Goal: Communication & Community: Answer question/provide support

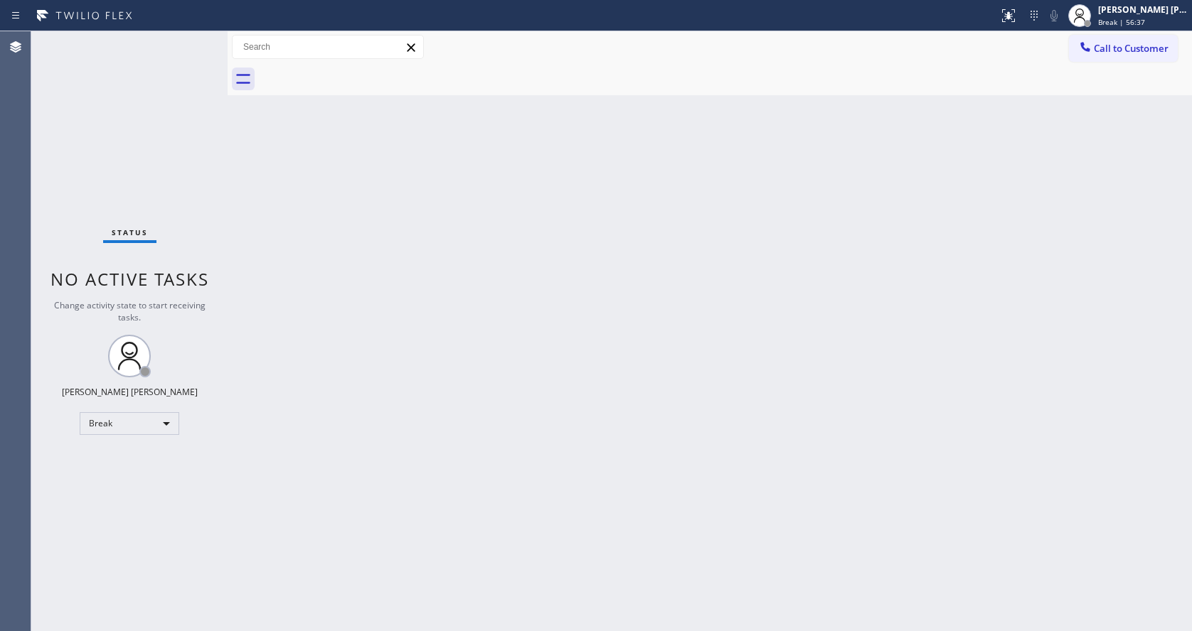
click at [350, 469] on div "Back to Dashboard Change Sender ID Customers Technicians Select a contact Outbo…" at bounding box center [710, 331] width 964 height 600
click at [273, 204] on div "Back to Dashboard Change Sender ID Customers Technicians Select a contact Outbo…" at bounding box center [710, 331] width 964 height 600
drag, startPoint x: 515, startPoint y: 428, endPoint x: 455, endPoint y: 591, distance: 173.4
click at [514, 438] on div "Back to Dashboard Change Sender ID Customers Technicians Select a contact Outbo…" at bounding box center [710, 331] width 964 height 600
click at [177, 250] on div "Status No active tasks Change activity state to start receiving tasks. [PERSON_…" at bounding box center [129, 331] width 196 height 600
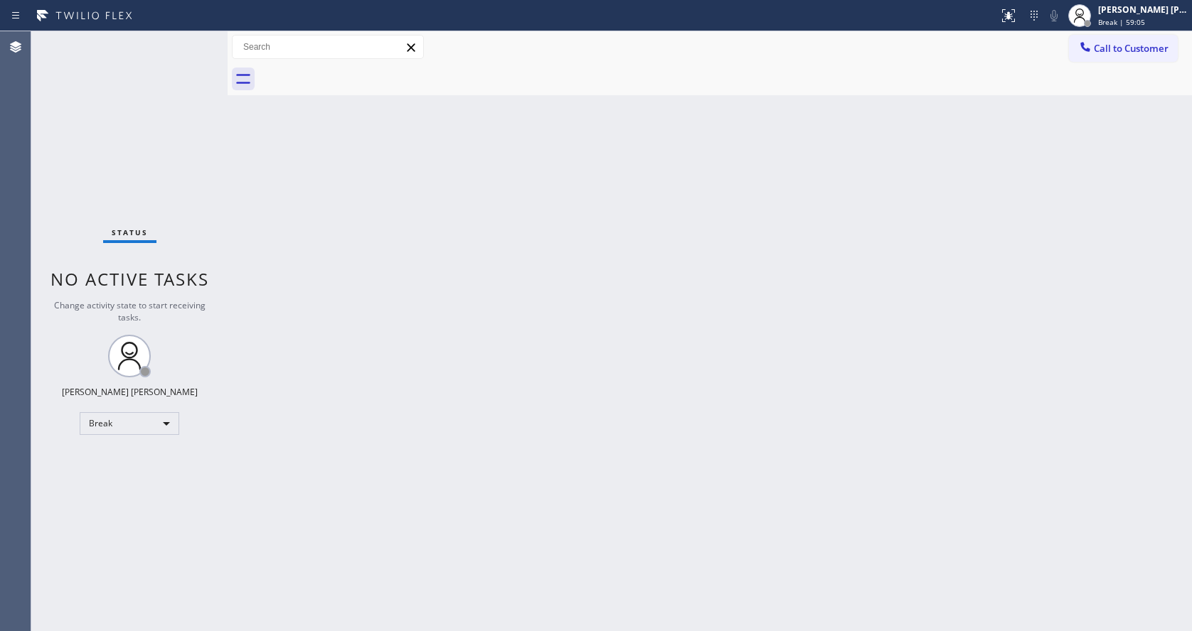
click at [410, 344] on div "Back to Dashboard Change Sender ID Customers Technicians Select a contact Outbo…" at bounding box center [710, 331] width 964 height 600
click at [1155, 15] on div "[PERSON_NAME] [PERSON_NAME]" at bounding box center [1143, 10] width 90 height 12
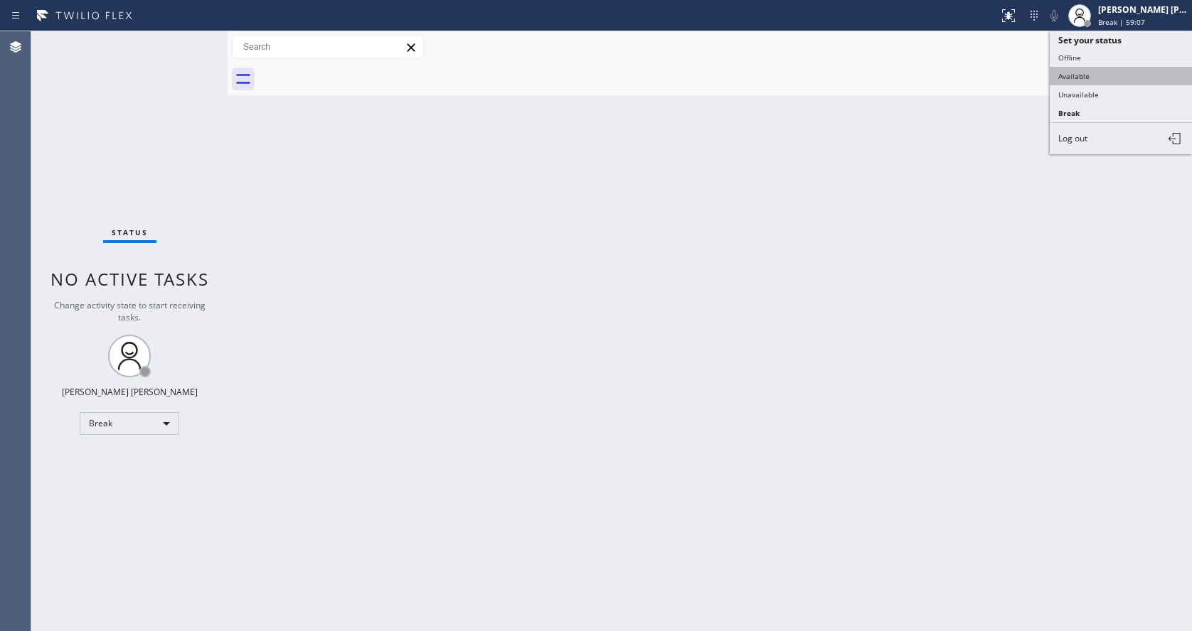
click at [1089, 67] on button "Available" at bounding box center [1120, 76] width 142 height 18
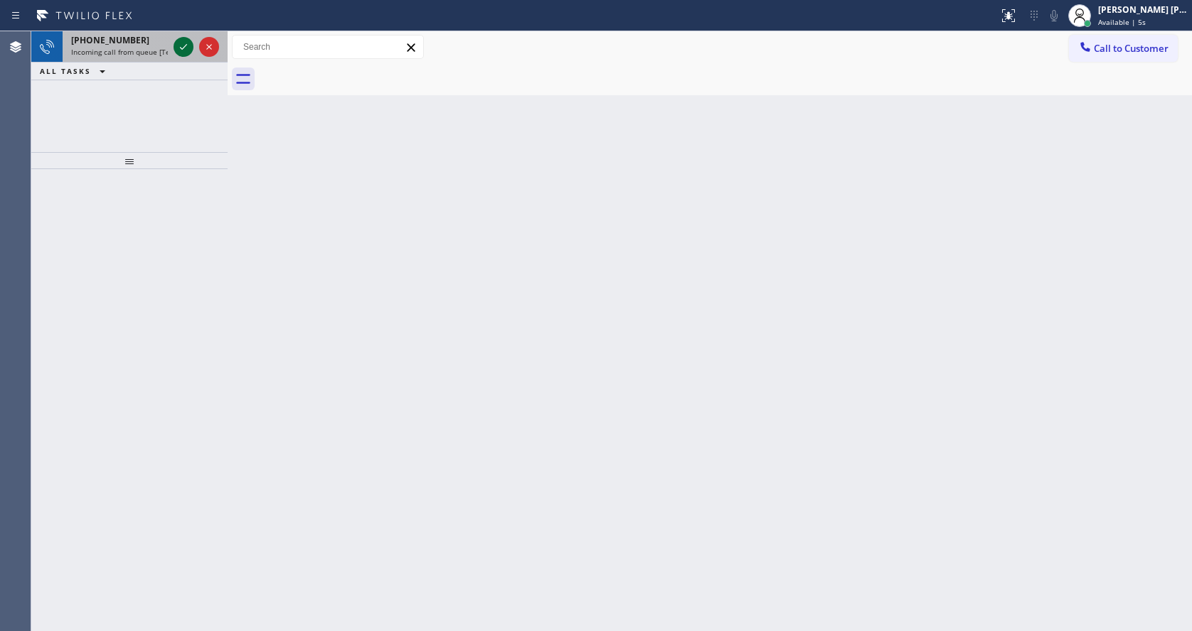
click at [183, 49] on icon at bounding box center [183, 46] width 17 height 17
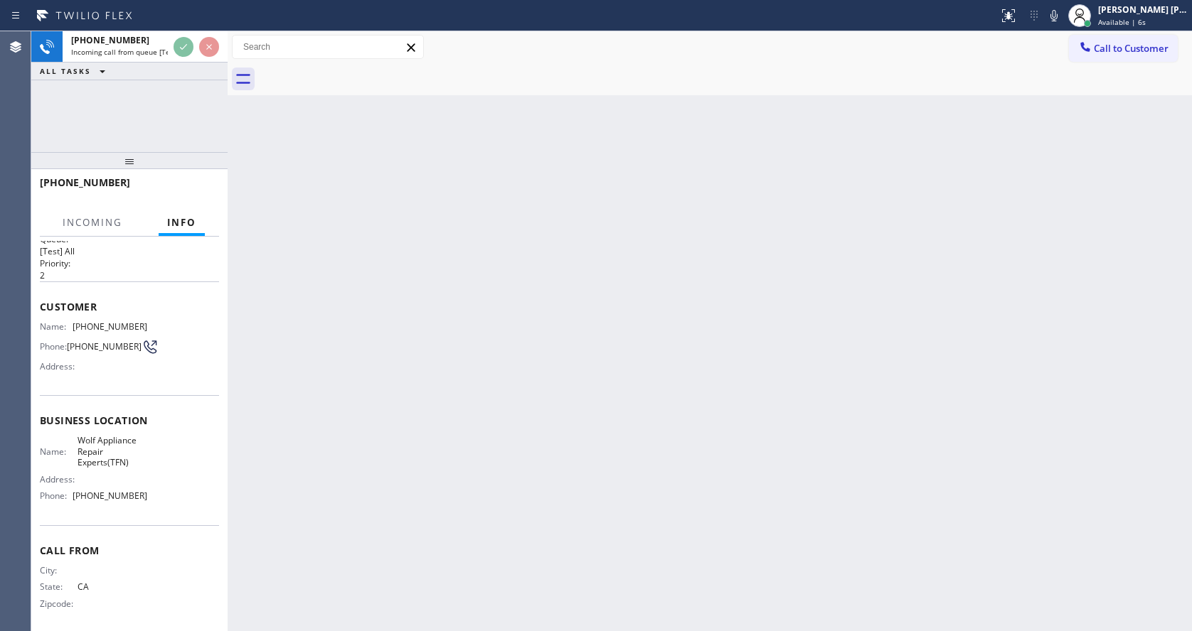
scroll to position [31, 0]
click at [533, 389] on div "Back to Dashboard Change Sender ID Customers Technicians Select a contact Outbo…" at bounding box center [710, 331] width 964 height 600
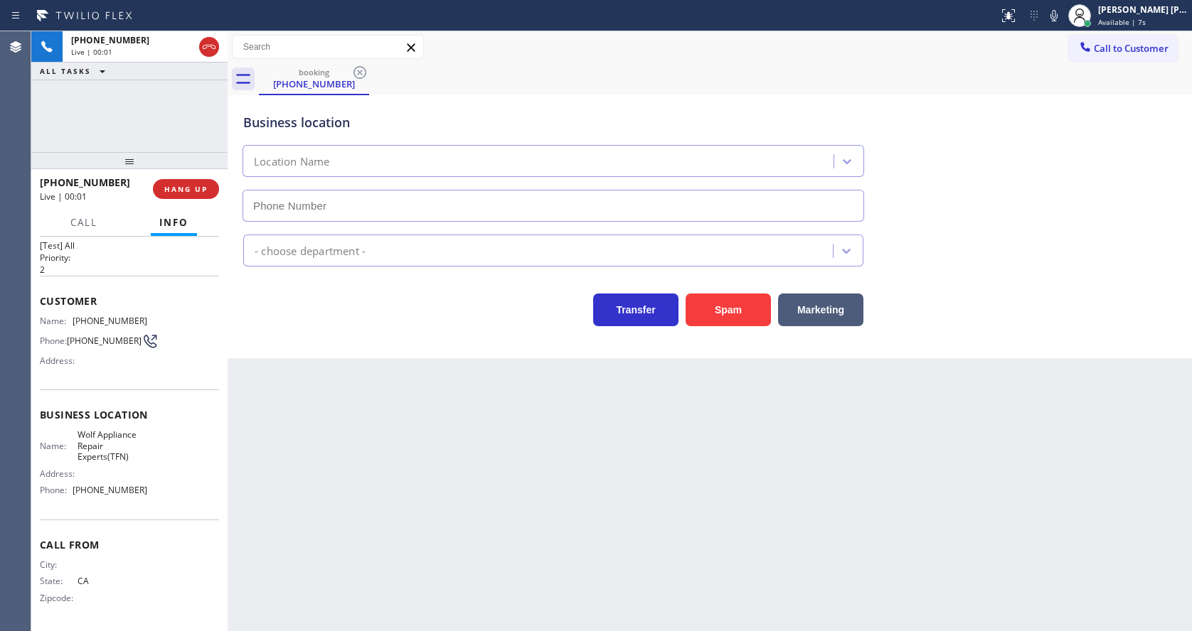
type input "[PHONE_NUMBER]"
click at [464, 604] on div "Back to Dashboard Change Sender ID Customers Technicians Select a contact Outbo…" at bounding box center [710, 331] width 964 height 600
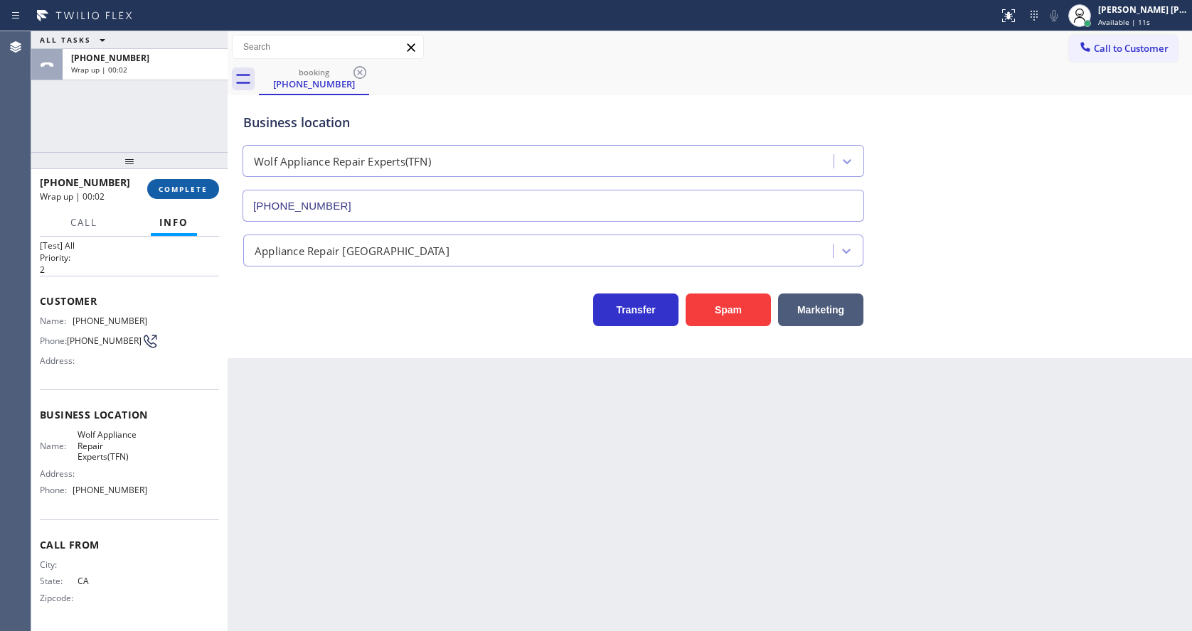
click at [186, 197] on button "COMPLETE" at bounding box center [183, 189] width 72 height 20
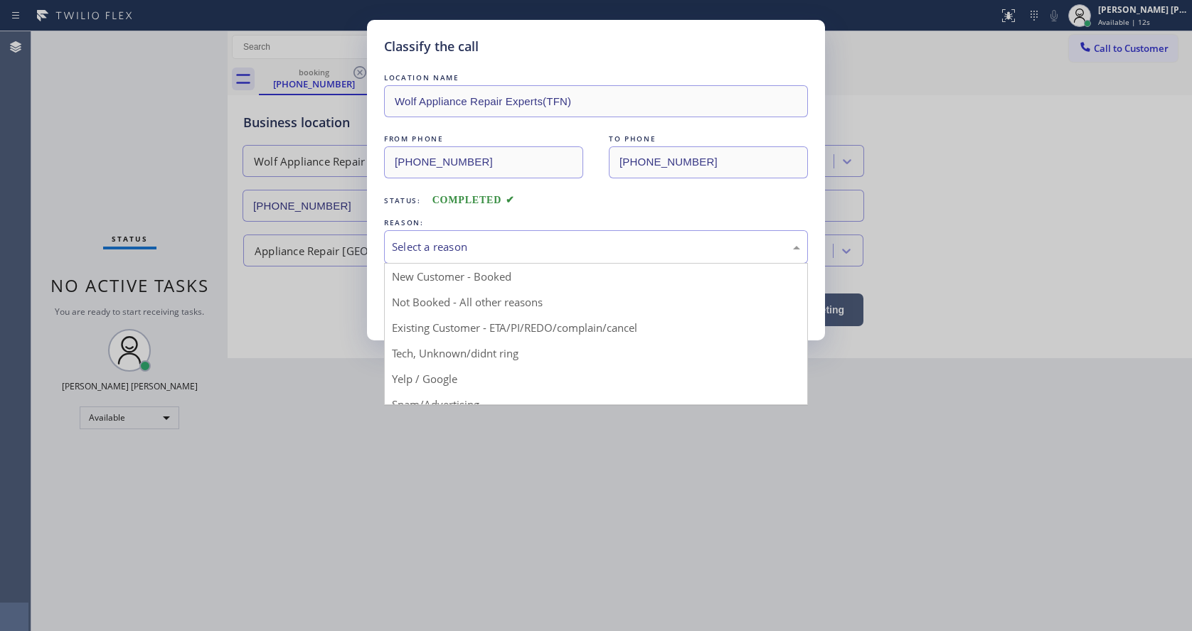
click at [484, 254] on div "Select a reason" at bounding box center [596, 247] width 408 height 16
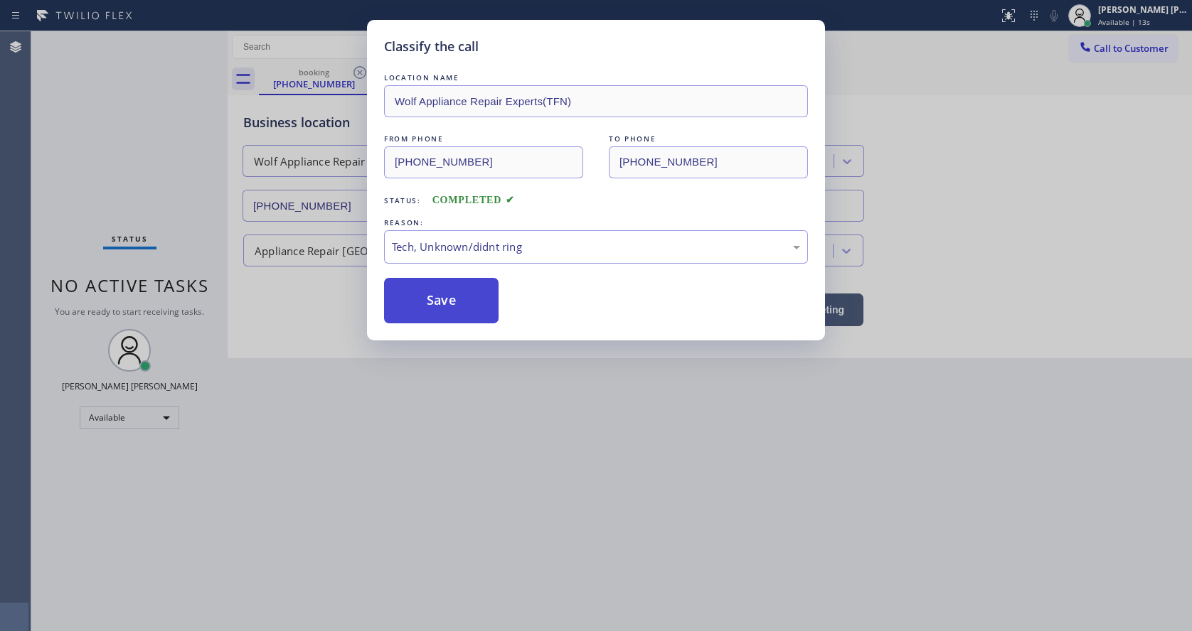
click at [458, 314] on button "Save" at bounding box center [441, 301] width 114 height 46
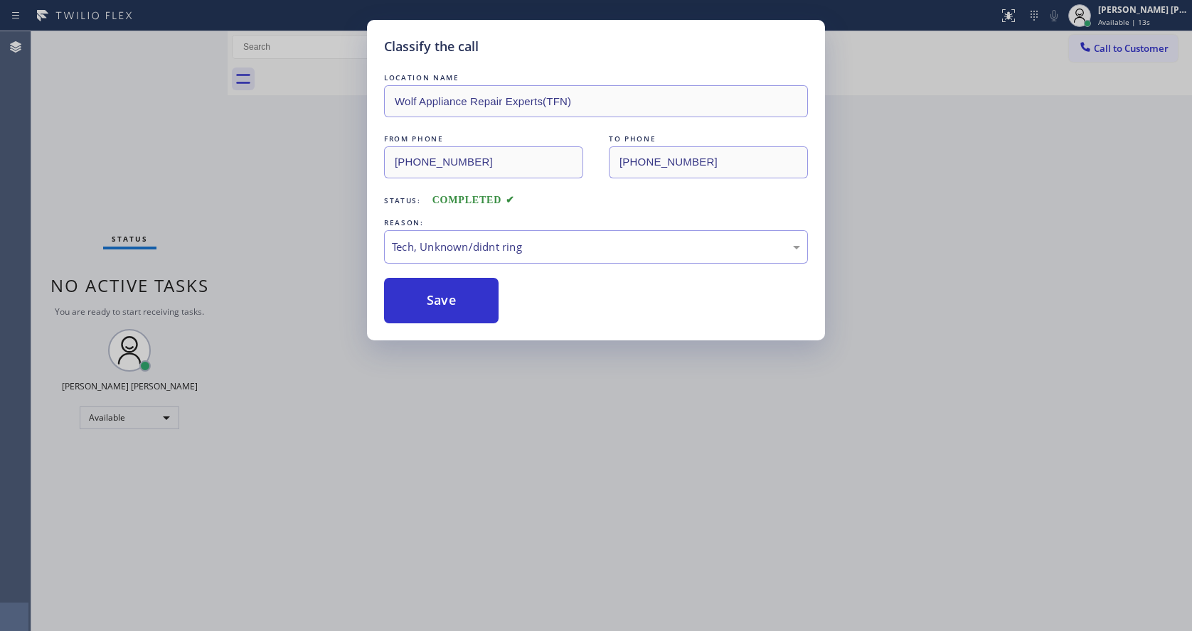
drag, startPoint x: 504, startPoint y: 434, endPoint x: 471, endPoint y: 604, distance: 173.2
click at [506, 447] on div "Classify the call LOCATION NAME Wolf Appliance Repair Experts(TFN) FROM PHONE […" at bounding box center [596, 315] width 1192 height 631
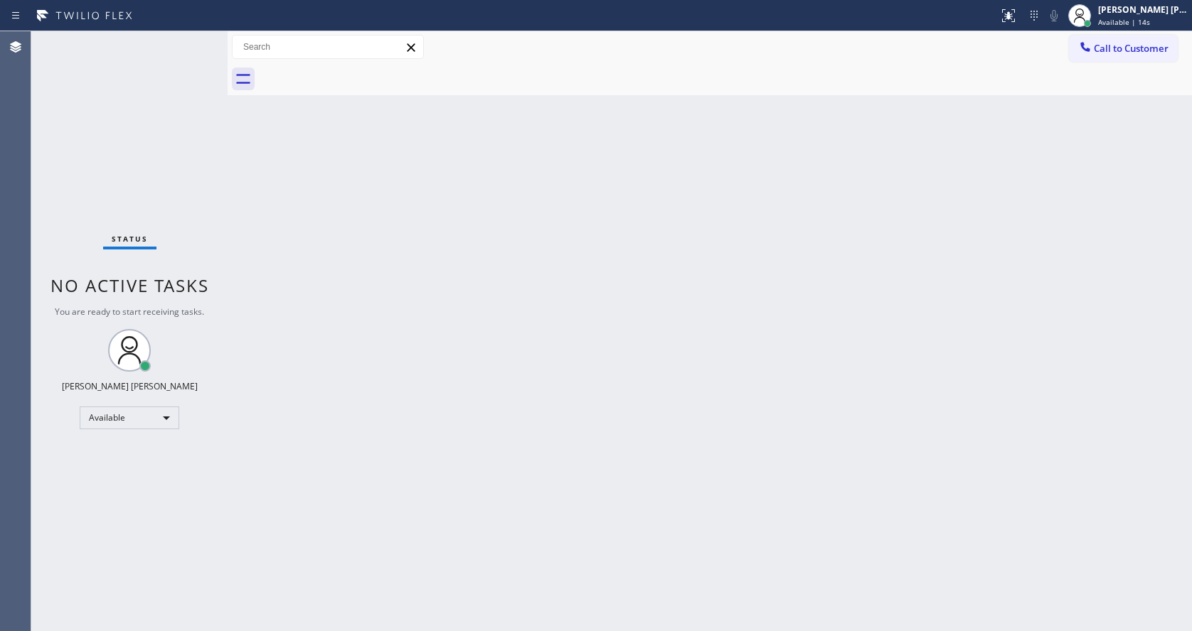
click at [320, 272] on div "Back to Dashboard Change Sender ID Customers Technicians Select a contact Outbo…" at bounding box center [710, 331] width 964 height 600
click at [518, 504] on div "Back to Dashboard Change Sender ID Customers Technicians Select a contact Outbo…" at bounding box center [710, 331] width 964 height 600
click at [333, 290] on div "Back to Dashboard Change Sender ID Customers Technicians Select a contact Outbo…" at bounding box center [710, 331] width 964 height 600
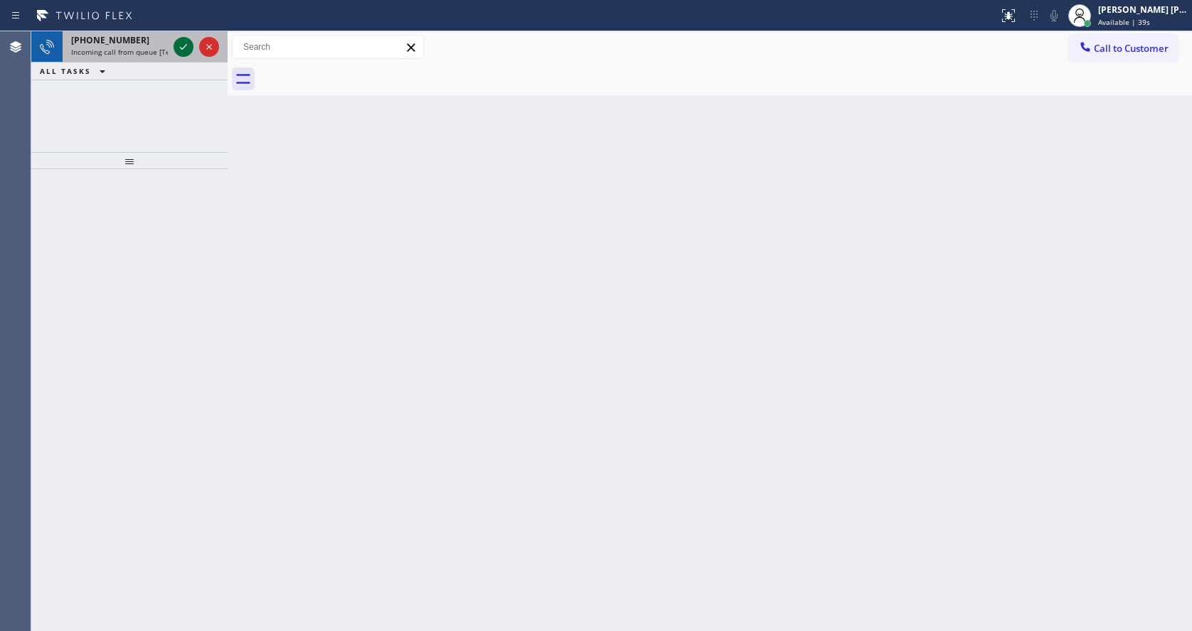
click at [181, 43] on icon at bounding box center [183, 46] width 17 height 17
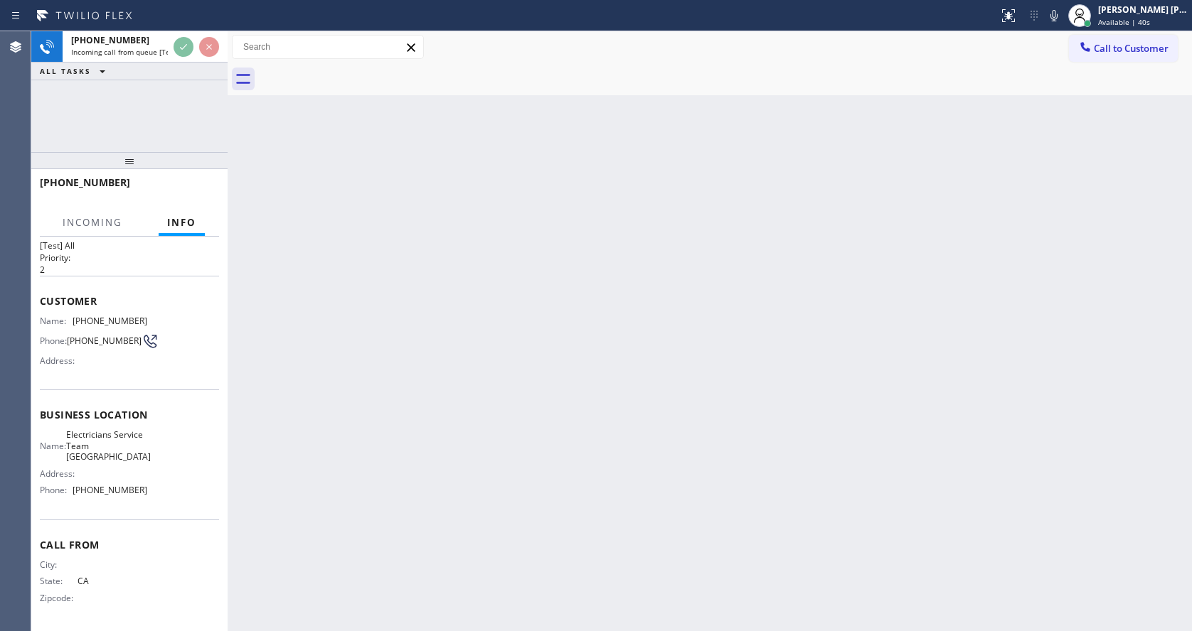
scroll to position [41, 0]
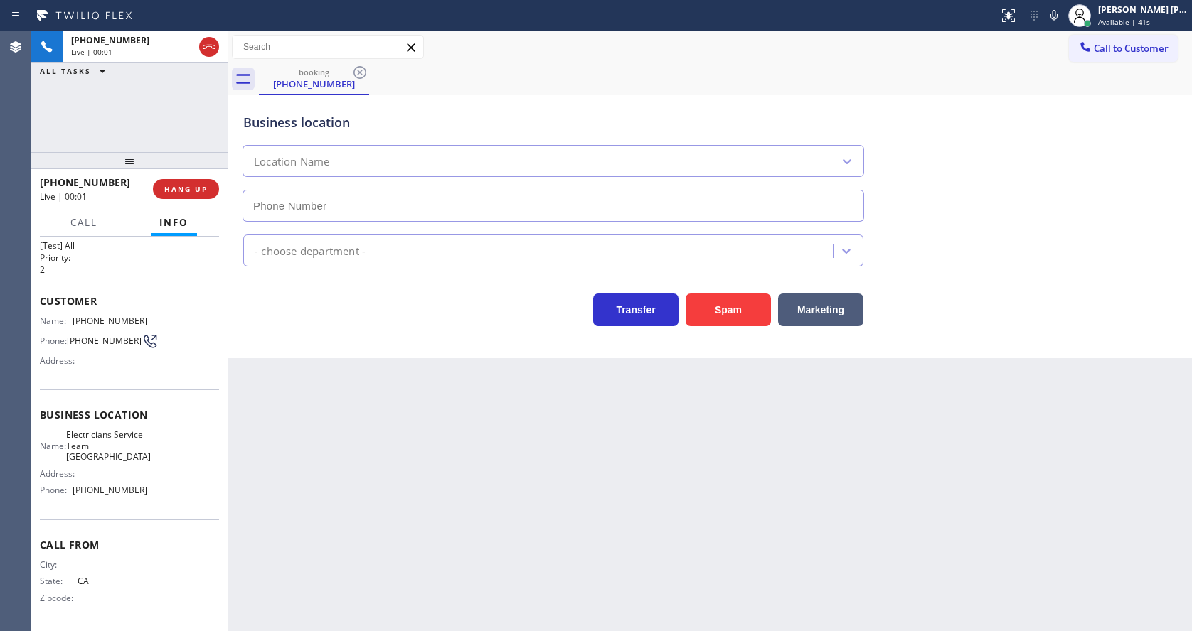
click at [506, 451] on div "Back to Dashboard Change Sender ID Customers Technicians Select a contact Outbo…" at bounding box center [710, 331] width 964 height 600
type input "[PHONE_NUMBER]"
click at [723, 320] on button "Spam" at bounding box center [727, 310] width 85 height 33
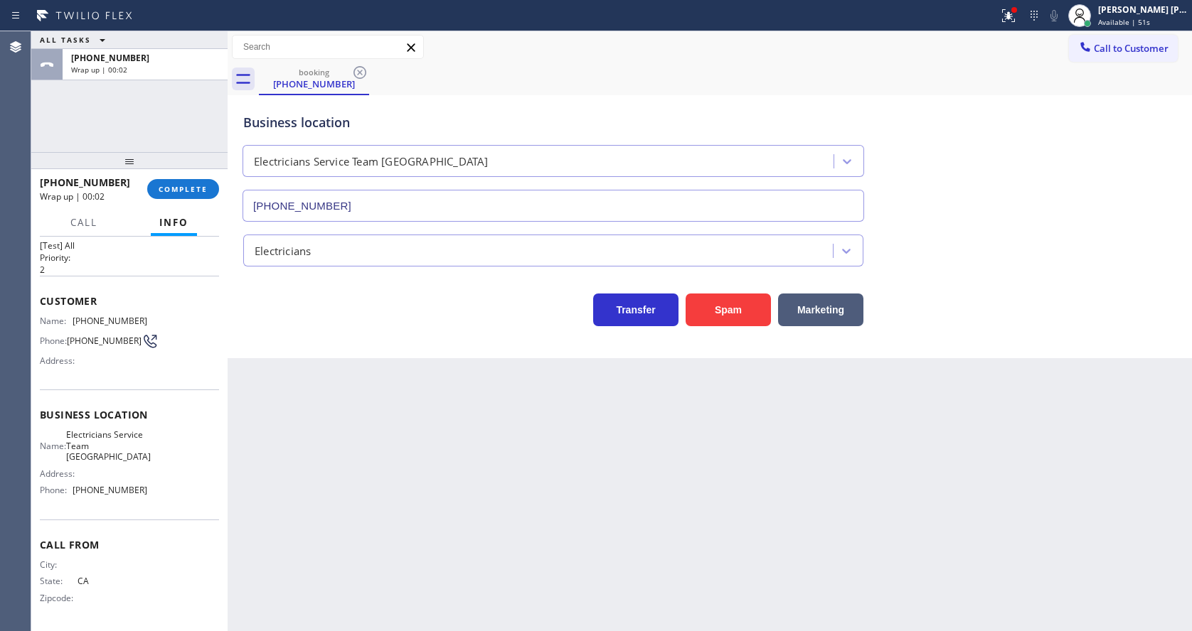
click at [178, 178] on div "[PHONE_NUMBER] Wrap up | 00:02 COMPLETE" at bounding box center [129, 189] width 179 height 37
click at [178, 191] on span "COMPLETE" at bounding box center [183, 189] width 49 height 10
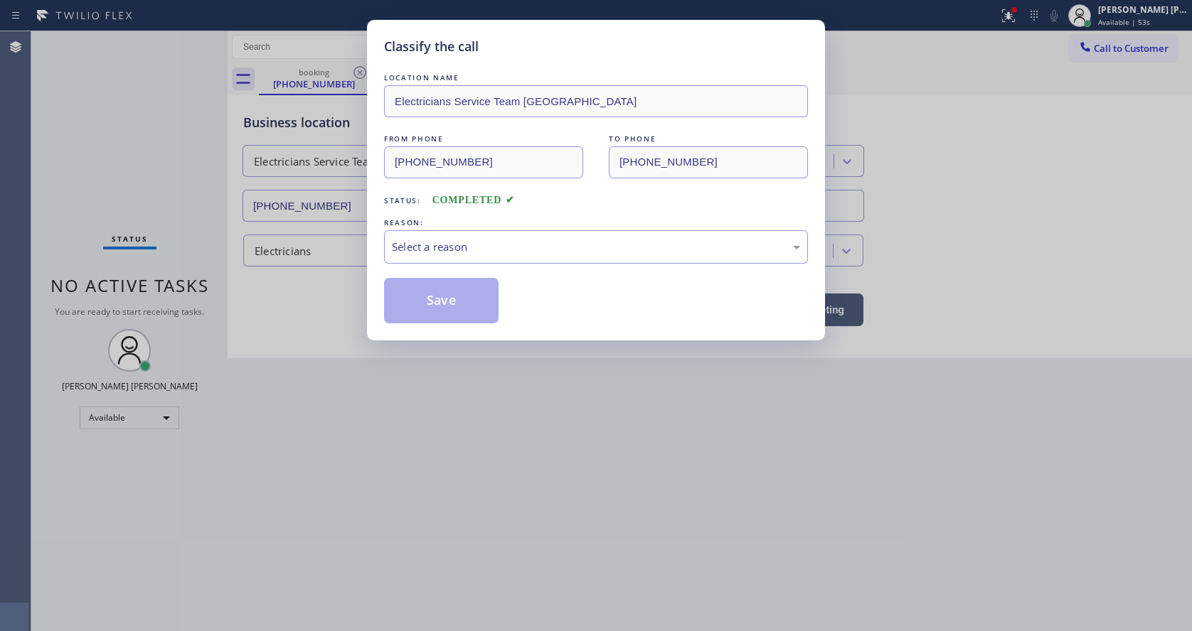
click at [475, 254] on div "Select a reason" at bounding box center [596, 247] width 408 height 16
click at [443, 309] on button "Save" at bounding box center [441, 301] width 114 height 46
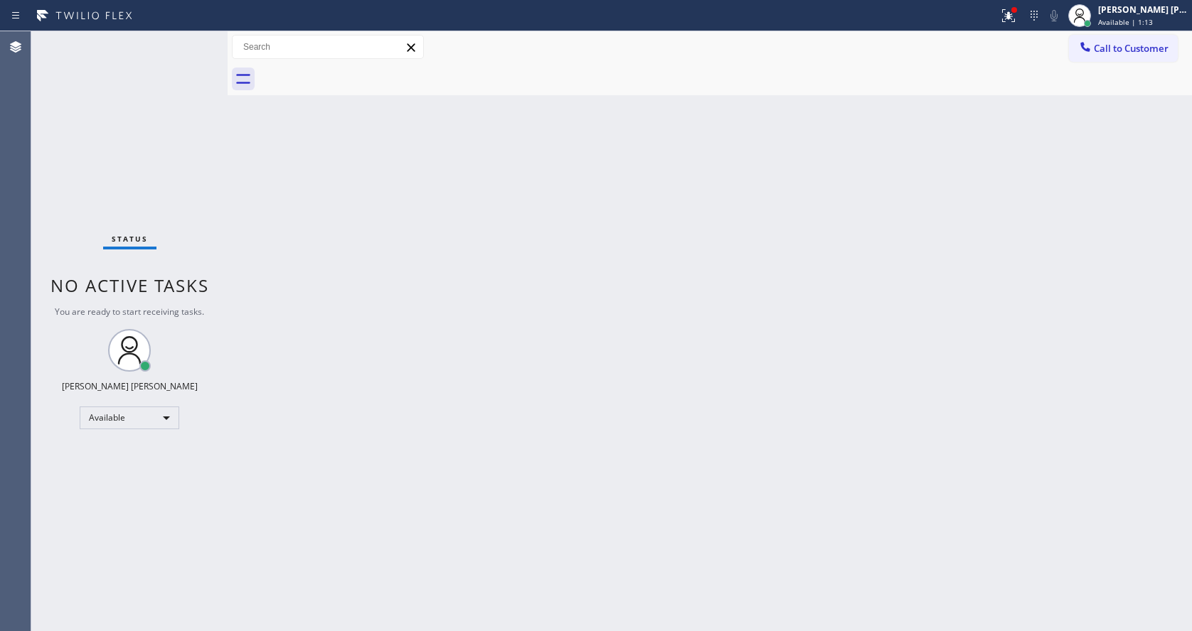
click at [348, 261] on div "Back to Dashboard Change Sender ID Customers Technicians Select a contact Outbo…" at bounding box center [710, 331] width 964 height 600
click at [188, 141] on div "Status No active tasks You are ready to start receiving tasks. [PERSON_NAME] [P…" at bounding box center [129, 331] width 196 height 600
click at [200, 36] on div "Status No active tasks You are ready to start receiving tasks. [PERSON_NAME] [P…" at bounding box center [129, 331] width 196 height 600
click at [195, 40] on div "Status No active tasks You are ready to start receiving tasks. [PERSON_NAME] [P…" at bounding box center [129, 331] width 196 height 600
click at [198, 41] on div "Status No active tasks You are ready to start receiving tasks. [PERSON_NAME] [P…" at bounding box center [129, 331] width 196 height 600
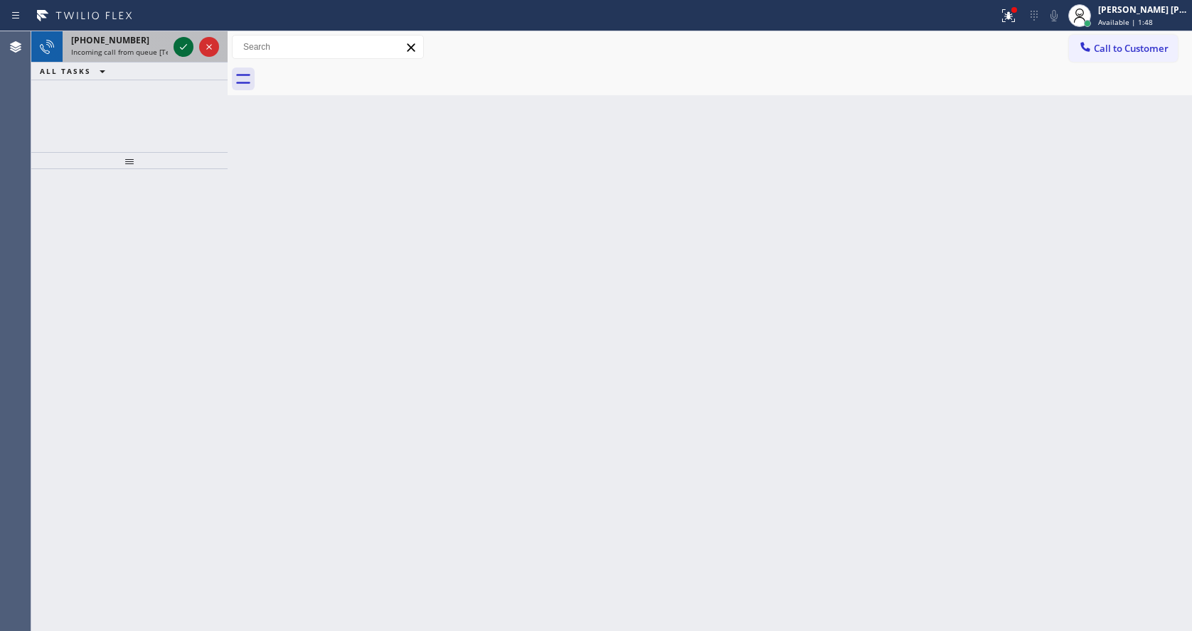
click at [175, 47] on div at bounding box center [196, 46] width 51 height 31
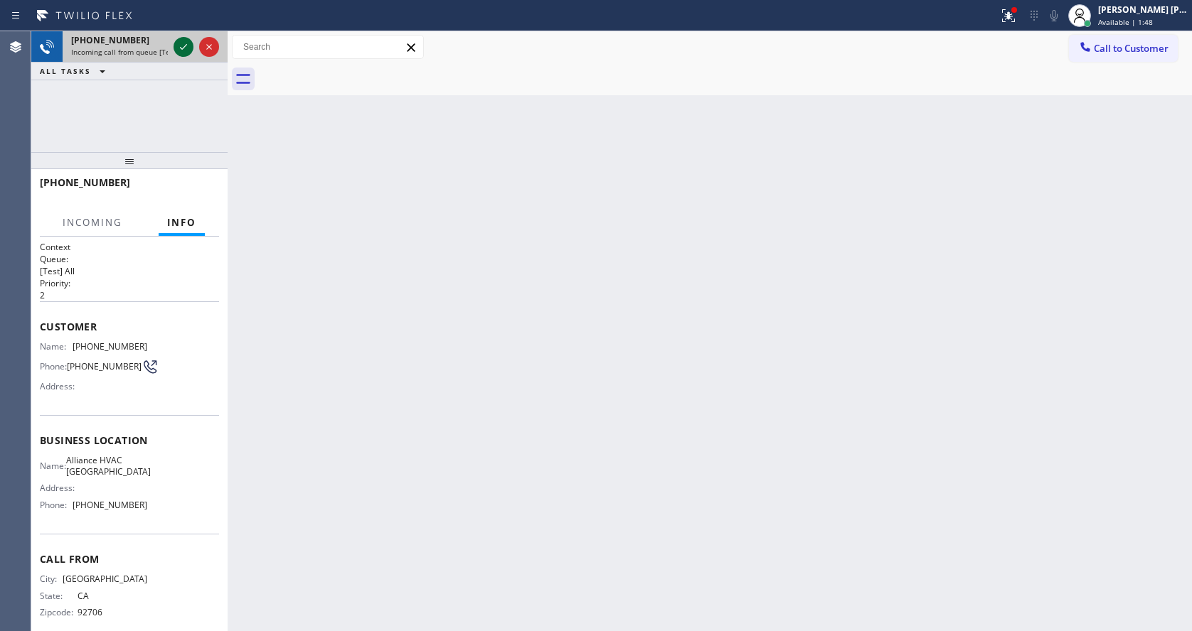
click at [176, 47] on icon at bounding box center [183, 46] width 17 height 17
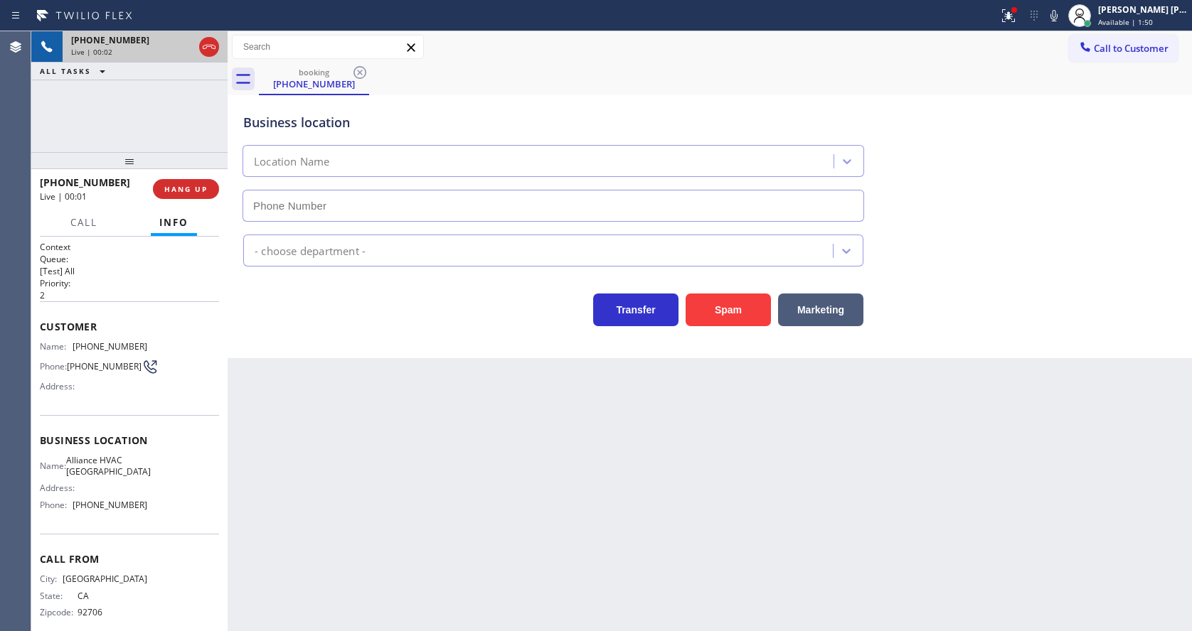
type input "[PHONE_NUMBER]"
click at [733, 312] on button "Spam" at bounding box center [727, 310] width 85 height 33
click at [1008, 18] on icon at bounding box center [1008, 15] width 17 height 17
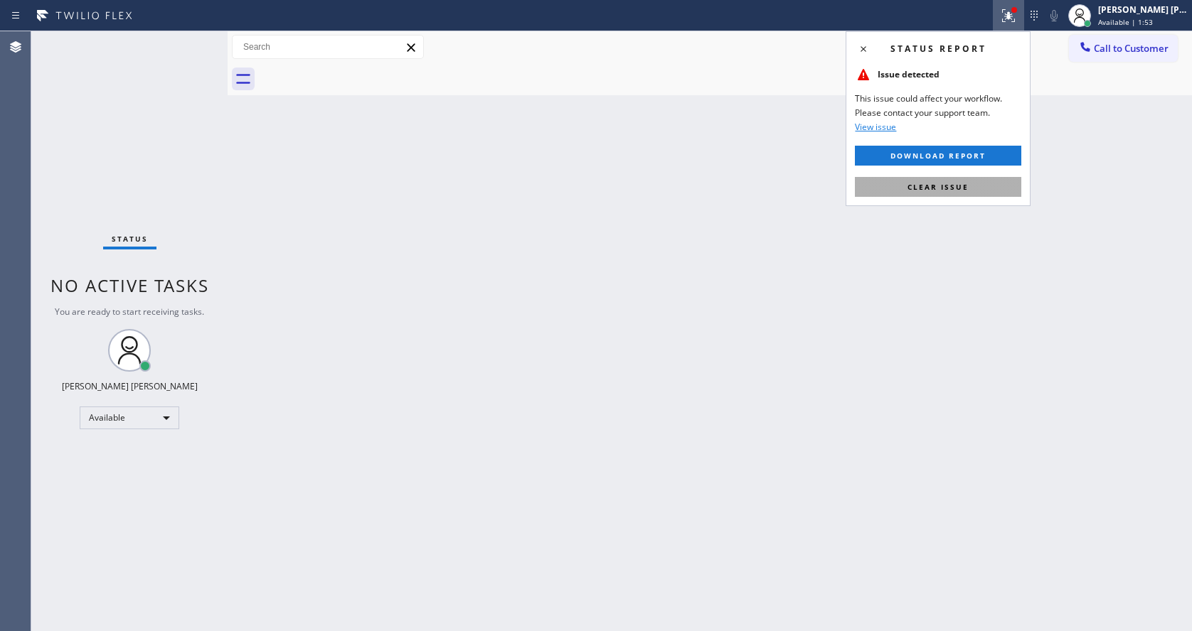
click at [949, 186] on span "Clear issue" at bounding box center [937, 187] width 61 height 10
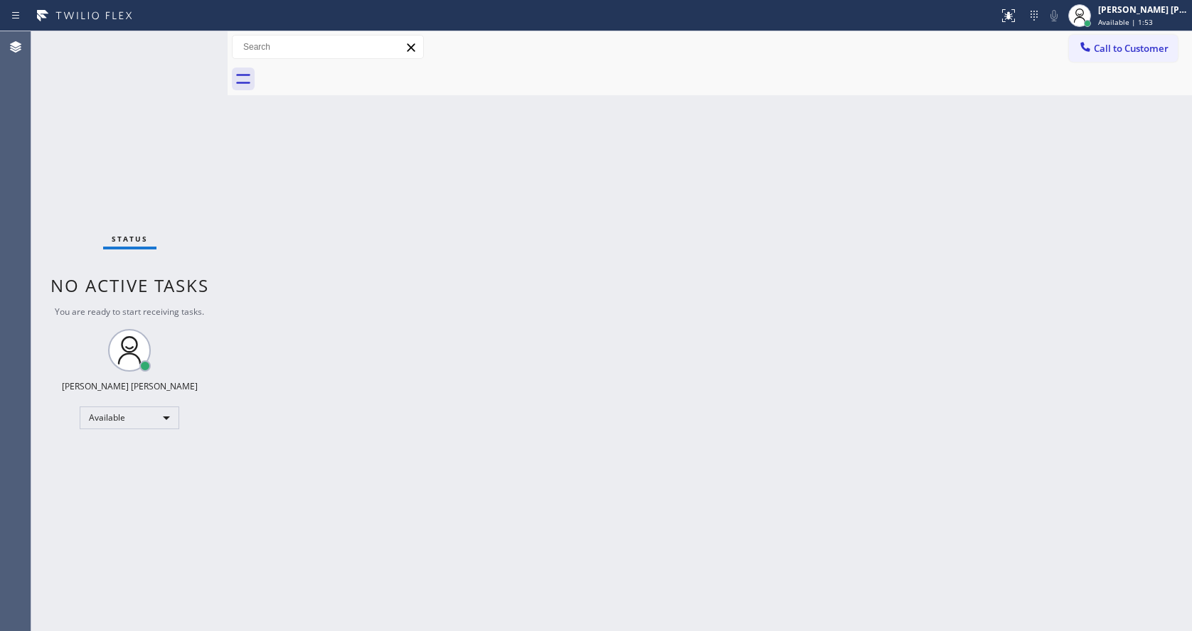
click at [454, 603] on div "Back to Dashboard Change Sender ID Customers Technicians Select a contact Outbo…" at bounding box center [710, 331] width 964 height 600
click at [346, 355] on div "Back to Dashboard Change Sender ID Customers Technicians Select a contact Outbo…" at bounding box center [710, 331] width 964 height 600
click at [402, 631] on div "Back to Dashboard Change Sender ID Customers Technicians Select a contact Outbo…" at bounding box center [710, 331] width 964 height 600
click at [195, 34] on div "Status No active tasks You are ready to start receiving tasks. [PERSON_NAME] [P…" at bounding box center [129, 331] width 196 height 600
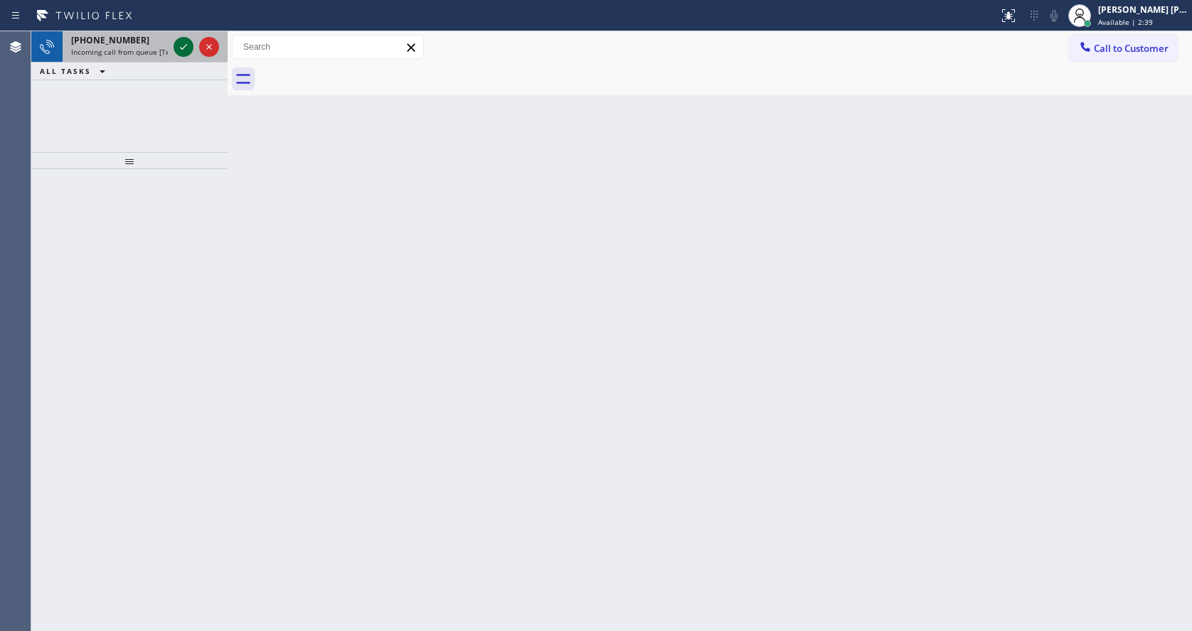
click at [182, 42] on icon at bounding box center [183, 46] width 17 height 17
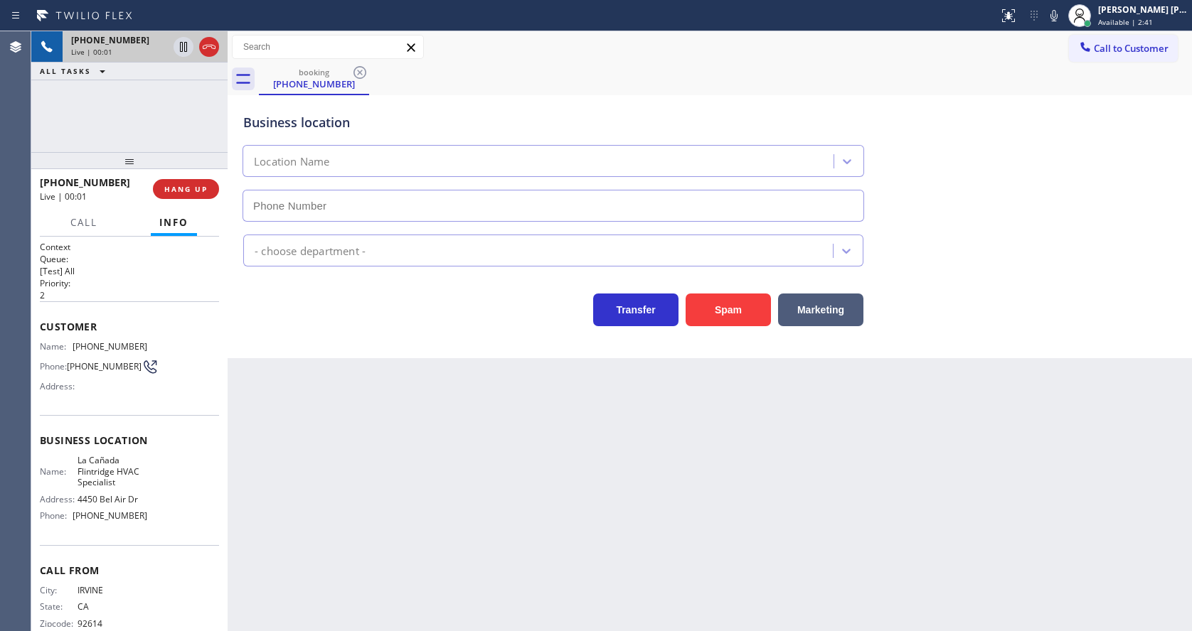
type input "[PHONE_NUMBER]"
click at [600, 481] on div "Back to Dashboard Change Sender ID Customers Technicians Select a contact Outbo…" at bounding box center [710, 331] width 964 height 600
click at [382, 374] on div "Back to Dashboard Change Sender ID Customers Technicians Select a contact Outbo…" at bounding box center [710, 331] width 964 height 600
click at [321, 552] on div "Back to Dashboard Change Sender ID Customers Technicians Select a contact Outbo…" at bounding box center [710, 331] width 964 height 600
click at [132, 454] on div "Business location Name: [GEOGRAPHIC_DATA] HVAC Specialist Address: [STREET_ADDR…" at bounding box center [129, 479] width 179 height 129
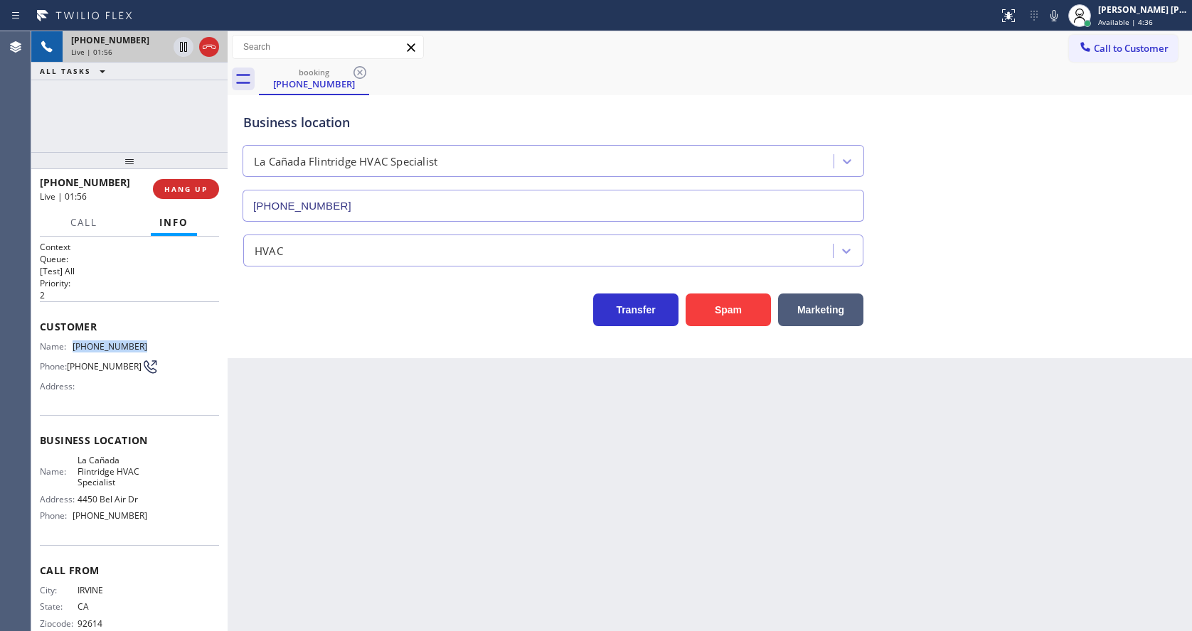
drag, startPoint x: 69, startPoint y: 347, endPoint x: 166, endPoint y: 341, distance: 96.9
click at [166, 341] on div "Name: [PHONE_NUMBER] Phone: [PHONE_NUMBER] Address:" at bounding box center [129, 369] width 179 height 56
copy div "[PHONE_NUMBER]"
click at [377, 430] on div "Back to Dashboard Change Sender ID Customers Technicians Select a contact Outbo…" at bounding box center [710, 331] width 964 height 600
drag, startPoint x: 82, startPoint y: 454, endPoint x: 88, endPoint y: 459, distance: 7.7
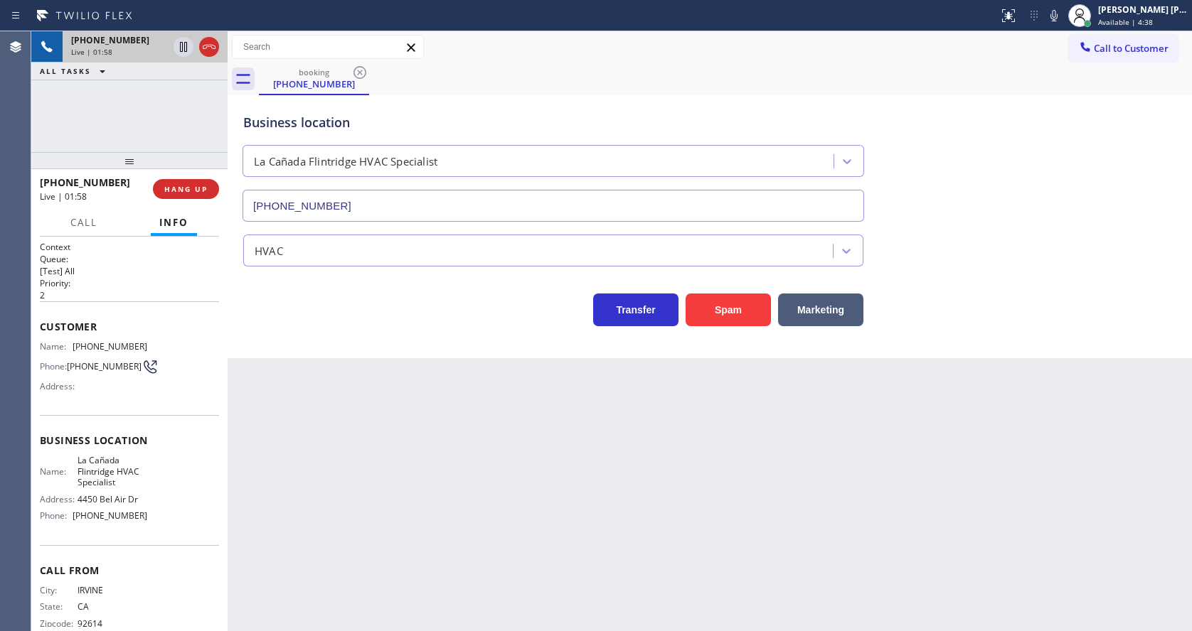
click at [82, 454] on div "Business location Name: [GEOGRAPHIC_DATA] HVAC Specialist Address: [STREET_ADDR…" at bounding box center [129, 479] width 179 height 129
drag, startPoint x: 72, startPoint y: 461, endPoint x: 119, endPoint y: 484, distance: 53.1
click at [119, 484] on div "Name: La Cañada Flintridge HVAC Specialist" at bounding box center [93, 471] width 107 height 33
copy span "La Cañada Flintridge HVAC Specialist"
click at [321, 491] on div "Back to Dashboard Change Sender ID Customers Technicians Select a contact Outbo…" at bounding box center [710, 331] width 964 height 600
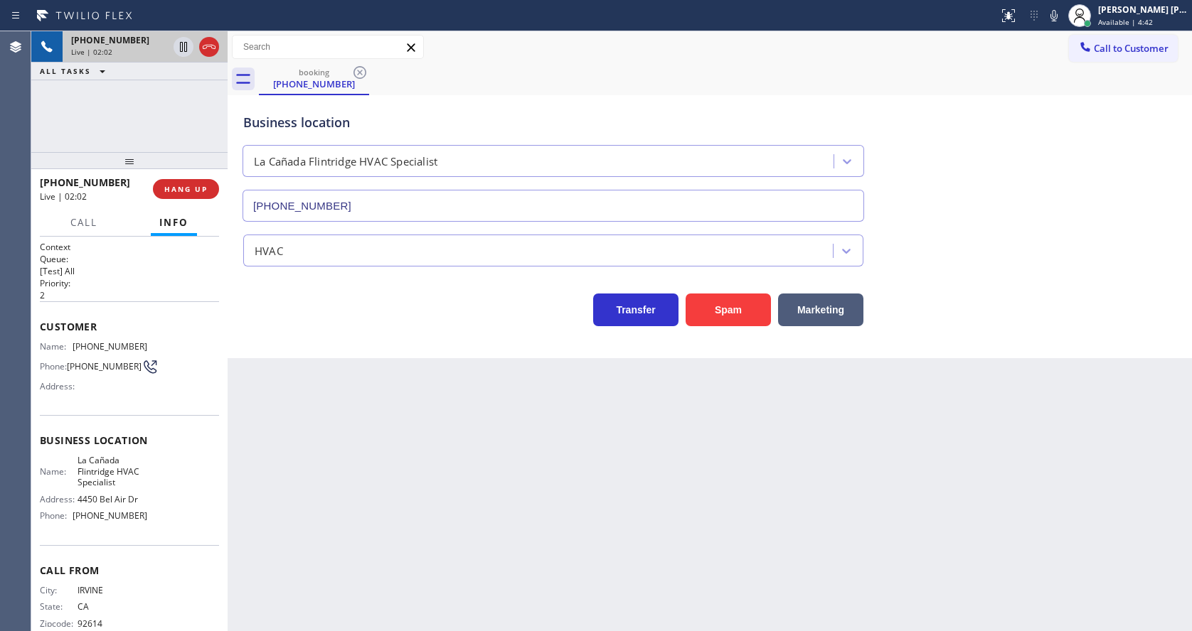
drag, startPoint x: 115, startPoint y: 487, endPoint x: 121, endPoint y: 492, distance: 7.6
click at [115, 487] on span "La Cañada Flintridge HVAC Specialist" at bounding box center [112, 471] width 70 height 33
drag, startPoint x: 72, startPoint y: 518, endPoint x: 159, endPoint y: 523, distance: 86.9
click at [159, 523] on div "Name: [GEOGRAPHIC_DATA] HVAC Specialist Address: [STREET_ADDRESS] Phone: [PHONE…" at bounding box center [129, 491] width 179 height 72
copy div "[PHONE_NUMBER]"
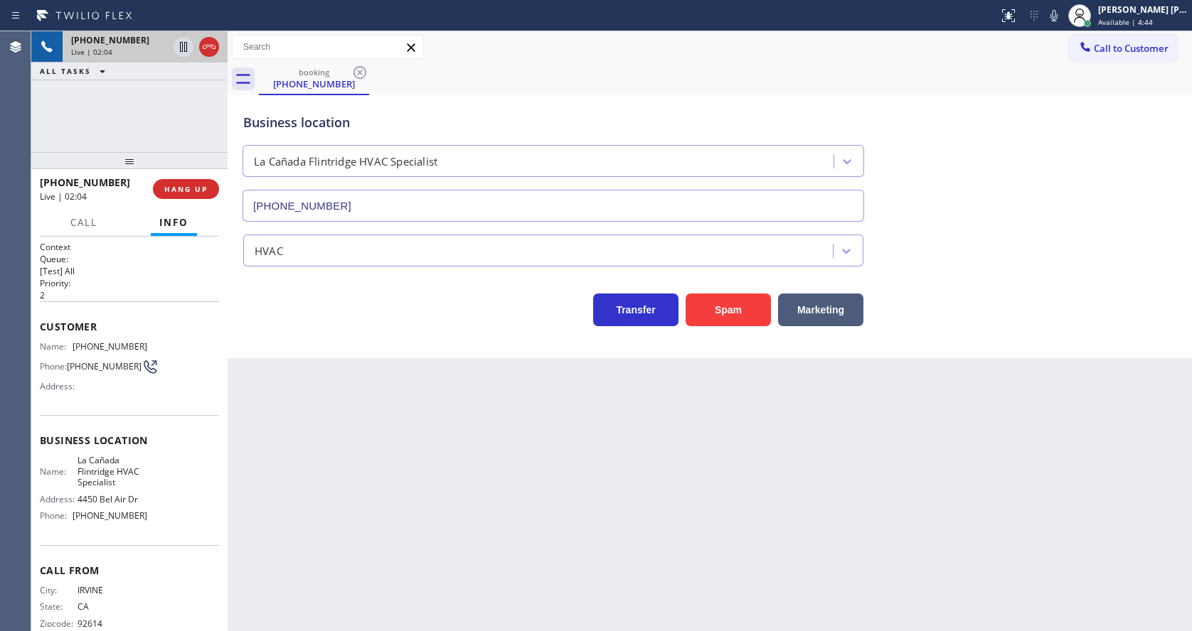
drag, startPoint x: 326, startPoint y: 503, endPoint x: 329, endPoint y: 626, distance: 122.3
click at [326, 505] on div "Back to Dashboard Change Sender ID Customers Technicians Select a contact Outbo…" at bounding box center [710, 331] width 964 height 600
click at [879, 441] on div "Back to Dashboard Change Sender ID Customers Technicians Select a contact Outbo…" at bounding box center [710, 331] width 964 height 600
click at [396, 382] on div "Back to Dashboard Change Sender ID Customers Technicians Select a contact Outbo…" at bounding box center [710, 331] width 964 height 600
click at [574, 542] on div "Back to Dashboard Change Sender ID Customers Technicians Select a contact Outbo…" at bounding box center [710, 331] width 964 height 600
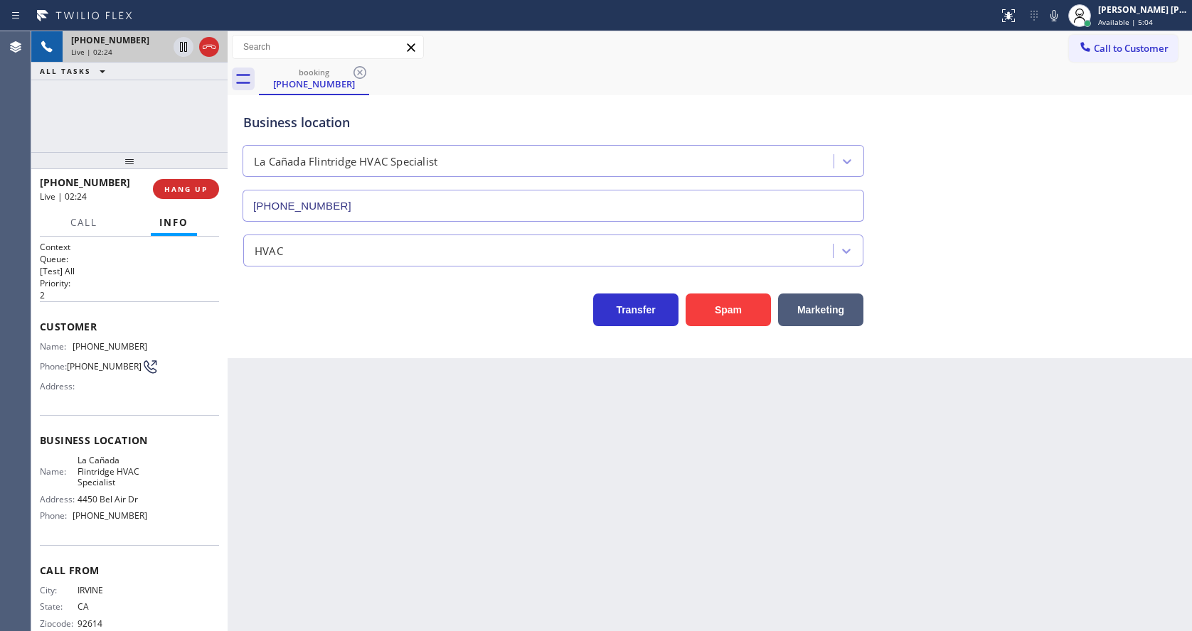
drag, startPoint x: 388, startPoint y: 380, endPoint x: 402, endPoint y: 372, distance: 16.2
click at [388, 380] on div "Back to Dashboard Change Sender ID Customers Technicians Select a contact Outbo…" at bounding box center [710, 331] width 964 height 600
click at [330, 422] on div "Back to Dashboard Change Sender ID Customers Technicians Select a contact Outbo…" at bounding box center [710, 331] width 964 height 600
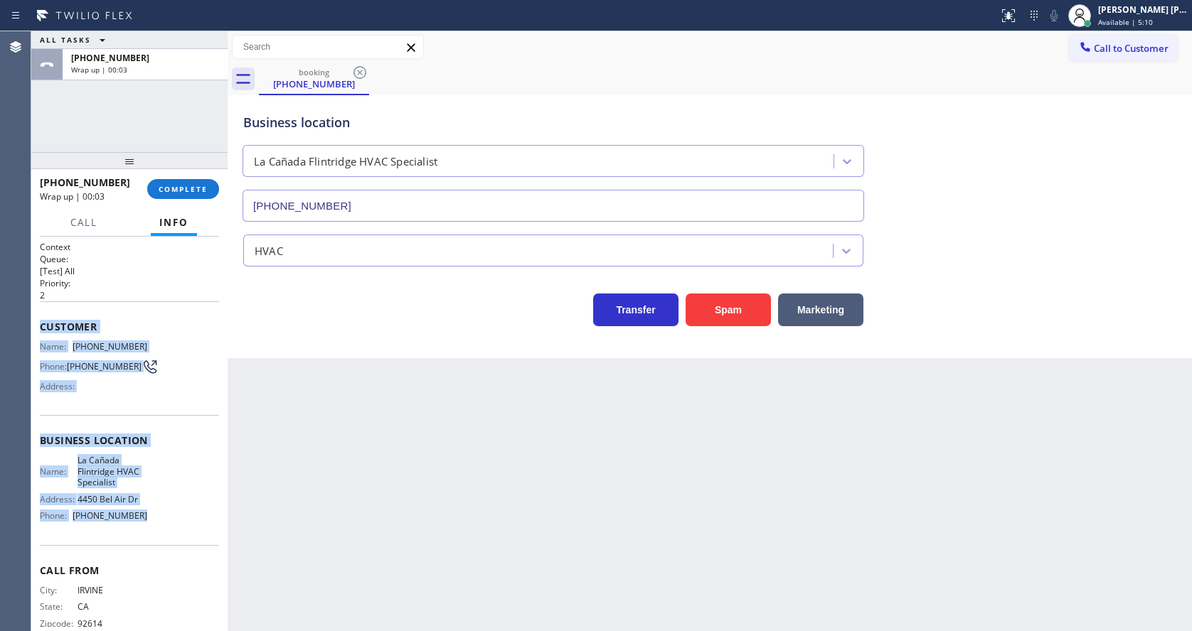
drag, startPoint x: 31, startPoint y: 324, endPoint x: 150, endPoint y: 517, distance: 226.9
click at [150, 517] on div "Context Queue: [Test] All Priority: 2 Customer Name: [PHONE_NUMBER] Phone: [PHO…" at bounding box center [129, 434] width 196 height 395
copy div "Customer Name: [PHONE_NUMBER] Phone: [PHONE_NUMBER] Address: Business location …"
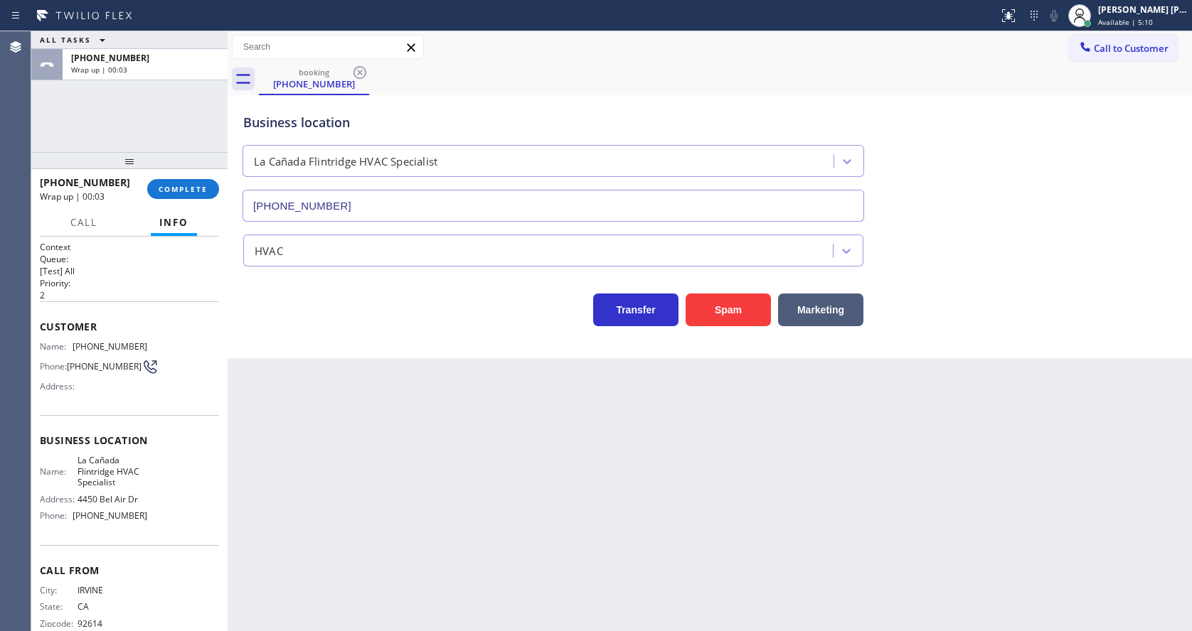
drag, startPoint x: 431, startPoint y: 448, endPoint x: 378, endPoint y: 379, distance: 87.2
click at [430, 447] on div "Back to Dashboard Change Sender ID Customers Technicians Select a contact Outbo…" at bounding box center [710, 331] width 964 height 600
click at [189, 178] on div "[PHONE_NUMBER] Wrap up | 00:04 COMPLETE" at bounding box center [129, 189] width 179 height 37
click at [189, 182] on button "COMPLETE" at bounding box center [183, 189] width 72 height 20
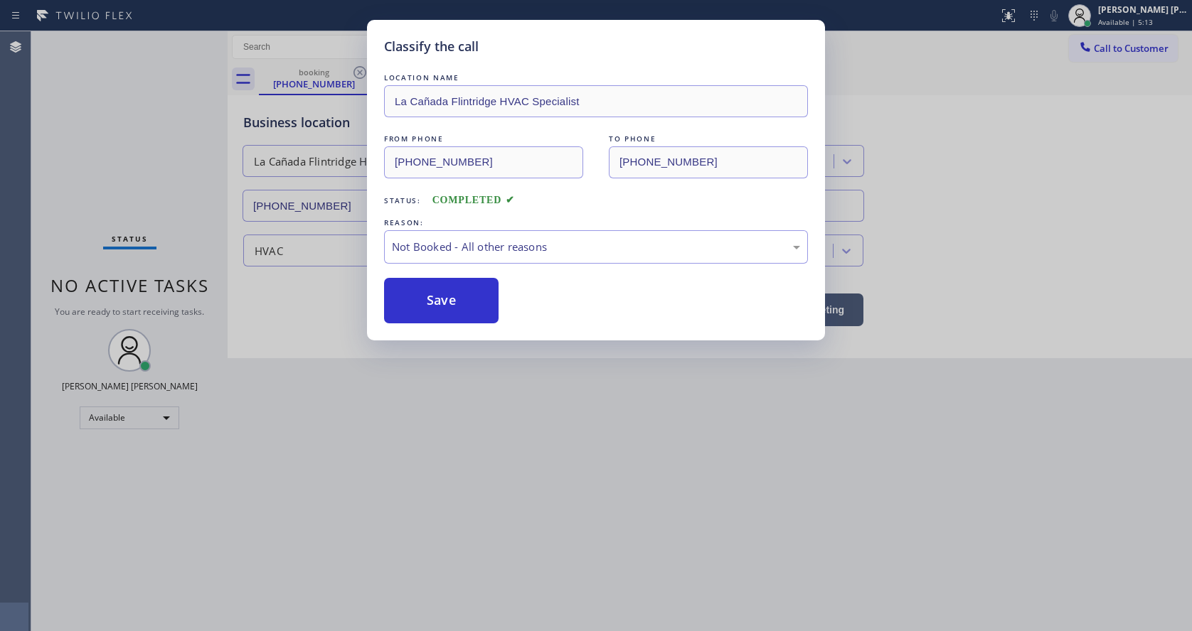
click at [425, 293] on button "Save" at bounding box center [441, 301] width 114 height 46
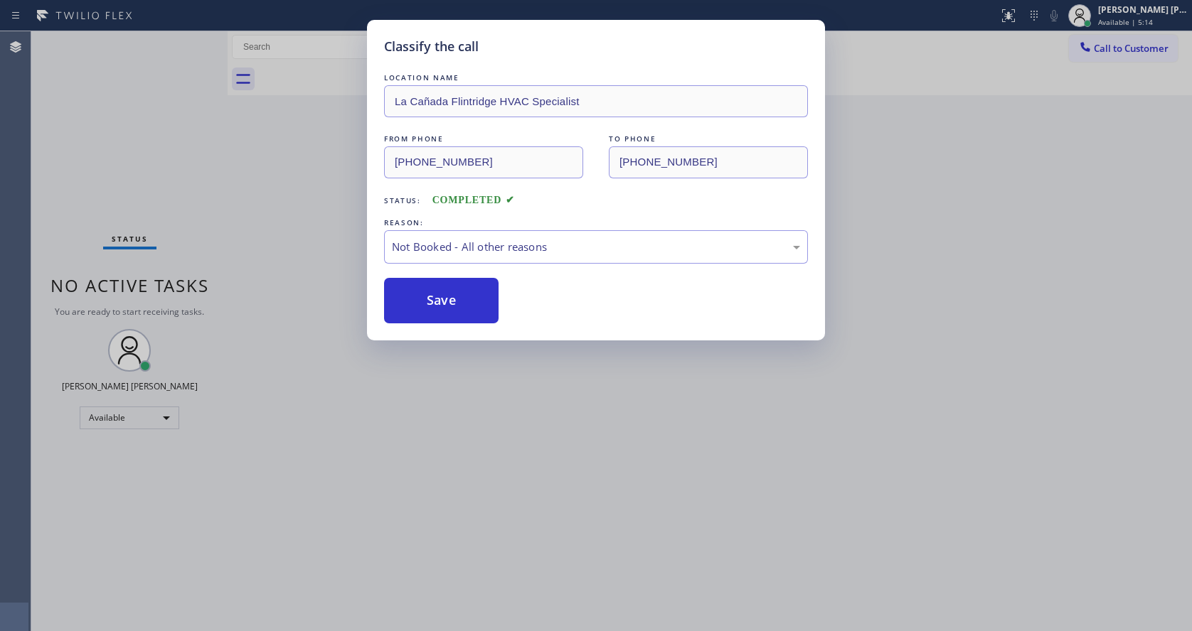
drag, startPoint x: 496, startPoint y: 414, endPoint x: 494, endPoint y: 423, distance: 9.5
click at [496, 418] on div "Classify the call LOCATION NAME [GEOGRAPHIC_DATA] HVAC Specialist FROM PHONE [P…" at bounding box center [596, 315] width 1192 height 631
click at [429, 630] on div "Classify the call LOCATION NAME [GEOGRAPHIC_DATA] HVAC Specialist FROM PHONE [P…" at bounding box center [596, 315] width 1192 height 631
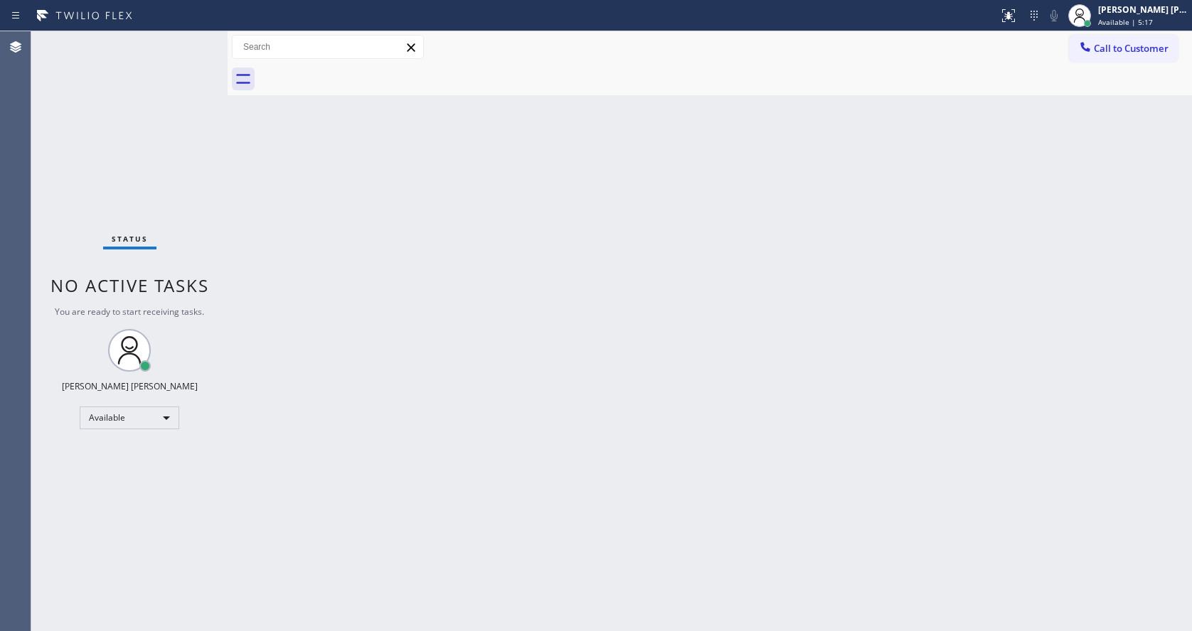
drag, startPoint x: 230, startPoint y: 188, endPoint x: 666, endPoint y: 144, distance: 438.8
click at [228, 188] on div at bounding box center [228, 331] width 0 height 600
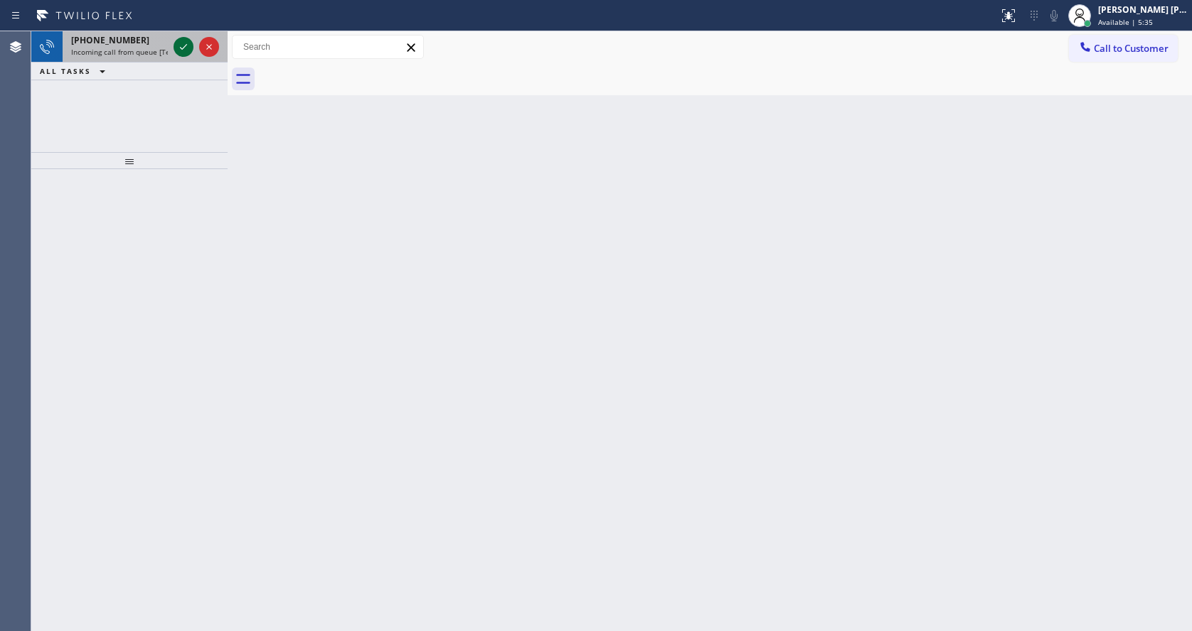
click at [185, 48] on icon at bounding box center [183, 46] width 17 height 17
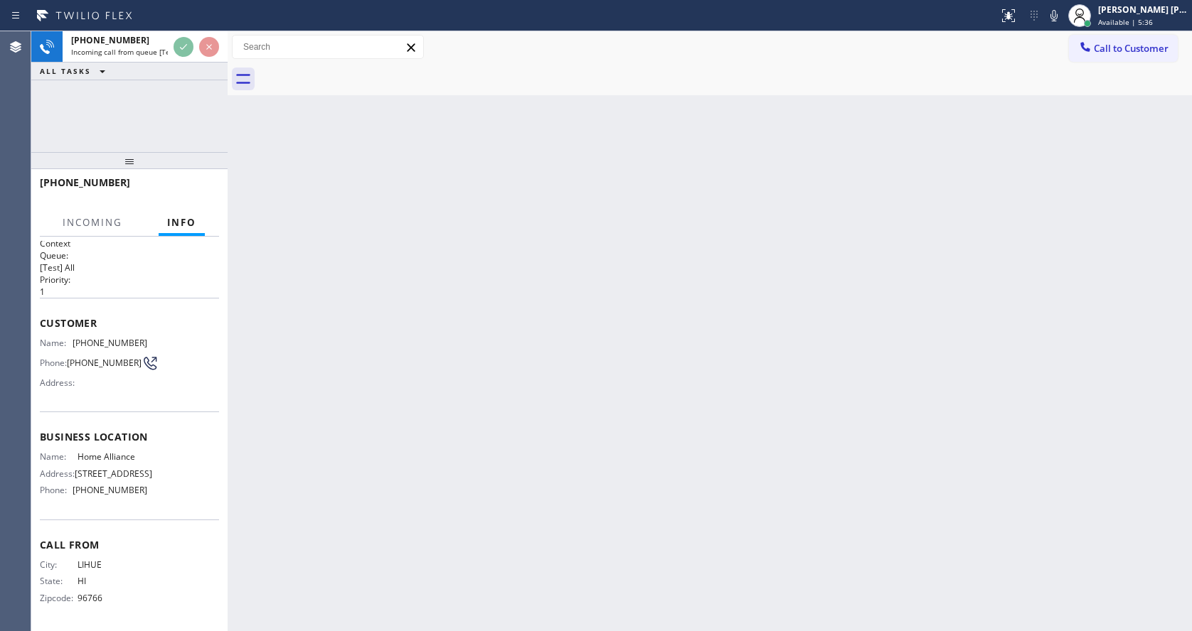
scroll to position [19, 0]
click at [429, 475] on div "Back to Dashboard Change Sender ID Customers Technicians Select a contact Outbo…" at bounding box center [710, 331] width 964 height 600
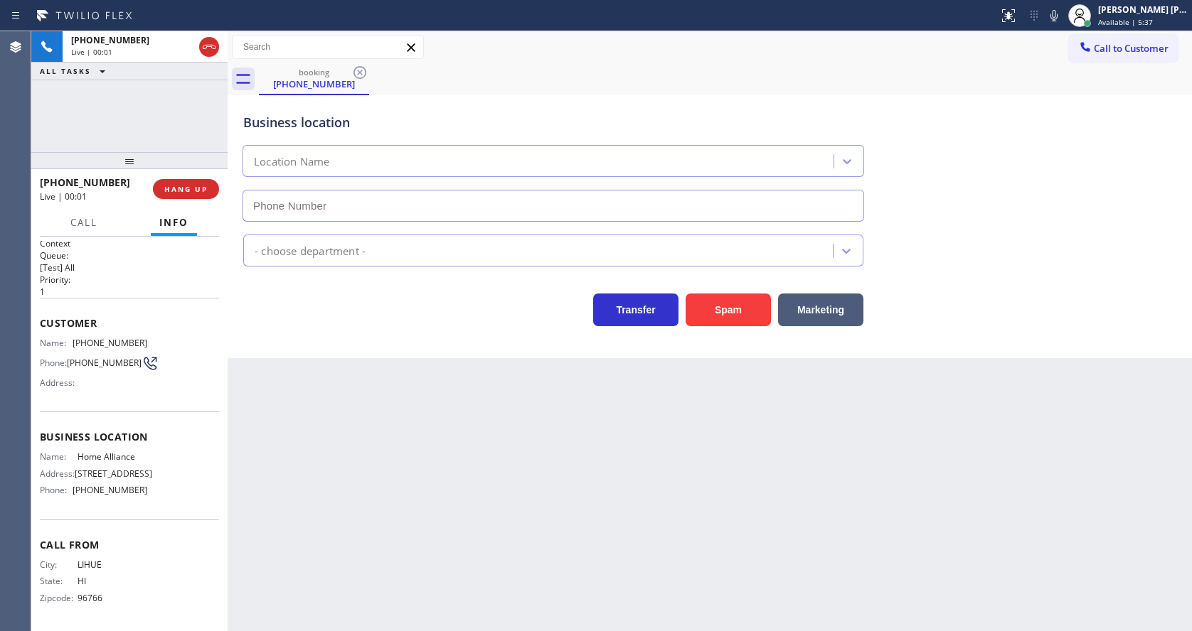
type input "[PHONE_NUMBER]"
click at [429, 475] on div "Back to Dashboard Change Sender ID Customers Technicians Select a contact Outbo…" at bounding box center [710, 331] width 964 height 600
click at [436, 431] on div "Back to Dashboard Change Sender ID Customers Technicians Select a contact Outbo…" at bounding box center [710, 331] width 964 height 600
click at [1052, 21] on icon at bounding box center [1053, 15] width 17 height 17
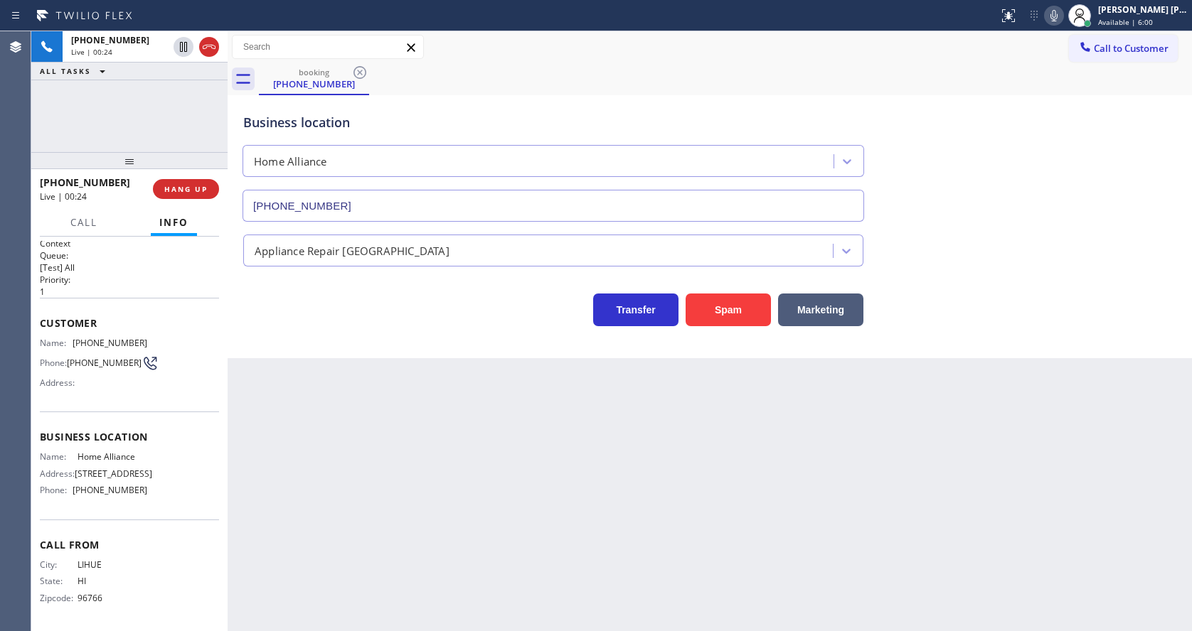
click at [995, 338] on div "Business location Home Alliance [PHONE_NUMBER] Appliance Repair High End Transf…" at bounding box center [710, 226] width 964 height 263
click at [360, 490] on div "Back to Dashboard Change Sender ID Customers Technicians Select a contact Outbo…" at bounding box center [710, 331] width 964 height 600
click at [644, 506] on div "Back to Dashboard Change Sender ID Customers Technicians Select a contact Outbo…" at bounding box center [710, 331] width 964 height 600
click at [457, 521] on div "Back to Dashboard Change Sender ID Customers Technicians Select a contact Outbo…" at bounding box center [710, 331] width 964 height 600
click at [453, 532] on div "Back to Dashboard Change Sender ID Customers Technicians Select a contact Outbo…" at bounding box center [710, 331] width 964 height 600
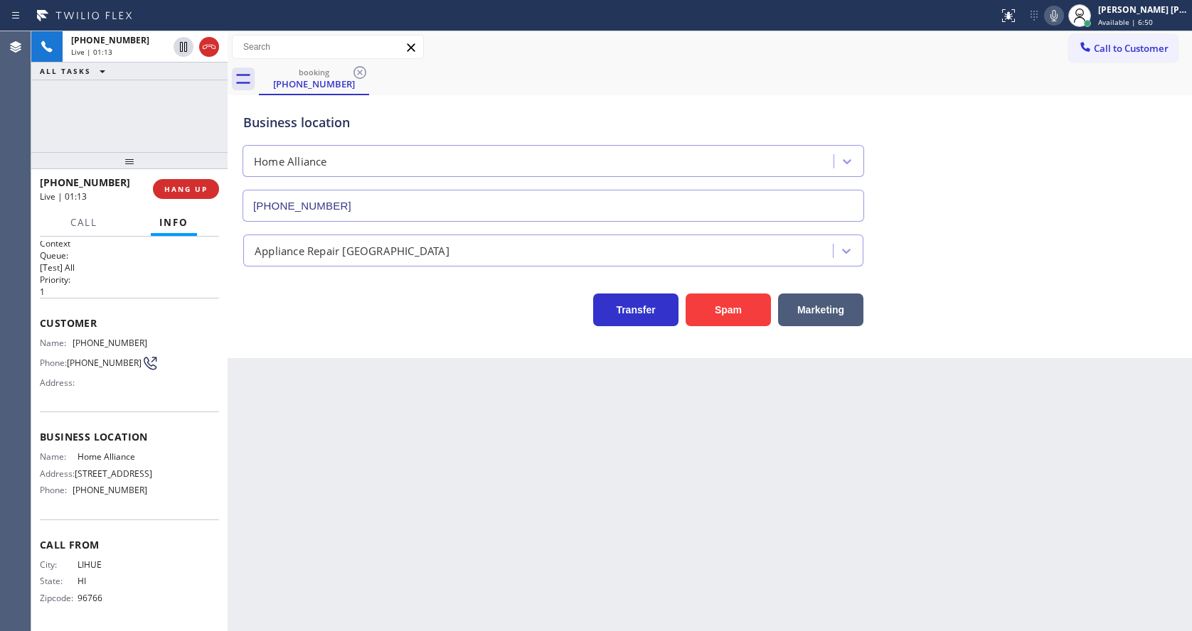
drag, startPoint x: 284, startPoint y: 413, endPoint x: 795, endPoint y: 273, distance: 529.4
click at [285, 413] on div "Back to Dashboard Change Sender ID Customers Technicians Select a contact Outbo…" at bounding box center [710, 331] width 964 height 600
click at [410, 601] on div "Back to Dashboard Change Sender ID Customers Technicians Select a contact Outbo…" at bounding box center [710, 331] width 964 height 600
click at [325, 486] on div "Back to Dashboard Change Sender ID Customers Technicians Select a contact Outbo…" at bounding box center [710, 331] width 964 height 600
click at [1057, 21] on icon at bounding box center [1053, 15] width 17 height 17
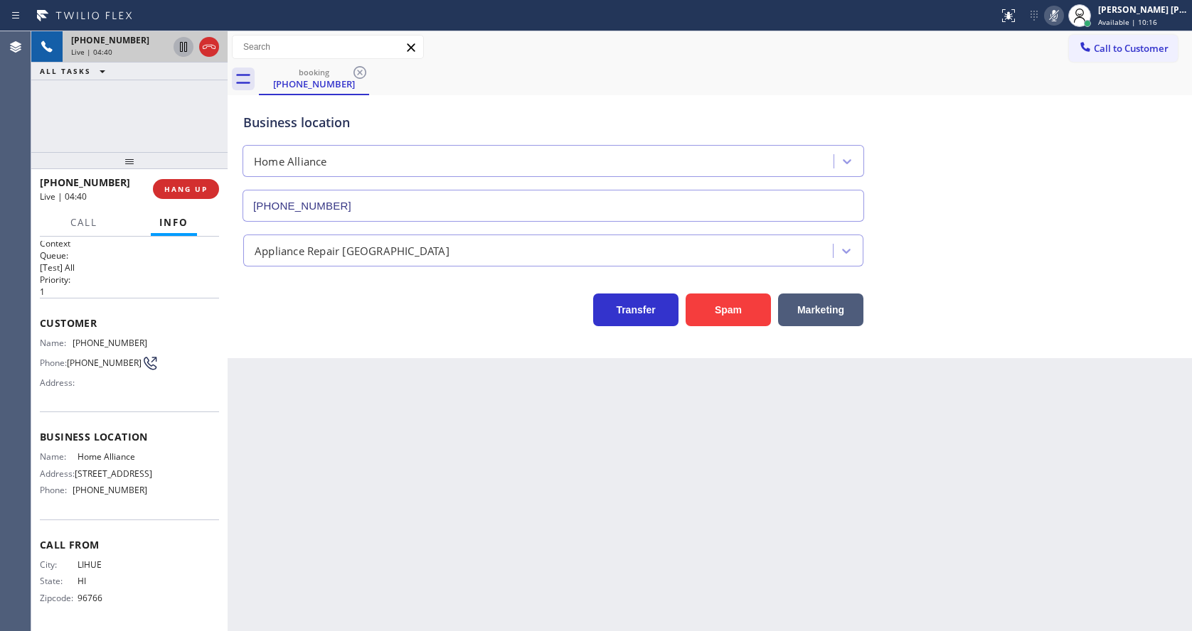
click at [182, 43] on icon at bounding box center [183, 47] width 7 height 10
click at [391, 567] on div "Back to Dashboard Change Sender ID Customers Technicians Select a contact Outbo…" at bounding box center [710, 331] width 964 height 600
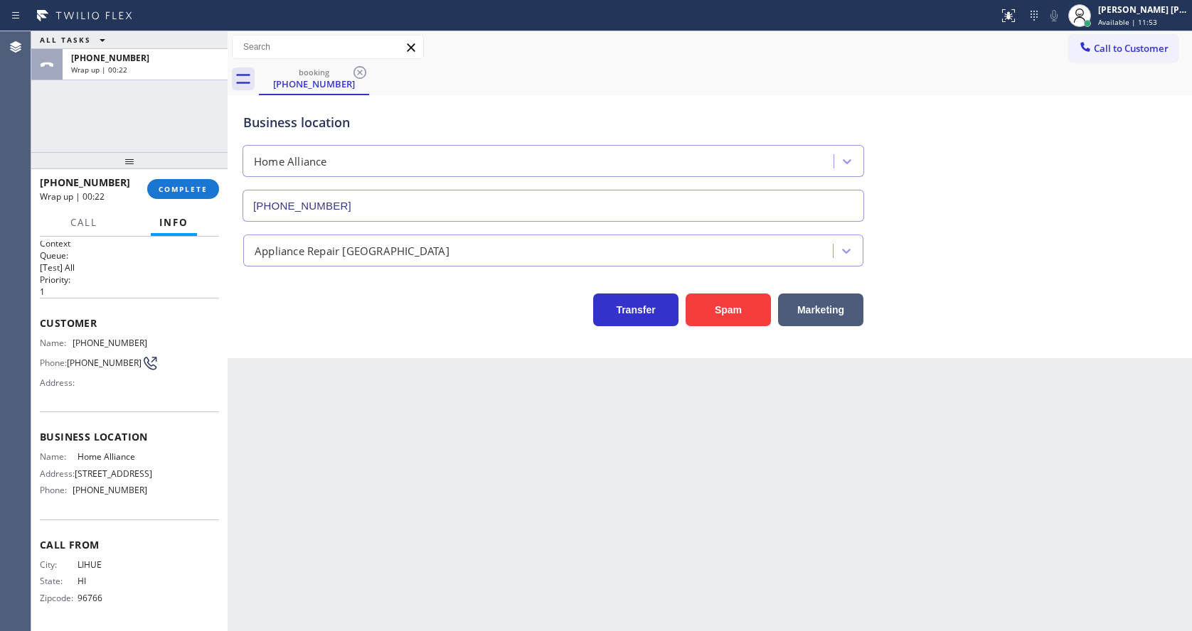
click at [294, 385] on div "Back to Dashboard Change Sender ID Customers Technicians Select a contact Outbo…" at bounding box center [710, 331] width 964 height 600
click at [186, 176] on div "[PHONE_NUMBER] Wrap up | 00:22 COMPLETE" at bounding box center [129, 189] width 179 height 37
click at [176, 200] on div "[PHONE_NUMBER] Wrap up | 00:23 COMPLETE" at bounding box center [129, 189] width 179 height 37
click at [171, 187] on span "COMPLETE" at bounding box center [183, 189] width 49 height 10
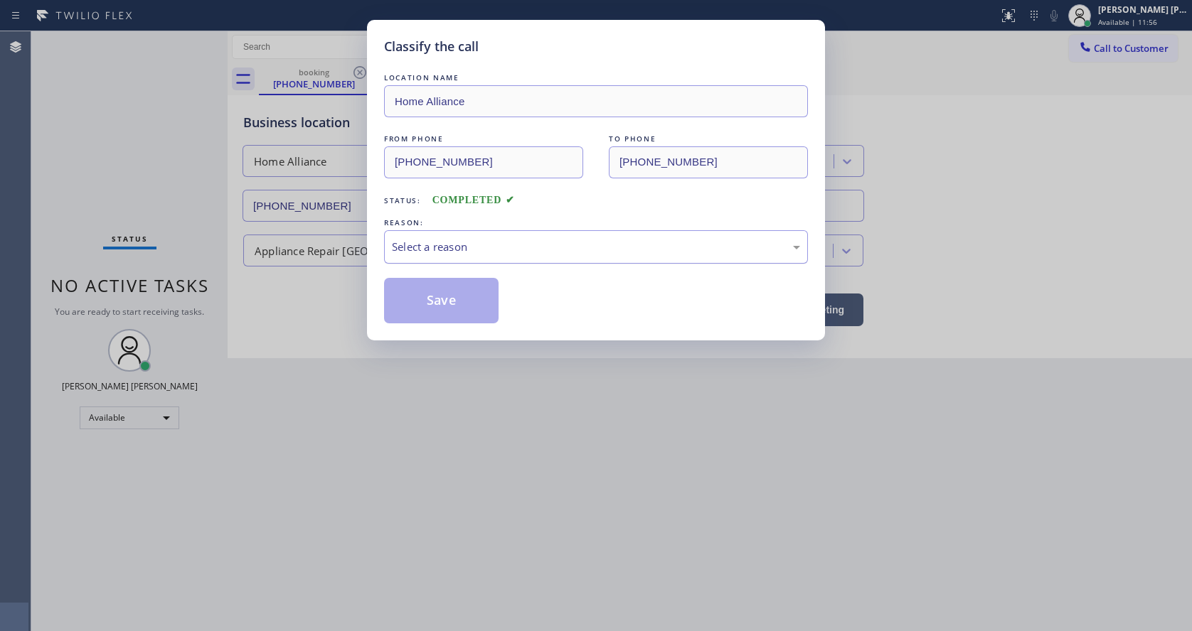
click at [410, 250] on div "Select a reason" at bounding box center [596, 247] width 408 height 16
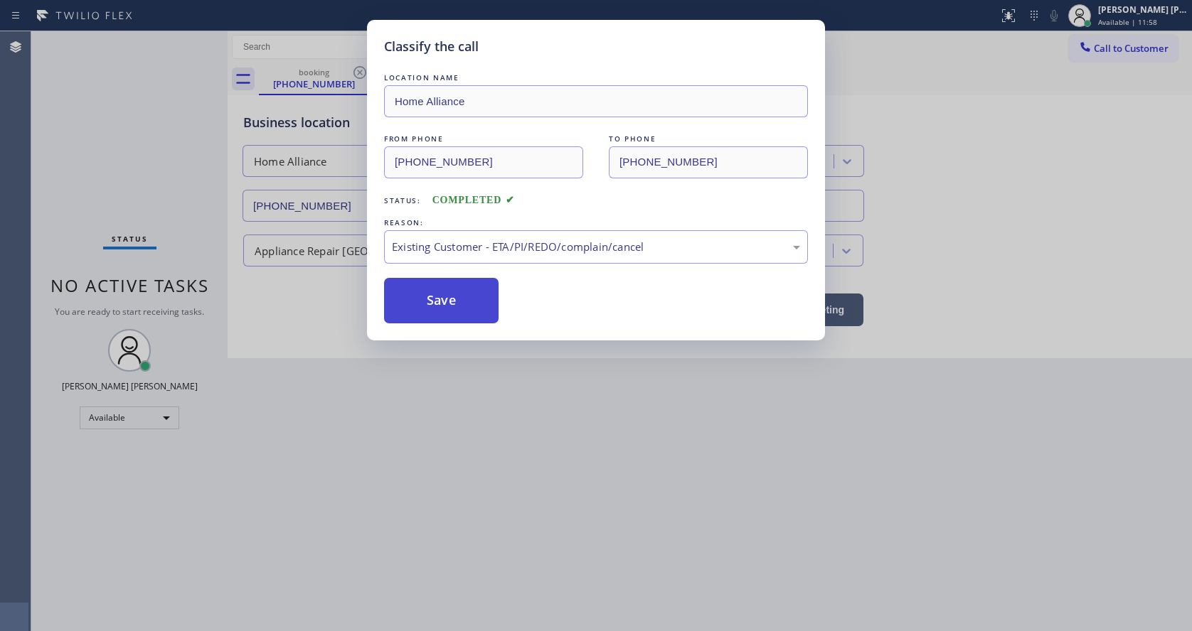
click at [442, 299] on button "Save" at bounding box center [441, 301] width 114 height 46
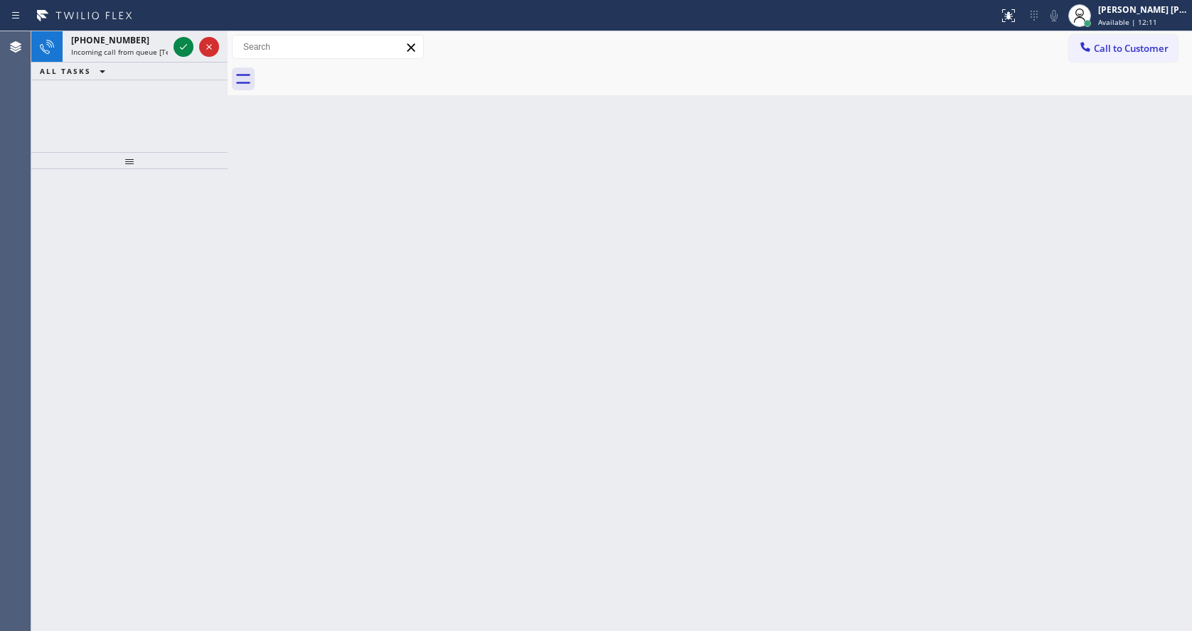
click at [197, 174] on div at bounding box center [129, 400] width 196 height 462
click at [181, 49] on icon at bounding box center [183, 46] width 17 height 17
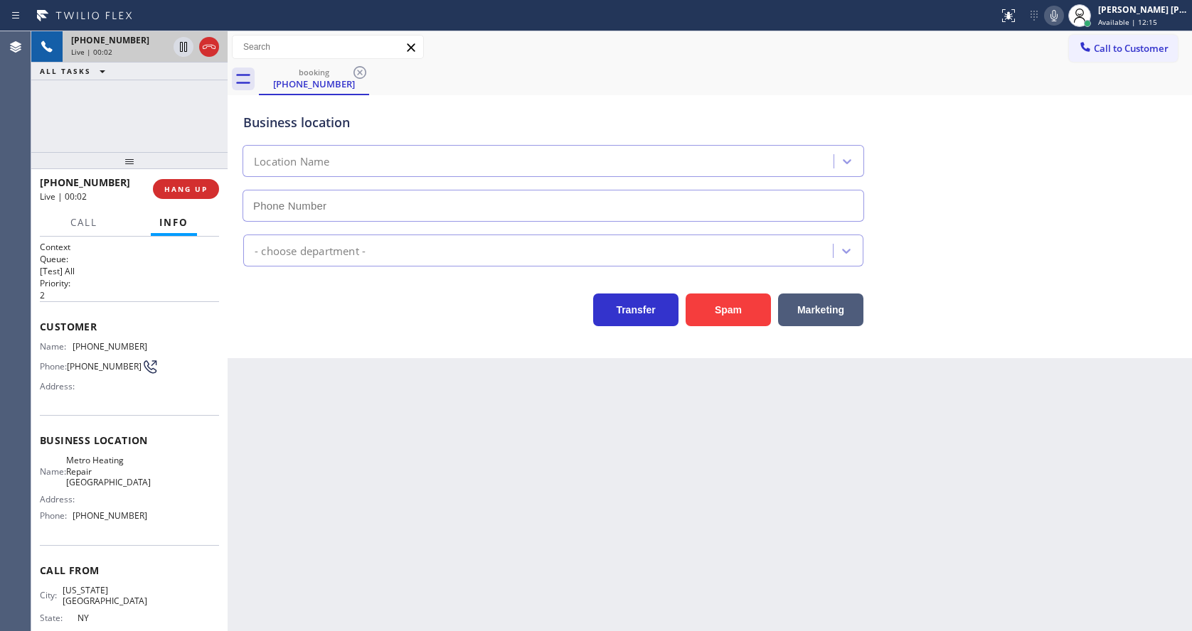
type input "[PHONE_NUMBER]"
click at [727, 320] on button "Spam" at bounding box center [727, 310] width 85 height 33
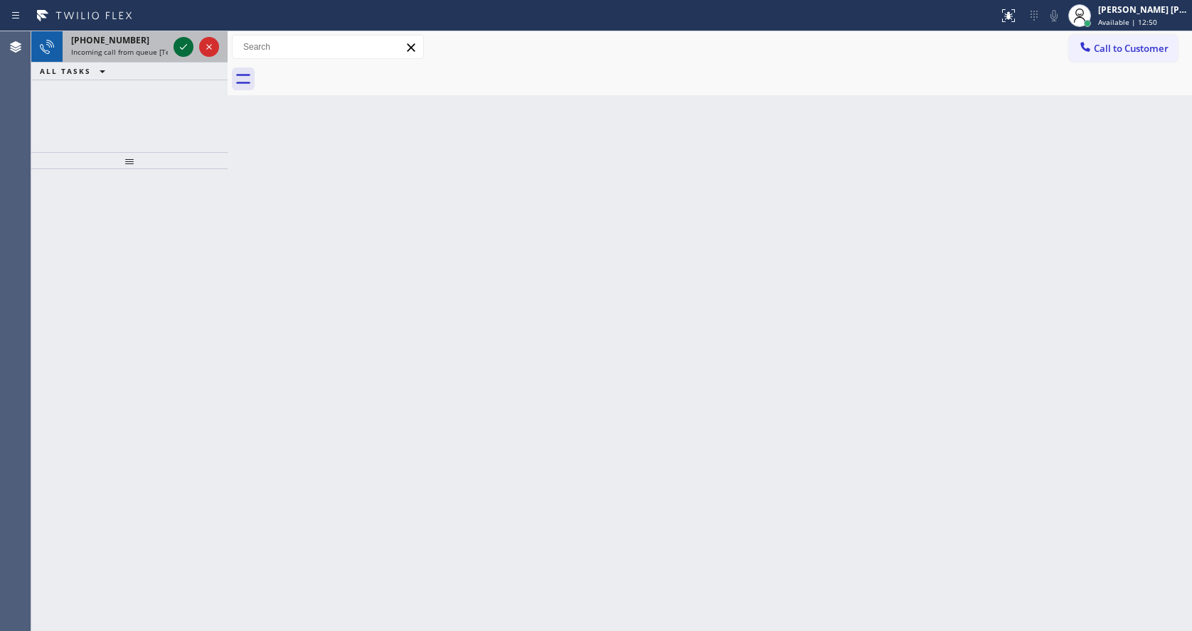
click at [186, 43] on icon at bounding box center [183, 46] width 17 height 17
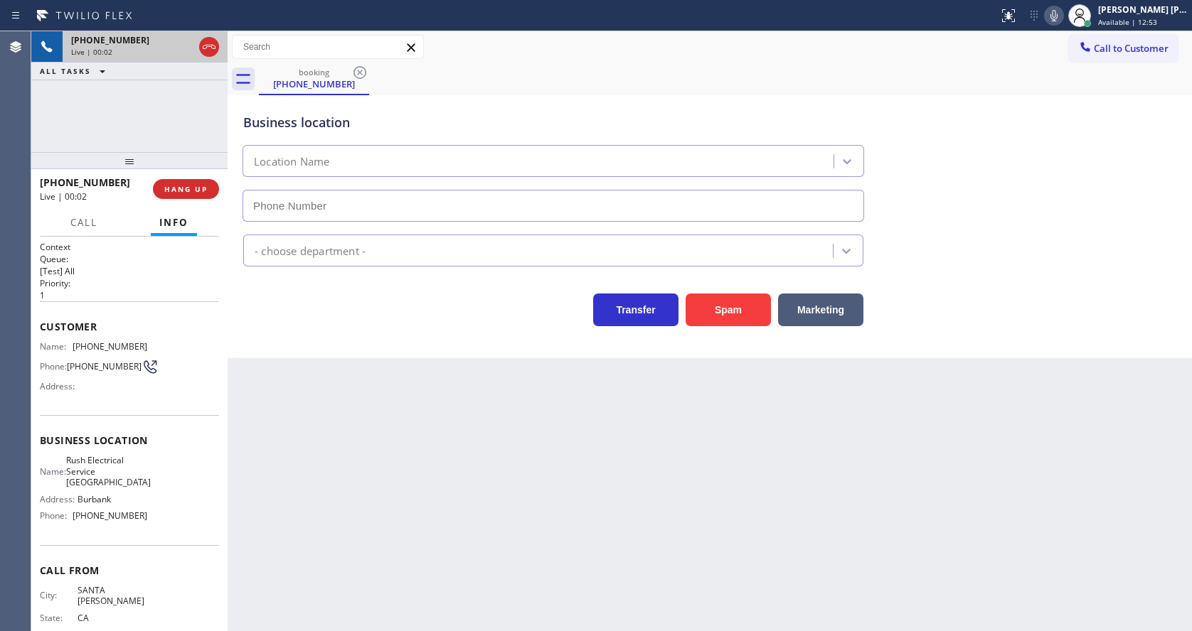
type input "[PHONE_NUMBER]"
click at [392, 493] on div "Back to Dashboard Change Sender ID Customers Technicians Select a contact Outbo…" at bounding box center [710, 331] width 964 height 600
click at [80, 471] on span "Rush Electrical Service [GEOGRAPHIC_DATA]" at bounding box center [108, 471] width 85 height 33
drag, startPoint x: 70, startPoint y: 344, endPoint x: 158, endPoint y: 349, distance: 88.3
click at [158, 349] on div "Name: [PHONE_NUMBER] Phone: [PHONE_NUMBER] Address:" at bounding box center [129, 369] width 179 height 56
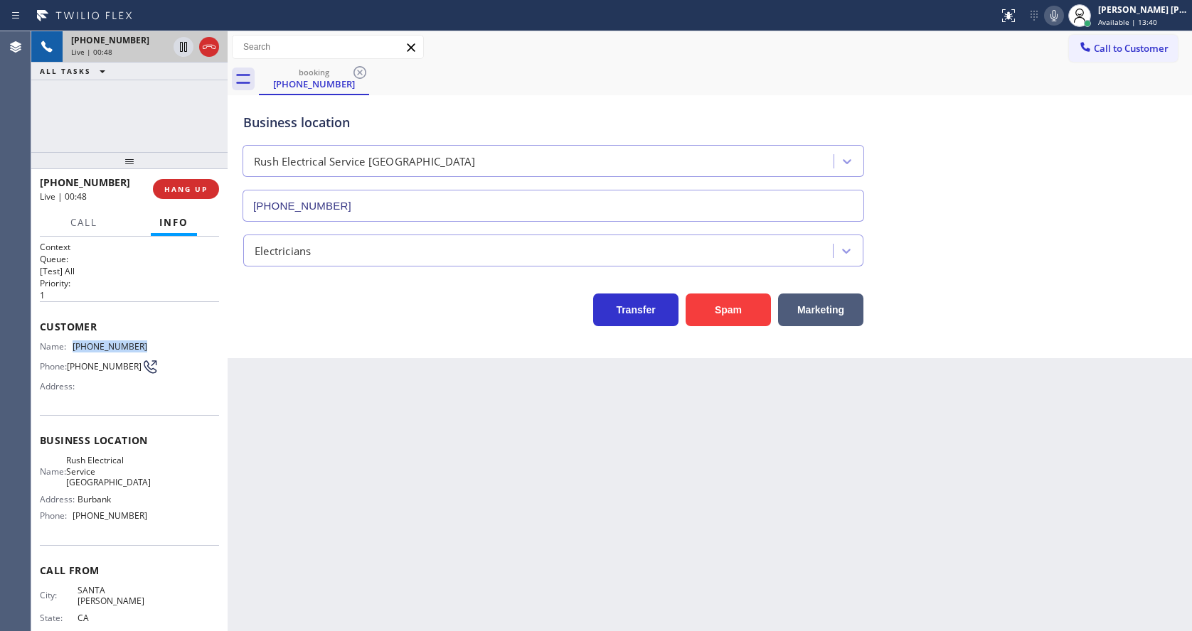
copy div "[PHONE_NUMBER]"
click at [364, 518] on div "Back to Dashboard Change Sender ID Customers Technicians Select a contact Outbo…" at bounding box center [710, 331] width 964 height 600
click at [161, 477] on div "Name: Rush Electrical Service Burbank Address: Burbank Phone: [PHONE_NUMBER]" at bounding box center [129, 491] width 179 height 72
drag, startPoint x: 75, startPoint y: 460, endPoint x: 152, endPoint y: 478, distance: 79.5
click at [152, 478] on div "Name: Rush Electrical Service Burbank Address: Burbank Phone: [PHONE_NUMBER]" at bounding box center [129, 491] width 179 height 72
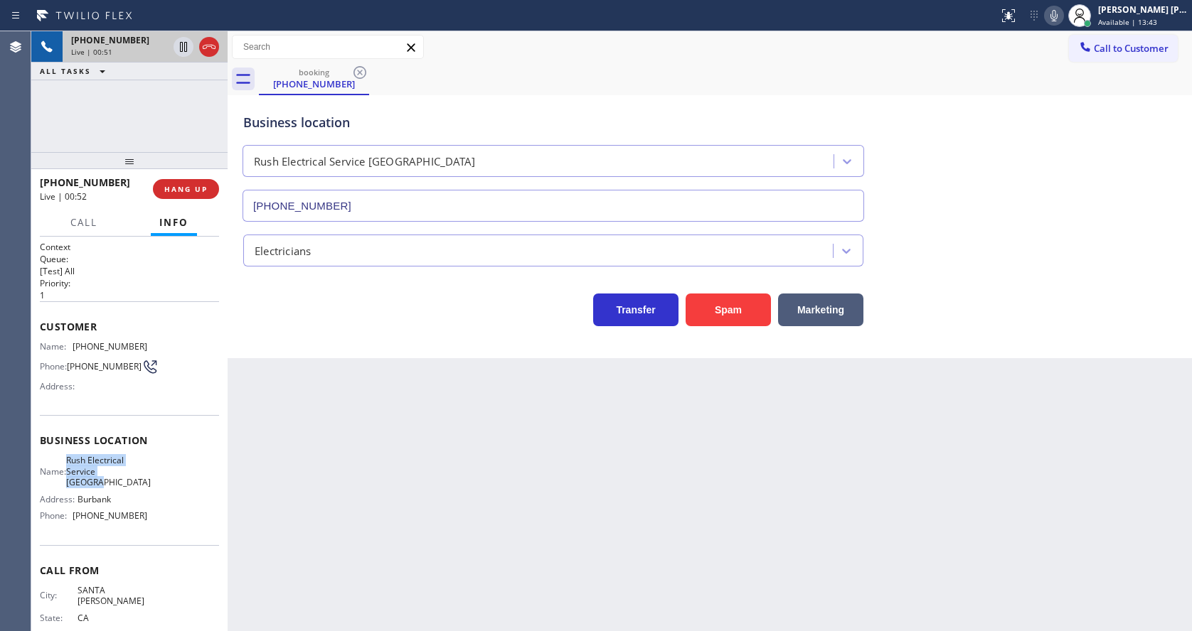
copy span "Rush Electrical Service [GEOGRAPHIC_DATA]"
click at [292, 471] on div "Back to Dashboard Change Sender ID Customers Technicians Select a contact Outbo…" at bounding box center [710, 331] width 964 height 600
drag, startPoint x: 149, startPoint y: 518, endPoint x: 63, endPoint y: 546, distance: 90.6
click at [149, 518] on div "Name: Rush Electrical Service Burbank Address: Burbank Phone: [PHONE_NUMBER]" at bounding box center [129, 491] width 179 height 72
drag, startPoint x: 74, startPoint y: 508, endPoint x: 157, endPoint y: 510, distance: 83.2
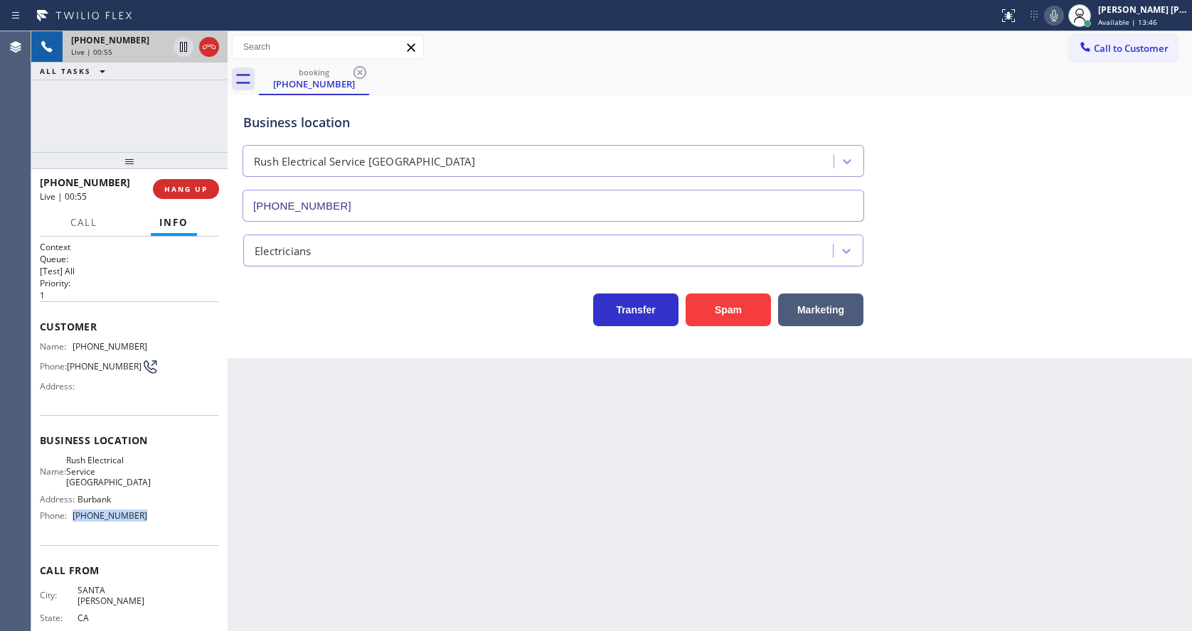
click at [157, 510] on div "Name: Rush Electrical Service Burbank Address: Burbank Phone: [PHONE_NUMBER]" at bounding box center [129, 491] width 179 height 72
copy div "[PHONE_NUMBER]"
click at [247, 506] on div "Back to Dashboard Change Sender ID Customers Technicians Select a contact Outbo…" at bounding box center [710, 331] width 964 height 600
drag, startPoint x: 639, startPoint y: 456, endPoint x: 502, endPoint y: 515, distance: 149.7
click at [635, 459] on div "Back to Dashboard Change Sender ID Customers Technicians Select a contact Outbo…" at bounding box center [710, 331] width 964 height 600
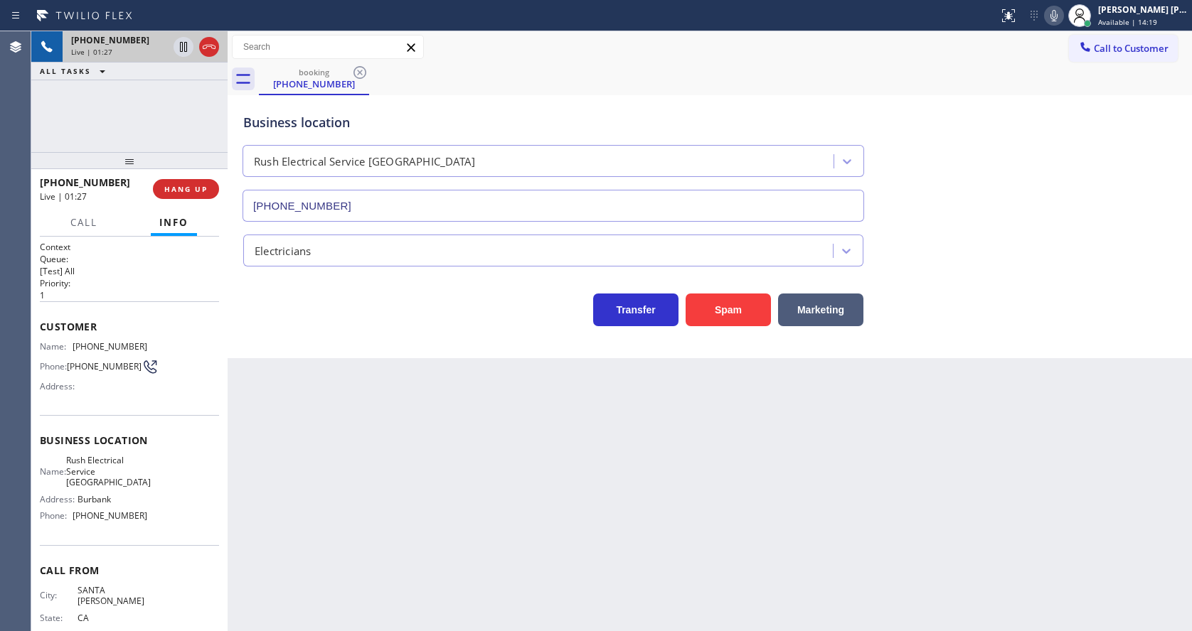
click at [365, 435] on div "Back to Dashboard Change Sender ID Customers Technicians Select a contact Outbo…" at bounding box center [710, 331] width 964 height 600
click at [567, 453] on div "Back to Dashboard Change Sender ID Customers Technicians Select a contact Outbo…" at bounding box center [710, 331] width 964 height 600
click at [296, 422] on div "Back to Dashboard Change Sender ID Customers Technicians Select a contact Outbo…" at bounding box center [710, 331] width 964 height 600
click at [675, 478] on div "Back to Dashboard Change Sender ID Customers Technicians Select a contact Outbo…" at bounding box center [710, 331] width 964 height 600
click at [440, 447] on div "Back to Dashboard Change Sender ID Customers Technicians Select a contact Outbo…" at bounding box center [710, 331] width 964 height 600
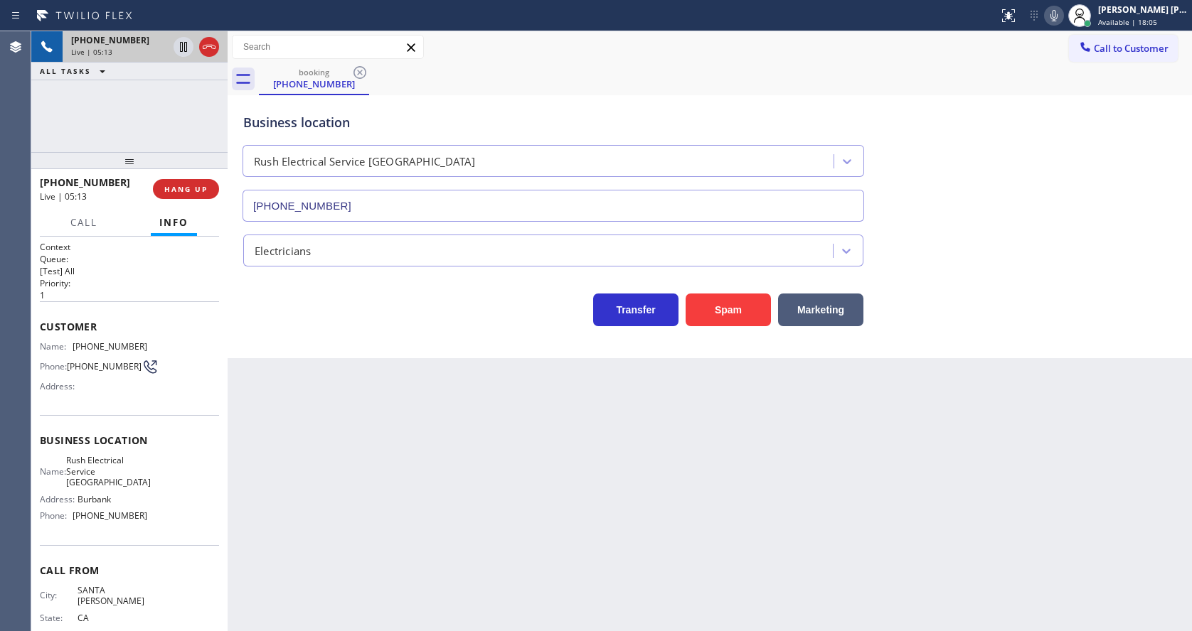
click at [641, 502] on div "Back to Dashboard Change Sender ID Customers Technicians Select a contact Outbo…" at bounding box center [710, 331] width 964 height 600
click at [1053, 19] on icon at bounding box center [1053, 15] width 17 height 17
click at [1056, 63] on div "Call to Customer Outbound call Location Viking Repair Service Your caller id ph…" at bounding box center [710, 47] width 964 height 32
drag, startPoint x: 395, startPoint y: 326, endPoint x: 426, endPoint y: 316, distance: 32.6
click at [395, 326] on div "Transfer Spam Marketing" at bounding box center [553, 307] width 626 height 40
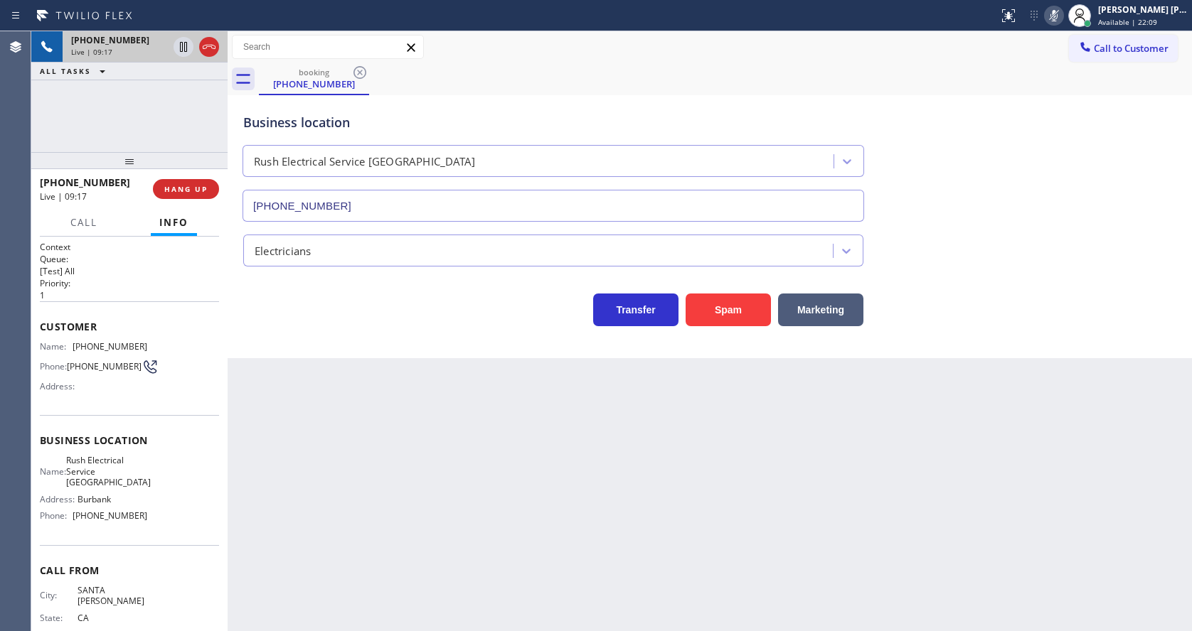
click at [1058, 17] on icon at bounding box center [1053, 15] width 17 height 17
click at [1020, 137] on div "Business location Rush Electrical Service [GEOGRAPHIC_DATA] [PHONE_NUMBER]" at bounding box center [709, 157] width 939 height 129
click at [309, 573] on div "Back to Dashboard Change Sender ID Customers Technicians Select a contact Outbo…" at bounding box center [710, 331] width 964 height 600
drag, startPoint x: 665, startPoint y: 513, endPoint x: 325, endPoint y: 371, distance: 368.1
click at [665, 513] on div "Back to Dashboard Change Sender ID Customers Technicians Select a contact Outbo…" at bounding box center [710, 331] width 964 height 600
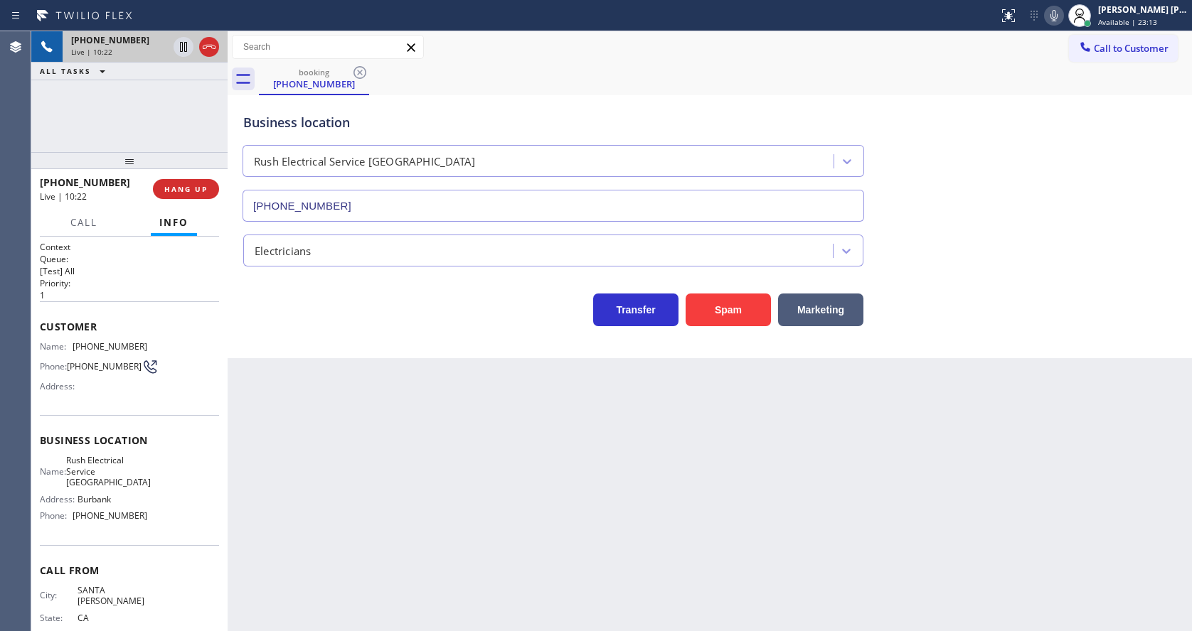
click at [338, 421] on div "Back to Dashboard Change Sender ID Customers Technicians Select a contact Outbo…" at bounding box center [710, 331] width 964 height 600
click at [317, 620] on div "Back to Dashboard Change Sender ID Customers Technicians Select a contact Outbo…" at bounding box center [710, 331] width 964 height 600
click at [604, 508] on div "Back to Dashboard Change Sender ID Customers Technicians Select a contact Outbo…" at bounding box center [710, 331] width 964 height 600
click at [368, 528] on div "Back to Dashboard Change Sender ID Customers Technicians Select a contact Outbo…" at bounding box center [710, 331] width 964 height 600
click at [549, 498] on div "Back to Dashboard Change Sender ID Customers Technicians Select a contact Outbo…" at bounding box center [710, 331] width 964 height 600
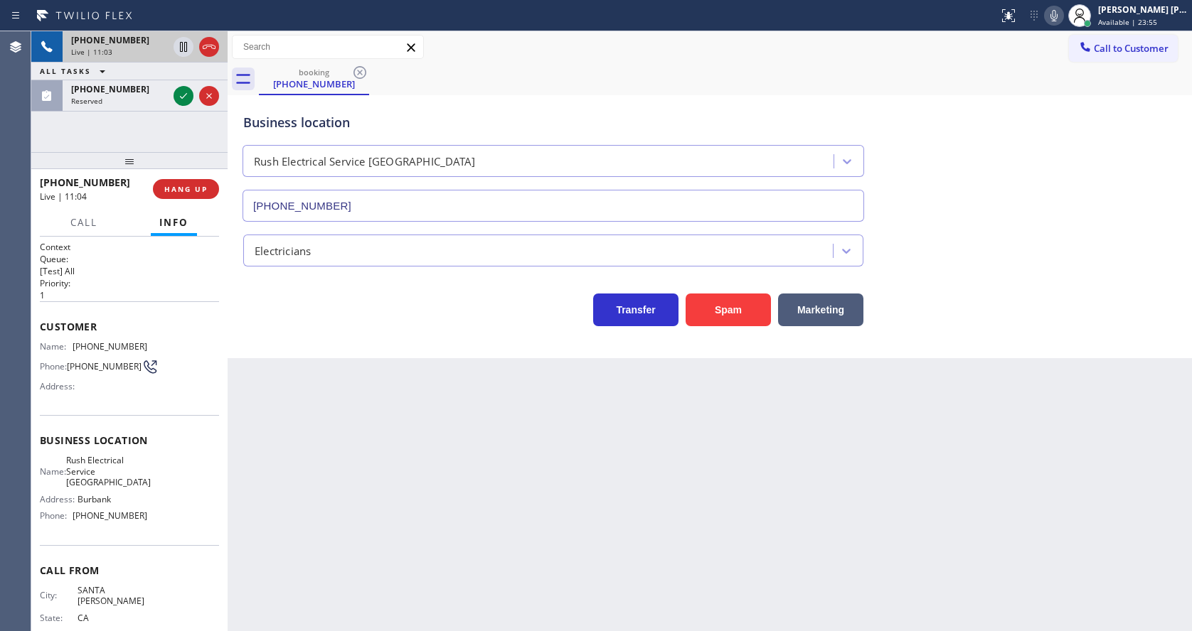
click at [301, 441] on div "Back to Dashboard Change Sender ID Customers Technicians Select a contact Outbo…" at bounding box center [710, 331] width 964 height 600
click at [148, 304] on div "Customer Name: [PHONE_NUMBER] Phone: [PHONE_NUMBER] Address:" at bounding box center [129, 358] width 179 height 114
click at [358, 445] on div "Back to Dashboard Change Sender ID Customers Technicians Select a contact Outbo…" at bounding box center [710, 331] width 964 height 600
click at [179, 105] on button at bounding box center [183, 96] width 20 height 20
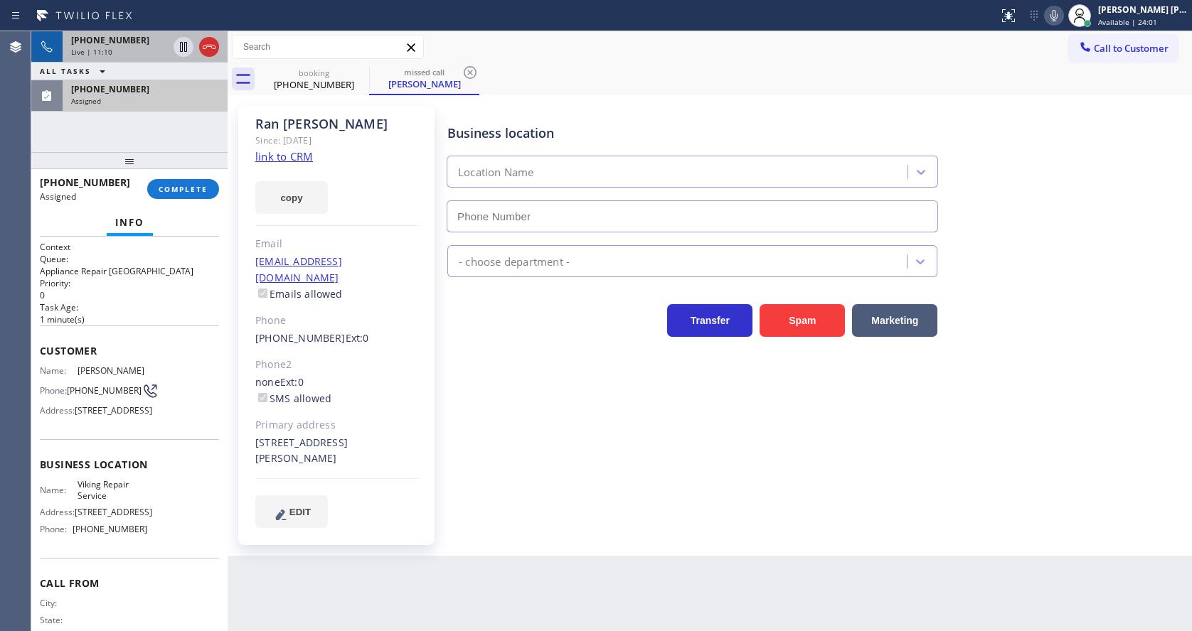
type input "[PHONE_NUMBER]"
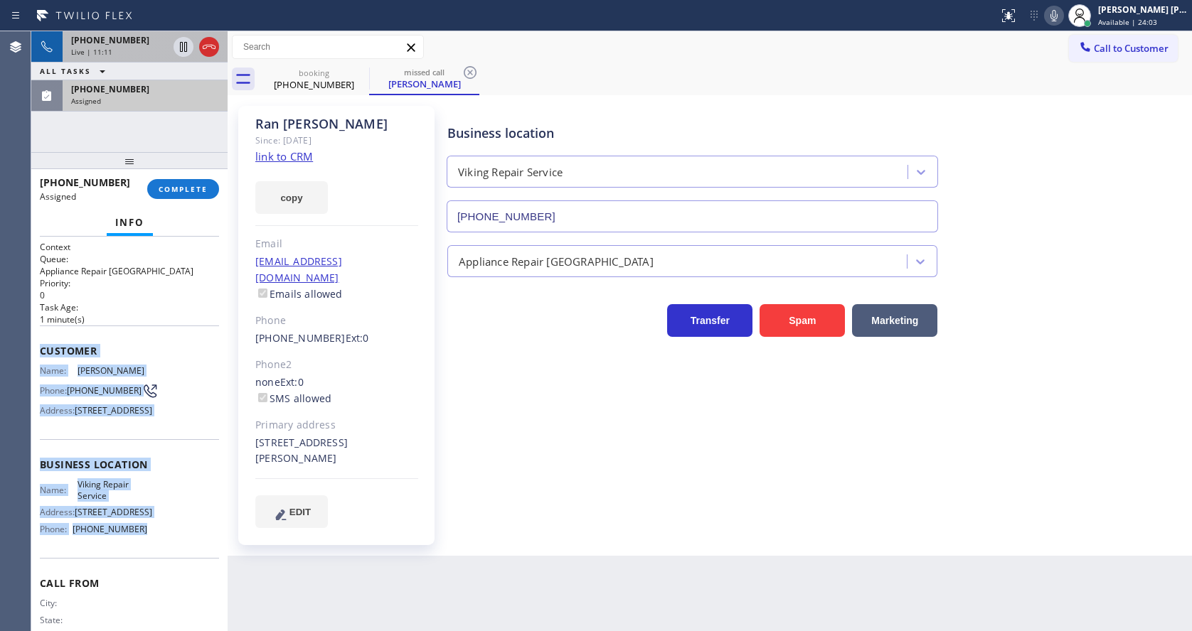
drag, startPoint x: 37, startPoint y: 348, endPoint x: 151, endPoint y: 550, distance: 231.8
click at [151, 550] on div "Context Queue: Appliance Repair High End Priority: 0 Task Age: [DEMOGRAPHIC_DAT…" at bounding box center [129, 434] width 196 height 395
copy div "Customer Name: [PERSON_NAME] Phone: [PHONE_NUMBER] Address: [STREET_ADDRESS] Bu…"
click at [181, 191] on span "COMPLETE" at bounding box center [183, 189] width 49 height 10
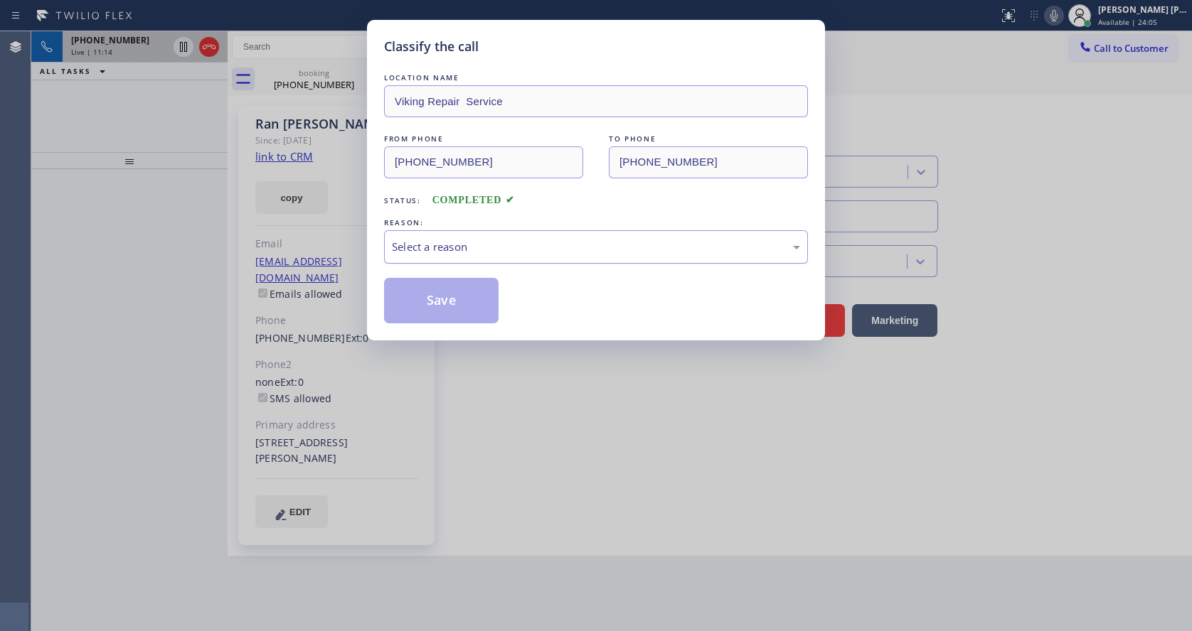
click at [415, 241] on div "Select a reason" at bounding box center [596, 247] width 408 height 16
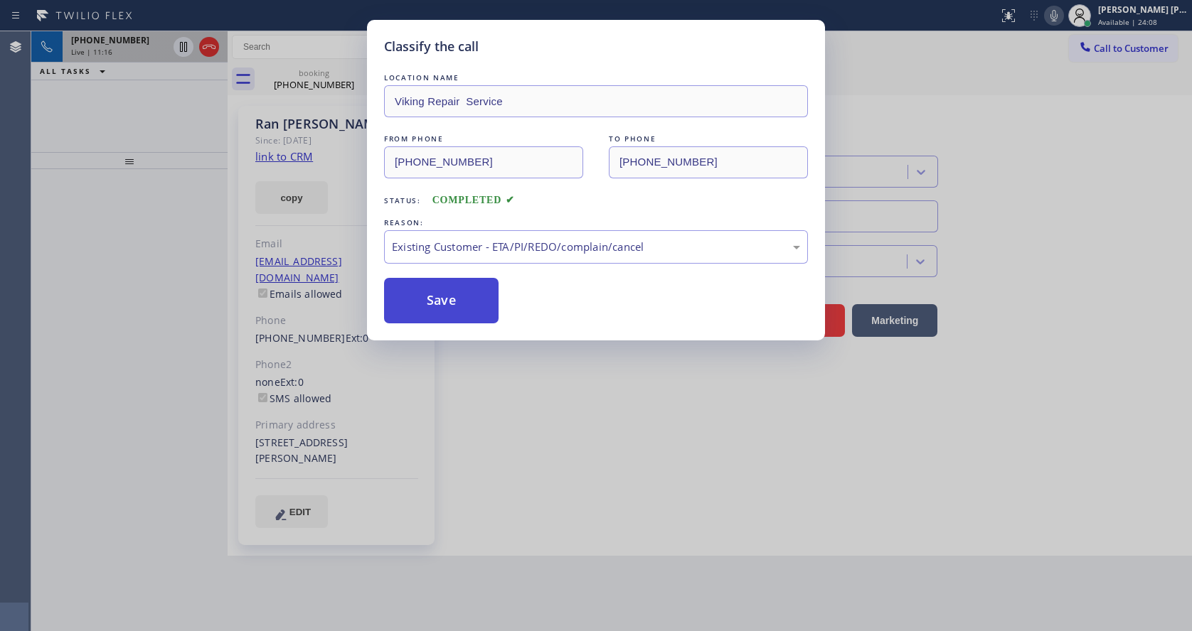
click at [431, 301] on button "Save" at bounding box center [441, 301] width 114 height 46
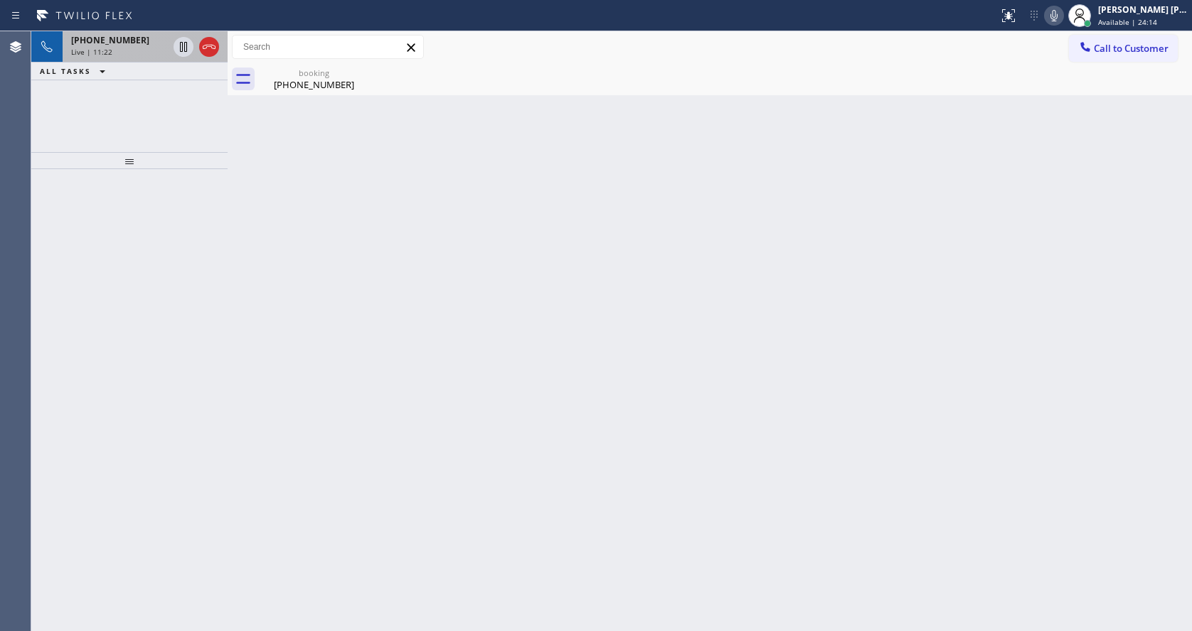
click at [385, 258] on div "Back to Dashboard Change Sender ID Customers Technicians Select a contact Outbo…" at bounding box center [710, 331] width 964 height 600
click at [286, 76] on div "booking" at bounding box center [313, 73] width 107 height 11
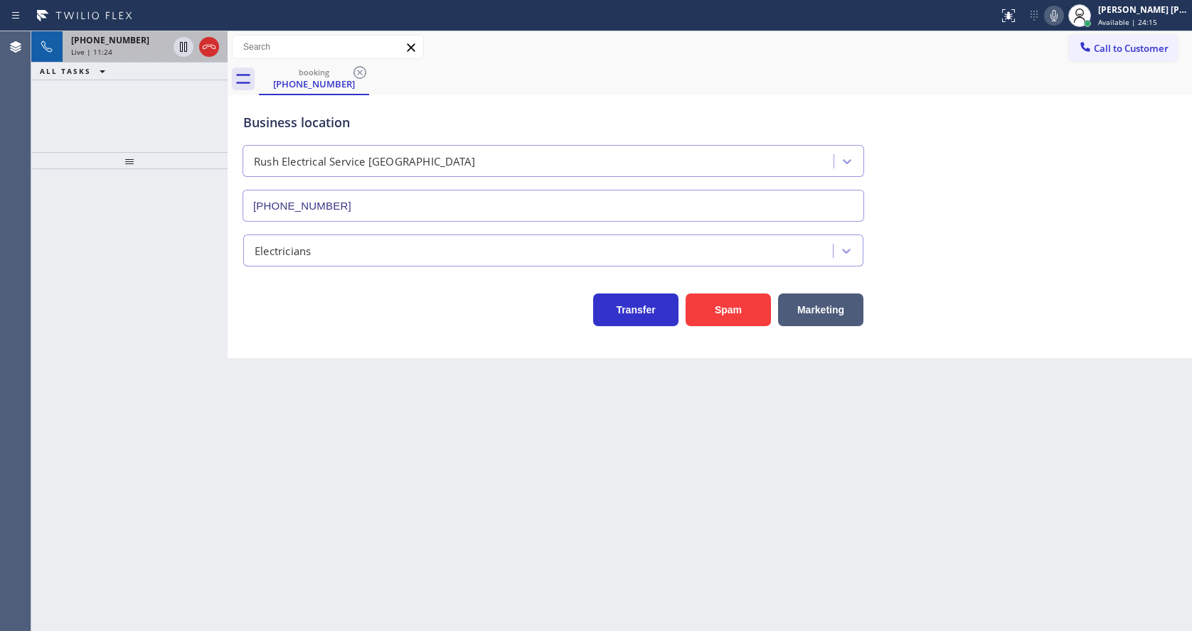
click at [138, 42] on div "[PHONE_NUMBER]" at bounding box center [119, 40] width 97 height 12
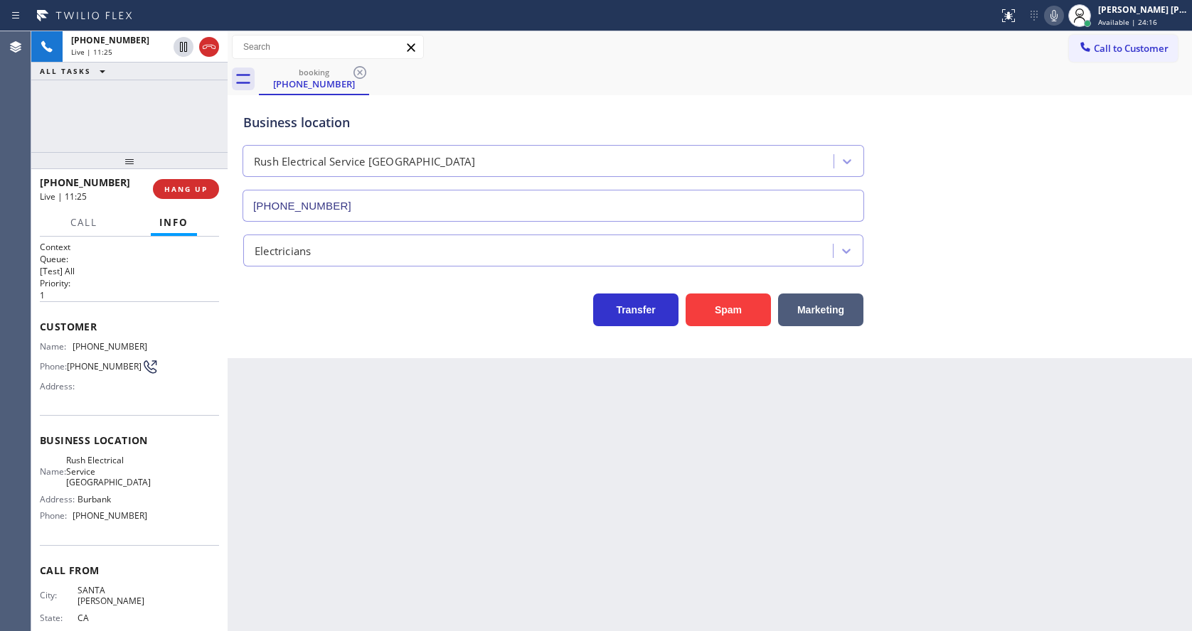
click at [369, 419] on div "Back to Dashboard Change Sender ID Customers Technicians Select a contact Outbo…" at bounding box center [710, 331] width 964 height 600
click at [172, 156] on div at bounding box center [129, 160] width 196 height 17
click at [188, 201] on div "[PHONE_NUMBER] Live | 11:26 HANG UP" at bounding box center [129, 189] width 179 height 37
click at [187, 179] on button "HANG UP" at bounding box center [186, 189] width 66 height 20
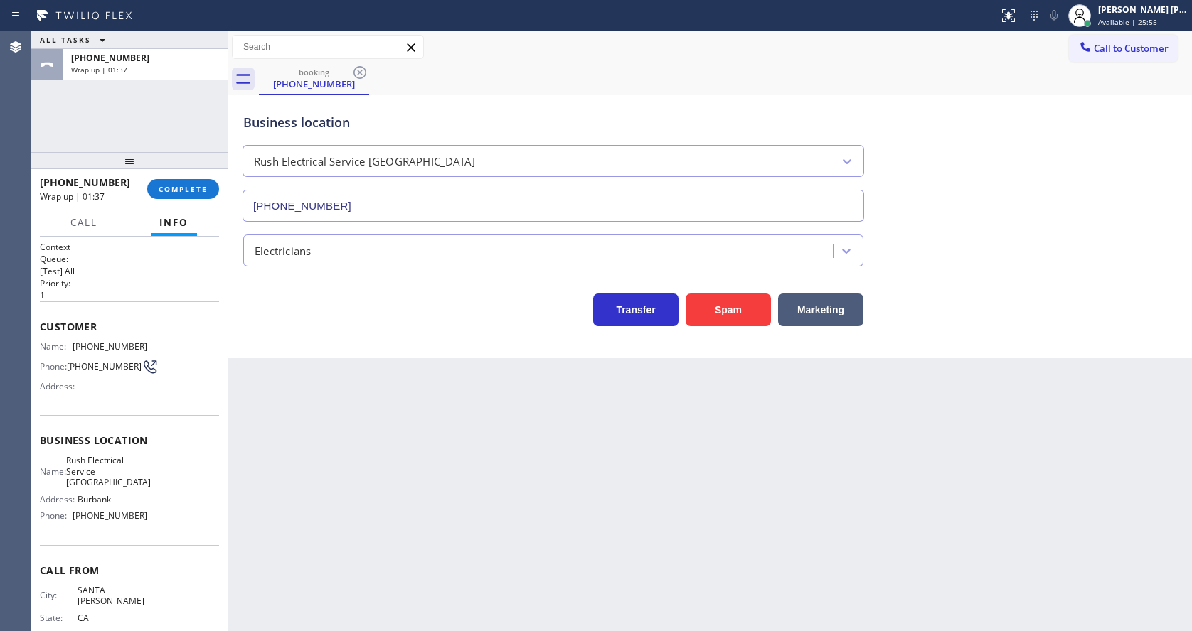
click at [172, 177] on div "[PHONE_NUMBER] Wrap up | 01:37 COMPLETE" at bounding box center [129, 189] width 179 height 37
click at [179, 191] on span "COMPLETE" at bounding box center [183, 189] width 49 height 10
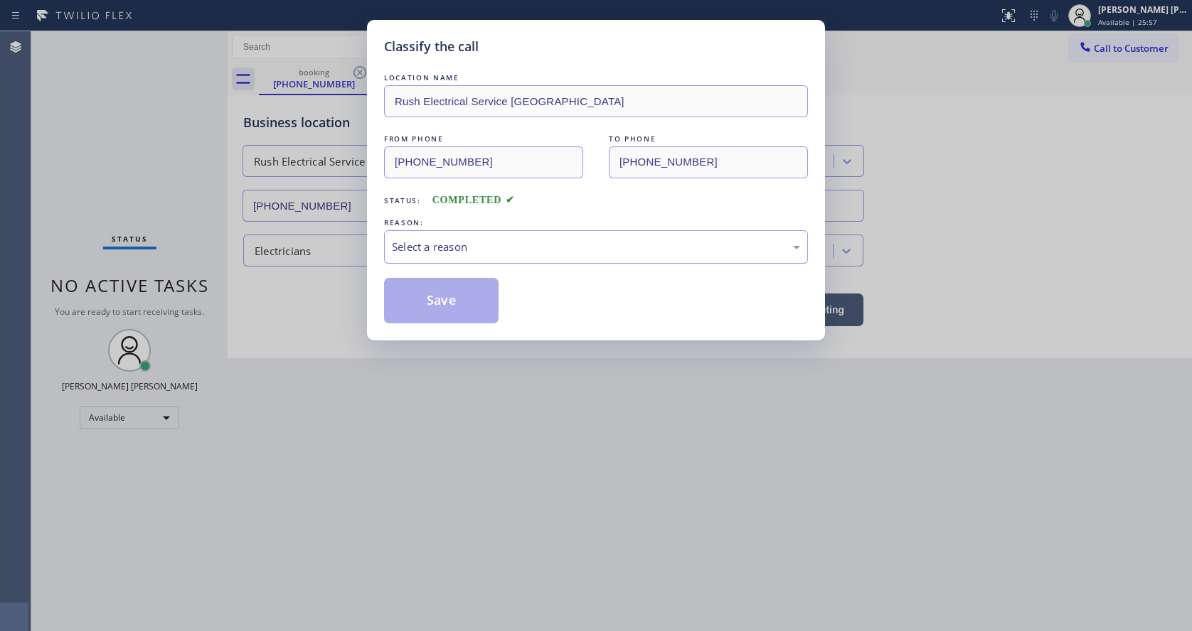
click at [415, 247] on div "Select a reason" at bounding box center [596, 247] width 408 height 16
click at [437, 307] on button "Save" at bounding box center [441, 301] width 114 height 46
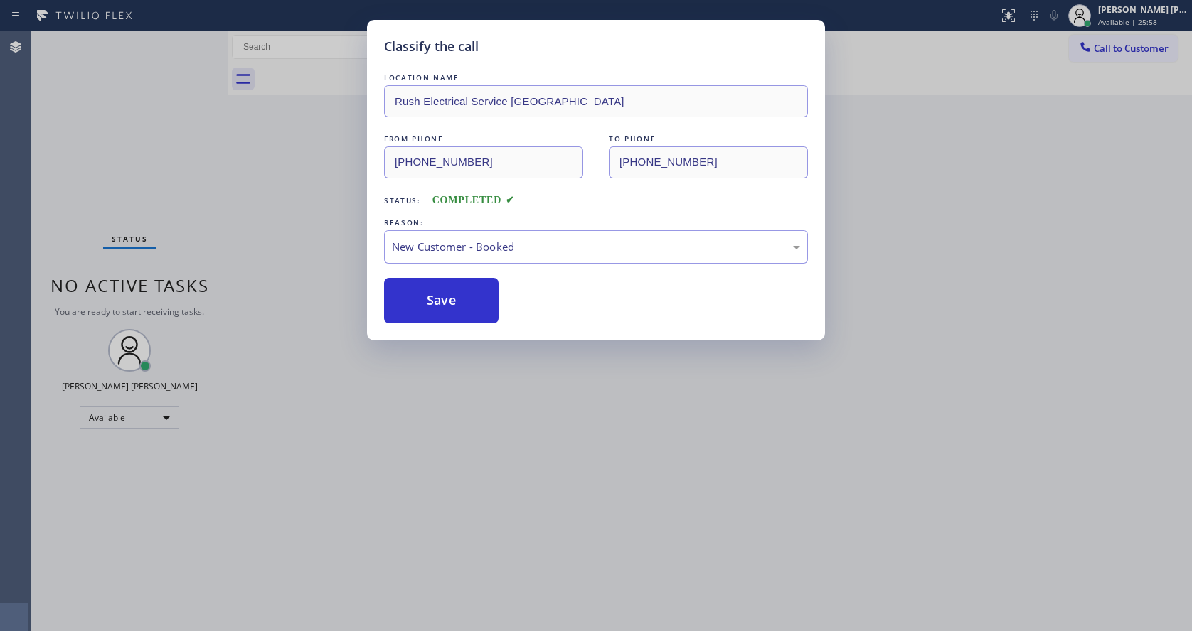
click at [468, 491] on div "Classify the call LOCATION NAME Rush Electrical Service Burbank FROM PHONE [PHO…" at bounding box center [596, 315] width 1192 height 631
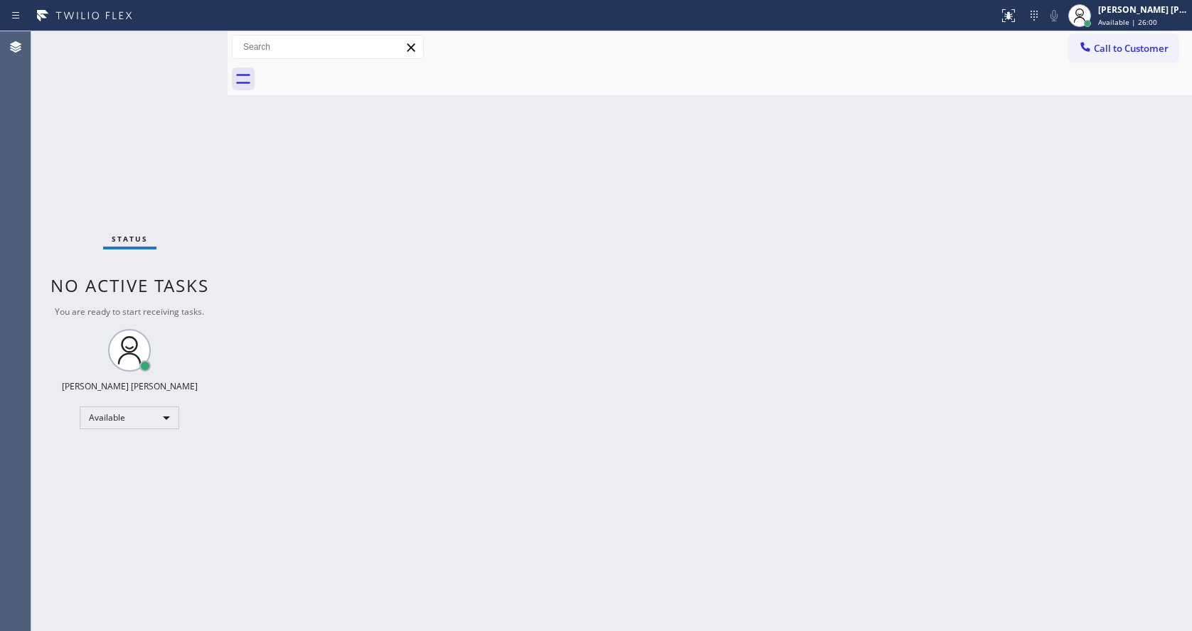
click at [665, 383] on div "Back to Dashboard Change Sender ID Customers Technicians Select a contact Outbo…" at bounding box center [710, 331] width 964 height 600
drag, startPoint x: 317, startPoint y: 393, endPoint x: 336, endPoint y: 422, distance: 33.9
click at [317, 393] on div "Back to Dashboard Change Sender ID Customers Technicians Select a contact Outbo…" at bounding box center [710, 331] width 964 height 600
click at [726, 399] on div "Back to Dashboard Change Sender ID Customers Technicians Select a contact Outbo…" at bounding box center [710, 331] width 964 height 600
click at [621, 255] on div "Back to Dashboard Change Sender ID Customers Technicians Select a contact Outbo…" at bounding box center [710, 331] width 964 height 600
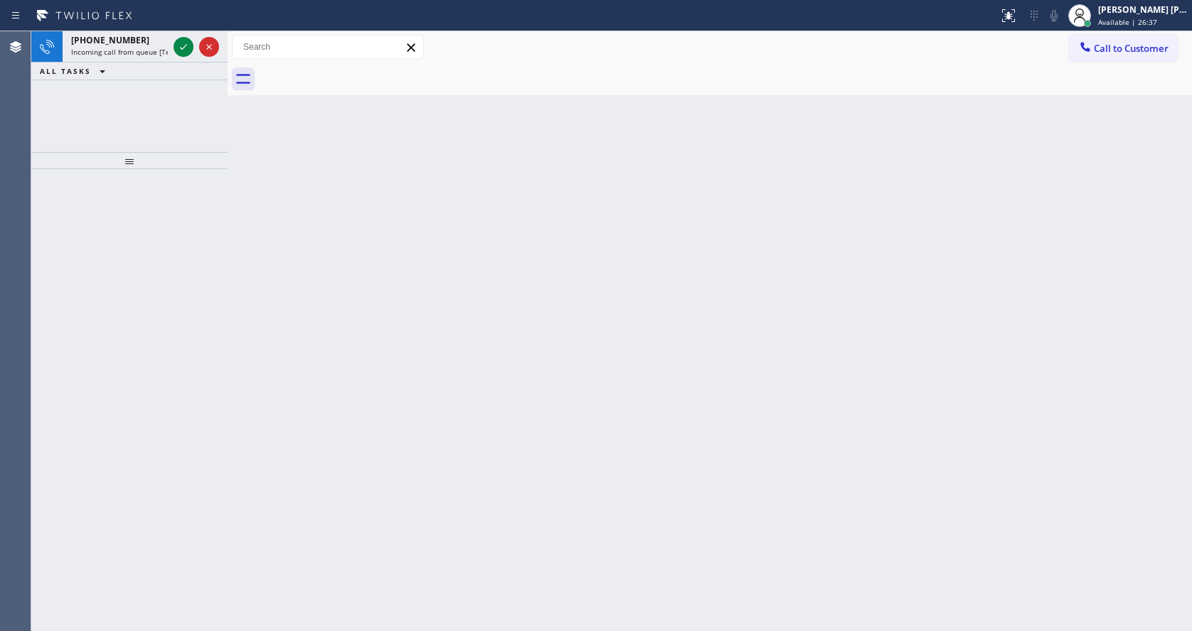
click at [363, 535] on div "Back to Dashboard Change Sender ID Customers Technicians Select a contact Outbo…" at bounding box center [710, 331] width 964 height 600
click at [726, 492] on div "Back to Dashboard Change Sender ID Customers Technicians Select a contact Outbo…" at bounding box center [710, 331] width 964 height 600
click at [186, 47] on icon at bounding box center [183, 46] width 17 height 17
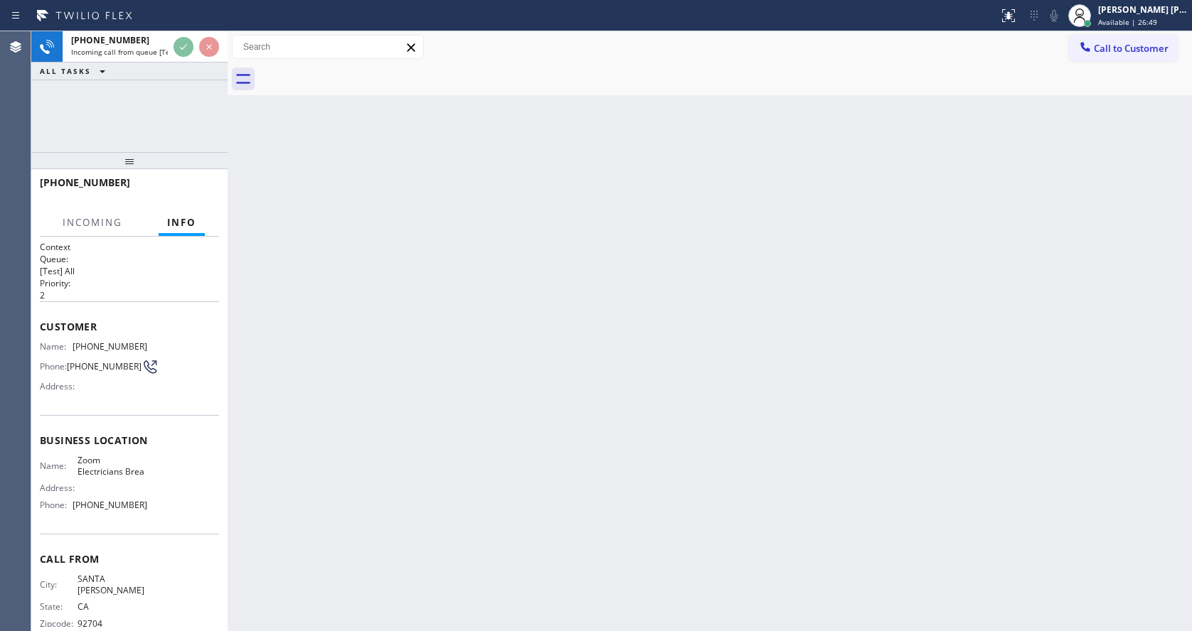
scroll to position [19, 0]
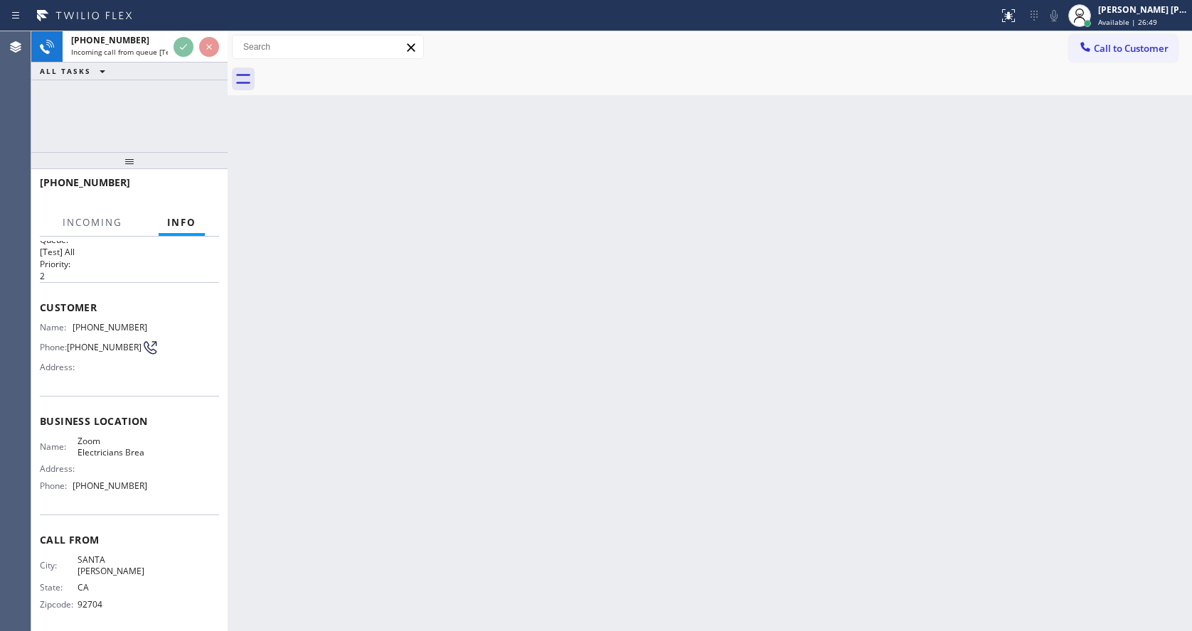
click at [434, 454] on div "Back to Dashboard Change Sender ID Customers Technicians Select a contact Outbo…" at bounding box center [710, 331] width 964 height 600
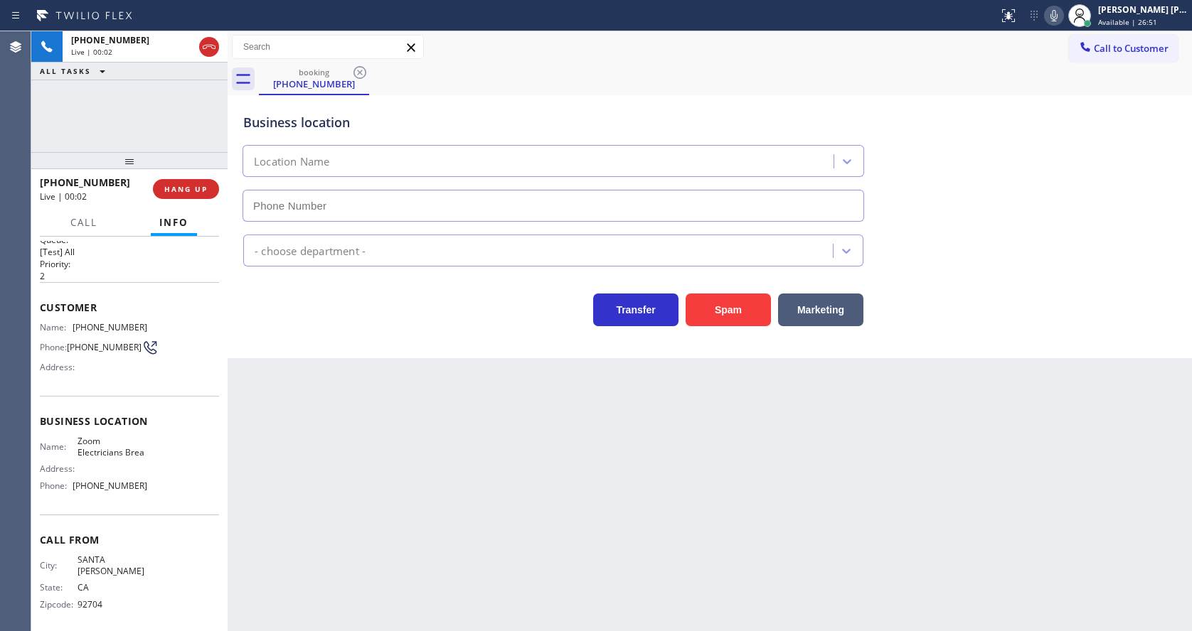
type input "[PHONE_NUMBER]"
click at [233, 443] on div "Back to Dashboard Change Sender ID Customers Technicians Select a contact Outbo…" at bounding box center [710, 331] width 964 height 600
click at [712, 310] on button "Spam" at bounding box center [727, 310] width 85 height 33
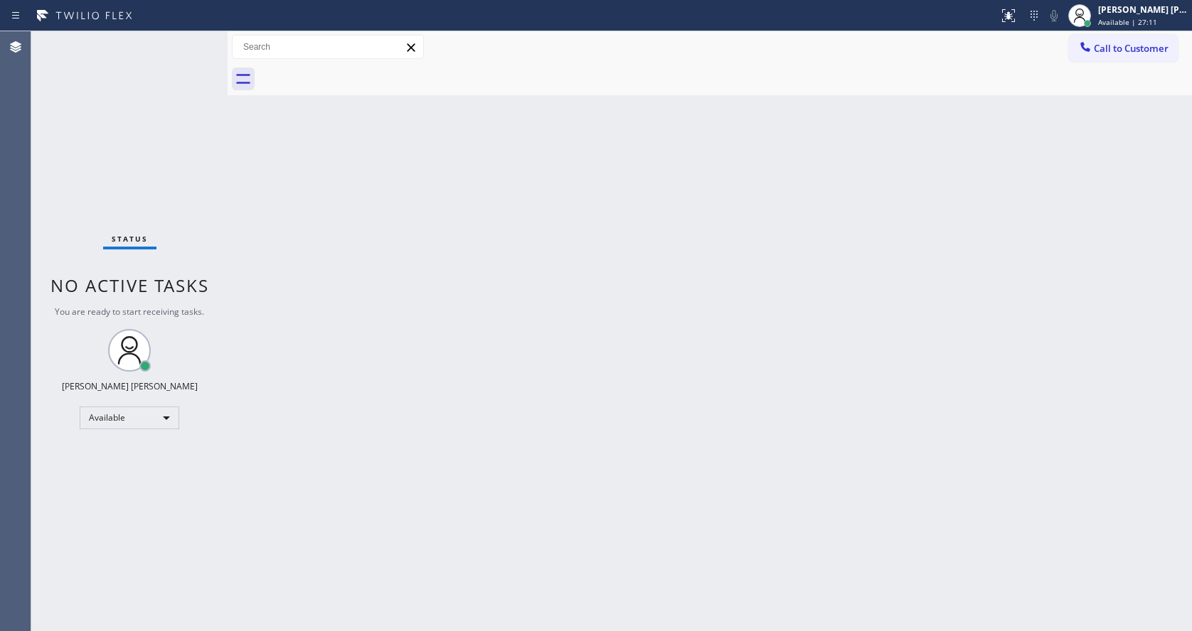
click at [407, 471] on div "Back to Dashboard Change Sender ID Customers Technicians Select a contact Outbo…" at bounding box center [710, 331] width 964 height 600
click at [471, 348] on div "Back to Dashboard Change Sender ID Customers Technicians Select a contact Outbo…" at bounding box center [710, 331] width 964 height 600
drag, startPoint x: 616, startPoint y: 439, endPoint x: 597, endPoint y: 439, distance: 19.2
click at [616, 439] on div "Back to Dashboard Change Sender ID Customers Technicians Select a contact Outbo…" at bounding box center [710, 331] width 964 height 600
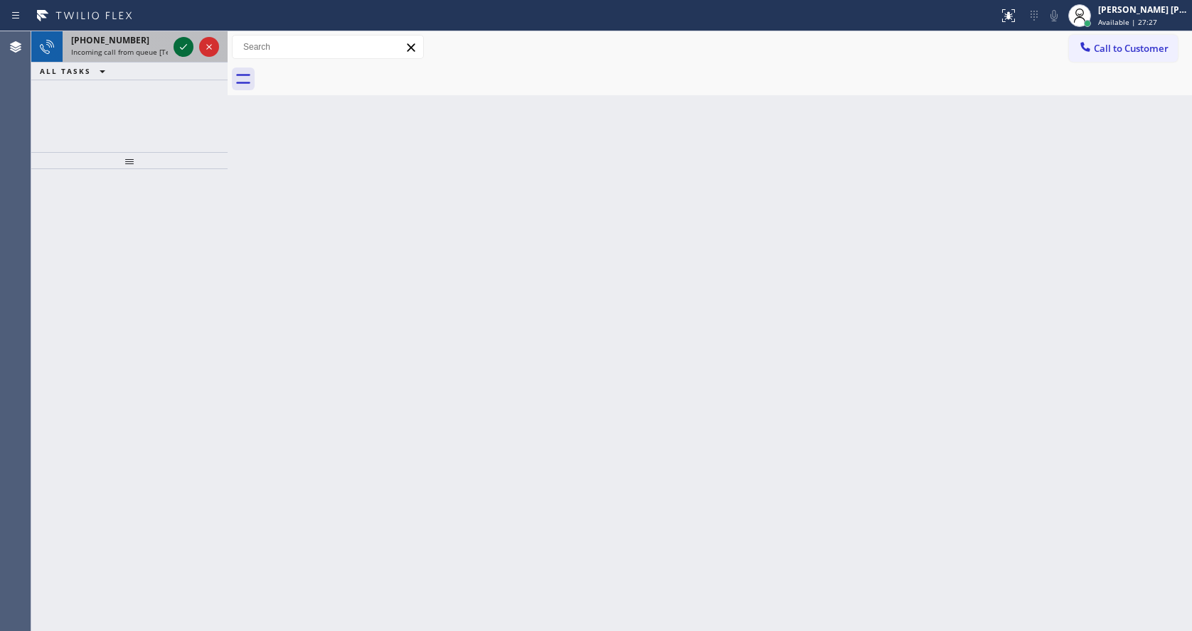
click at [181, 54] on icon at bounding box center [183, 46] width 17 height 17
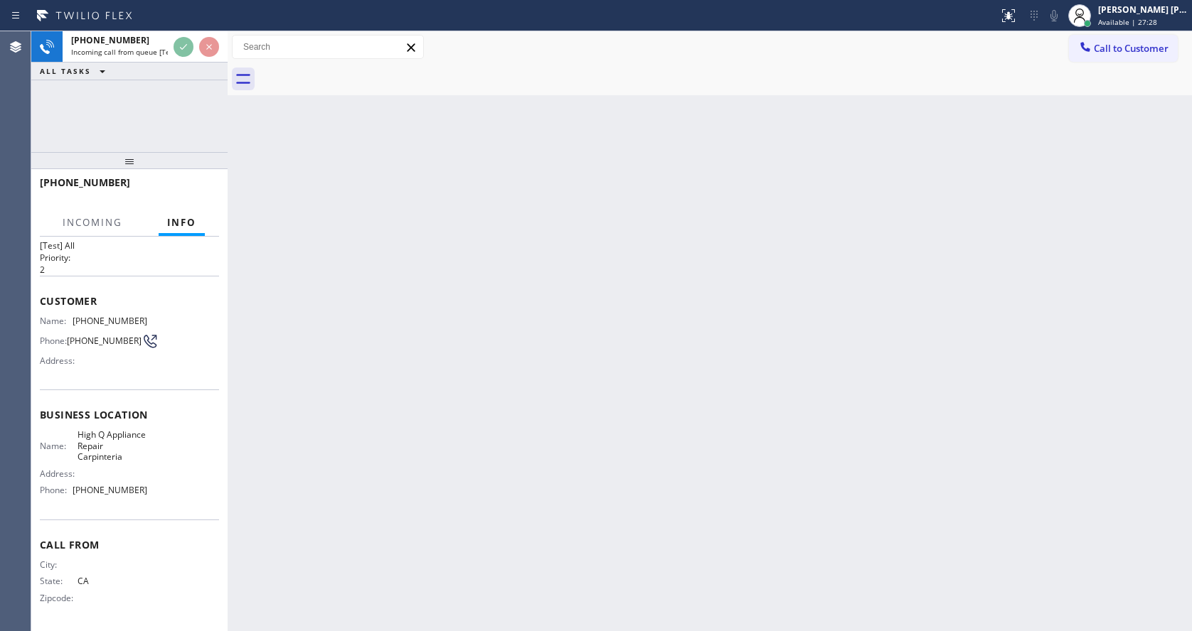
scroll to position [41, 0]
click at [368, 449] on div "Back to Dashboard Change Sender ID Customers Technicians Select a contact Outbo…" at bounding box center [710, 331] width 964 height 600
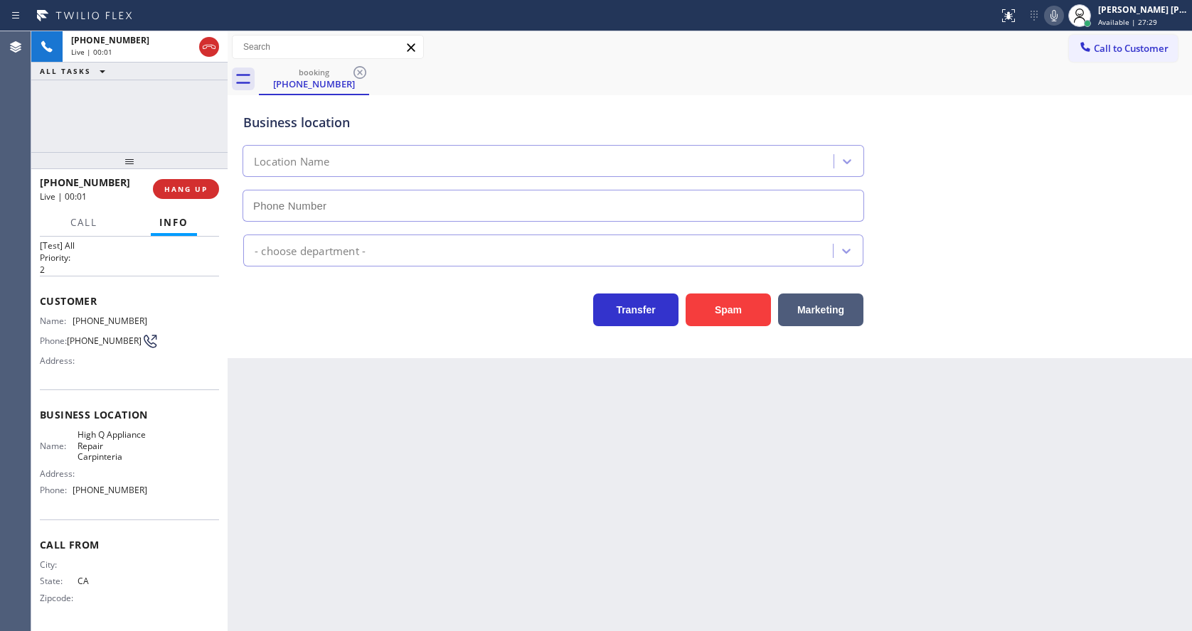
type input "[PHONE_NUMBER]"
click at [333, 346] on div "Business location High Q Appliance Repair Carpinteria [PHONE_NUMBER] Appliance …" at bounding box center [710, 226] width 964 height 263
click at [709, 309] on button "Spam" at bounding box center [727, 310] width 85 height 33
drag, startPoint x: 392, startPoint y: 385, endPoint x: 497, endPoint y: 385, distance: 105.2
click at [397, 385] on div "Back to Dashboard Change Sender ID Customers Technicians Select a contact Outbo…" at bounding box center [710, 331] width 964 height 600
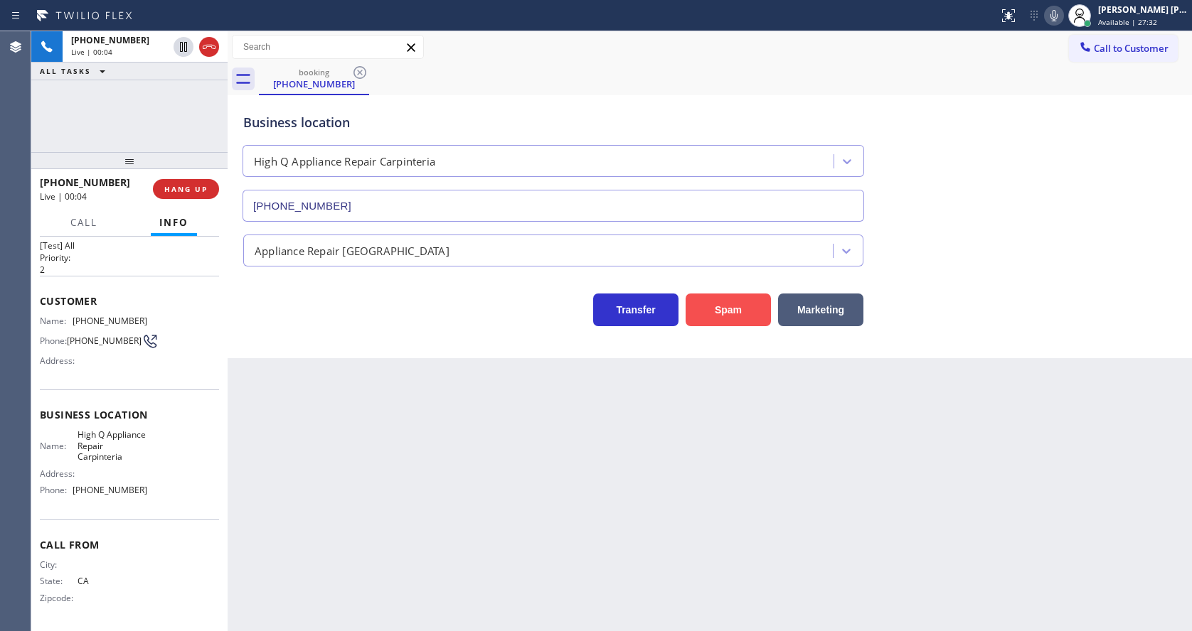
click at [732, 311] on button "Spam" at bounding box center [727, 310] width 85 height 33
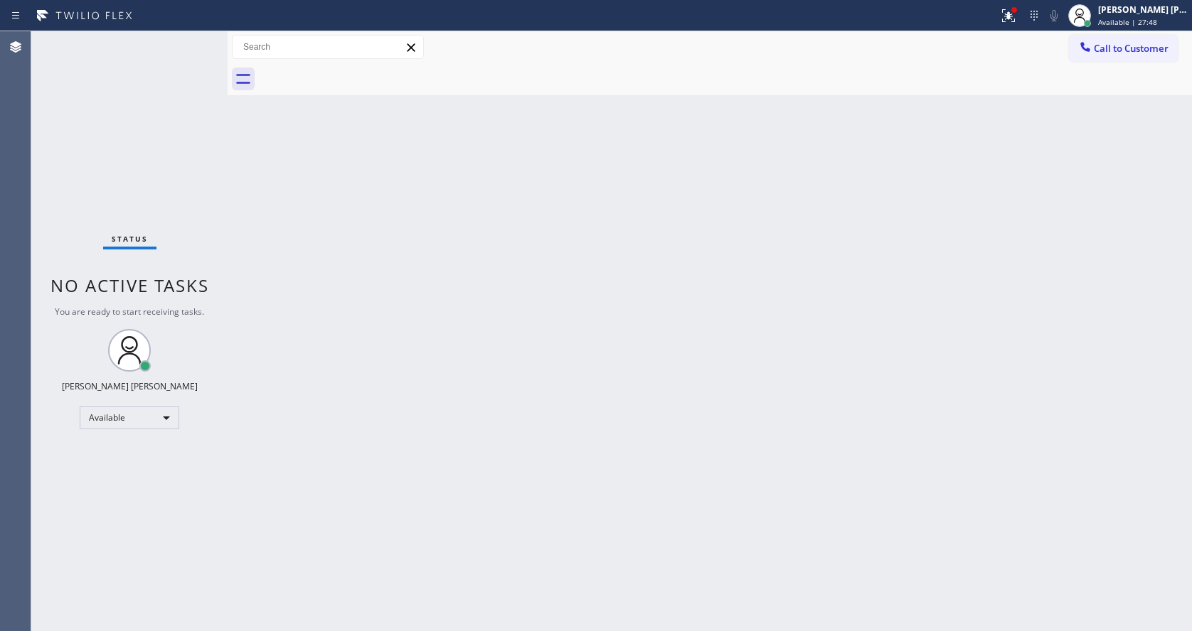
drag, startPoint x: 334, startPoint y: 278, endPoint x: 344, endPoint y: 285, distance: 12.2
click at [334, 278] on div "Back to Dashboard Change Sender ID Customers Technicians Select a contact Outbo…" at bounding box center [710, 331] width 964 height 600
click at [670, 322] on div "Back to Dashboard Change Sender ID Customers Technicians Select a contact Outbo…" at bounding box center [710, 331] width 964 height 600
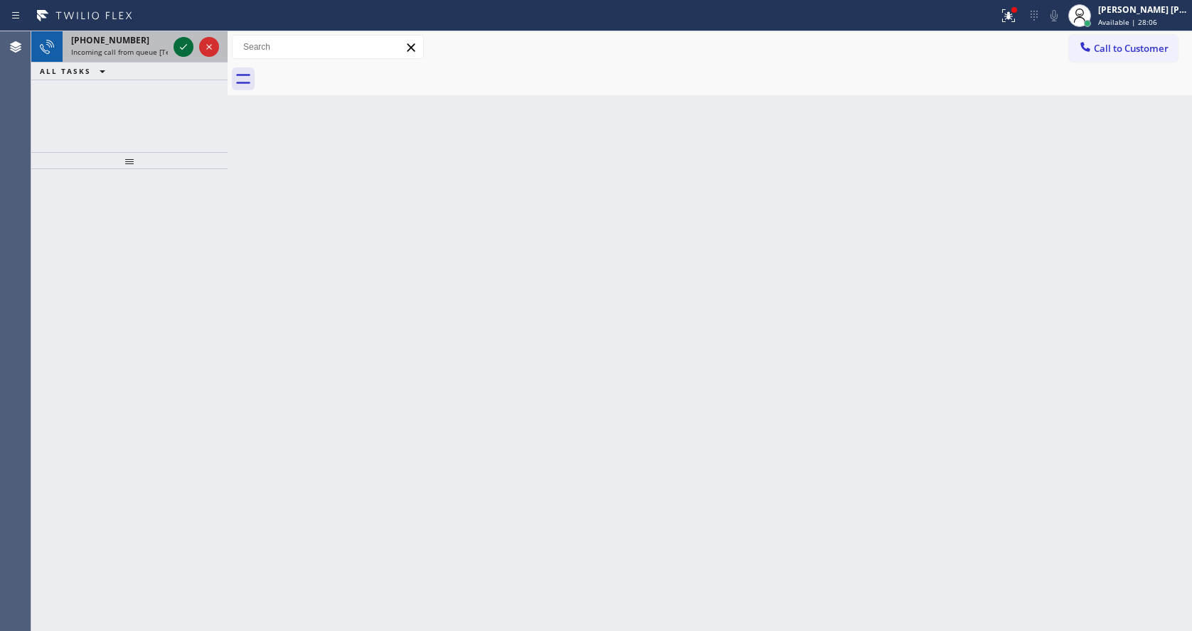
click at [188, 51] on icon at bounding box center [183, 46] width 17 height 17
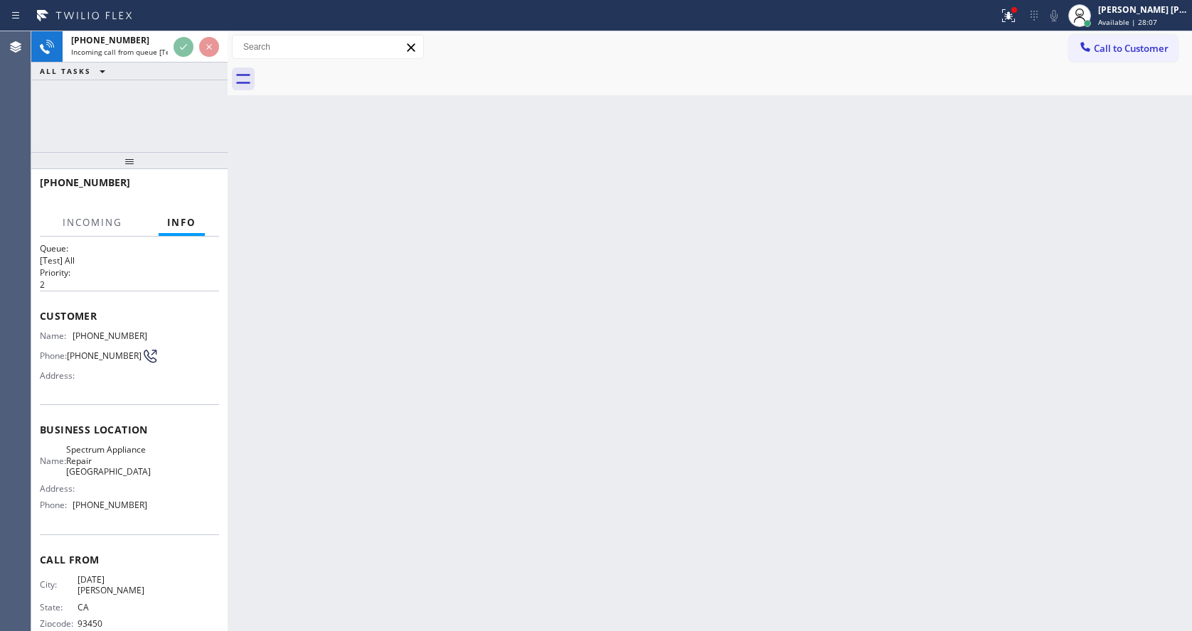
scroll to position [41, 0]
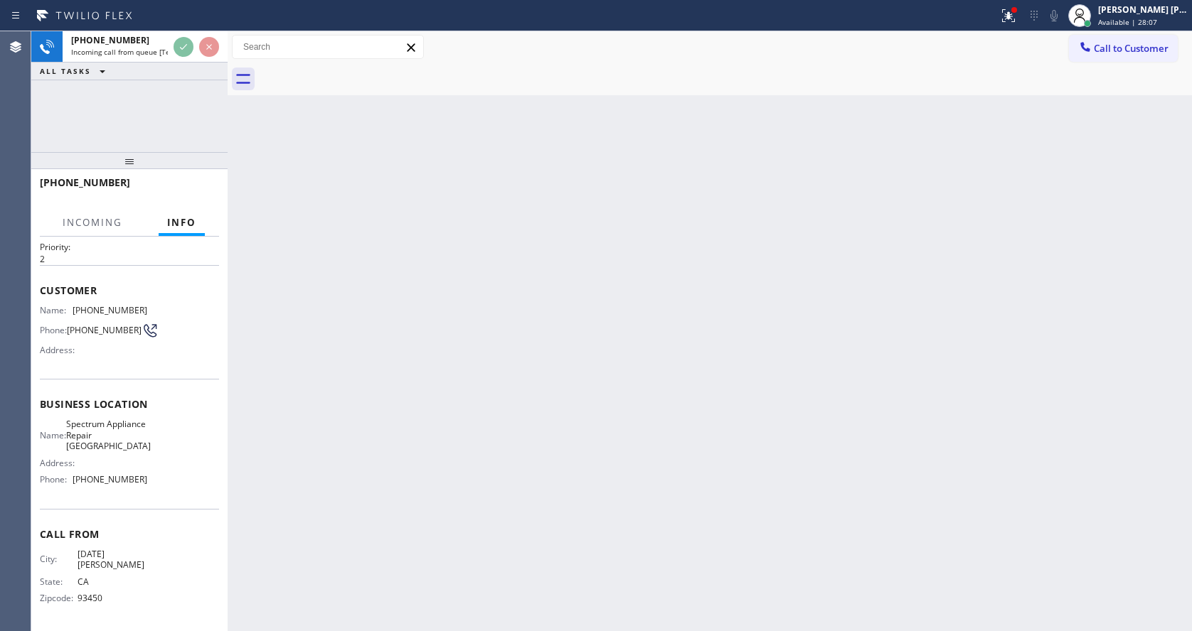
click at [476, 413] on div "Back to Dashboard Change Sender ID Customers Technicians Select a contact Outbo…" at bounding box center [710, 331] width 964 height 600
click at [710, 455] on div "Back to Dashboard Change Sender ID Customers Technicians Select a contact Outbo…" at bounding box center [710, 331] width 964 height 600
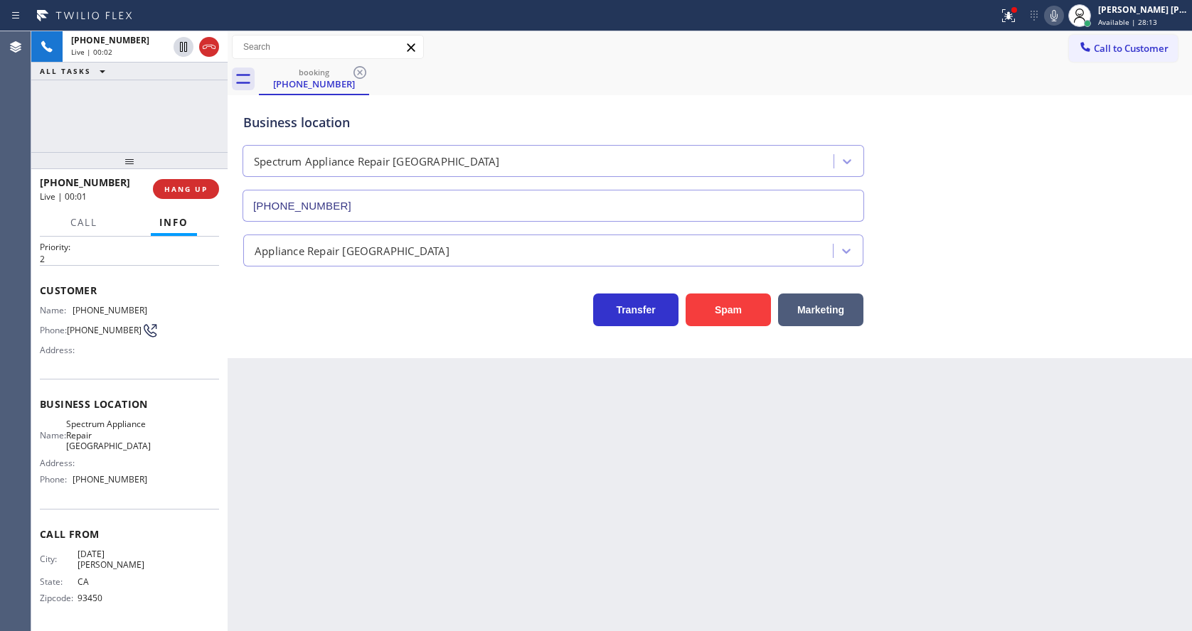
type input "[PHONE_NUMBER]"
drag, startPoint x: 739, startPoint y: 307, endPoint x: 713, endPoint y: 302, distance: 26.1
click at [739, 307] on button "Spam" at bounding box center [727, 310] width 85 height 33
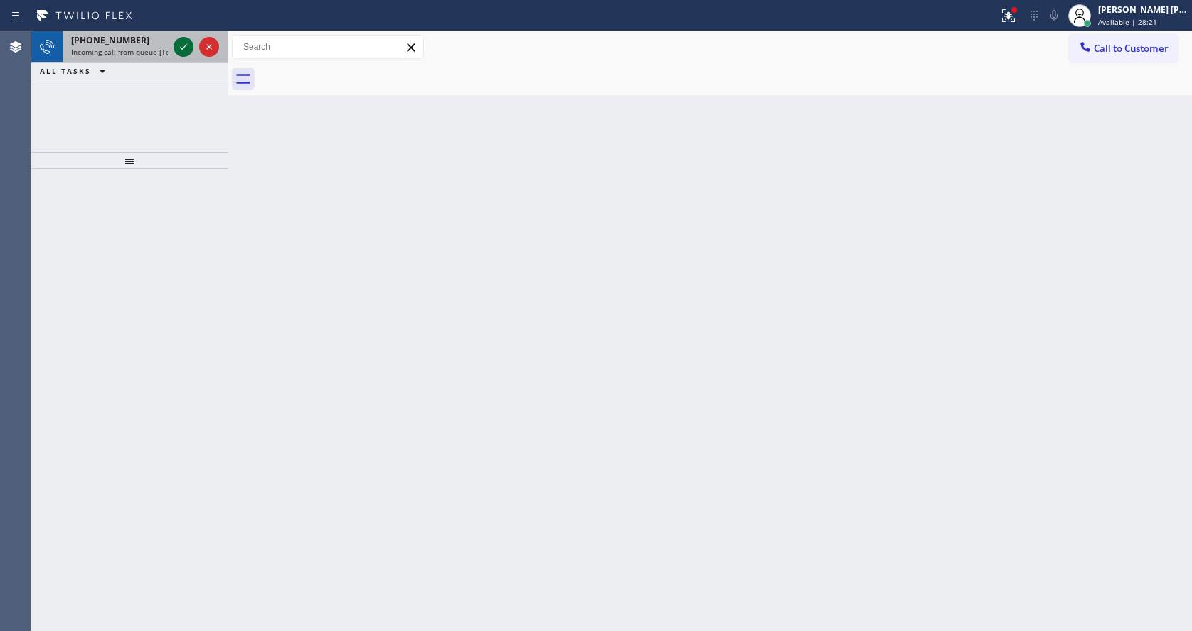
click at [183, 41] on icon at bounding box center [183, 46] width 17 height 17
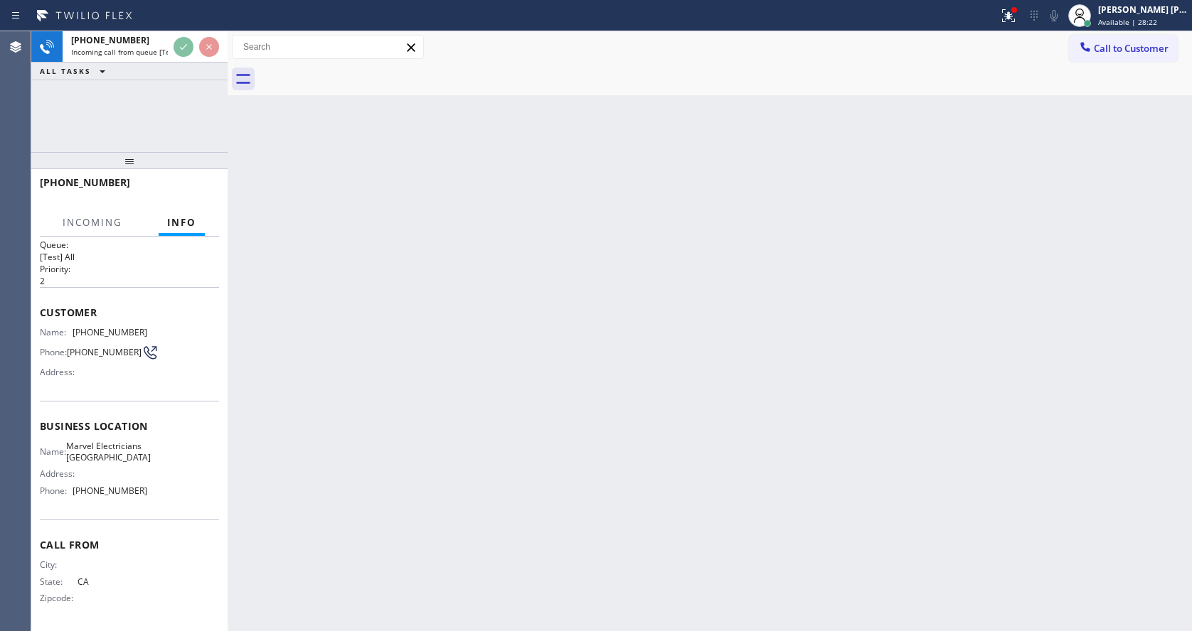
scroll to position [31, 0]
click at [454, 397] on div "Back to Dashboard Change Sender ID Customers Technicians Select a contact Outbo…" at bounding box center [710, 331] width 964 height 600
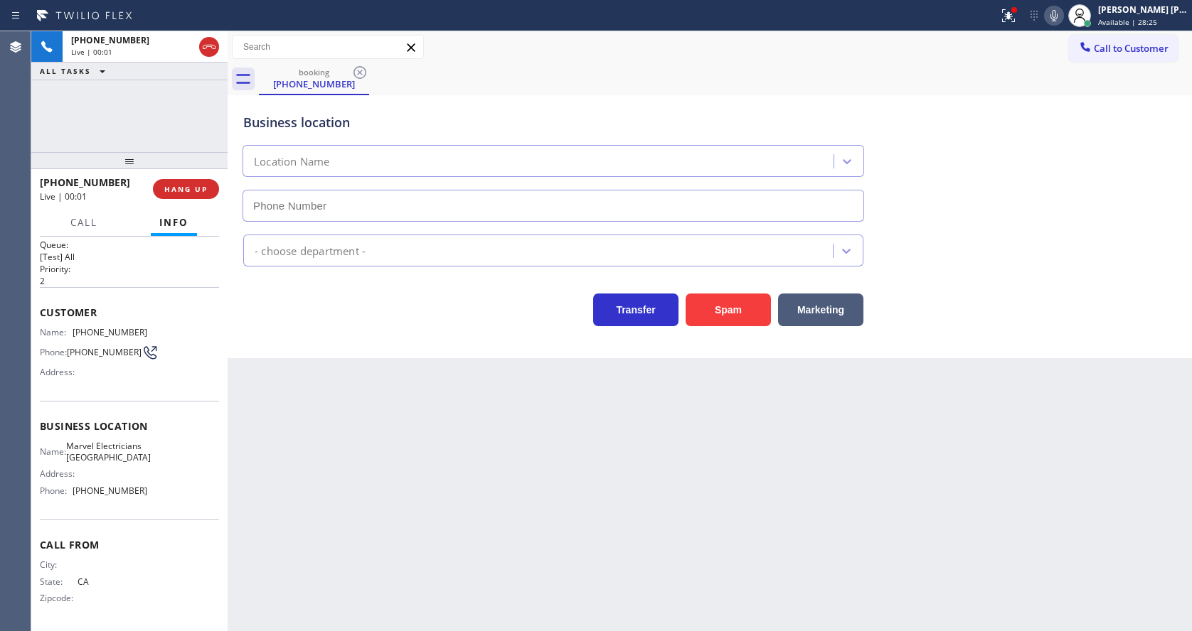
type input "[PHONE_NUMBER]"
click at [732, 310] on button "Spam" at bounding box center [727, 310] width 85 height 33
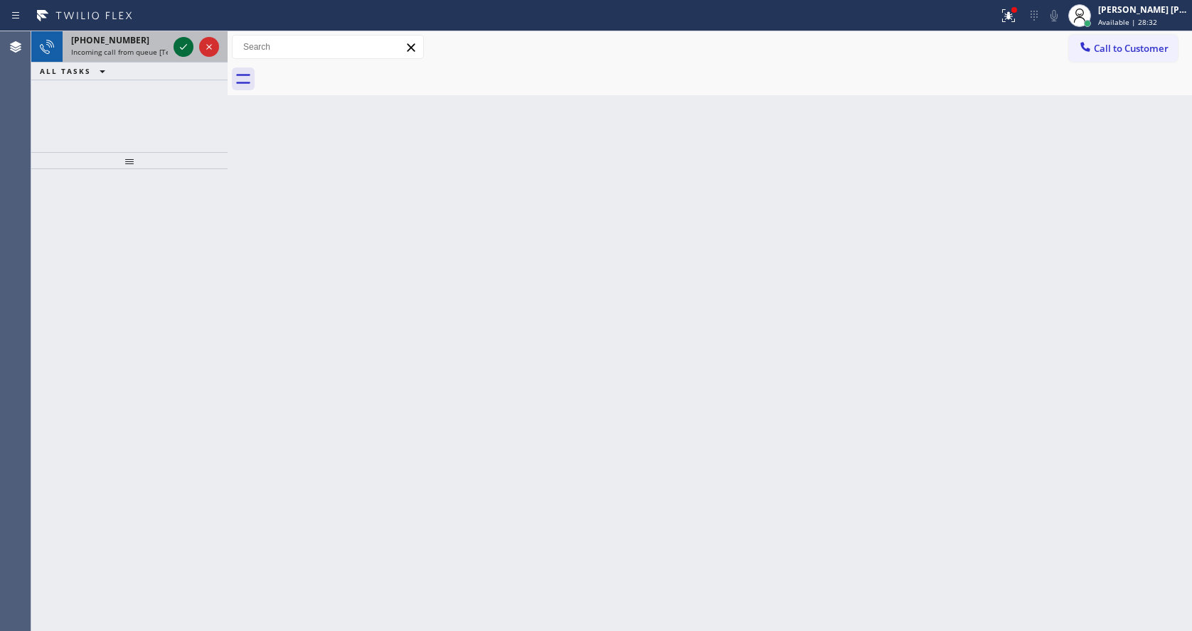
click at [183, 51] on icon at bounding box center [183, 46] width 17 height 17
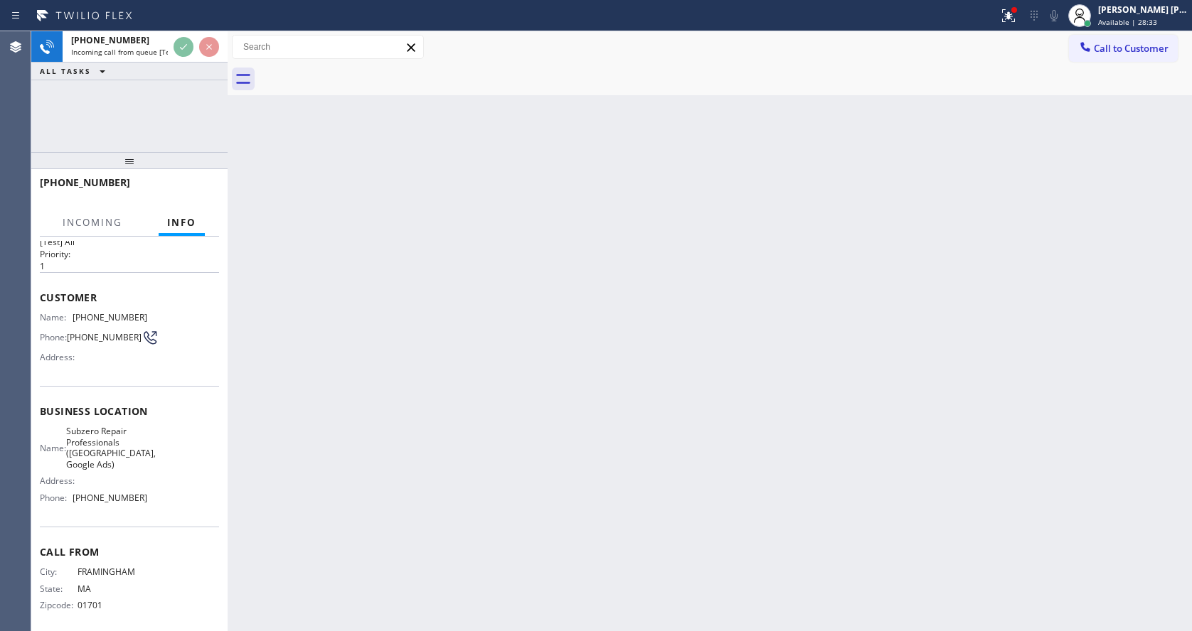
scroll to position [41, 0]
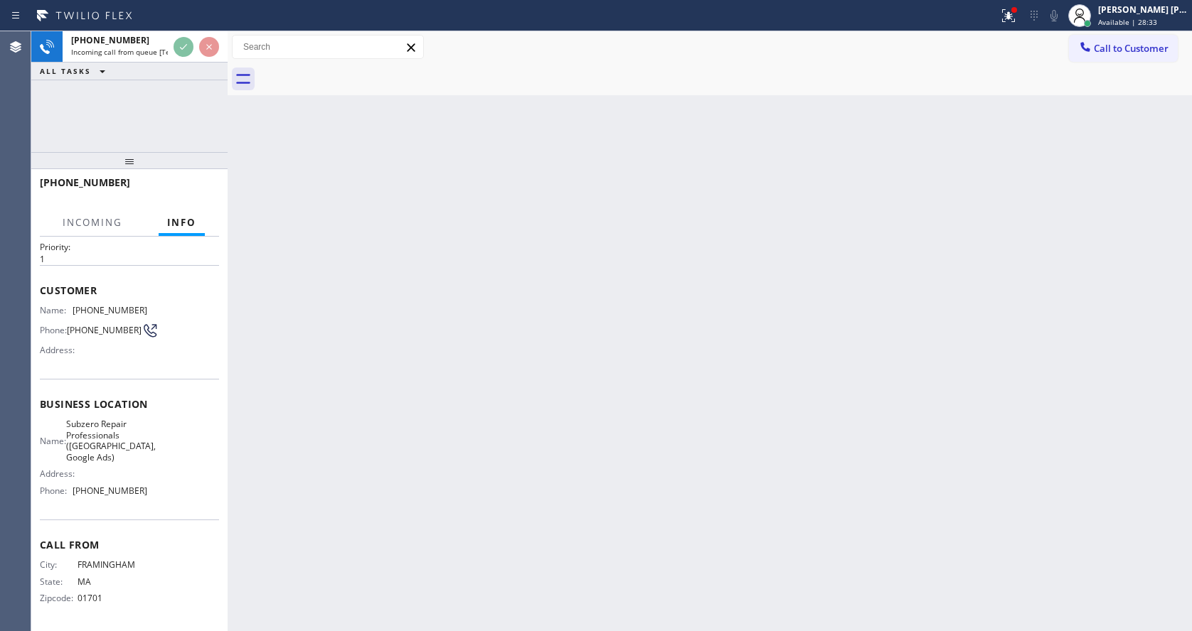
click at [427, 456] on div "Back to Dashboard Change Sender ID Customers Technicians Select a contact Outbo…" at bounding box center [710, 331] width 964 height 600
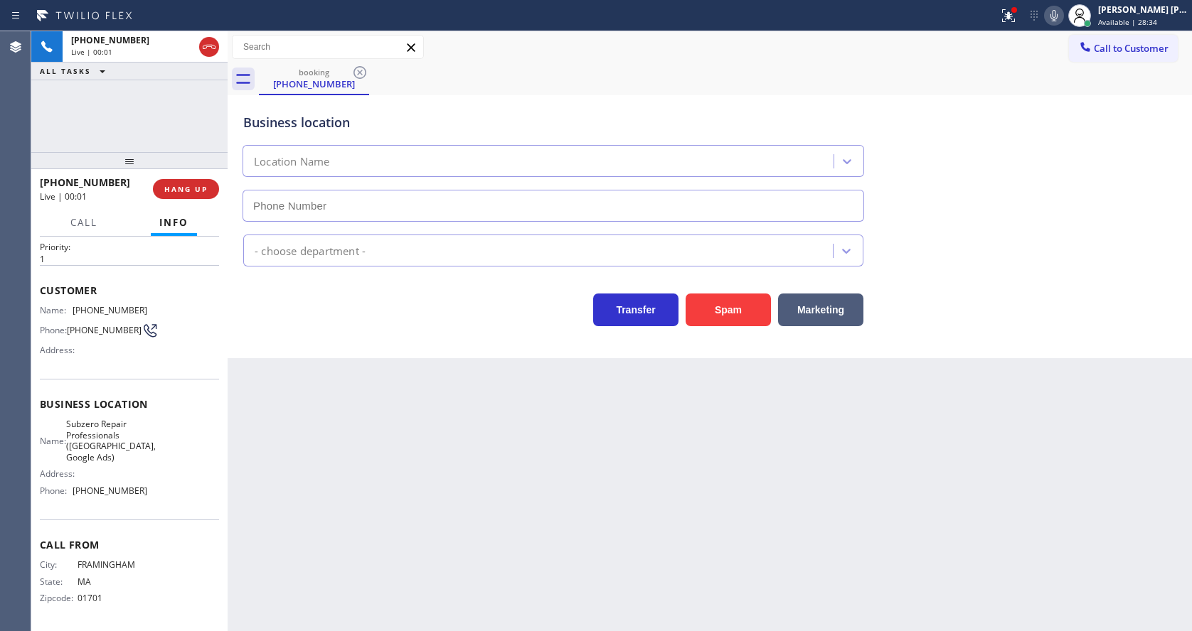
type input "[PHONE_NUMBER]"
click at [400, 470] on div "Back to Dashboard Change Sender ID Customers Technicians Select a contact Outbo…" at bounding box center [710, 331] width 964 height 600
click at [383, 461] on div "Back to Dashboard Change Sender ID Customers Technicians Select a contact Outbo…" at bounding box center [710, 331] width 964 height 600
click at [377, 459] on div "Back to Dashboard Change Sender ID Customers Technicians Select a contact Outbo…" at bounding box center [710, 331] width 964 height 600
click at [380, 460] on div "Back to Dashboard Change Sender ID Customers Technicians Select a contact Outbo…" at bounding box center [710, 331] width 964 height 600
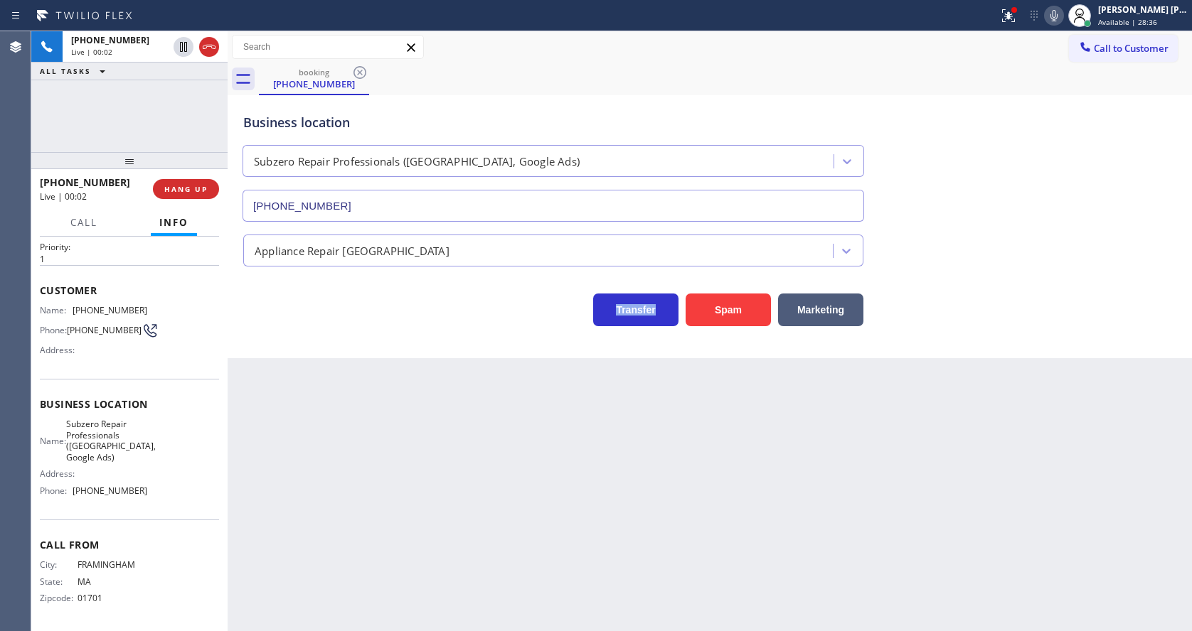
click at [380, 460] on div "Back to Dashboard Change Sender ID Customers Technicians Select a contact Outbo…" at bounding box center [710, 331] width 964 height 600
click at [675, 496] on div "Back to Dashboard Change Sender ID Customers Technicians Select a contact Outbo…" at bounding box center [710, 331] width 964 height 600
click at [434, 534] on div "Back to Dashboard Change Sender ID Customers Technicians Select a contact Outbo…" at bounding box center [710, 331] width 964 height 600
click at [338, 522] on div "Back to Dashboard Change Sender ID Customers Technicians Select a contact Outbo…" at bounding box center [710, 331] width 964 height 600
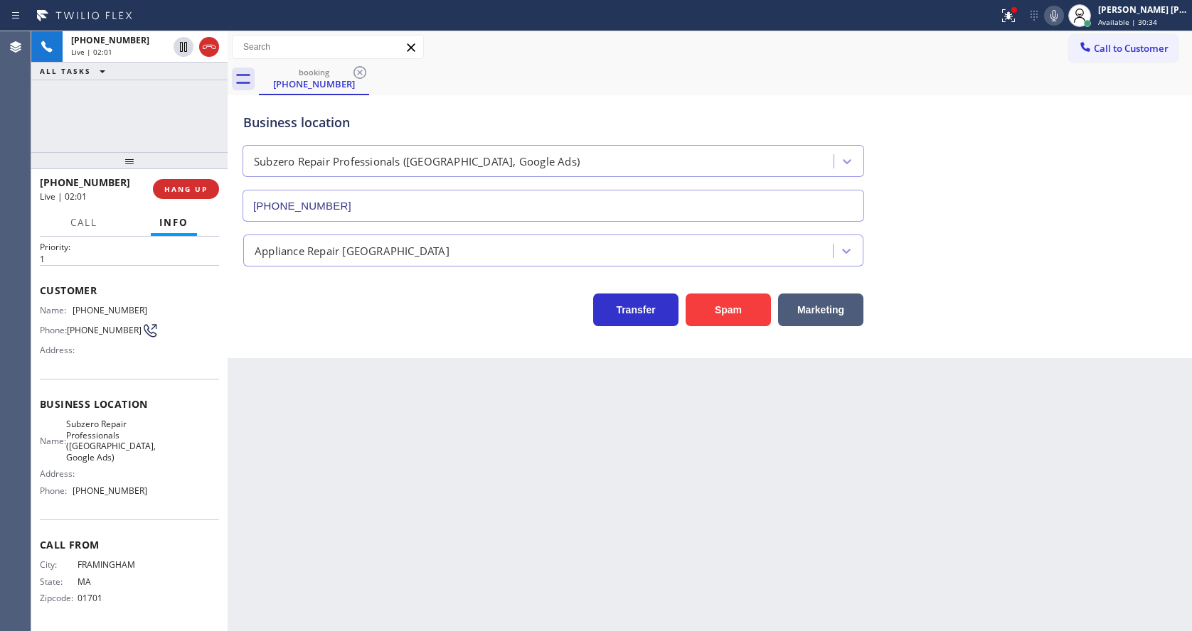
click at [334, 454] on div "Back to Dashboard Change Sender ID Customers Technicians Select a contact Outbo…" at bounding box center [710, 331] width 964 height 600
click at [536, 414] on div "Back to Dashboard Change Sender ID Customers Technicians Select a contact Outbo…" at bounding box center [710, 331] width 964 height 600
click at [425, 483] on div "Back to Dashboard Change Sender ID Customers Technicians Select a contact Outbo…" at bounding box center [710, 331] width 964 height 600
click at [346, 478] on div "Back to Dashboard Change Sender ID Customers Technicians Select a contact Outbo…" at bounding box center [710, 331] width 964 height 600
drag, startPoint x: 71, startPoint y: 304, endPoint x: 144, endPoint y: 303, distance: 72.5
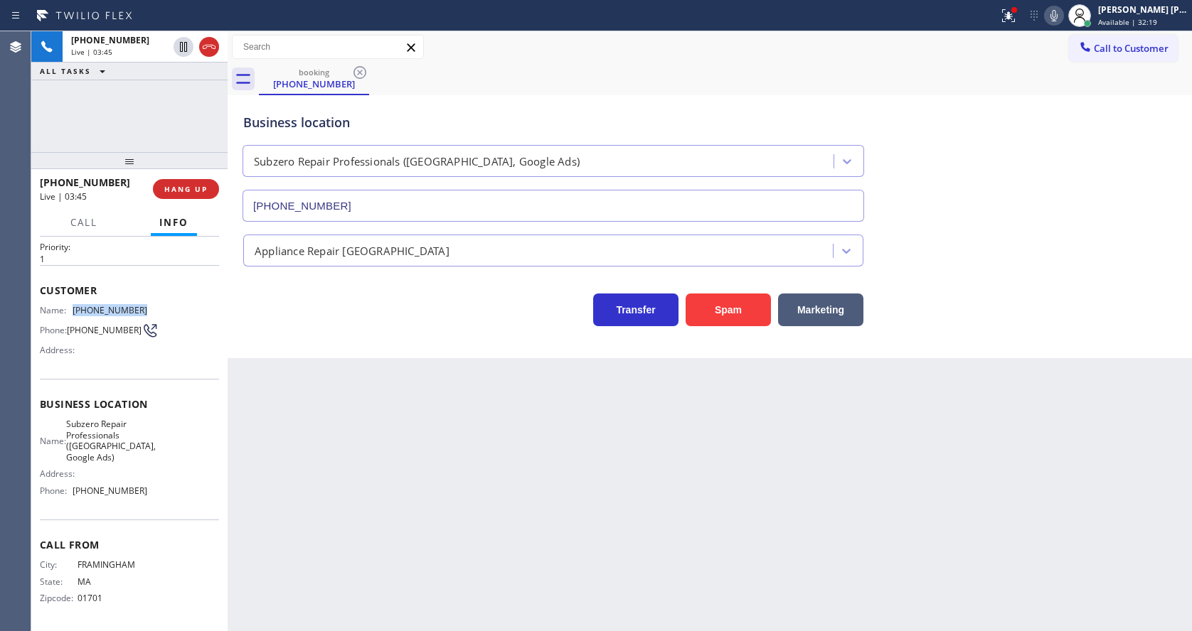
click at [144, 305] on div "Name: [PHONE_NUMBER] Phone: [PHONE_NUMBER] Address:" at bounding box center [129, 333] width 179 height 56
copy div "[PHONE_NUMBER]"
drag, startPoint x: 420, startPoint y: 427, endPoint x: 385, endPoint y: 517, distance: 96.4
click at [421, 429] on div "Back to Dashboard Change Sender ID Customers Technicians Select a contact Outbo…" at bounding box center [710, 331] width 964 height 600
click at [127, 466] on div "Name: Subzero Repair Professionals ([GEOGRAPHIC_DATA], Google Ads) Address: Pho…" at bounding box center [93, 460] width 107 height 83
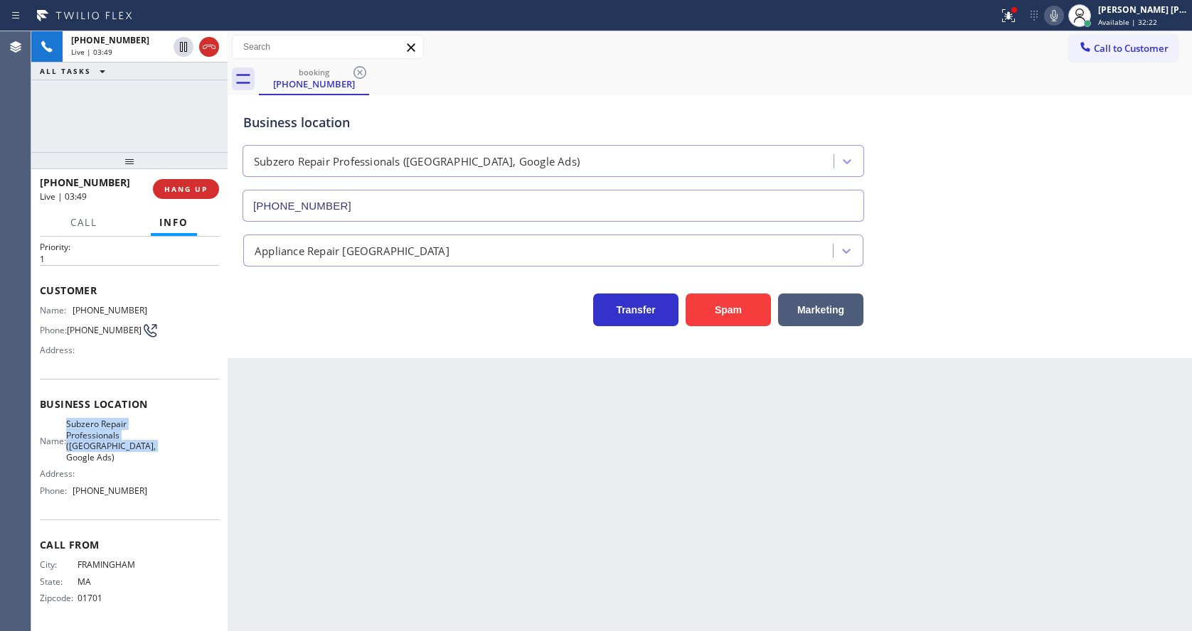
drag, startPoint x: 73, startPoint y: 426, endPoint x: 107, endPoint y: 454, distance: 44.0
click at [107, 454] on div "Name: Subzero Repair Professionals ([GEOGRAPHIC_DATA], Google Ads)" at bounding box center [93, 441] width 107 height 44
copy span "Subzero Repair Professionals ([GEOGRAPHIC_DATA], Google Ads)"
click at [311, 476] on div "Back to Dashboard Change Sender ID Customers Technicians Select a contact Outbo…" at bounding box center [710, 331] width 964 height 600
click at [103, 511] on div "Business location Name: Subzero Repair Professionals ([GEOGRAPHIC_DATA], Google…" at bounding box center [129, 449] width 179 height 141
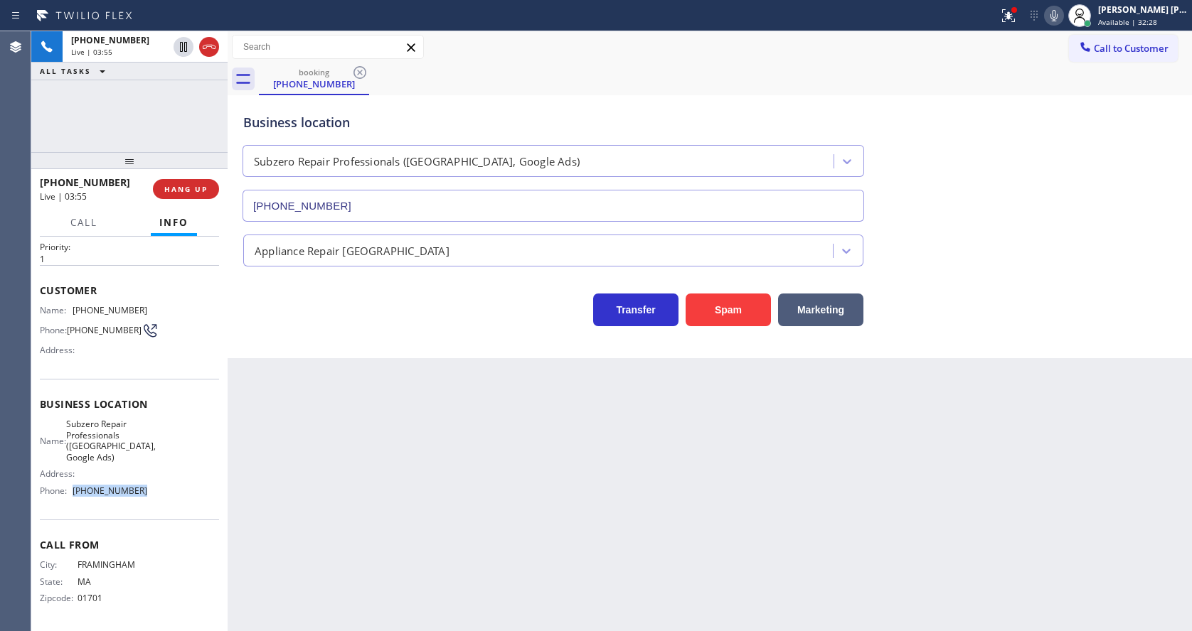
drag, startPoint x: 70, startPoint y: 492, endPoint x: 161, endPoint y: 491, distance: 91.0
click at [161, 491] on div "Name: Subzero Repair Professionals ([GEOGRAPHIC_DATA], Google Ads) Address: Pho…" at bounding box center [129, 460] width 179 height 83
click at [392, 516] on div "Back to Dashboard Change Sender ID Customers Technicians Select a contact Outbo…" at bounding box center [710, 331] width 964 height 600
click at [633, 457] on div "Back to Dashboard Change Sender ID Customers Technicians Select a contact Outbo…" at bounding box center [710, 331] width 964 height 600
click at [369, 518] on div "Back to Dashboard Change Sender ID Customers Technicians Select a contact Outbo…" at bounding box center [710, 331] width 964 height 600
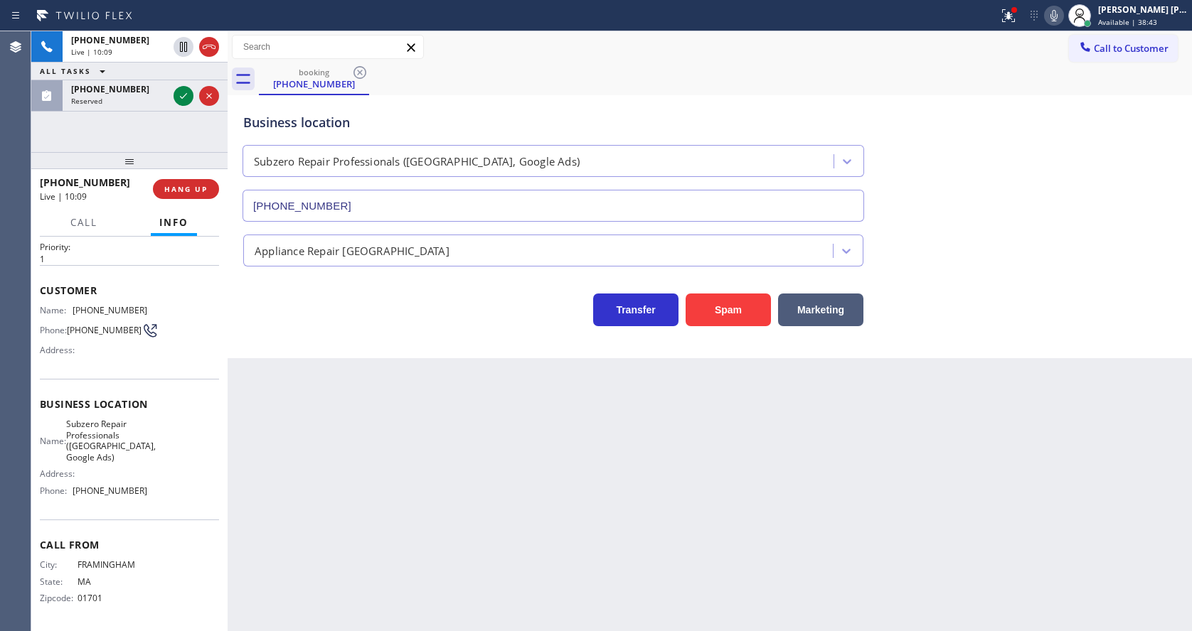
click at [304, 483] on div "Back to Dashboard Change Sender ID Customers Technicians Select a contact Outbo…" at bounding box center [710, 331] width 964 height 600
click at [619, 429] on div "Back to Dashboard Change Sender ID Customers Technicians Select a contact Outbo…" at bounding box center [710, 331] width 964 height 600
click at [185, 92] on icon at bounding box center [183, 95] width 17 height 17
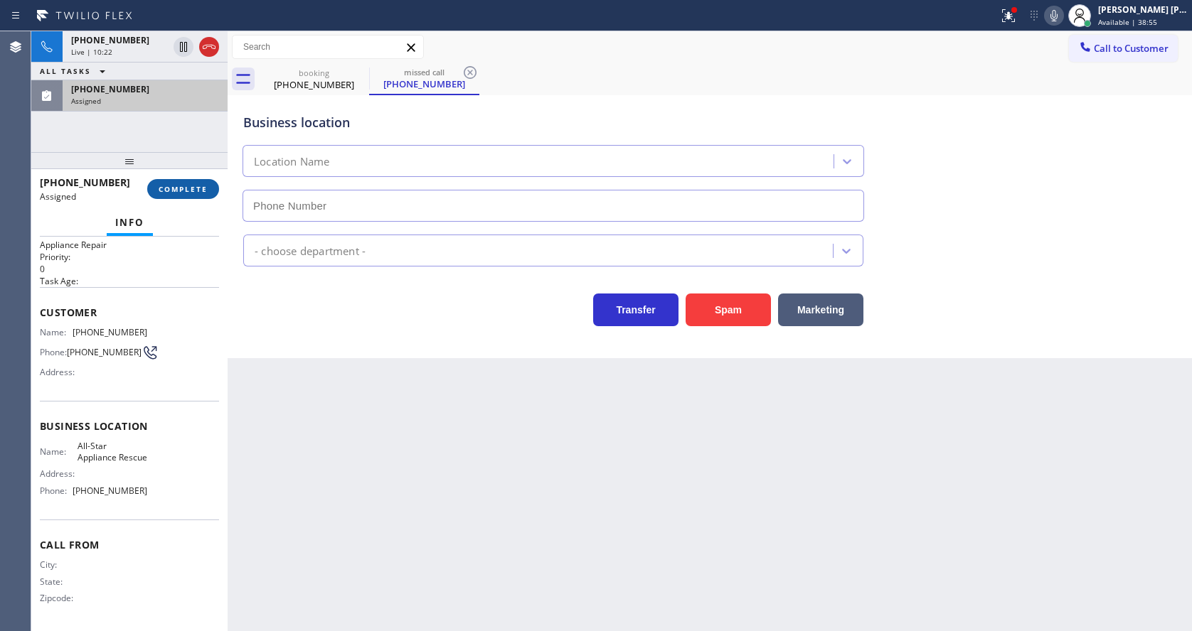
type input "[PHONE_NUMBER]"
click at [178, 191] on span "COMPLETE" at bounding box center [183, 189] width 49 height 10
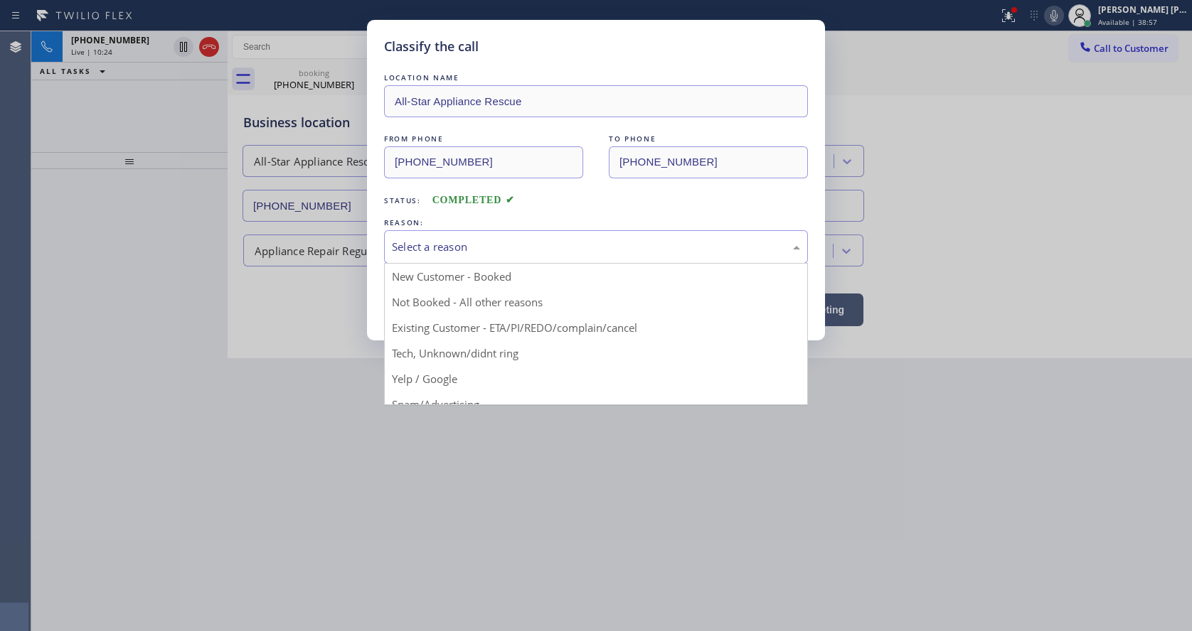
click at [427, 246] on div "Select a reason" at bounding box center [596, 247] width 408 height 16
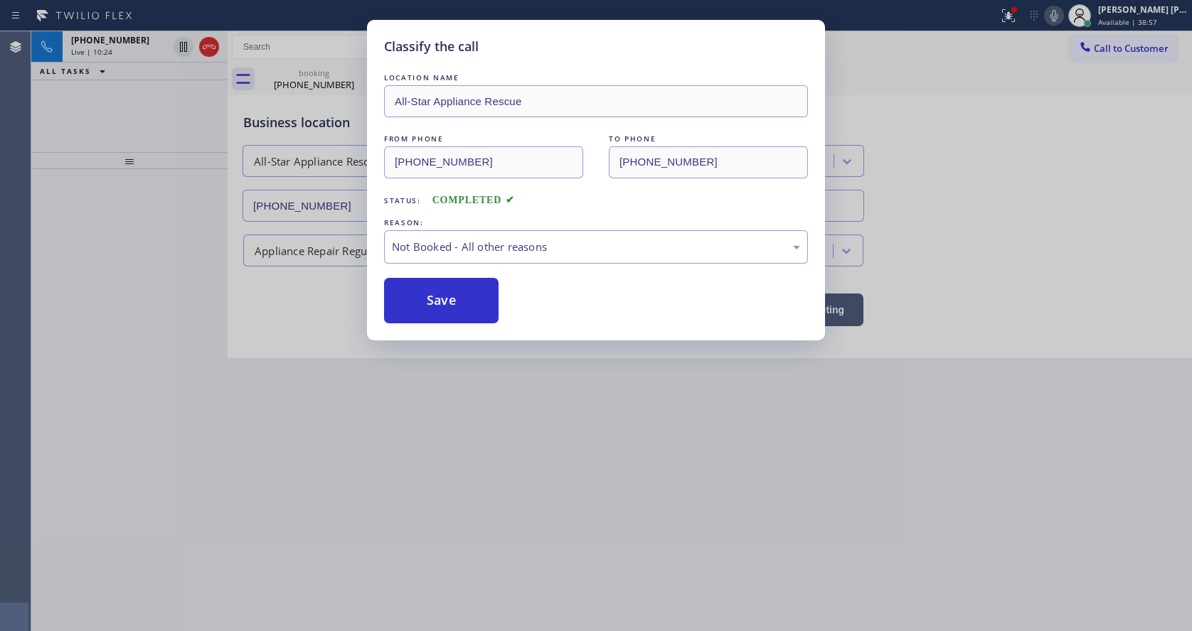
click at [431, 298] on button "Save" at bounding box center [441, 301] width 114 height 46
click at [443, 423] on div "Classify the call LOCATION NAME All-Star Appliance Rescue FROM PHONE [PHONE_NUM…" at bounding box center [596, 315] width 1192 height 631
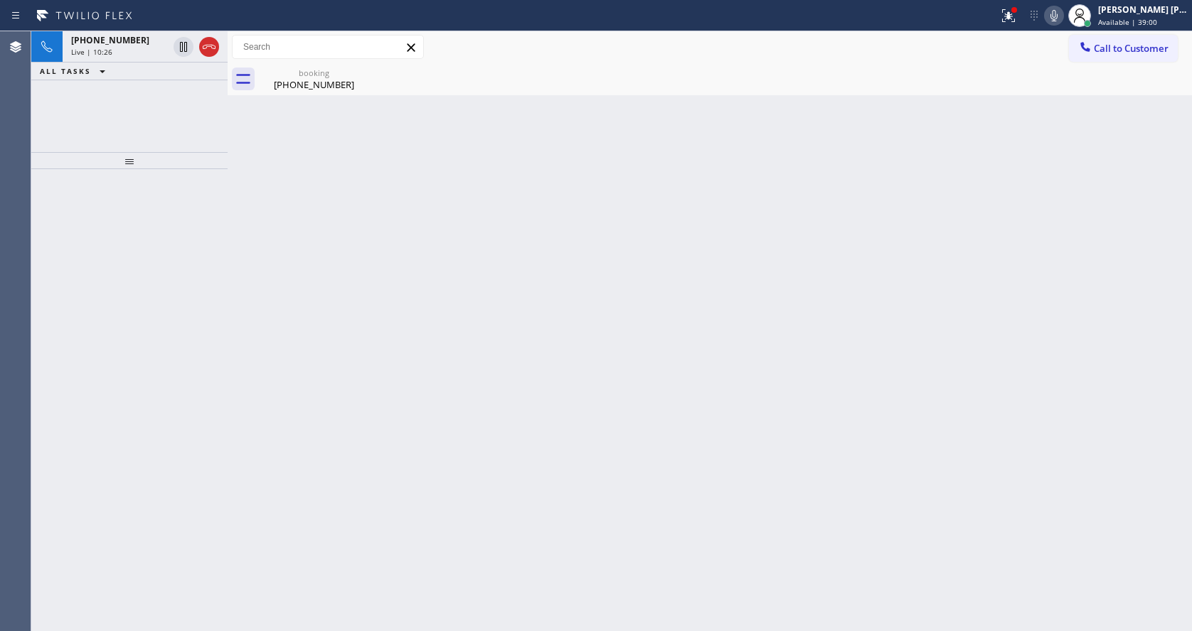
click at [314, 115] on div "Back to Dashboard Change Sender ID Customers Technicians Select a contact Outbo…" at bounding box center [710, 331] width 964 height 600
click at [588, 413] on div "Back to Dashboard Change Sender ID Customers Technicians Select a contact Outbo…" at bounding box center [710, 331] width 964 height 600
click at [299, 83] on div "[PHONE_NUMBER]" at bounding box center [313, 84] width 107 height 13
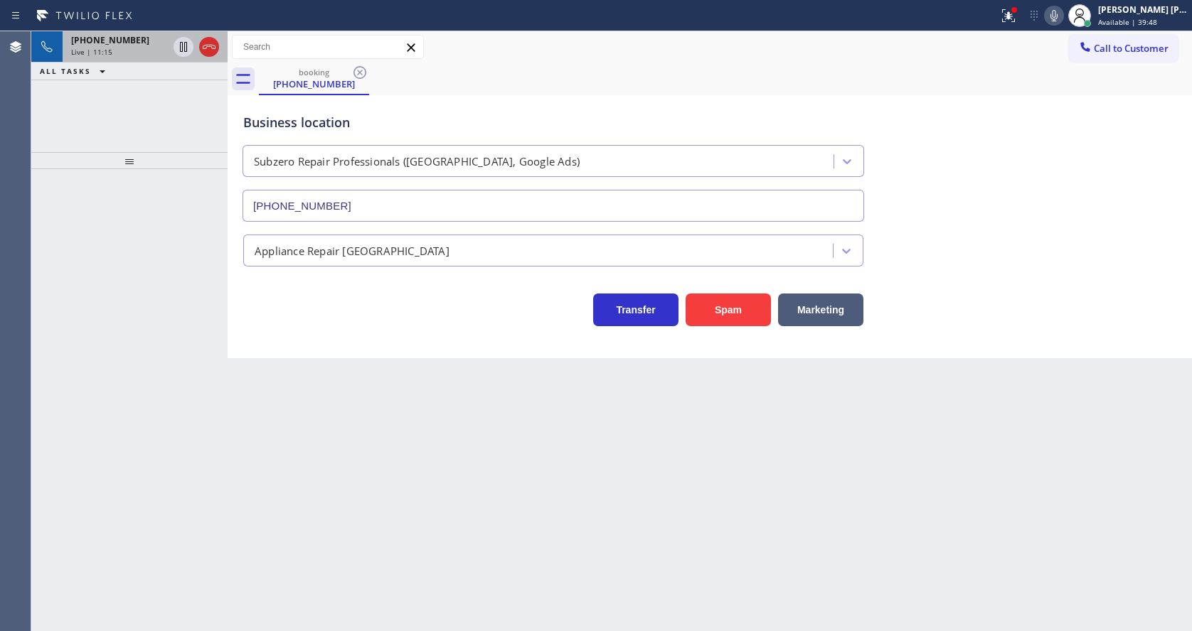
click at [122, 44] on span "[PHONE_NUMBER]" at bounding box center [110, 40] width 78 height 12
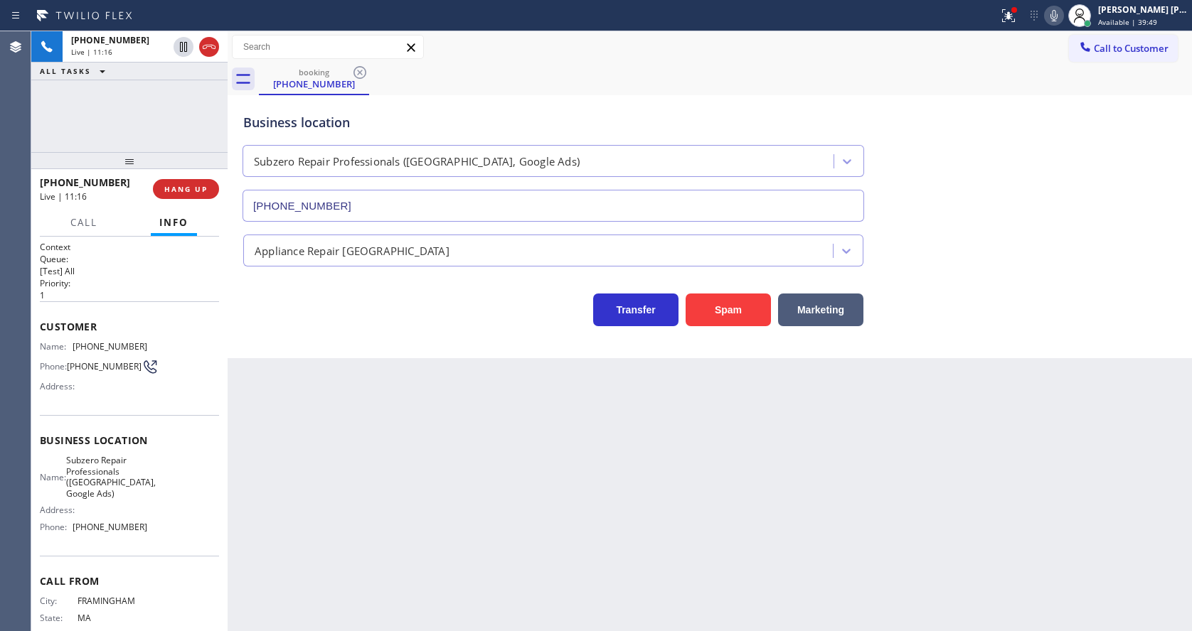
click at [294, 343] on div "Business location Subzero Repair Professionals ([GEOGRAPHIC_DATA], Google Ads) …" at bounding box center [710, 226] width 964 height 263
click at [604, 510] on div "Back to Dashboard Change Sender ID Customers Technicians Select a contact Outbo…" at bounding box center [710, 331] width 964 height 600
click at [606, 523] on div "Back to Dashboard Change Sender ID Customers Technicians Select a contact Outbo…" at bounding box center [710, 331] width 964 height 600
drag, startPoint x: 978, startPoint y: 333, endPoint x: 934, endPoint y: 408, distance: 86.3
click at [978, 333] on div "Business location Subzero Repair Professionals ([GEOGRAPHIC_DATA], Google Ads) …" at bounding box center [710, 226] width 964 height 263
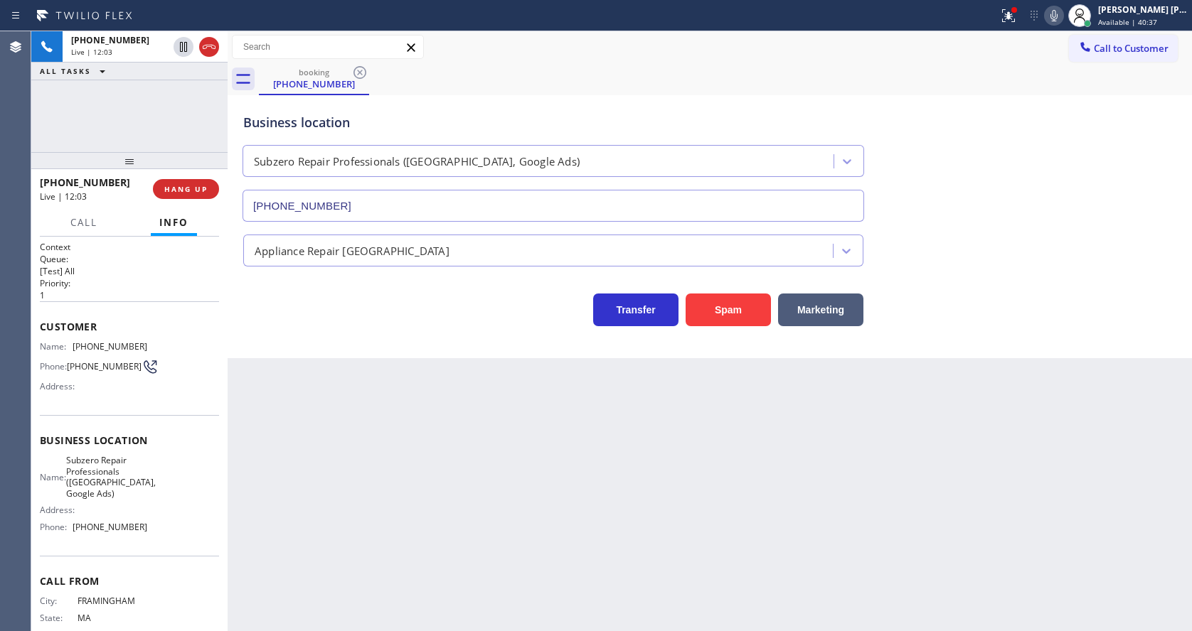
click at [412, 498] on div "Back to Dashboard Change Sender ID Customers Technicians Select a contact Outbo…" at bounding box center [710, 331] width 964 height 600
click at [320, 629] on div "Back to Dashboard Change Sender ID Customers Technicians Select a contact Outbo…" at bounding box center [710, 331] width 964 height 600
drag, startPoint x: 531, startPoint y: 502, endPoint x: 518, endPoint y: 515, distance: 19.1
click at [531, 502] on div "Back to Dashboard Change Sender ID Customers Technicians Select a contact Outbo…" at bounding box center [710, 331] width 964 height 600
click at [496, 572] on div "Back to Dashboard Change Sender ID Customers Technicians Select a contact Outbo…" at bounding box center [710, 331] width 964 height 600
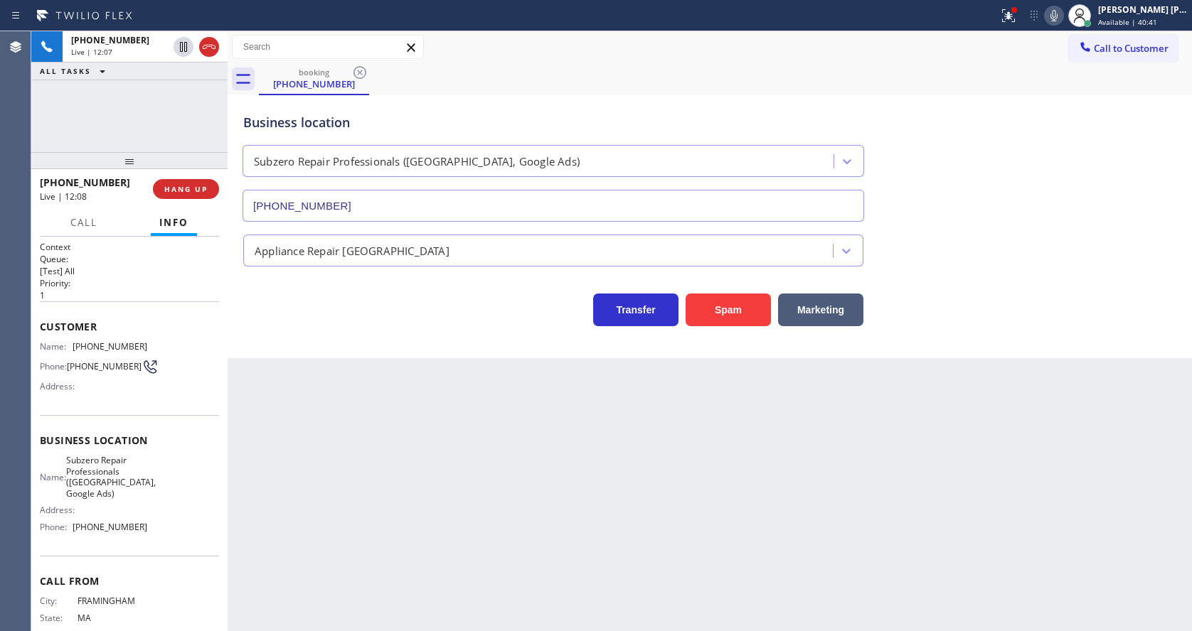
click at [559, 536] on div "Back to Dashboard Change Sender ID Customers Technicians Select a contact Outbo…" at bounding box center [710, 331] width 964 height 600
click at [360, 481] on div "Back to Dashboard Change Sender ID Customers Technicians Select a contact Outbo…" at bounding box center [710, 331] width 964 height 600
click at [119, 366] on span "[PHONE_NUMBER]" at bounding box center [104, 366] width 75 height 11
click at [97, 85] on div "[PHONE_NUMBER] Live | 12:09 ALL TASKS ALL TASKS ACTIVE TASKS TASKS IN WRAP UP" at bounding box center [129, 91] width 196 height 121
click at [185, 192] on span "HANG UP" at bounding box center [185, 189] width 43 height 10
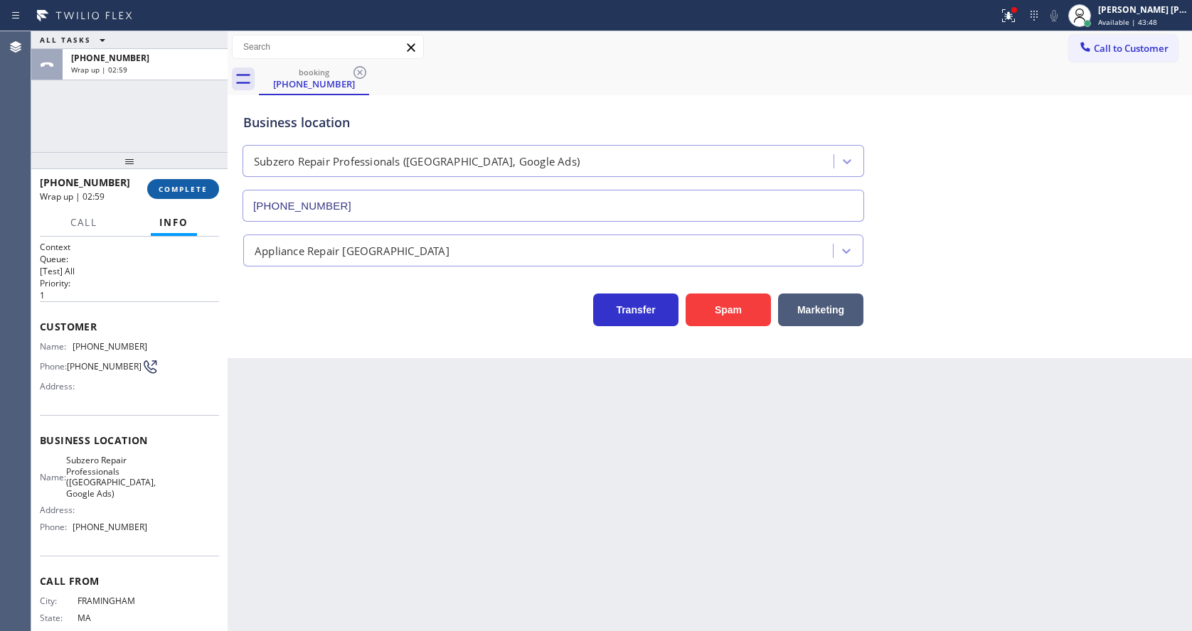
click at [164, 187] on span "COMPLETE" at bounding box center [183, 189] width 49 height 10
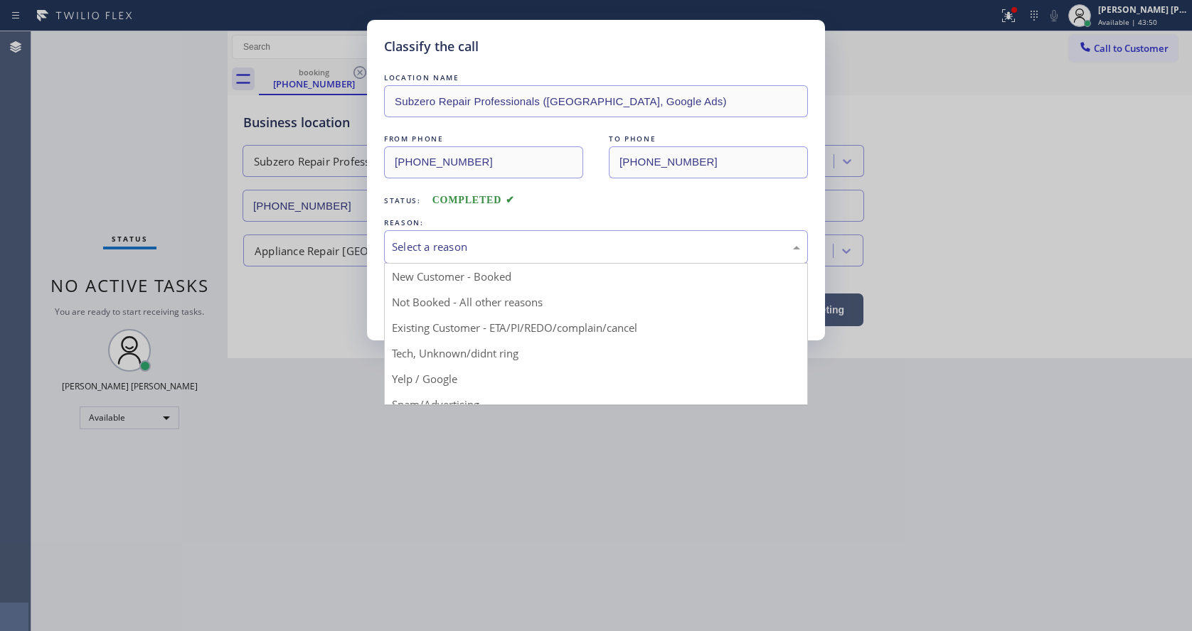
click at [432, 232] on div "Select a reason" at bounding box center [596, 246] width 424 height 33
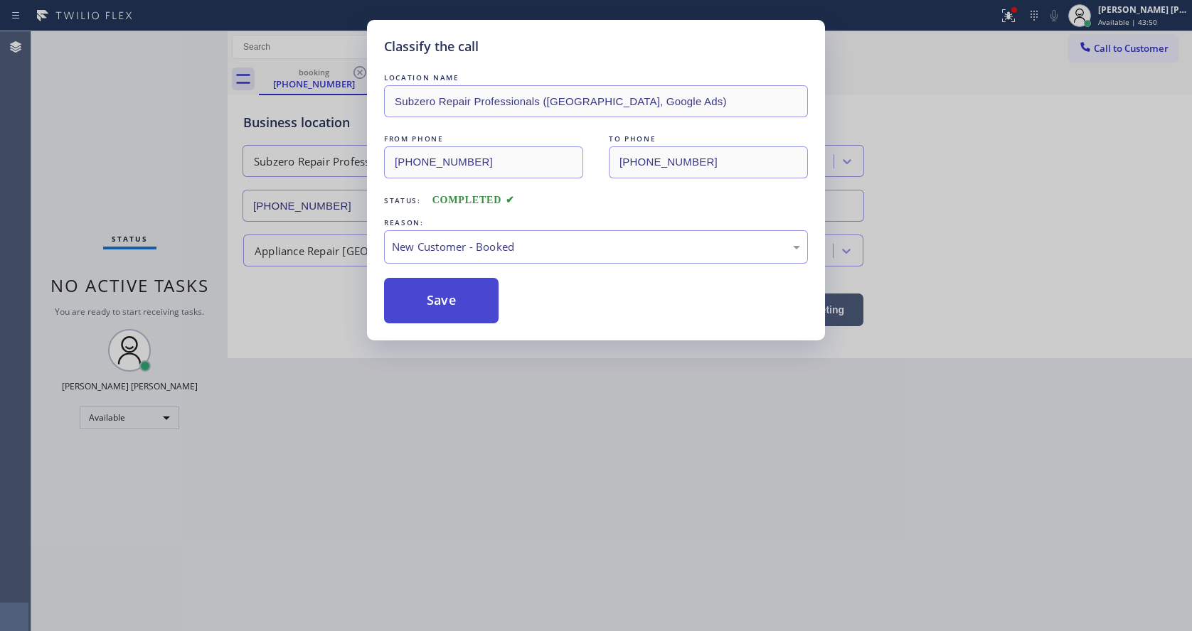
click at [431, 306] on button "Save" at bounding box center [441, 301] width 114 height 46
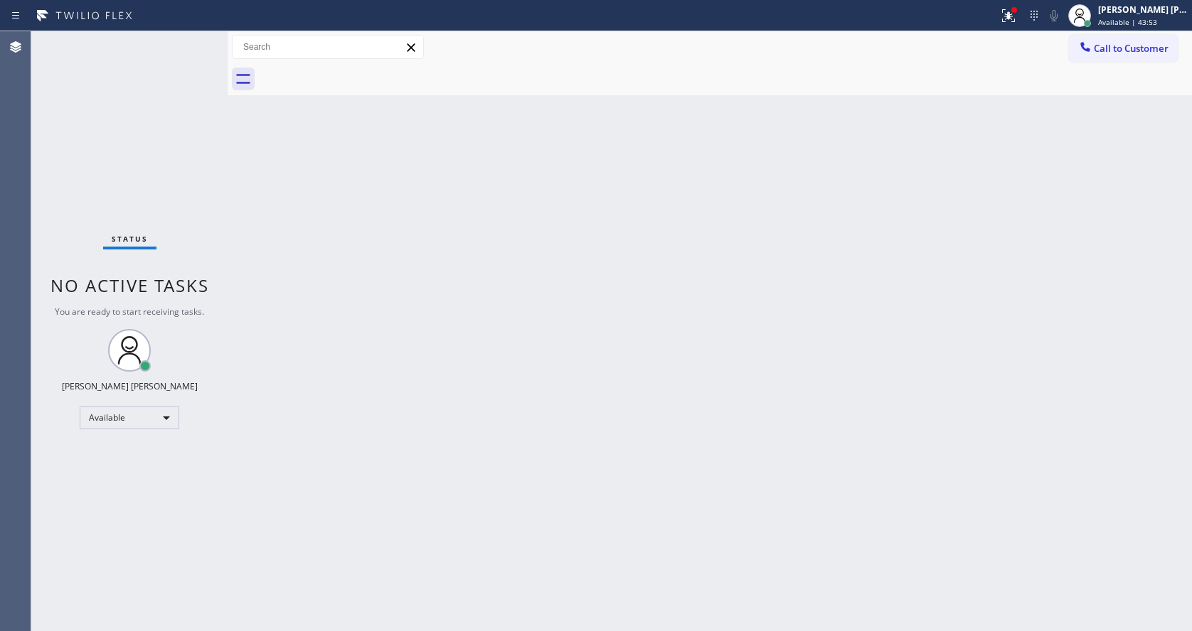
click at [667, 426] on div "Back to Dashboard Change Sender ID Customers Technicians Select a contact Outbo…" at bounding box center [710, 331] width 964 height 600
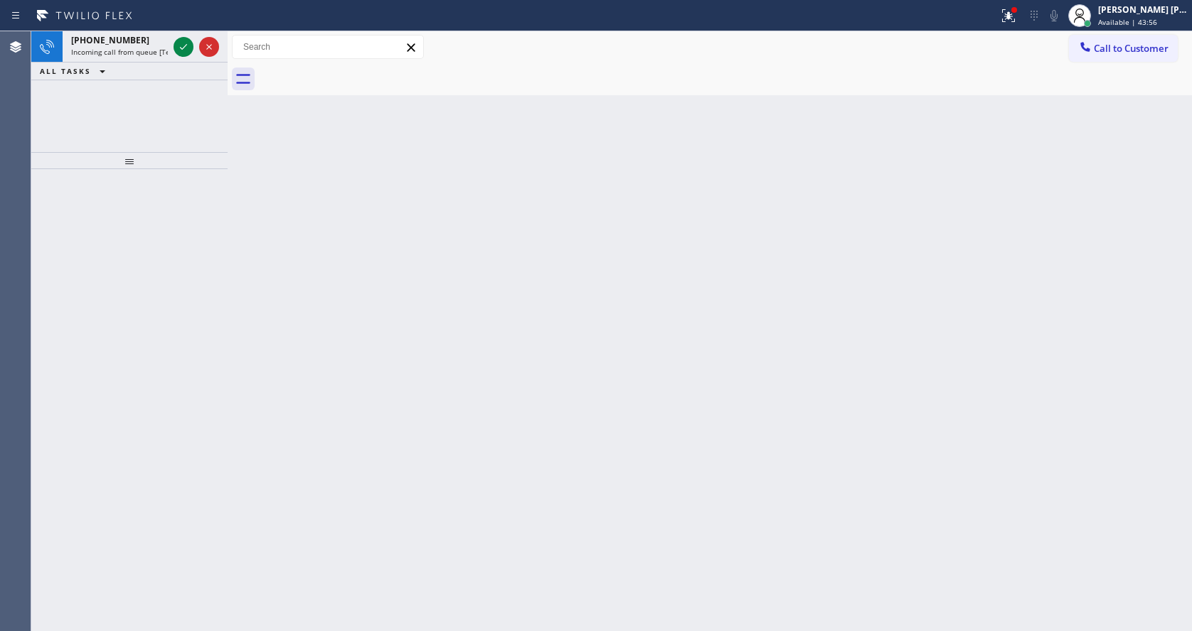
drag, startPoint x: 327, startPoint y: 274, endPoint x: 218, endPoint y: 159, distance: 158.4
click at [327, 274] on div "Back to Dashboard Change Sender ID Customers Technicians Select a contact Outbo…" at bounding box center [710, 331] width 964 height 600
click at [180, 43] on icon at bounding box center [183, 46] width 17 height 17
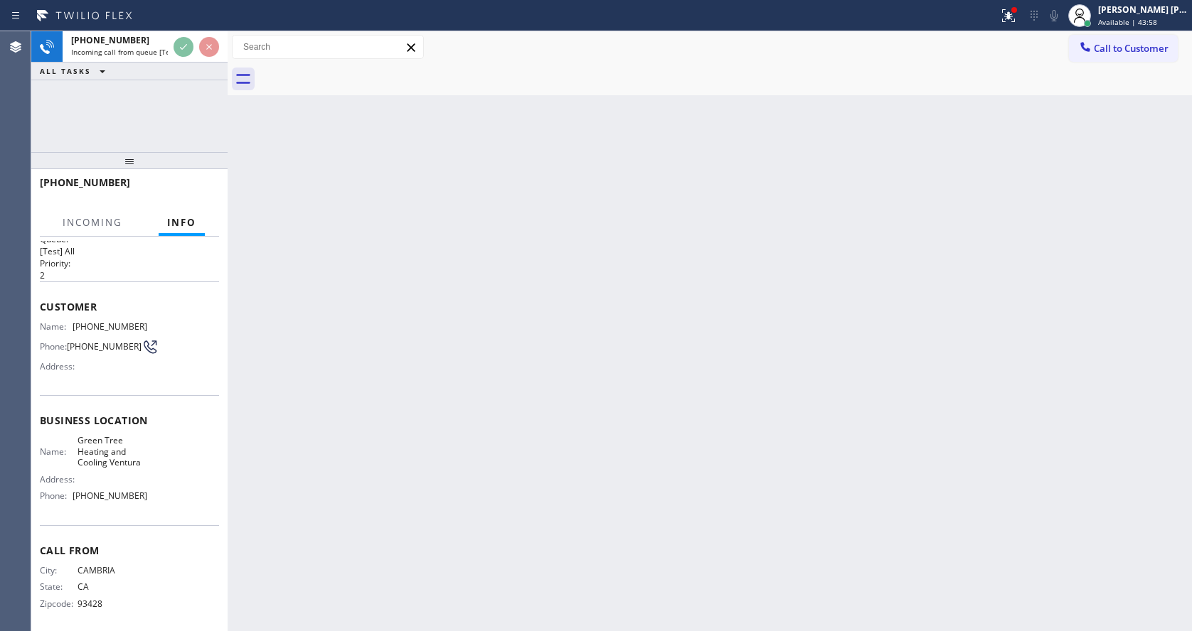
scroll to position [31, 0]
click at [377, 437] on div "Back to Dashboard Change Sender ID Customers Technicians Select a contact Outbo…" at bounding box center [710, 331] width 964 height 600
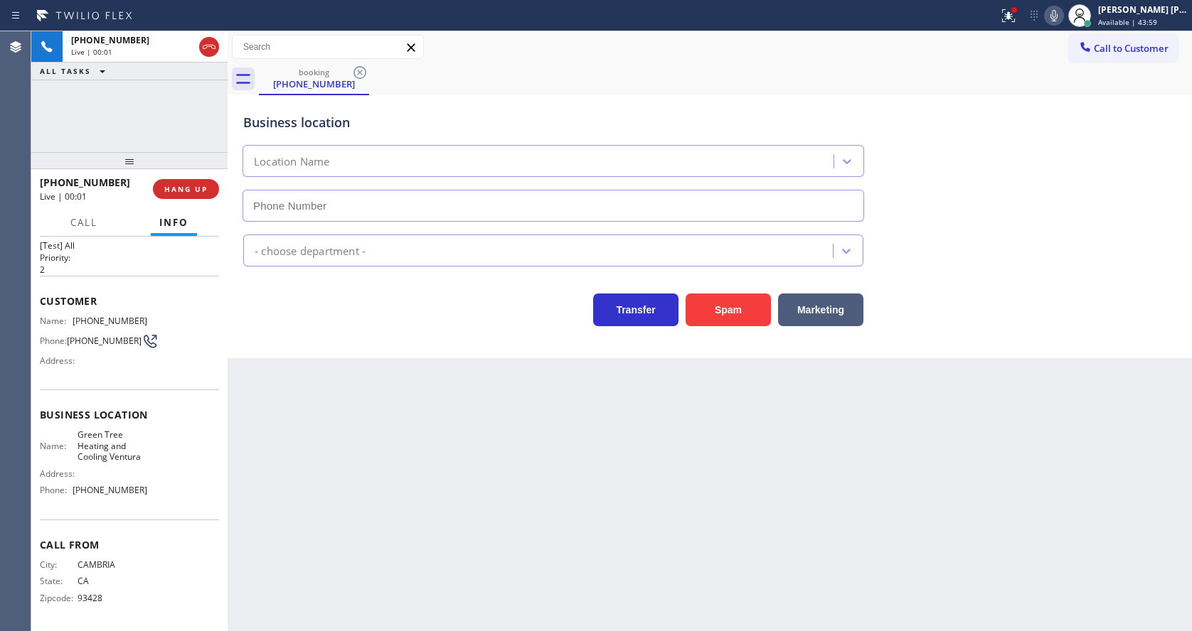
type input "[PHONE_NUMBER]"
click at [435, 490] on div "Back to Dashboard Change Sender ID Customers Technicians Select a contact Outbo…" at bounding box center [710, 331] width 964 height 600
click at [177, 180] on button "HANG UP" at bounding box center [186, 189] width 66 height 20
click at [316, 370] on div "Back to Dashboard Change Sender ID Customers Technicians Select a contact Outbo…" at bounding box center [710, 331] width 964 height 600
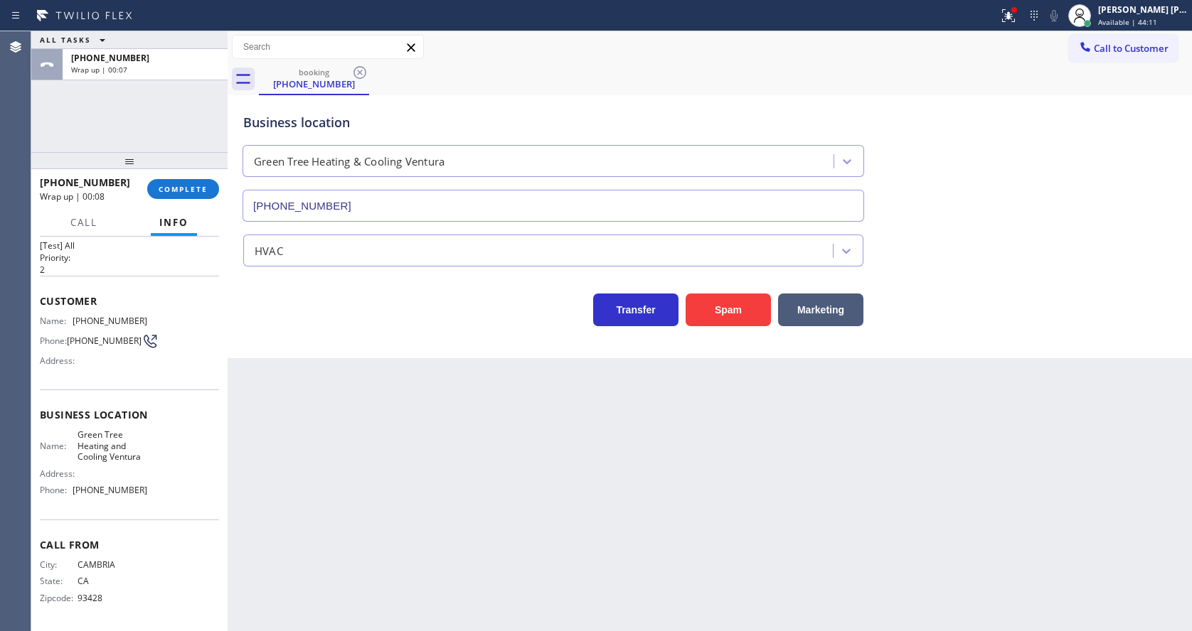
click at [550, 409] on div "Back to Dashboard Change Sender ID Customers Technicians Select a contact Outbo…" at bounding box center [710, 331] width 964 height 600
click at [482, 518] on div "Back to Dashboard Change Sender ID Customers Technicians Select a contact Outbo…" at bounding box center [710, 331] width 964 height 600
click at [641, 508] on div "Back to Dashboard Change Sender ID Customers Technicians Select a contact Outbo…" at bounding box center [710, 331] width 964 height 600
click at [474, 509] on div "Back to Dashboard Change Sender ID Customers Technicians Select a contact Outbo…" at bounding box center [710, 331] width 964 height 600
click at [390, 494] on div "Back to Dashboard Change Sender ID Customers Technicians Select a contact Outbo…" at bounding box center [710, 331] width 964 height 600
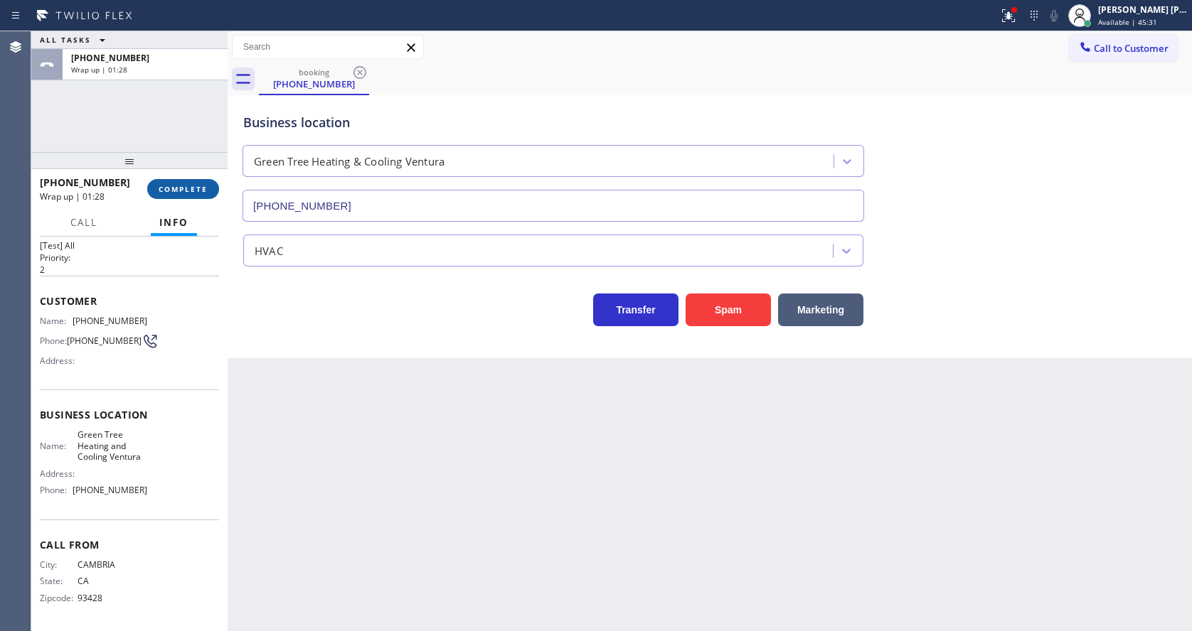
click at [178, 193] on span "COMPLETE" at bounding box center [183, 189] width 49 height 10
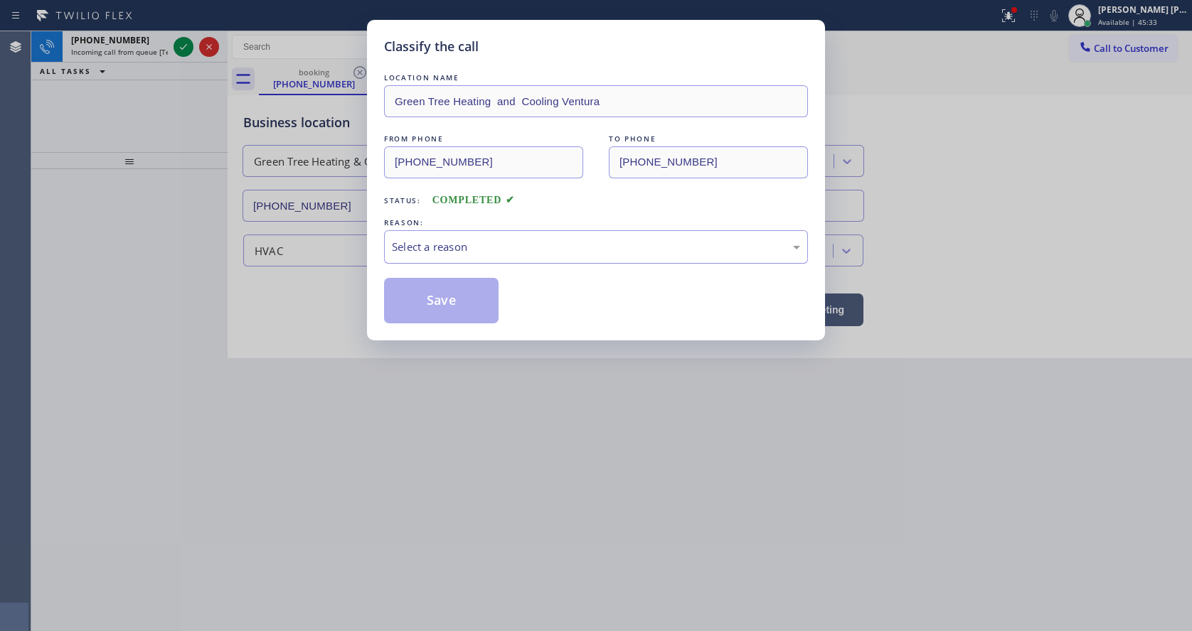
click at [480, 252] on div "Select a reason" at bounding box center [596, 247] width 408 height 16
drag, startPoint x: 446, startPoint y: 321, endPoint x: 419, endPoint y: 273, distance: 54.8
click at [447, 321] on button "Save" at bounding box center [441, 301] width 114 height 46
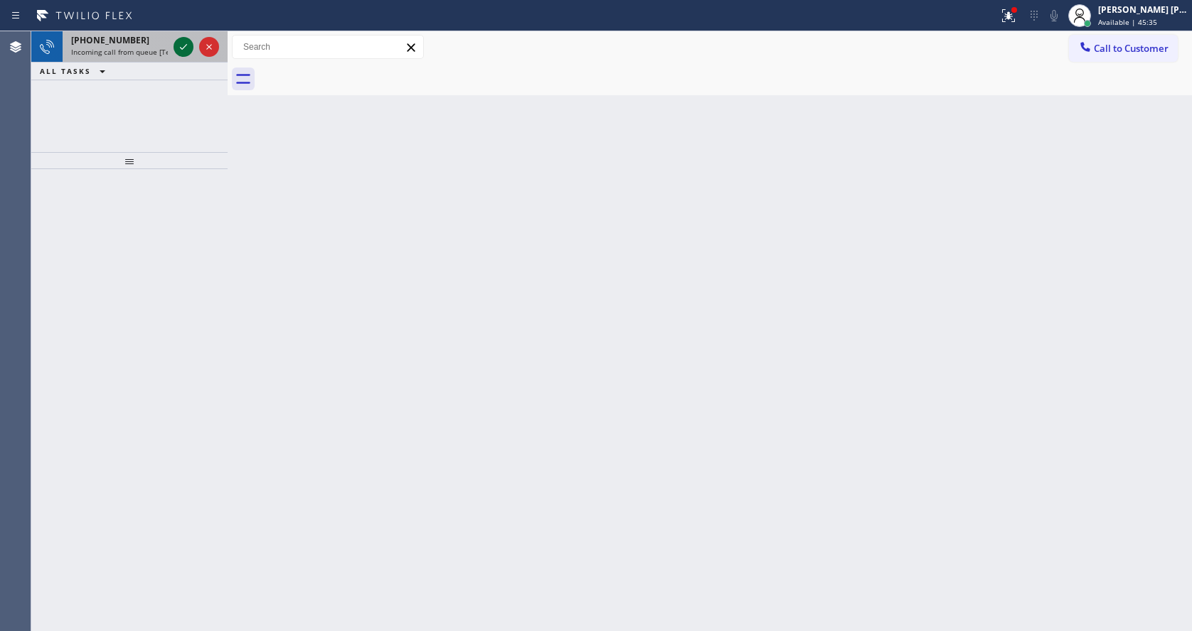
click at [182, 48] on icon at bounding box center [183, 46] width 17 height 17
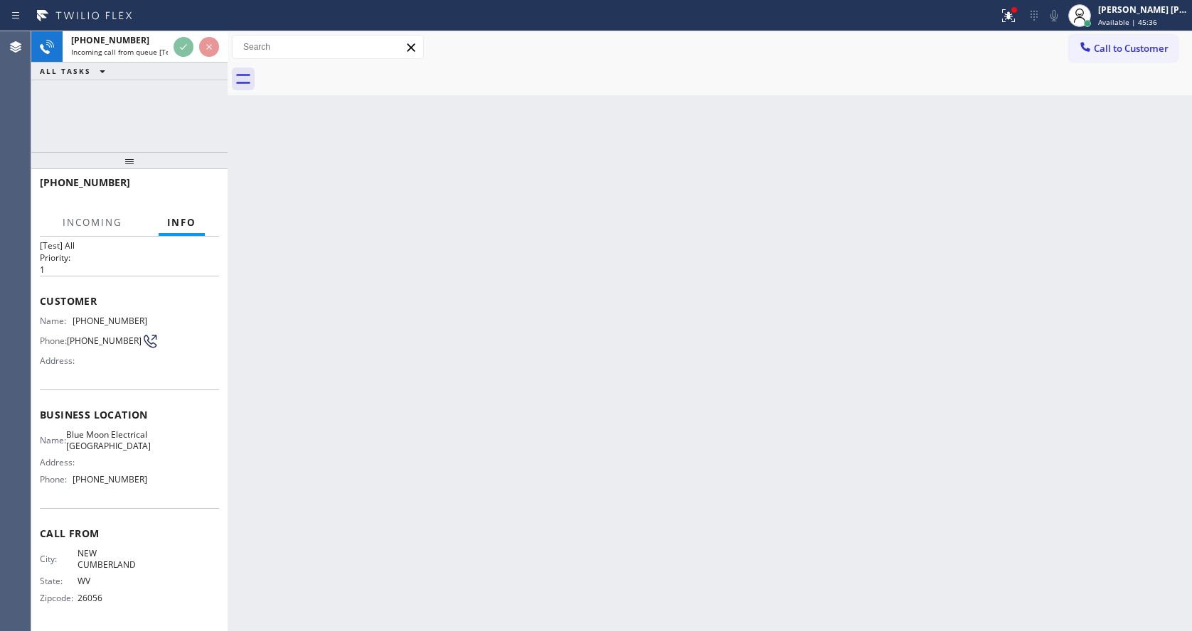
scroll to position [41, 0]
click at [395, 447] on div "Back to Dashboard Change Sender ID Customers Technicians Select a contact Outbo…" at bounding box center [710, 331] width 964 height 600
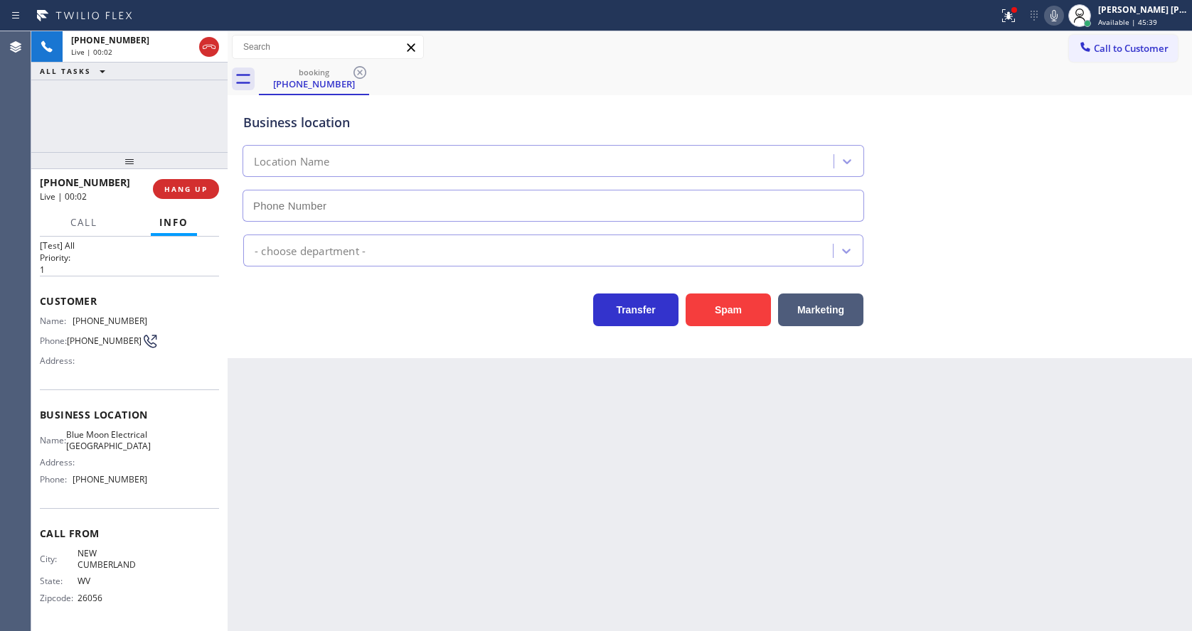
type input "[PHONE_NUMBER]"
drag, startPoint x: 637, startPoint y: 402, endPoint x: 703, endPoint y: 355, distance: 81.1
click at [637, 402] on div "Back to Dashboard Change Sender ID Customers Technicians Select a contact Outbo…" at bounding box center [710, 331] width 964 height 600
click at [724, 298] on button "Spam" at bounding box center [727, 310] width 85 height 33
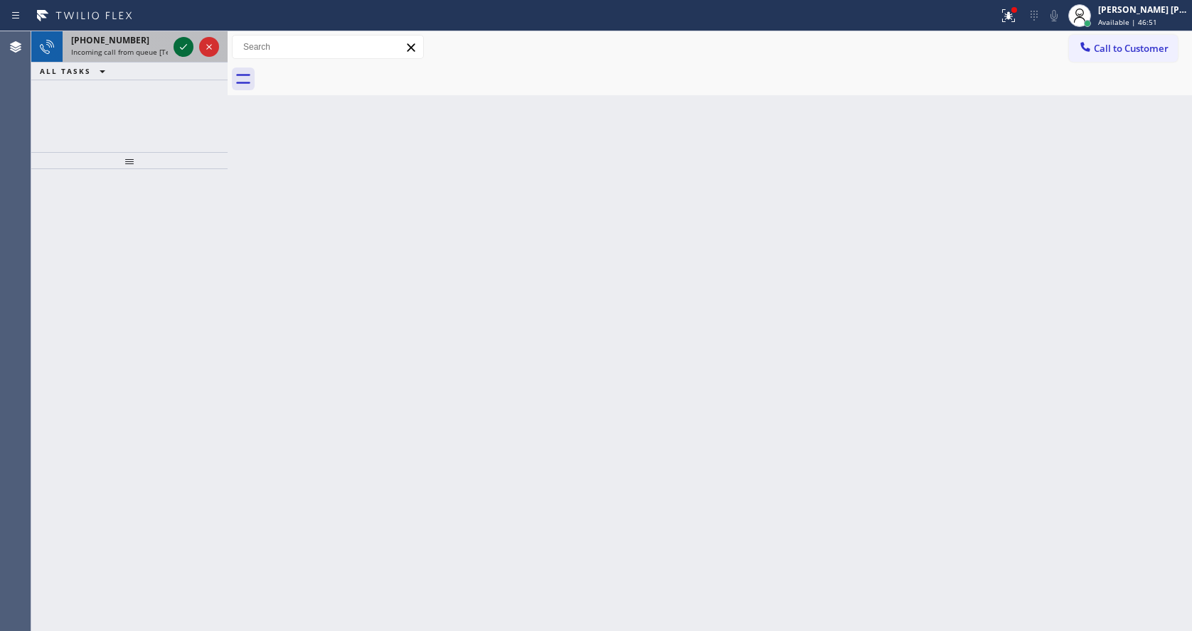
click at [183, 49] on icon at bounding box center [183, 46] width 17 height 17
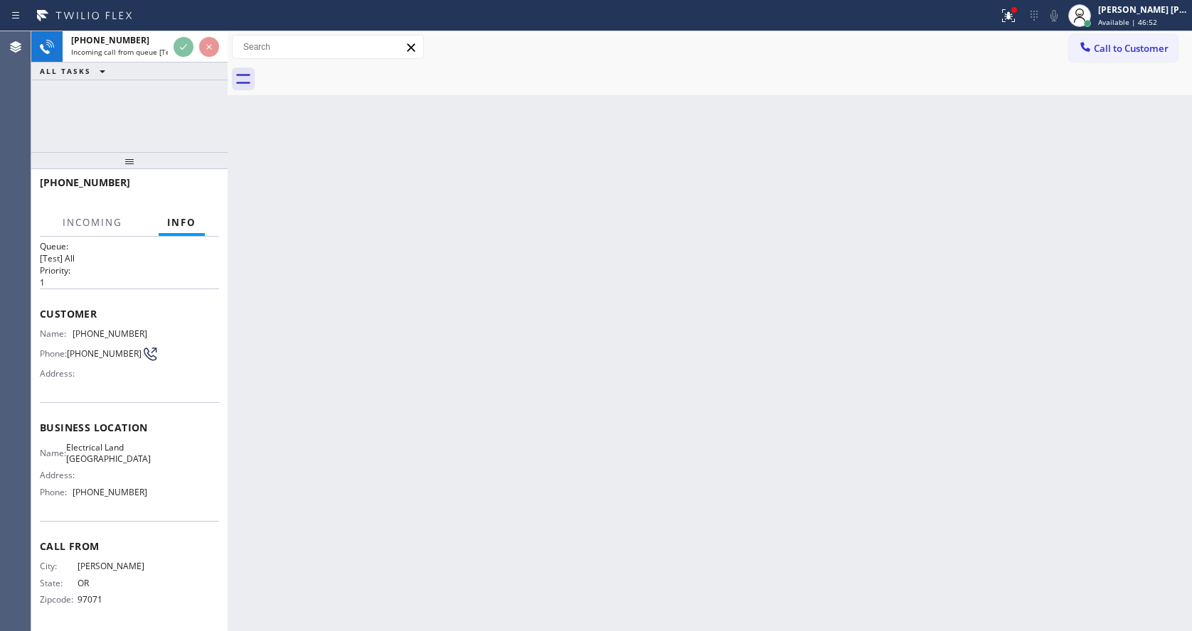
scroll to position [19, 0]
click at [348, 415] on div "Back to Dashboard Change Sender ID Customers Technicians Select a contact Outbo…" at bounding box center [710, 331] width 964 height 600
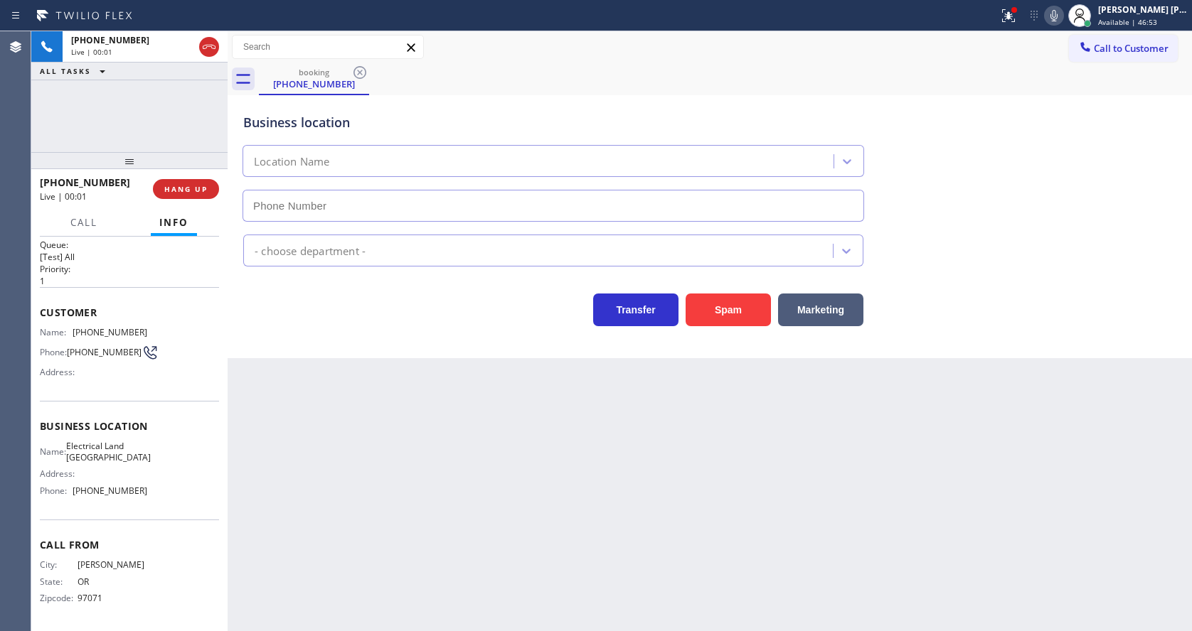
type input "[PHONE_NUMBER]"
click at [383, 448] on div "Back to Dashboard Change Sender ID Customers Technicians Select a contact Outbo…" at bounding box center [710, 331] width 964 height 600
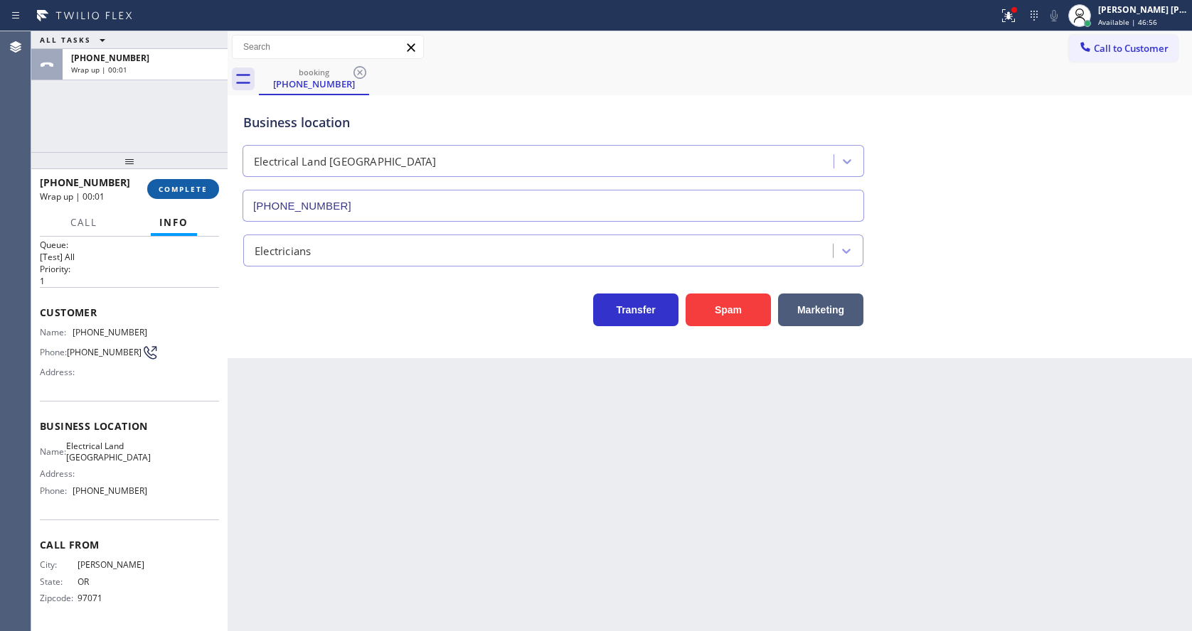
click at [211, 197] on button "COMPLETE" at bounding box center [183, 189] width 72 height 20
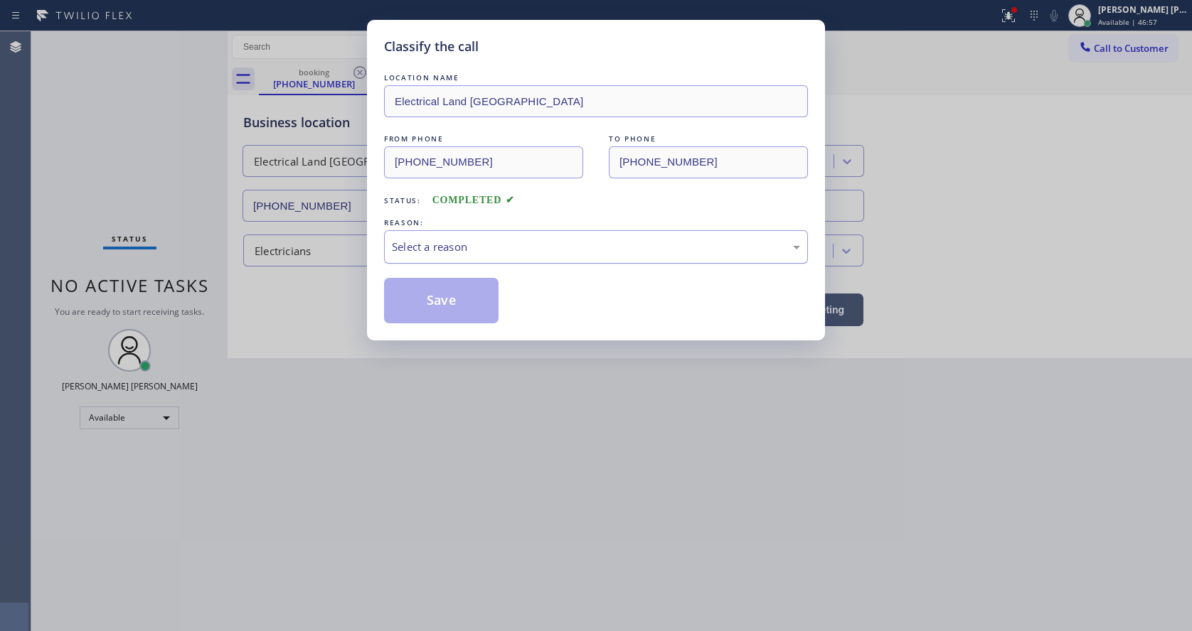
click at [469, 241] on div "Select a reason" at bounding box center [596, 247] width 408 height 16
click at [445, 301] on button "Save" at bounding box center [441, 301] width 114 height 46
click at [504, 485] on div "Classify the call LOCATION NAME Electrical Land [GEOGRAPHIC_DATA] FROM PHONE [P…" at bounding box center [596, 315] width 1192 height 631
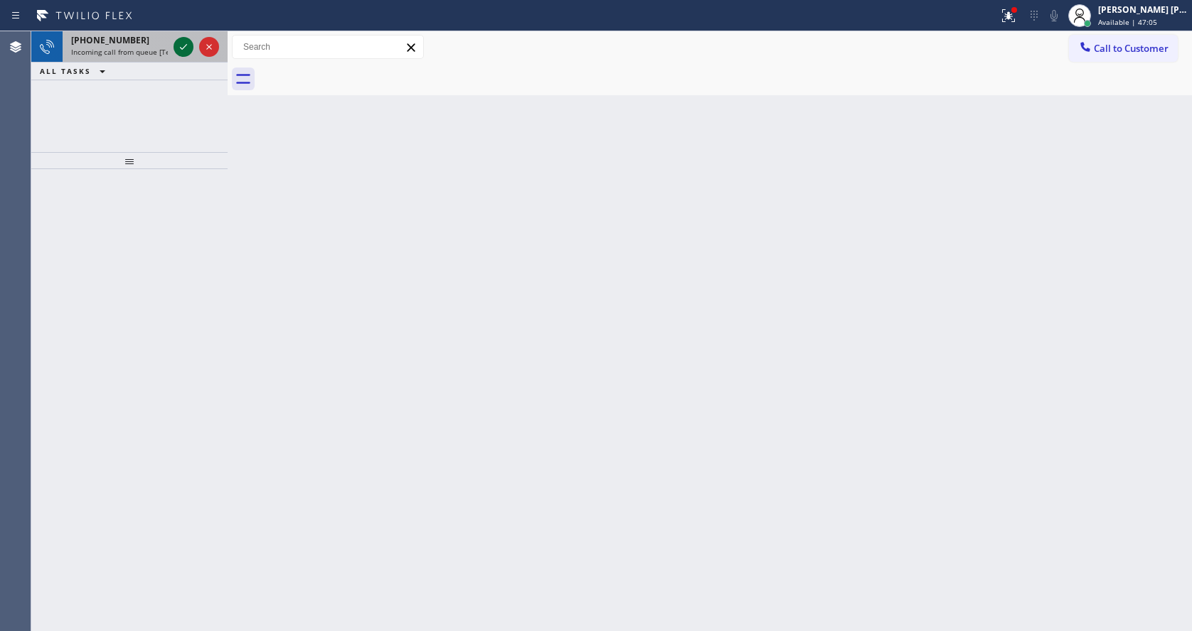
click at [187, 41] on icon at bounding box center [183, 46] width 17 height 17
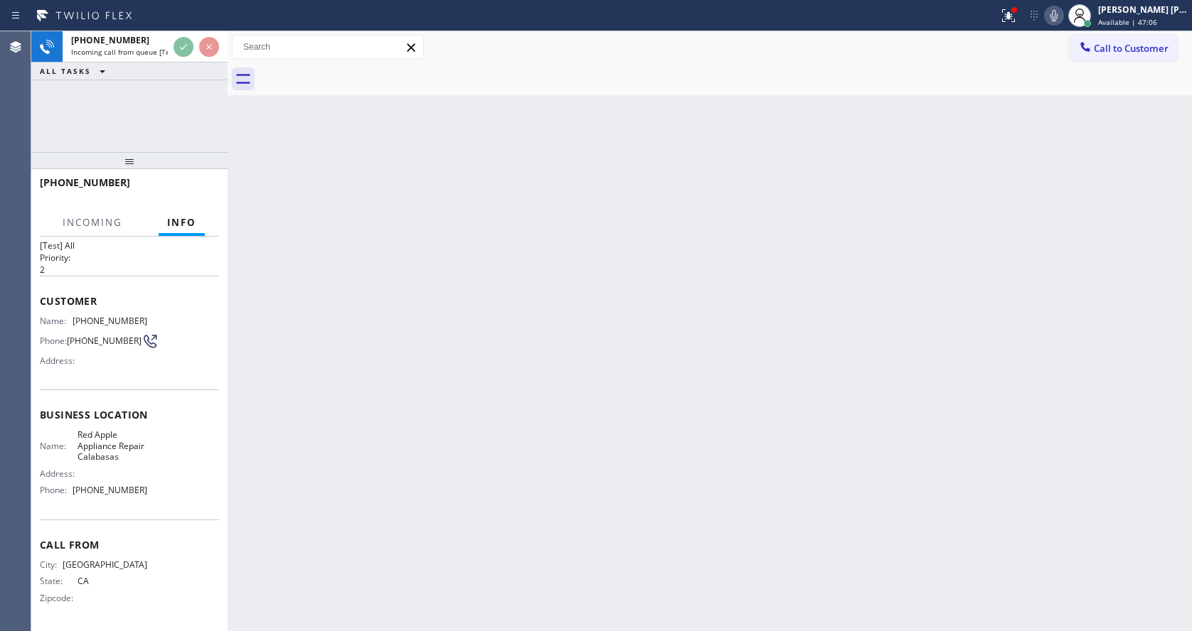
scroll to position [41, 0]
click at [401, 387] on div "Back to Dashboard Change Sender ID Customers Technicians Select a contact Outbo…" at bounding box center [710, 331] width 964 height 600
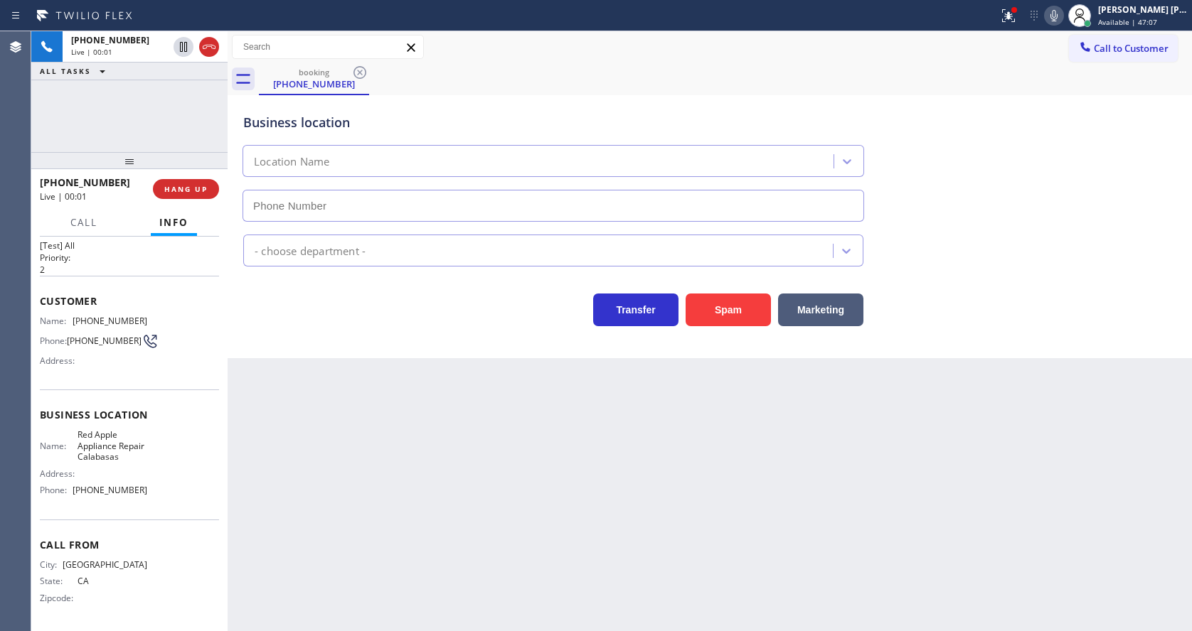
type input "[PHONE_NUMBER]"
click at [189, 191] on span "HANG UP" at bounding box center [185, 189] width 43 height 10
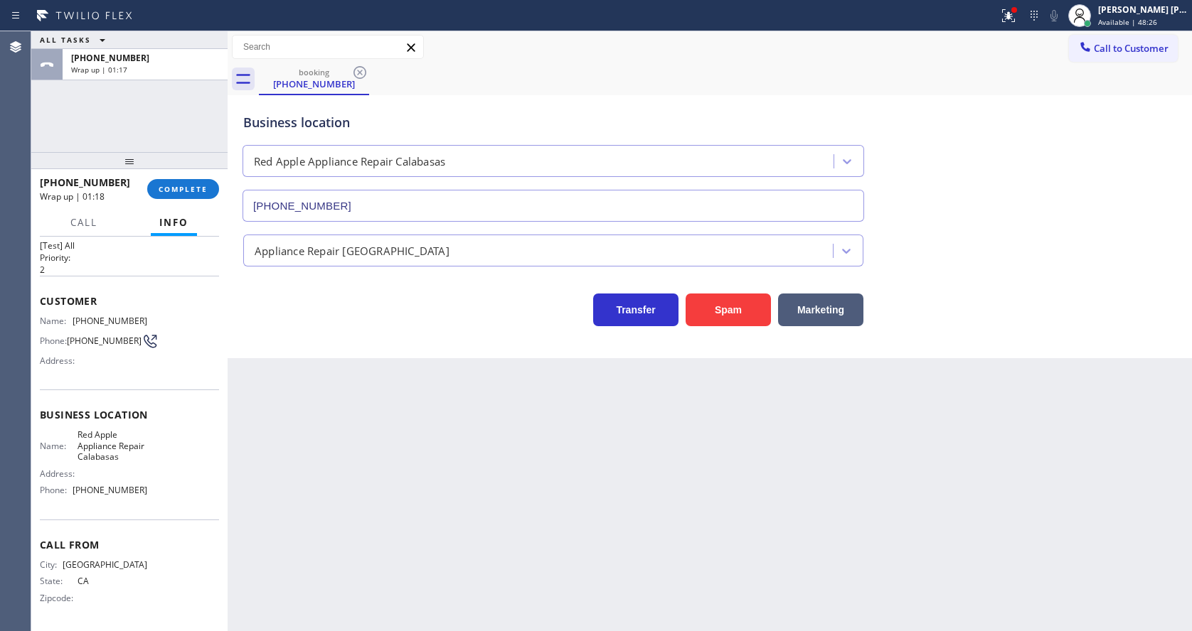
drag, startPoint x: 235, startPoint y: 410, endPoint x: 215, endPoint y: 245, distance: 166.2
click at [235, 410] on div "Back to Dashboard Change Sender ID Customers Technicians Select a contact Outbo…" at bounding box center [710, 331] width 964 height 600
click at [177, 186] on span "COMPLETE" at bounding box center [183, 189] width 49 height 10
click at [395, 502] on div "Back to Dashboard Change Sender ID Customers Technicians Select a contact Outbo…" at bounding box center [710, 331] width 964 height 600
click at [330, 395] on div "Back to Dashboard Change Sender ID Customers Technicians Select a contact Outbo…" at bounding box center [710, 331] width 964 height 600
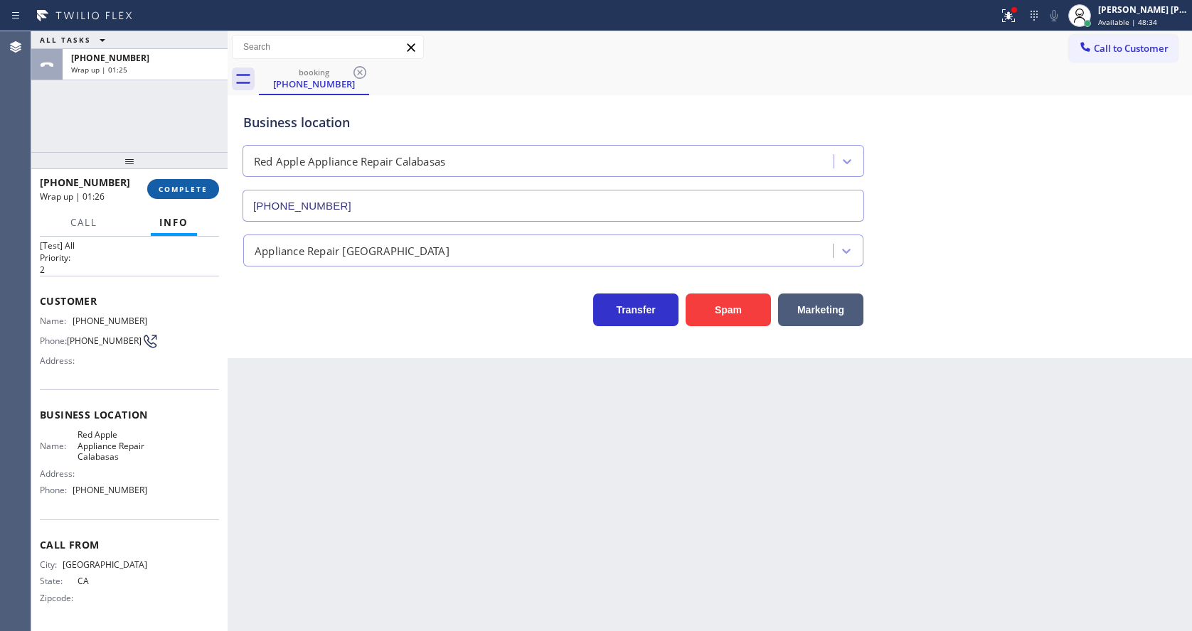
click at [182, 192] on span "COMPLETE" at bounding box center [183, 189] width 49 height 10
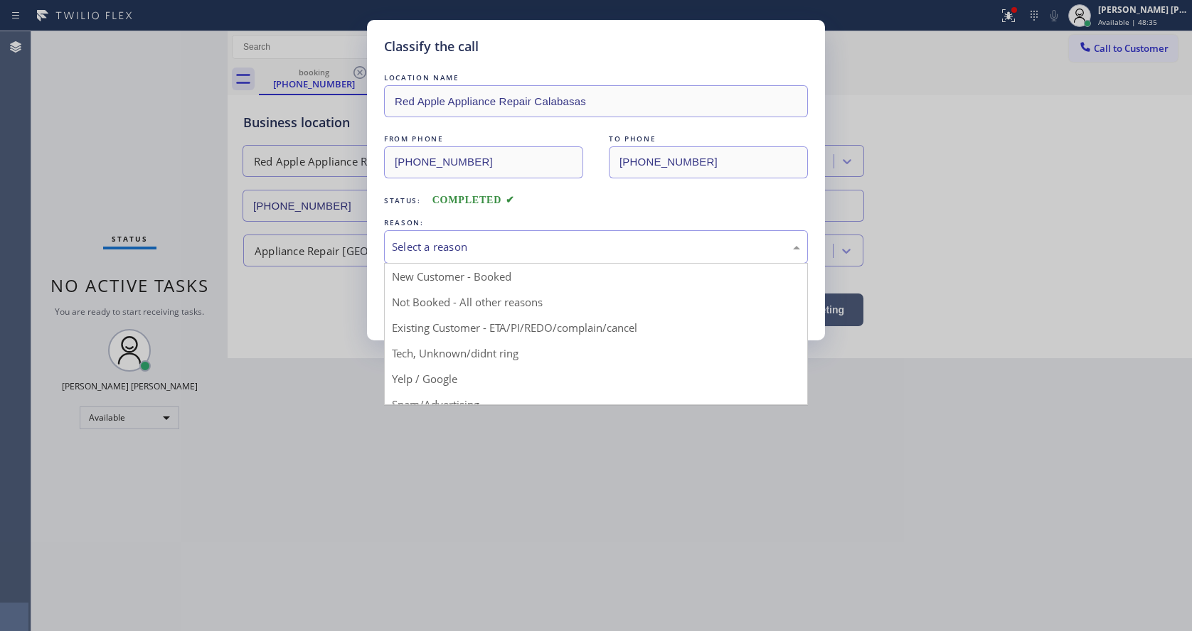
click at [427, 254] on div "Select a reason" at bounding box center [596, 247] width 408 height 16
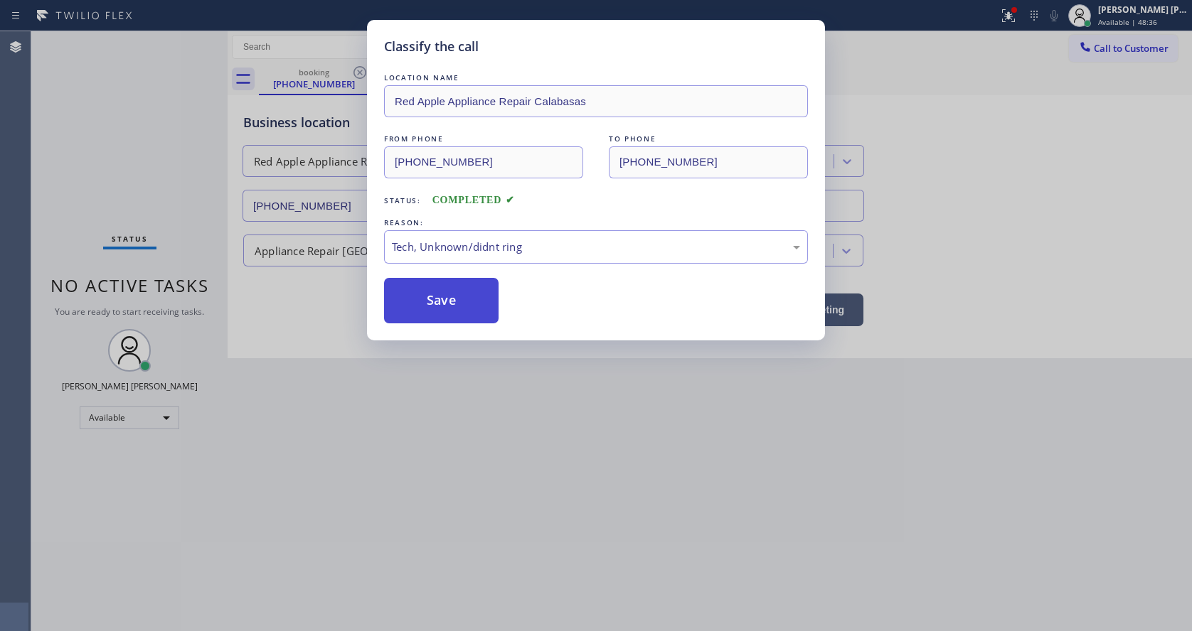
click at [442, 301] on button "Save" at bounding box center [441, 301] width 114 height 46
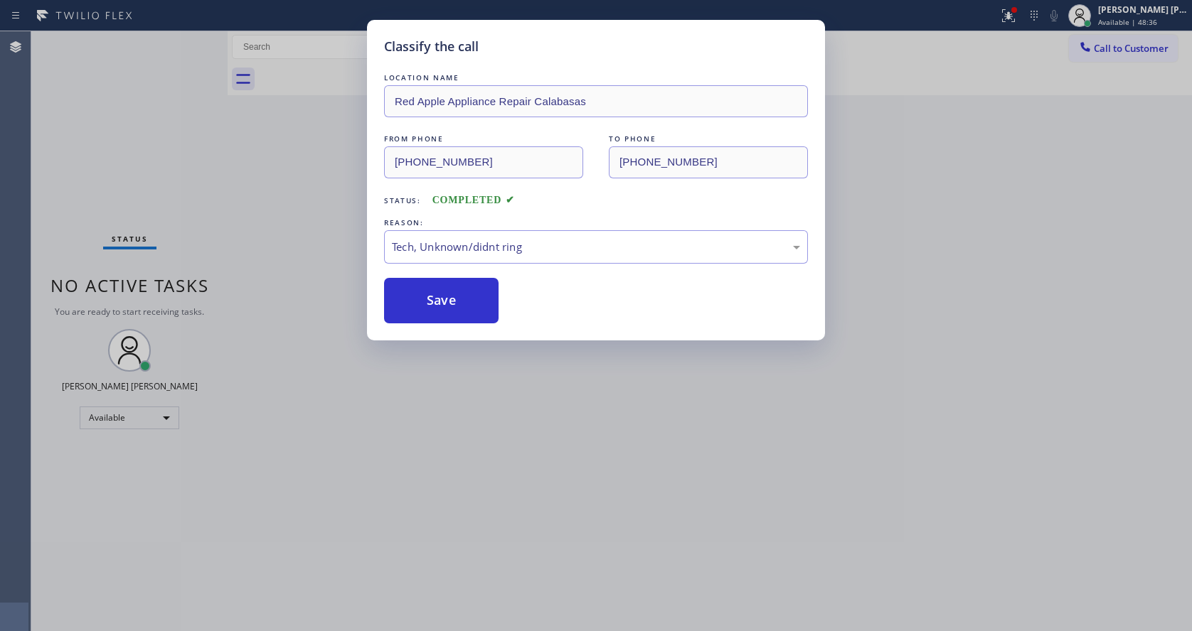
click at [454, 476] on div "Classify the call LOCATION NAME Red Apple Appliance Repair Calabasas FROM PHONE…" at bounding box center [596, 315] width 1192 height 631
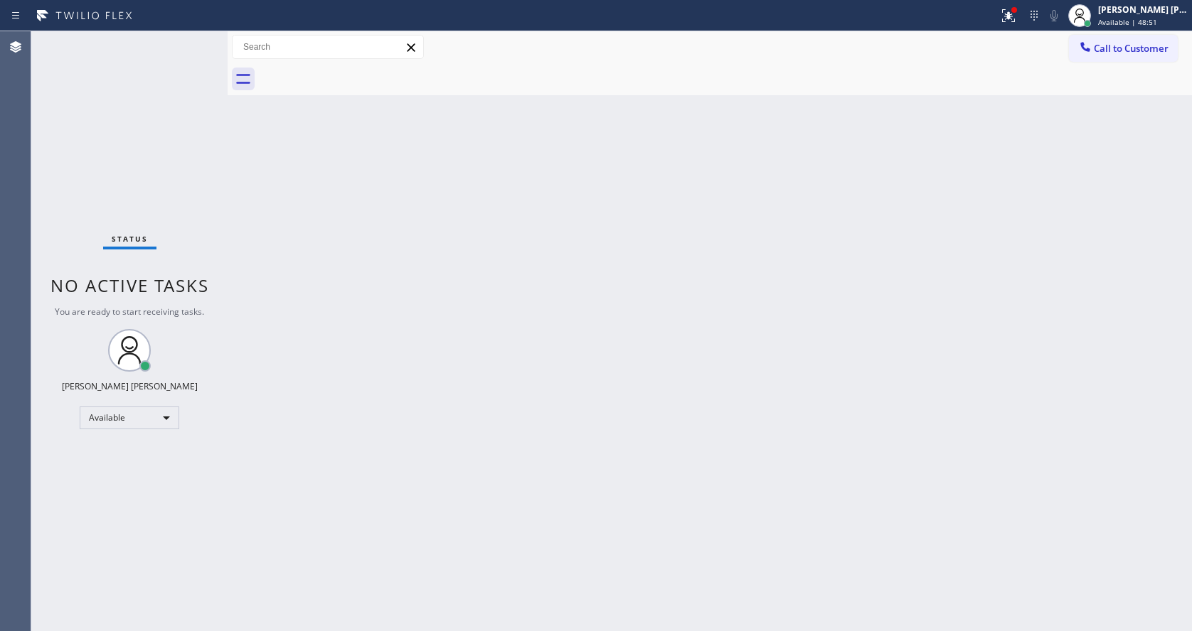
drag, startPoint x: 285, startPoint y: 272, endPoint x: 156, endPoint y: 65, distance: 244.3
click at [285, 272] on div "Back to Dashboard Change Sender ID Customers Technicians Select a contact Outbo…" at bounding box center [710, 331] width 964 height 600
click at [591, 331] on div "Back to Dashboard Change Sender ID Customers Technicians Select a contact Outbo…" at bounding box center [710, 331] width 964 height 600
drag, startPoint x: 399, startPoint y: 400, endPoint x: 389, endPoint y: 556, distance: 156.7
click at [400, 404] on div "Back to Dashboard Change Sender ID Customers Technicians Select a contact Outbo…" at bounding box center [710, 331] width 964 height 600
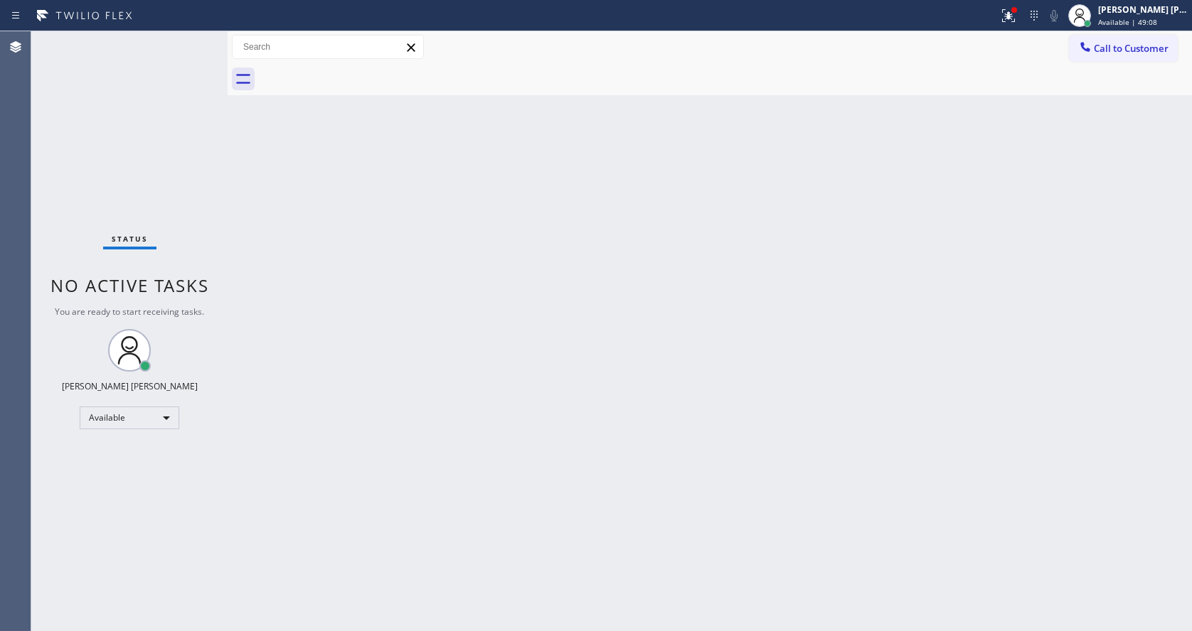
click at [638, 380] on div "Back to Dashboard Change Sender ID Customers Technicians Select a contact Outbo…" at bounding box center [710, 331] width 964 height 600
click at [1017, 20] on icon at bounding box center [1008, 15] width 17 height 17
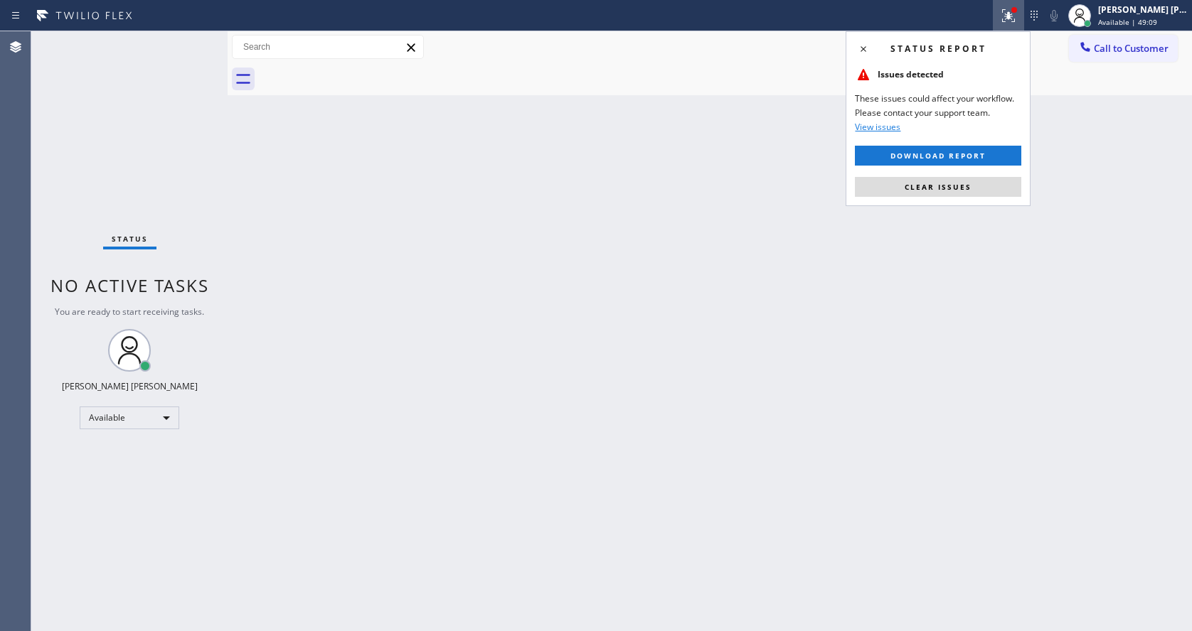
click at [970, 173] on div "Status report Issues detected These issues could affect your workflow. Please c…" at bounding box center [937, 118] width 185 height 175
click at [967, 189] on span "Clear issues" at bounding box center [937, 187] width 67 height 10
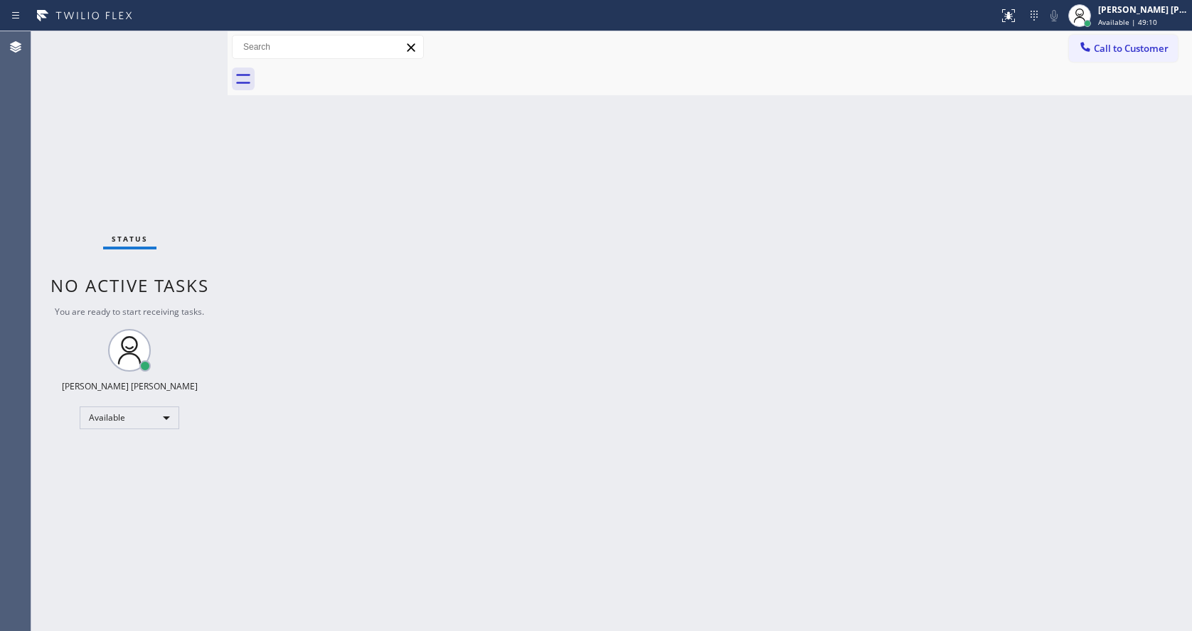
click at [970, 185] on div "Back to Dashboard Change Sender ID Customers Technicians Select a contact Outbo…" at bounding box center [710, 331] width 964 height 600
click at [599, 395] on div "Back to Dashboard Change Sender ID Customers Technicians Select a contact Outbo…" at bounding box center [710, 331] width 964 height 600
click at [673, 315] on div "Back to Dashboard Change Sender ID Customers Technicians Select a contact Outbo…" at bounding box center [710, 331] width 964 height 600
click at [166, 80] on div "Status No active tasks You are ready to start receiving tasks. [PERSON_NAME] [P…" at bounding box center [129, 331] width 196 height 600
drag, startPoint x: 226, startPoint y: 56, endPoint x: 202, endPoint y: 56, distance: 24.2
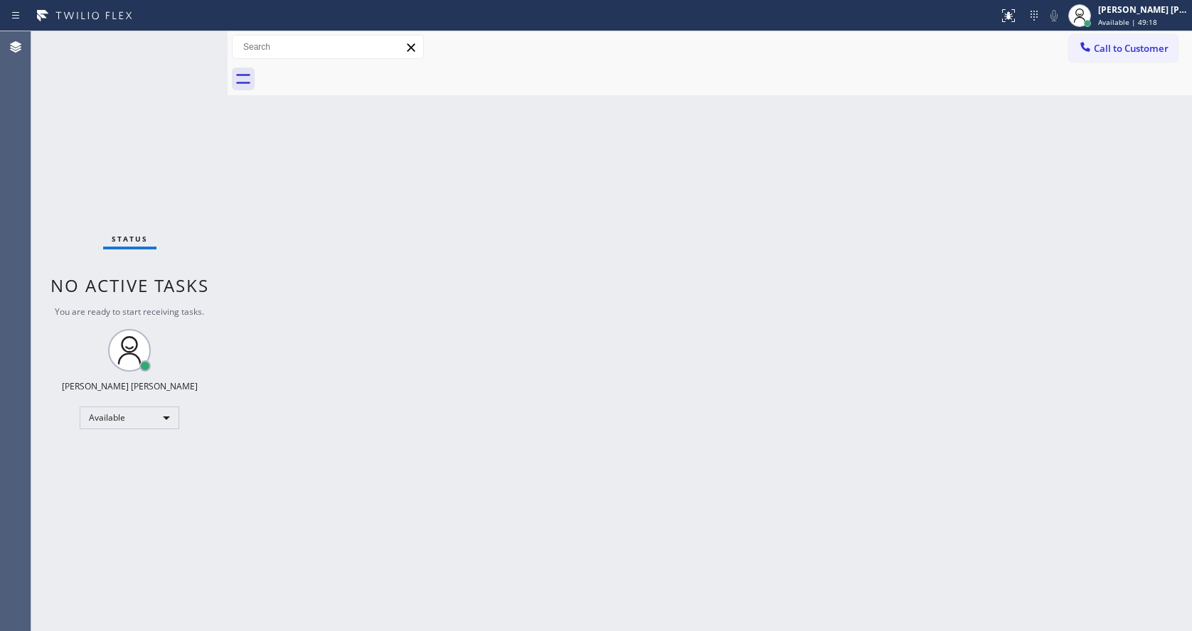
click at [202, 56] on div "Status No active tasks You are ready to start receiving tasks. [PERSON_NAME] [P…" at bounding box center [611, 331] width 1160 height 600
click at [193, 46] on div "Status No active tasks You are ready to start receiving tasks. [PERSON_NAME] [P…" at bounding box center [129, 331] width 196 height 600
click at [193, 39] on div "Status No active tasks You are ready to start receiving tasks. [PERSON_NAME] [P…" at bounding box center [129, 331] width 196 height 600
click at [193, 42] on div "Status No active tasks You are ready to start receiving tasks. [PERSON_NAME] [P…" at bounding box center [129, 331] width 196 height 600
click at [437, 626] on div "Back to Dashboard Change Sender ID Customers Technicians Select a contact Outbo…" at bounding box center [710, 331] width 964 height 600
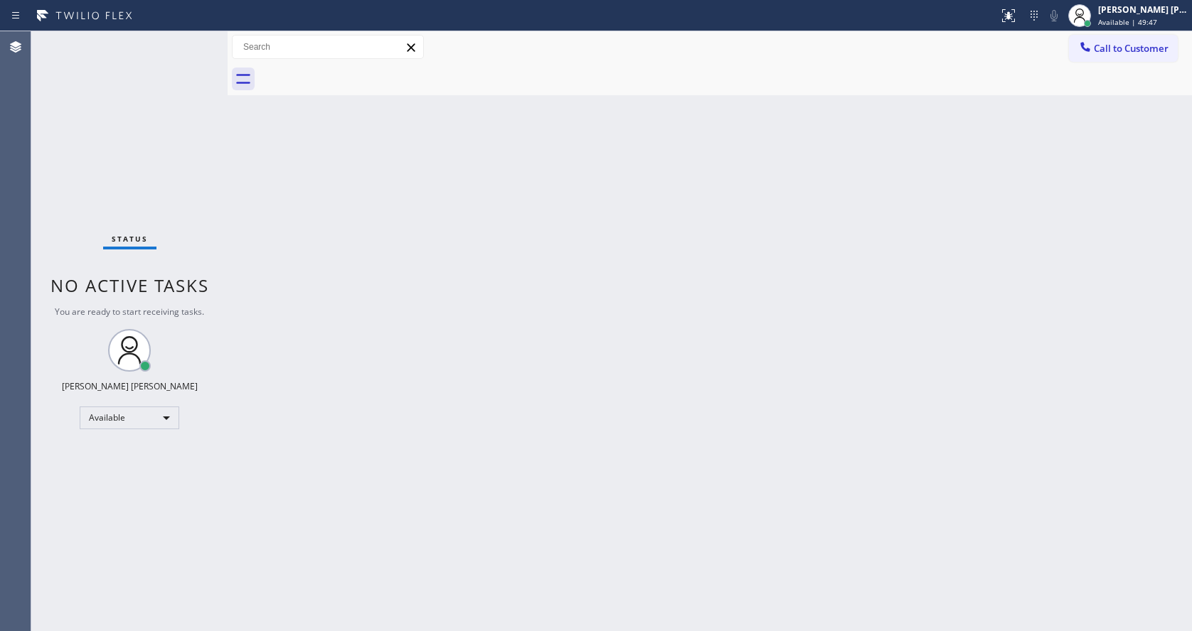
click at [145, 198] on div "Status No active tasks You are ready to start receiving tasks. [PERSON_NAME] [P…" at bounding box center [129, 331] width 196 height 600
click at [436, 380] on div "Back to Dashboard Change Sender ID Customers Technicians Select a contact Outbo…" at bounding box center [710, 331] width 964 height 600
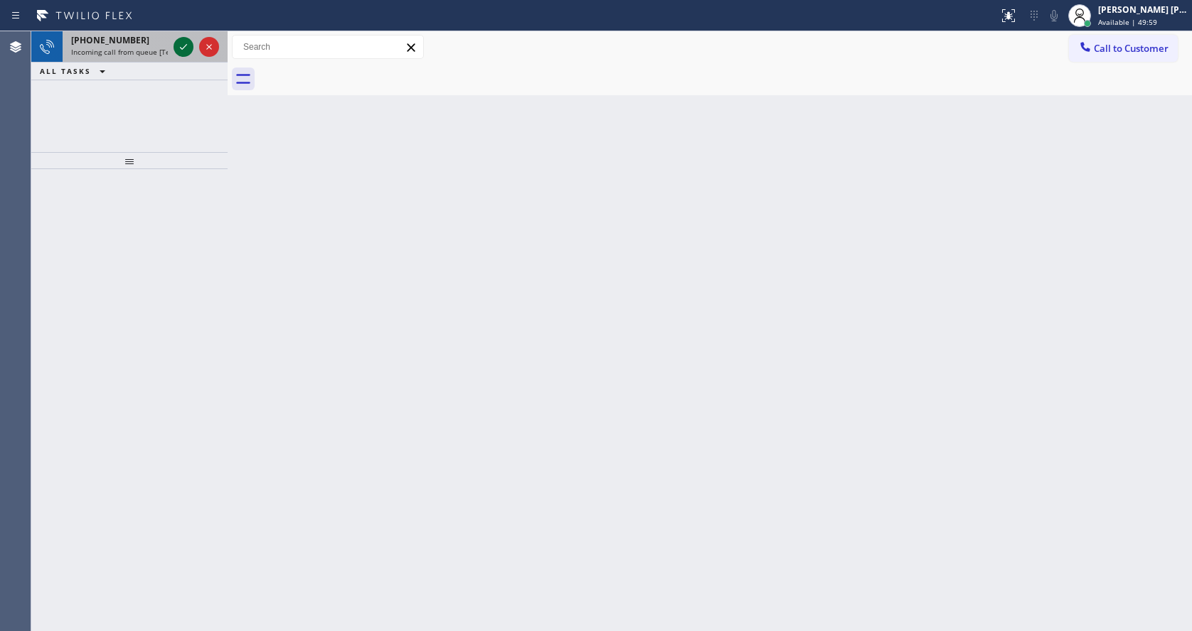
click at [182, 50] on icon at bounding box center [183, 46] width 17 height 17
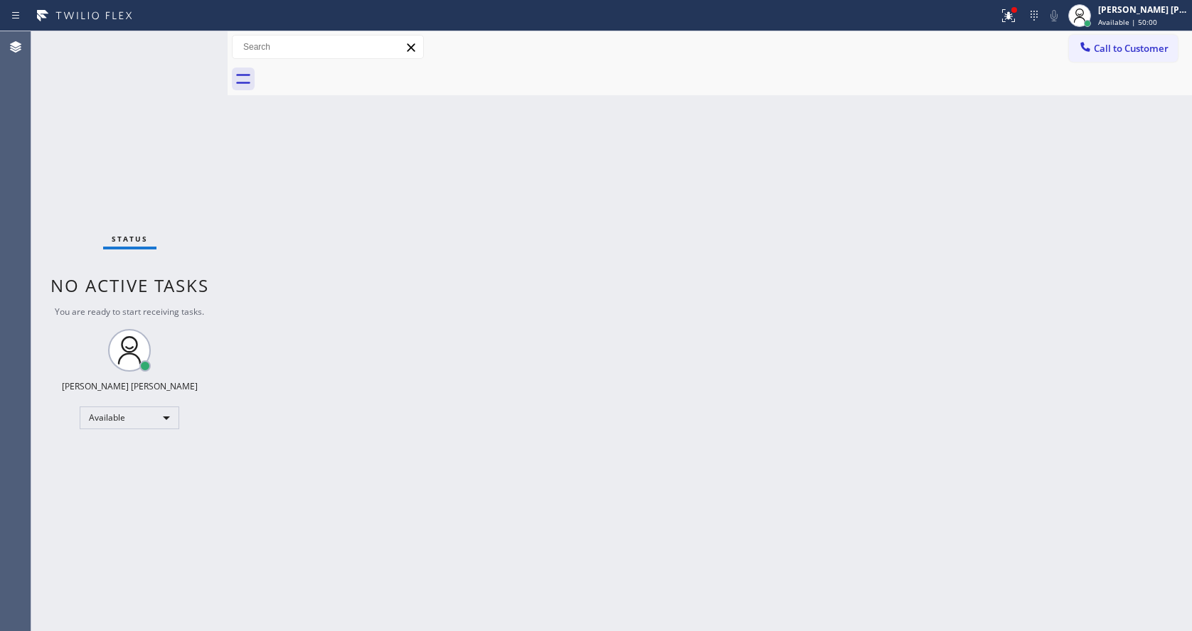
click at [493, 190] on div "Back to Dashboard Change Sender ID Customers Technicians Select a contact Outbo…" at bounding box center [710, 331] width 964 height 600
click at [1019, 4] on button at bounding box center [1008, 15] width 31 height 31
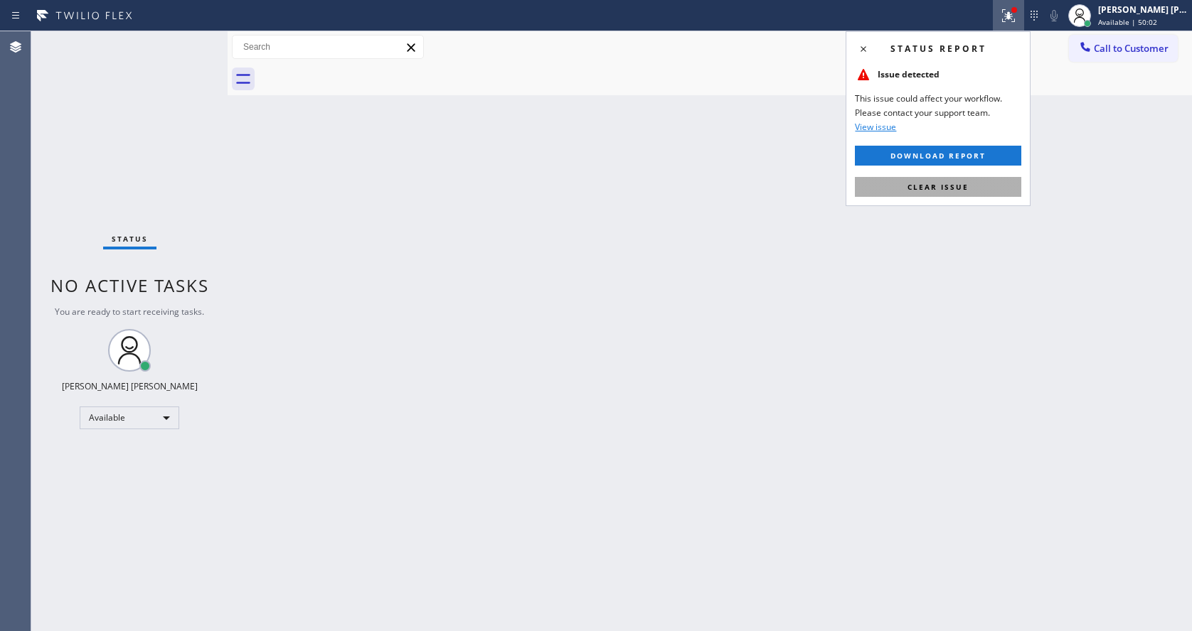
click at [949, 188] on span "Clear issue" at bounding box center [937, 187] width 61 height 10
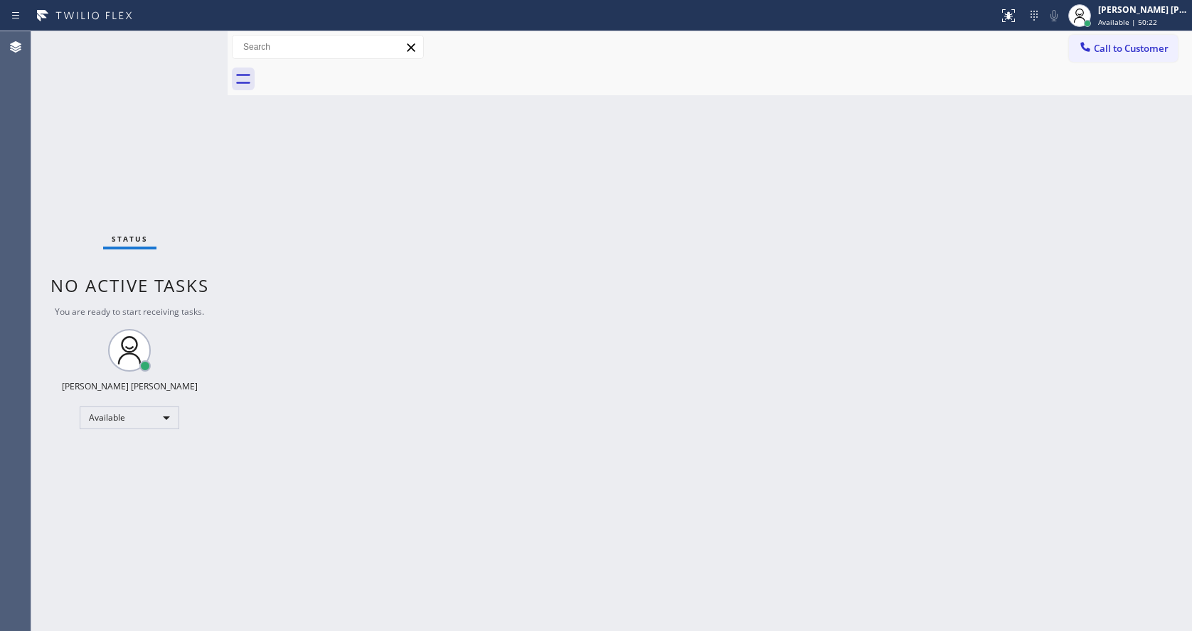
drag, startPoint x: 327, startPoint y: 272, endPoint x: 187, endPoint y: 149, distance: 186.9
click at [327, 272] on div "Back to Dashboard Change Sender ID Customers Technicians Select a contact Outbo…" at bounding box center [710, 331] width 964 height 600
click at [538, 250] on div "Back to Dashboard Change Sender ID Customers Technicians Select a contact Outbo…" at bounding box center [710, 331] width 964 height 600
click at [410, 317] on div "Back to Dashboard Change Sender ID Customers Technicians Select a contact Outbo…" at bounding box center [710, 331] width 964 height 600
click at [302, 298] on div "Back to Dashboard Change Sender ID Customers Technicians Select a contact Outbo…" at bounding box center [710, 331] width 964 height 600
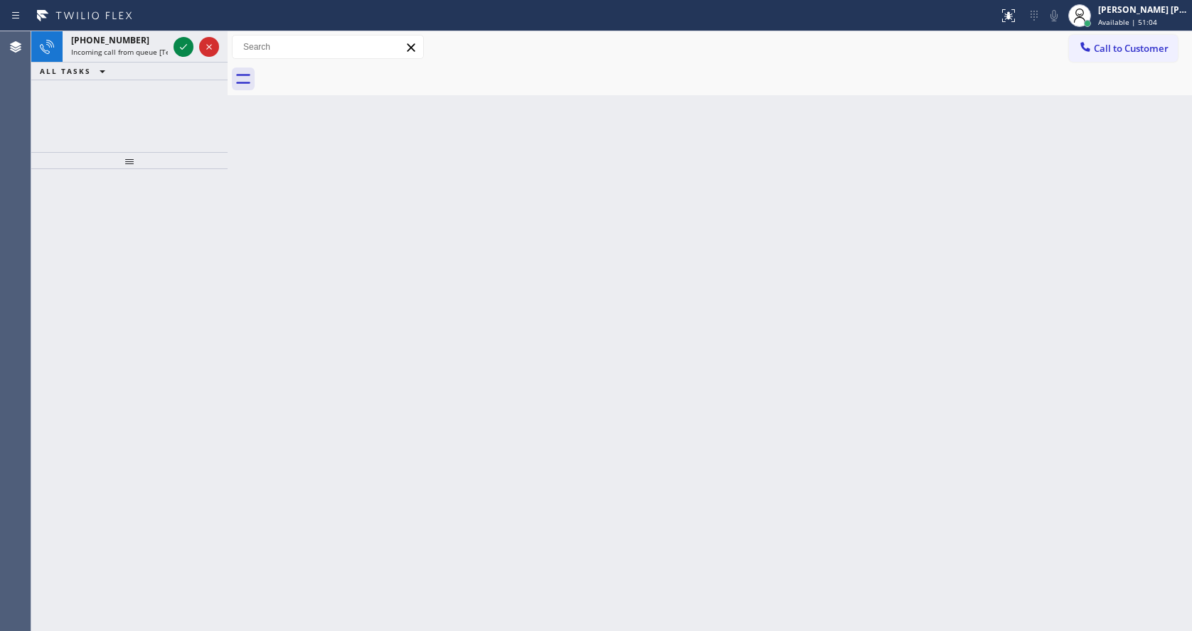
click at [222, 169] on div at bounding box center [129, 160] width 196 height 17
click at [181, 43] on icon at bounding box center [183, 46] width 17 height 17
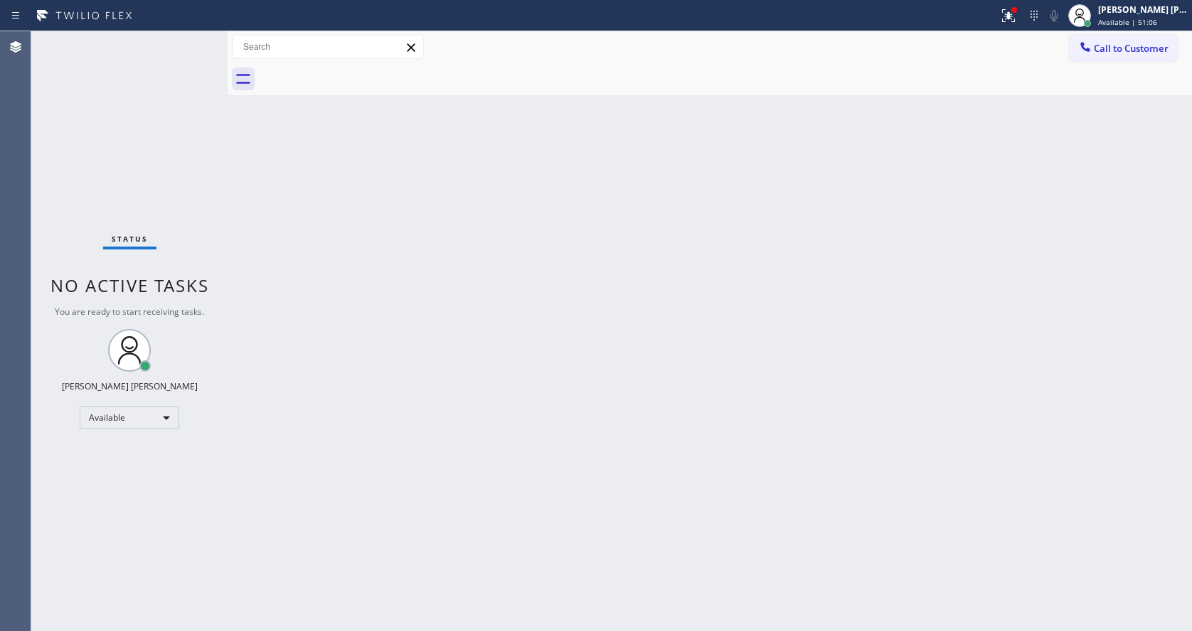
click at [181, 43] on div "Status No active tasks You are ready to start receiving tasks. [PERSON_NAME] [P…" at bounding box center [129, 331] width 196 height 600
click at [934, 252] on div "Back to Dashboard Change Sender ID Customers Technicians Select a contact Outbo…" at bounding box center [710, 331] width 964 height 600
click at [1017, 8] on div at bounding box center [1014, 10] width 6 height 6
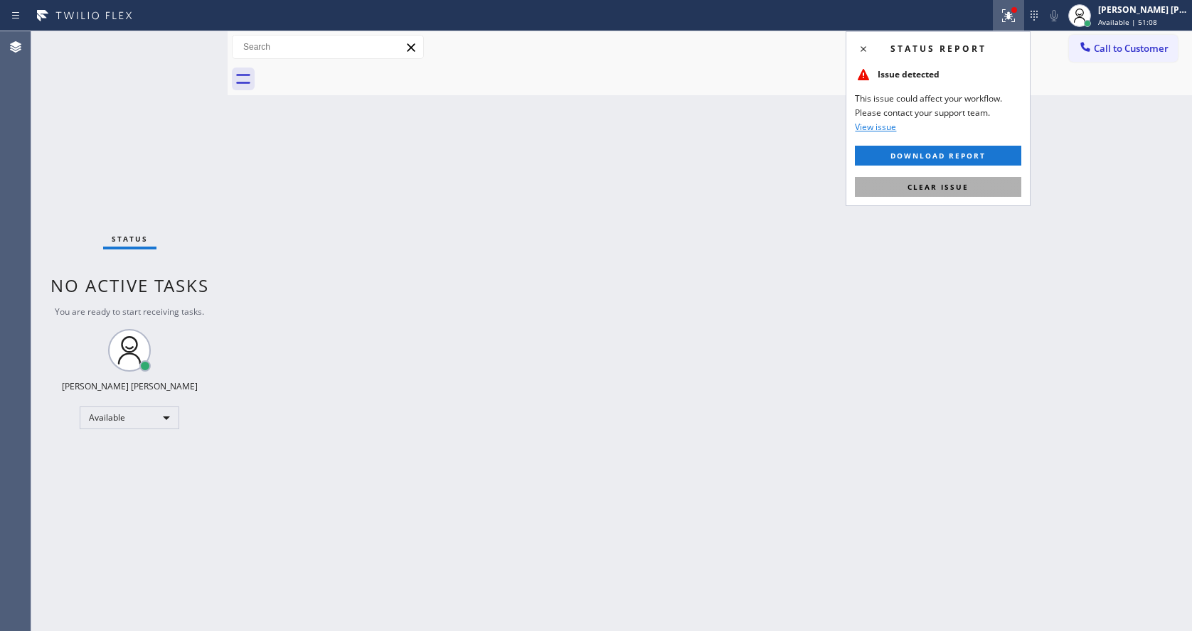
click at [945, 180] on button "Clear issue" at bounding box center [938, 187] width 166 height 20
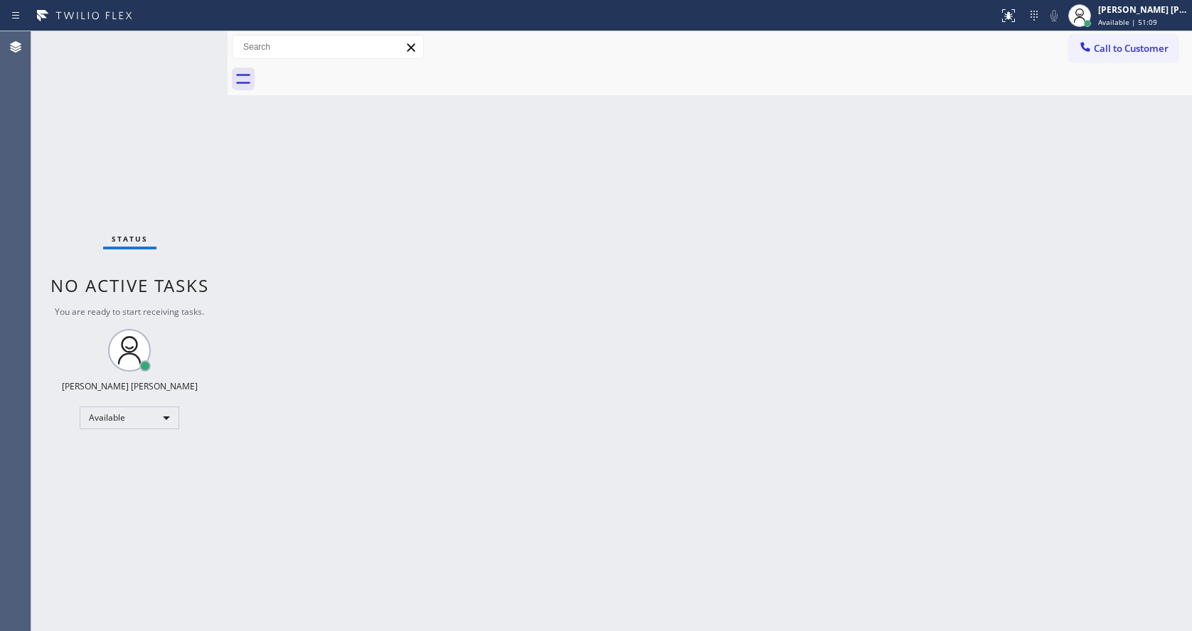
click at [191, 39] on div "Status No active tasks You are ready to start receiving tasks. [PERSON_NAME] [P…" at bounding box center [129, 331] width 196 height 600
click at [193, 39] on div "Status No active tasks You are ready to start receiving tasks. [PERSON_NAME] [P…" at bounding box center [129, 331] width 196 height 600
click at [191, 41] on div "Status No active tasks You are ready to start receiving tasks. [PERSON_NAME] [P…" at bounding box center [129, 331] width 196 height 600
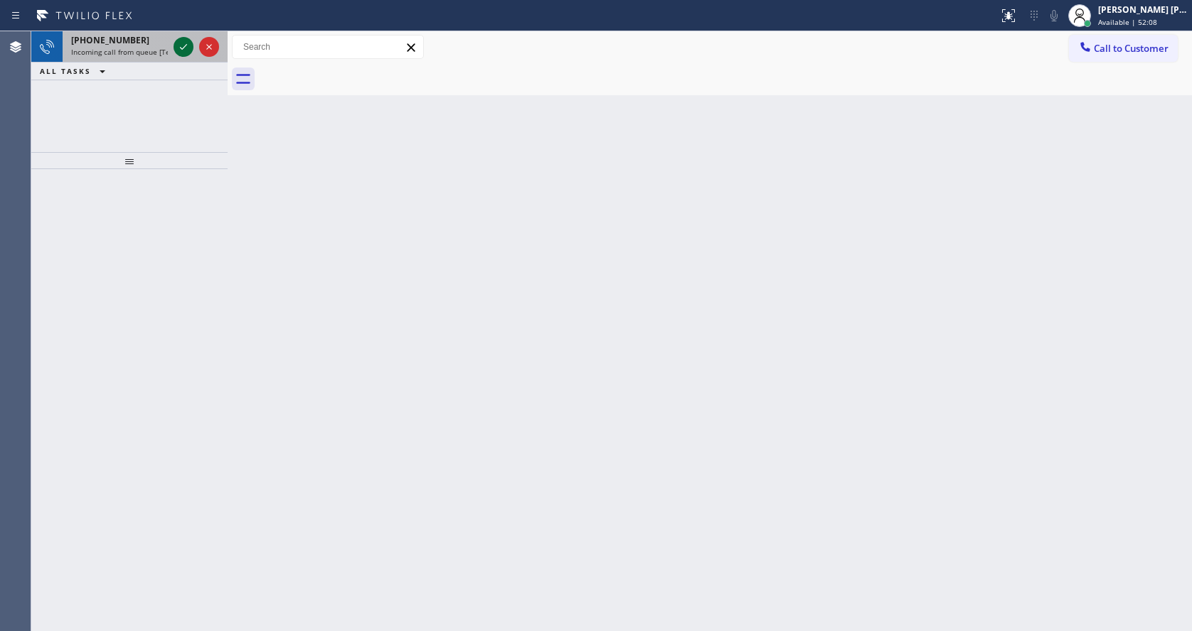
click at [185, 44] on icon at bounding box center [183, 46] width 17 height 17
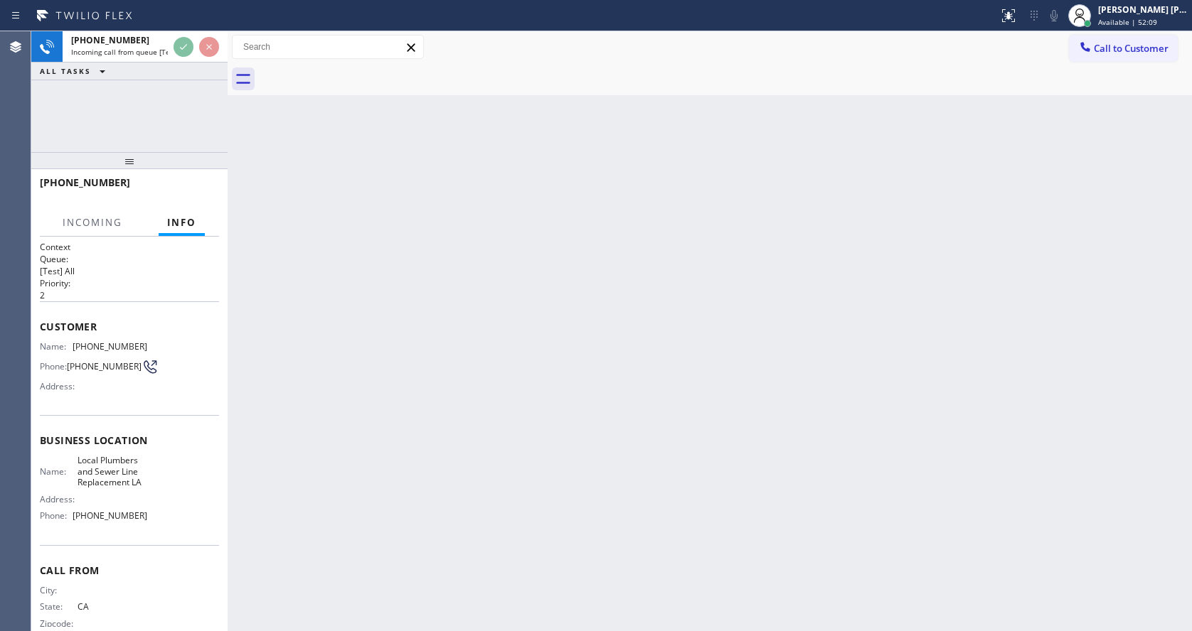
scroll to position [31, 0]
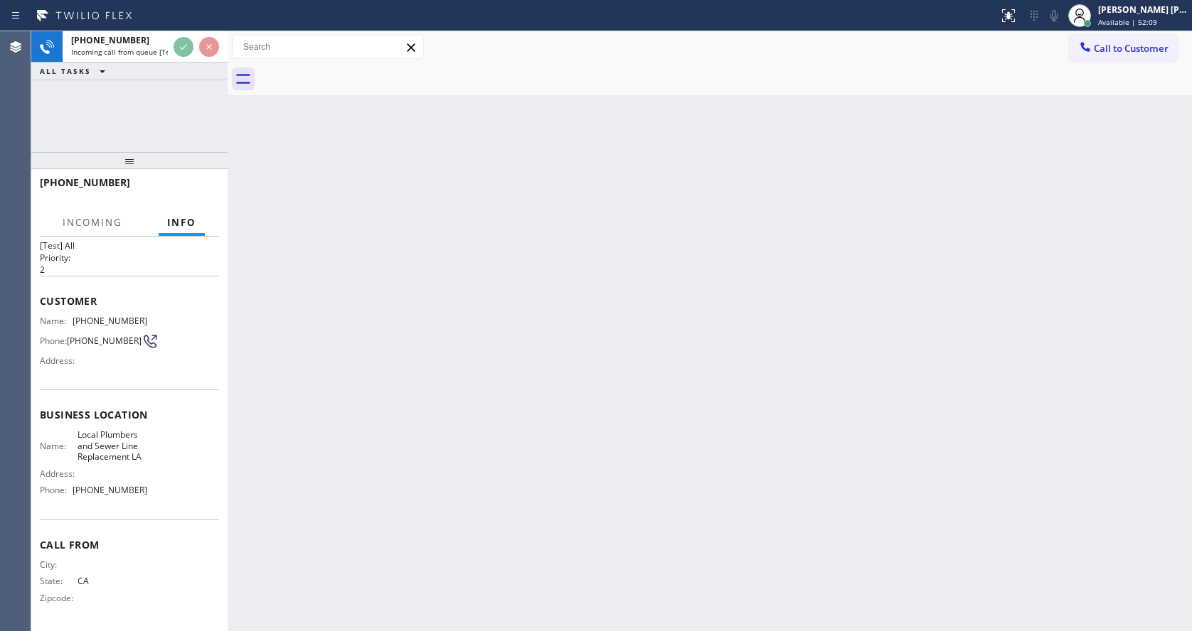
click at [540, 459] on div "Back to Dashboard Change Sender ID Customers Technicians Select a contact Outbo…" at bounding box center [710, 331] width 964 height 600
click at [433, 324] on div "Back to Dashboard Change Sender ID Customers Technicians Select a contact Outbo…" at bounding box center [710, 331] width 964 height 600
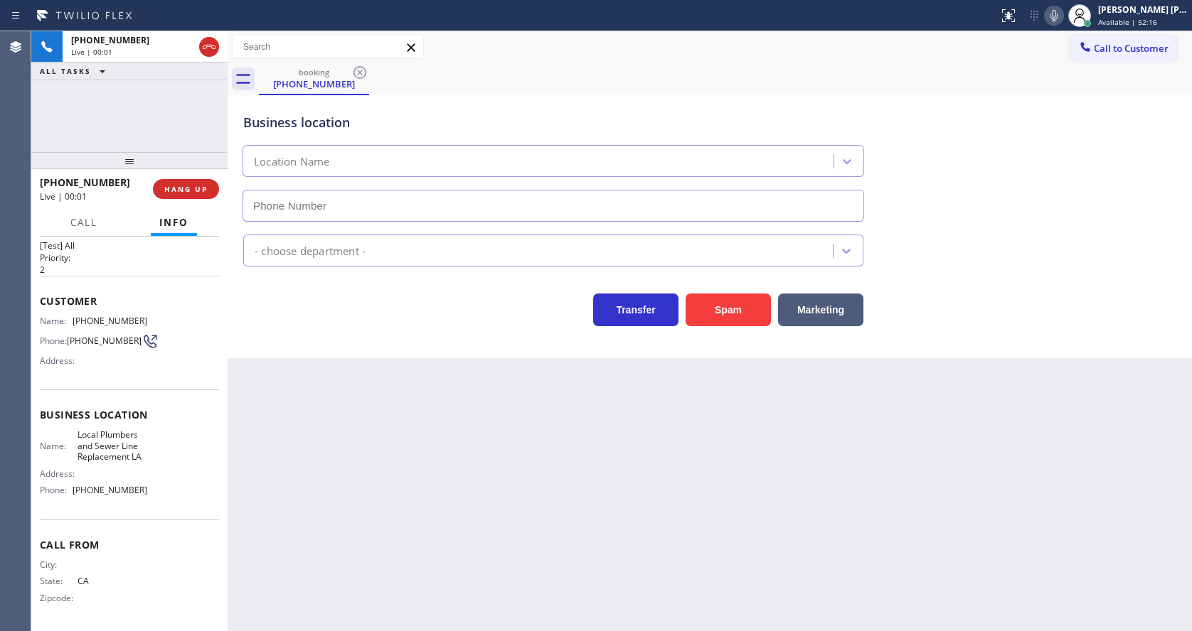
click at [444, 462] on div "Back to Dashboard Change Sender ID Customers Technicians Select a contact Outbo…" at bounding box center [710, 331] width 964 height 600
type input "[PHONE_NUMBER]"
click at [419, 446] on div "Back to Dashboard Change Sender ID Customers Technicians Select a contact Outbo…" at bounding box center [710, 331] width 964 height 600
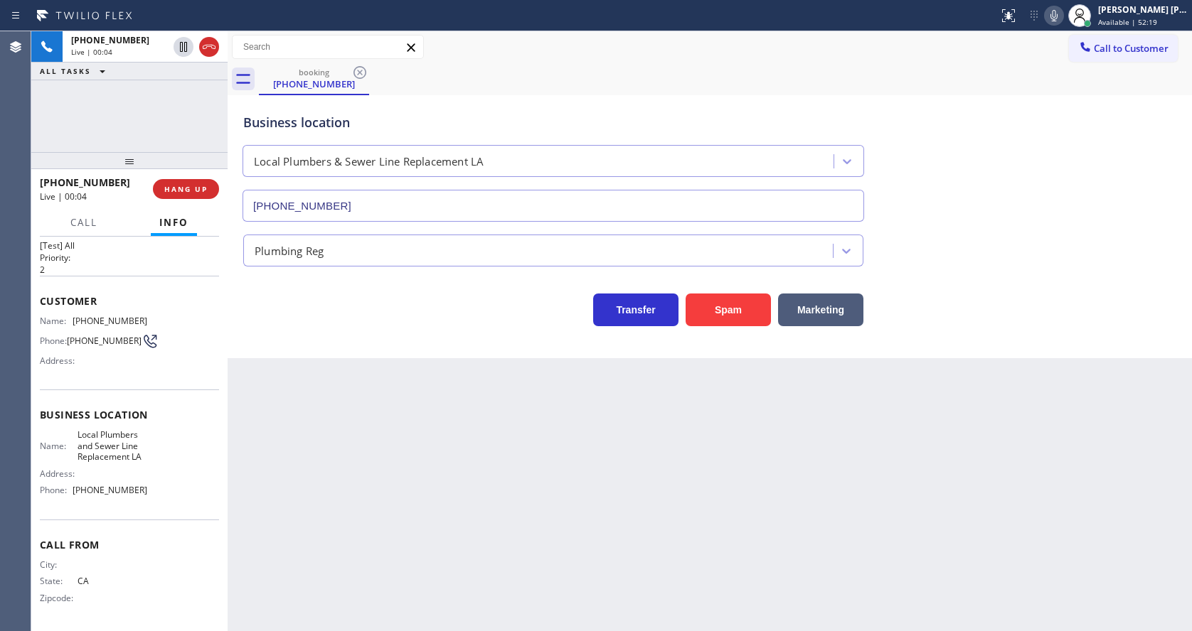
click at [443, 399] on div "Back to Dashboard Change Sender ID Customers Technicians Select a contact Outbo…" at bounding box center [710, 331] width 964 height 600
click at [1056, 389] on div "Back to Dashboard Change Sender ID Customers Technicians Select a contact Outbo…" at bounding box center [710, 331] width 964 height 600
click at [429, 495] on div "Back to Dashboard Change Sender ID Customers Technicians Select a contact Outbo…" at bounding box center [710, 331] width 964 height 600
click at [732, 318] on button "Spam" at bounding box center [727, 310] width 85 height 33
click at [403, 522] on div "Back to Dashboard Change Sender ID Customers Technicians Select a contact Outbo…" at bounding box center [710, 331] width 964 height 600
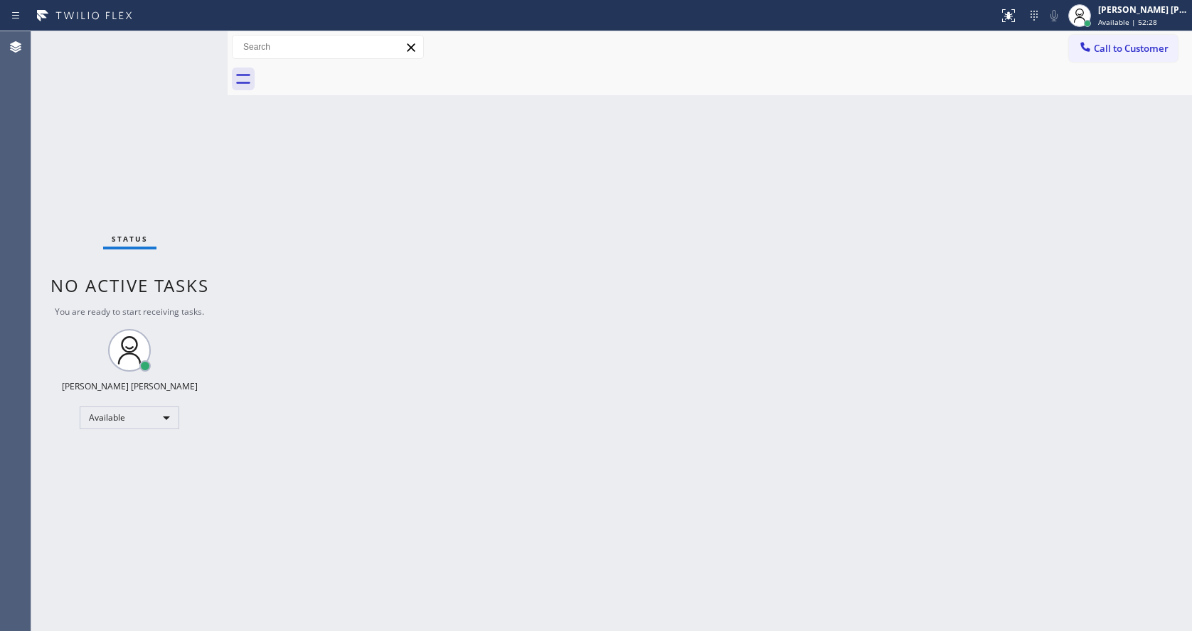
click at [191, 36] on div "Status No active tasks You are ready to start receiving tasks. [PERSON_NAME] [P…" at bounding box center [129, 331] width 196 height 600
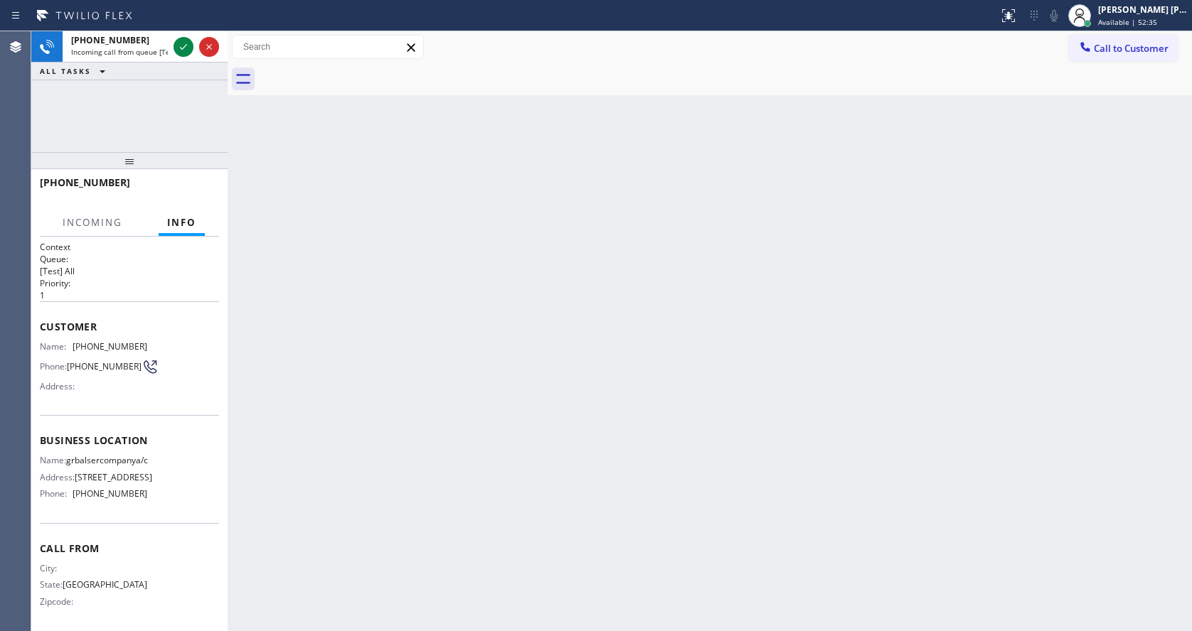
click at [187, 39] on icon at bounding box center [183, 46] width 17 height 17
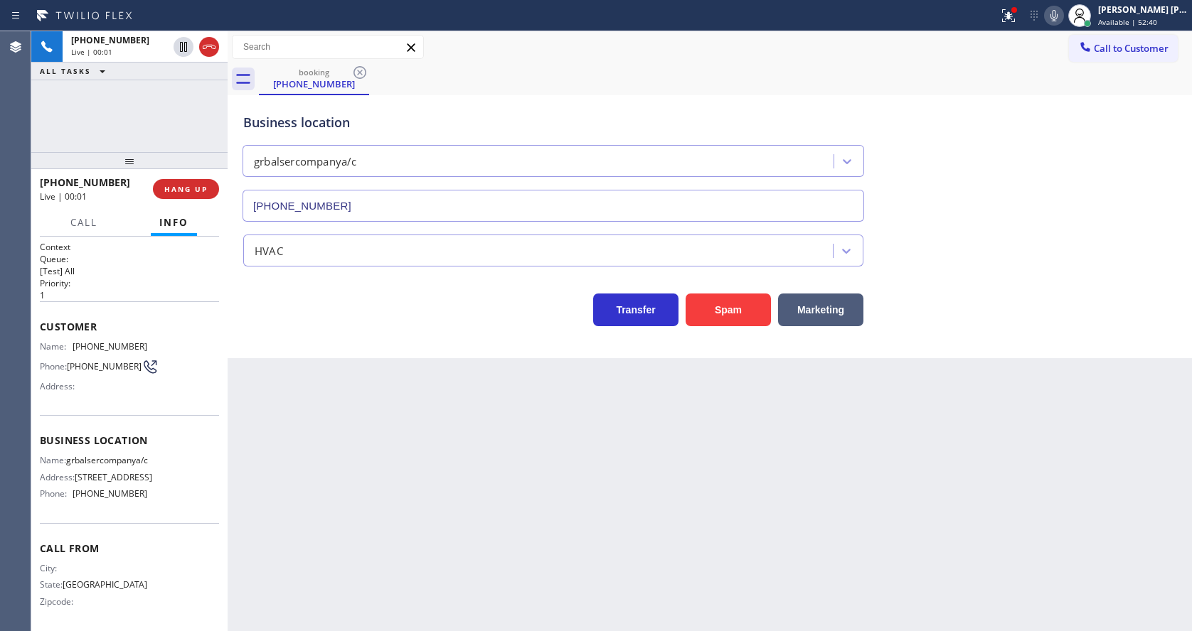
type input "[PHONE_NUMBER]"
click at [483, 363] on div "Back to Dashboard Change Sender ID Customers Technicians Select a contact Outbo…" at bounding box center [710, 331] width 964 height 600
click at [1057, 16] on icon at bounding box center [1053, 15] width 7 height 11
click at [1006, 28] on button at bounding box center [1008, 15] width 31 height 31
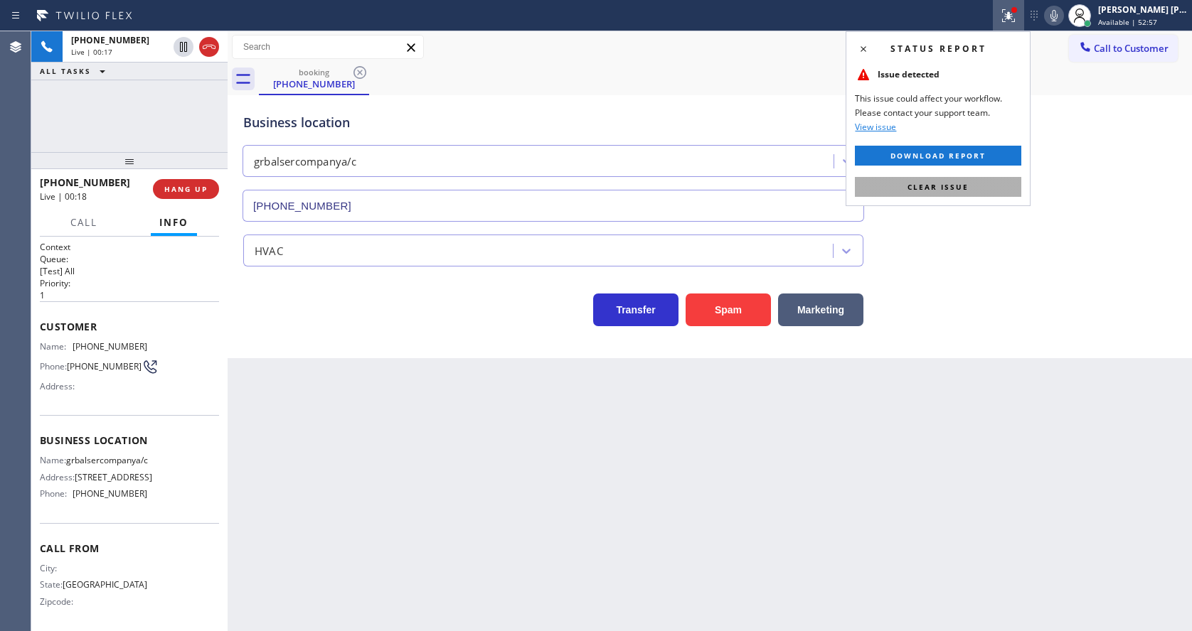
click at [962, 177] on button "Clear issue" at bounding box center [938, 187] width 166 height 20
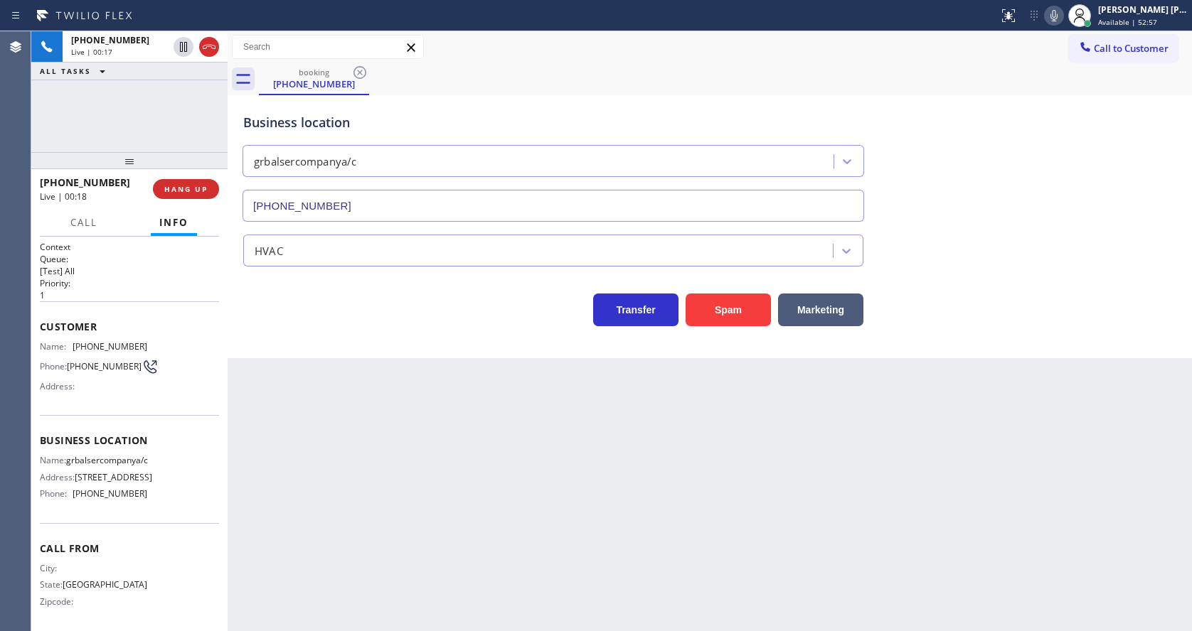
click at [1041, 176] on div "Business location grbalsercompanya/c [PHONE_NUMBER]" at bounding box center [709, 157] width 939 height 129
click at [504, 581] on div "Back to Dashboard Change Sender ID Customers Technicians Select a contact Outbo…" at bounding box center [710, 331] width 964 height 600
click at [369, 399] on div "Back to Dashboard Change Sender ID Customers Technicians Select a contact Outbo…" at bounding box center [710, 331] width 964 height 600
click at [577, 489] on div "Back to Dashboard Change Sender ID Customers Technicians Select a contact Outbo…" at bounding box center [710, 331] width 964 height 600
click at [328, 468] on div "Back to Dashboard Change Sender ID Customers Technicians Select a contact Outbo…" at bounding box center [710, 331] width 964 height 600
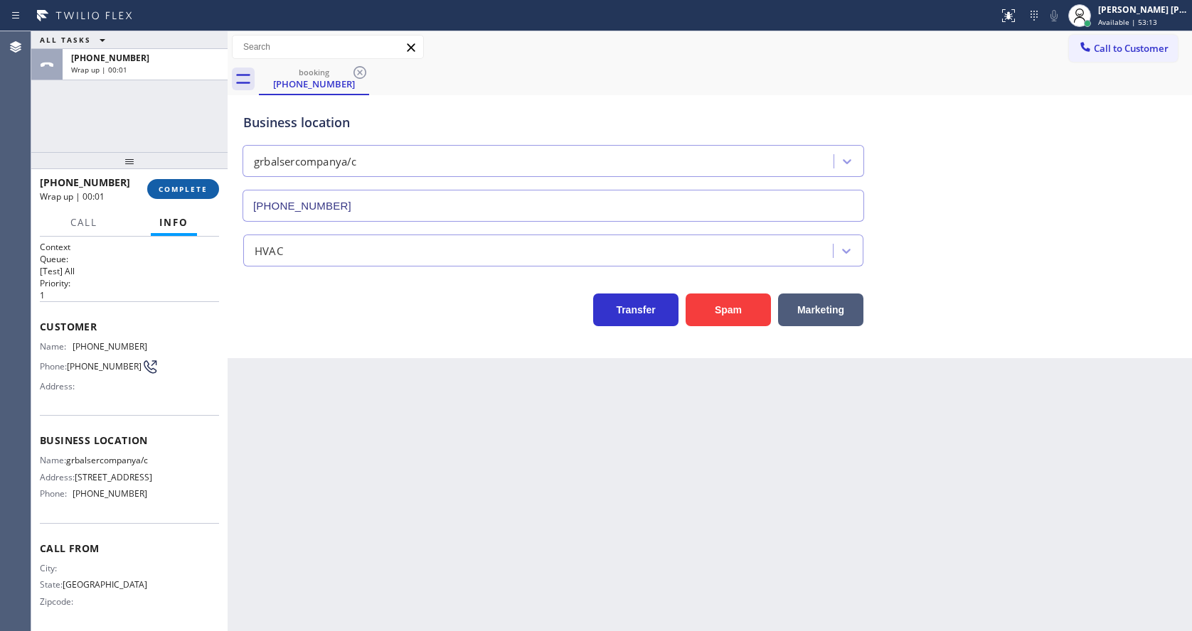
click at [176, 191] on span "COMPLETE" at bounding box center [183, 189] width 49 height 10
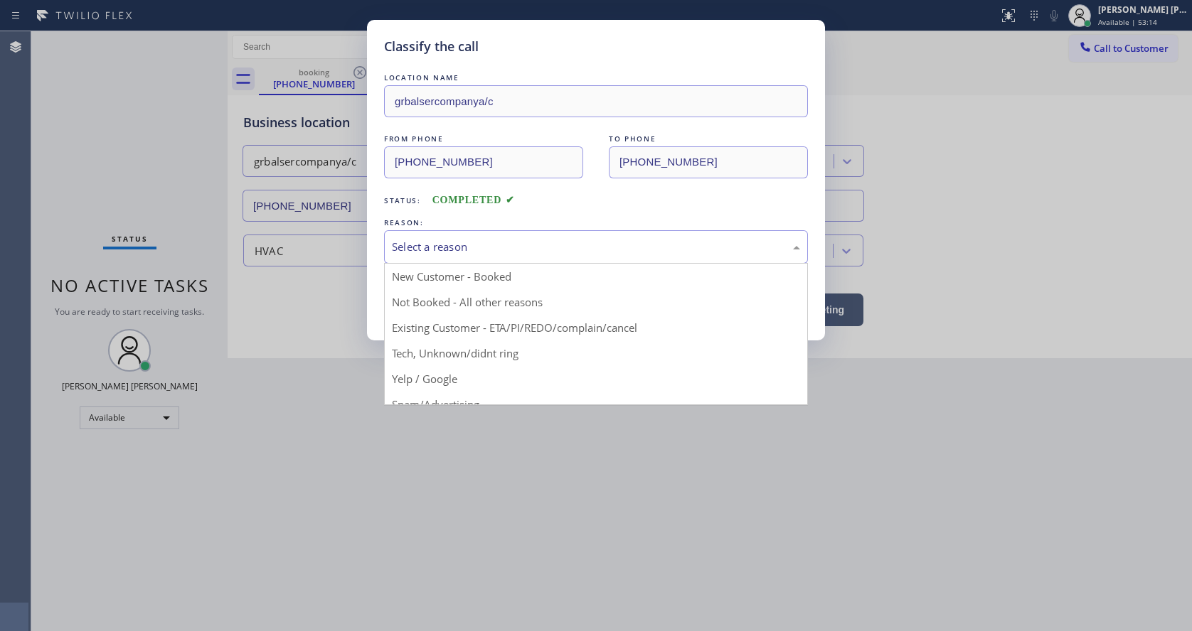
click at [430, 259] on div "Select a reason" at bounding box center [596, 246] width 424 height 33
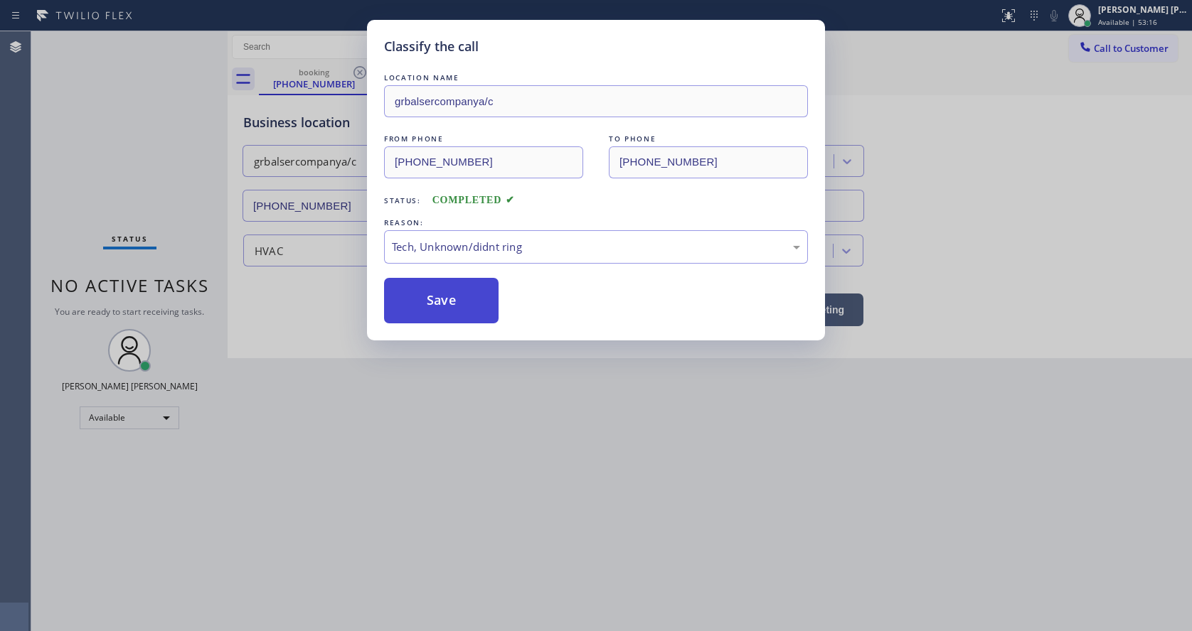
click at [449, 301] on button "Save" at bounding box center [441, 301] width 114 height 46
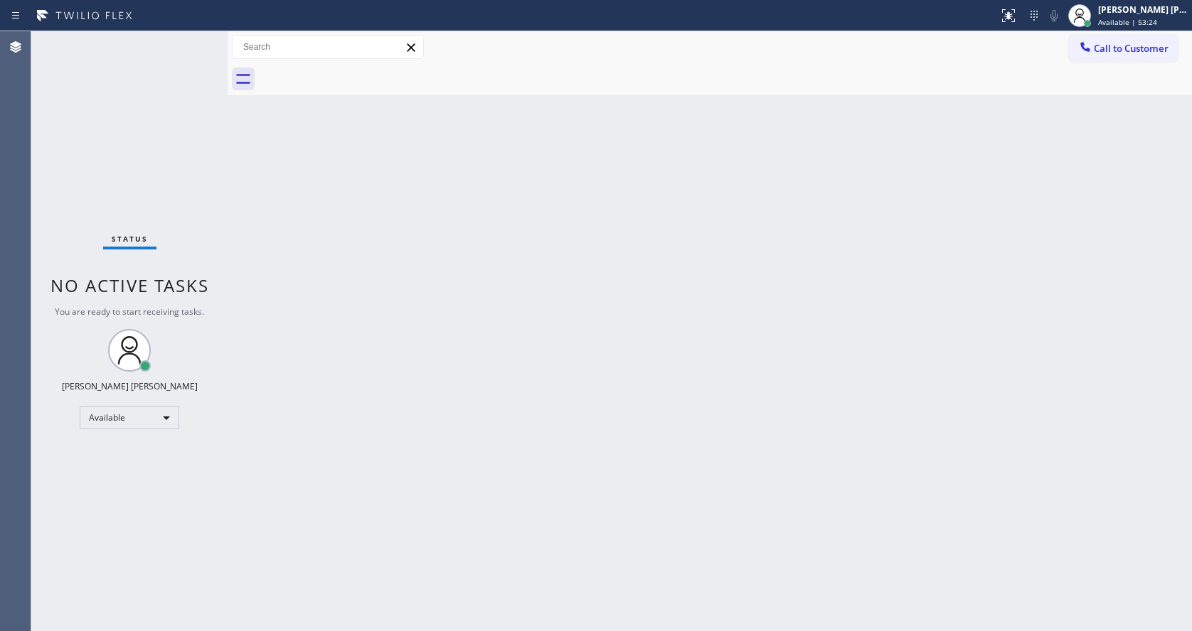
click at [245, 284] on div "Back to Dashboard Change Sender ID Customers Technicians Select a contact Outbo…" at bounding box center [710, 331] width 964 height 600
click at [633, 282] on div "Back to Dashboard Change Sender ID Customers Technicians Select a contact Outbo…" at bounding box center [710, 331] width 964 height 600
click at [310, 286] on div "Back to Dashboard Change Sender ID Customers Technicians Select a contact Outbo…" at bounding box center [710, 331] width 964 height 600
click at [202, 168] on div "Status No active tasks You are ready to start receiving tasks. [PERSON_NAME] [P…" at bounding box center [129, 331] width 196 height 600
click at [192, 40] on div "Status No active tasks You are ready to start receiving tasks. [PERSON_NAME] [P…" at bounding box center [129, 331] width 196 height 600
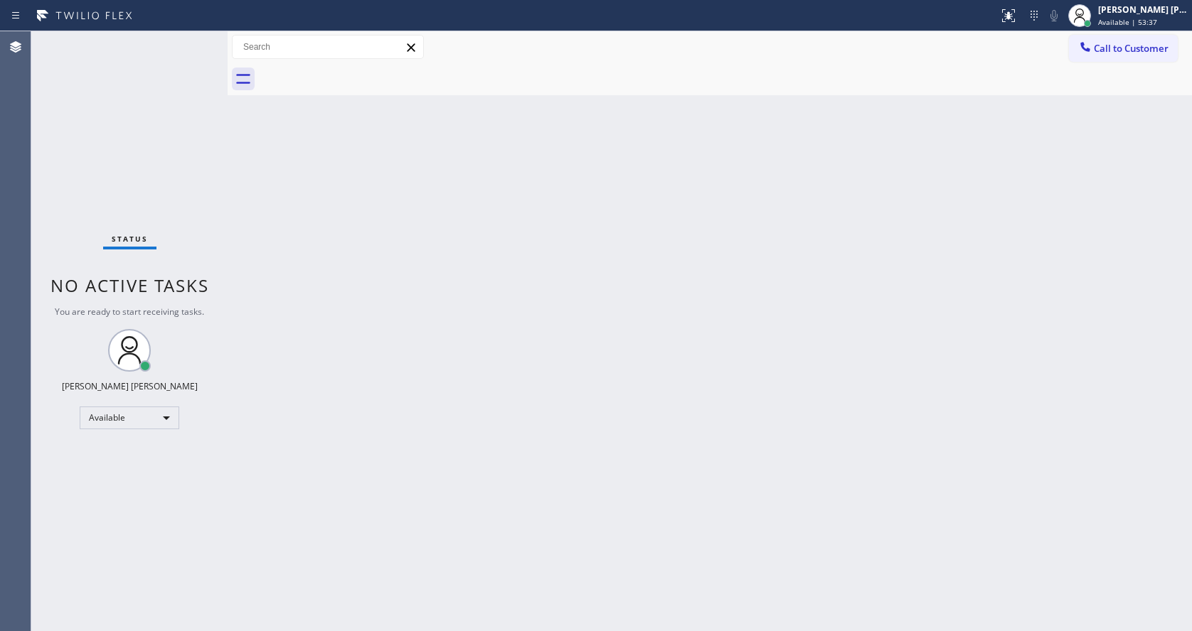
click at [192, 38] on div "Status No active tasks You are ready to start receiving tasks. [PERSON_NAME] [P…" at bounding box center [129, 331] width 196 height 600
click at [191, 38] on div "Status No active tasks You are ready to start receiving tasks. [PERSON_NAME] [P…" at bounding box center [129, 331] width 196 height 600
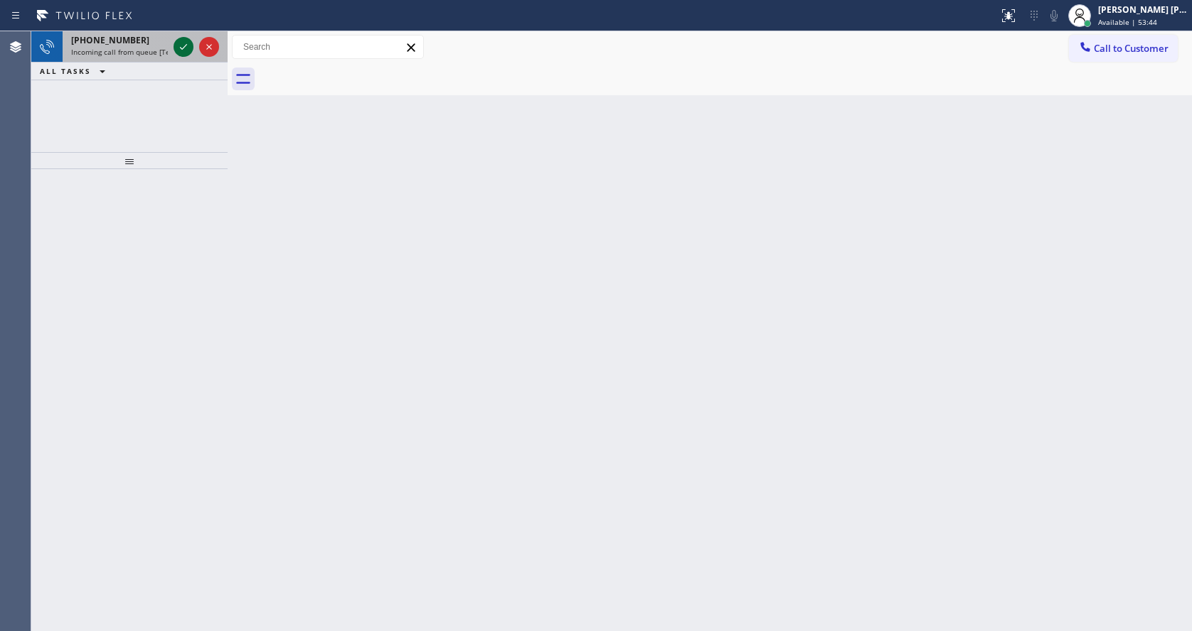
click at [188, 41] on icon at bounding box center [183, 46] width 17 height 17
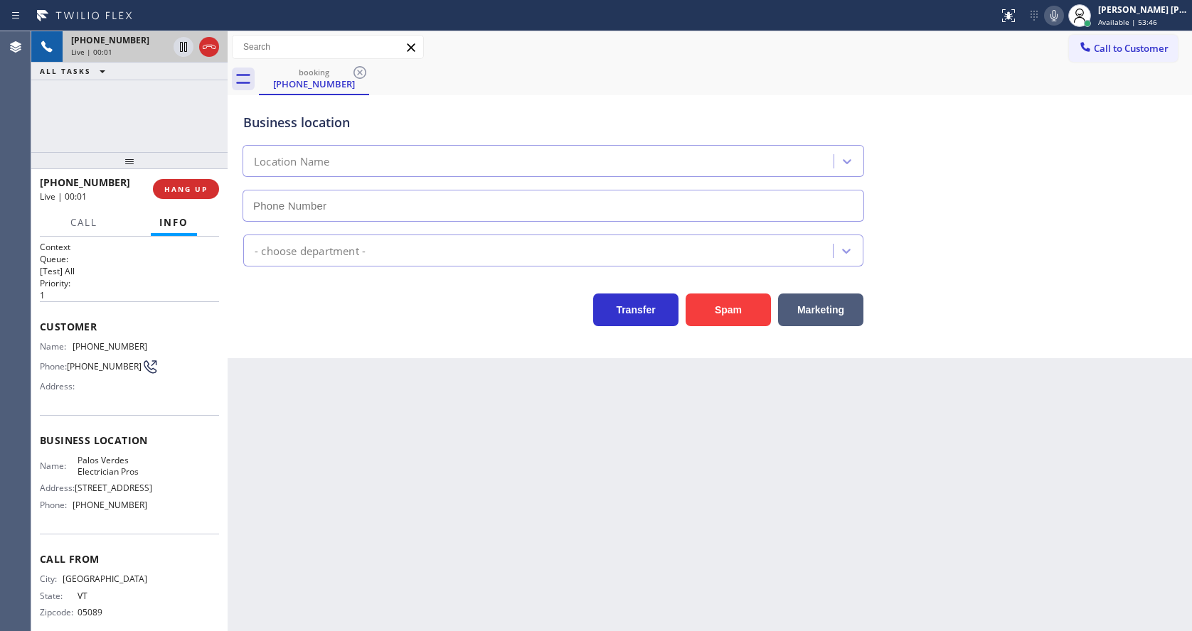
type input "[PHONE_NUMBER]"
click at [446, 459] on div "Back to Dashboard Change Sender ID Customers Technicians Select a contact Outbo…" at bounding box center [710, 331] width 964 height 600
click at [405, 375] on div "Back to Dashboard Change Sender ID Customers Technicians Select a contact Outbo…" at bounding box center [710, 331] width 964 height 600
click at [1062, 16] on icon at bounding box center [1053, 15] width 17 height 17
click at [717, 303] on button "Spam" at bounding box center [727, 310] width 85 height 33
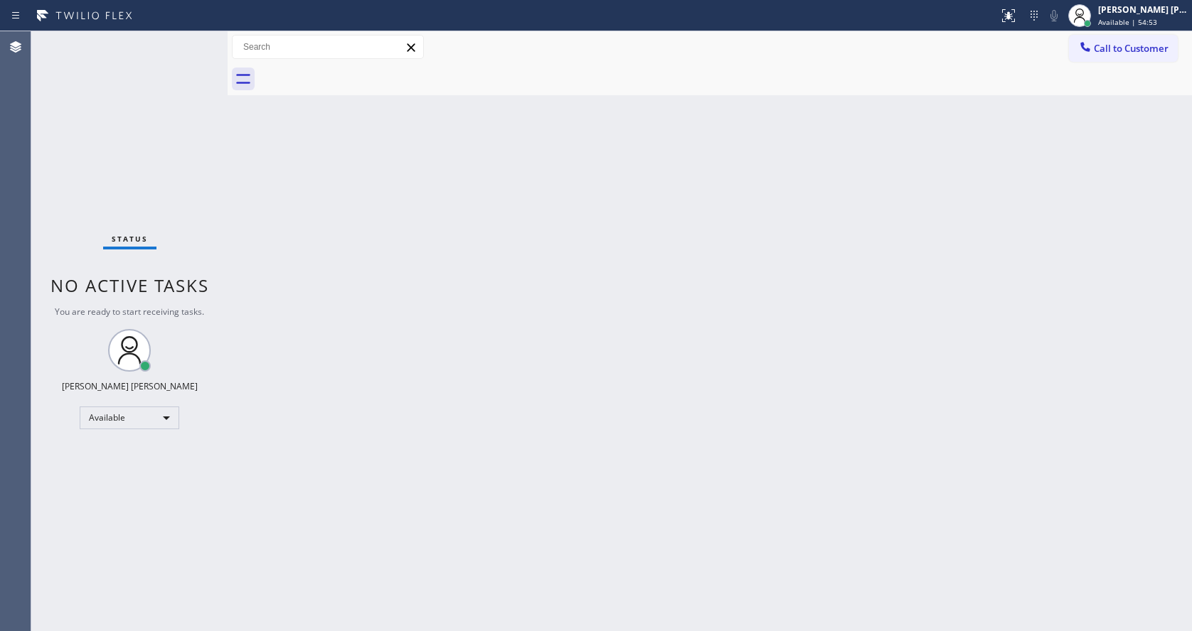
click at [283, 197] on div "Back to Dashboard Change Sender ID Customers Technicians Select a contact Outbo…" at bounding box center [710, 331] width 964 height 600
click at [198, 39] on div "Status No active tasks You are ready to start receiving tasks. [PERSON_NAME] [P…" at bounding box center [129, 331] width 196 height 600
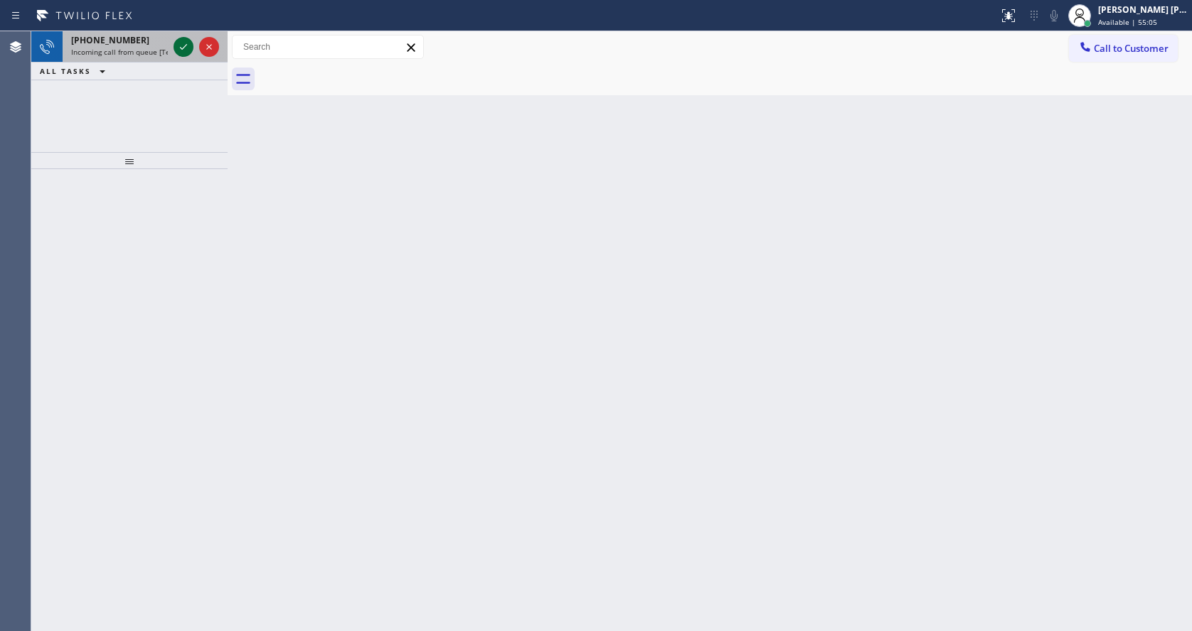
click at [186, 43] on icon at bounding box center [183, 46] width 17 height 17
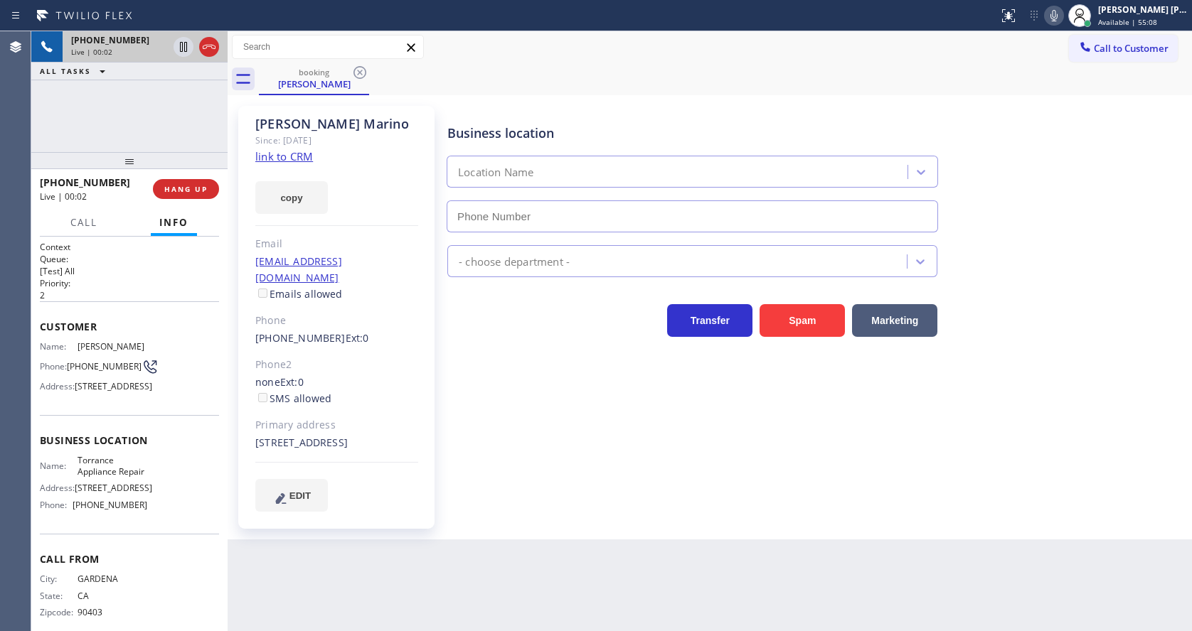
type input "[PHONE_NUMBER]"
click at [1059, 19] on icon at bounding box center [1053, 15] width 17 height 17
click at [1039, 177] on div "Business location Torrance Appliance Repair [PHONE_NUMBER]" at bounding box center [816, 168] width 744 height 129
click at [309, 158] on link "link to CRM" at bounding box center [284, 156] width 58 height 14
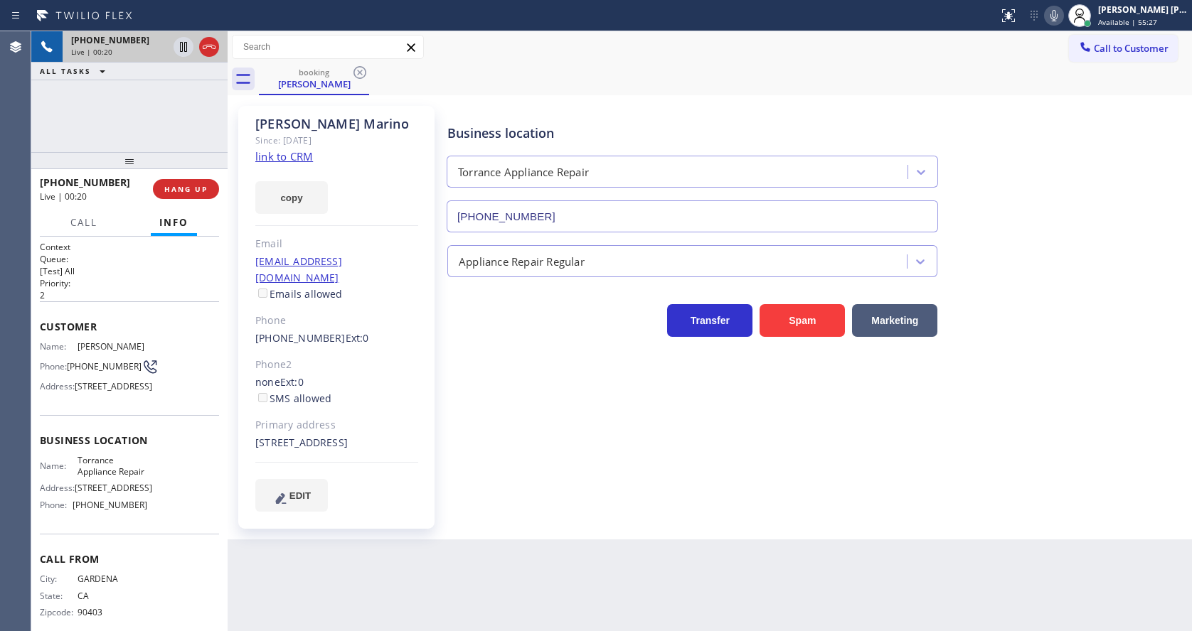
click at [486, 451] on div "Business location Torrance Appliance Repair [PHONE_NUMBER] Appliance Repair Reg…" at bounding box center [816, 308] width 744 height 398
click at [109, 415] on div "Customer Name: [PERSON_NAME] Phone: [PHONE_NUMBER] Address: [STREET_ADDRESS]" at bounding box center [129, 358] width 179 height 114
drag, startPoint x: 74, startPoint y: 344, endPoint x: 135, endPoint y: 342, distance: 61.2
click at [135, 342] on div "Name: [PERSON_NAME]" at bounding box center [93, 346] width 107 height 11
drag, startPoint x: 200, startPoint y: 429, endPoint x: 155, endPoint y: 433, distance: 45.6
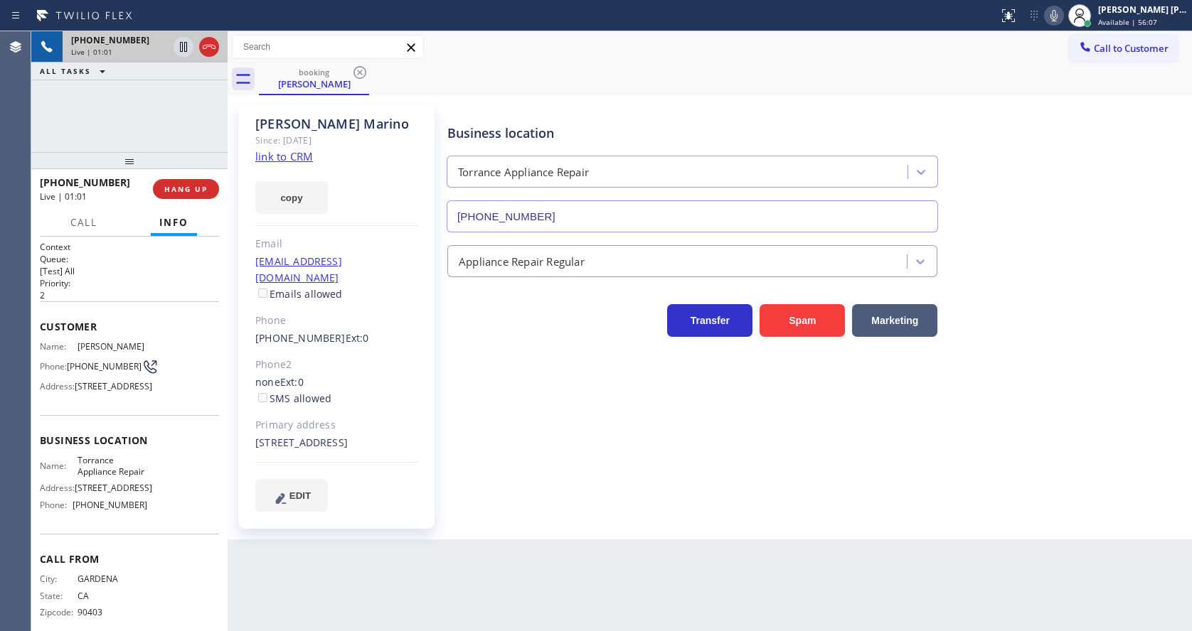
click at [200, 397] on div "Name: [PERSON_NAME] Phone: [PHONE_NUMBER] Address: [STREET_ADDRESS]" at bounding box center [129, 369] width 179 height 56
drag, startPoint x: 69, startPoint y: 361, endPoint x: 103, endPoint y: 376, distance: 37.3
click at [103, 372] on span "[PHONE_NUMBER]" at bounding box center [104, 366] width 75 height 11
click at [191, 460] on div "Business location Name: [PERSON_NAME] Repair Address: [STREET_ADDRESS] Phone: […" at bounding box center [129, 474] width 179 height 119
drag, startPoint x: 81, startPoint y: 496, endPoint x: 110, endPoint y: 532, distance: 46.0
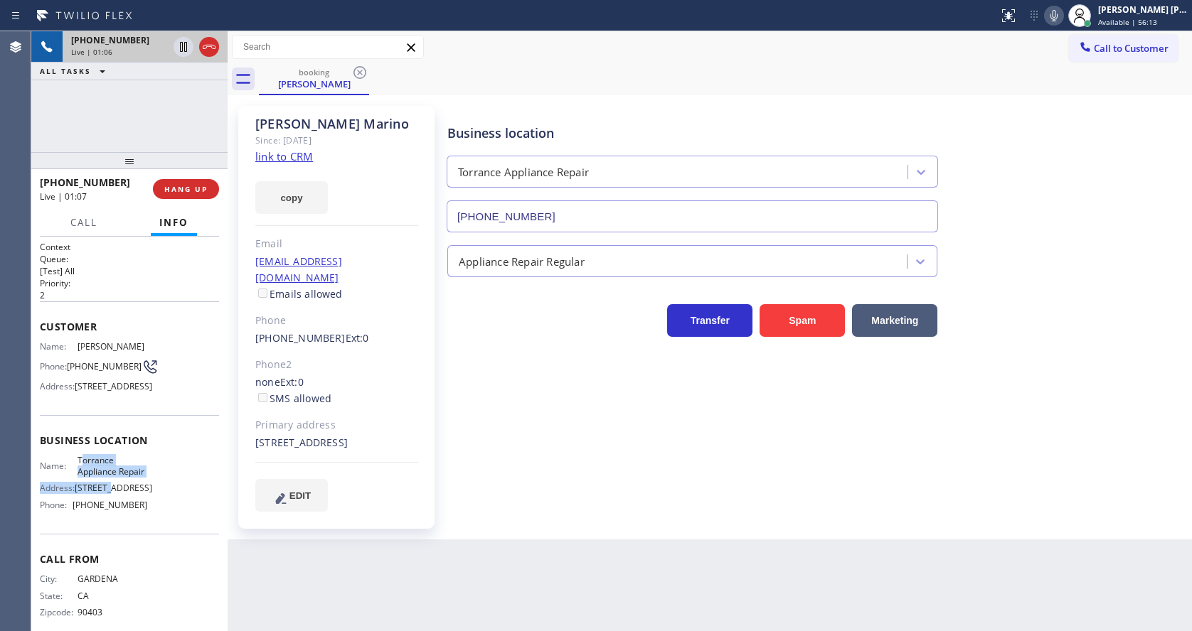
click at [110, 516] on div "Name: [PERSON_NAME] Repair Address: [STREET_ADDRESS] Phone: [PHONE_NUMBER]" at bounding box center [93, 485] width 107 height 61
click at [97, 477] on span "Torrance Appliance Repair" at bounding box center [112, 466] width 70 height 22
drag, startPoint x: 74, startPoint y: 493, endPoint x: 109, endPoint y: 529, distance: 49.8
click at [109, 516] on div "Name: [PERSON_NAME] Repair Address: [STREET_ADDRESS] Phone: [PHONE_NUMBER]" at bounding box center [93, 485] width 107 height 61
click at [109, 477] on span "Torrance Appliance Repair" at bounding box center [112, 466] width 70 height 22
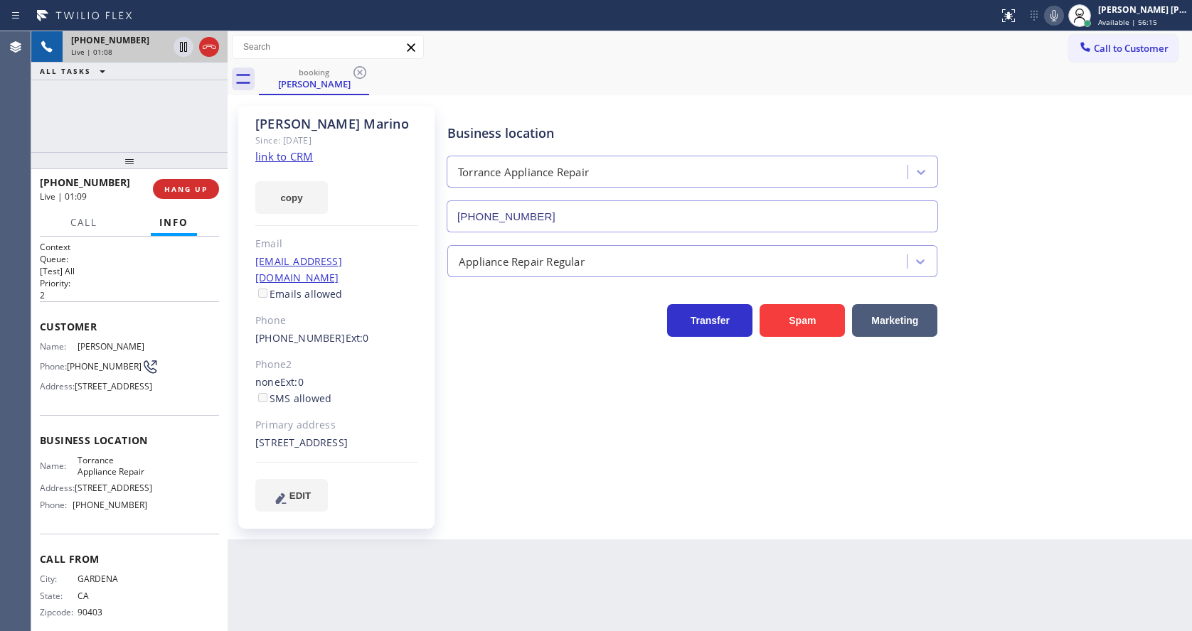
click at [294, 562] on div "Back to Dashboard Change Sender ID Customers Technicians Select a contact Outbo…" at bounding box center [710, 331] width 964 height 600
drag, startPoint x: 42, startPoint y: 545, endPoint x: 61, endPoint y: 517, distance: 33.7
click at [42, 493] on span "Address:" at bounding box center [57, 488] width 35 height 11
drag, startPoint x: 70, startPoint y: 495, endPoint x: 104, endPoint y: 516, distance: 39.6
click at [104, 477] on div "Name: [PERSON_NAME] Repair" at bounding box center [93, 466] width 107 height 22
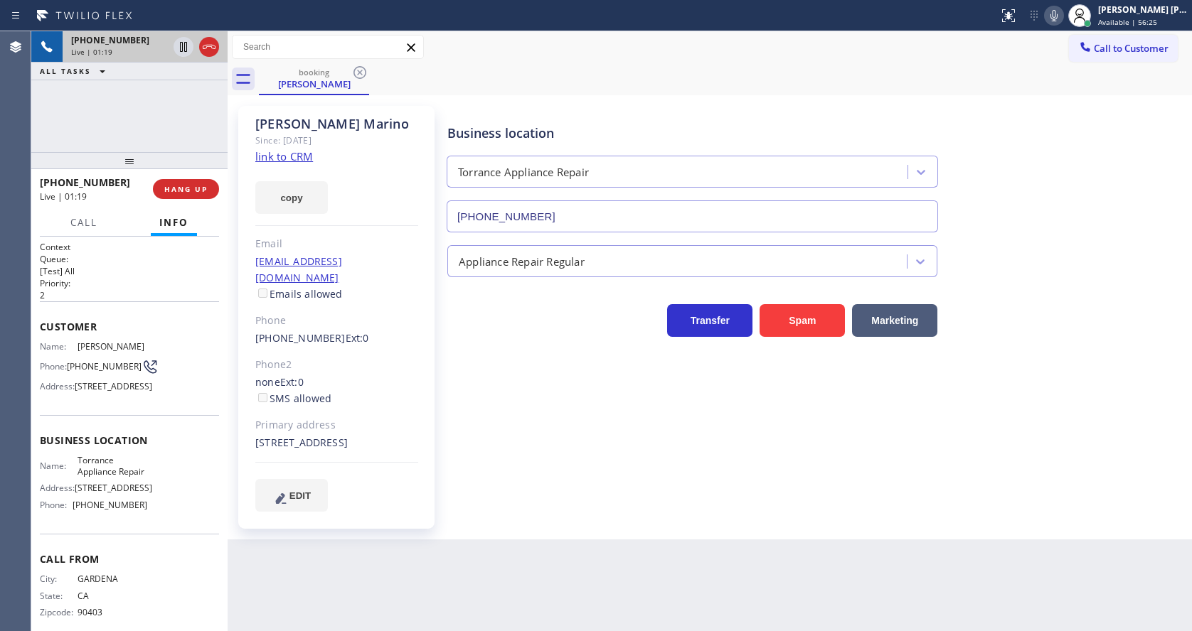
drag, startPoint x: 570, startPoint y: 506, endPoint x: 642, endPoint y: 481, distance: 76.0
click at [570, 506] on div "Business location Torrance Appliance Repair [PHONE_NUMBER] Appliance Repair Reg…" at bounding box center [816, 308] width 744 height 398
click at [400, 417] on div "Primary address" at bounding box center [336, 425] width 163 height 16
click at [53, 477] on div "Name: [PERSON_NAME] Repair" at bounding box center [93, 466] width 107 height 22
drag, startPoint x: 71, startPoint y: 493, endPoint x: 108, endPoint y: 518, distance: 44.6
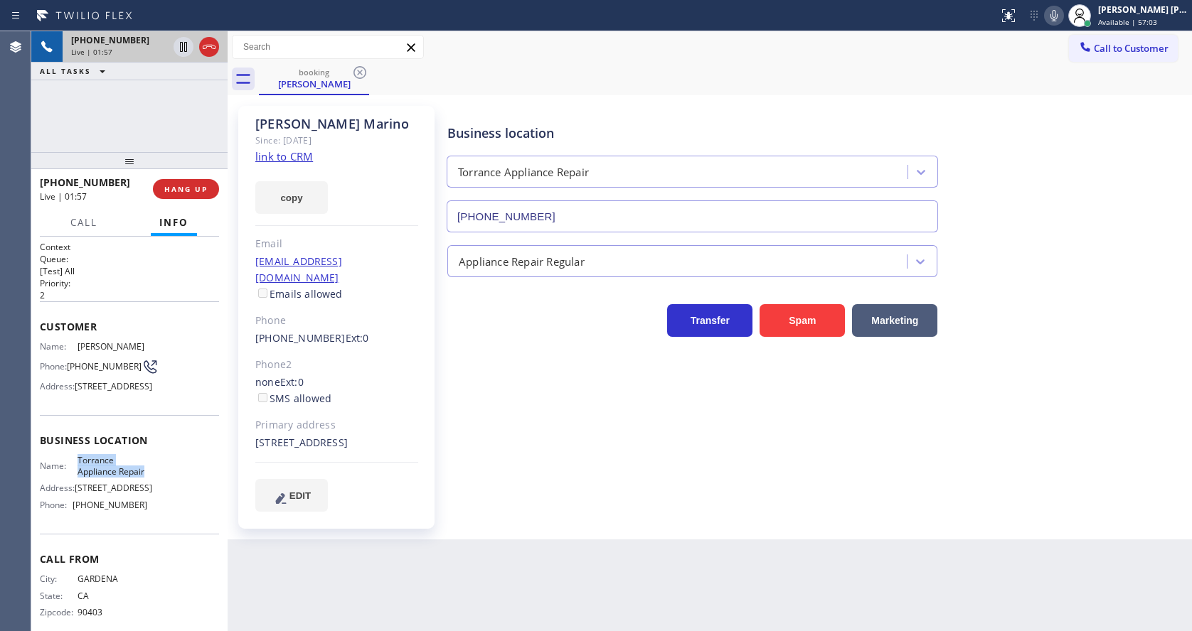
click at [108, 477] on div "Name: [PERSON_NAME] Repair" at bounding box center [93, 466] width 107 height 22
drag, startPoint x: 76, startPoint y: 532, endPoint x: 84, endPoint y: 535, distance: 8.6
click at [76, 493] on span "[STREET_ADDRESS]" at bounding box center [113, 488] width 77 height 11
drag, startPoint x: 73, startPoint y: 565, endPoint x: 149, endPoint y: 572, distance: 77.1
click at [149, 516] on div "Name: [PERSON_NAME] Repair Address: [STREET_ADDRESS] Phone: [PHONE_NUMBER]" at bounding box center [129, 485] width 179 height 61
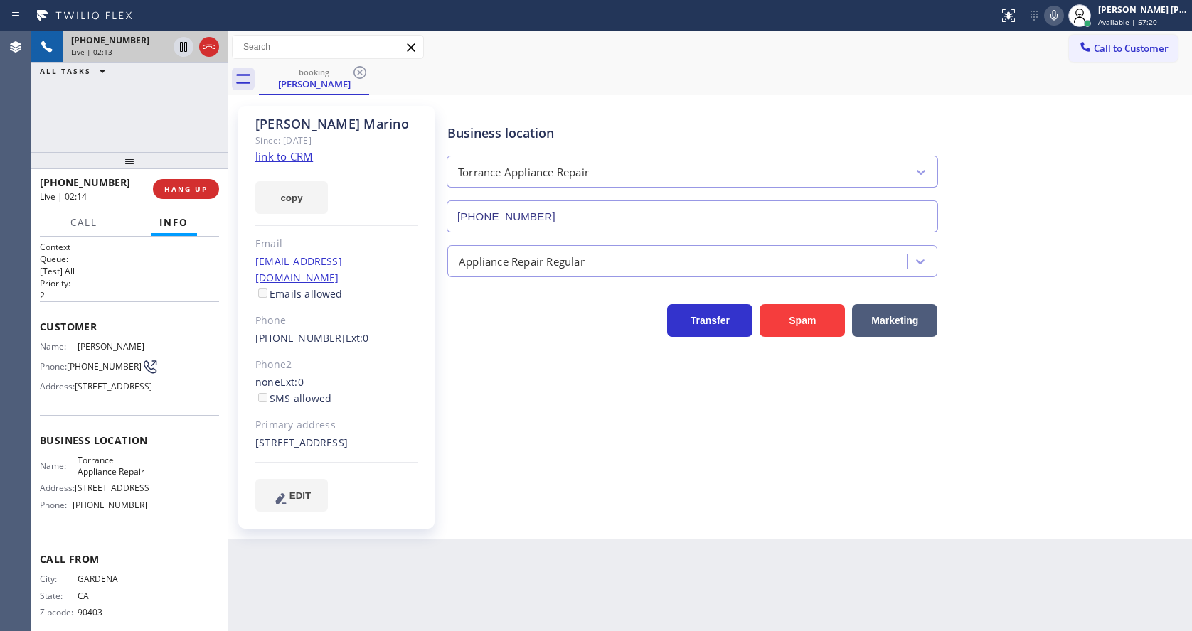
click at [584, 449] on div "Business location Torrance Appliance Repair [PHONE_NUMBER] Appliance Repair Reg…" at bounding box center [816, 308] width 744 height 398
click at [442, 433] on div "[PERSON_NAME] Since: [DATE] link to CRM copy Email [EMAIL_ADDRESS][DOMAIN_NAME]…" at bounding box center [337, 317] width 213 height 437
click at [495, 402] on div "Business location Torrance Appliance Repair [PHONE_NUMBER] Appliance Repair Reg…" at bounding box center [816, 308] width 744 height 398
drag, startPoint x: 251, startPoint y: 262, endPoint x: 373, endPoint y: 268, distance: 121.7
click at [373, 268] on div "[PERSON_NAME] Since: [DATE] link to CRM copy Email [EMAIL_ADDRESS][DOMAIN_NAME]…" at bounding box center [336, 317] width 196 height 423
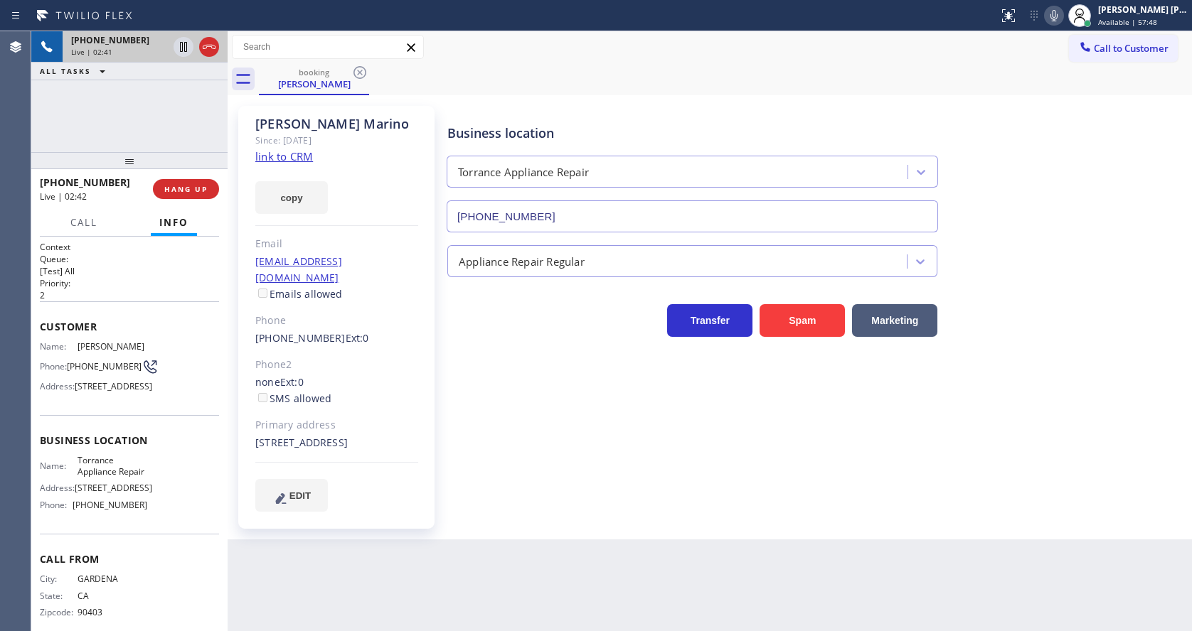
click at [479, 350] on div "Business location Torrance Appliance Repair [PHONE_NUMBER] Appliance Repair Reg…" at bounding box center [816, 308] width 744 height 398
click at [555, 459] on div "Business location Torrance Appliance Repair [PHONE_NUMBER] Appliance Repair Reg…" at bounding box center [816, 308] width 744 height 398
click at [467, 430] on div "Business location Torrance Appliance Repair [PHONE_NUMBER] Appliance Repair Reg…" at bounding box center [816, 308] width 744 height 398
click at [525, 427] on div "Business location Torrance Appliance Repair [PHONE_NUMBER] Appliance Repair Reg…" at bounding box center [816, 308] width 744 height 398
click at [557, 525] on div "Business location Torrance Appliance Repair [PHONE_NUMBER] Appliance Repair Reg…" at bounding box center [816, 322] width 744 height 427
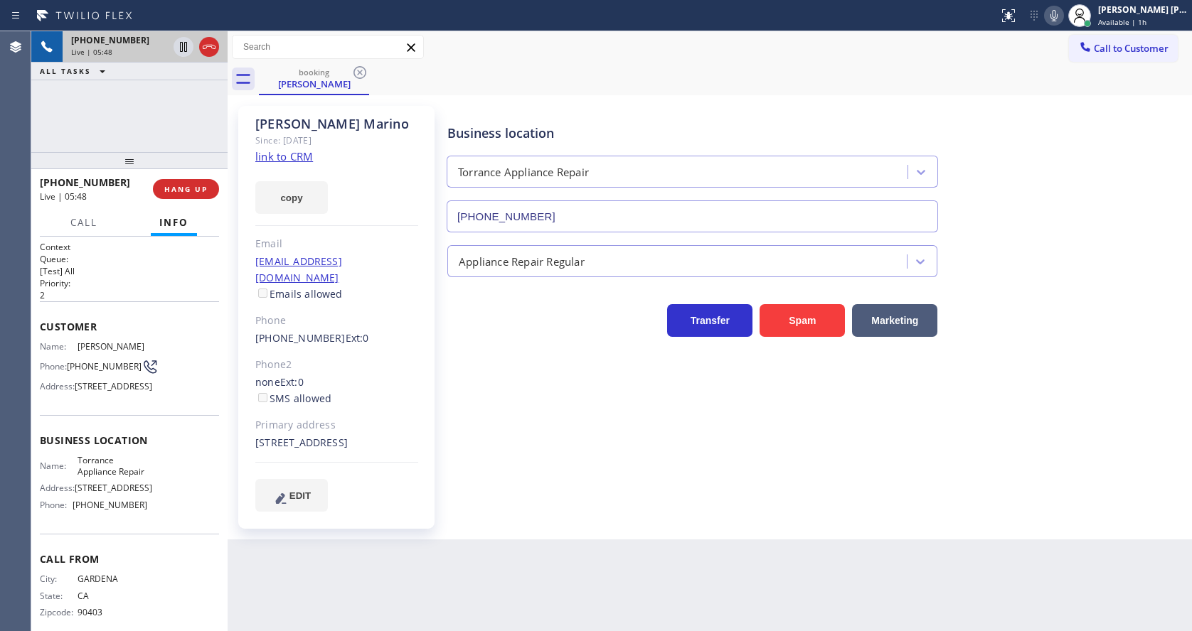
click at [613, 491] on div "Business location Torrance Appliance Repair [PHONE_NUMBER] Appliance Repair Reg…" at bounding box center [816, 308] width 744 height 398
click at [516, 630] on div "Back to Dashboard Change Sender ID Customers Technicians Select a contact Outbo…" at bounding box center [710, 331] width 964 height 600
click at [452, 529] on div "Business location Torrance Appliance Repair [PHONE_NUMBER] Appliance Repair Reg…" at bounding box center [816, 322] width 744 height 427
drag, startPoint x: 646, startPoint y: 502, endPoint x: 589, endPoint y: 458, distance: 71.4
click at [646, 502] on div "Business location Torrance Appliance Repair [PHONE_NUMBER] Appliance Repair Reg…" at bounding box center [816, 308] width 744 height 398
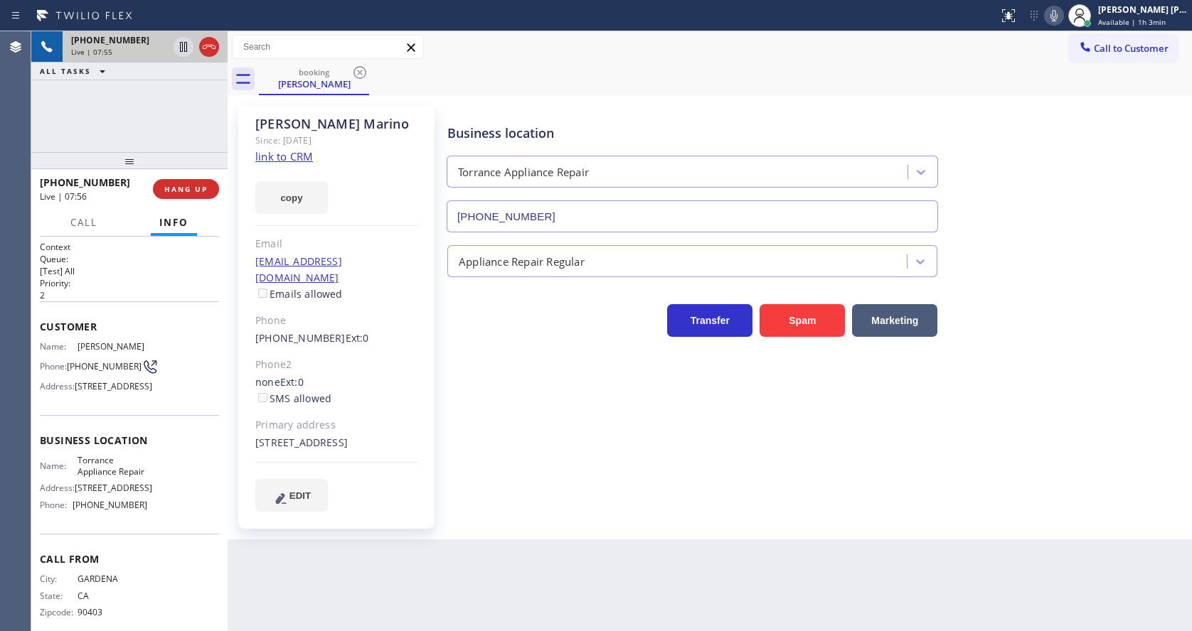
click at [486, 466] on div "Business location Torrance Appliance Repair [PHONE_NUMBER] Appliance Repair Reg…" at bounding box center [816, 308] width 744 height 398
click at [461, 410] on div "Business location Torrance Appliance Repair [PHONE_NUMBER] Appliance Repair Reg…" at bounding box center [816, 308] width 744 height 398
click at [493, 467] on div "Business location Torrance Appliance Repair [PHONE_NUMBER] Appliance Repair Reg…" at bounding box center [816, 308] width 744 height 398
click at [645, 518] on div "Business location Torrance Appliance Repair [PHONE_NUMBER] Appliance Repair Reg…" at bounding box center [816, 322] width 744 height 427
click at [407, 610] on div "Back to Dashboard Change Sender ID Customers Technicians Select a contact Outbo…" at bounding box center [710, 331] width 964 height 600
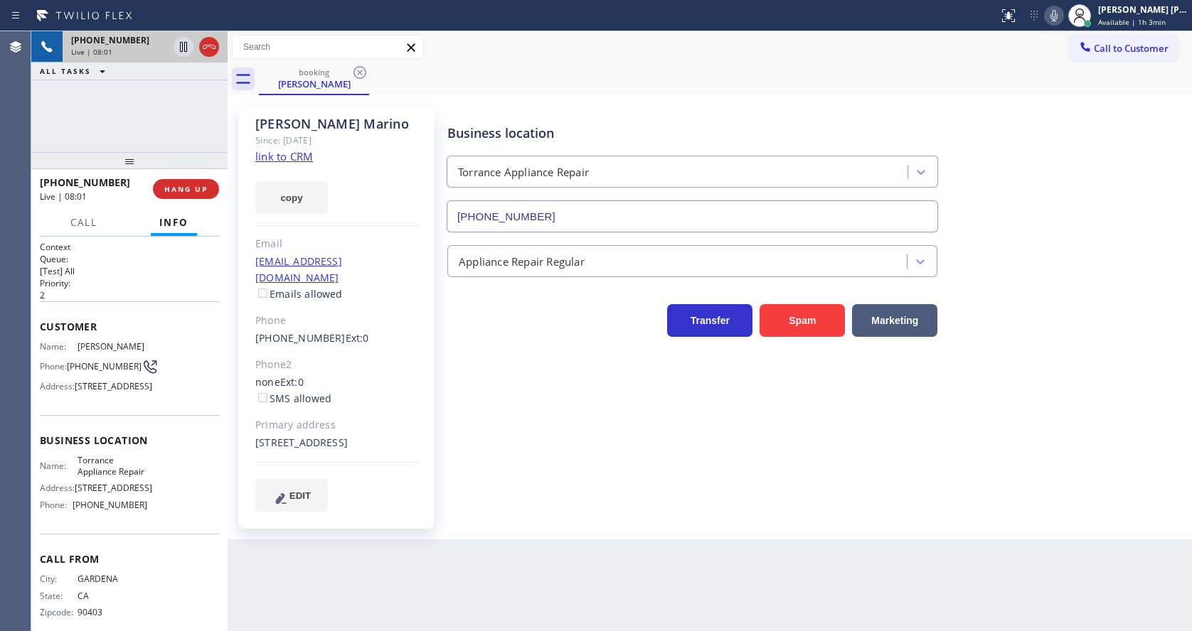
click at [555, 515] on div "Business location Torrance Appliance Repair [PHONE_NUMBER] Appliance Repair Reg…" at bounding box center [816, 322] width 744 height 427
click at [479, 471] on div "Business location Torrance Appliance Repair [PHONE_NUMBER] Appliance Repair Reg…" at bounding box center [816, 308] width 744 height 398
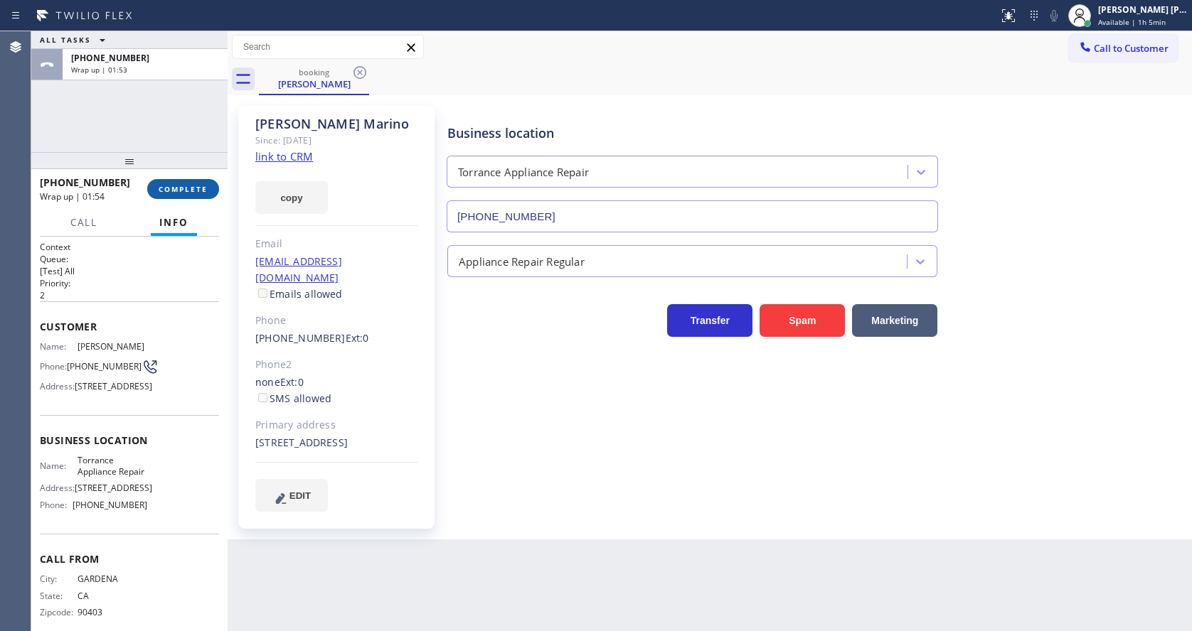
click at [177, 188] on span "COMPLETE" at bounding box center [183, 189] width 49 height 10
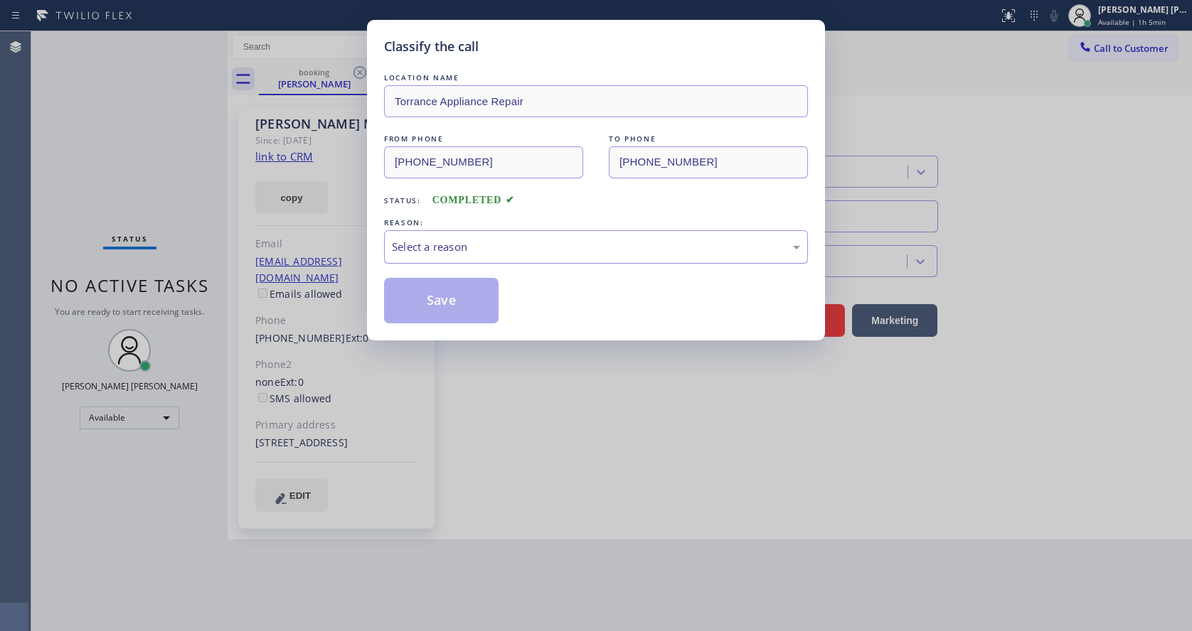
click at [448, 237] on div "Select a reason" at bounding box center [596, 246] width 424 height 33
click at [439, 308] on button "Save" at bounding box center [441, 301] width 114 height 46
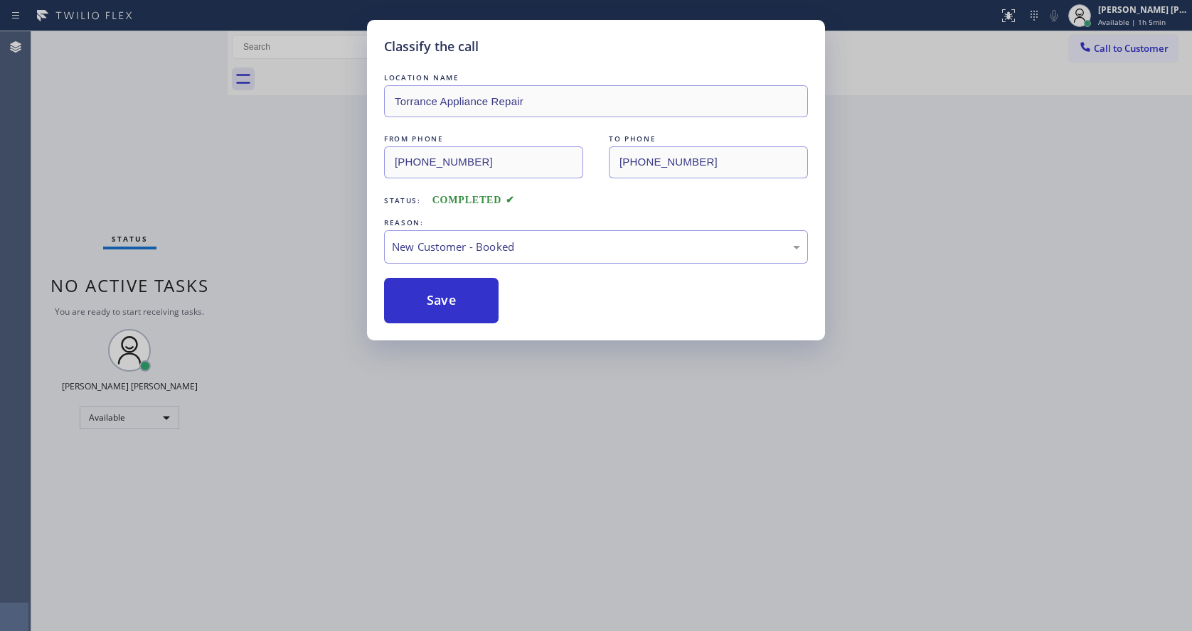
click at [617, 469] on div "Classify the call LOCATION NAME Torrance Appliance Repair FROM PHONE [PHONE_NUM…" at bounding box center [596, 315] width 1192 height 631
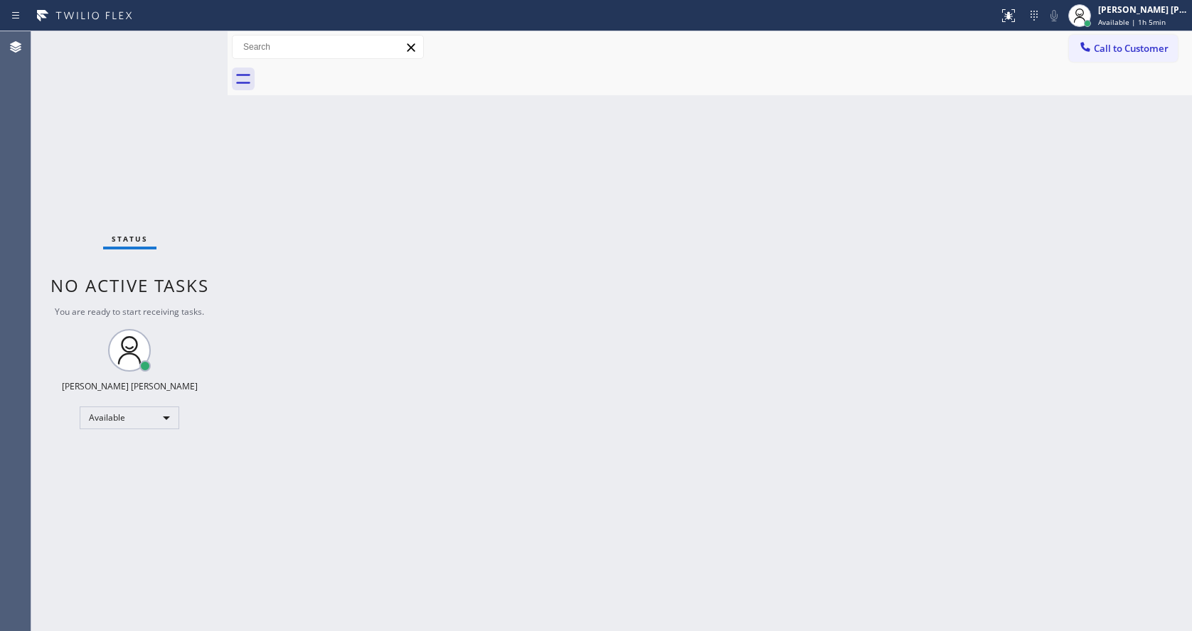
click at [525, 328] on div "Back to Dashboard Change Sender ID Customers Technicians Select a contact Outbo…" at bounding box center [710, 331] width 964 height 600
click at [178, 43] on div "Status No active tasks You are ready to start receiving tasks. [PERSON_NAME] [P…" at bounding box center [129, 331] width 196 height 600
click at [502, 311] on div "Back to Dashboard Change Sender ID Customers Technicians Select a contact Outbo…" at bounding box center [710, 331] width 964 height 600
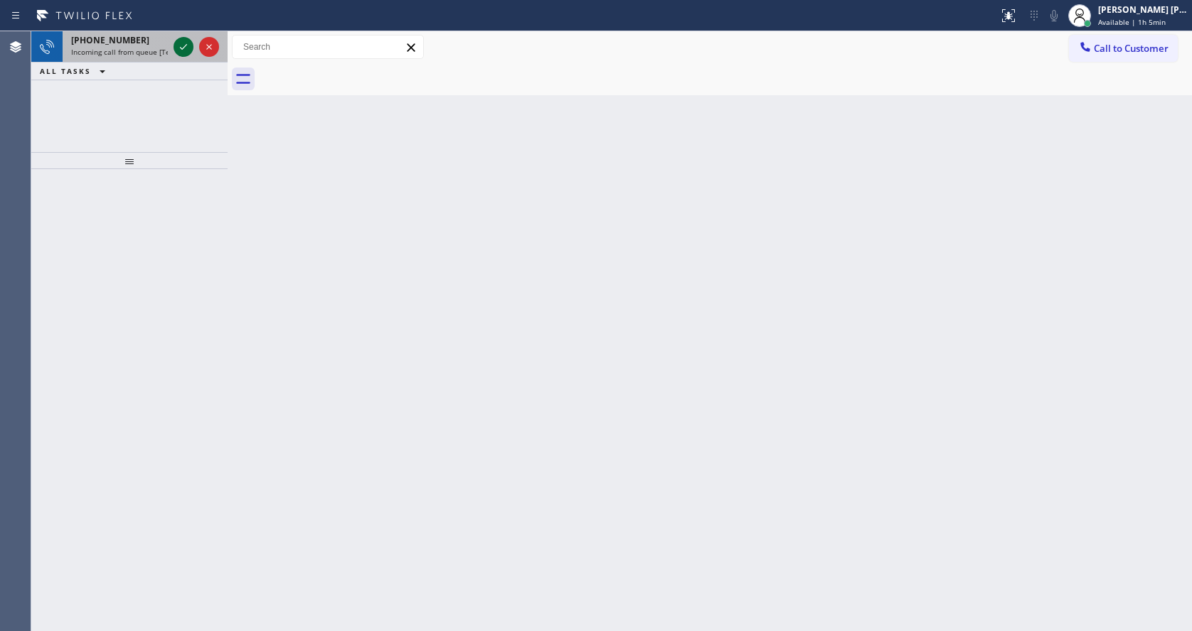
click at [186, 46] on icon at bounding box center [183, 46] width 17 height 17
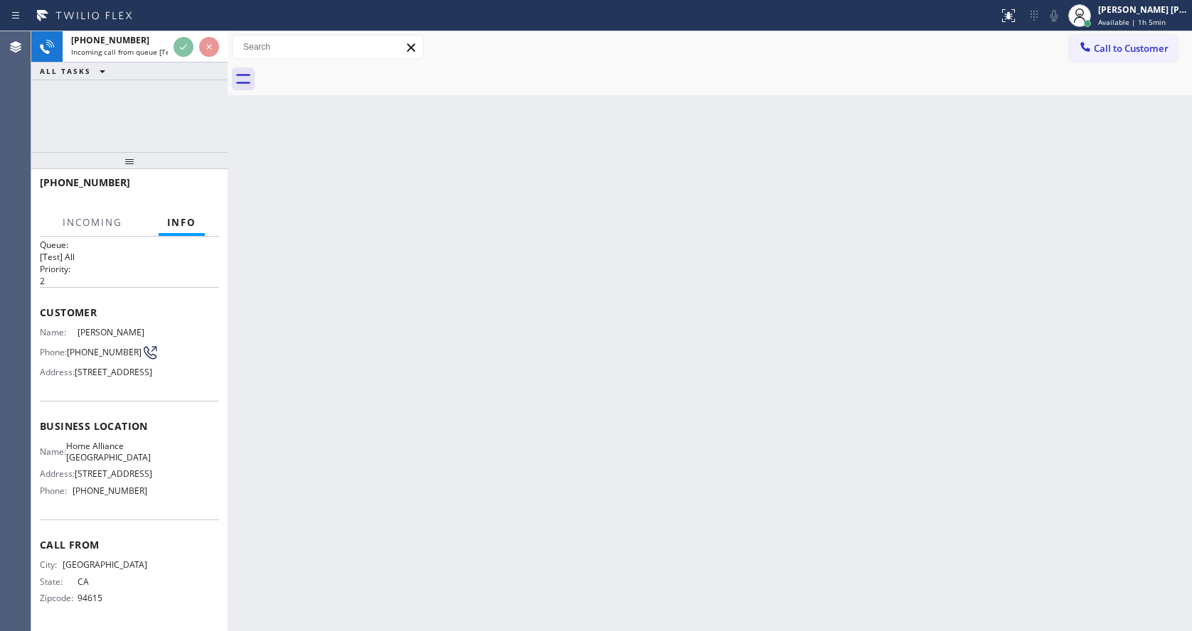
scroll to position [41, 0]
click at [484, 466] on div "Back to Dashboard Change Sender ID Customers Technicians Select a contact Outbo…" at bounding box center [710, 331] width 964 height 600
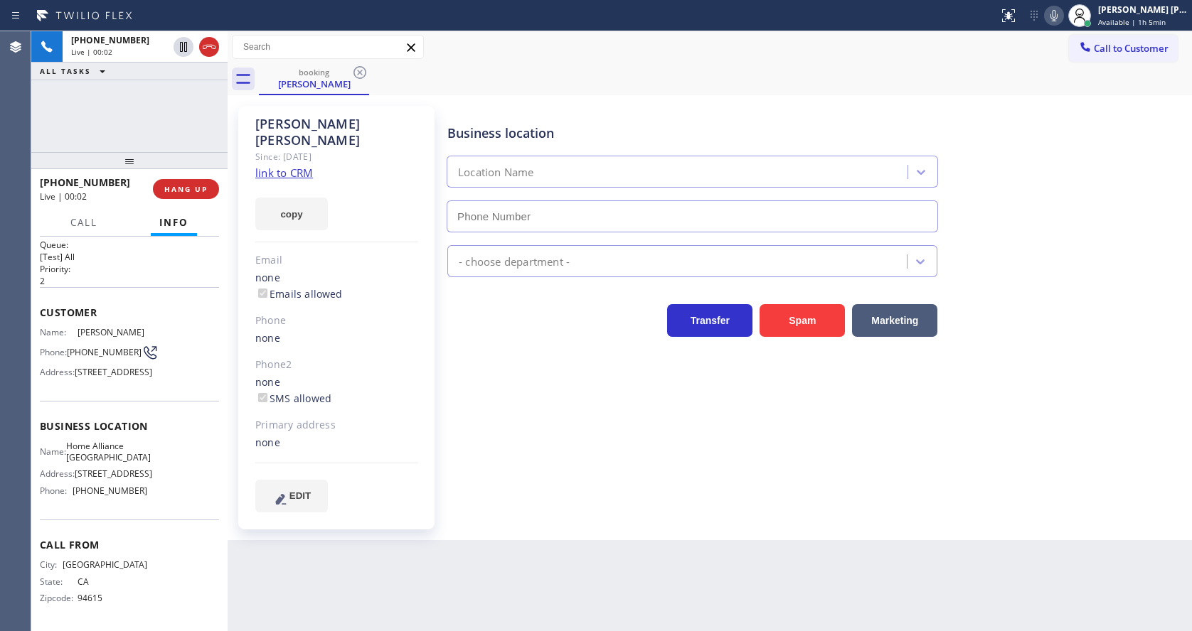
type input "[PHONE_NUMBER]"
click at [469, 449] on div "Business location Home Alliance [GEOGRAPHIC_DATA] [PHONE_NUMBER] Appliance Repa…" at bounding box center [816, 308] width 744 height 399
click at [479, 416] on div "Business location Home Alliance [GEOGRAPHIC_DATA] [PHONE_NUMBER] Appliance Repa…" at bounding box center [816, 308] width 744 height 399
click at [297, 166] on link "link to CRM" at bounding box center [284, 173] width 58 height 14
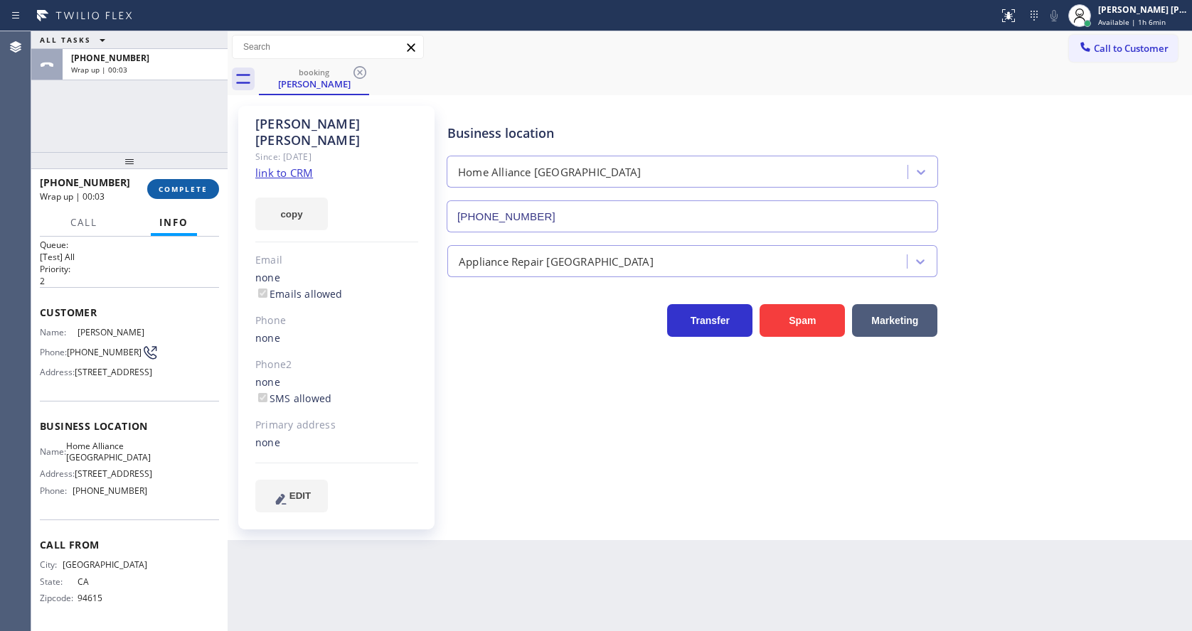
click at [176, 195] on button "COMPLETE" at bounding box center [183, 189] width 72 height 20
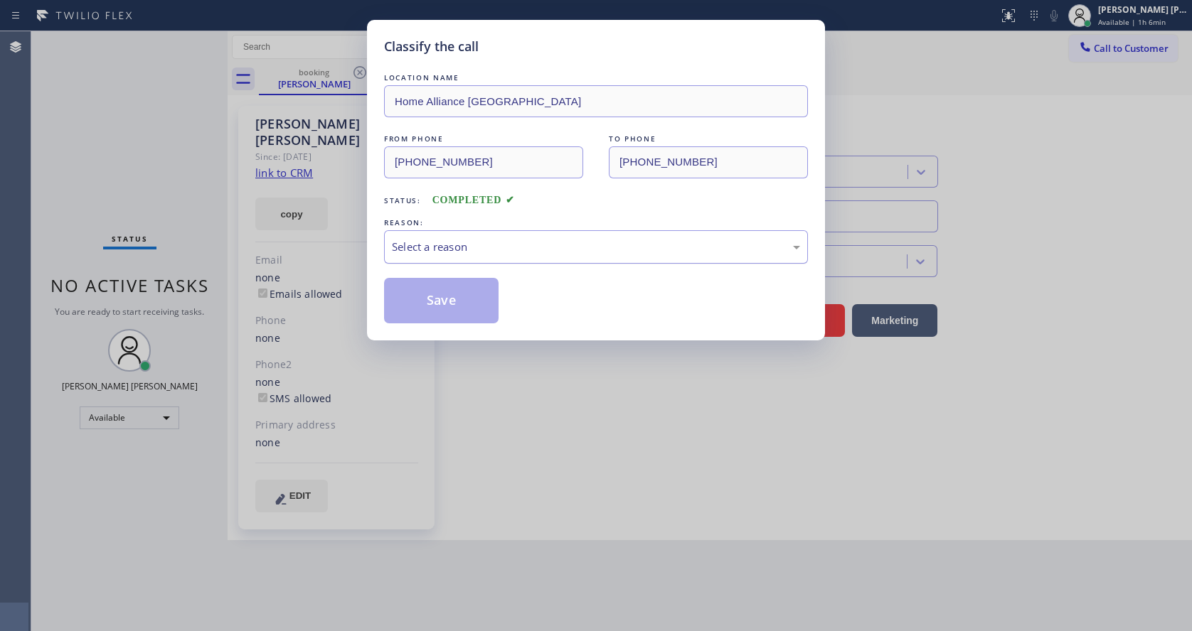
click at [439, 243] on div "Select a reason" at bounding box center [596, 247] width 408 height 16
click at [444, 302] on button "Save" at bounding box center [441, 301] width 114 height 46
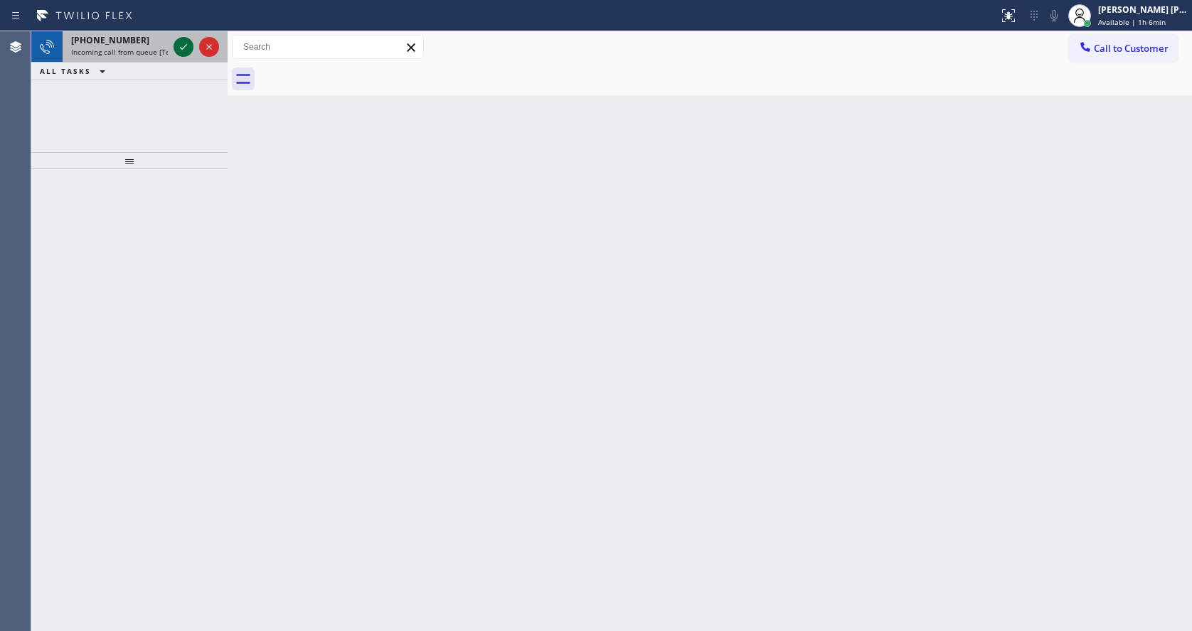
click at [179, 46] on icon at bounding box center [183, 46] width 17 height 17
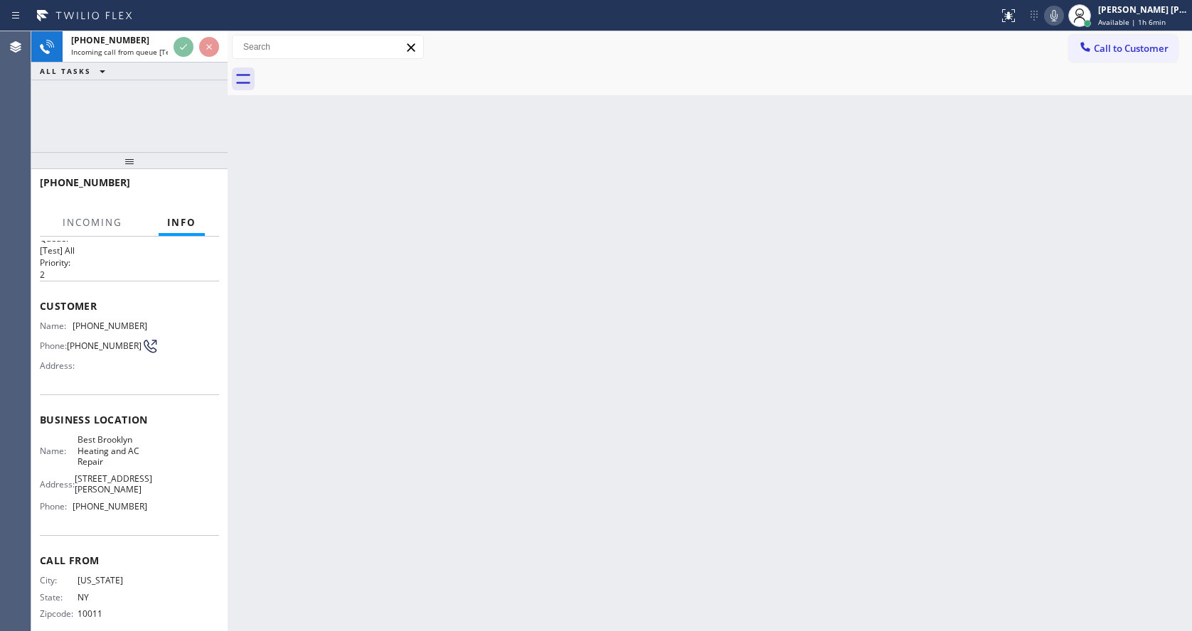
click at [499, 389] on div "Back to Dashboard Change Sender ID Customers Technicians Select a contact Outbo…" at bounding box center [710, 331] width 964 height 600
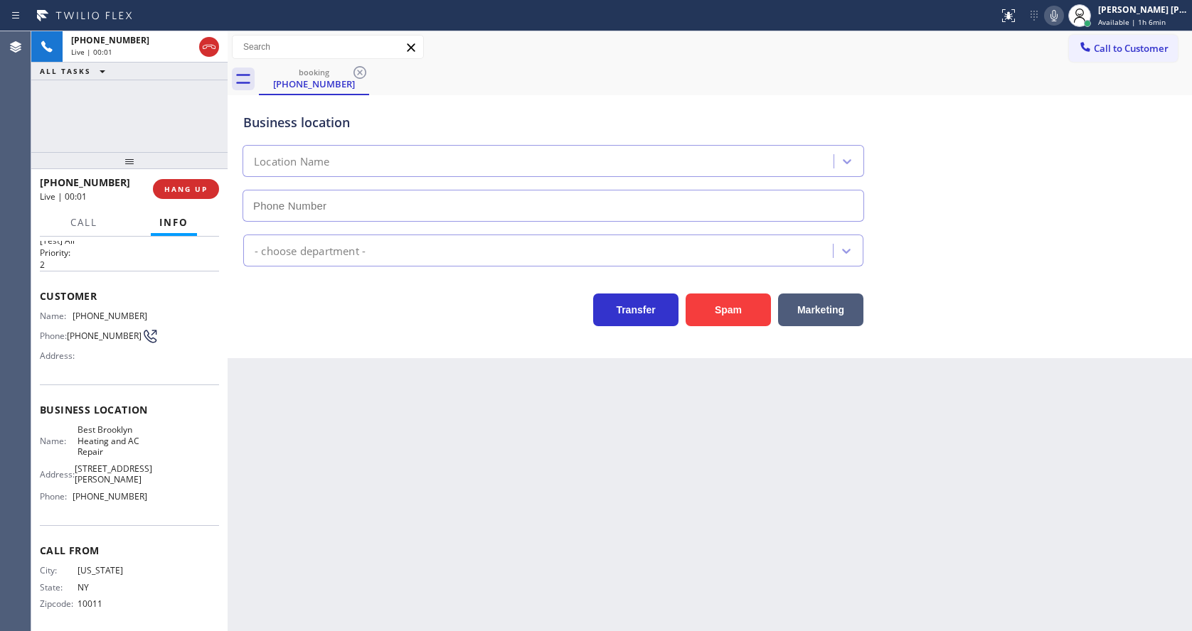
type input "[PHONE_NUMBER]"
click at [437, 420] on div "Back to Dashboard Change Sender ID Customers Technicians Select a contact Outbo…" at bounding box center [710, 331] width 964 height 600
click at [584, 508] on div "Back to Dashboard Change Sender ID Customers Technicians Select a contact Outbo…" at bounding box center [710, 331] width 964 height 600
click at [551, 435] on div "Back to Dashboard Change Sender ID Customers Technicians Select a contact Outbo…" at bounding box center [710, 331] width 964 height 600
click at [405, 531] on div "Back to Dashboard Change Sender ID Customers Technicians Select a contact Outbo…" at bounding box center [710, 331] width 964 height 600
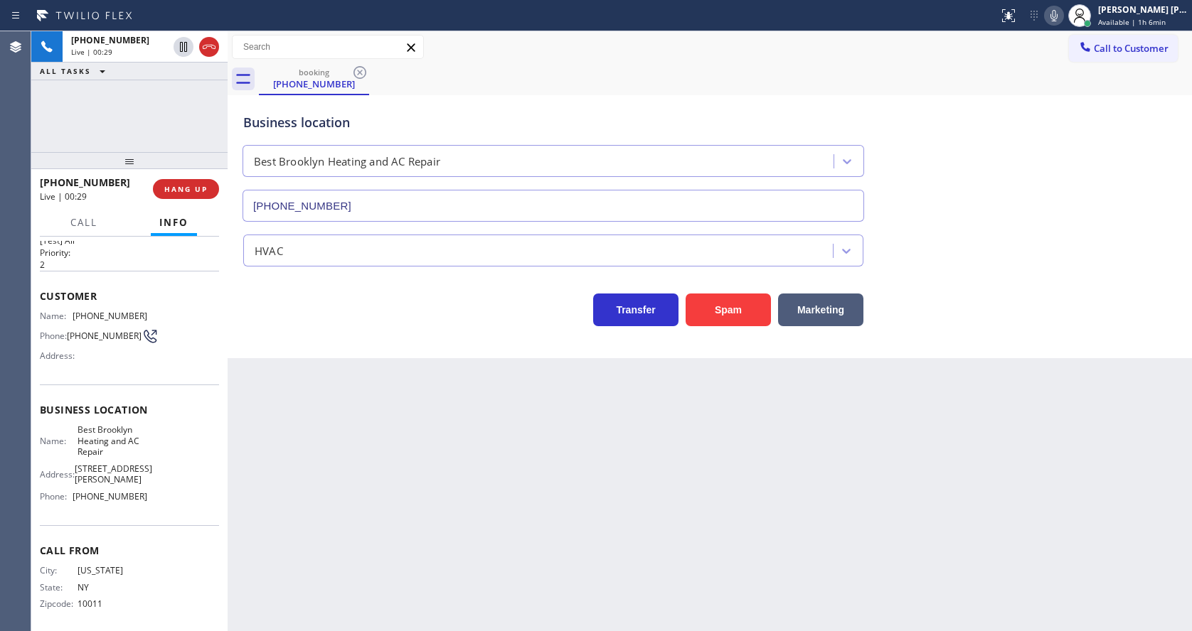
click at [431, 470] on div "Back to Dashboard Change Sender ID Customers Technicians Select a contact Outbo…" at bounding box center [710, 331] width 964 height 600
click at [373, 343] on div "Business location Best Brooklyn Heating and AC Repair [PHONE_NUMBER] HVAC Trans…" at bounding box center [710, 226] width 964 height 263
click at [163, 184] on button "HANG UP" at bounding box center [186, 189] width 66 height 20
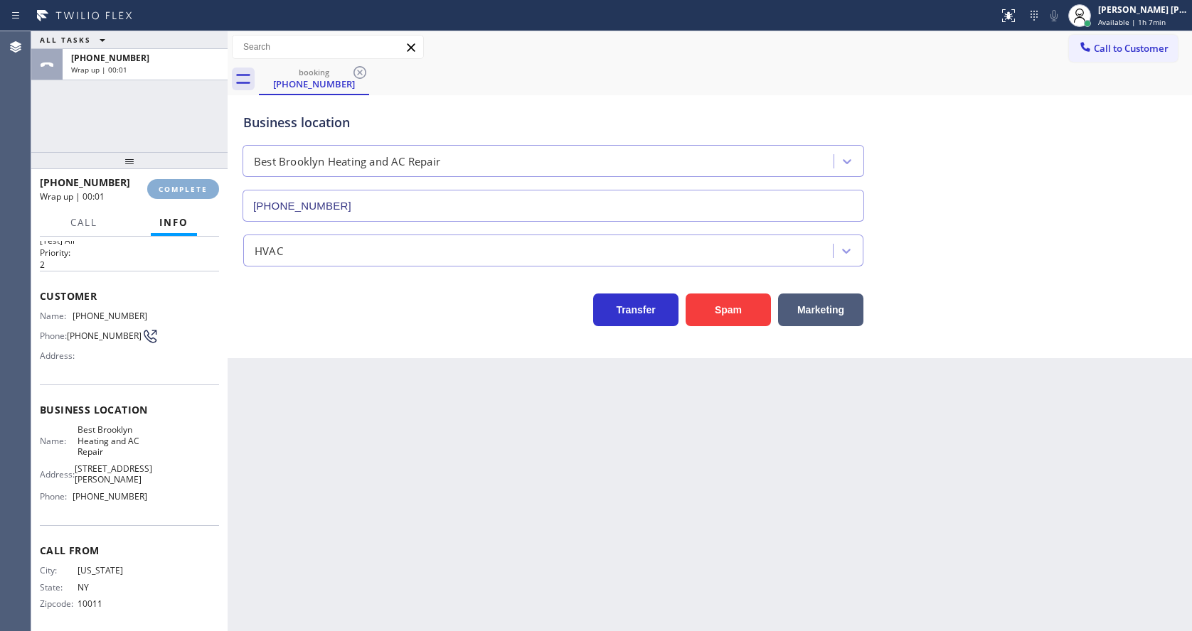
click at [163, 184] on span "COMPLETE" at bounding box center [183, 189] width 49 height 10
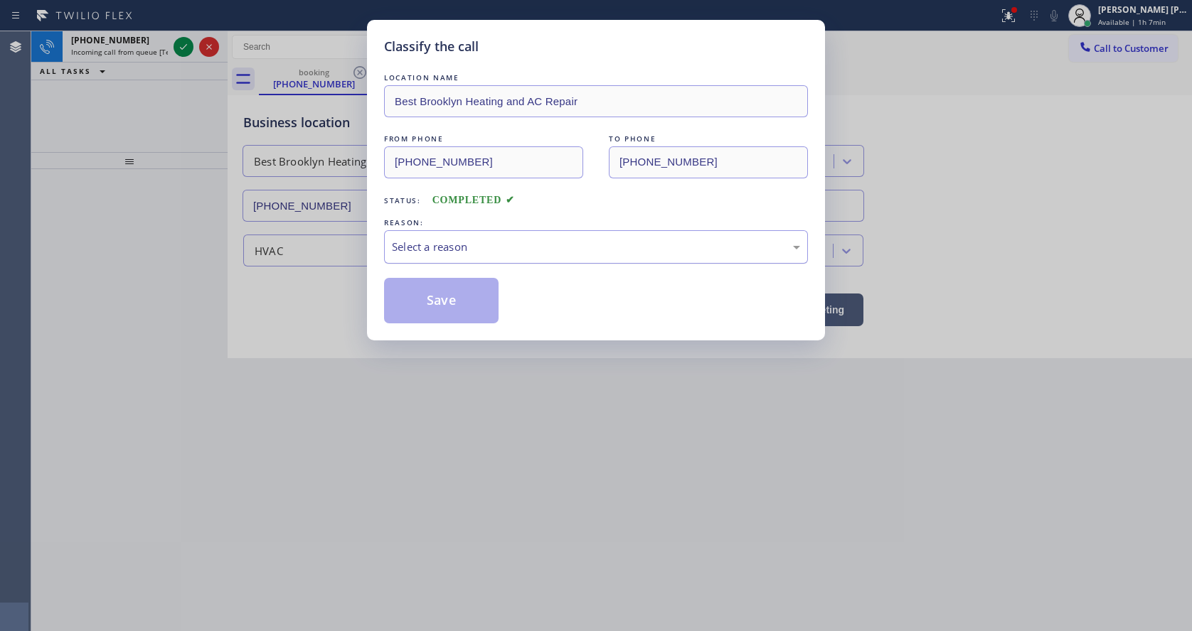
click at [434, 239] on div "Select a reason" at bounding box center [596, 247] width 408 height 16
click at [442, 292] on button "Save" at bounding box center [441, 301] width 114 height 46
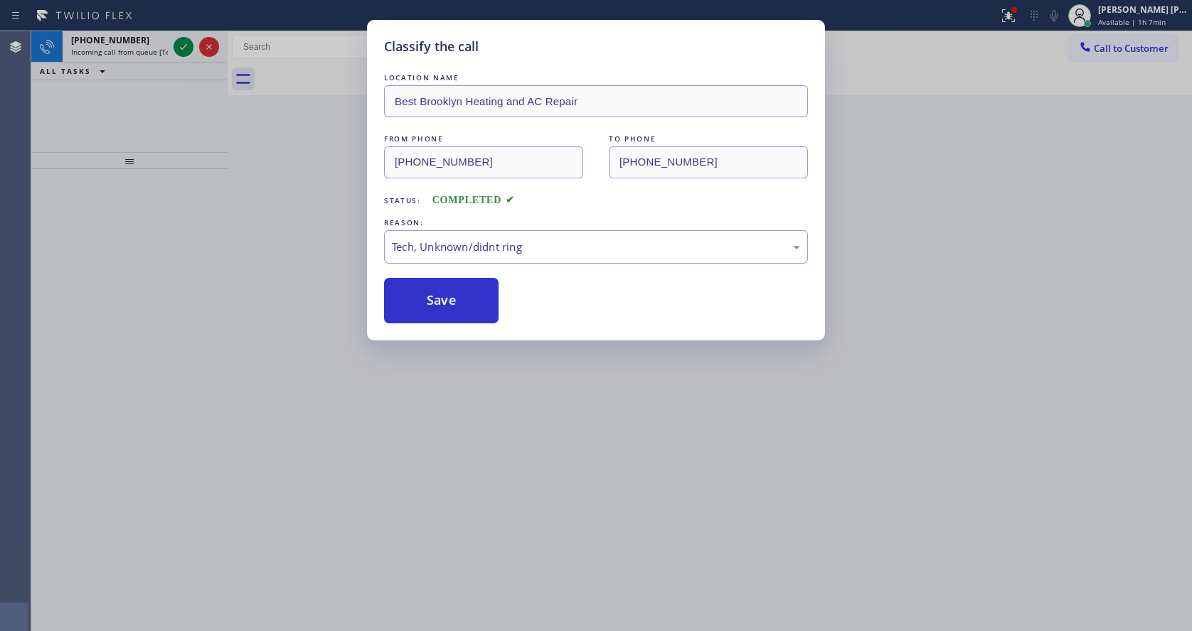
click at [180, 45] on icon at bounding box center [183, 46] width 17 height 17
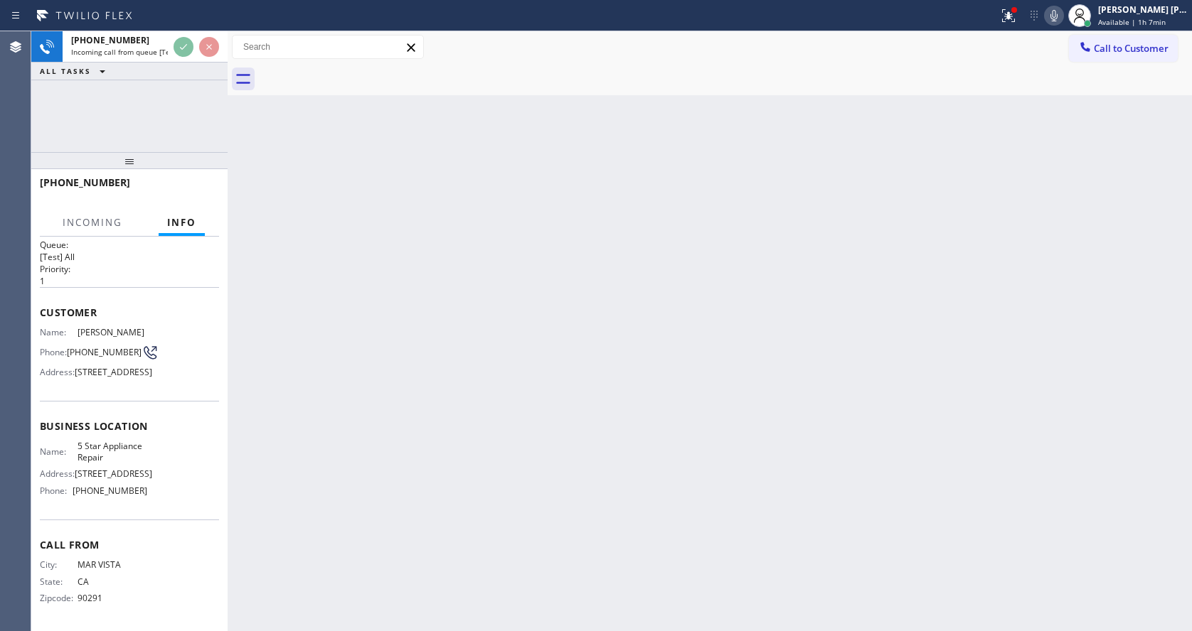
click at [463, 426] on div "Back to Dashboard Change Sender ID Customers Technicians Select a contact Outbo…" at bounding box center [710, 331] width 964 height 600
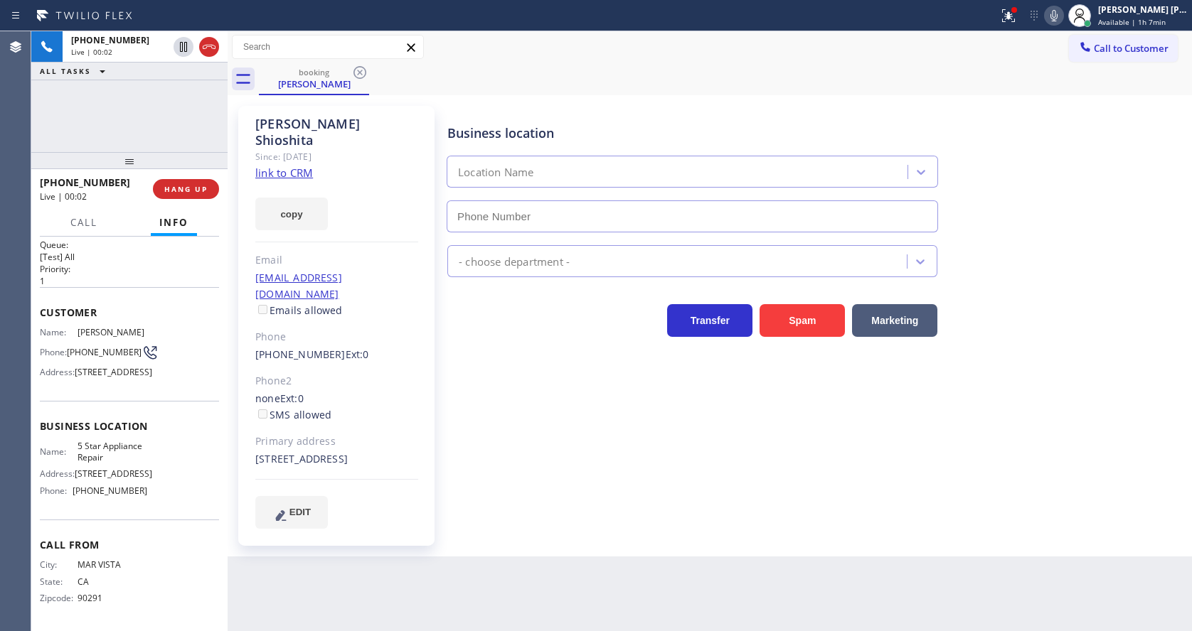
type input "[PHONE_NUMBER]"
click at [595, 461] on div "Business location 5 Star Appliance Repair [PHONE_NUMBER] 5 Star Appliance Trans…" at bounding box center [816, 316] width 744 height 415
click at [431, 329] on div "[PERSON_NAME] Since: [DATE] link to CRM copy Email [EMAIL_ADDRESS][DOMAIN_NAME]…" at bounding box center [336, 326] width 196 height 440
click at [297, 166] on link "link to CRM" at bounding box center [284, 173] width 58 height 14
drag, startPoint x: 489, startPoint y: 429, endPoint x: 496, endPoint y: 437, distance: 10.6
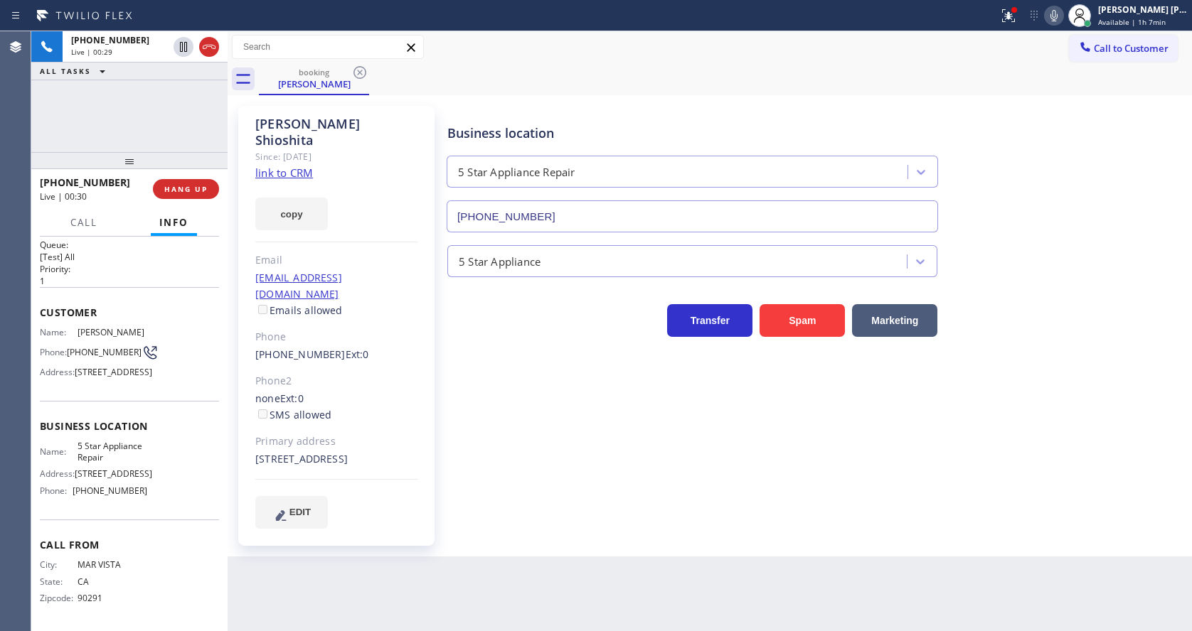
click at [490, 429] on div "Business location 5 Star Appliance Repair [PHONE_NUMBER] 5 Star Appliance Trans…" at bounding box center [816, 316] width 744 height 415
click at [100, 368] on span "[STREET_ADDRESS]" at bounding box center [113, 372] width 77 height 11
drag, startPoint x: 252, startPoint y: 120, endPoint x: 360, endPoint y: 122, distance: 108.1
click at [360, 122] on div "[PERSON_NAME] Since: [DATE] link to CRM copy Email [EMAIL_ADDRESS][DOMAIN_NAME]…" at bounding box center [336, 326] width 196 height 440
drag, startPoint x: 486, startPoint y: 426, endPoint x: 426, endPoint y: 485, distance: 84.5
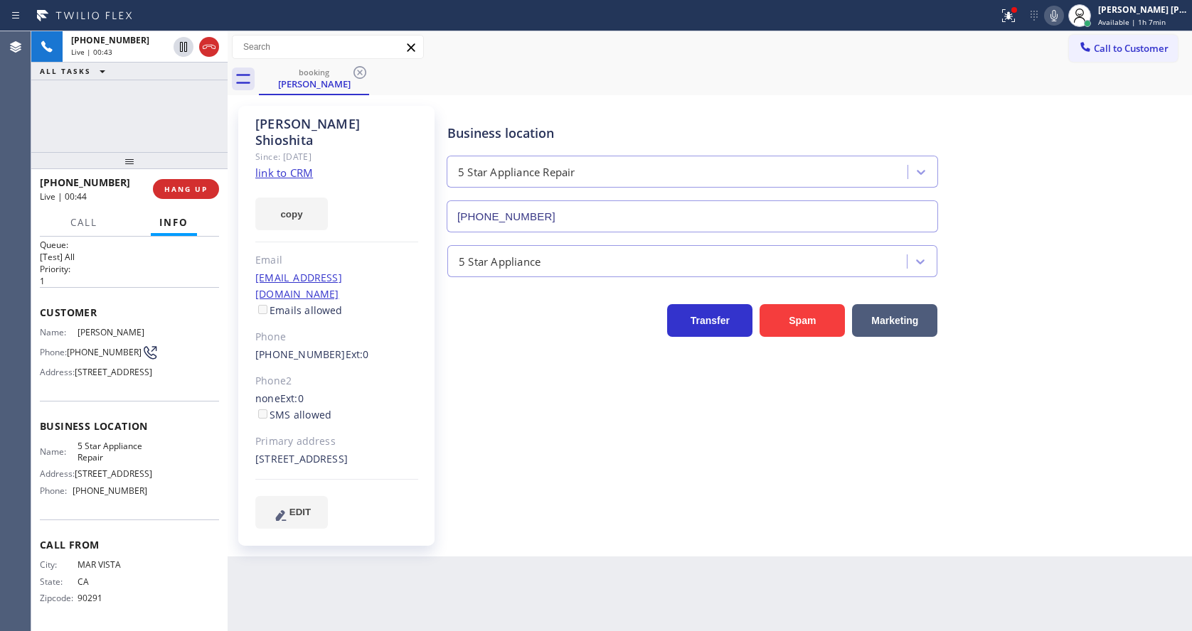
click at [482, 427] on div "Business location 5 Star Appliance Repair [PHONE_NUMBER] 5 Star Appliance Trans…" at bounding box center [816, 316] width 744 height 415
click at [536, 421] on div "Business location 5 Star Appliance Repair [PHONE_NUMBER] 5 Star Appliance Trans…" at bounding box center [816, 316] width 744 height 415
click at [247, 323] on div "[PERSON_NAME] Since: [DATE] link to CRM copy Email [EMAIL_ADDRESS][DOMAIN_NAME]…" at bounding box center [336, 326] width 196 height 440
drag, startPoint x: 65, startPoint y: 306, endPoint x: 93, endPoint y: 321, distance: 31.8
click at [93, 344] on div "Phone: [PHONE_NUMBER]" at bounding box center [93, 352] width 107 height 17
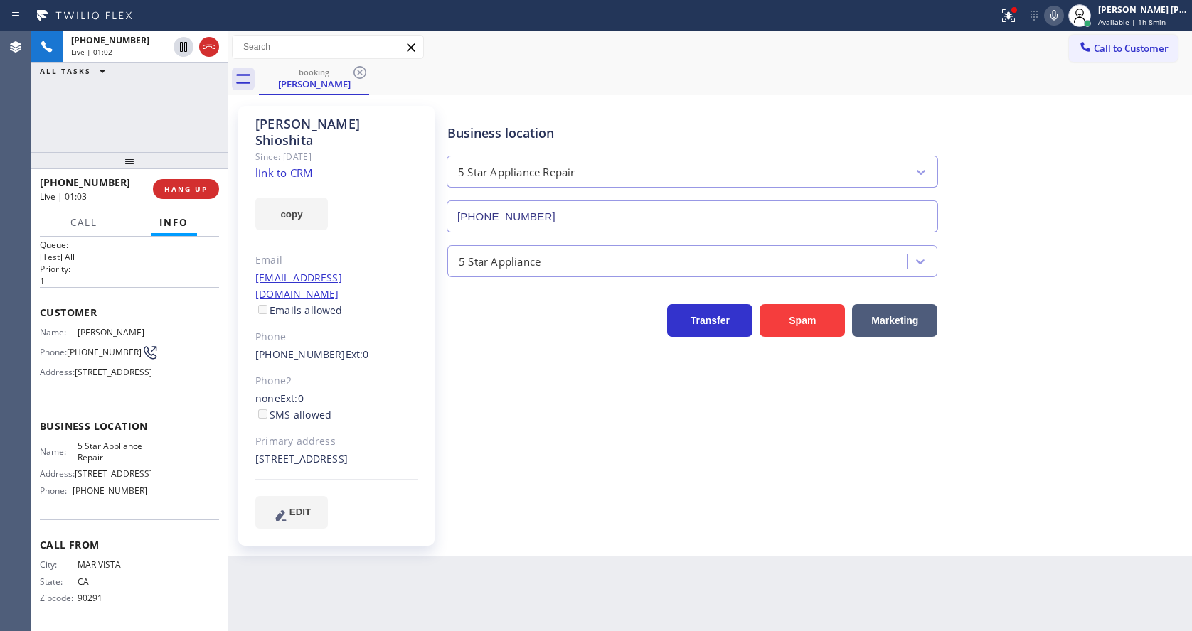
click at [92, 412] on div "Business location Name: 5 Star Appliance Repair Address: [STREET_ADDRESS] Phone…" at bounding box center [129, 460] width 179 height 119
drag, startPoint x: 72, startPoint y: 442, endPoint x: 113, endPoint y: 458, distance: 44.1
click at [113, 458] on div "Name: 5 Star Appliance Repair" at bounding box center [93, 452] width 107 height 22
click at [158, 472] on div "Name: 5 Star Appliance Repair Address: [STREET_ADDRESS] Phone: [PHONE_NUMBER]" at bounding box center [129, 471] width 179 height 61
drag, startPoint x: 71, startPoint y: 489, endPoint x: 155, endPoint y: 494, distance: 84.0
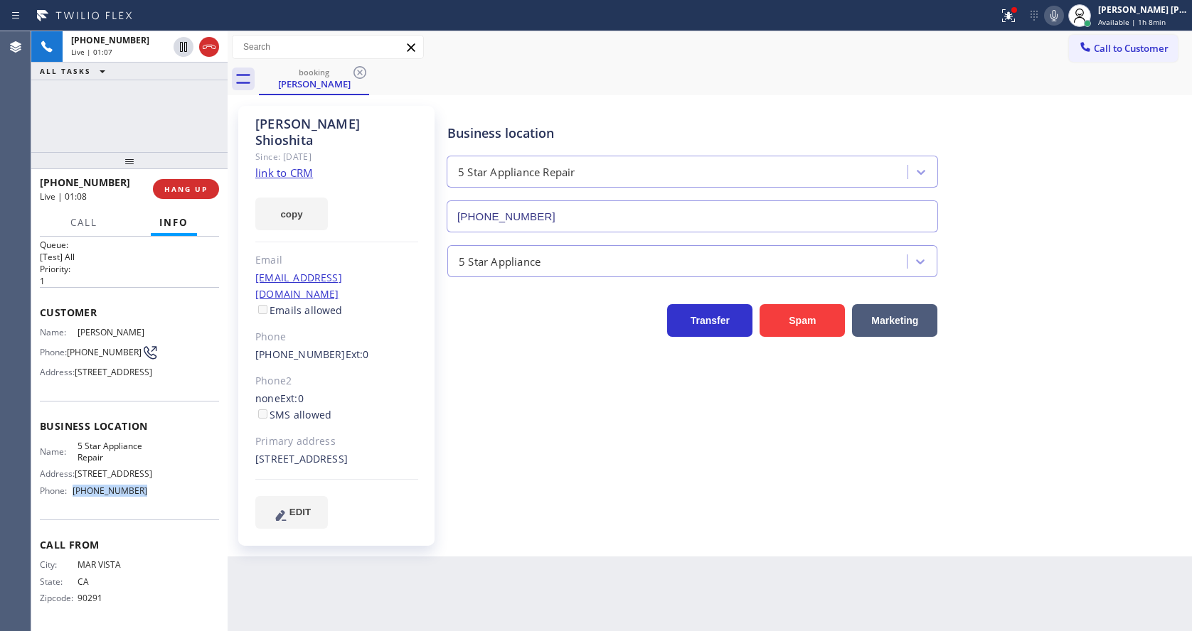
click at [155, 494] on div "Name: 5 Star Appliance Repair Address: [STREET_ADDRESS] Phone: [PHONE_NUMBER]" at bounding box center [129, 471] width 179 height 61
click at [514, 444] on div "Business location 5 Star Appliance Repair [PHONE_NUMBER] 5 Star Appliance Trans…" at bounding box center [816, 316] width 744 height 415
click at [480, 525] on div "Business location 5 Star Appliance Repair [PHONE_NUMBER] 5 Star Appliance Trans…" at bounding box center [816, 331] width 744 height 444
drag, startPoint x: 524, startPoint y: 495, endPoint x: 828, endPoint y: 328, distance: 346.5
click at [524, 495] on div "Business location 5 Star Appliance Repair [PHONE_NUMBER] 5 Star Appliance Trans…" at bounding box center [816, 316] width 744 height 415
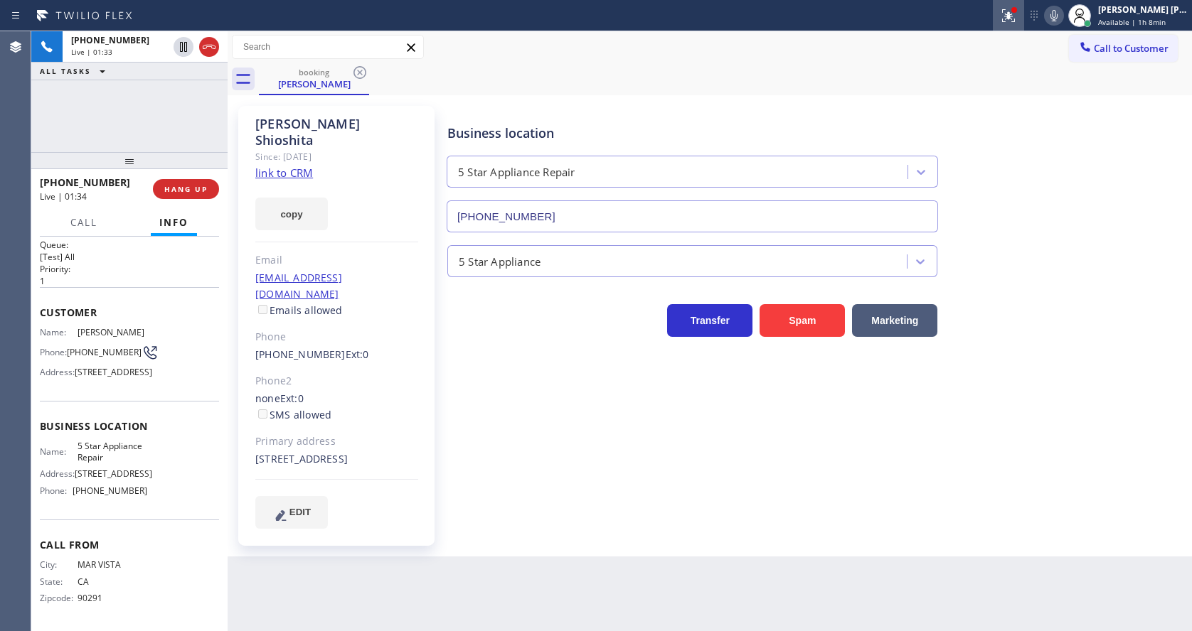
click at [1012, 14] on icon at bounding box center [1008, 15] width 13 height 13
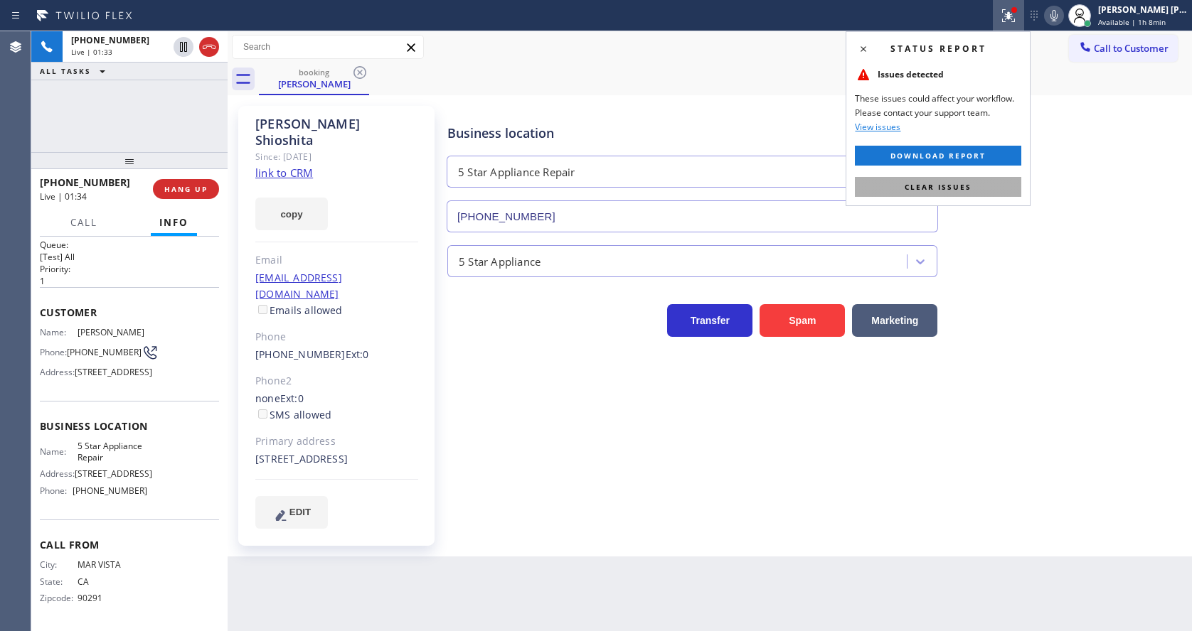
click at [984, 184] on button "Clear issues" at bounding box center [938, 187] width 166 height 20
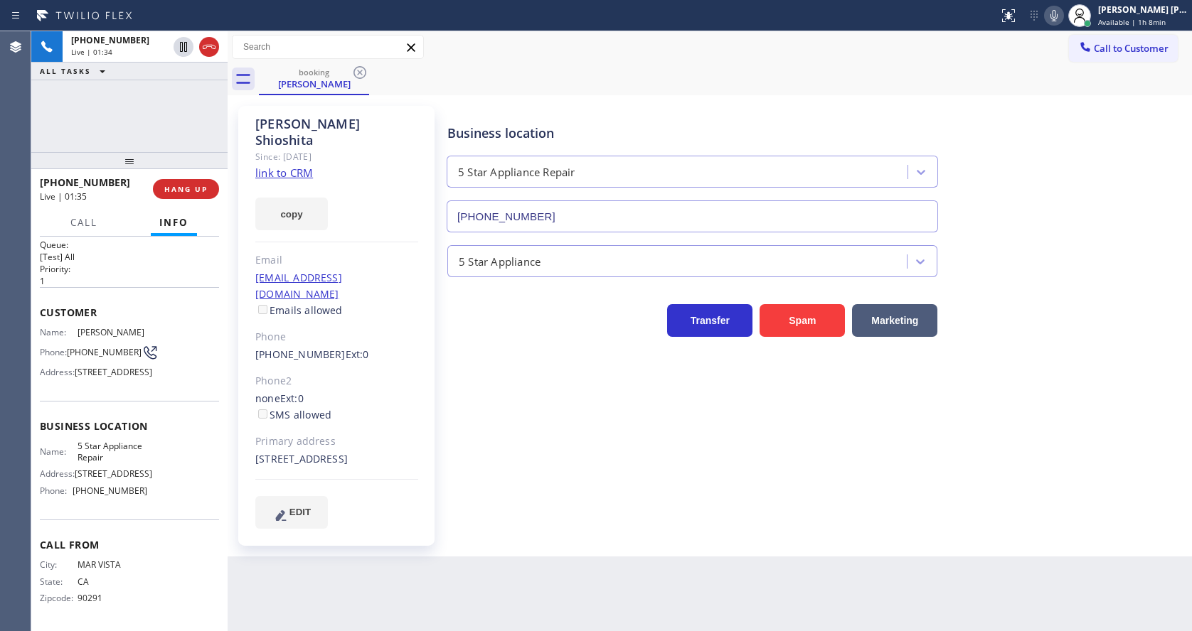
click at [1062, 8] on icon at bounding box center [1053, 15] width 17 height 17
click at [1055, 88] on div "booking [PERSON_NAME]" at bounding box center [725, 79] width 933 height 32
click at [1044, 204] on div "Business location 5 Star Appliance Repair [PHONE_NUMBER]" at bounding box center [816, 168] width 744 height 129
click at [442, 576] on div "Back to Dashboard Change Sender ID Customers Technicians Select a contact Outbo…" at bounding box center [710, 331] width 964 height 600
click at [383, 391] on div "none Ext: 0 SMS allowed" at bounding box center [336, 407] width 163 height 33
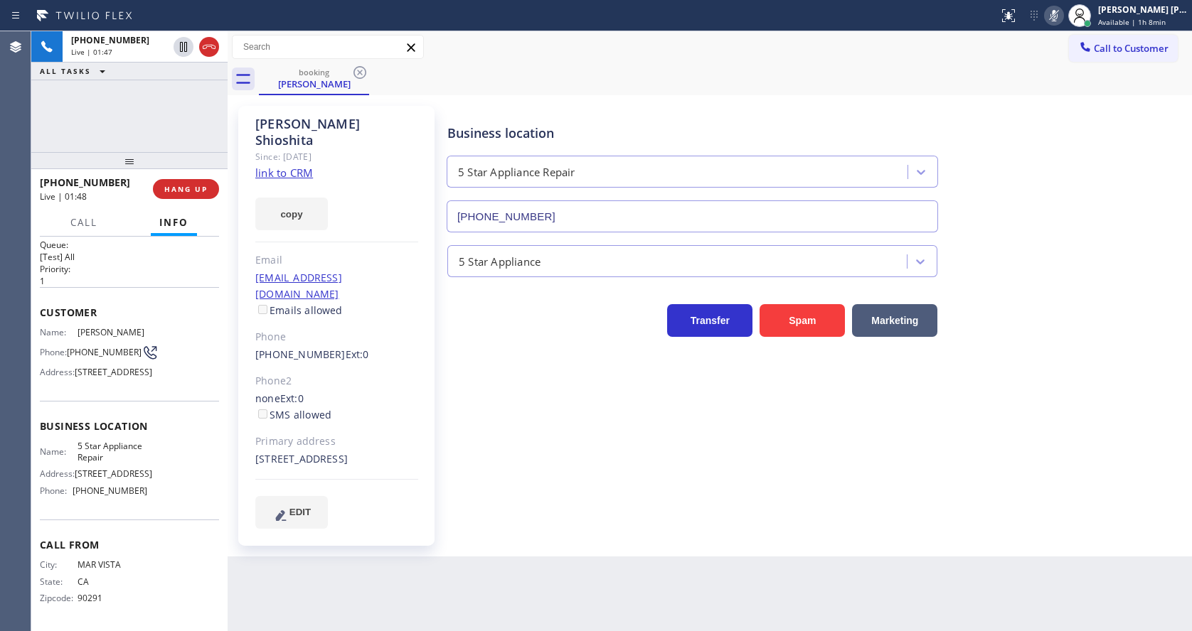
click at [526, 442] on div "Business location 5 Star Appliance Repair [PHONE_NUMBER] 5 Star Appliance Trans…" at bounding box center [816, 316] width 744 height 415
click at [576, 484] on div "Business location 5 Star Appliance Repair [PHONE_NUMBER] 5 Star Appliance Trans…" at bounding box center [816, 316] width 744 height 415
click at [407, 373] on div "Phone2" at bounding box center [336, 381] width 163 height 16
click at [537, 412] on div "Business location 5 Star Appliance Repair [PHONE_NUMBER] 5 Star Appliance Trans…" at bounding box center [816, 316] width 744 height 415
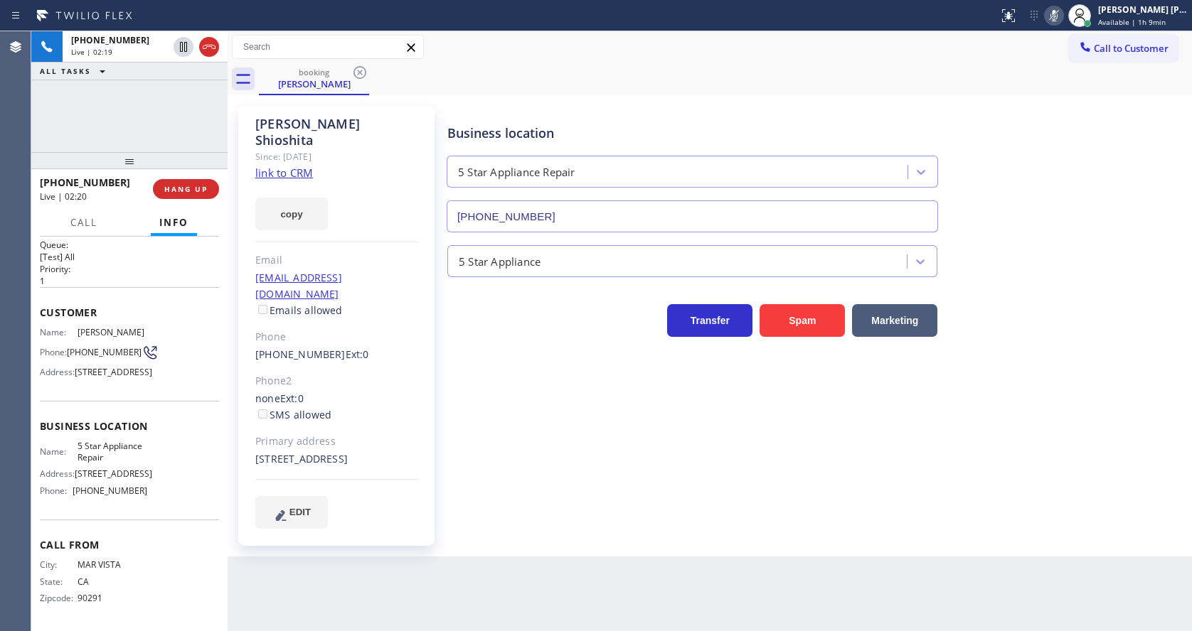
click at [419, 320] on div "[PERSON_NAME] Since: [DATE] link to CRM copy Email [EMAIL_ADDRESS][DOMAIN_NAME]…" at bounding box center [336, 326] width 196 height 440
click at [555, 439] on div "Business location 5 Star Appliance Repair [PHONE_NUMBER] 5 Star Appliance Trans…" at bounding box center [816, 316] width 744 height 415
click at [501, 454] on div "Business location 5 Star Appliance Repair [PHONE_NUMBER] 5 Star Appliance Trans…" at bounding box center [816, 316] width 744 height 415
click at [489, 419] on div "Business location 5 Star Appliance Repair [PHONE_NUMBER] 5 Star Appliance Trans…" at bounding box center [816, 316] width 744 height 415
click at [1057, 15] on icon at bounding box center [1053, 15] width 7 height 11
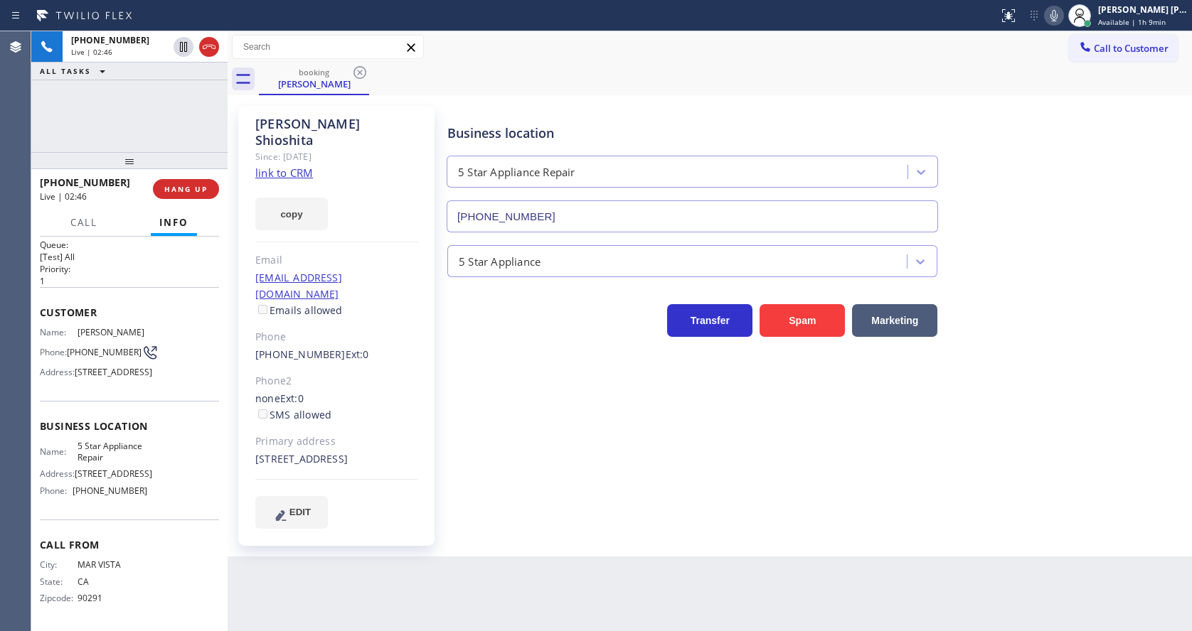
click at [1071, 276] on div "5 Star Appliance" at bounding box center [816, 259] width 744 height 38
click at [480, 539] on div "[PERSON_NAME] Since: [DATE] link to CRM copy Email [EMAIL_ADDRESS][DOMAIN_NAME]…" at bounding box center [710, 325] width 964 height 461
click at [620, 560] on div "Back to Dashboard Change Sender ID Customers Technicians Select a contact Outbo…" at bounding box center [710, 331] width 964 height 600
click at [477, 424] on div "Business location 5 Star Appliance Repair [PHONE_NUMBER] 5 Star Appliance Trans…" at bounding box center [816, 316] width 744 height 415
click at [512, 463] on div "Business location 5 Star Appliance Repair [PHONE_NUMBER] 5 Star Appliance Trans…" at bounding box center [816, 316] width 744 height 415
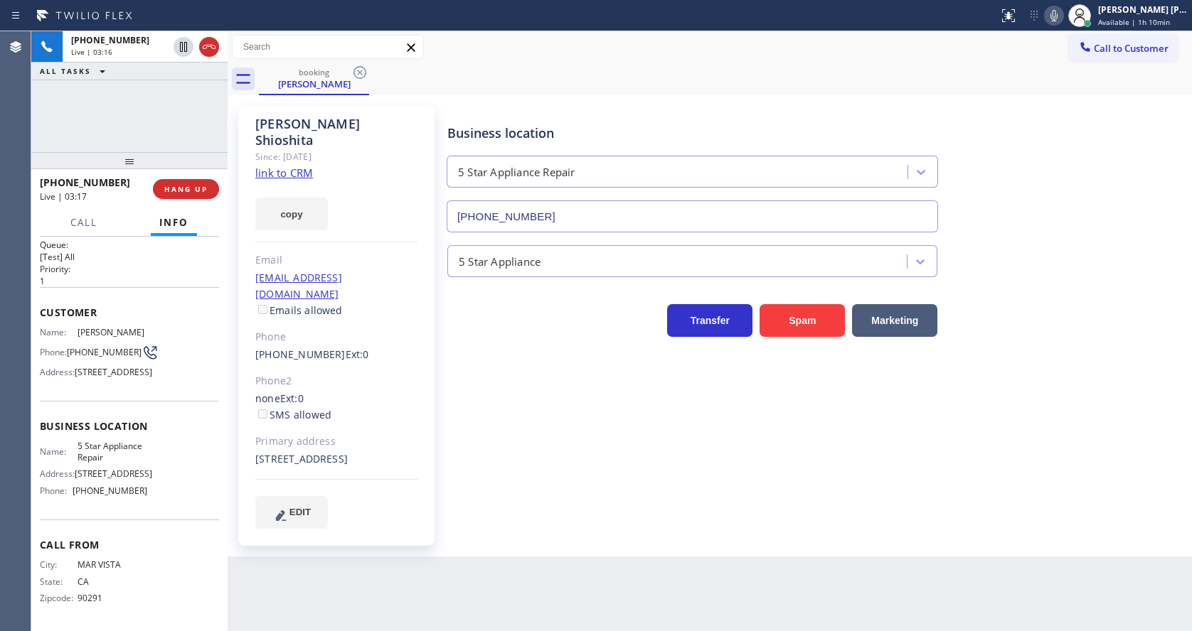
click at [593, 538] on div "[PERSON_NAME] Since: [DATE] link to CRM copy Email [EMAIL_ADDRESS][DOMAIN_NAME]…" at bounding box center [710, 325] width 964 height 461
click at [395, 550] on div "Back to Dashboard Change Sender ID Customers Technicians Select a contact Outbo…" at bounding box center [710, 331] width 964 height 600
click at [334, 607] on div "Back to Dashboard Change Sender ID Customers Technicians Select a contact Outbo…" at bounding box center [710, 331] width 964 height 600
click at [534, 440] on div "Business location 5 Star Appliance Repair [PHONE_NUMBER] 5 Star Appliance Trans…" at bounding box center [816, 316] width 744 height 415
click at [353, 451] on div "[STREET_ADDRESS]" at bounding box center [336, 459] width 163 height 16
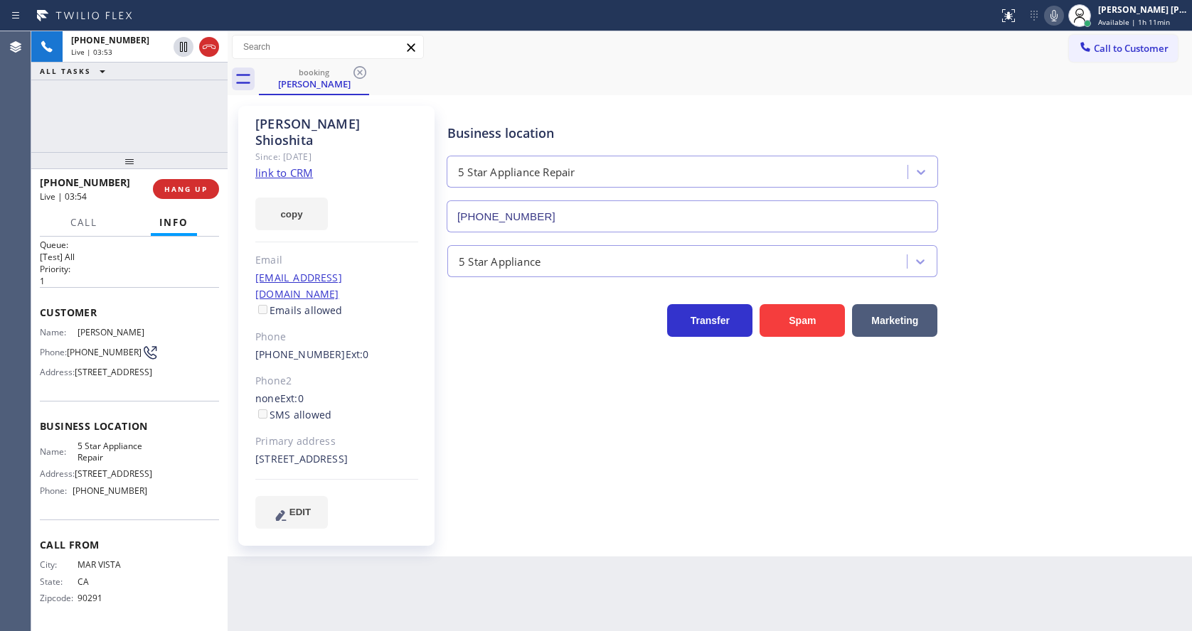
click at [619, 473] on div "Business location 5 Star Appliance Repair [PHONE_NUMBER] 5 Star Appliance Trans…" at bounding box center [816, 316] width 744 height 415
click at [449, 513] on div "Business location 5 Star Appliance Repair [PHONE_NUMBER] 5 Star Appliance Trans…" at bounding box center [816, 331] width 744 height 444
click at [558, 512] on div "Business location 5 Star Appliance Repair [PHONE_NUMBER] 5 Star Appliance Trans…" at bounding box center [816, 331] width 744 height 444
click at [607, 534] on div "Business location 5 Star Appliance Repair [PHONE_NUMBER] 5 Star Appliance Trans…" at bounding box center [816, 331] width 744 height 444
click at [593, 541] on div "Back to Dashboard Change Sender ID Customers Technicians Select a contact Outbo…" at bounding box center [710, 331] width 964 height 600
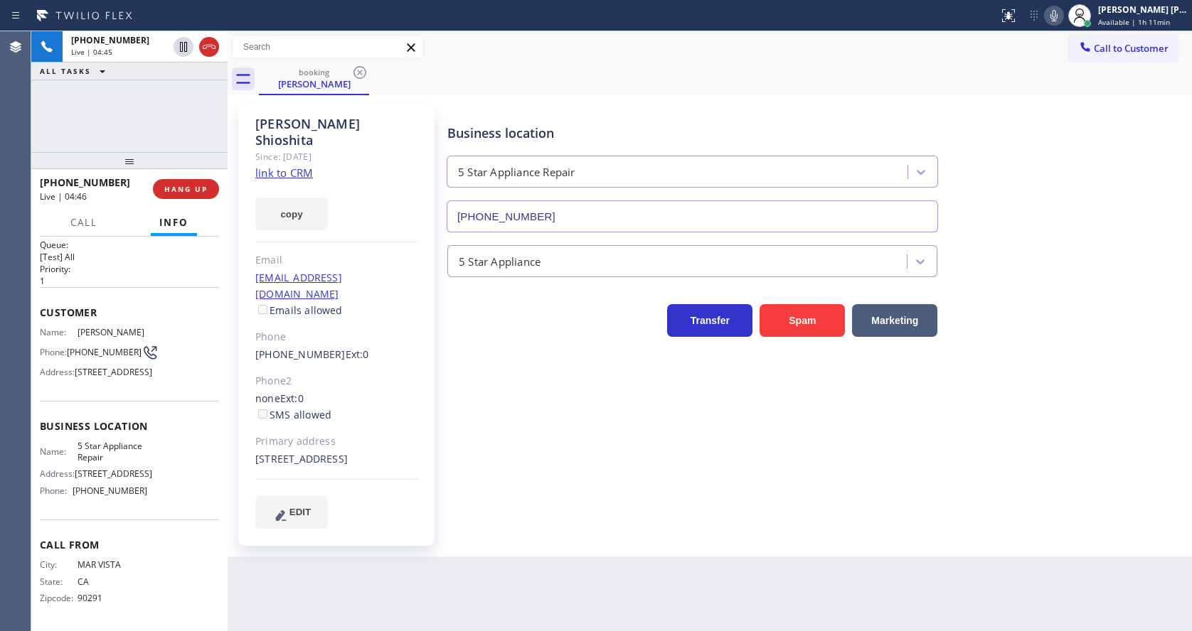
click at [626, 442] on div "Business location 5 Star Appliance Repair [PHONE_NUMBER] 5 Star Appliance Trans…" at bounding box center [816, 316] width 744 height 415
drag, startPoint x: 249, startPoint y: 260, endPoint x: 355, endPoint y: 264, distance: 106.7
click at [355, 264] on div "[PERSON_NAME] Since: [DATE] link to CRM copy Email [EMAIL_ADDRESS][DOMAIN_NAME]…" at bounding box center [336, 326] width 196 height 440
click at [538, 424] on div "Business location 5 Star Appliance Repair [PHONE_NUMBER] 5 Star Appliance Trans…" at bounding box center [816, 316] width 744 height 415
click at [557, 412] on div "Business location 5 Star Appliance Repair [PHONE_NUMBER] 5 Star Appliance Trans…" at bounding box center [816, 316] width 744 height 415
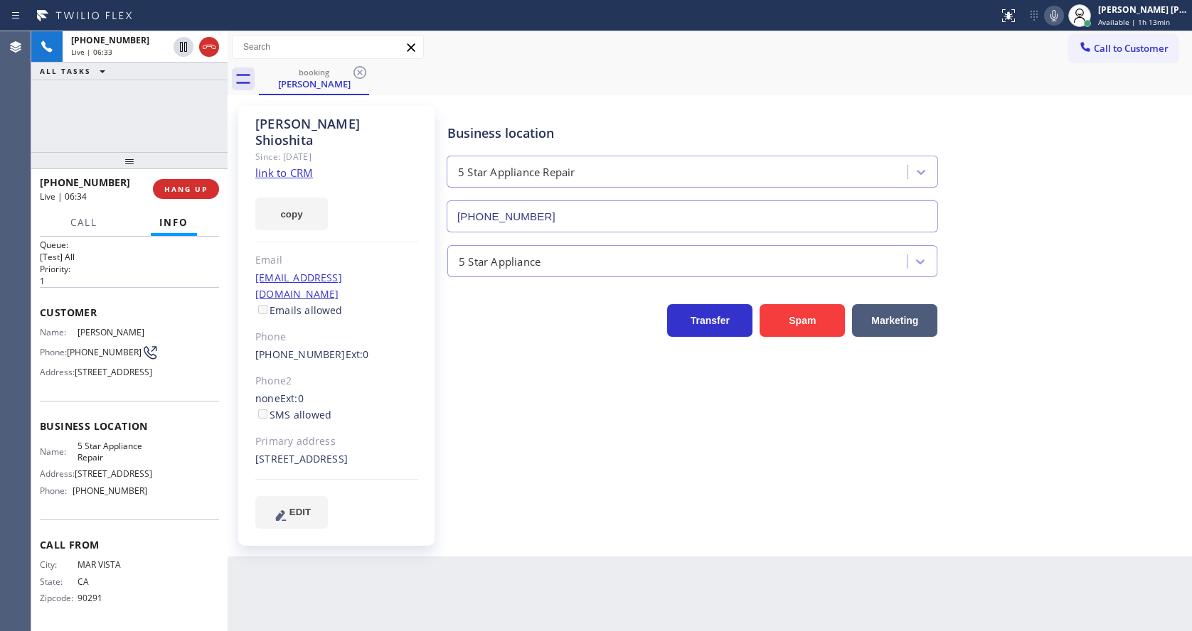
click at [461, 433] on div "Business location 5 Star Appliance Repair [PHONE_NUMBER] 5 Star Appliance Trans…" at bounding box center [816, 316] width 744 height 415
click at [540, 501] on div "Business location 5 Star Appliance Repair [PHONE_NUMBER] 5 Star Appliance Trans…" at bounding box center [816, 316] width 744 height 415
click at [633, 471] on div "Business location 5 Star Appliance Repair [PHONE_NUMBER] 5 Star Appliance Trans…" at bounding box center [816, 316] width 744 height 415
click at [577, 509] on div "Business location 5 Star Appliance Repair [PHONE_NUMBER] 5 Star Appliance Trans…" at bounding box center [816, 331] width 744 height 444
click at [370, 391] on div "none Ext: 0 SMS allowed" at bounding box center [336, 407] width 163 height 33
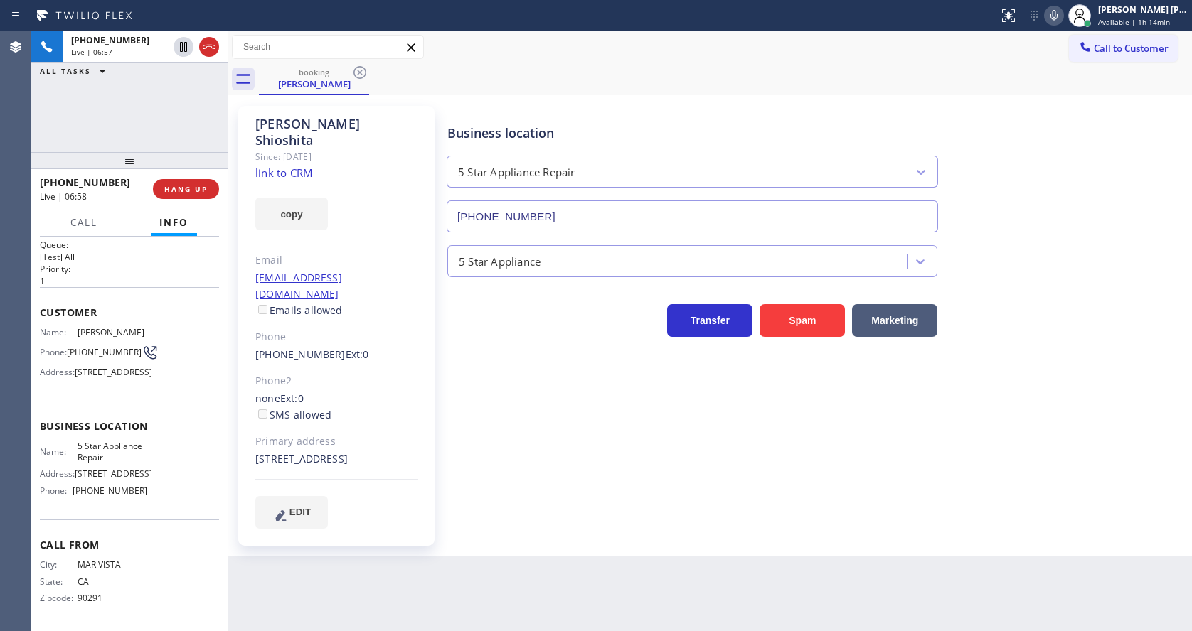
click at [451, 422] on div "Business location 5 Star Appliance Repair [PHONE_NUMBER] 5 Star Appliance Trans…" at bounding box center [816, 316] width 744 height 415
click at [492, 446] on div "Business location 5 Star Appliance Repair [PHONE_NUMBER] 5 Star Appliance Trans…" at bounding box center [816, 316] width 744 height 415
click at [474, 451] on div "Business location 5 Star Appliance Repair [PHONE_NUMBER] 5 Star Appliance Trans…" at bounding box center [816, 316] width 744 height 415
click at [511, 553] on div "Back to Dashboard Change Sender ID Customers Technicians Select a contact Outbo…" at bounding box center [710, 331] width 964 height 600
click at [594, 491] on div "Business location 5 Star Appliance Repair [PHONE_NUMBER] 5 Star Appliance Trans…" at bounding box center [816, 316] width 744 height 415
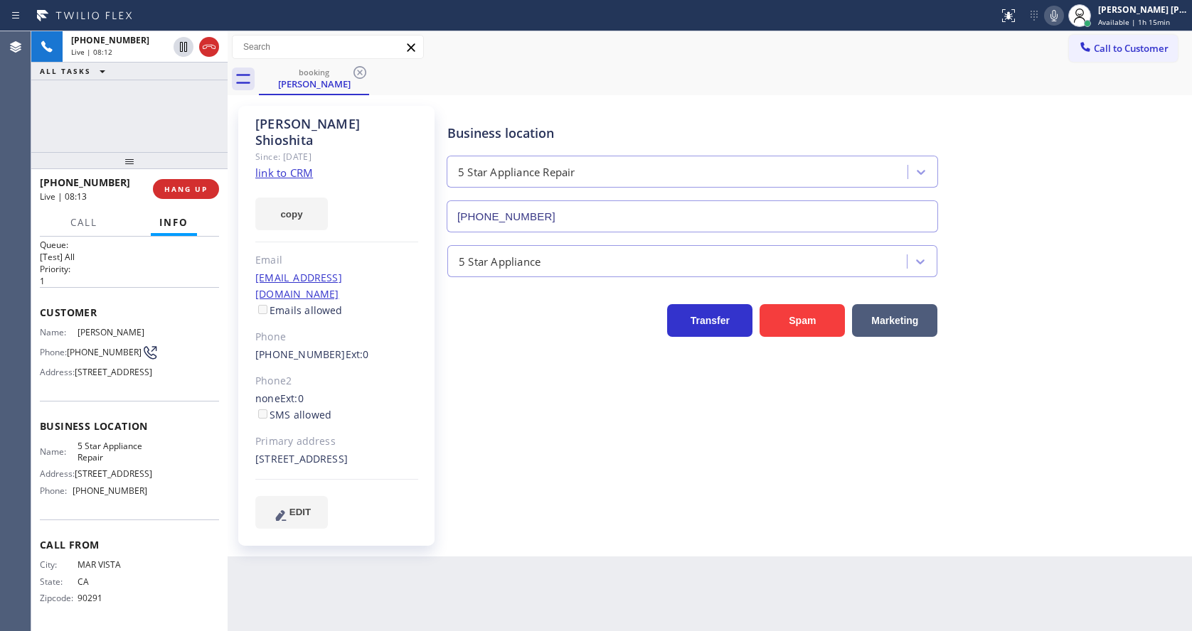
click at [491, 552] on div "Back to Dashboard Change Sender ID Customers Technicians Select a contact Outbo…" at bounding box center [710, 331] width 964 height 600
click at [428, 490] on div "[PERSON_NAME] Since: [DATE] link to CRM copy Email [EMAIL_ADDRESS][DOMAIN_NAME]…" at bounding box center [336, 326] width 196 height 440
click at [594, 508] on div "Business location 5 Star Appliance Repair [PHONE_NUMBER] 5 Star Appliance Trans…" at bounding box center [816, 331] width 744 height 444
click at [508, 476] on div "Business location 5 Star Appliance Repair [PHONE_NUMBER] 5 Star Appliance Trans…" at bounding box center [816, 316] width 744 height 415
click at [577, 482] on div "Business location 5 Star Appliance Repair [PHONE_NUMBER] 5 Star Appliance Trans…" at bounding box center [816, 316] width 744 height 415
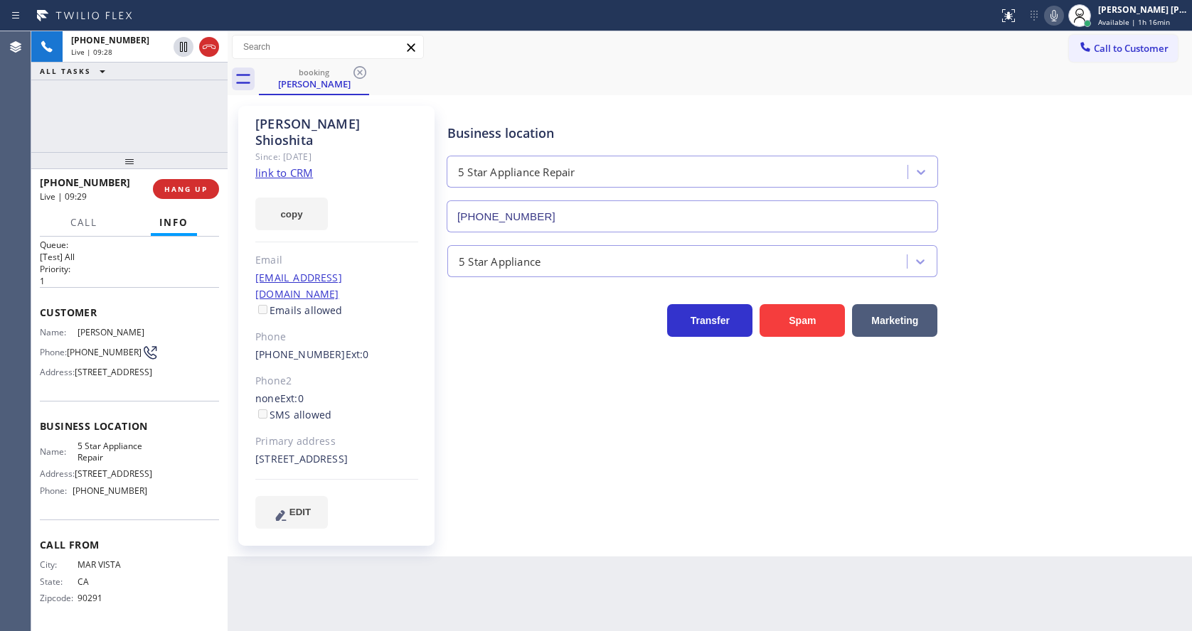
click at [579, 471] on div "Business location 5 Star Appliance Repair [PHONE_NUMBER] 5 Star Appliance Trans…" at bounding box center [816, 316] width 744 height 415
click at [601, 437] on div "Business location 5 Star Appliance Repair [PHONE_NUMBER] 5 Star Appliance Trans…" at bounding box center [816, 316] width 744 height 415
click at [463, 415] on div "Business location 5 Star Appliance Repair [PHONE_NUMBER] 5 Star Appliance Trans…" at bounding box center [816, 316] width 744 height 415
click at [581, 496] on div "Business location 5 Star Appliance Repair [PHONE_NUMBER] 5 Star Appliance Trans…" at bounding box center [816, 316] width 744 height 415
drag, startPoint x: 581, startPoint y: 469, endPoint x: 729, endPoint y: 385, distance: 170.6
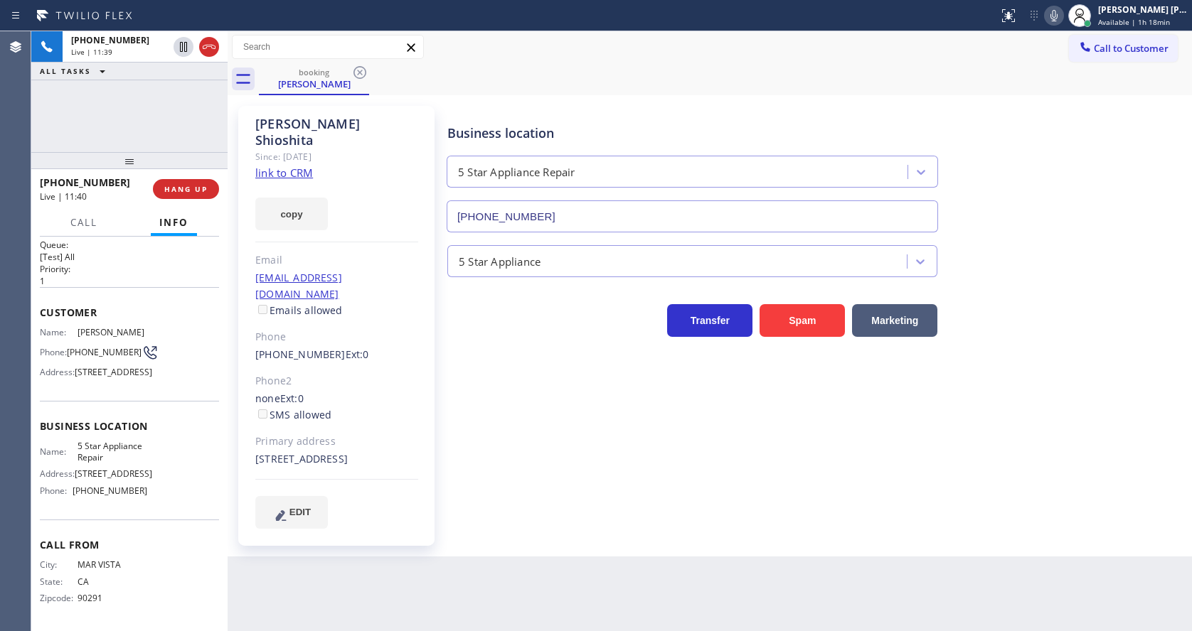
click at [581, 469] on div "Business location 5 Star Appliance Repair [PHONE_NUMBER] 5 Star Appliance Trans…" at bounding box center [816, 316] width 744 height 415
click at [1058, 15] on icon at bounding box center [1053, 15] width 17 height 17
drag, startPoint x: 1042, startPoint y: 256, endPoint x: 680, endPoint y: 540, distance: 460.3
click at [1043, 256] on div "5 Star Appliance" at bounding box center [816, 259] width 744 height 38
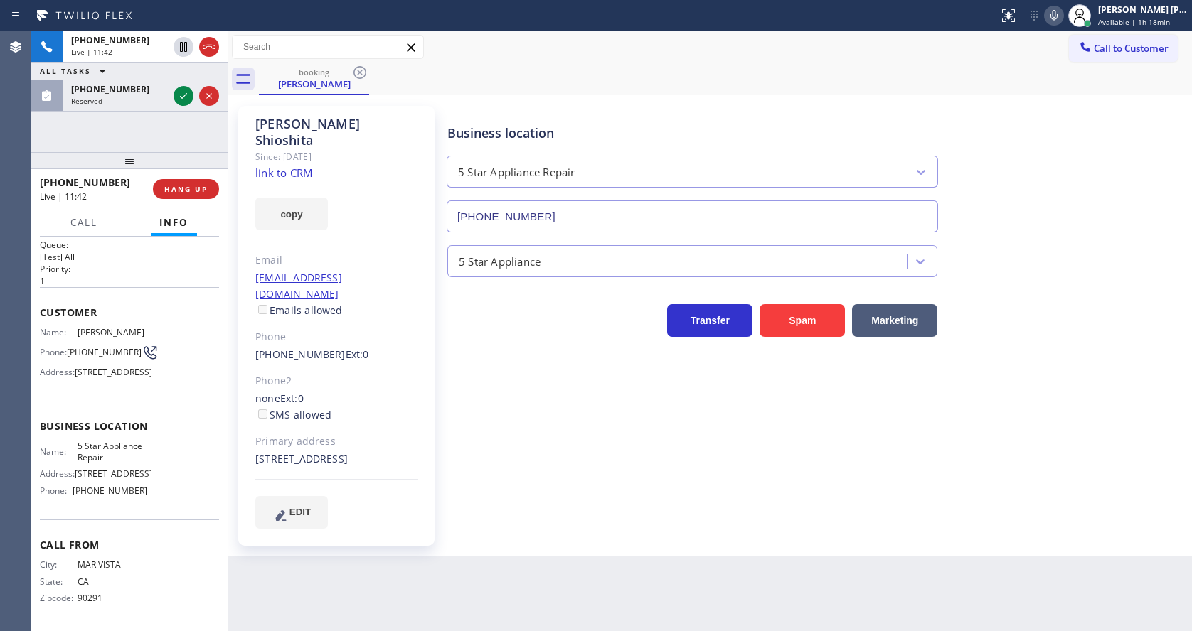
click at [481, 538] on div "[PERSON_NAME] Since: [DATE] link to CRM copy Email [EMAIL_ADDRESS][DOMAIN_NAME]…" at bounding box center [710, 325] width 964 height 461
click at [185, 87] on icon at bounding box center [183, 95] width 17 height 17
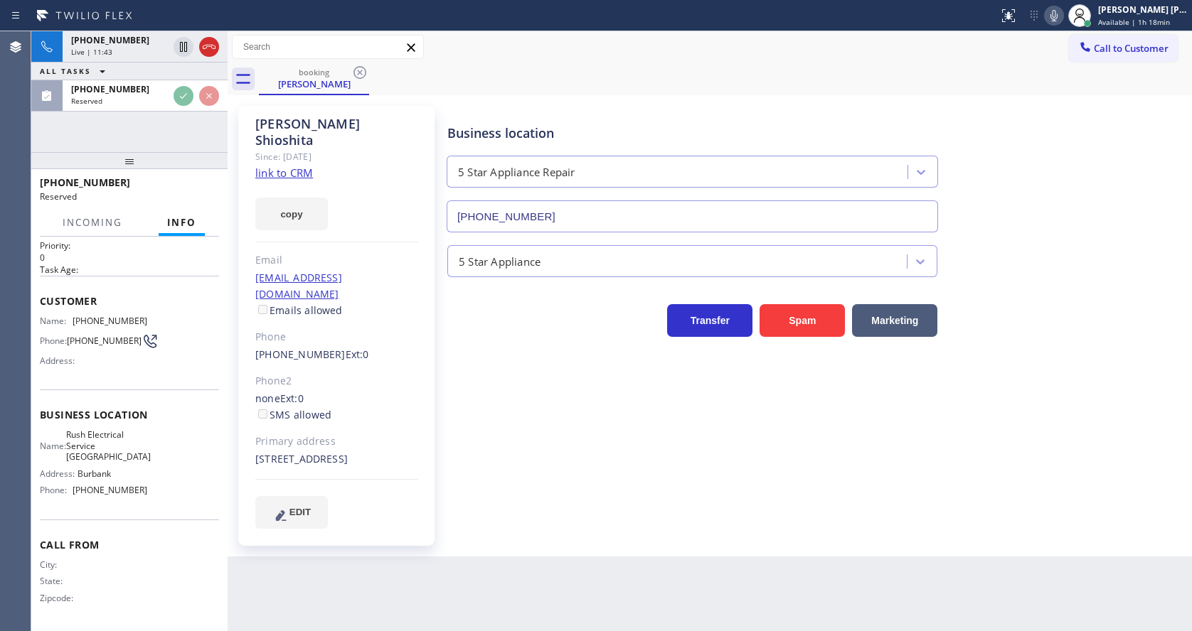
scroll to position [31, 0]
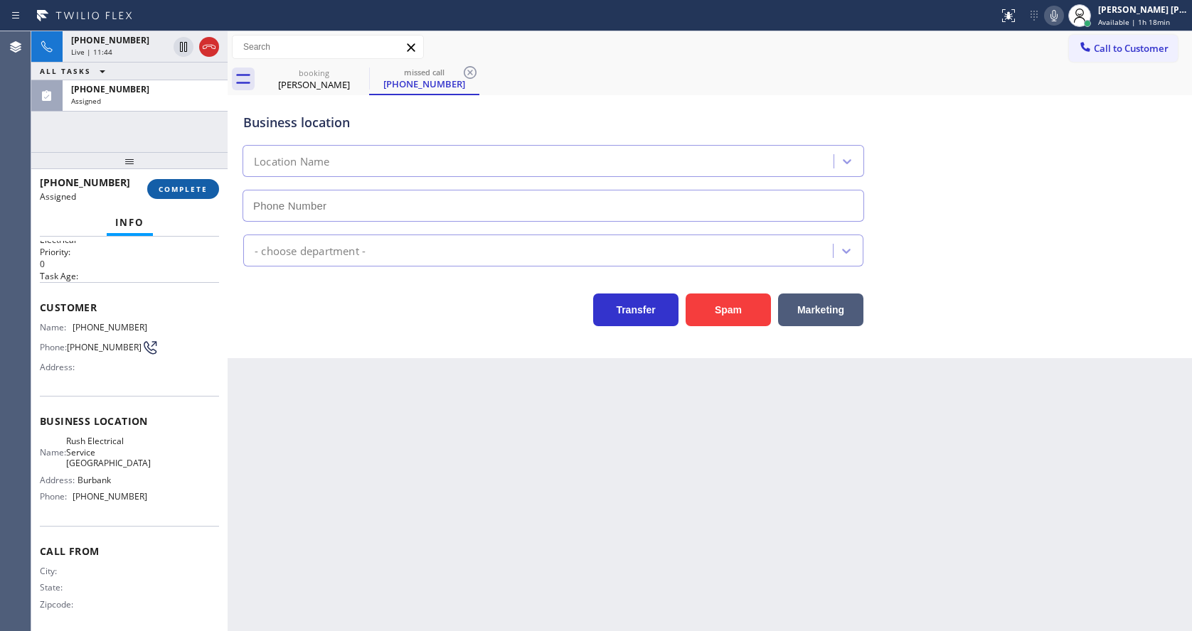
type input "[PHONE_NUMBER]"
click at [176, 191] on span "COMPLETE" at bounding box center [183, 189] width 49 height 10
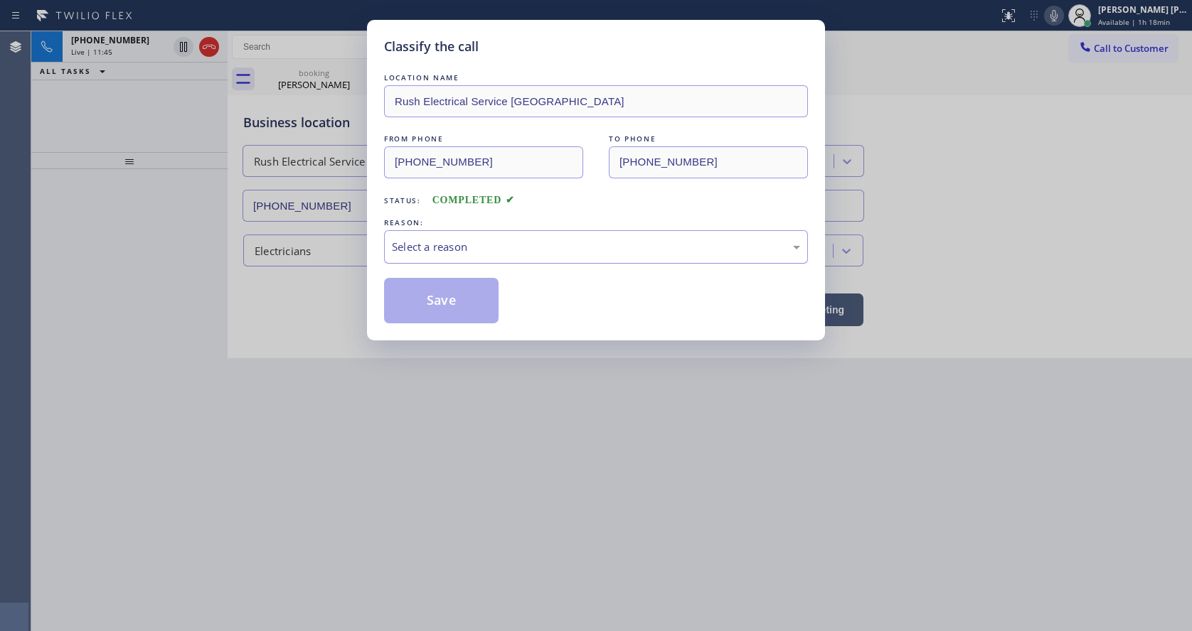
click at [473, 256] on div "Select a reason" at bounding box center [596, 246] width 424 height 33
click at [437, 305] on button "Save" at bounding box center [441, 301] width 114 height 46
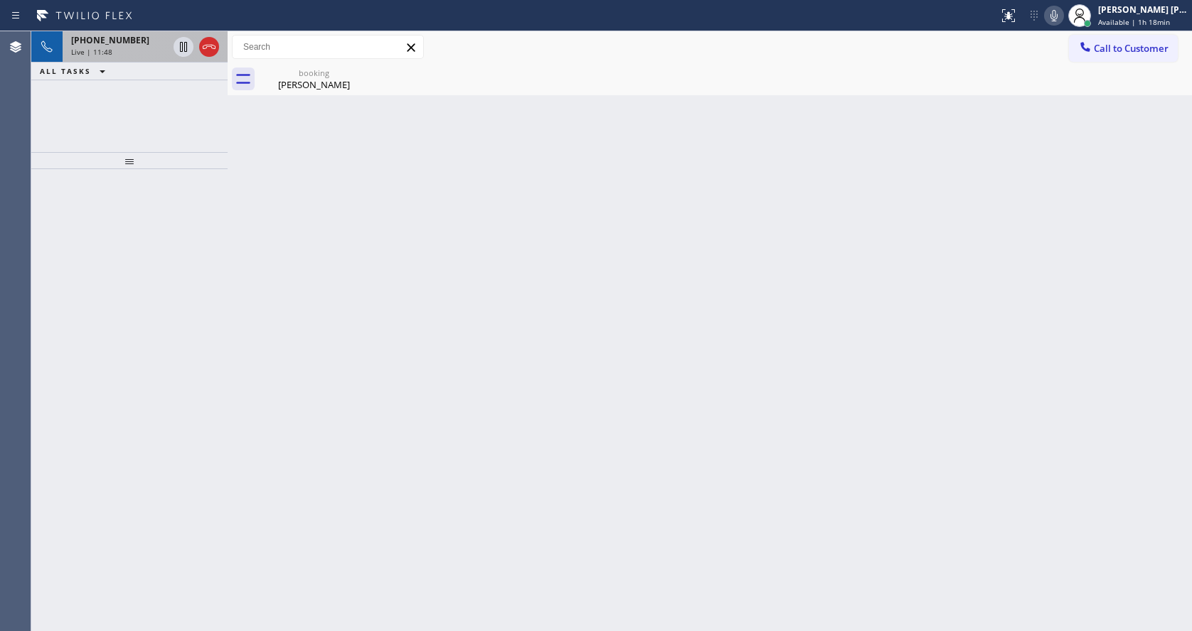
click at [148, 53] on div "Live | 11:48" at bounding box center [119, 52] width 97 height 10
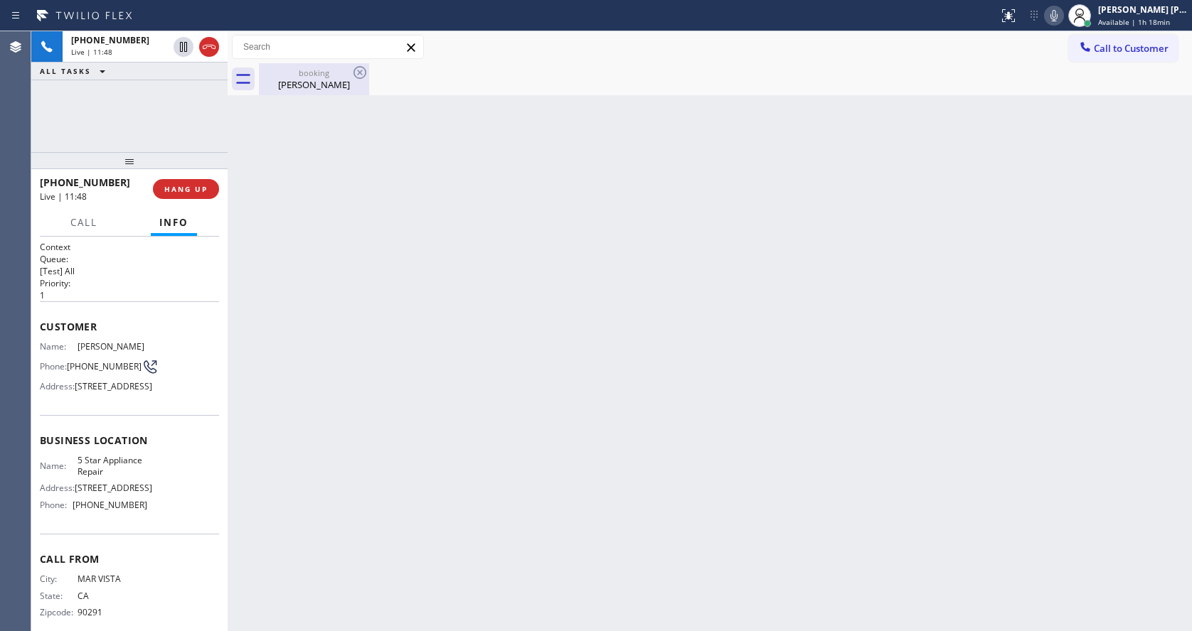
click at [289, 73] on div "booking" at bounding box center [313, 73] width 107 height 11
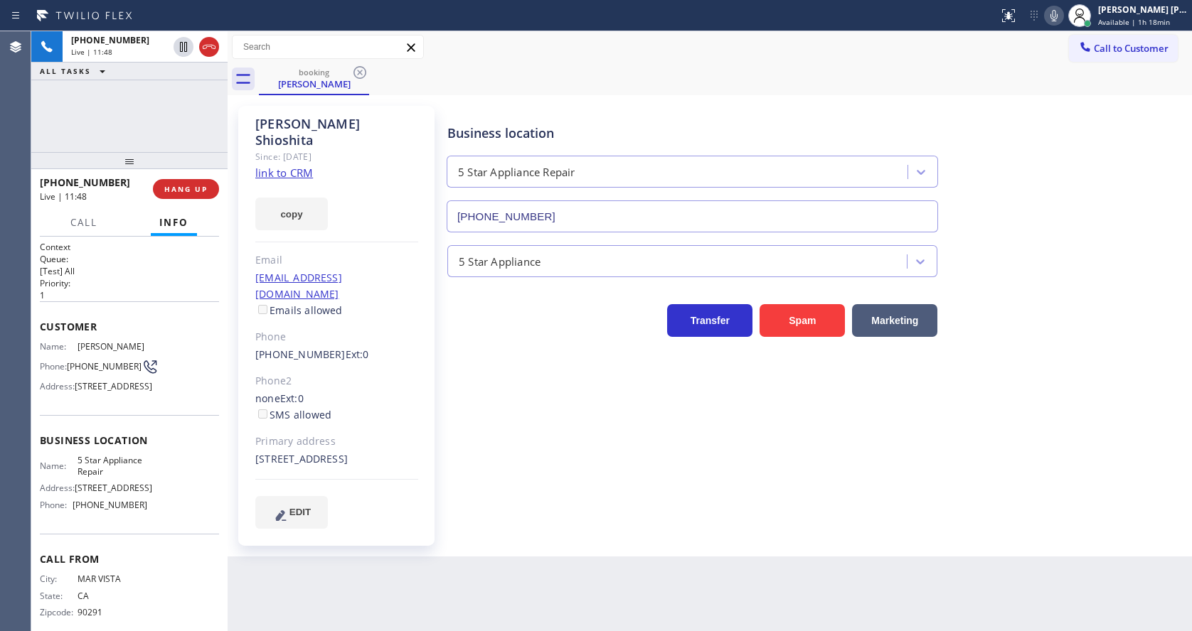
click at [535, 339] on div "Business location 5 Star Appliance Repair [PHONE_NUMBER] 5 Star Appliance Trans…" at bounding box center [816, 316] width 744 height 415
click at [464, 439] on div "Business location 5 Star Appliance Repair [PHONE_NUMBER] 5 Star Appliance Trans…" at bounding box center [816, 316] width 744 height 415
click at [786, 541] on div "Back to Dashboard Change Sender ID Customers Technicians Select a contact Outbo…" at bounding box center [710, 331] width 964 height 600
click at [583, 476] on div "Business location 5 Star Appliance Repair [PHONE_NUMBER] 5 Star Appliance Trans…" at bounding box center [816, 316] width 744 height 415
click at [535, 465] on div "Business location 5 Star Appliance Repair [PHONE_NUMBER] 5 Star Appliance Trans…" at bounding box center [816, 316] width 744 height 415
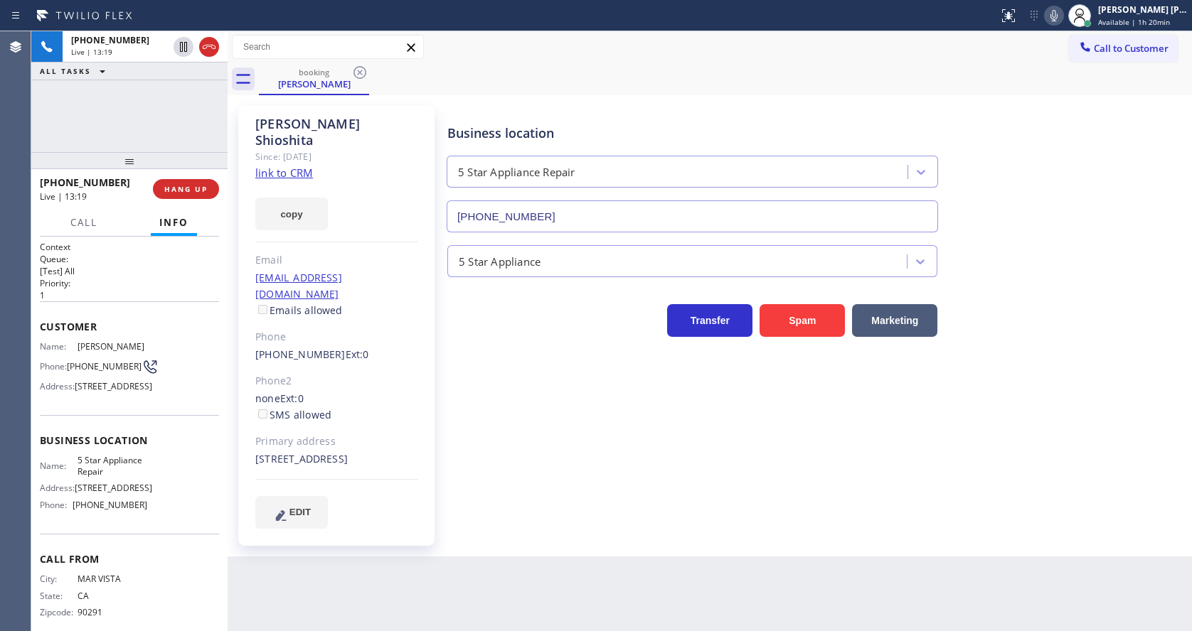
click at [597, 510] on div "Business location 5 Star Appliance Repair [PHONE_NUMBER] 5 Star Appliance Trans…" at bounding box center [816, 331] width 744 height 444
drag, startPoint x: 613, startPoint y: 552, endPoint x: 541, endPoint y: 570, distance: 74.0
click at [613, 552] on div "Back to Dashboard Change Sender ID Customers Technicians Select a contact Outbo…" at bounding box center [710, 331] width 964 height 600
click at [523, 544] on div "Back to Dashboard Change Sender ID Customers Technicians Select a contact Outbo…" at bounding box center [710, 331] width 964 height 600
drag, startPoint x: 562, startPoint y: 523, endPoint x: 485, endPoint y: 545, distance: 80.1
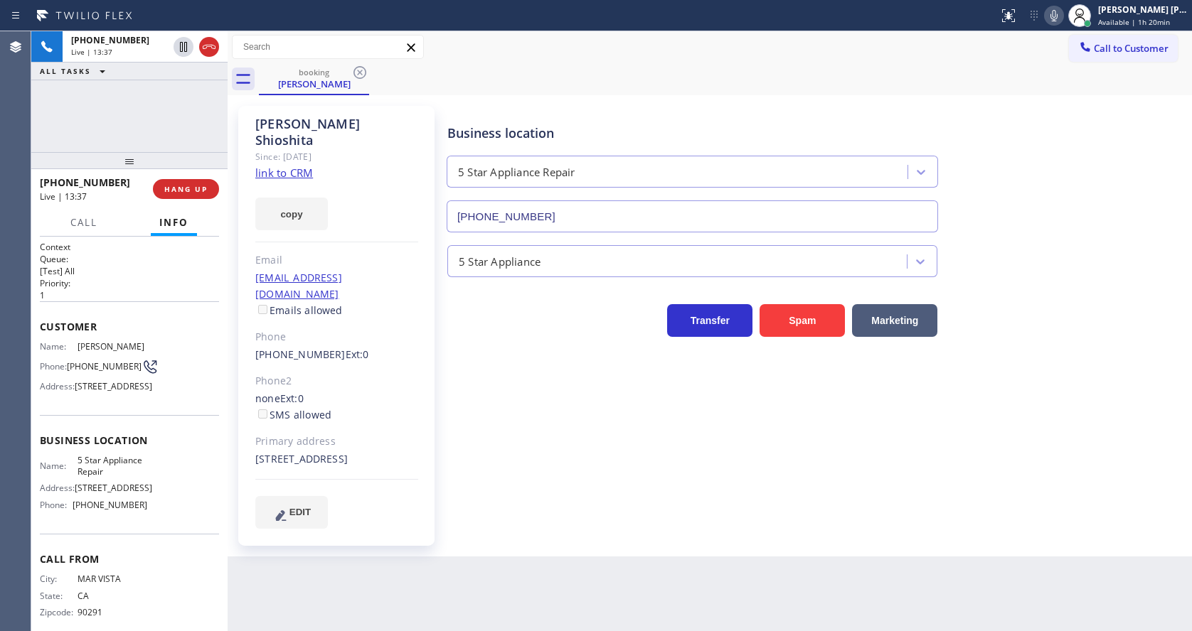
click at [562, 523] on div "Business location 5 Star Appliance Repair [PHONE_NUMBER] 5 Star Appliance Trans…" at bounding box center [816, 331] width 744 height 444
click at [516, 499] on div "Business location 5 Star Appliance Repair [PHONE_NUMBER] 5 Star Appliance Trans…" at bounding box center [816, 316] width 744 height 415
click at [515, 506] on div "Business location 5 Star Appliance Repair [PHONE_NUMBER] 5 Star Appliance Trans…" at bounding box center [816, 316] width 744 height 415
click at [505, 535] on div "Business location 5 Star Appliance Repair [PHONE_NUMBER] 5 Star Appliance Trans…" at bounding box center [816, 331] width 744 height 444
click at [437, 550] on div "Back to Dashboard Change Sender ID Customers Technicians Select a contact Outbo…" at bounding box center [710, 331] width 964 height 600
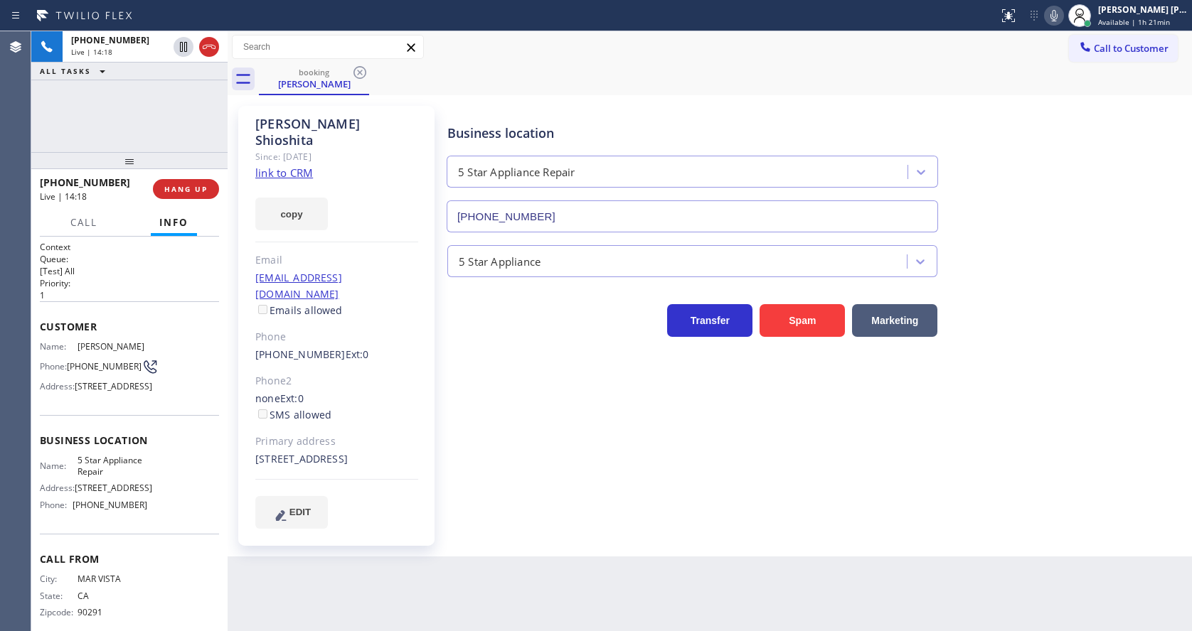
click at [455, 470] on div "Business location 5 Star Appliance Repair [PHONE_NUMBER] 5 Star Appliance Trans…" at bounding box center [816, 316] width 744 height 415
click at [440, 447] on div "[PERSON_NAME] Since: [DATE] link to CRM copy Email [EMAIL_ADDRESS][DOMAIN_NAME]…" at bounding box center [337, 326] width 213 height 454
click at [114, 333] on span "Customer" at bounding box center [129, 327] width 179 height 14
click at [459, 386] on div "Business location 5 Star Appliance Repair [PHONE_NUMBER] 5 Star Appliance Trans…" at bounding box center [816, 316] width 744 height 415
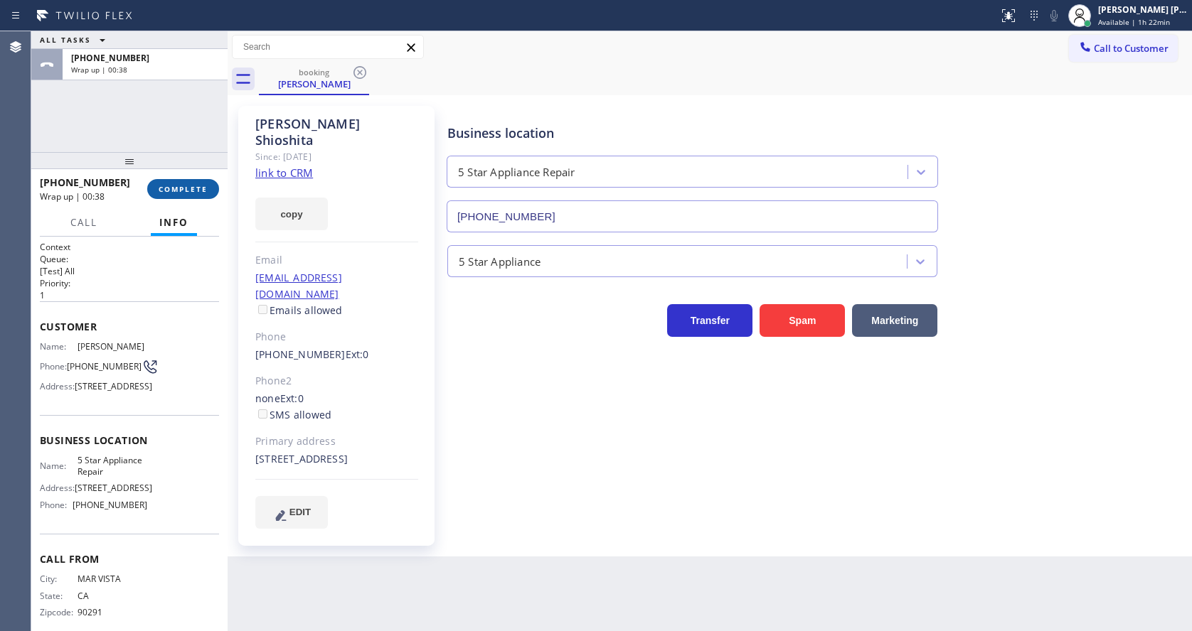
click at [166, 181] on button "COMPLETE" at bounding box center [183, 189] width 72 height 20
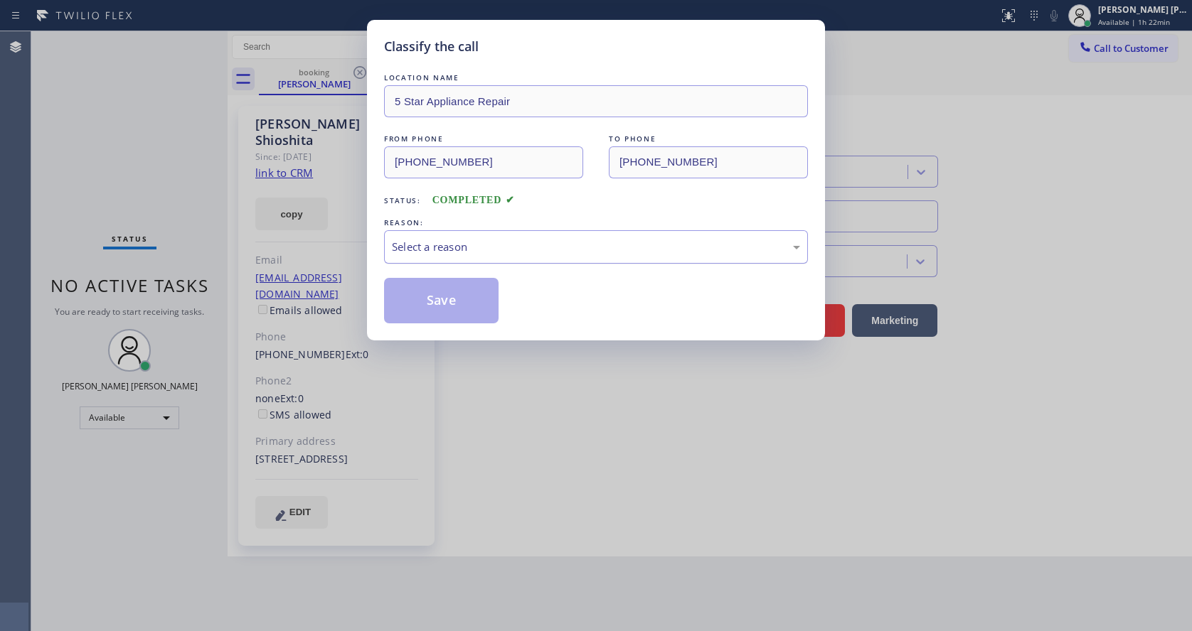
click at [442, 241] on div "Select a reason" at bounding box center [596, 247] width 408 height 16
click at [432, 298] on button "Save" at bounding box center [441, 301] width 114 height 46
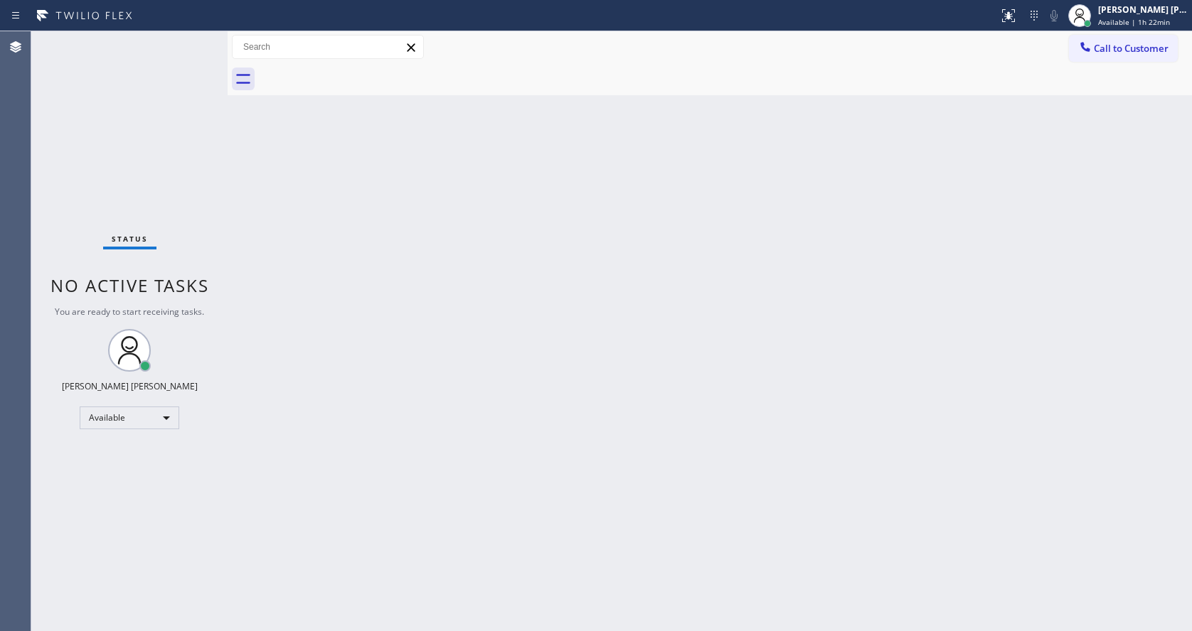
drag, startPoint x: 429, startPoint y: 407, endPoint x: 346, endPoint y: 503, distance: 126.6
click at [429, 408] on div "Back to Dashboard Change Sender ID Customers Technicians Select a contact Outbo…" at bounding box center [710, 331] width 964 height 600
click at [301, 366] on div "Back to Dashboard Change Sender ID Customers Technicians Select a contact Outbo…" at bounding box center [710, 331] width 964 height 600
click at [717, 301] on div "Back to Dashboard Change Sender ID Customers Technicians Select a contact Outbo…" at bounding box center [710, 331] width 964 height 600
click at [690, 297] on div "Back to Dashboard Change Sender ID Customers Technicians Select a contact Outbo…" at bounding box center [710, 331] width 964 height 600
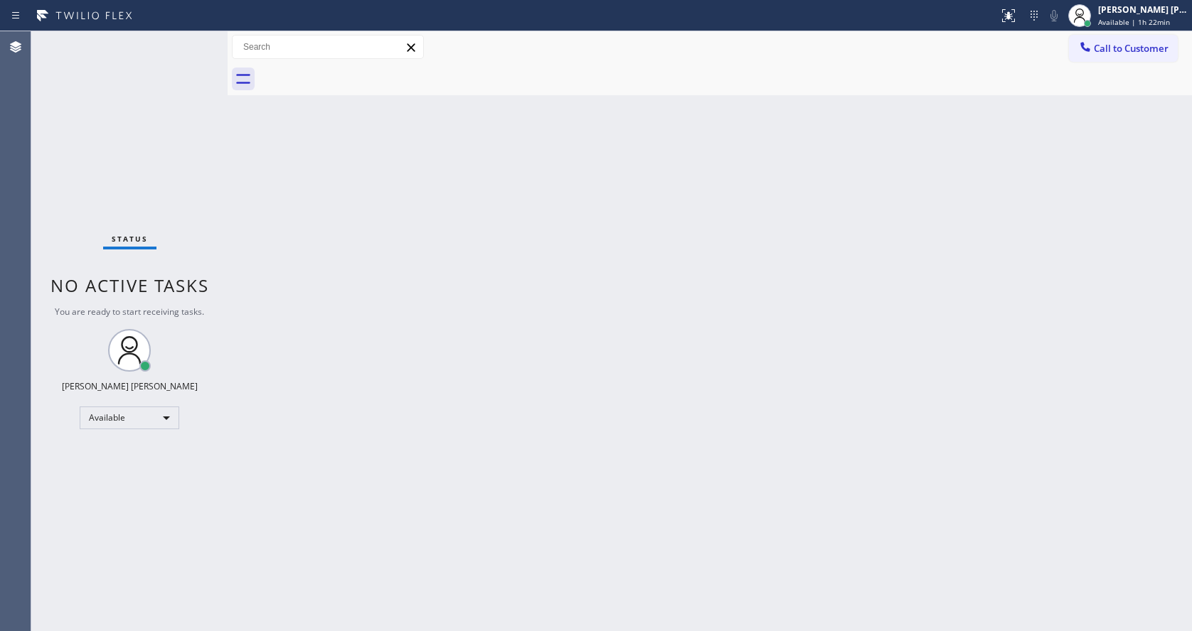
click at [680, 449] on div "Back to Dashboard Change Sender ID Customers Technicians Select a contact Outbo…" at bounding box center [710, 331] width 964 height 600
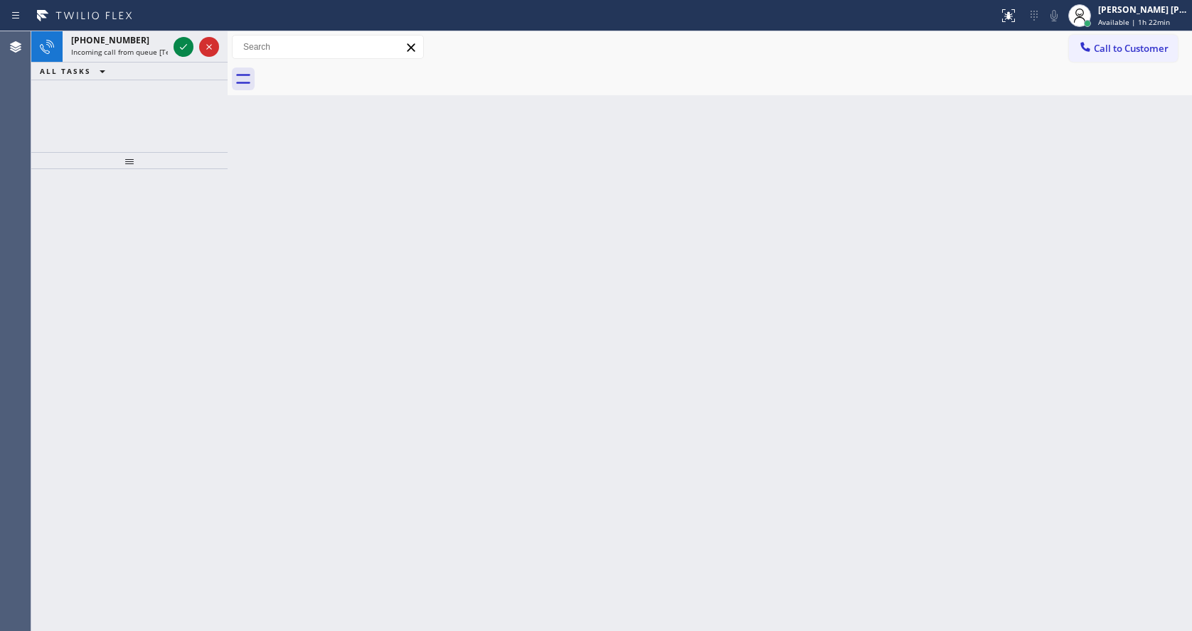
drag, startPoint x: 299, startPoint y: 339, endPoint x: 277, endPoint y: 267, distance: 75.1
click at [299, 339] on div "Back to Dashboard Change Sender ID Customers Technicians Select a contact Outbo…" at bounding box center [710, 331] width 964 height 600
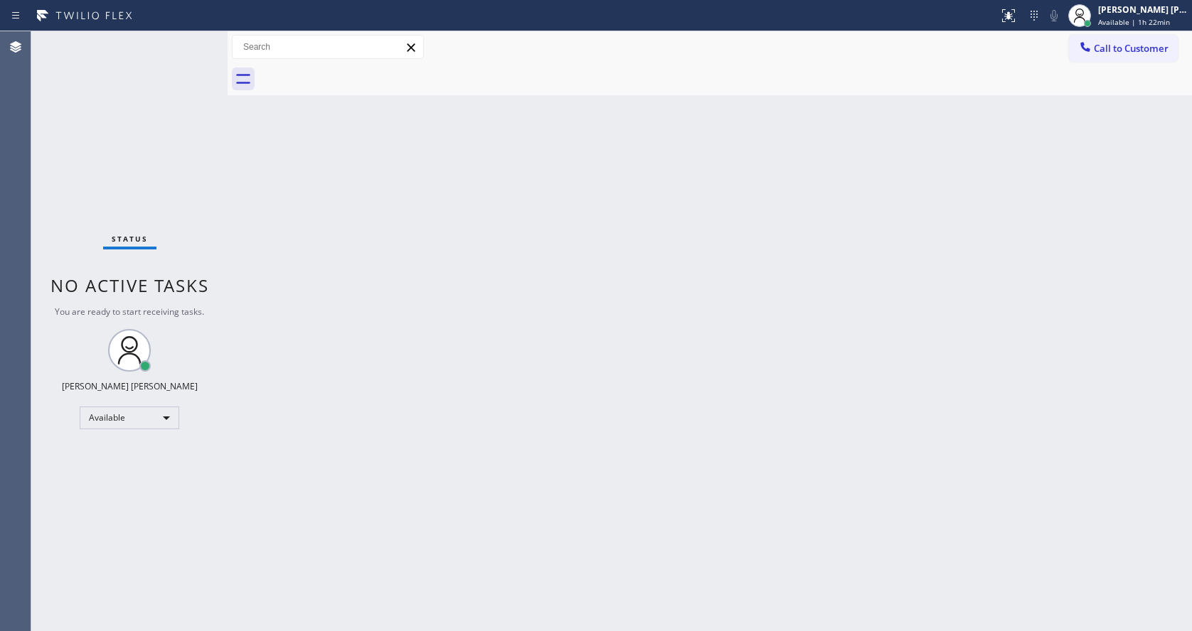
click at [394, 230] on div "Back to Dashboard Change Sender ID Customers Technicians Select a contact Outbo…" at bounding box center [710, 331] width 964 height 600
click at [324, 289] on div "Back to Dashboard Change Sender ID Customers Technicians Select a contact Outbo…" at bounding box center [710, 331] width 964 height 600
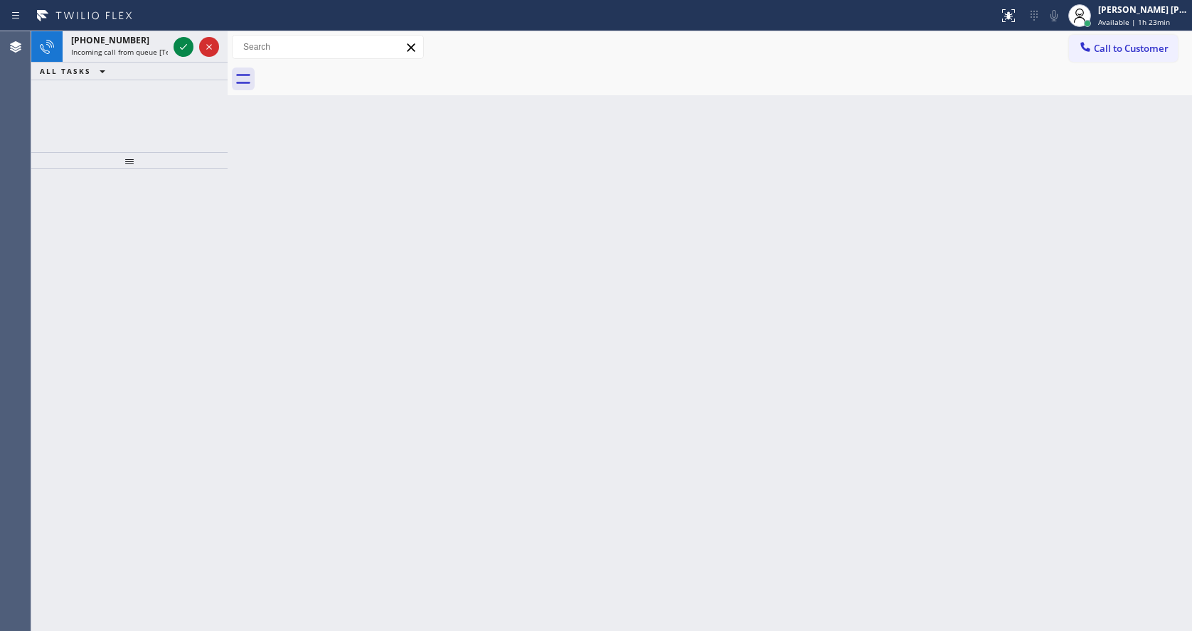
click at [351, 449] on div "Back to Dashboard Change Sender ID Customers Technicians Select a contact Outbo…" at bounding box center [710, 331] width 964 height 600
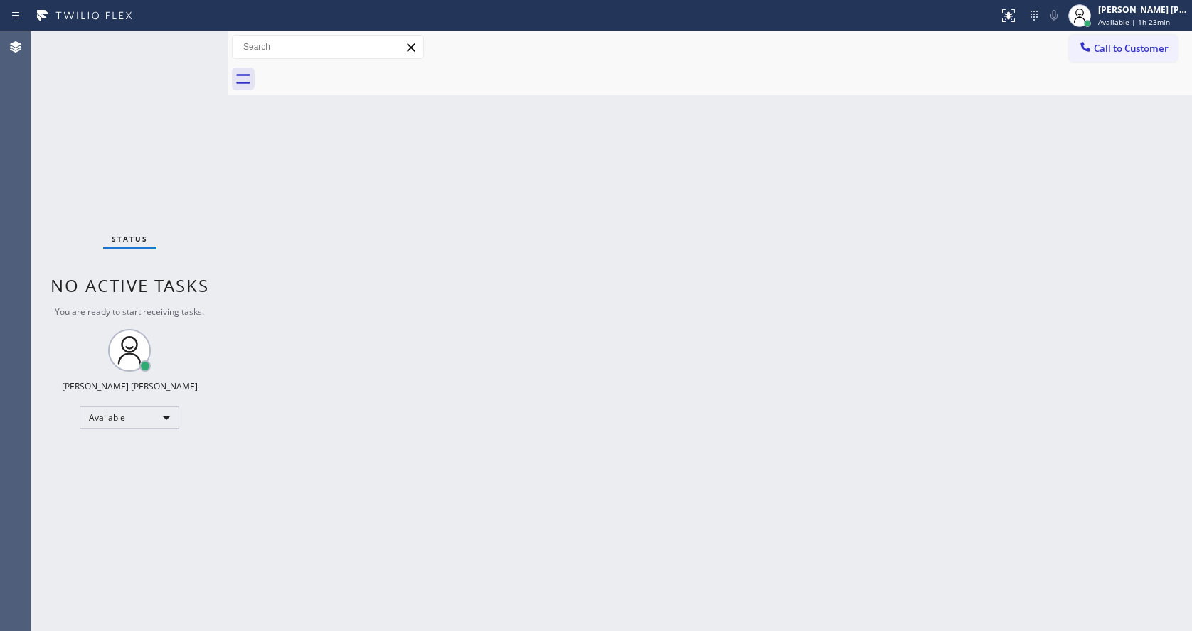
click at [328, 626] on div "Back to Dashboard Change Sender ID Customers Technicians Select a contact Outbo…" at bounding box center [710, 331] width 964 height 600
drag, startPoint x: 727, startPoint y: 468, endPoint x: 463, endPoint y: 494, distance: 265.1
click at [727, 468] on div "Back to Dashboard Change Sender ID Customers Technicians Select a contact Outbo…" at bounding box center [710, 331] width 964 height 600
click at [405, 304] on div "Back to Dashboard Change Sender ID Customers Technicians Select a contact Outbo…" at bounding box center [710, 331] width 964 height 600
drag, startPoint x: 548, startPoint y: 402, endPoint x: 429, endPoint y: 153, distance: 276.0
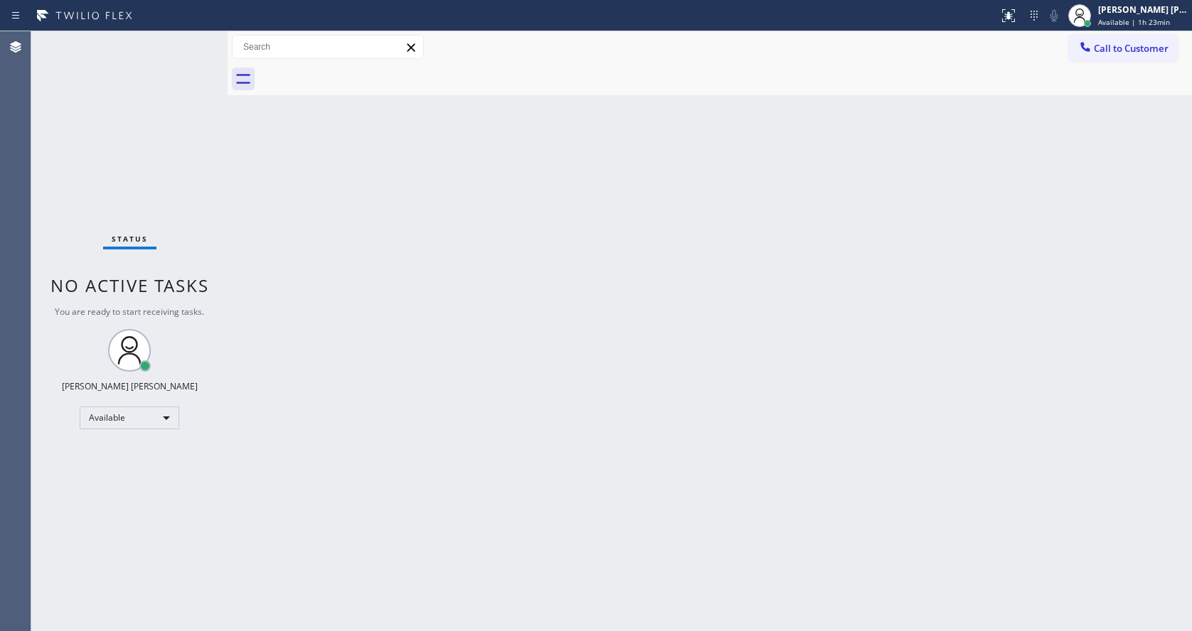
click at [548, 402] on div "Back to Dashboard Change Sender ID Customers Technicians Select a contact Outbo…" at bounding box center [710, 331] width 964 height 600
click at [202, 143] on div "Status No active tasks You are ready to start receiving tasks. [PERSON_NAME] [P…" at bounding box center [129, 331] width 196 height 600
click at [208, 321] on div "Status No active tasks You are ready to start receiving tasks. [PERSON_NAME] [P…" at bounding box center [129, 331] width 196 height 600
click at [775, 374] on div "Back to Dashboard Change Sender ID Customers Technicians Select a contact Outbo…" at bounding box center [710, 331] width 964 height 600
click at [653, 280] on div "Back to Dashboard Change Sender ID Customers Technicians Select a contact Outbo…" at bounding box center [710, 331] width 964 height 600
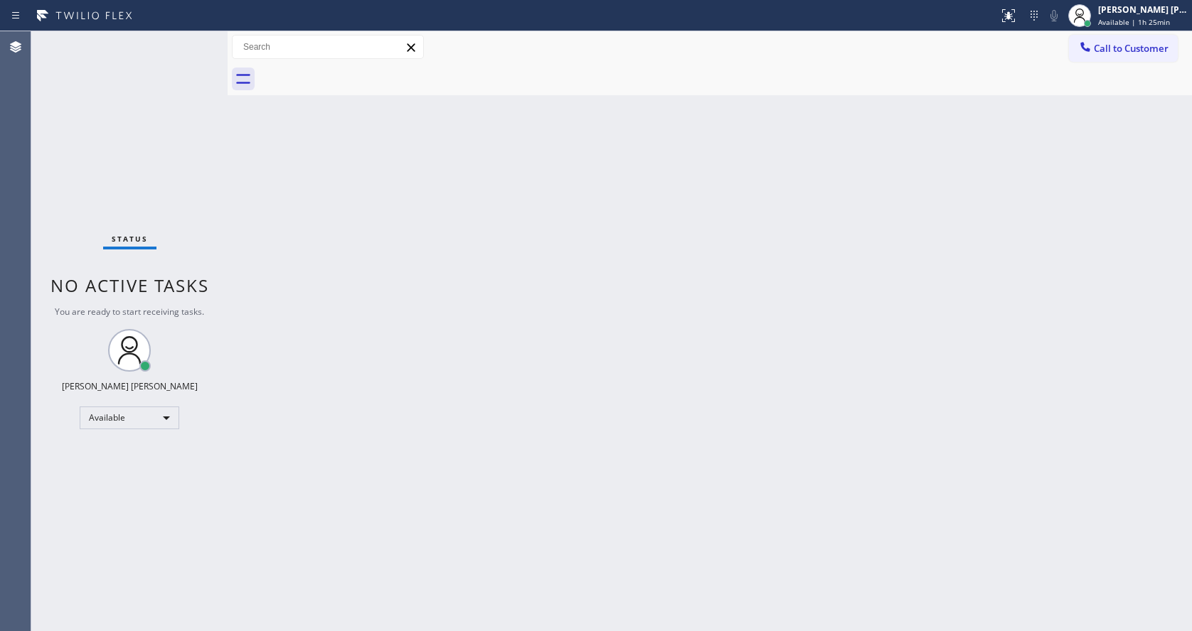
click at [436, 422] on div "Back to Dashboard Change Sender ID Customers Technicians Select a contact Outbo…" at bounding box center [710, 331] width 964 height 600
click at [822, 366] on div "Back to Dashboard Change Sender ID Customers Technicians Select a contact Outbo…" at bounding box center [710, 331] width 964 height 600
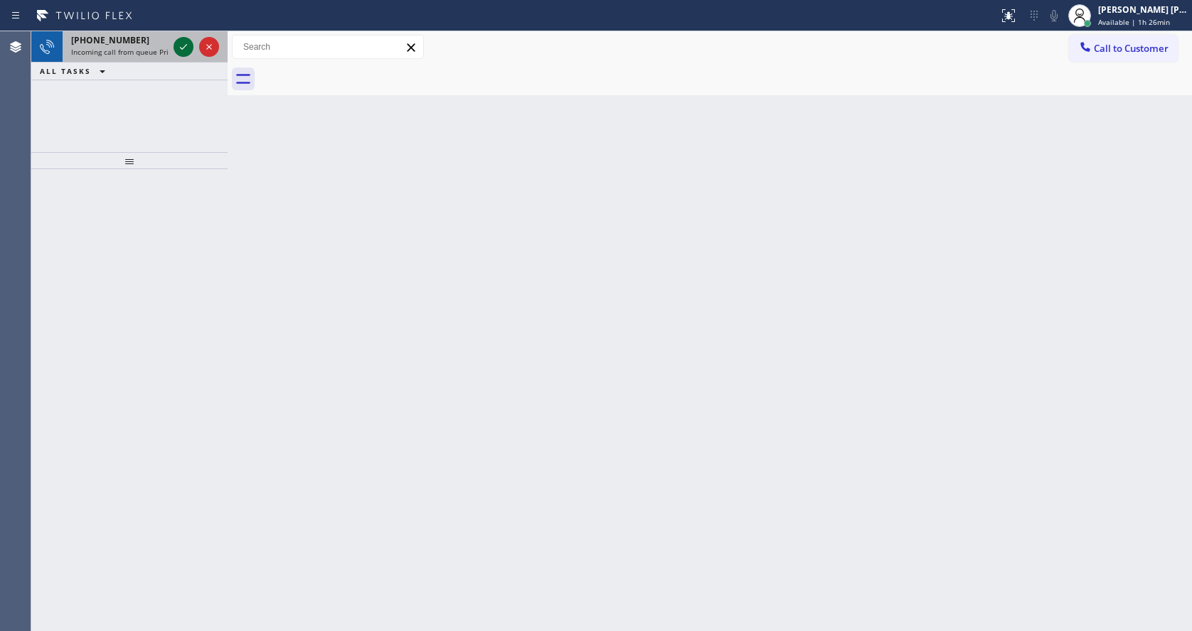
click at [185, 53] on icon at bounding box center [183, 46] width 17 height 17
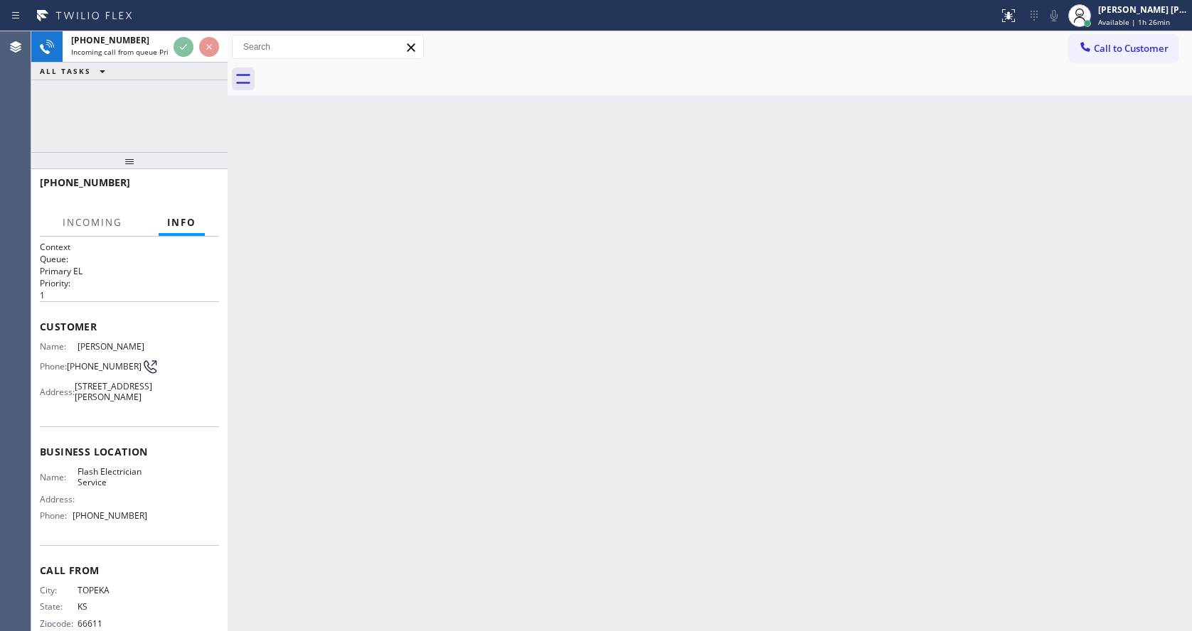
scroll to position [53, 0]
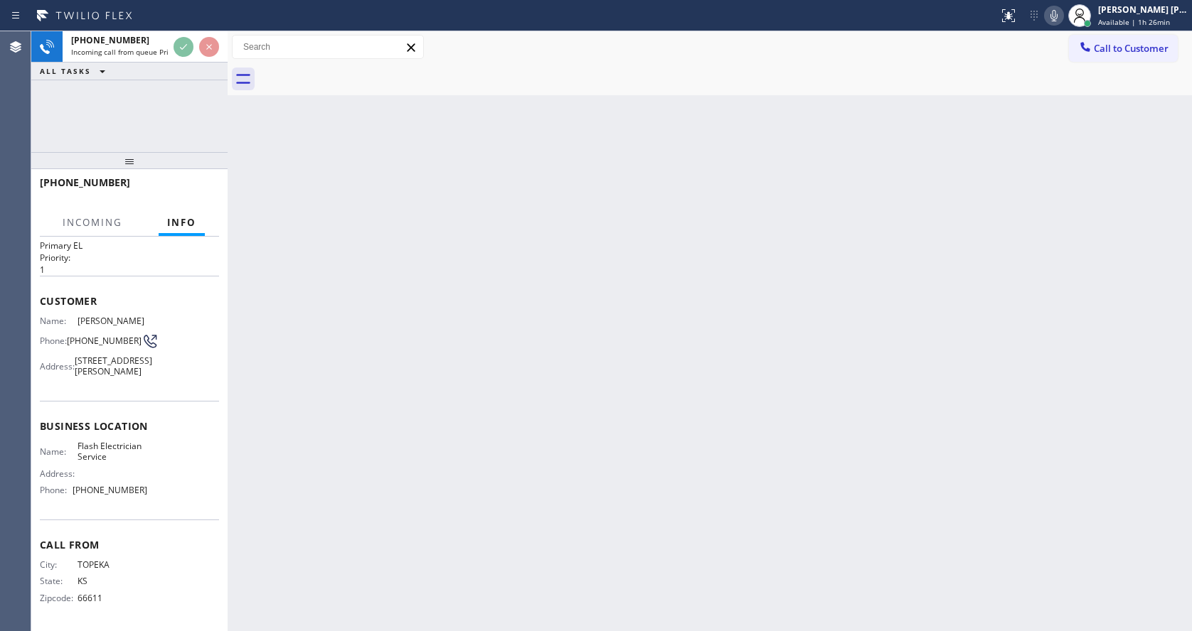
click at [336, 427] on div "Back to Dashboard Change Sender ID Customers Technicians Select a contact Outbo…" at bounding box center [710, 331] width 964 height 600
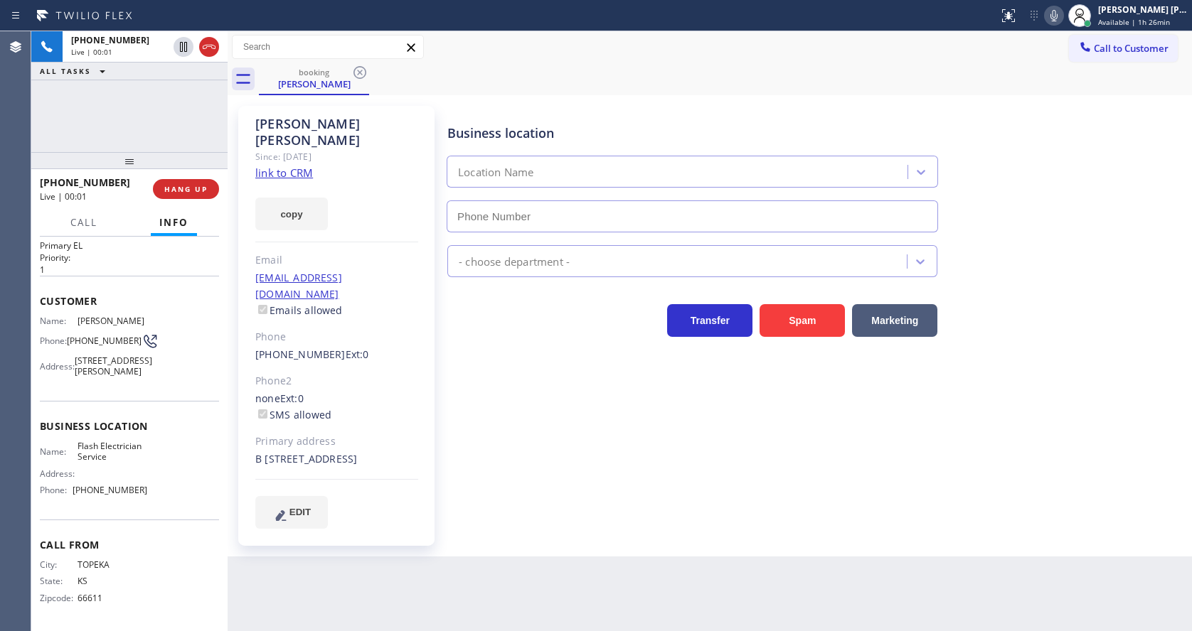
type input "[PHONE_NUMBER]"
click at [572, 456] on div "Business location Flash Electrician Service [PHONE_NUMBER] Electricians Transfe…" at bounding box center [816, 316] width 744 height 415
click at [528, 427] on div "Business location Flash Electrician Service [PHONE_NUMBER] Electricians Transfe…" at bounding box center [816, 316] width 744 height 415
click at [455, 304] on div "Transfer Spam Marketing" at bounding box center [692, 317] width 496 height 40
click at [294, 166] on link "link to CRM" at bounding box center [284, 173] width 58 height 14
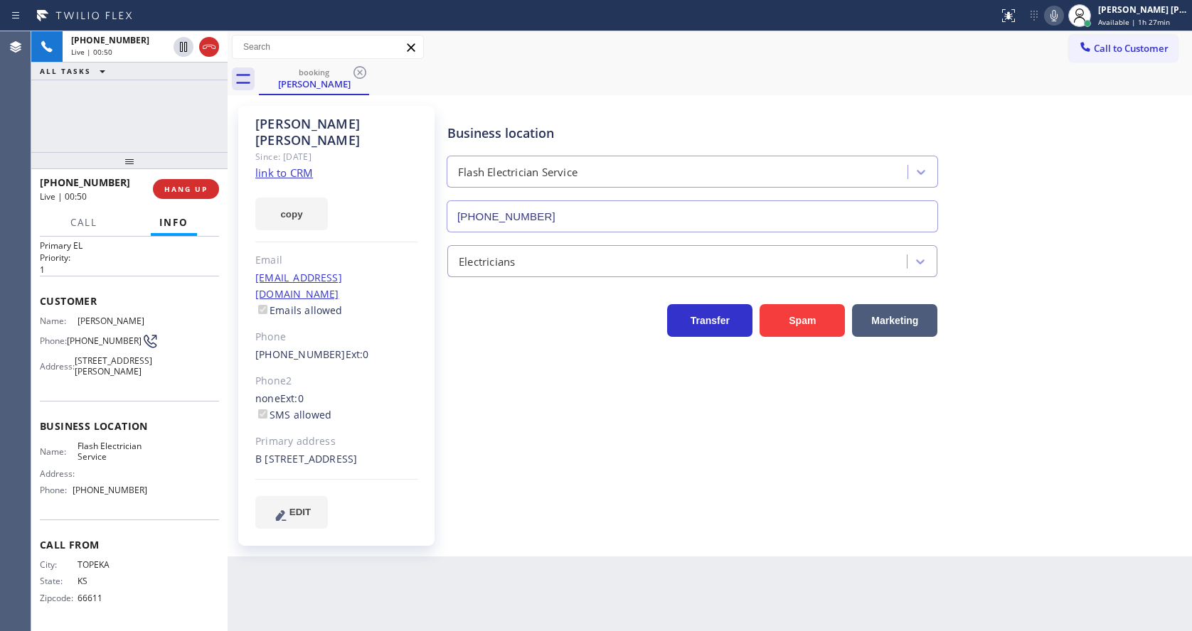
click at [550, 398] on div "Business location Flash Electrician Service [PHONE_NUMBER] Electricians Transfe…" at bounding box center [816, 316] width 744 height 415
click at [173, 187] on span "HANG UP" at bounding box center [185, 189] width 43 height 10
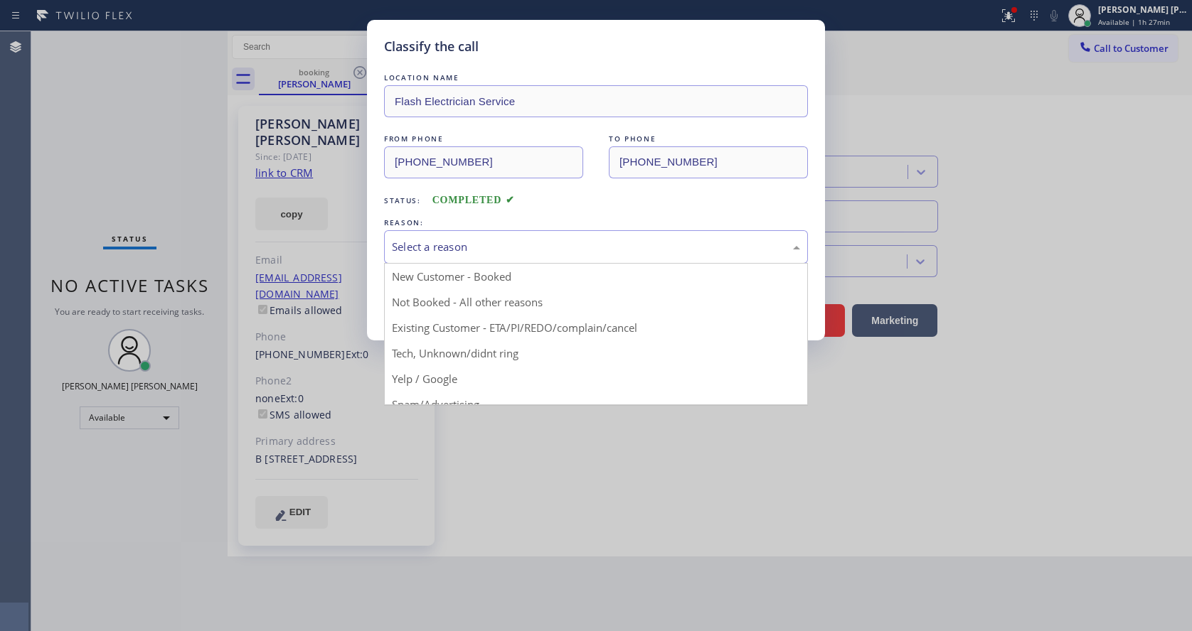
click at [497, 254] on div "Select a reason" at bounding box center [596, 247] width 408 height 16
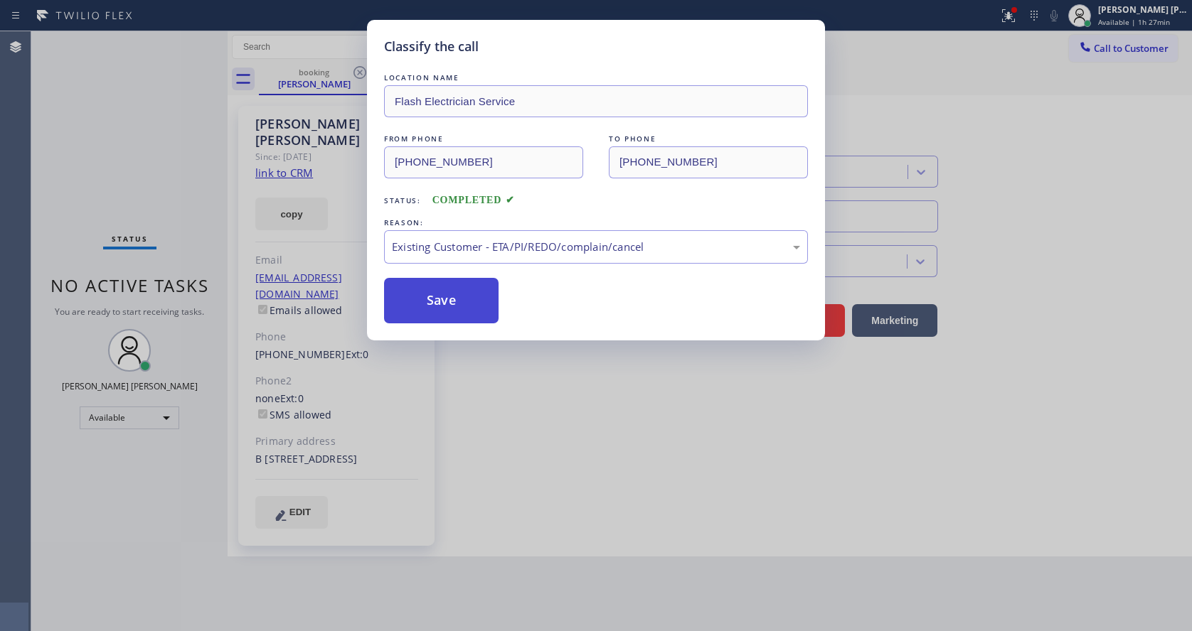
click at [451, 296] on button "Save" at bounding box center [441, 301] width 114 height 46
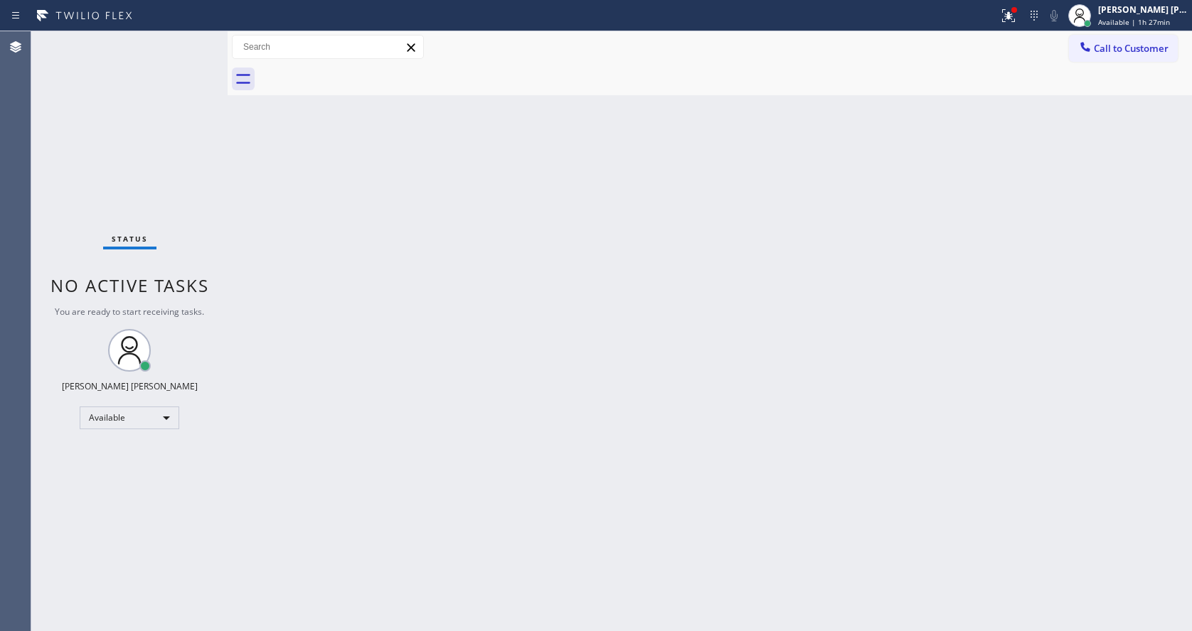
click at [434, 314] on div "Back to Dashboard Change Sender ID Customers Technicians Select a contact Outbo…" at bounding box center [710, 331] width 964 height 600
click at [495, 374] on div "Back to Dashboard Change Sender ID Customers Technicians Select a contact Outbo…" at bounding box center [710, 331] width 964 height 600
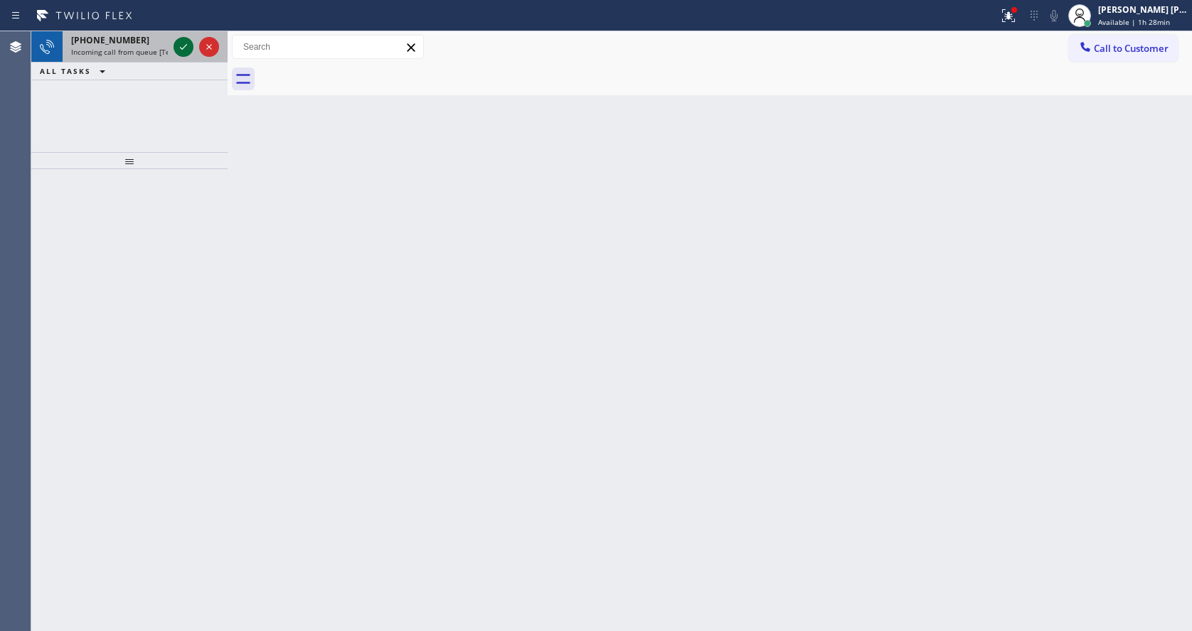
click at [183, 45] on icon at bounding box center [183, 46] width 17 height 17
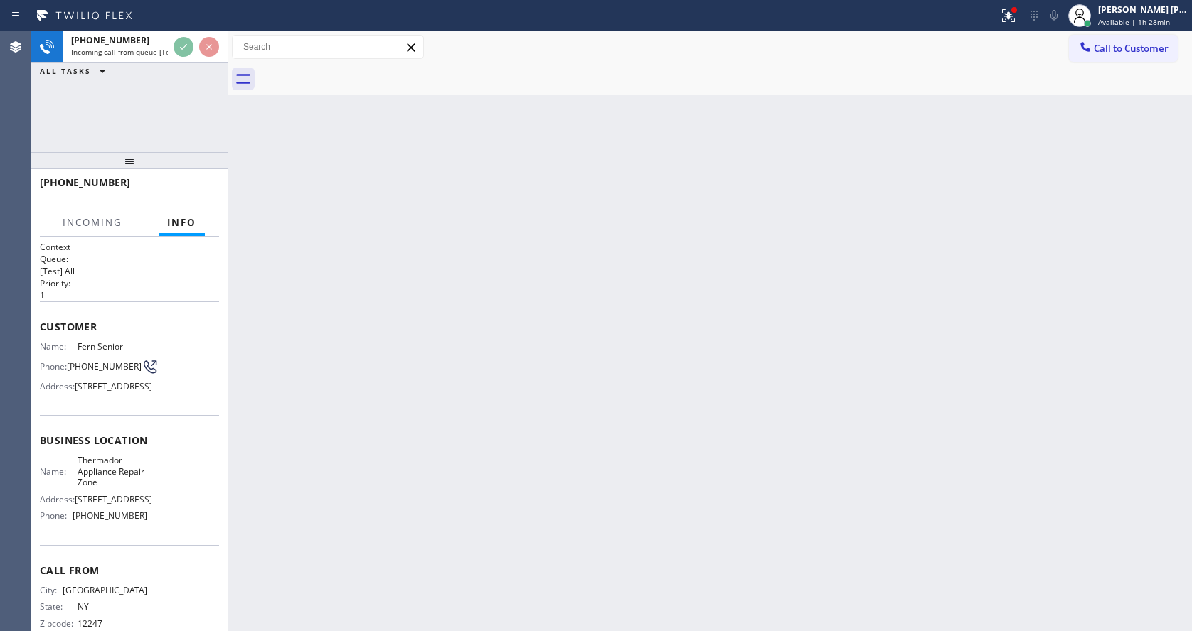
click at [801, 338] on div "Back to Dashboard Change Sender ID Customers Technicians Select a contact Outbo…" at bounding box center [710, 331] width 964 height 600
click at [1015, 3] on button at bounding box center [1008, 15] width 31 height 31
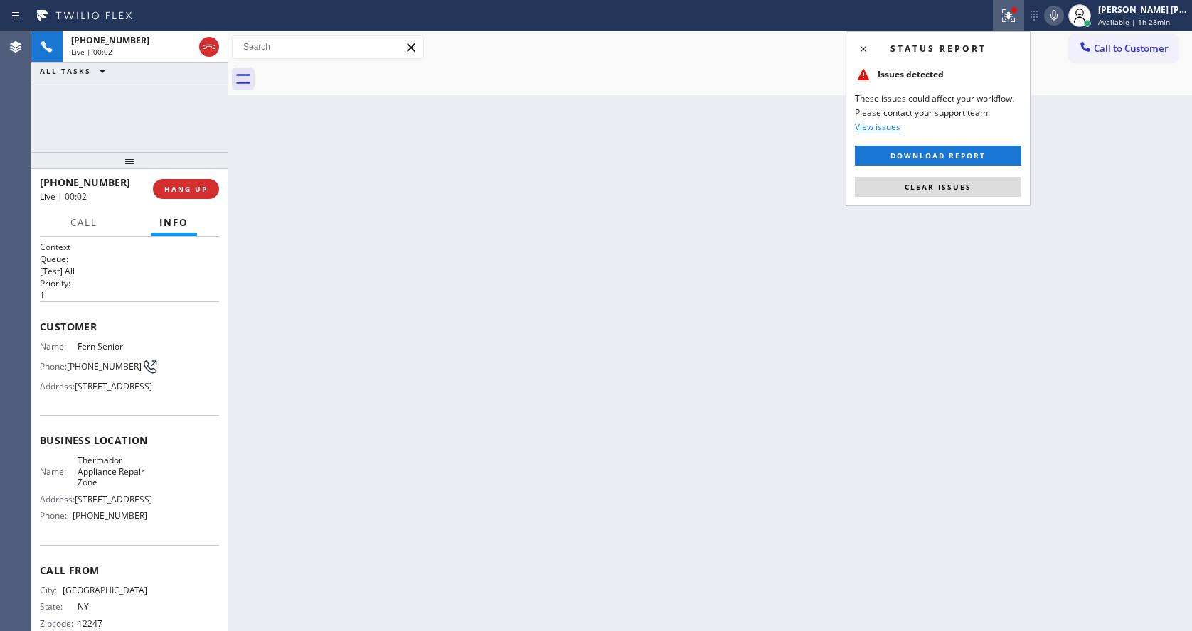
click at [977, 170] on div "Status report Issues detected These issues could affect your workflow. Please c…" at bounding box center [937, 118] width 185 height 175
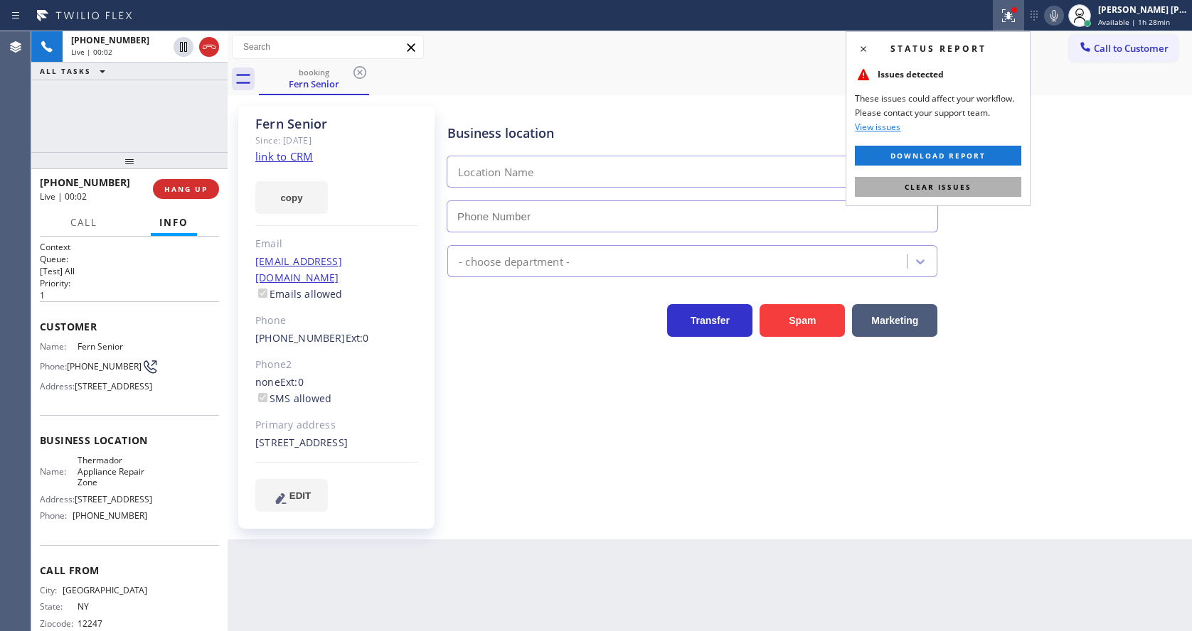
click at [971, 188] on button "Clear issues" at bounding box center [938, 187] width 166 height 20
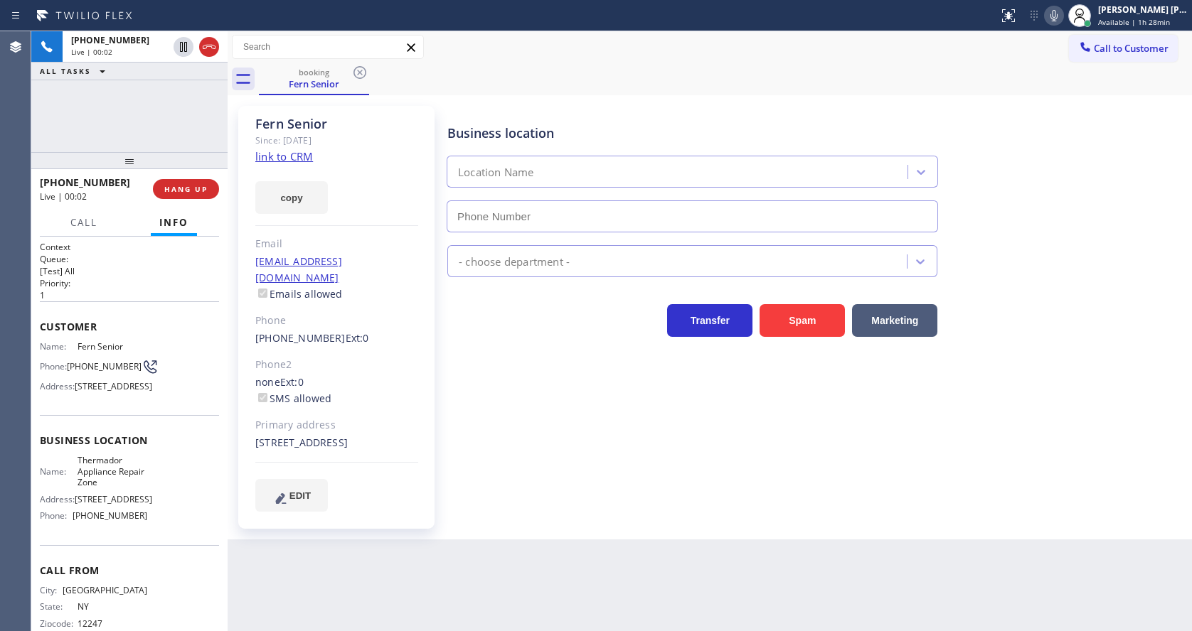
click at [1064, 218] on div "Business location Location Name" at bounding box center [816, 168] width 744 height 129
type input "[PHONE_NUMBER]"
click at [538, 451] on div "Business location Thermador Appliance Repair Zone [PHONE_NUMBER] Appliance Repa…" at bounding box center [816, 308] width 744 height 398
click at [510, 406] on div "Business location Thermador Appliance Repair Zone [PHONE_NUMBER] Appliance Repa…" at bounding box center [816, 308] width 744 height 398
click at [298, 157] on link "link to CRM" at bounding box center [284, 156] width 58 height 14
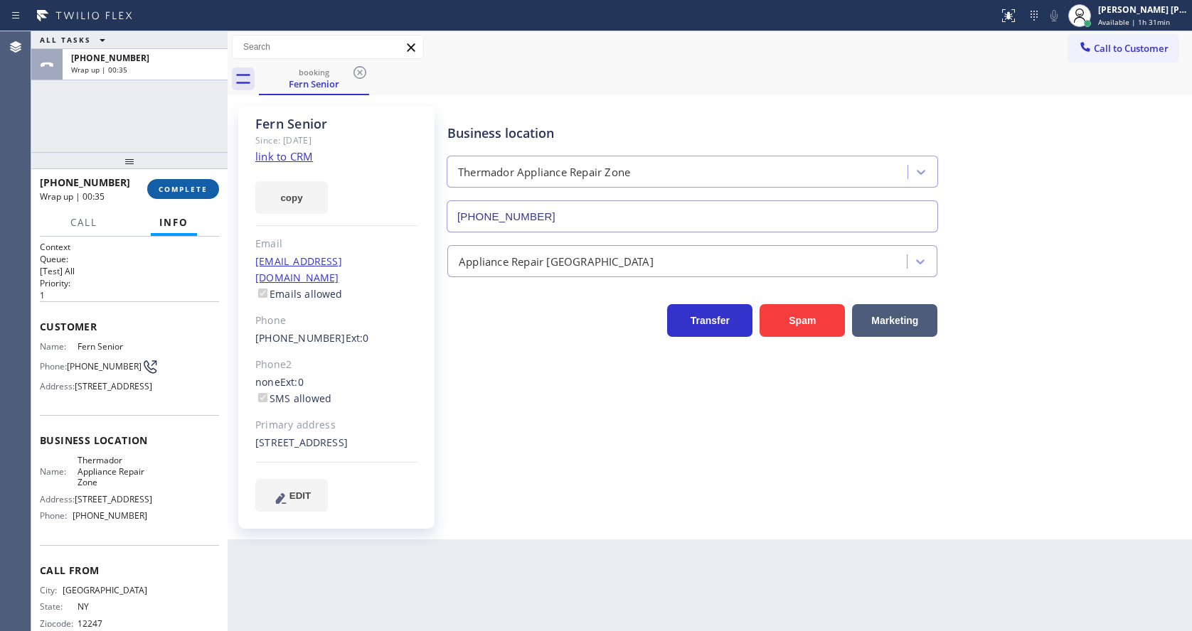
click at [180, 198] on button "COMPLETE" at bounding box center [183, 189] width 72 height 20
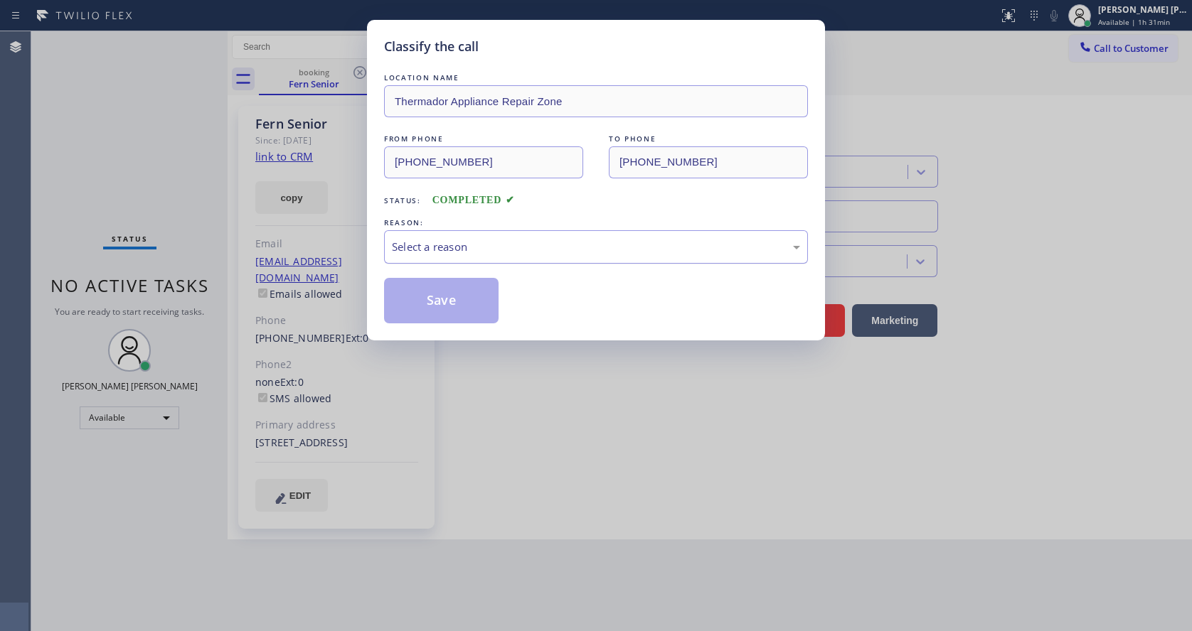
click at [451, 233] on div "Select a reason" at bounding box center [596, 246] width 424 height 33
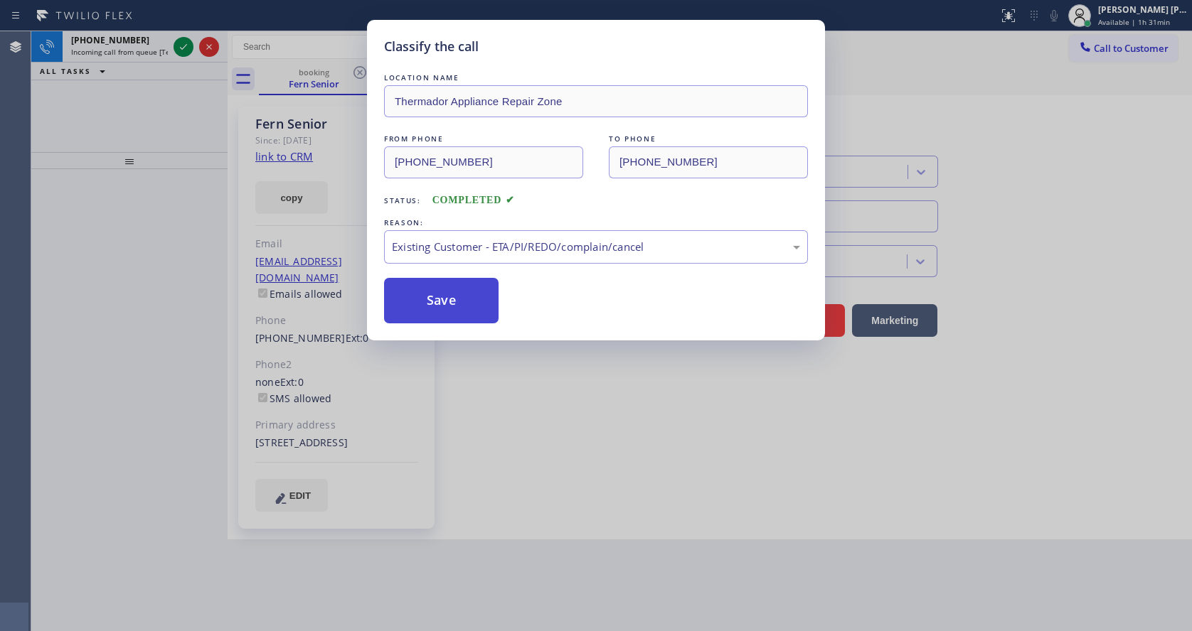
click at [447, 301] on button "Save" at bounding box center [441, 301] width 114 height 46
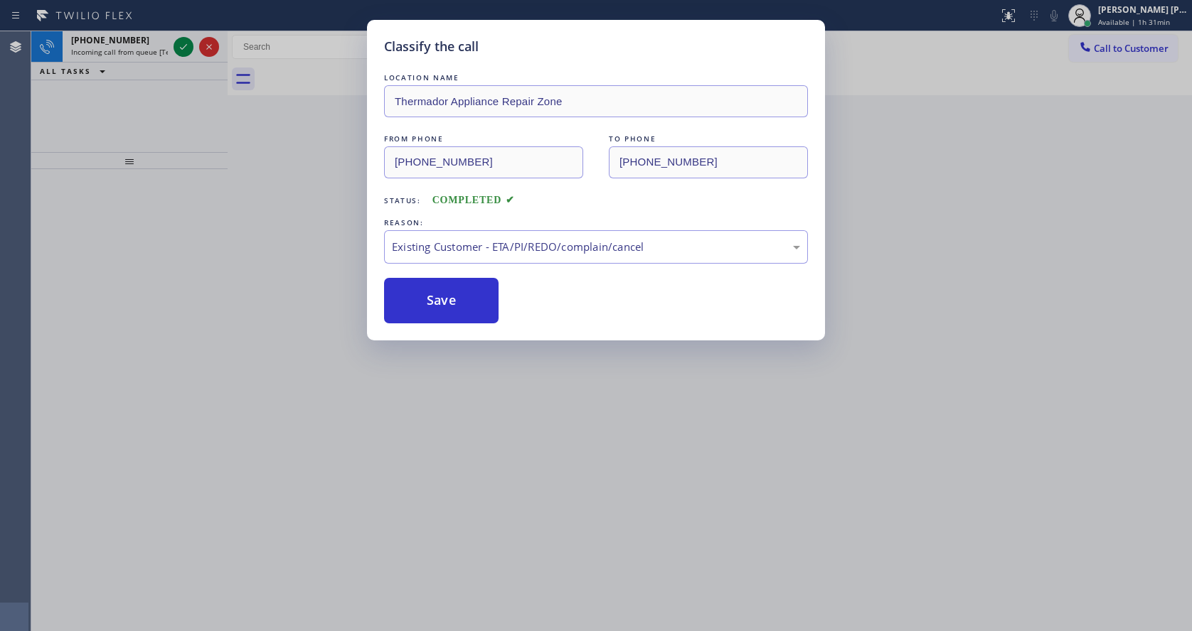
click at [507, 420] on div "Classify the call LOCATION NAME Thermador Appliance Repair Zone FROM PHONE [PHO…" at bounding box center [596, 315] width 1192 height 631
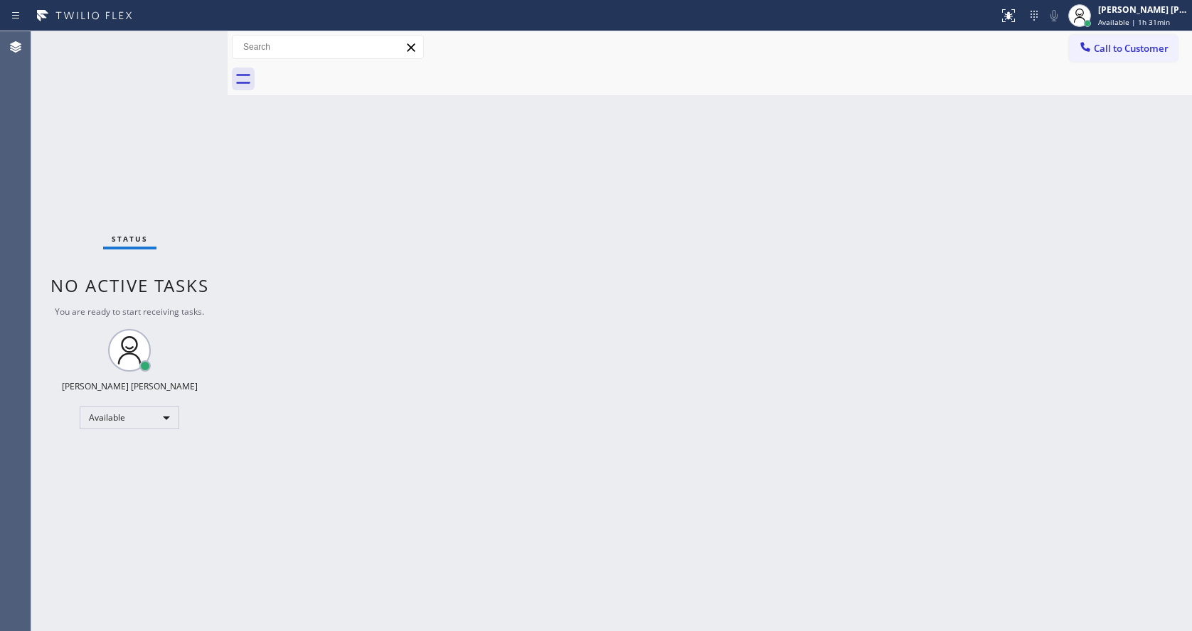
click at [184, 43] on div "Status No active tasks You are ready to start receiving tasks. [PERSON_NAME] [P…" at bounding box center [129, 331] width 196 height 600
click at [373, 439] on div "Back to Dashboard Change Sender ID Customers Technicians Select a contact Outbo…" at bounding box center [710, 331] width 964 height 600
drag, startPoint x: 626, startPoint y: 439, endPoint x: 521, endPoint y: 483, distance: 114.1
click at [626, 439] on div "Back to Dashboard Change Sender ID Customers Technicians Select a contact Outbo…" at bounding box center [710, 331] width 964 height 600
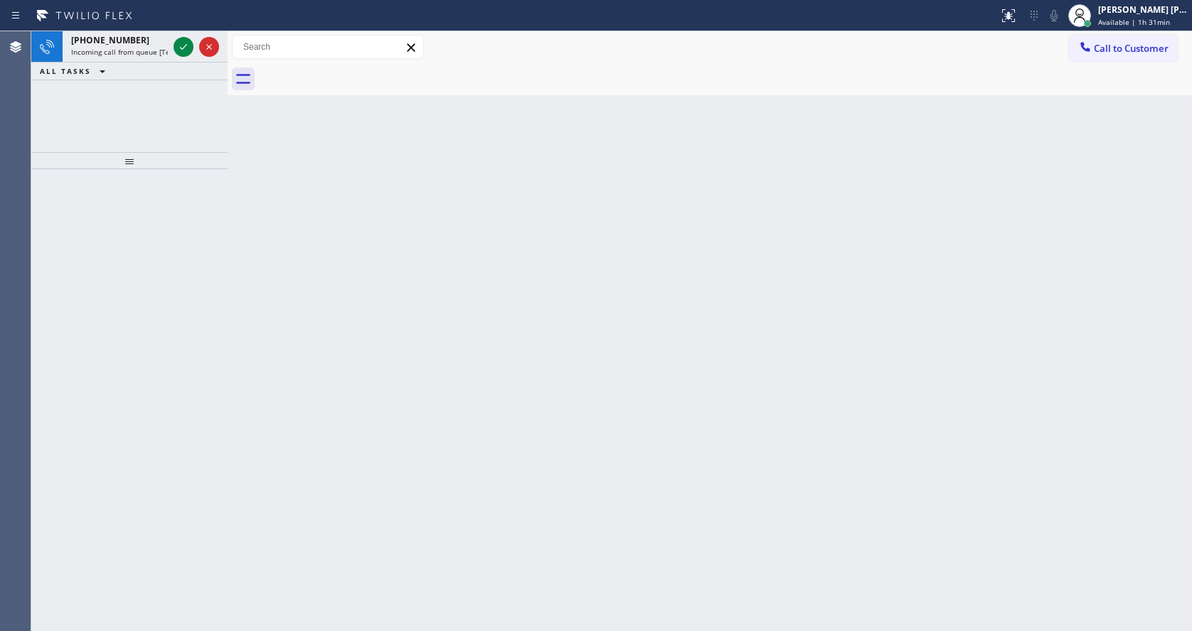
click at [312, 183] on div "Back to Dashboard Change Sender ID Customers Technicians Select a contact Outbo…" at bounding box center [710, 331] width 964 height 600
click at [183, 50] on icon at bounding box center [183, 46] width 17 height 17
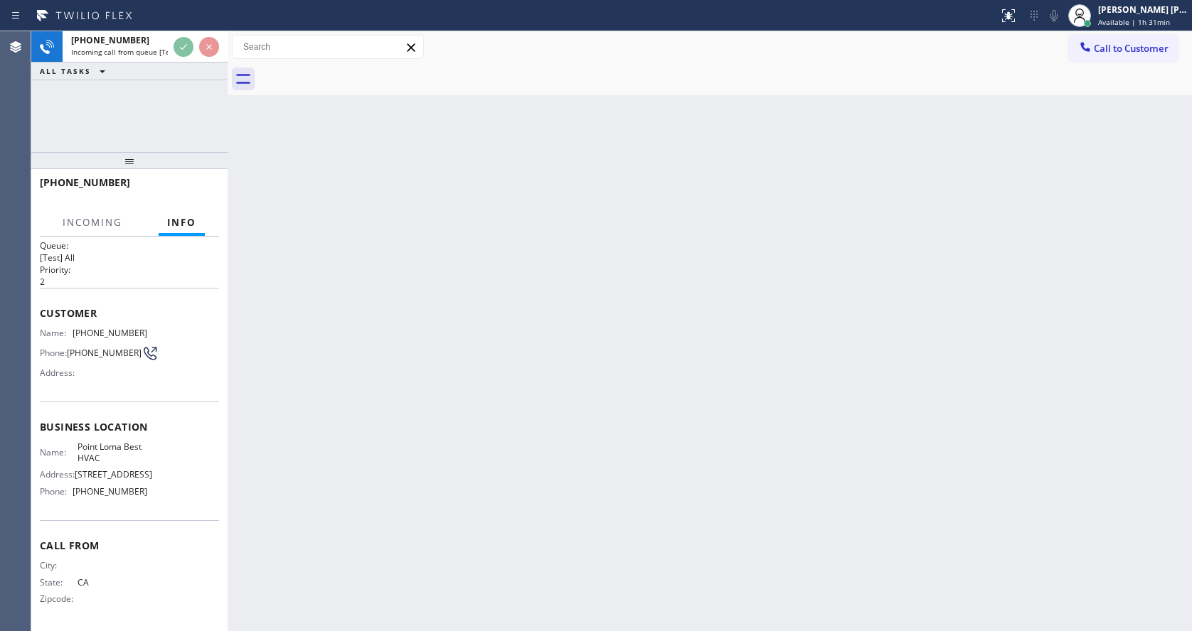
scroll to position [19, 0]
click at [447, 450] on div "Back to Dashboard Change Sender ID Customers Technicians Select a contact Outbo…" at bounding box center [710, 331] width 964 height 600
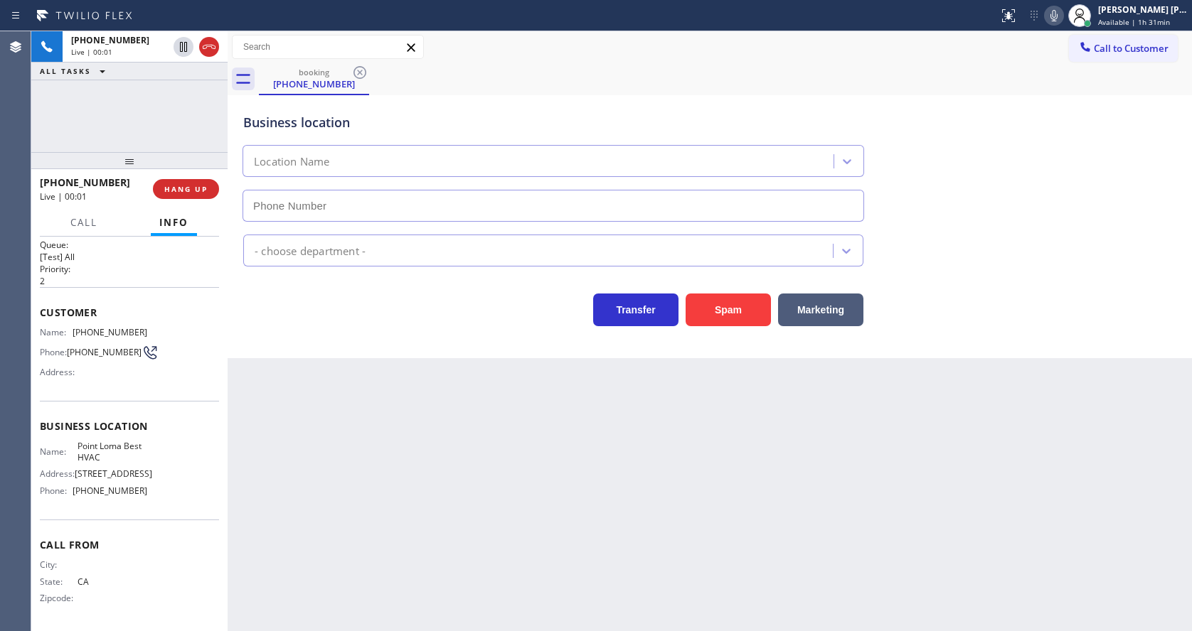
type input "[PHONE_NUMBER]"
click at [428, 478] on div "Back to Dashboard Change Sender ID Customers Technicians Select a contact Outbo…" at bounding box center [710, 331] width 964 height 600
click at [361, 483] on div "Back to Dashboard Change Sender ID Customers Technicians Select a contact Outbo…" at bounding box center [710, 331] width 964 height 600
click at [738, 305] on button "Spam" at bounding box center [727, 310] width 85 height 33
click at [503, 421] on div "Back to Dashboard Change Sender ID Customers Technicians Select a contact Outbo…" at bounding box center [710, 331] width 964 height 600
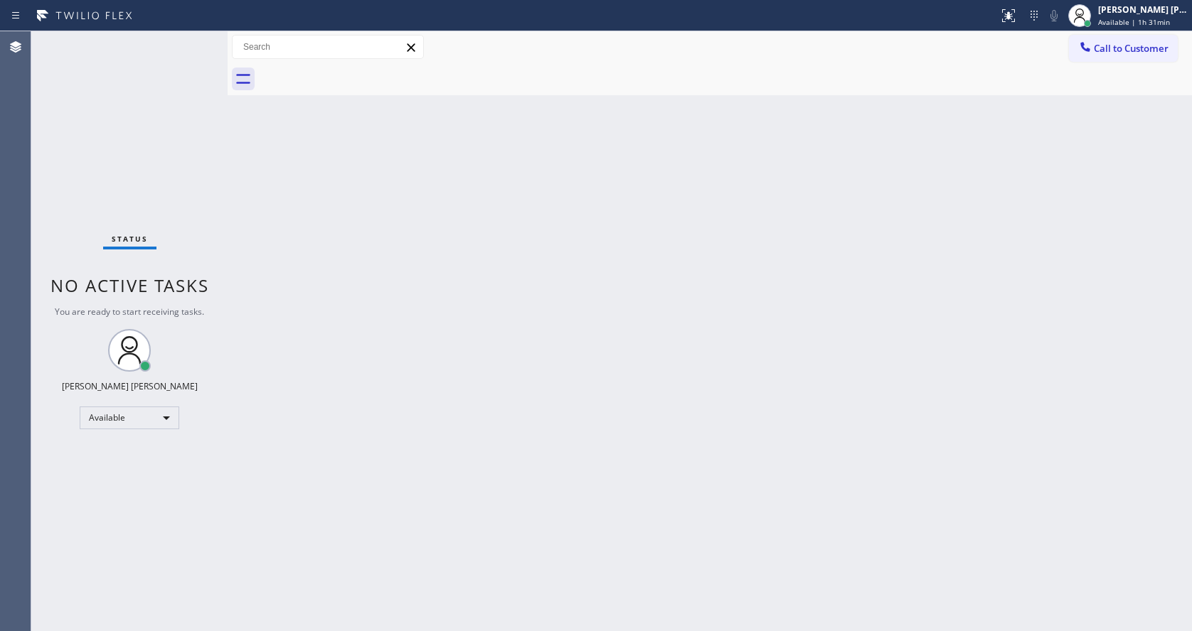
click at [353, 281] on div "Back to Dashboard Change Sender ID Customers Technicians Select a contact Outbo…" at bounding box center [710, 331] width 964 height 600
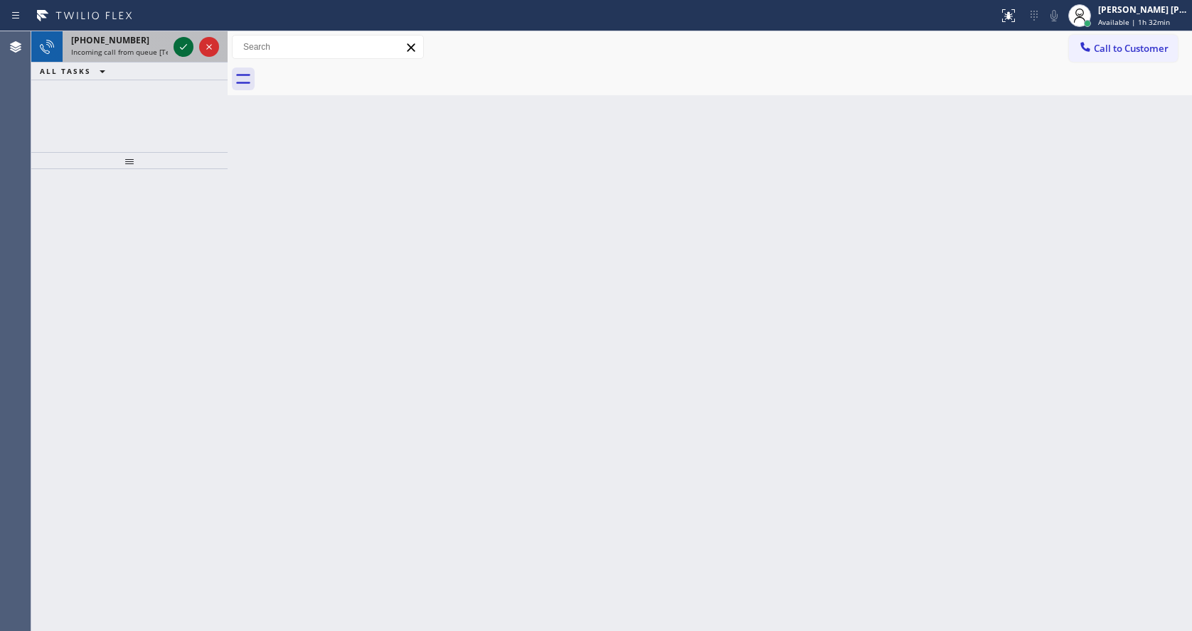
click at [181, 43] on icon at bounding box center [183, 46] width 17 height 17
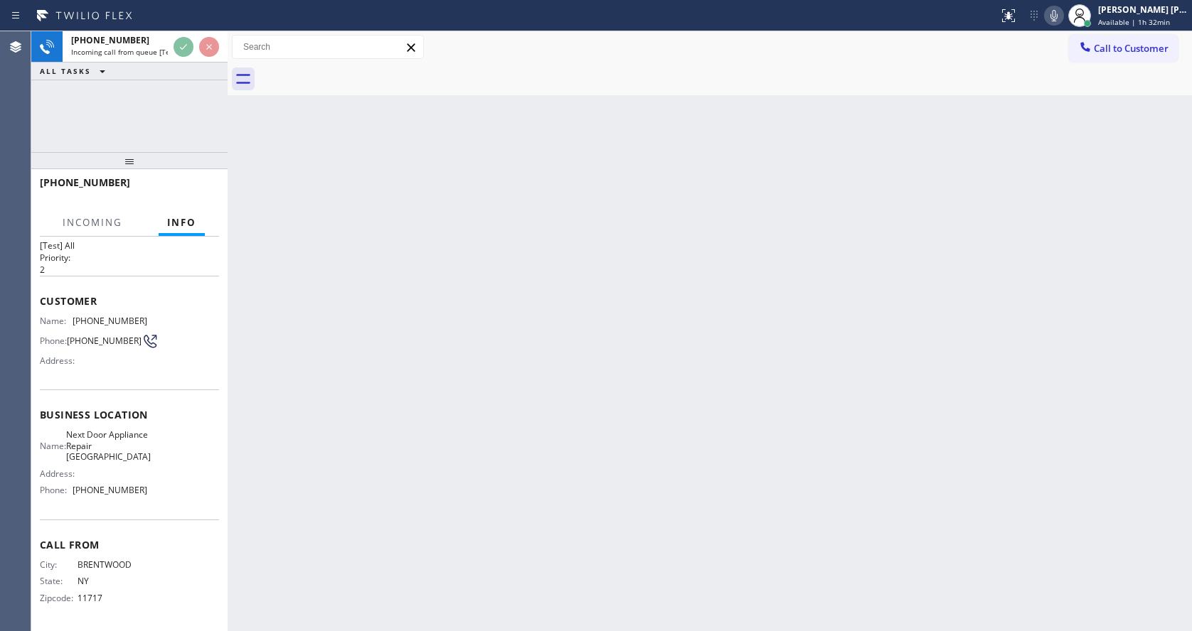
scroll to position [41, 0]
click at [426, 467] on div "Back to Dashboard Change Sender ID Customers Technicians Select a contact Outbo…" at bounding box center [710, 331] width 964 height 600
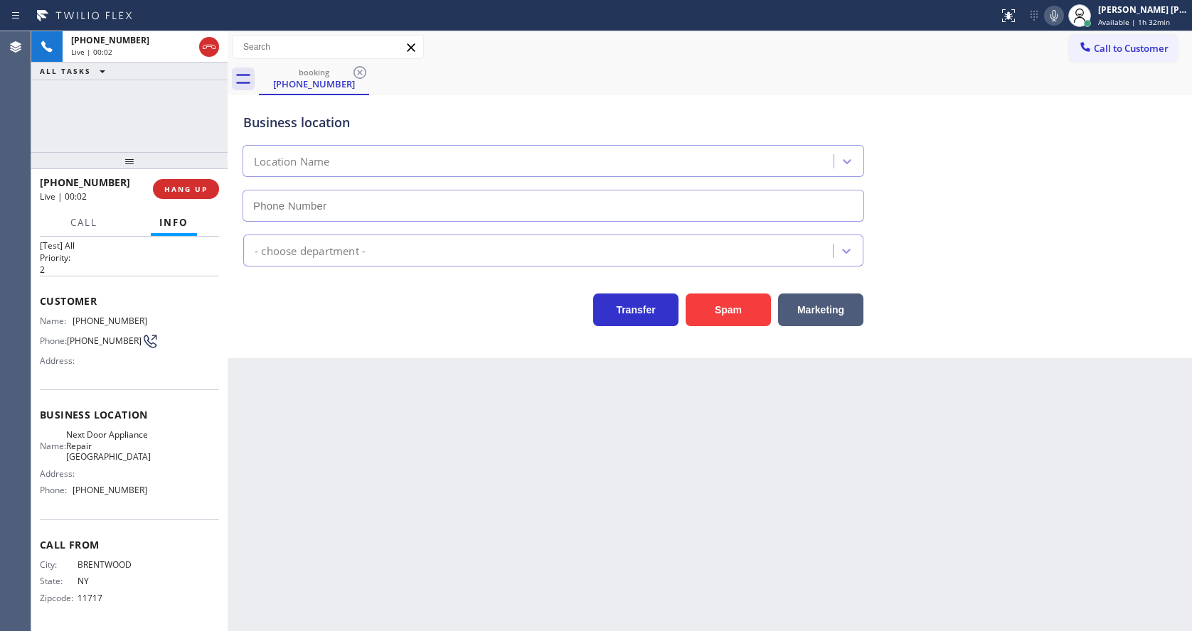
type input "[PHONE_NUMBER]"
click at [427, 467] on div "Back to Dashboard Change Sender ID Customers Technicians Select a contact Outbo…" at bounding box center [710, 331] width 964 height 600
click at [419, 448] on div "Back to Dashboard Change Sender ID Customers Technicians Select a contact Outbo…" at bounding box center [710, 331] width 964 height 600
click at [584, 476] on div "Back to Dashboard Change Sender ID Customers Technicians Select a contact Outbo…" at bounding box center [710, 331] width 964 height 600
click at [1057, 20] on icon at bounding box center [1053, 15] width 17 height 17
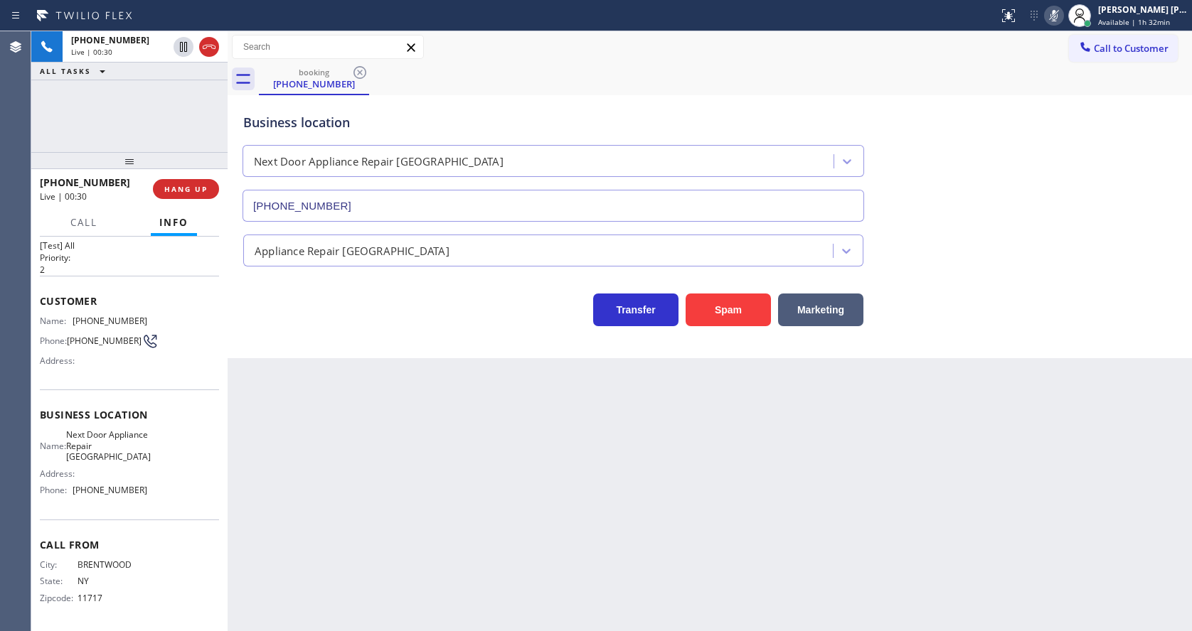
click at [1057, 20] on icon at bounding box center [1053, 15] width 17 height 17
click at [1000, 313] on div "Transfer Spam Marketing" at bounding box center [709, 304] width 939 height 46
click at [390, 559] on div "Back to Dashboard Change Sender ID Customers Technicians Select a contact Outbo…" at bounding box center [710, 331] width 964 height 600
click at [130, 393] on div "Business location Name: Next Door Appliance Repair [GEOGRAPHIC_DATA] Address: P…" at bounding box center [129, 454] width 179 height 129
drag, startPoint x: 72, startPoint y: 306, endPoint x: 146, endPoint y: 307, distance: 74.7
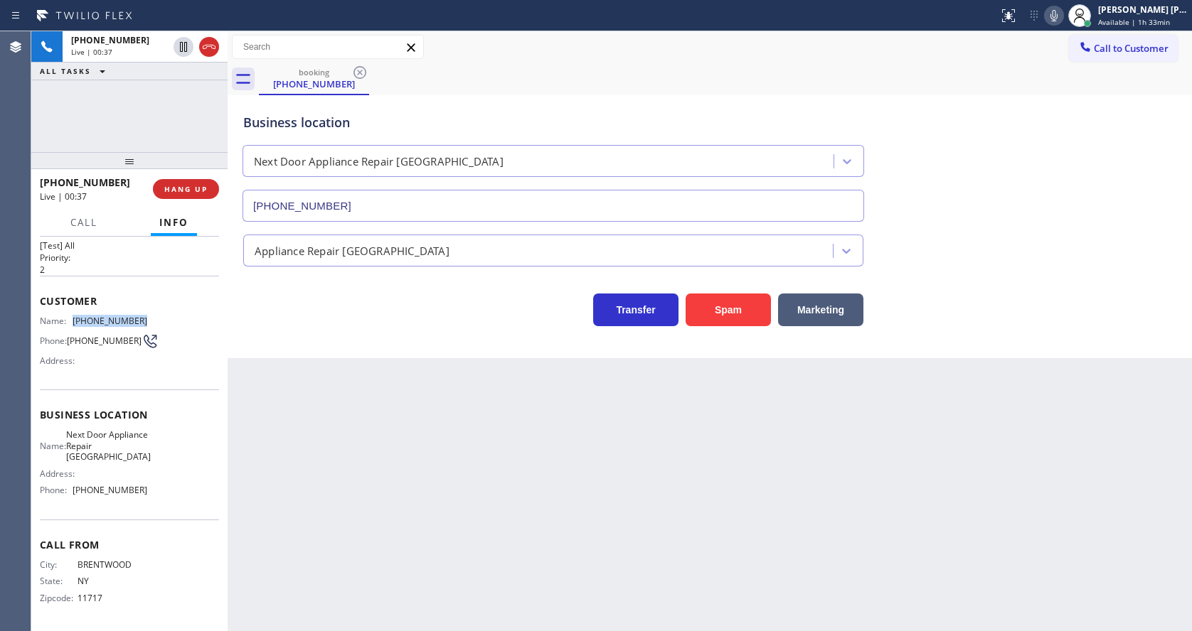
click at [146, 316] on div "Name: [PHONE_NUMBER] Phone: [PHONE_NUMBER] Address:" at bounding box center [129, 344] width 179 height 56
click at [341, 439] on div "Back to Dashboard Change Sender ID Customers Technicians Select a contact Outbo…" at bounding box center [710, 331] width 964 height 600
click at [104, 432] on span "Next Door Appliance Repair [GEOGRAPHIC_DATA]" at bounding box center [108, 445] width 85 height 33
drag, startPoint x: 70, startPoint y: 420, endPoint x: 107, endPoint y: 463, distance: 56.5
click at [107, 462] on div "Name: Next Door Appliance Repair [GEOGRAPHIC_DATA]" at bounding box center [93, 445] width 107 height 33
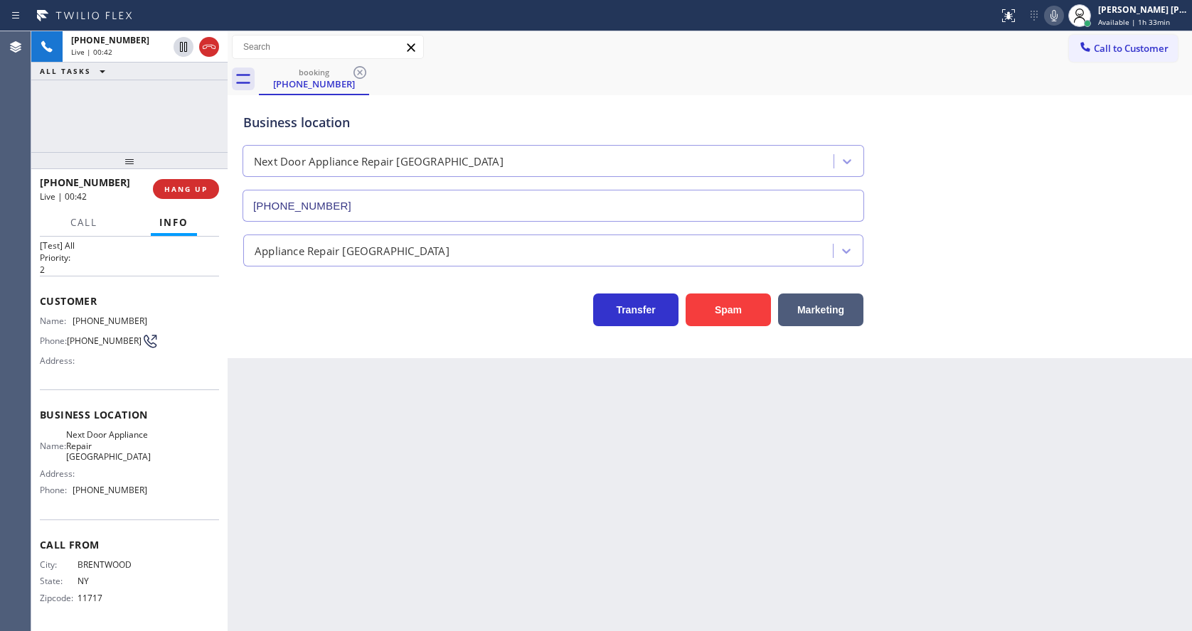
click at [404, 503] on div "Back to Dashboard Change Sender ID Customers Technicians Select a contact Outbo…" at bounding box center [710, 331] width 964 height 600
click at [326, 624] on div "Back to Dashboard Change Sender ID Customers Technicians Select a contact Outbo…" at bounding box center [710, 331] width 964 height 600
drag, startPoint x: 165, startPoint y: 467, endPoint x: 157, endPoint y: 472, distance: 9.3
click at [165, 467] on div "Name: Next Door Appliance Repair [GEOGRAPHIC_DATA] Address: Phone: [PHONE_NUMBE…" at bounding box center [129, 465] width 179 height 72
drag, startPoint x: 73, startPoint y: 491, endPoint x: 159, endPoint y: 496, distance: 85.5
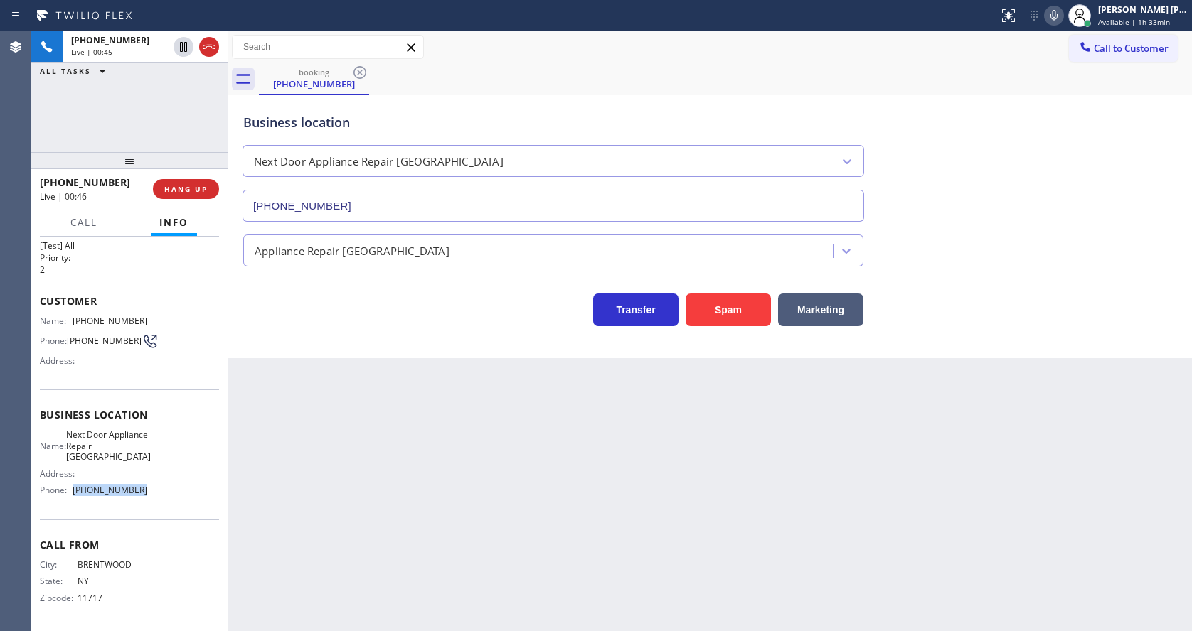
click at [159, 496] on div "Name: Next Door Appliance Repair [GEOGRAPHIC_DATA] Address: Phone: [PHONE_NUMBE…" at bounding box center [129, 465] width 179 height 72
drag, startPoint x: 429, startPoint y: 525, endPoint x: 338, endPoint y: 629, distance: 138.0
click at [426, 527] on div "Back to Dashboard Change Sender ID Customers Technicians Select a contact Outbo…" at bounding box center [710, 331] width 964 height 600
click at [634, 533] on div "Back to Dashboard Change Sender ID Customers Technicians Select a contact Outbo…" at bounding box center [710, 331] width 964 height 600
drag, startPoint x: 289, startPoint y: 459, endPoint x: 260, endPoint y: 468, distance: 29.7
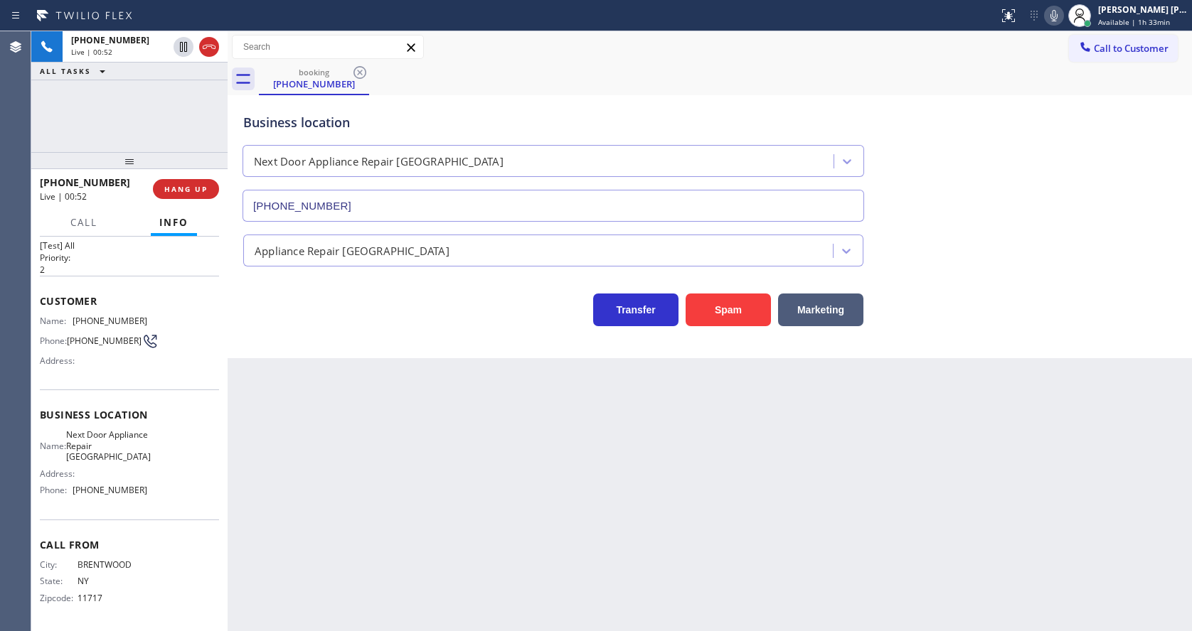
click at [289, 459] on div "Back to Dashboard Change Sender ID Customers Technicians Select a contact Outbo…" at bounding box center [710, 331] width 964 height 600
click at [130, 587] on span "NY" at bounding box center [112, 581] width 70 height 11
click at [394, 583] on div "Back to Dashboard Change Sender ID Customers Technicians Select a contact Outbo…" at bounding box center [710, 331] width 964 height 600
click at [685, 545] on div "Back to Dashboard Change Sender ID Customers Technicians Select a contact Outbo…" at bounding box center [710, 331] width 964 height 600
click at [464, 538] on div "Back to Dashboard Change Sender ID Customers Technicians Select a contact Outbo…" at bounding box center [710, 331] width 964 height 600
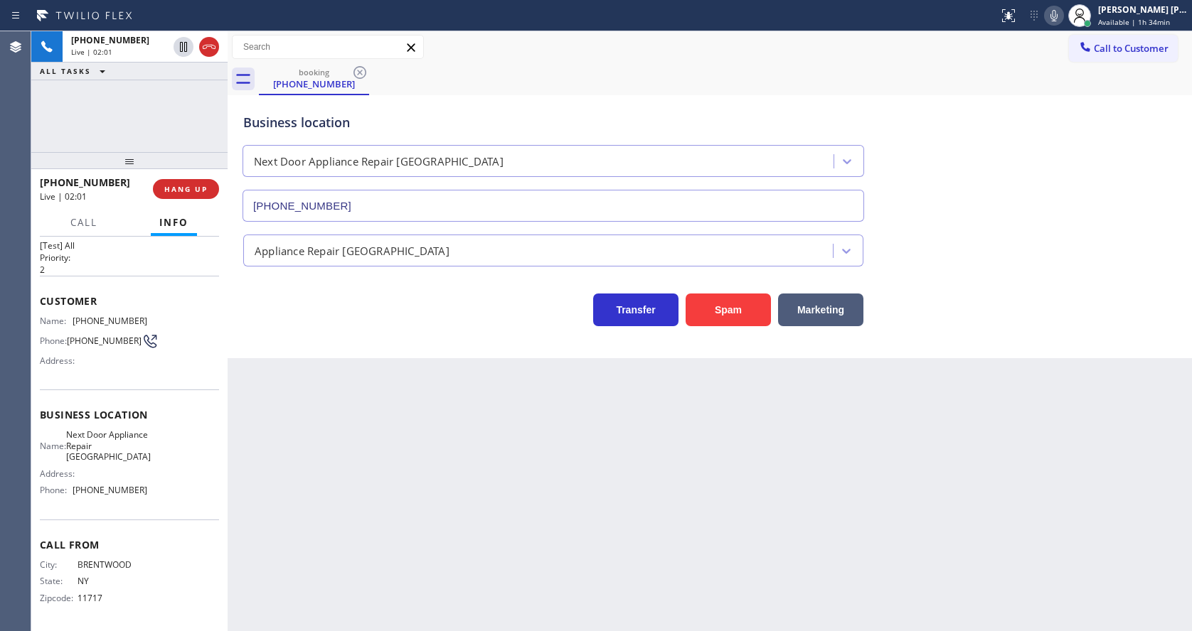
click at [520, 434] on div "Back to Dashboard Change Sender ID Customers Technicians Select a contact Outbo…" at bounding box center [710, 331] width 964 height 600
click at [1179, 319] on div "Business location Next Door Appliance Repair [GEOGRAPHIC_DATA] [PHONE_NUMBER] A…" at bounding box center [709, 213] width 957 height 228
click at [415, 476] on div "Back to Dashboard Change Sender ID Customers Technicians Select a contact Outbo…" at bounding box center [710, 331] width 964 height 600
drag, startPoint x: 647, startPoint y: 540, endPoint x: 578, endPoint y: 424, distance: 134.2
click at [647, 540] on div "Back to Dashboard Change Sender ID Customers Technicians Select a contact Outbo…" at bounding box center [710, 331] width 964 height 600
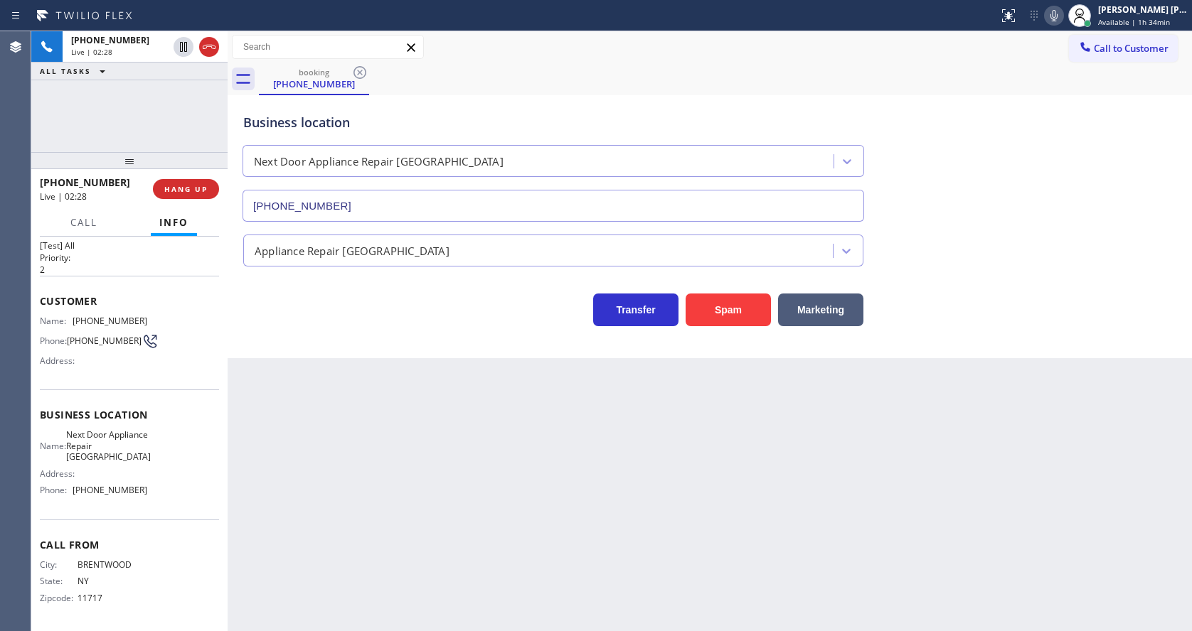
click at [405, 475] on div "Back to Dashboard Change Sender ID Customers Technicians Select a contact Outbo…" at bounding box center [710, 331] width 964 height 600
click at [170, 82] on div "[PHONE_NUMBER] Live | 02:29 ALL TASKS ALL TASKS ACTIVE TASKS TASKS IN WRAP UP" at bounding box center [129, 91] width 196 height 121
click at [182, 44] on icon at bounding box center [183, 47] width 7 height 10
click at [1054, 21] on icon at bounding box center [1053, 15] width 17 height 17
click at [1053, 57] on div "Call to Customer Outbound call Location Viking Repair Service Your caller id ph…" at bounding box center [710, 47] width 964 height 25
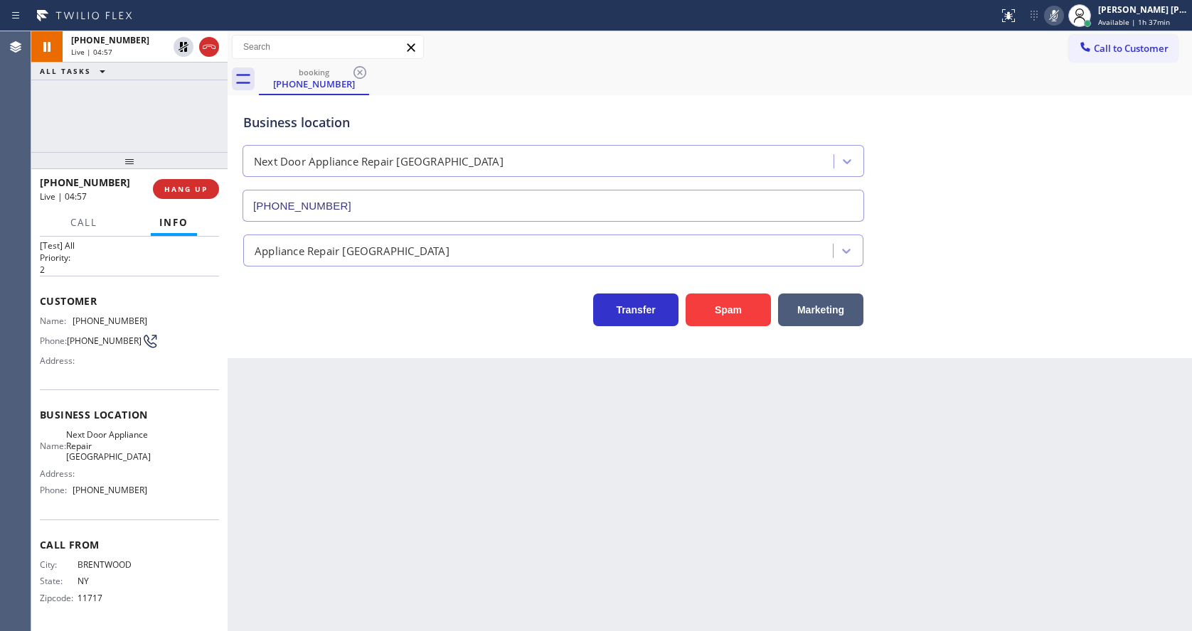
click at [426, 520] on div "Back to Dashboard Change Sender ID Customers Technicians Select a contact Outbo…" at bounding box center [710, 331] width 964 height 600
click at [497, 459] on div "Back to Dashboard Change Sender ID Customers Technicians Select a contact Outbo…" at bounding box center [710, 331] width 964 height 600
click at [180, 43] on icon at bounding box center [183, 47] width 10 height 10
click at [1056, 23] on icon at bounding box center [1053, 15] width 17 height 17
click at [1071, 116] on div "Business location Next Door Appliance Repair [GEOGRAPHIC_DATA] [PHONE_NUMBER]" at bounding box center [709, 157] width 939 height 129
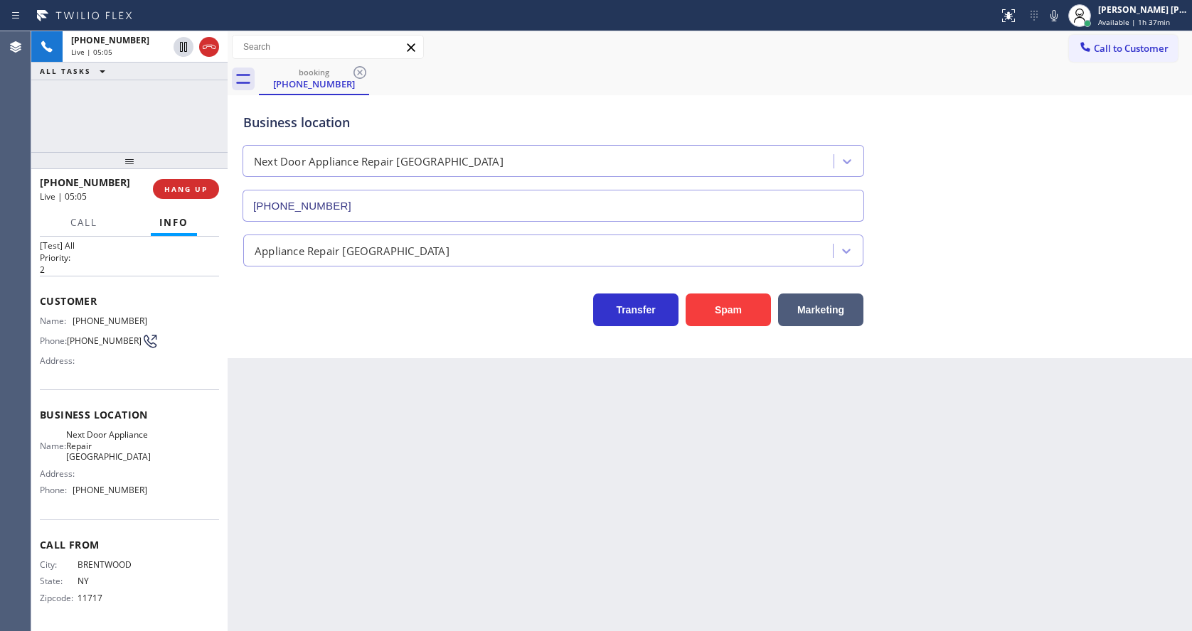
click at [473, 419] on div "Back to Dashboard Change Sender ID Customers Technicians Select a contact Outbo…" at bounding box center [710, 331] width 964 height 600
click at [344, 620] on div "Back to Dashboard Change Sender ID Customers Technicians Select a contact Outbo…" at bounding box center [710, 331] width 964 height 600
click at [343, 628] on div "Back to Dashboard Change Sender ID Customers Technicians Select a contact Outbo…" at bounding box center [710, 331] width 964 height 600
click at [522, 395] on div "Back to Dashboard Change Sender ID Customers Technicians Select a contact Outbo…" at bounding box center [710, 331] width 964 height 600
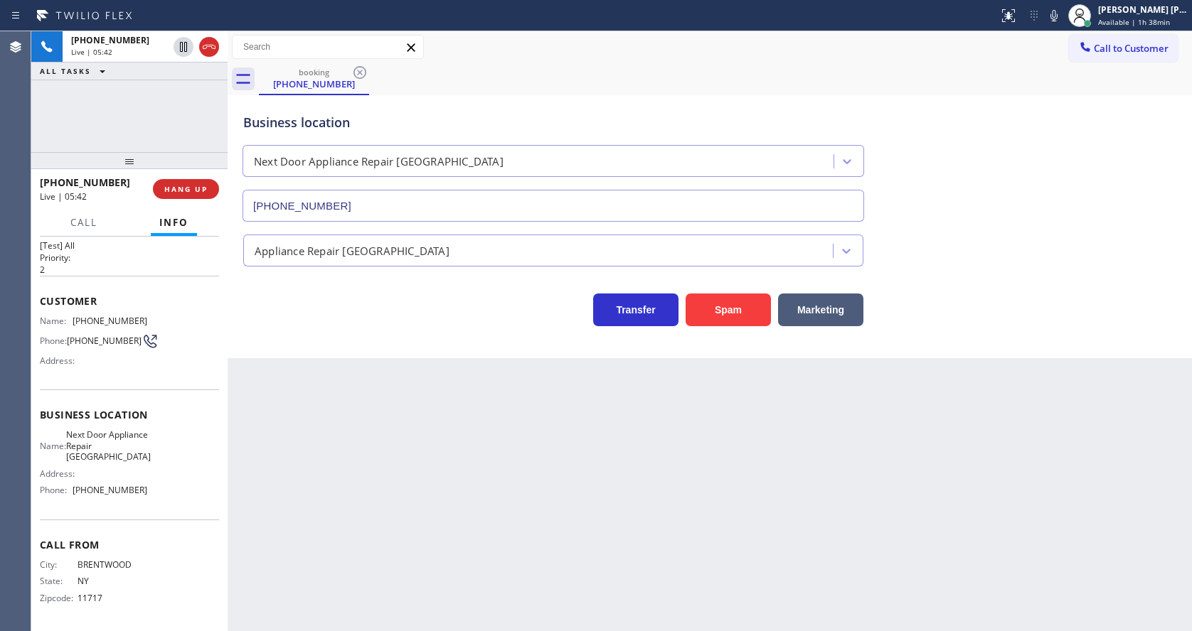
click at [474, 533] on div "Back to Dashboard Change Sender ID Customers Technicians Select a contact Outbo…" at bounding box center [710, 331] width 964 height 600
click at [520, 410] on div "Back to Dashboard Change Sender ID Customers Technicians Select a contact Outbo…" at bounding box center [710, 331] width 964 height 600
click at [424, 500] on div "Back to Dashboard Change Sender ID Customers Technicians Select a contact Outbo…" at bounding box center [710, 331] width 964 height 600
drag, startPoint x: 629, startPoint y: 537, endPoint x: 608, endPoint y: 568, distance: 37.5
click at [629, 537] on div "Back to Dashboard Change Sender ID Customers Technicians Select a contact Outbo…" at bounding box center [710, 331] width 964 height 600
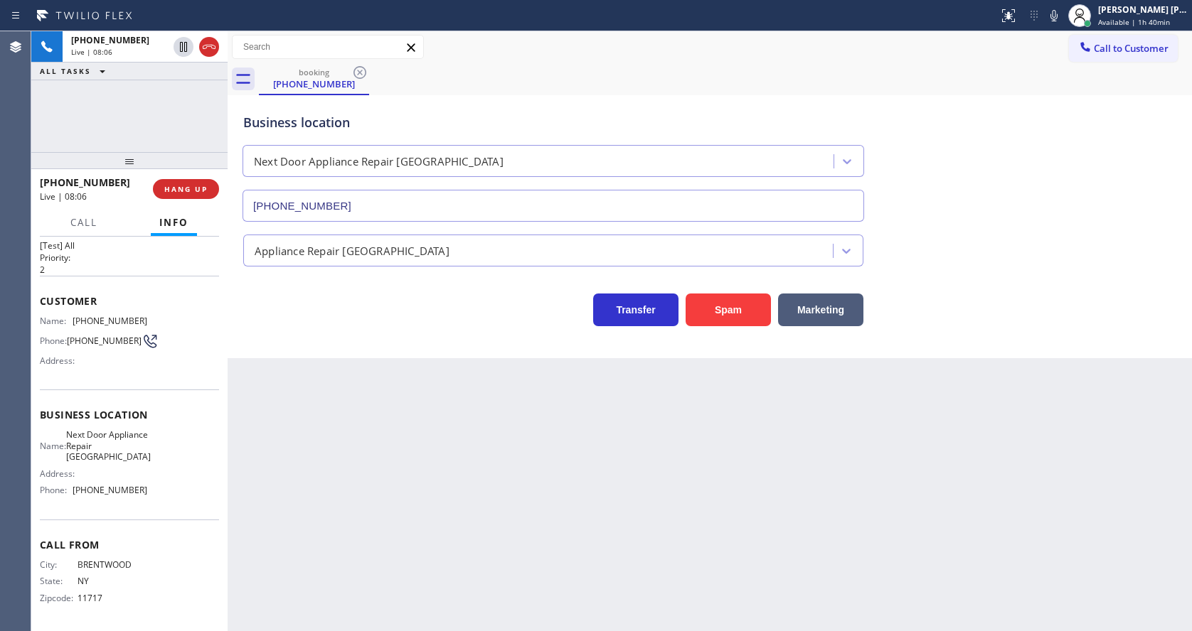
click at [912, 395] on div "Back to Dashboard Change Sender ID Customers Technicians Select a contact Outbo…" at bounding box center [710, 331] width 964 height 600
click at [542, 462] on div "Back to Dashboard Change Sender ID Customers Technicians Select a contact Outbo…" at bounding box center [710, 331] width 964 height 600
click at [178, 179] on button "COMPLETE" at bounding box center [183, 189] width 72 height 20
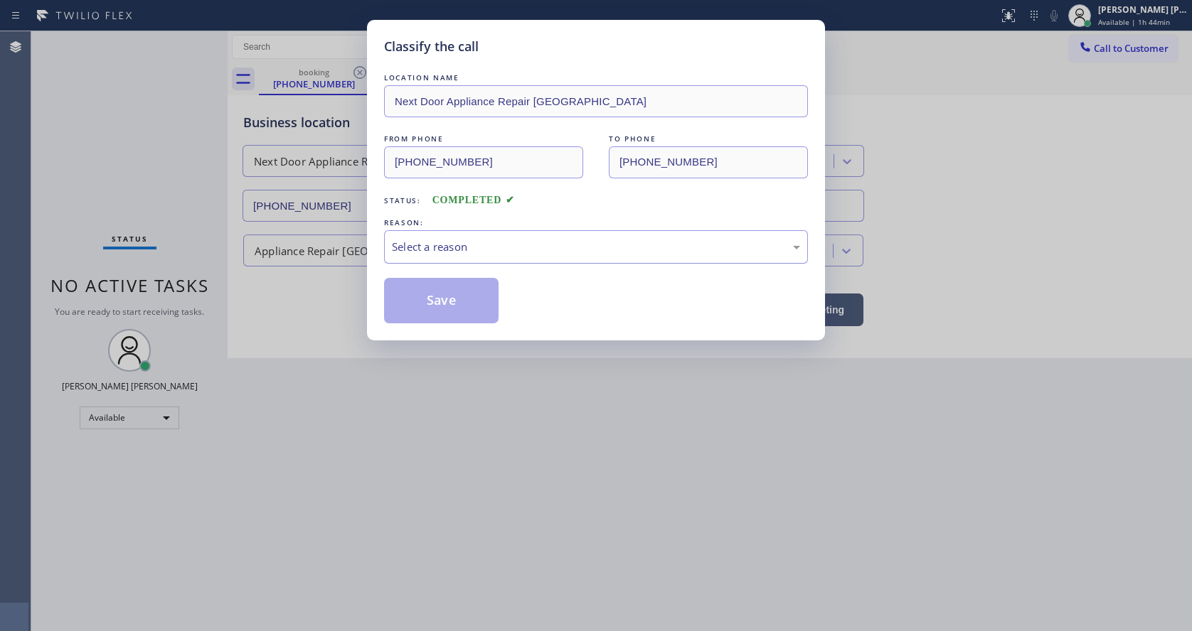
click at [398, 249] on div "Select a reason" at bounding box center [596, 247] width 408 height 16
click at [415, 302] on button "Save" at bounding box center [441, 301] width 114 height 46
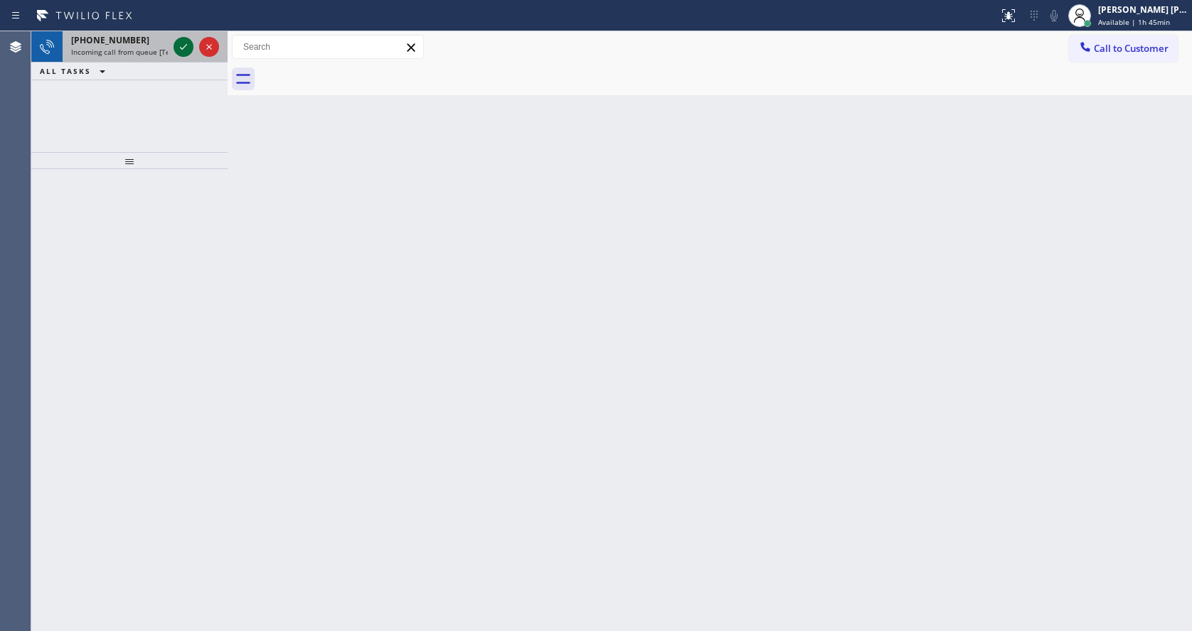
click at [179, 48] on icon at bounding box center [183, 46] width 17 height 17
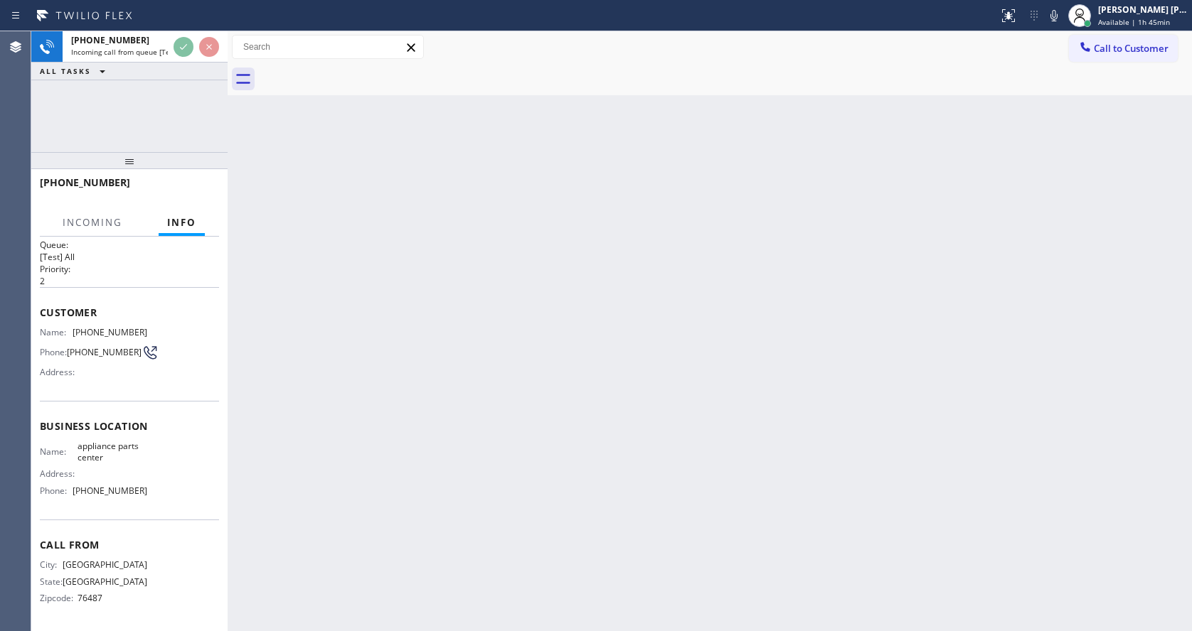
scroll to position [19, 0]
click at [396, 410] on div "Back to Dashboard Change Sender ID Customers Technicians Select a contact Outbo…" at bounding box center [710, 331] width 964 height 600
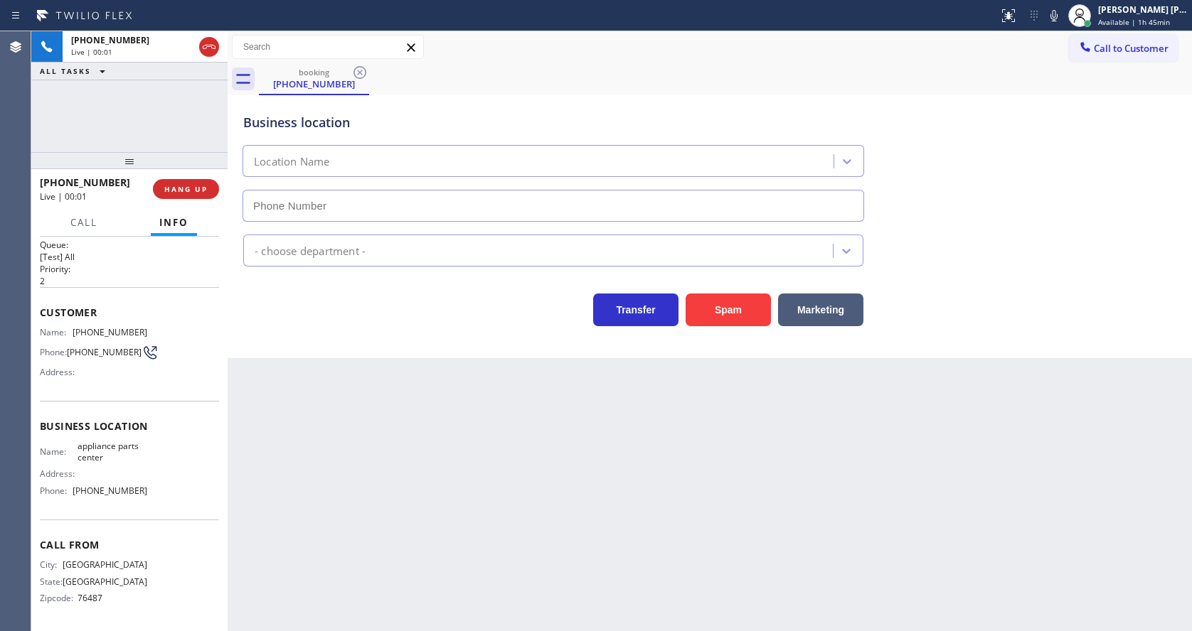
type input "[PHONE_NUMBER]"
click at [925, 336] on div "Business location appliance parts center [PHONE_NUMBER] Appliance Repair High E…" at bounding box center [710, 226] width 964 height 263
click at [1061, 16] on icon at bounding box center [1053, 15] width 17 height 17
click at [1057, 16] on icon at bounding box center [1053, 15] width 7 height 11
click at [1033, 168] on div "Business location appliance parts center [PHONE_NUMBER]" at bounding box center [709, 157] width 939 height 129
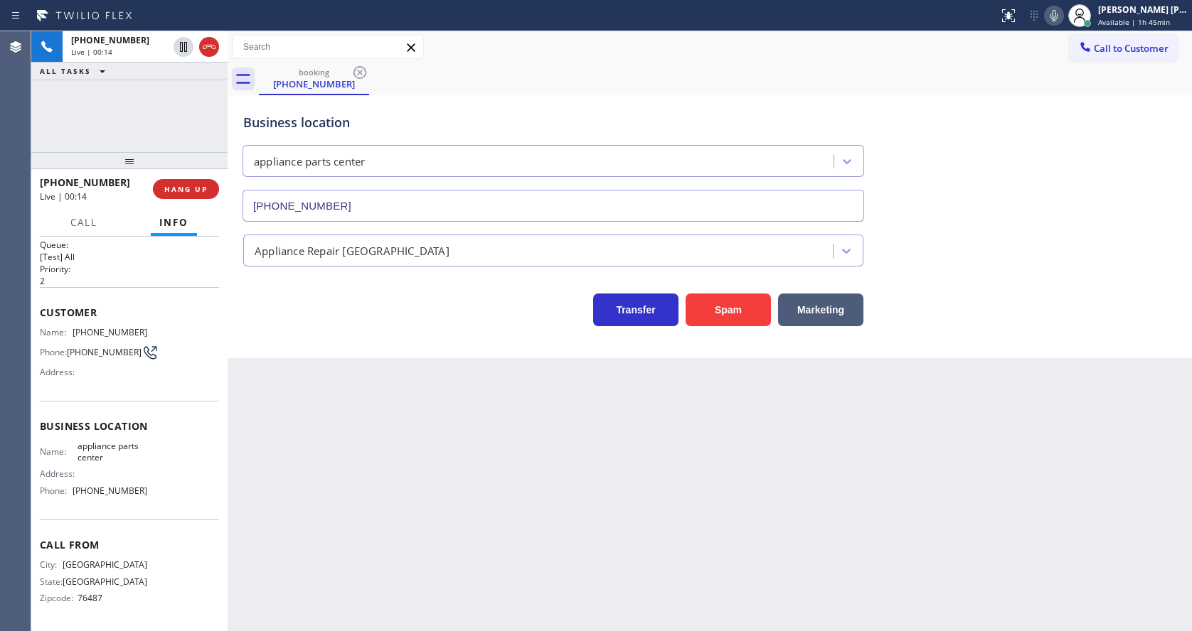
click at [458, 467] on div "Back to Dashboard Change Sender ID Customers Technicians Select a contact Outbo…" at bounding box center [710, 331] width 964 height 600
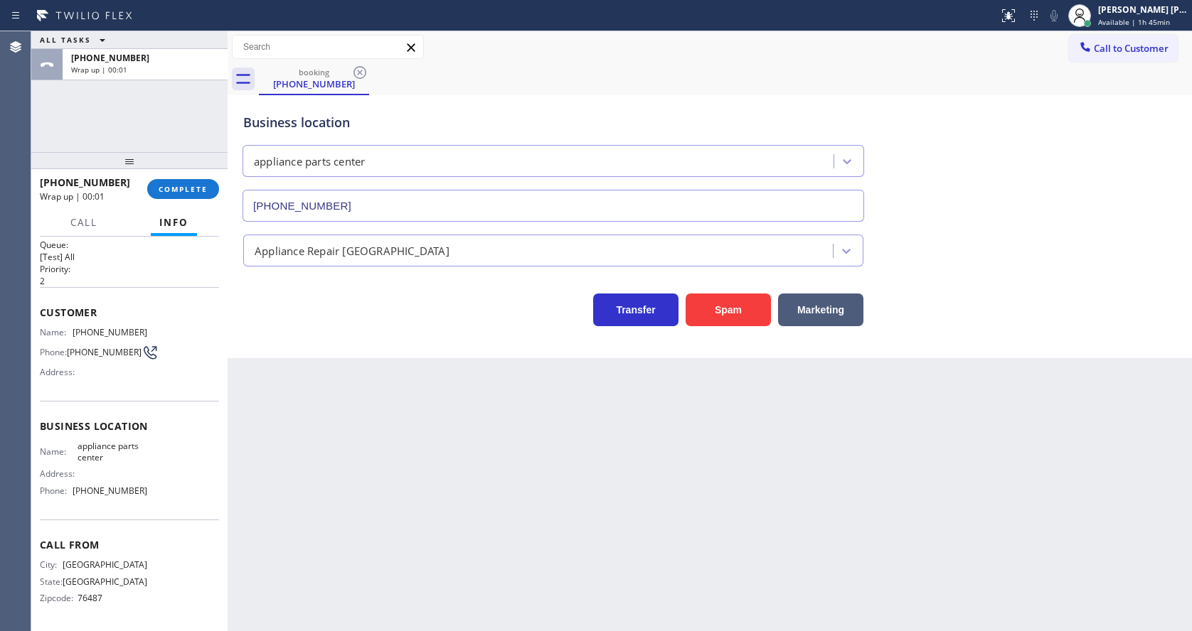
click at [614, 452] on div "Back to Dashboard Change Sender ID Customers Technicians Select a contact Outbo…" at bounding box center [710, 331] width 964 height 600
click at [188, 192] on span "COMPLETE" at bounding box center [183, 189] width 49 height 10
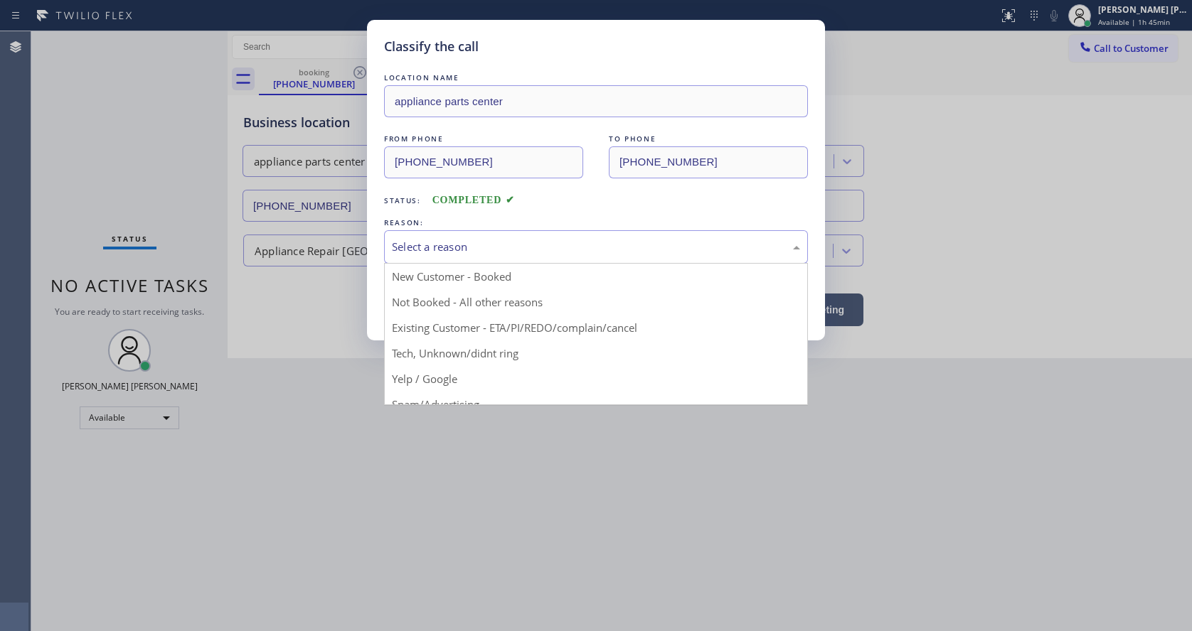
click at [447, 260] on div "Select a reason" at bounding box center [596, 246] width 424 height 33
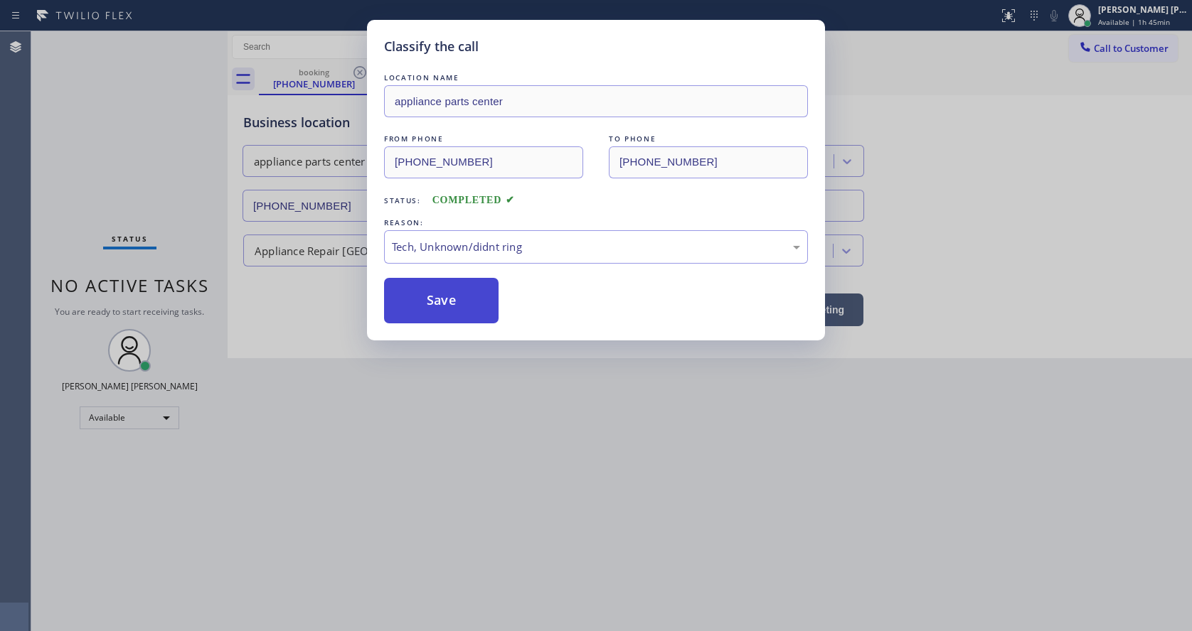
click at [450, 287] on button "Save" at bounding box center [441, 301] width 114 height 46
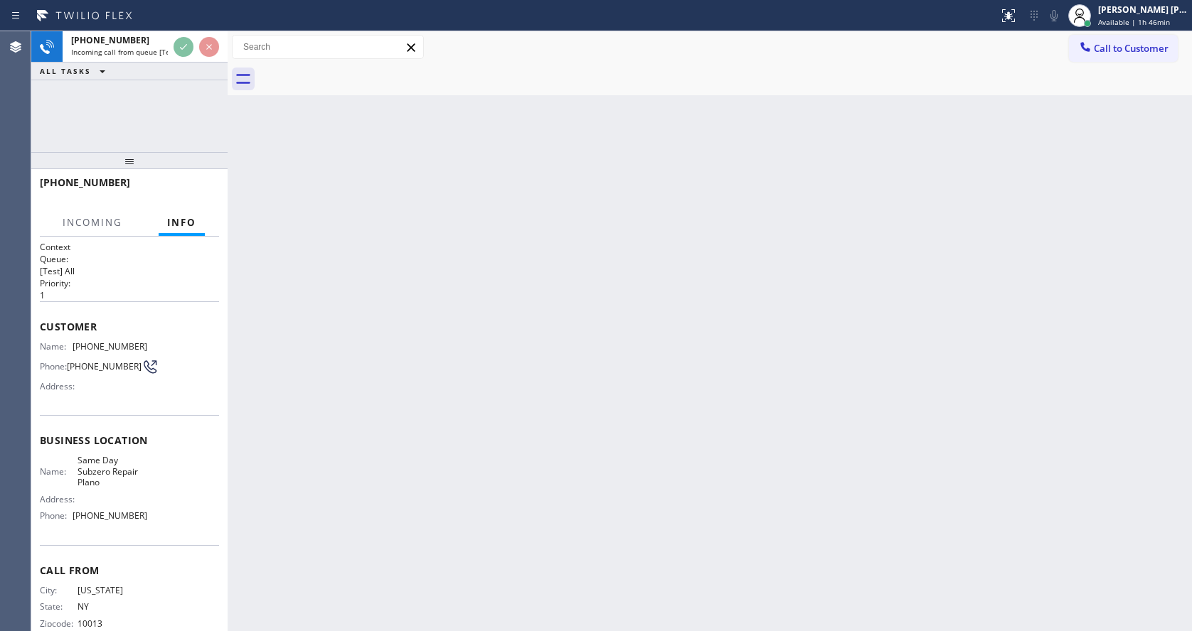
scroll to position [31, 0]
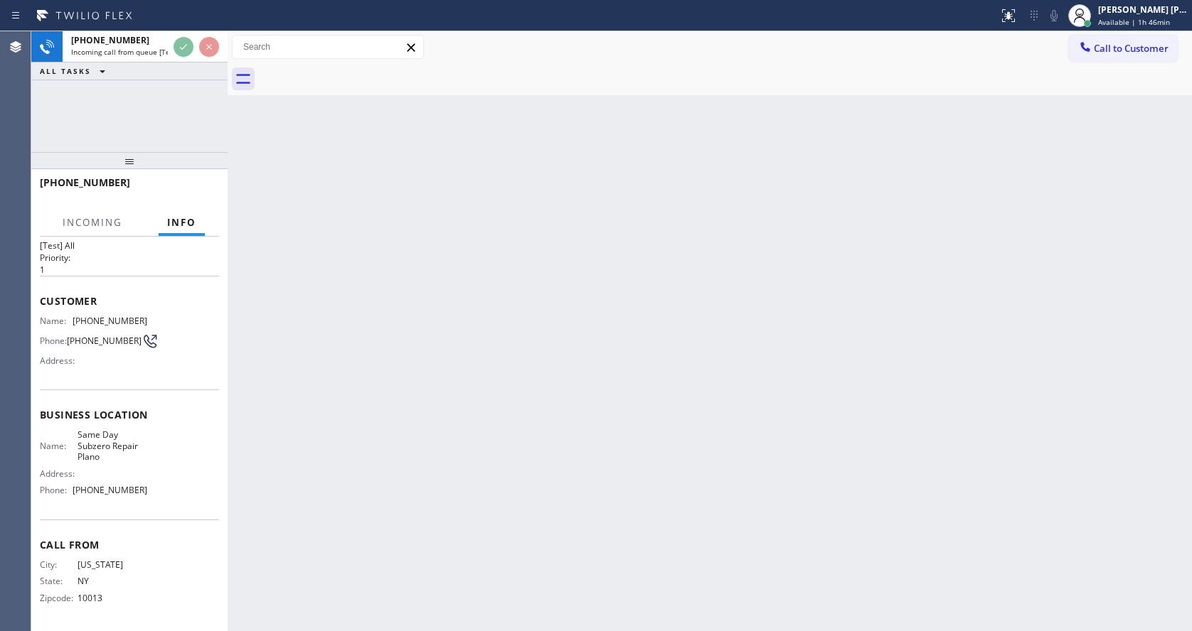
drag, startPoint x: 496, startPoint y: 475, endPoint x: 486, endPoint y: 491, distance: 19.5
click at [497, 475] on div "Back to Dashboard Change Sender ID Customers Technicians Select a contact Outbo…" at bounding box center [710, 331] width 964 height 600
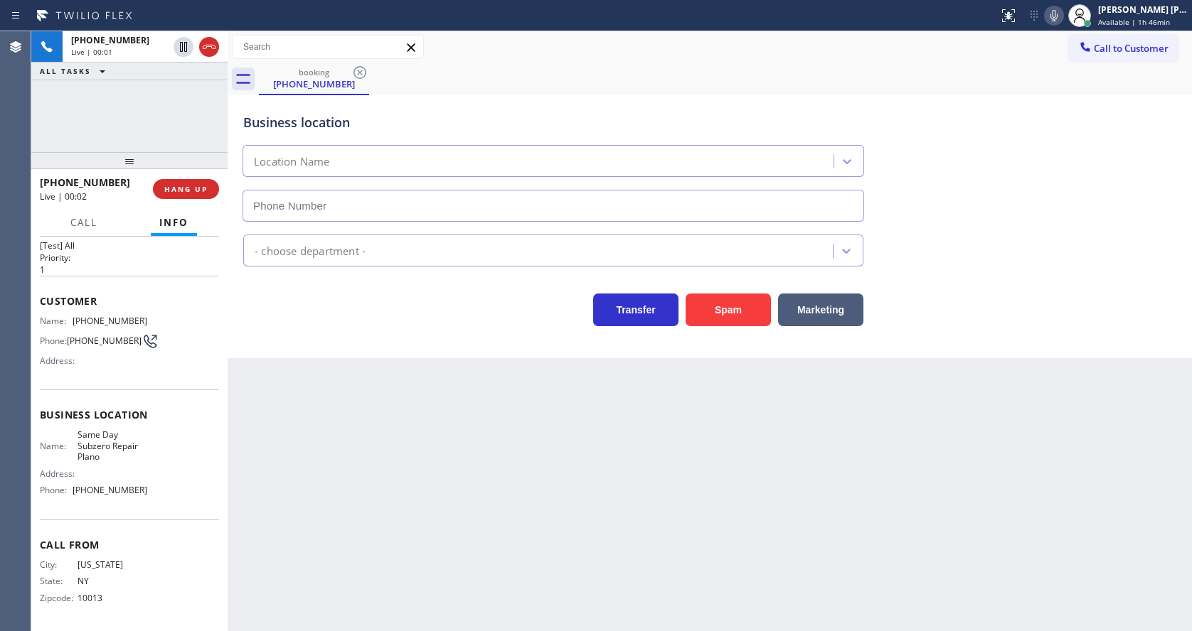
click at [607, 534] on div "Back to Dashboard Change Sender ID Customers Technicians Select a contact Outbo…" at bounding box center [710, 331] width 964 height 600
type input "[PHONE_NUMBER]"
click at [376, 472] on div "Back to Dashboard Change Sender ID Customers Technicians Select a contact Outbo…" at bounding box center [710, 331] width 964 height 600
click at [388, 518] on div "Back to Dashboard Change Sender ID Customers Technicians Select a contact Outbo…" at bounding box center [710, 331] width 964 height 600
click at [112, 287] on div "Customer Name: [PHONE_NUMBER] Phone: [PHONE_NUMBER] Address:" at bounding box center [129, 333] width 179 height 114
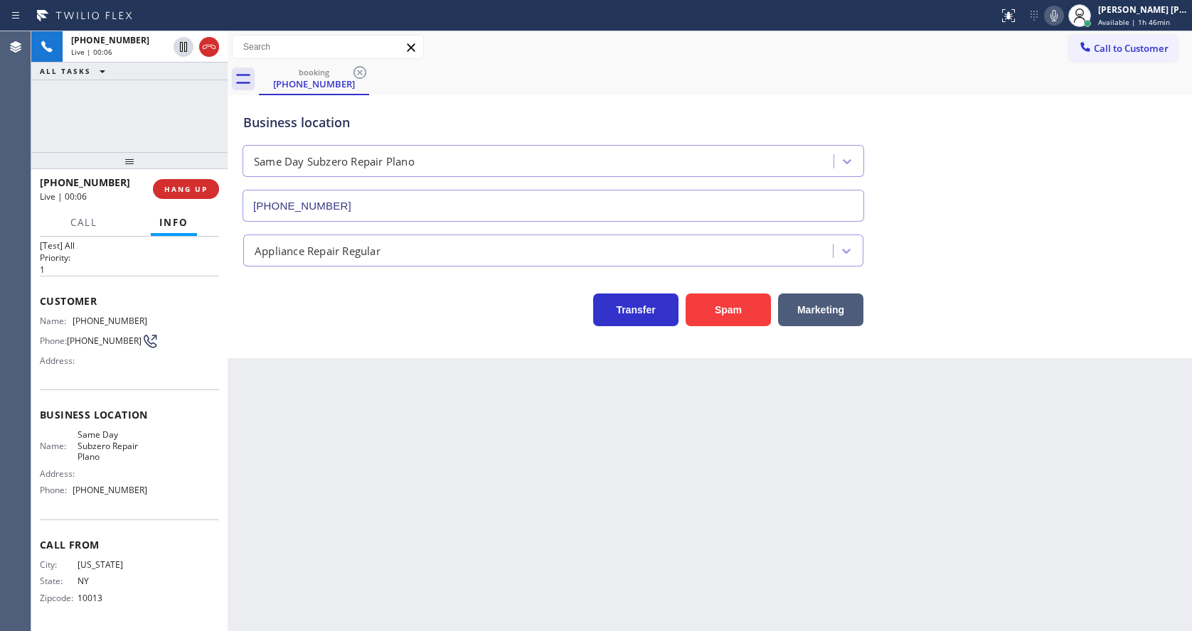
click at [424, 407] on div "Back to Dashboard Change Sender ID Customers Technicians Select a contact Outbo…" at bounding box center [710, 331] width 964 height 600
click at [519, 422] on div "Back to Dashboard Change Sender ID Customers Technicians Select a contact Outbo…" at bounding box center [710, 331] width 964 height 600
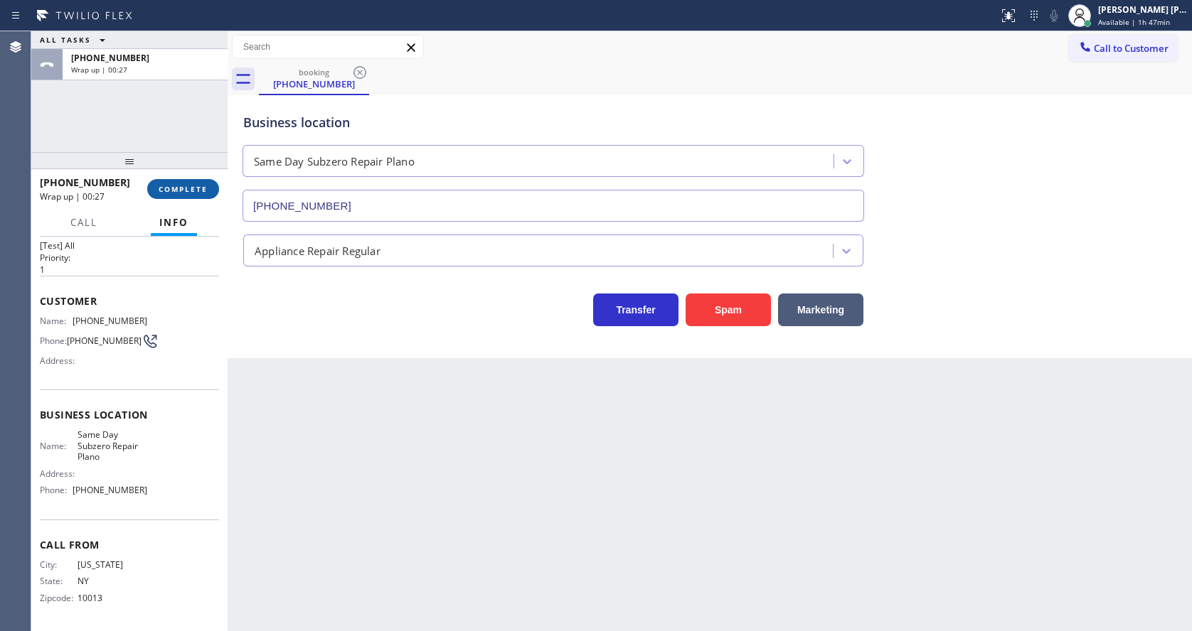
click at [178, 193] on span "COMPLETE" at bounding box center [183, 189] width 49 height 10
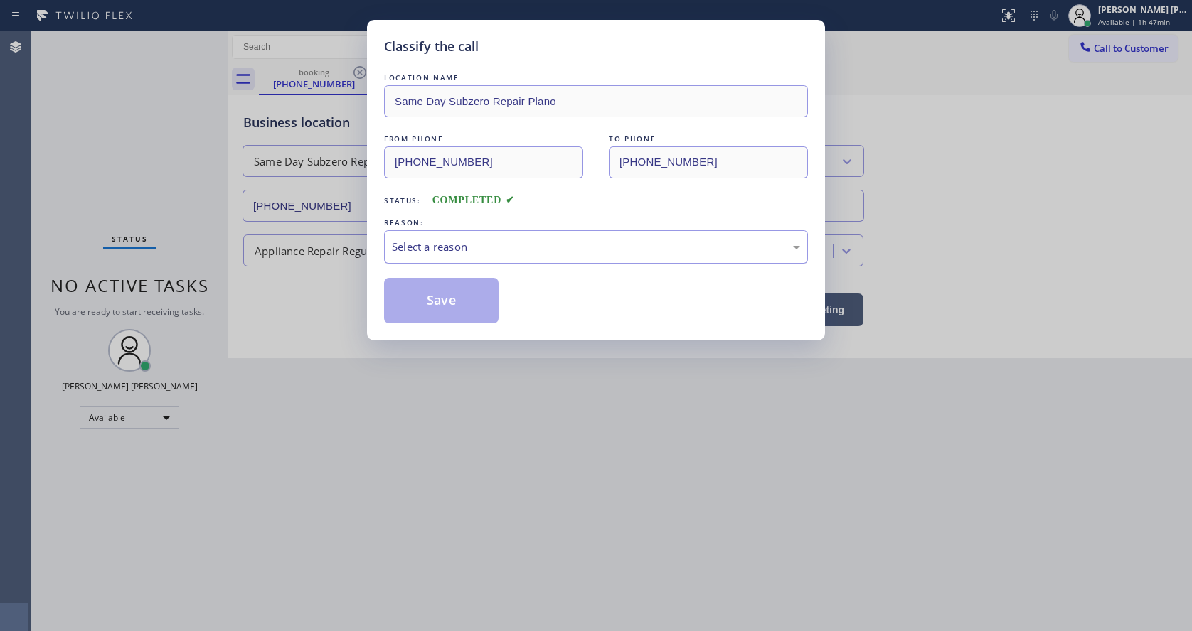
click at [545, 236] on div "Select a reason" at bounding box center [596, 246] width 424 height 33
click at [431, 280] on button "Save" at bounding box center [441, 301] width 114 height 46
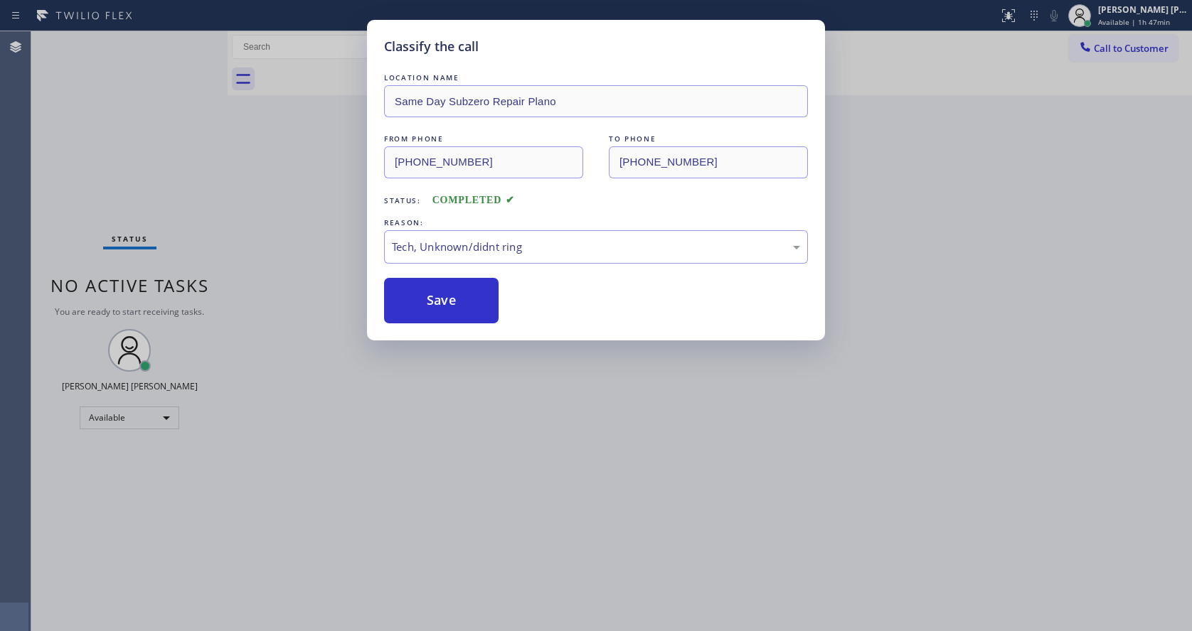
click at [461, 478] on div "Classify the call LOCATION NAME Same Day Subzero Repair Plano FROM PHONE [PHONE…" at bounding box center [596, 315] width 1192 height 631
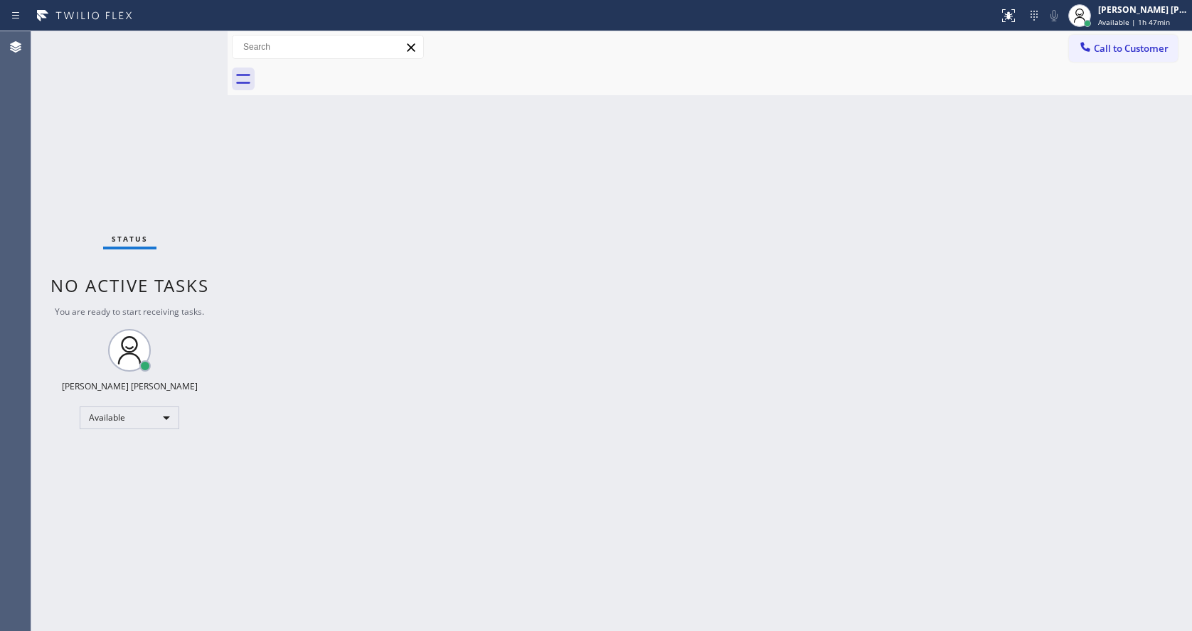
click at [370, 397] on div "Back to Dashboard Change Sender ID Customers Technicians Select a contact Outbo…" at bounding box center [710, 331] width 964 height 600
click at [626, 432] on div "Back to Dashboard Change Sender ID Customers Technicians Select a contact Outbo…" at bounding box center [710, 331] width 964 height 600
click at [297, 315] on div "Back to Dashboard Change Sender ID Customers Technicians Select a contact Outbo…" at bounding box center [710, 331] width 964 height 600
click at [282, 129] on div "Back to Dashboard Change Sender ID Customers Technicians Select a contact Outbo…" at bounding box center [710, 331] width 964 height 600
click at [234, 284] on div "Back to Dashboard Change Sender ID Customers Technicians Select a contact Outbo…" at bounding box center [710, 331] width 964 height 600
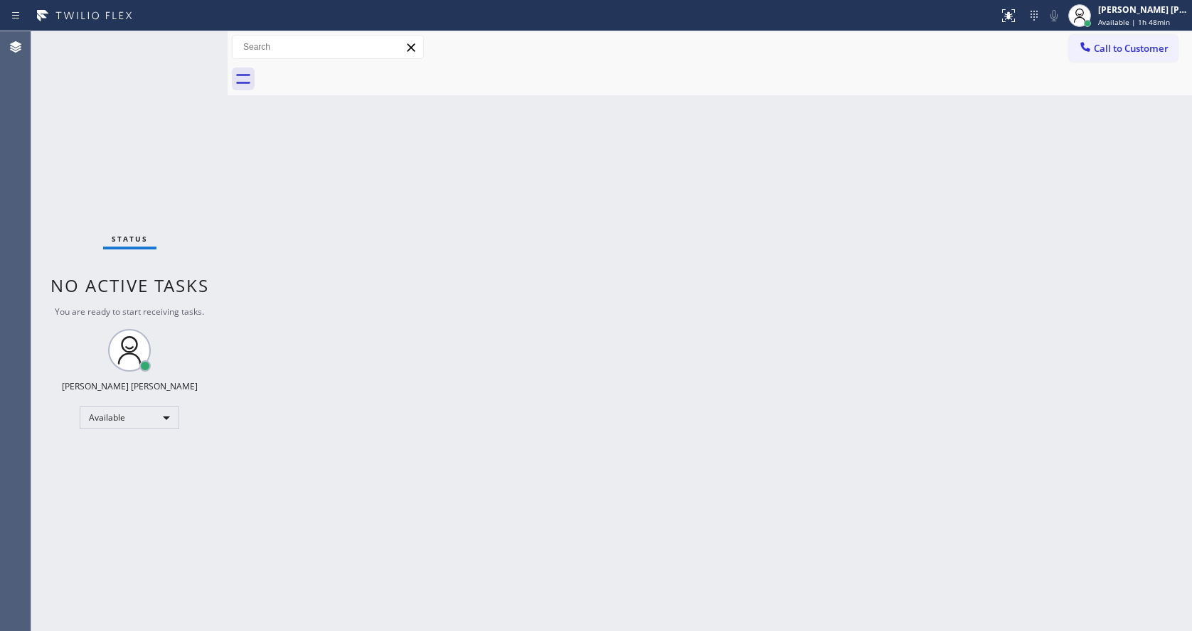
drag, startPoint x: 577, startPoint y: 449, endPoint x: 455, endPoint y: 309, distance: 185.9
click at [577, 449] on div "Back to Dashboard Change Sender ID Customers Technicians Select a contact Outbo…" at bounding box center [710, 331] width 964 height 600
click at [193, 38] on div "Status No active tasks You are ready to start receiving tasks. [PERSON_NAME] [P…" at bounding box center [129, 331] width 196 height 600
click at [193, 40] on div "Status No active tasks You are ready to start receiving tasks. [PERSON_NAME] [P…" at bounding box center [129, 331] width 196 height 600
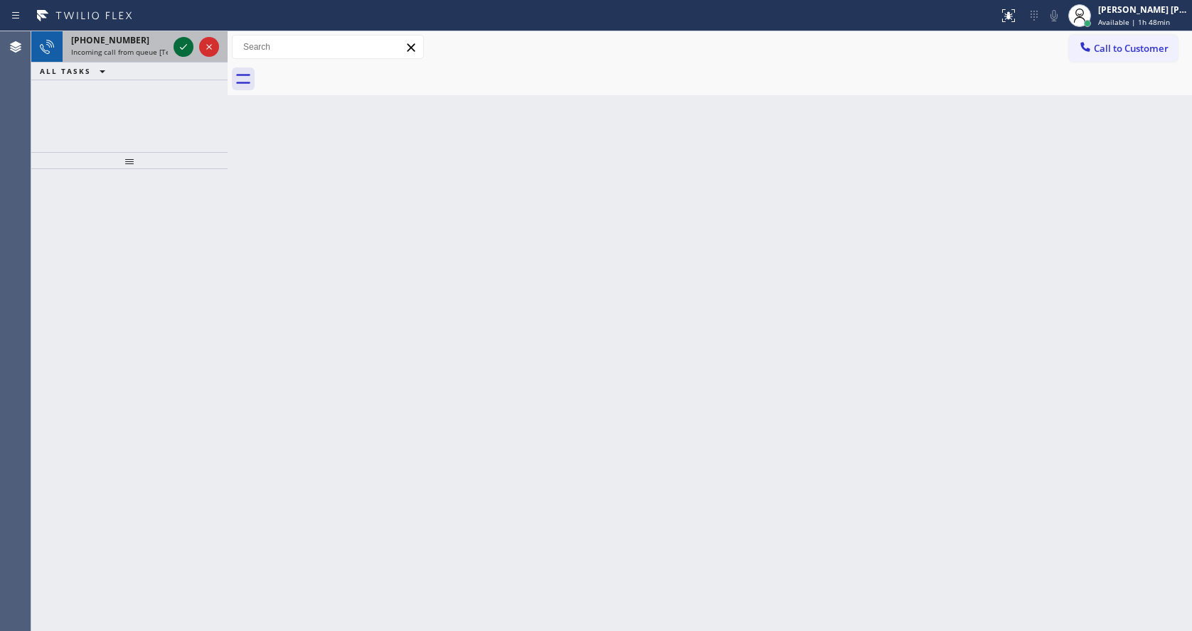
click at [193, 40] on div at bounding box center [183, 46] width 20 height 17
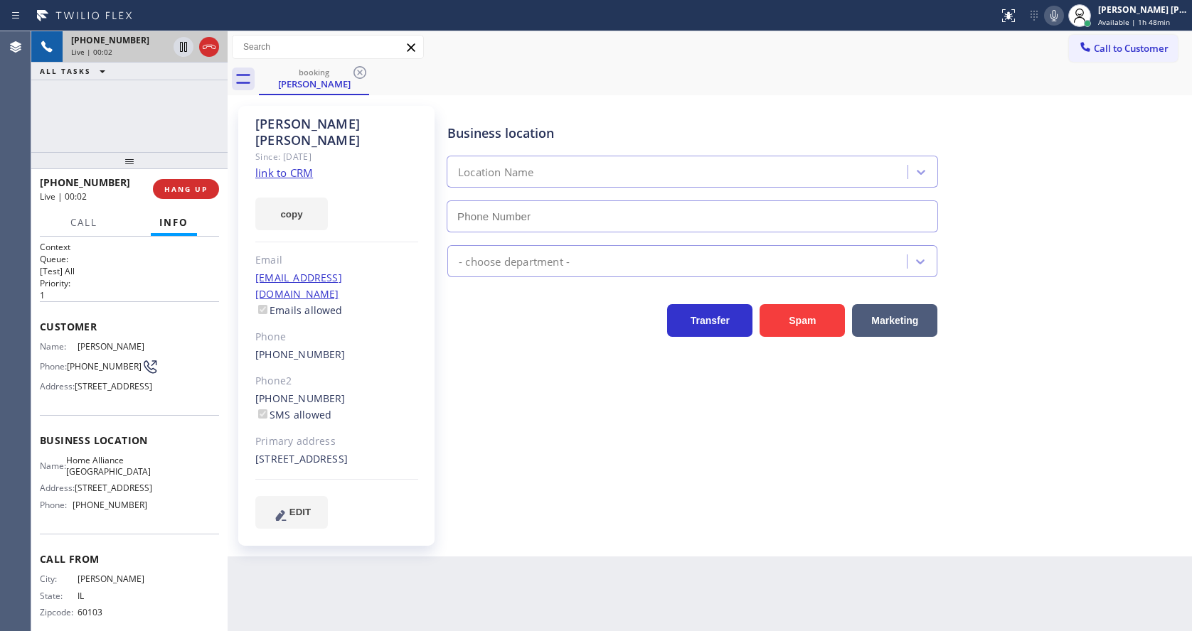
type input "[PHONE_NUMBER]"
click at [276, 166] on link "link to CRM" at bounding box center [284, 173] width 58 height 14
click at [523, 444] on div "Business location Home Alliance [GEOGRAPHIC_DATA] [PHONE_NUMBER] Appliance Repa…" at bounding box center [816, 316] width 744 height 415
click at [168, 139] on div "[PHONE_NUMBER] Live | 00:50 ALL TASKS ALL TASKS ACTIVE TASKS TASKS IN WRAP UP" at bounding box center [129, 91] width 196 height 121
click at [181, 46] on icon at bounding box center [183, 46] width 17 height 17
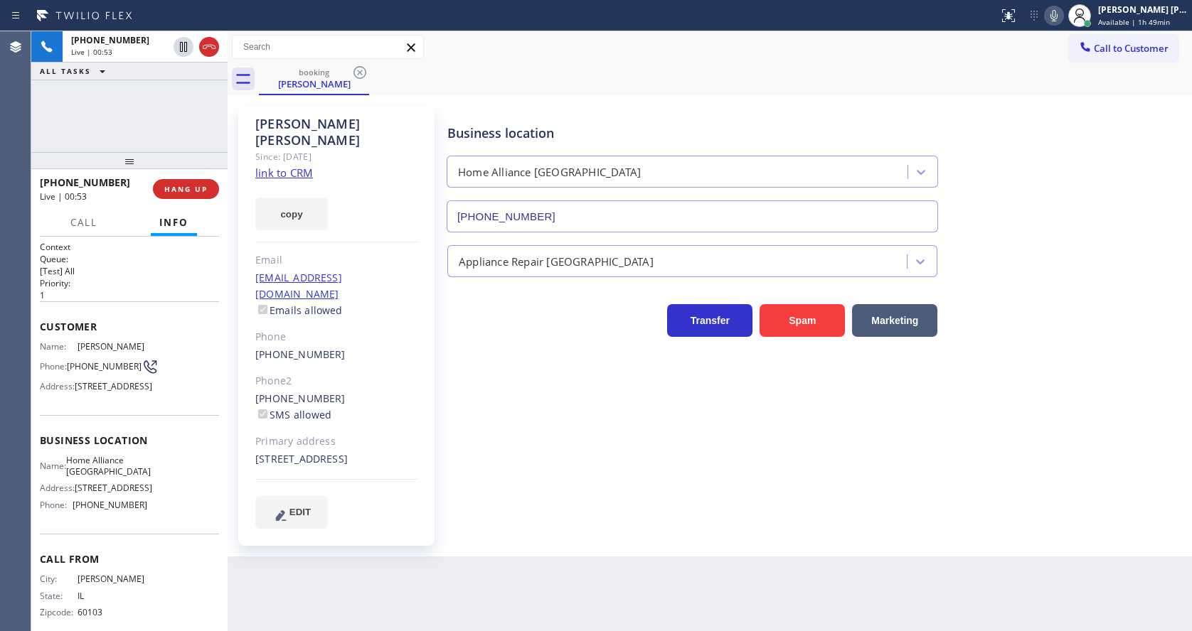
click at [1058, 18] on icon at bounding box center [1053, 15] width 17 height 17
click at [1043, 147] on div "Business location Home Alliance [GEOGRAPHIC_DATA] [PHONE_NUMBER]" at bounding box center [816, 168] width 744 height 129
click at [570, 510] on div "Business location Home Alliance [GEOGRAPHIC_DATA] [PHONE_NUMBER] Appliance Repa…" at bounding box center [816, 331] width 744 height 444
click at [469, 432] on div "Business location Home Alliance [GEOGRAPHIC_DATA] [PHONE_NUMBER] Appliance Repa…" at bounding box center [816, 316] width 744 height 415
click at [1111, 210] on div "Business location Home Alliance [GEOGRAPHIC_DATA] [PHONE_NUMBER]" at bounding box center [816, 168] width 744 height 129
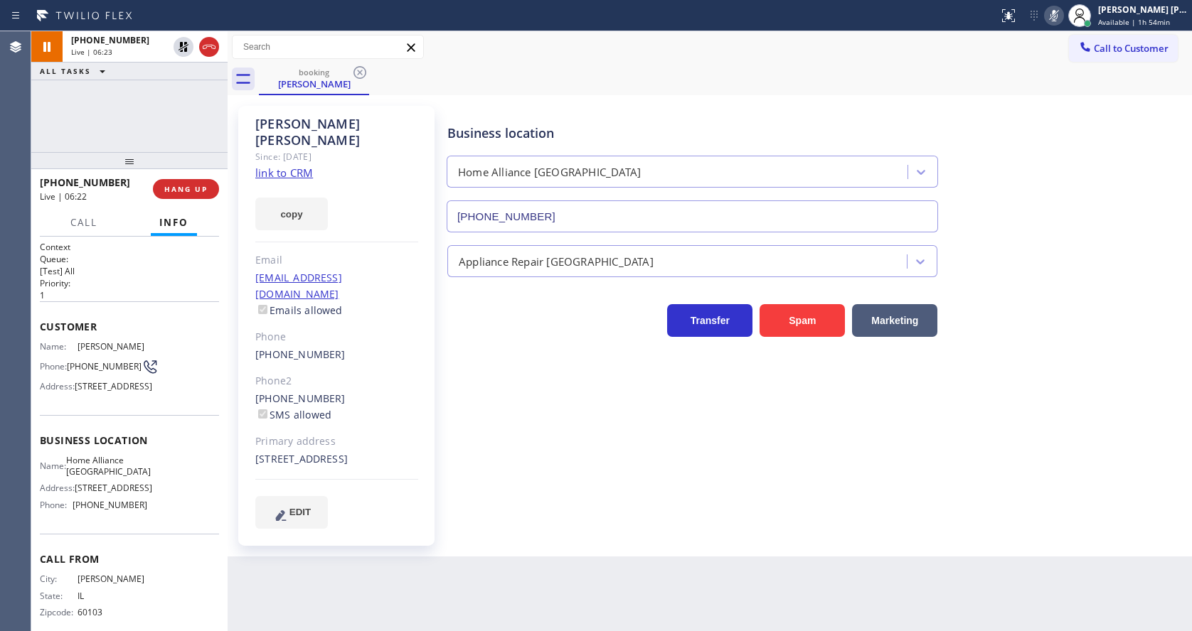
click at [1062, 18] on icon at bounding box center [1053, 15] width 17 height 17
click at [181, 43] on icon at bounding box center [183, 47] width 10 height 10
click at [513, 358] on div "Business location Home Alliance [GEOGRAPHIC_DATA] [PHONE_NUMBER] Appliance Repa…" at bounding box center [816, 316] width 744 height 415
click at [668, 493] on div "Business location Home Alliance [GEOGRAPHIC_DATA] [PHONE_NUMBER] Appliance Repa…" at bounding box center [816, 316] width 744 height 415
click at [390, 451] on div "[STREET_ADDRESS]" at bounding box center [336, 459] width 163 height 16
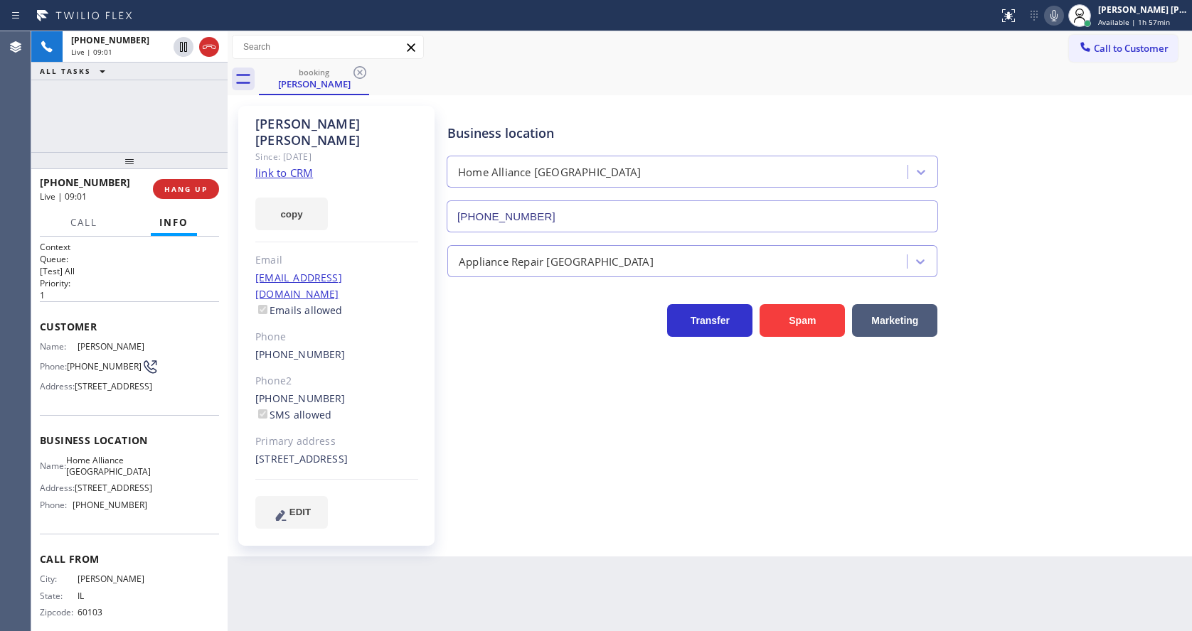
click at [962, 450] on div "Business location Home Alliance [GEOGRAPHIC_DATA] [PHONE_NUMBER] Appliance Repa…" at bounding box center [816, 316] width 744 height 415
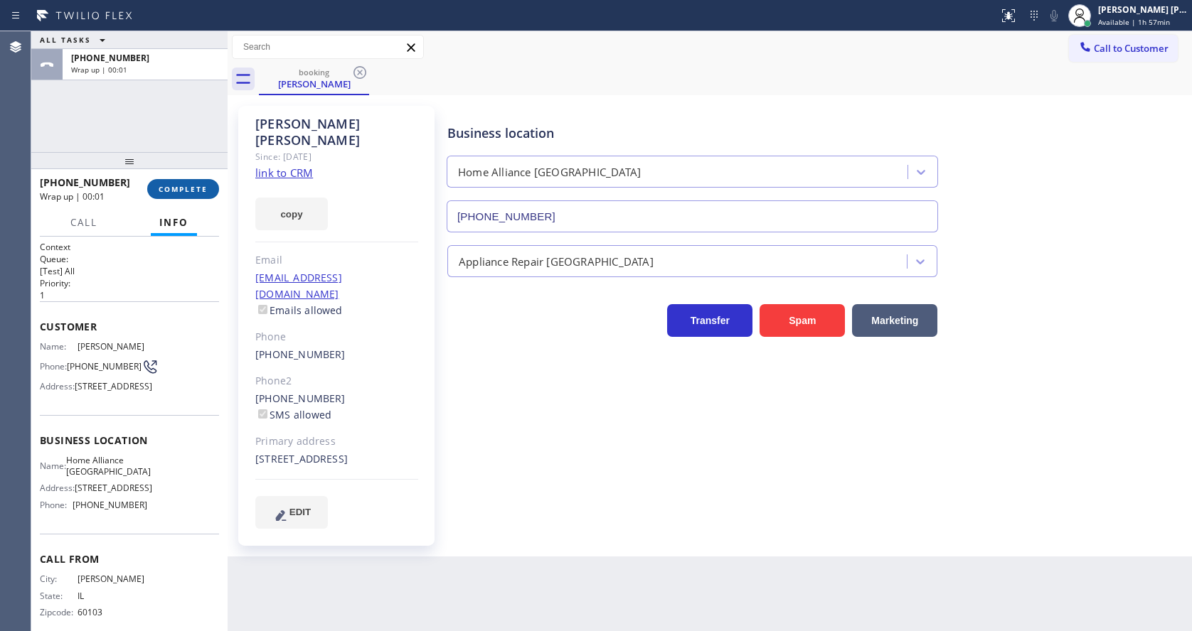
click at [186, 186] on span "COMPLETE" at bounding box center [183, 189] width 49 height 10
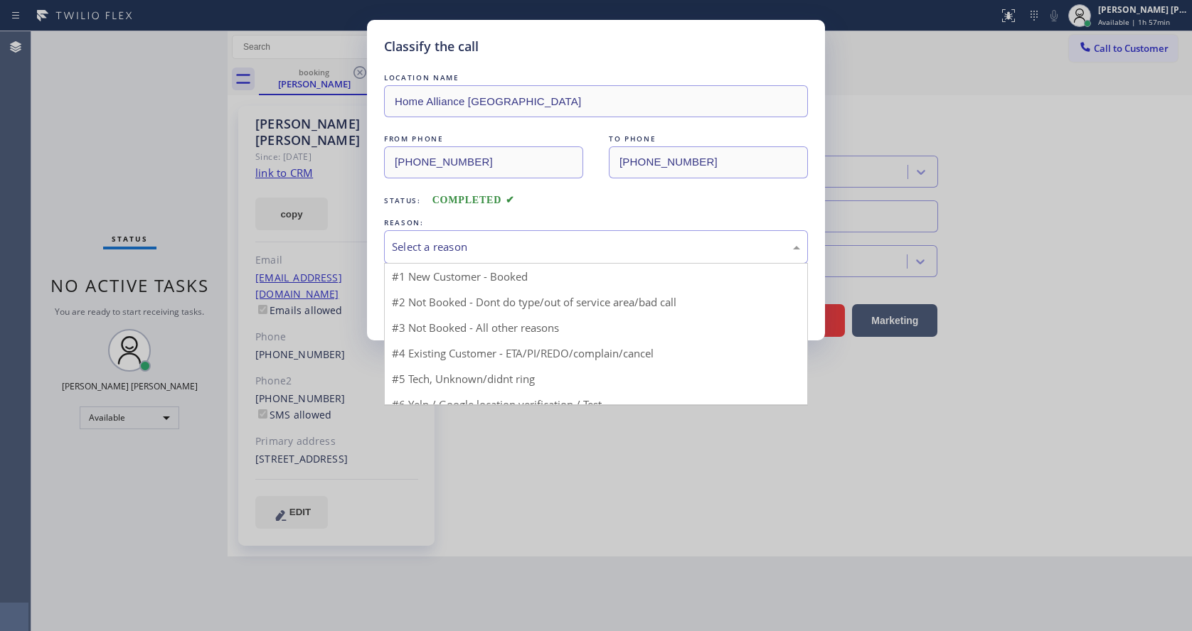
click at [441, 237] on div "Select a reason" at bounding box center [596, 246] width 424 height 33
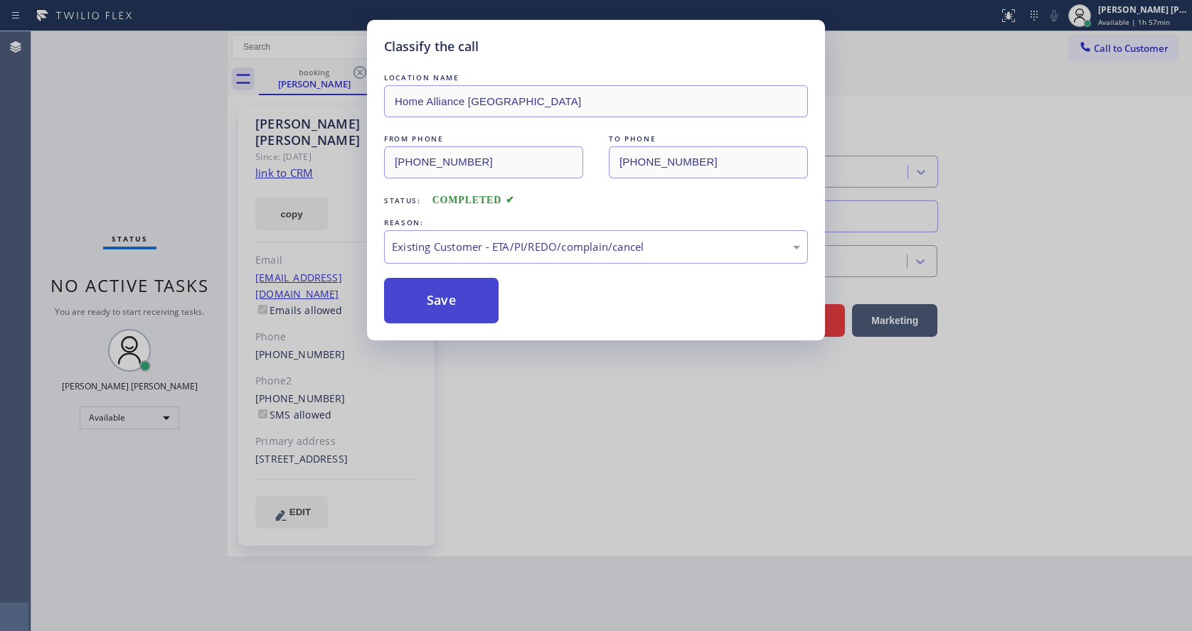
click at [437, 303] on button "Save" at bounding box center [441, 301] width 114 height 46
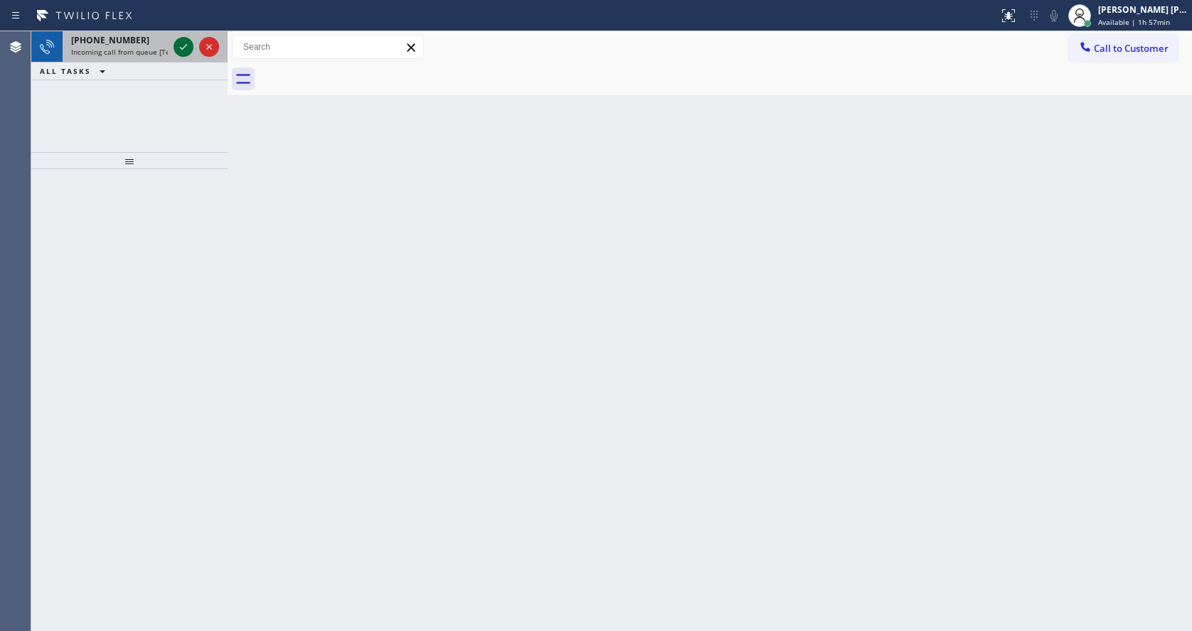
click at [181, 50] on icon at bounding box center [183, 46] width 17 height 17
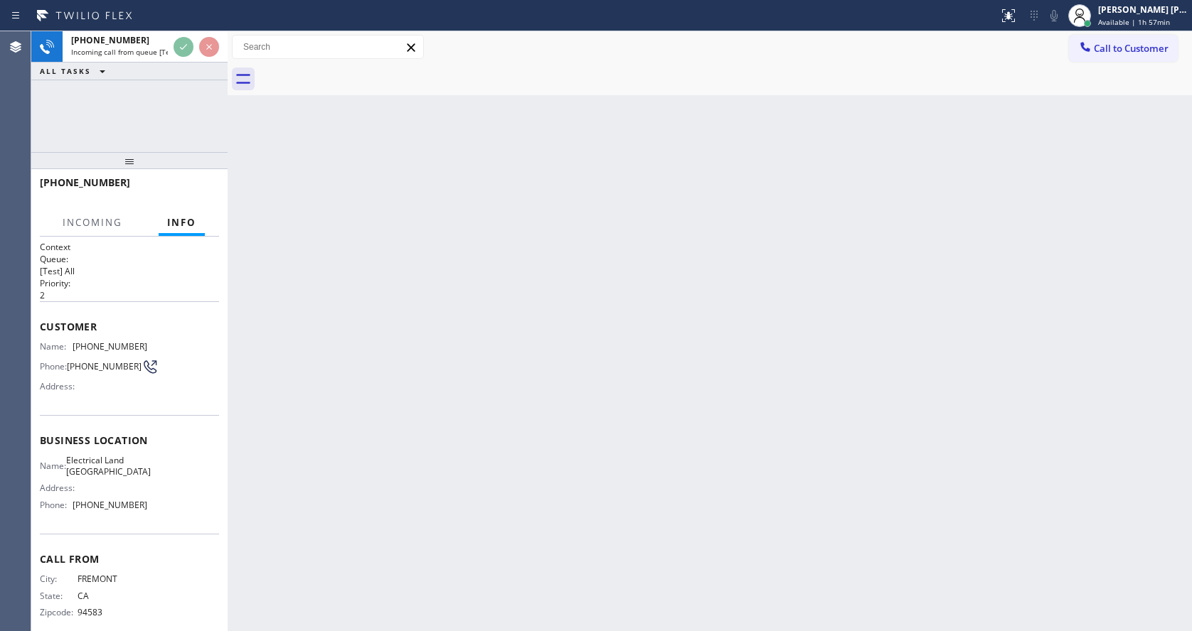
click at [146, 392] on div "Name: [PHONE_NUMBER] Phone: [PHONE_NUMBER] Address:" at bounding box center [129, 369] width 179 height 56
click at [458, 409] on div "Back to Dashboard Change Sender ID Customers Technicians Select a contact Outbo…" at bounding box center [710, 331] width 964 height 600
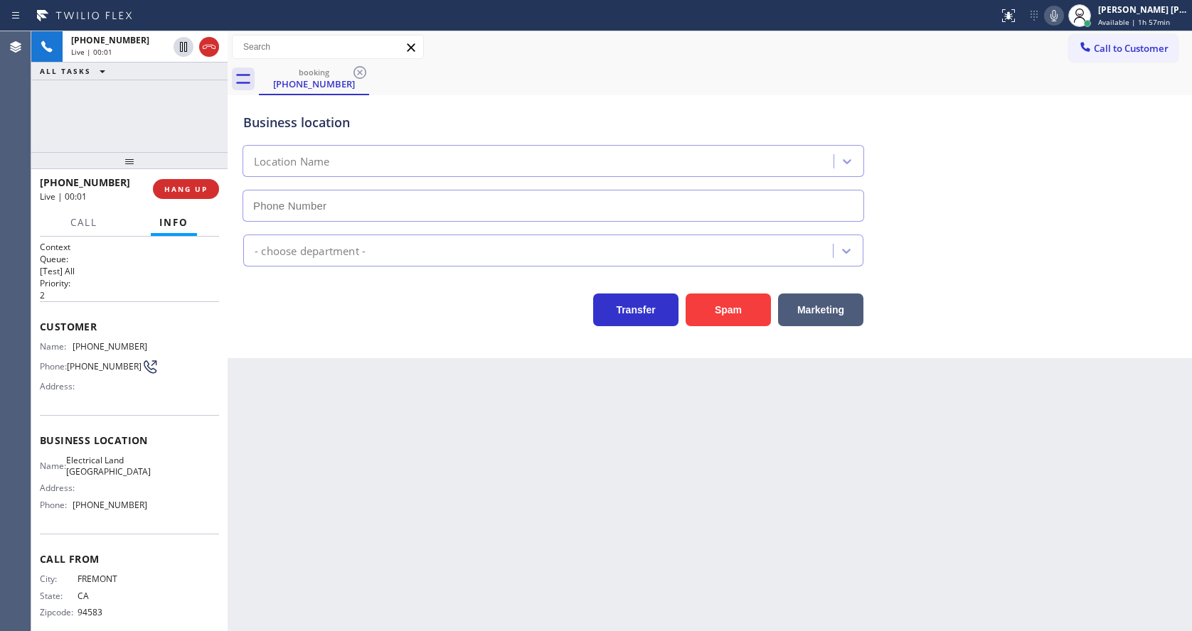
type input "[PHONE_NUMBER]"
click at [442, 419] on div "Back to Dashboard Change Sender ID Customers Technicians Select a contact Outbo…" at bounding box center [710, 331] width 964 height 600
click at [355, 513] on div "Back to Dashboard Change Sender ID Customers Technicians Select a contact Outbo…" at bounding box center [710, 331] width 964 height 600
click at [1065, 178] on div "Business location Electrical [GEOGRAPHIC_DATA] [PHONE_NUMBER]" at bounding box center [709, 157] width 939 height 129
click at [1062, 9] on icon at bounding box center [1053, 15] width 17 height 17
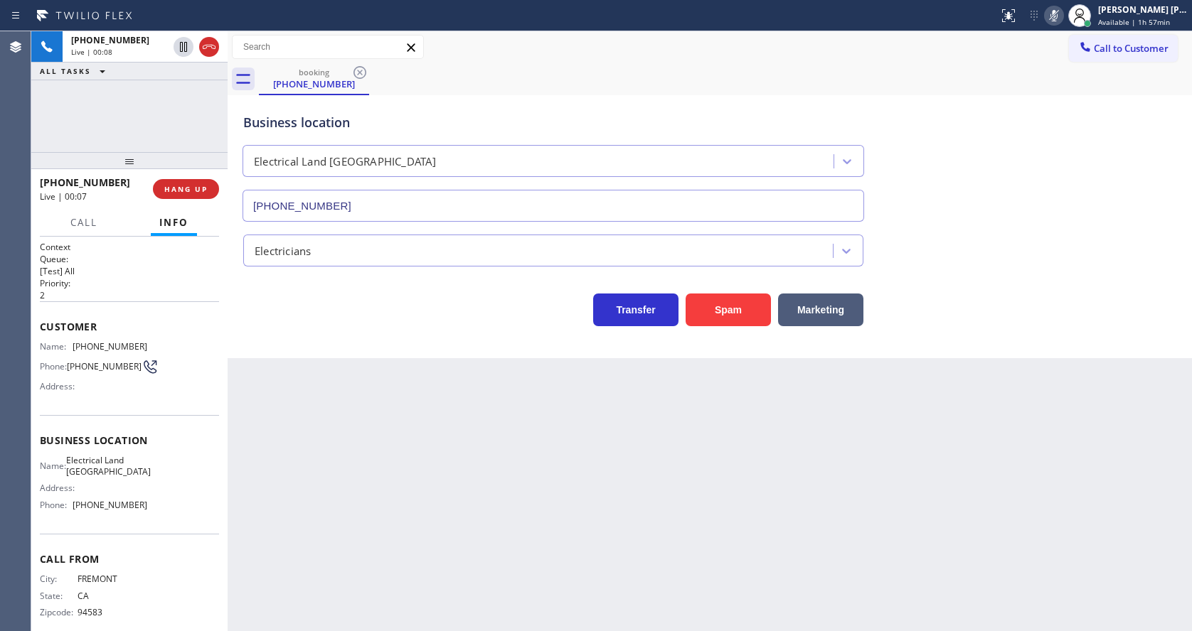
click at [1042, 158] on div "Business location Electrical [GEOGRAPHIC_DATA] [PHONE_NUMBER]" at bounding box center [709, 157] width 939 height 129
click at [1057, 11] on icon at bounding box center [1053, 15] width 7 height 11
click at [1066, 99] on div "Business location Electrical [GEOGRAPHIC_DATA] [PHONE_NUMBER]" at bounding box center [709, 157] width 939 height 129
click at [515, 497] on div "Back to Dashboard Change Sender ID Customers Technicians Select a contact Outbo…" at bounding box center [710, 331] width 964 height 600
click at [142, 394] on div "Name: [PHONE_NUMBER] Phone: [PHONE_NUMBER] Address:" at bounding box center [129, 369] width 179 height 56
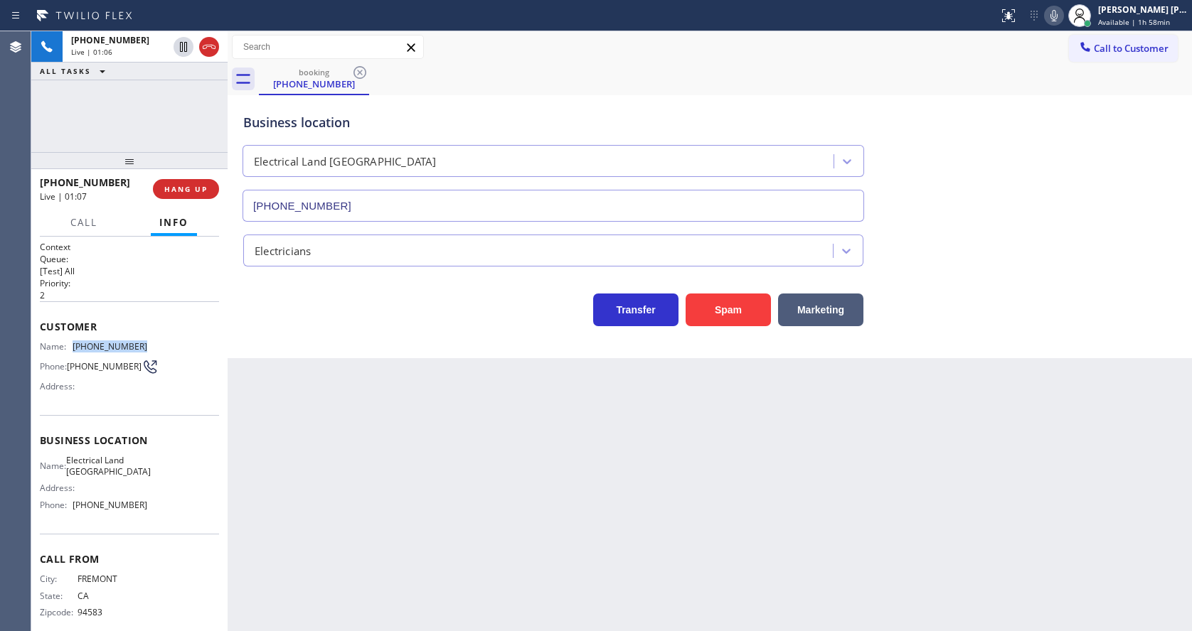
drag, startPoint x: 73, startPoint y: 350, endPoint x: 156, endPoint y: 348, distance: 83.9
click at [156, 348] on div "Name: [PHONE_NUMBER] Phone: [PHONE_NUMBER] Address:" at bounding box center [129, 369] width 179 height 56
click at [363, 498] on div "Back to Dashboard Change Sender ID Customers Technicians Select a contact Outbo…" at bounding box center [710, 331] width 964 height 600
click at [92, 466] on span "Electrical Land [GEOGRAPHIC_DATA]" at bounding box center [108, 466] width 85 height 22
drag, startPoint x: 101, startPoint y: 456, endPoint x: 100, endPoint y: 476, distance: 19.9
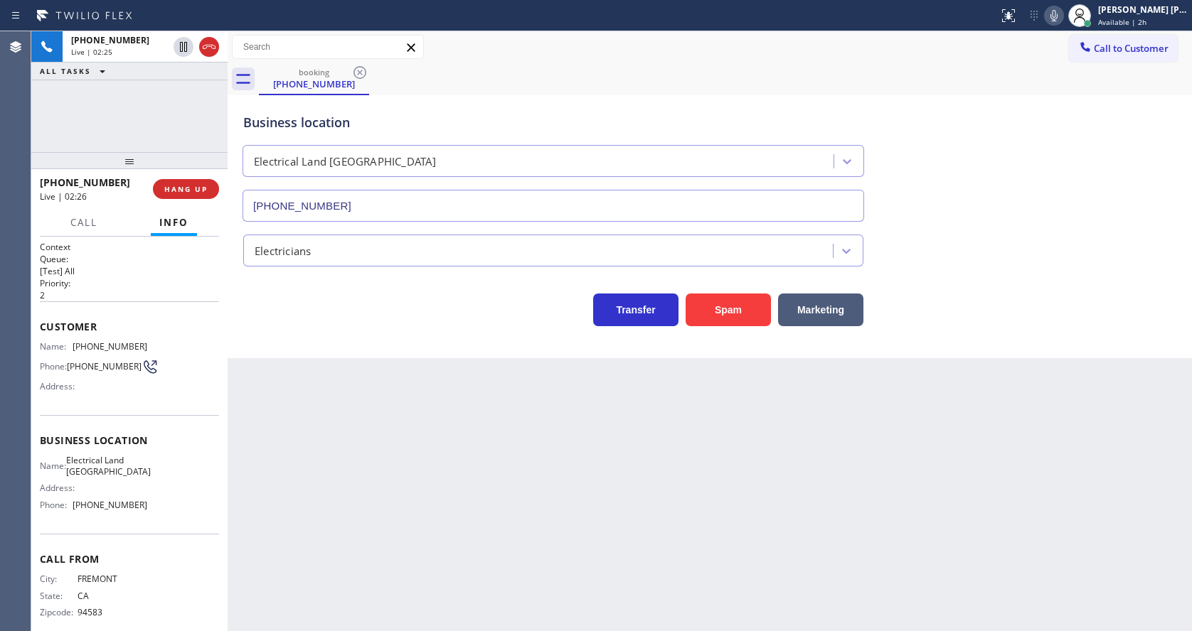
click at [101, 456] on div "Business location Name: Electrical Land [GEOGRAPHIC_DATA] Address: Phone: [PHON…" at bounding box center [129, 474] width 179 height 119
drag, startPoint x: 73, startPoint y: 462, endPoint x: 125, endPoint y: 484, distance: 57.0
click at [125, 484] on div "Name: Electrical Land Union City Address: Phone: [PHONE_NUMBER]" at bounding box center [93, 485] width 107 height 61
click at [272, 506] on div "Back to Dashboard Change Sender ID Customers Technicians Select a contact Outbo…" at bounding box center [710, 331] width 964 height 600
drag, startPoint x: 40, startPoint y: 533, endPoint x: 107, endPoint y: 519, distance: 69.0
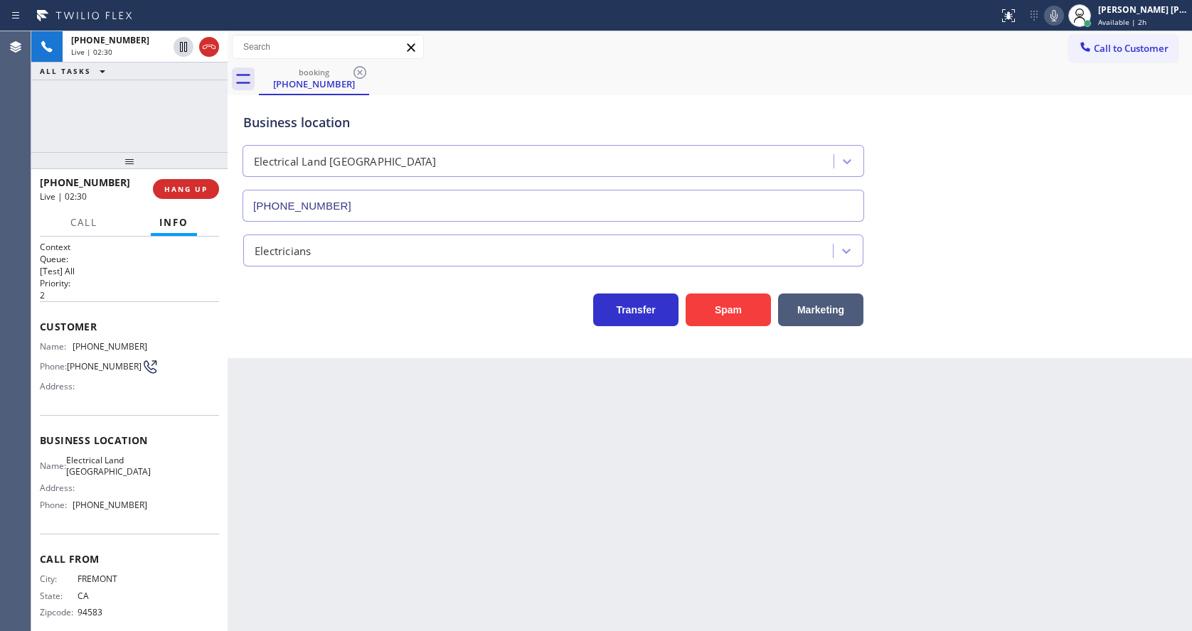
click at [41, 533] on div "Business location Name: Electrical Land [GEOGRAPHIC_DATA] Address: Phone: [PHON…" at bounding box center [129, 474] width 179 height 119
drag, startPoint x: 69, startPoint y: 510, endPoint x: 171, endPoint y: 508, distance: 101.7
click at [171, 508] on div "Name: Electrical Land Union City Address: Phone: [PHONE_NUMBER]" at bounding box center [129, 485] width 179 height 61
click at [323, 501] on div "Back to Dashboard Change Sender ID Customers Technicians Select a contact Outbo…" at bounding box center [710, 331] width 964 height 600
click at [327, 600] on div "Back to Dashboard Change Sender ID Customers Technicians Select a contact Outbo…" at bounding box center [710, 331] width 964 height 600
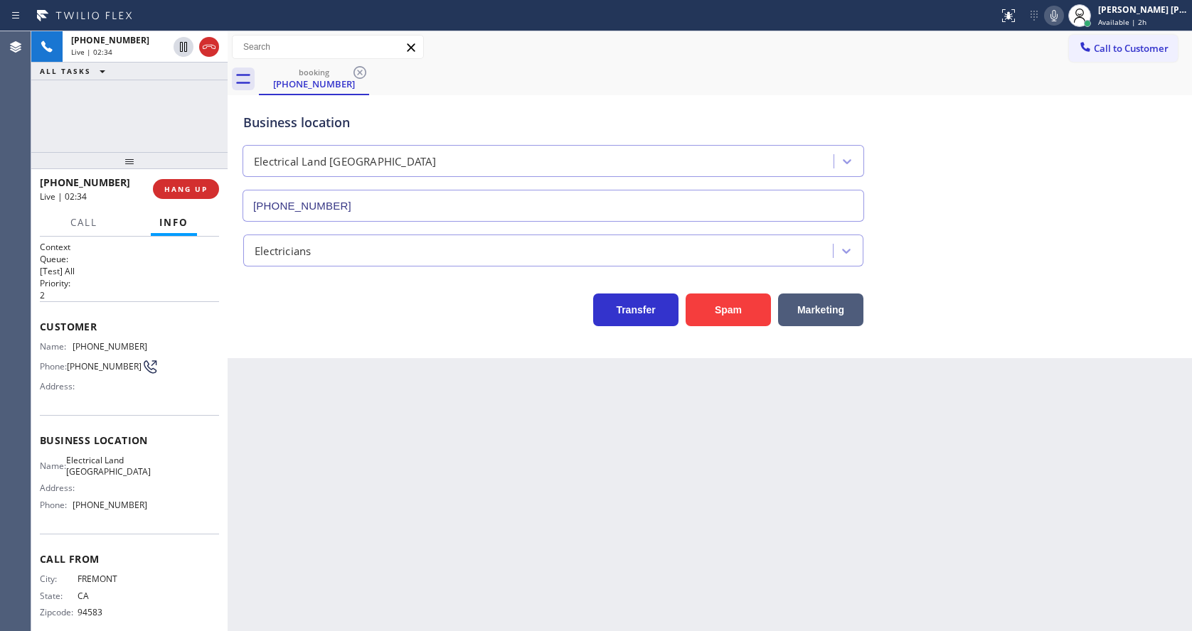
click at [682, 459] on div "Back to Dashboard Change Sender ID Customers Technicians Select a contact Outbo…" at bounding box center [710, 331] width 964 height 600
click at [426, 481] on div "Back to Dashboard Change Sender ID Customers Technicians Select a contact Outbo…" at bounding box center [710, 331] width 964 height 600
click at [520, 438] on div "Back to Dashboard Change Sender ID Customers Technicians Select a contact Outbo…" at bounding box center [710, 331] width 964 height 600
click at [438, 451] on div "Back to Dashboard Change Sender ID Customers Technicians Select a contact Outbo…" at bounding box center [710, 331] width 964 height 600
drag, startPoint x: 623, startPoint y: 520, endPoint x: 611, endPoint y: 525, distance: 12.4
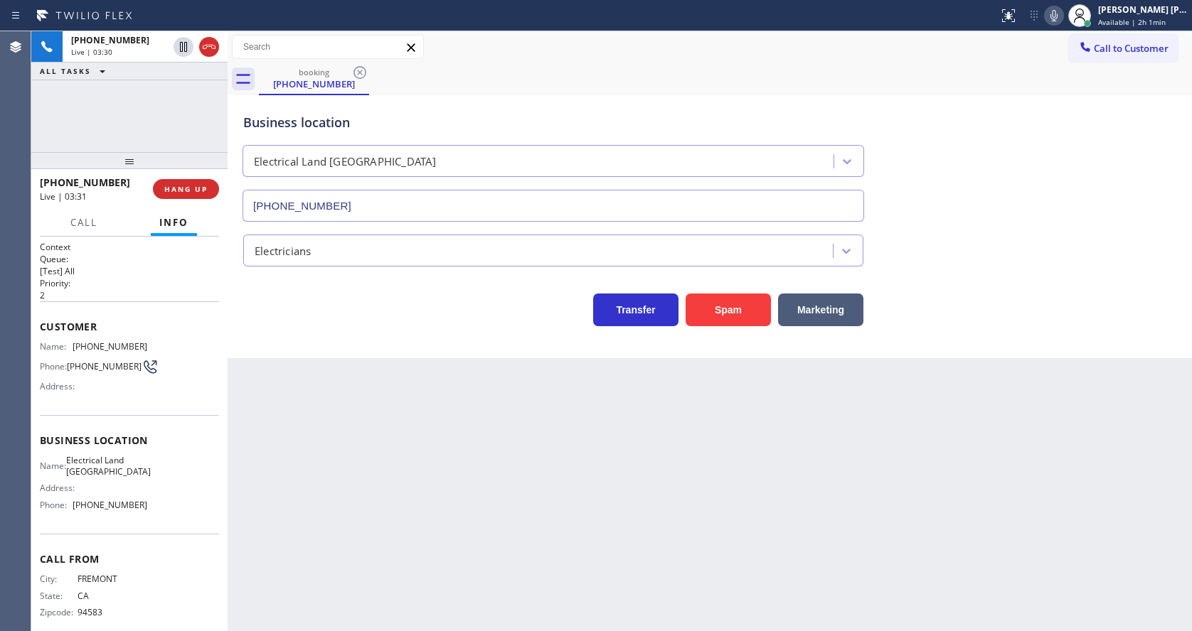
click at [623, 520] on div "Back to Dashboard Change Sender ID Customers Technicians Select a contact Outbo…" at bounding box center [710, 331] width 964 height 600
drag, startPoint x: 482, startPoint y: 570, endPoint x: 499, endPoint y: 579, distance: 19.1
click at [482, 570] on div "Back to Dashboard Change Sender ID Customers Technicians Select a contact Outbo…" at bounding box center [710, 331] width 964 height 600
click at [508, 611] on div "Back to Dashboard Change Sender ID Customers Technicians Select a contact Outbo…" at bounding box center [710, 331] width 964 height 600
click at [560, 471] on div "Back to Dashboard Change Sender ID Customers Technicians Select a contact Outbo…" at bounding box center [710, 331] width 964 height 600
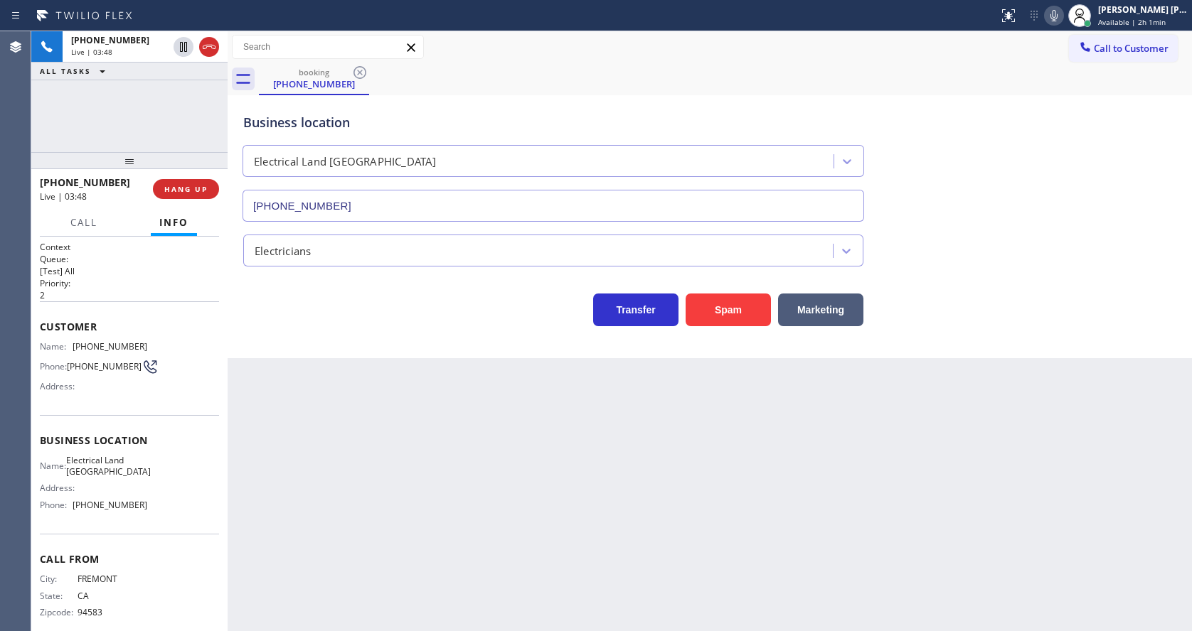
click at [292, 469] on div "Back to Dashboard Change Sender ID Customers Technicians Select a contact Outbo…" at bounding box center [710, 331] width 964 height 600
click at [533, 513] on div "Back to Dashboard Change Sender ID Customers Technicians Select a contact Outbo…" at bounding box center [710, 331] width 964 height 600
click at [1085, 170] on div "Business location Electrical [GEOGRAPHIC_DATA] [PHONE_NUMBER]" at bounding box center [709, 157] width 939 height 129
click at [1059, 16] on icon at bounding box center [1053, 15] width 17 height 17
click at [183, 45] on icon at bounding box center [183, 47] width 7 height 10
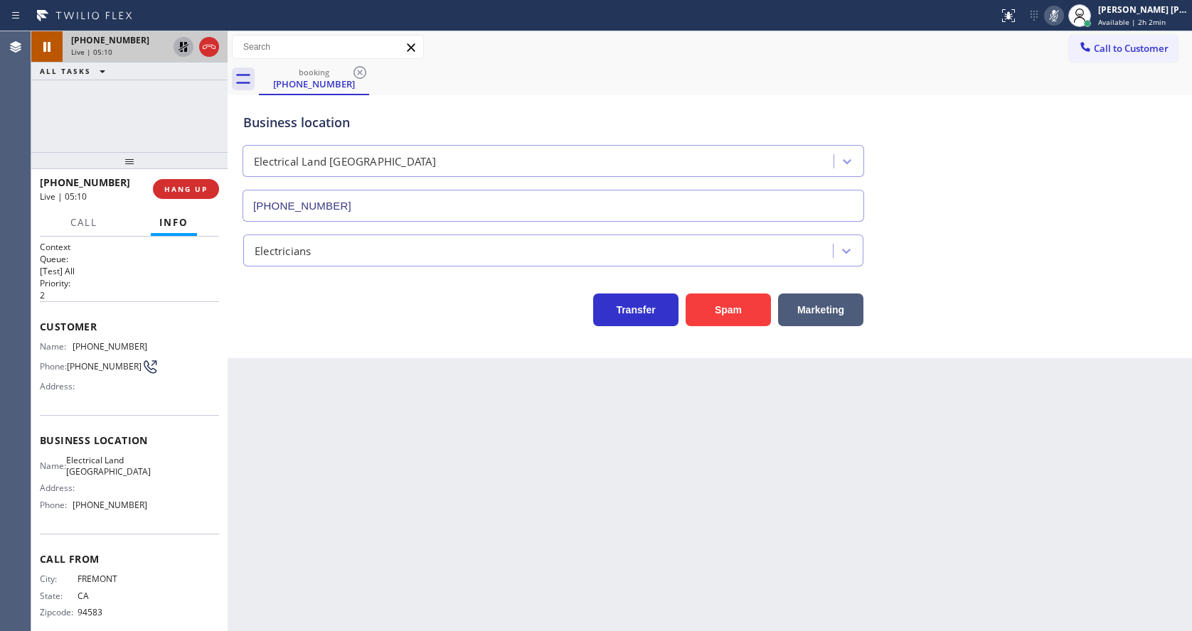
click at [337, 371] on div "Back to Dashboard Change Sender ID Customers Technicians Select a contact Outbo…" at bounding box center [710, 331] width 964 height 600
drag, startPoint x: 321, startPoint y: 611, endPoint x: 321, endPoint y: 631, distance: 19.9
click at [321, 619] on div "Back to Dashboard Change Sender ID Customers Technicians Select a contact Outbo…" at bounding box center [710, 331] width 964 height 600
drag, startPoint x: 694, startPoint y: 482, endPoint x: 583, endPoint y: 429, distance: 123.1
click at [694, 482] on div "Back to Dashboard Change Sender ID Customers Technicians Select a contact Outbo…" at bounding box center [710, 331] width 964 height 600
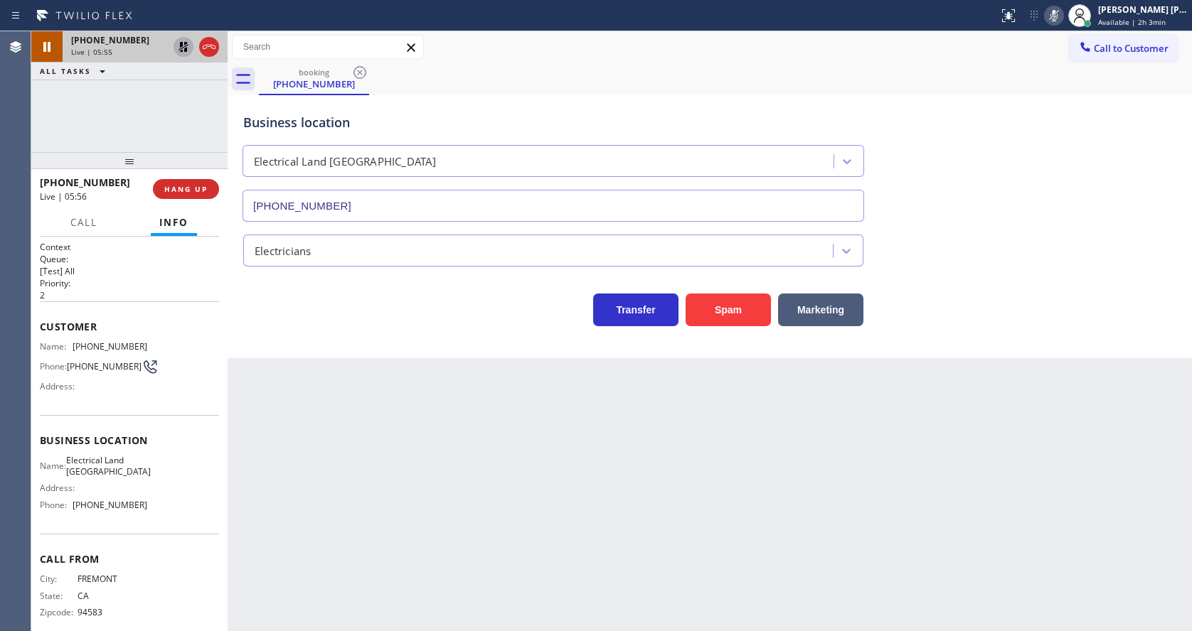
click at [182, 46] on icon at bounding box center [183, 47] width 10 height 10
click at [1057, 11] on icon at bounding box center [1053, 15] width 7 height 11
click at [1059, 64] on div "booking [PHONE_NUMBER]" at bounding box center [725, 79] width 933 height 32
click at [544, 510] on div "Back to Dashboard Change Sender ID Customers Technicians Select a contact Outbo…" at bounding box center [710, 331] width 964 height 600
click at [599, 419] on div "Back to Dashboard Change Sender ID Customers Technicians Select a contact Outbo…" at bounding box center [710, 331] width 964 height 600
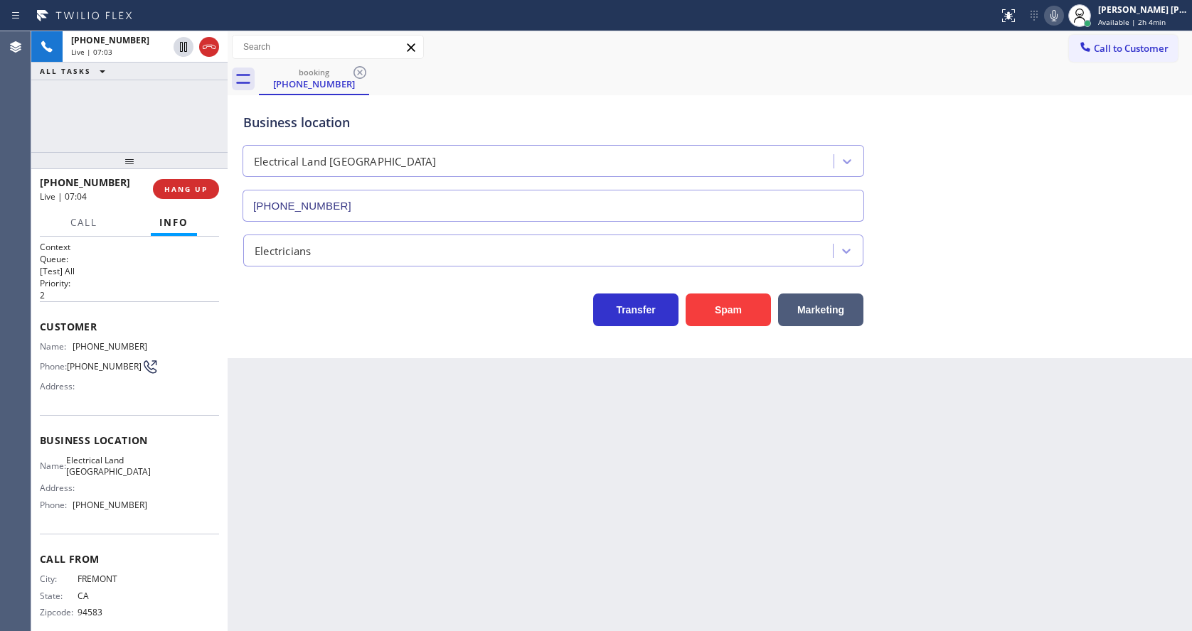
click at [554, 516] on div "Back to Dashboard Change Sender ID Customers Technicians Select a contact Outbo…" at bounding box center [710, 331] width 964 height 600
click at [542, 558] on div "Back to Dashboard Change Sender ID Customers Technicians Select a contact Outbo…" at bounding box center [710, 331] width 964 height 600
click at [440, 505] on div "Back to Dashboard Change Sender ID Customers Technicians Select a contact Outbo…" at bounding box center [710, 331] width 964 height 600
click at [592, 475] on div "Back to Dashboard Change Sender ID Customers Technicians Select a contact Outbo…" at bounding box center [710, 331] width 964 height 600
click at [419, 456] on div "Back to Dashboard Change Sender ID Customers Technicians Select a contact Outbo…" at bounding box center [710, 331] width 964 height 600
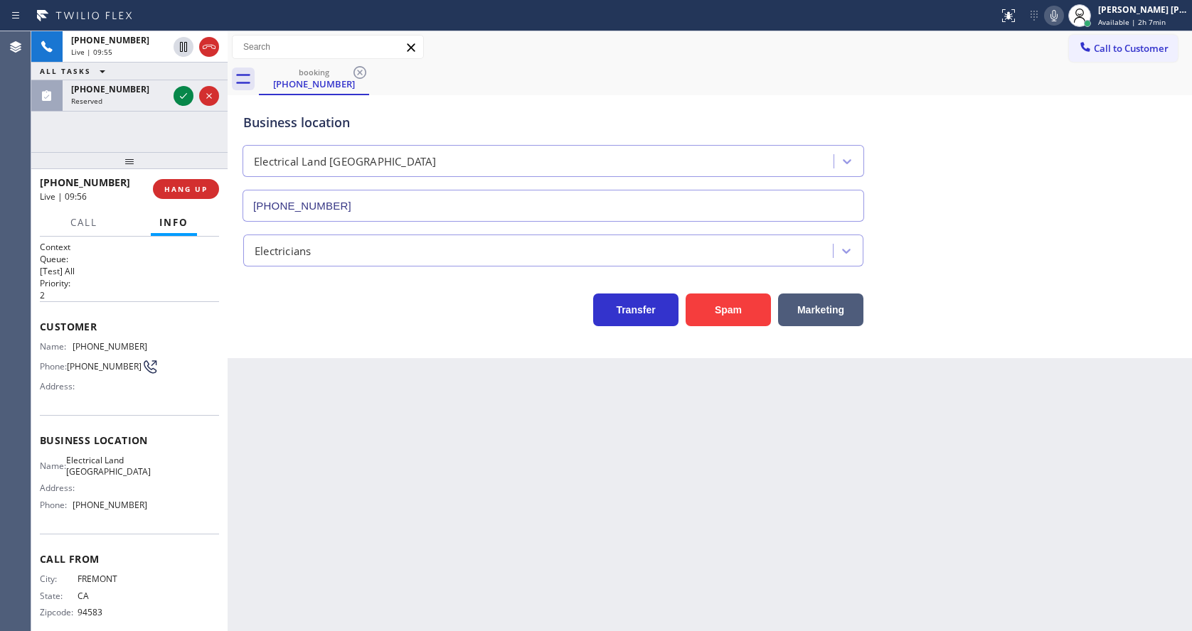
click at [392, 421] on div "Back to Dashboard Change Sender ID Customers Technicians Select a contact Outbo…" at bounding box center [710, 331] width 964 height 600
click at [348, 631] on div "Back to Dashboard Change Sender ID Customers Technicians Select a contact Outbo…" at bounding box center [710, 331] width 964 height 600
click at [481, 582] on div "Back to Dashboard Change Sender ID Customers Technicians Select a contact Outbo…" at bounding box center [710, 331] width 964 height 600
click at [181, 96] on icon at bounding box center [183, 95] width 17 height 17
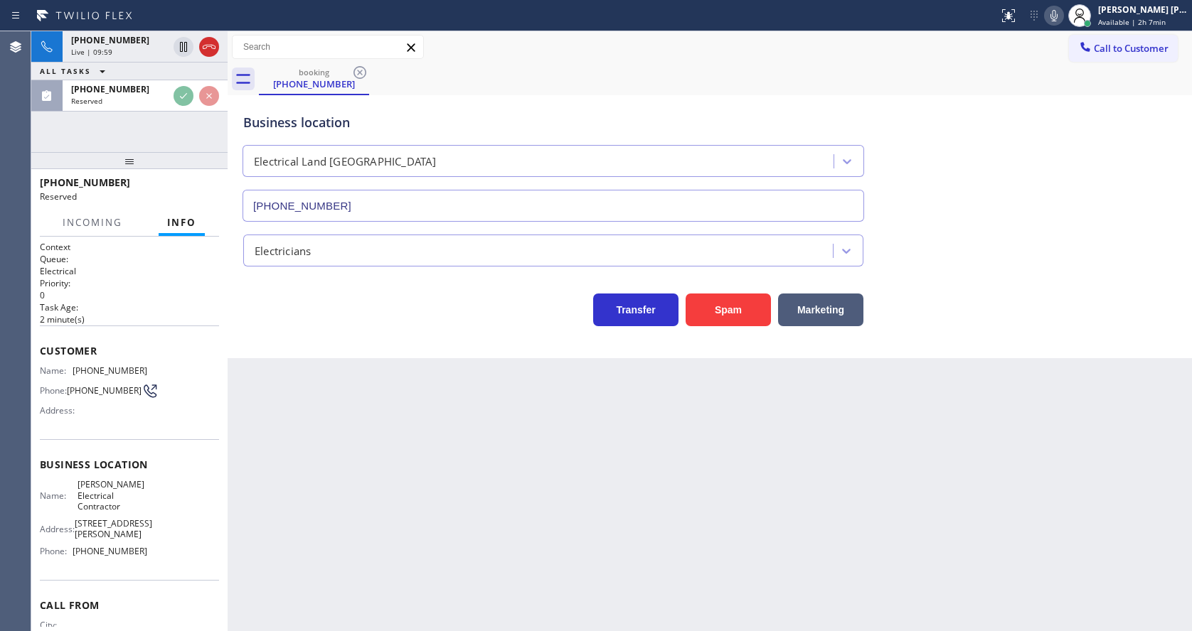
click at [358, 418] on div "Back to Dashboard Change Sender ID Customers Technicians Select a contact Outbo…" at bounding box center [710, 331] width 964 height 600
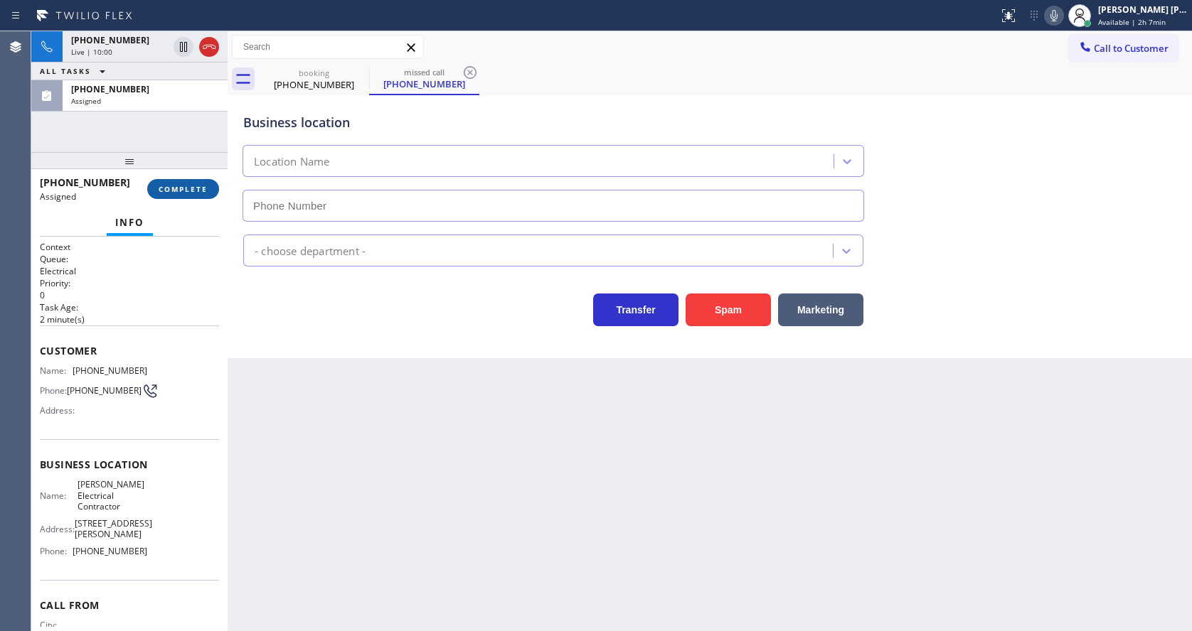
type input "[PHONE_NUMBER]"
click at [181, 184] on span "COMPLETE" at bounding box center [183, 189] width 49 height 10
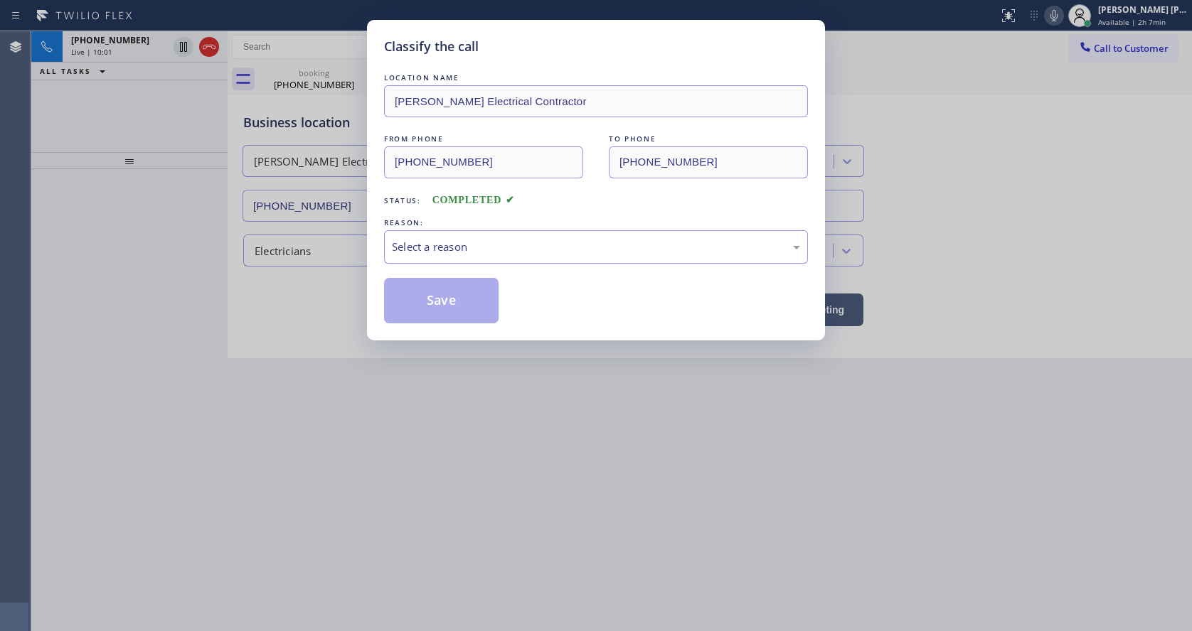
click at [498, 247] on div "Select a reason" at bounding box center [596, 247] width 408 height 16
click at [442, 296] on button "Save" at bounding box center [441, 301] width 114 height 46
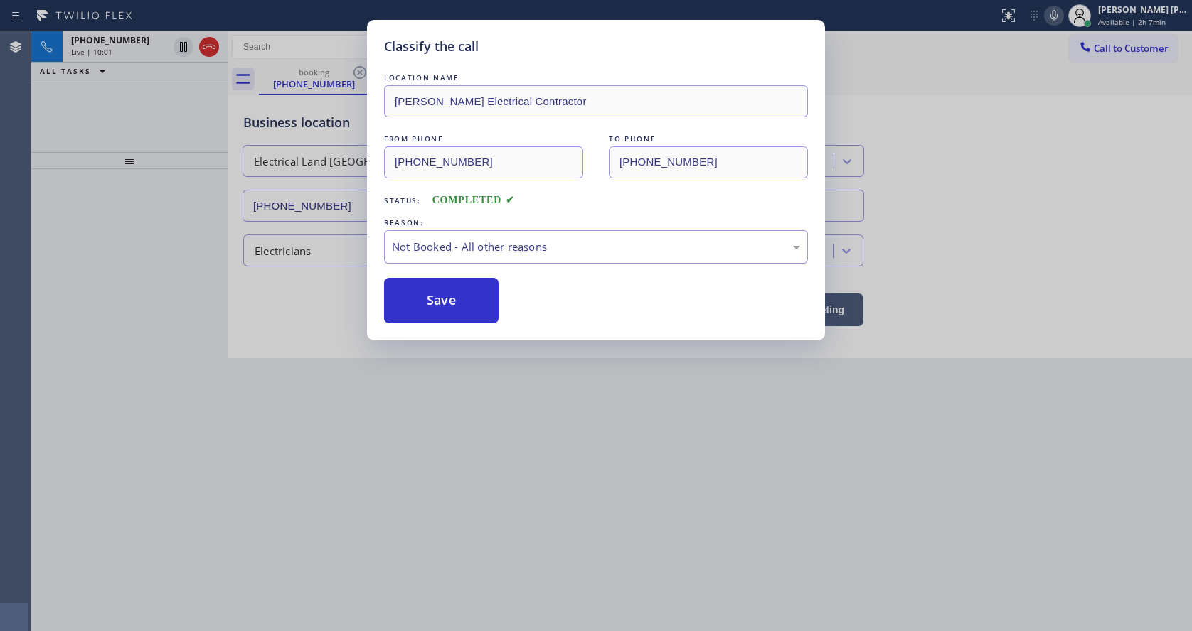
click at [442, 296] on button "Save" at bounding box center [441, 301] width 114 height 46
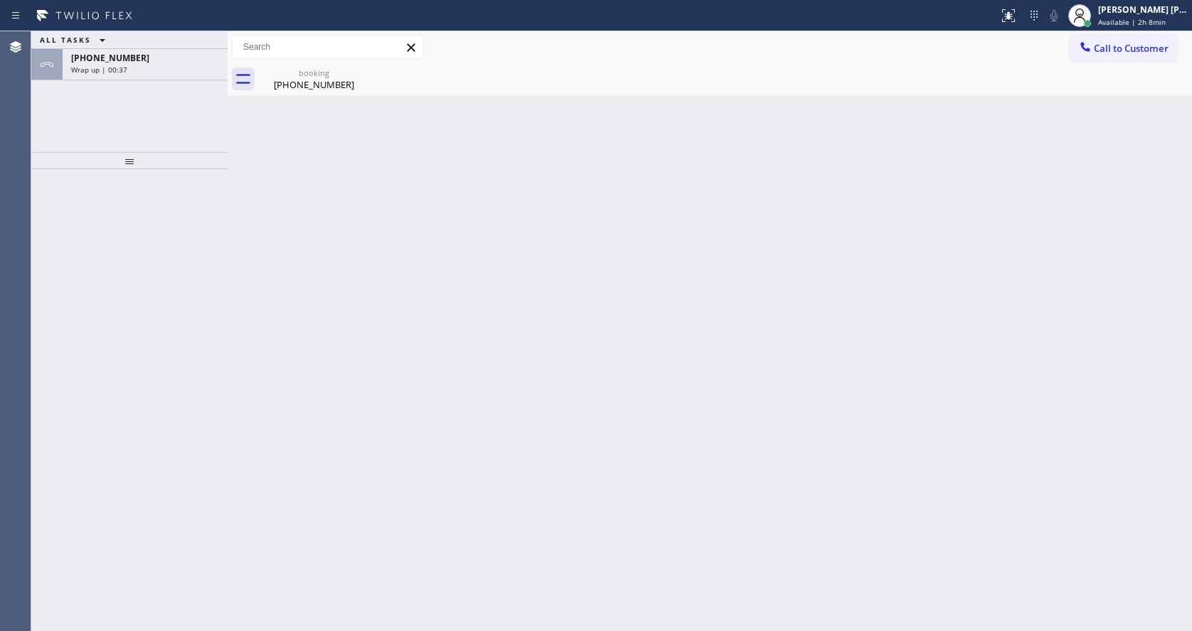
click at [152, 152] on div at bounding box center [129, 160] width 196 height 17
click at [147, 79] on div "[PHONE_NUMBER] Wrap up | 00:37" at bounding box center [142, 64] width 159 height 31
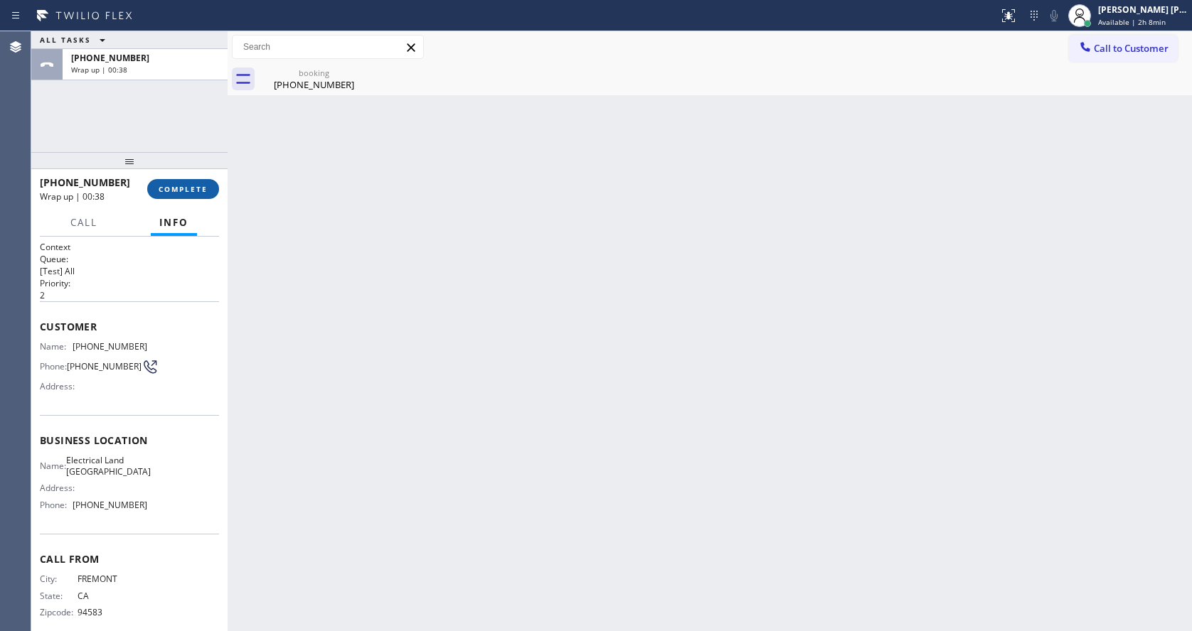
click at [169, 186] on span "COMPLETE" at bounding box center [183, 189] width 49 height 10
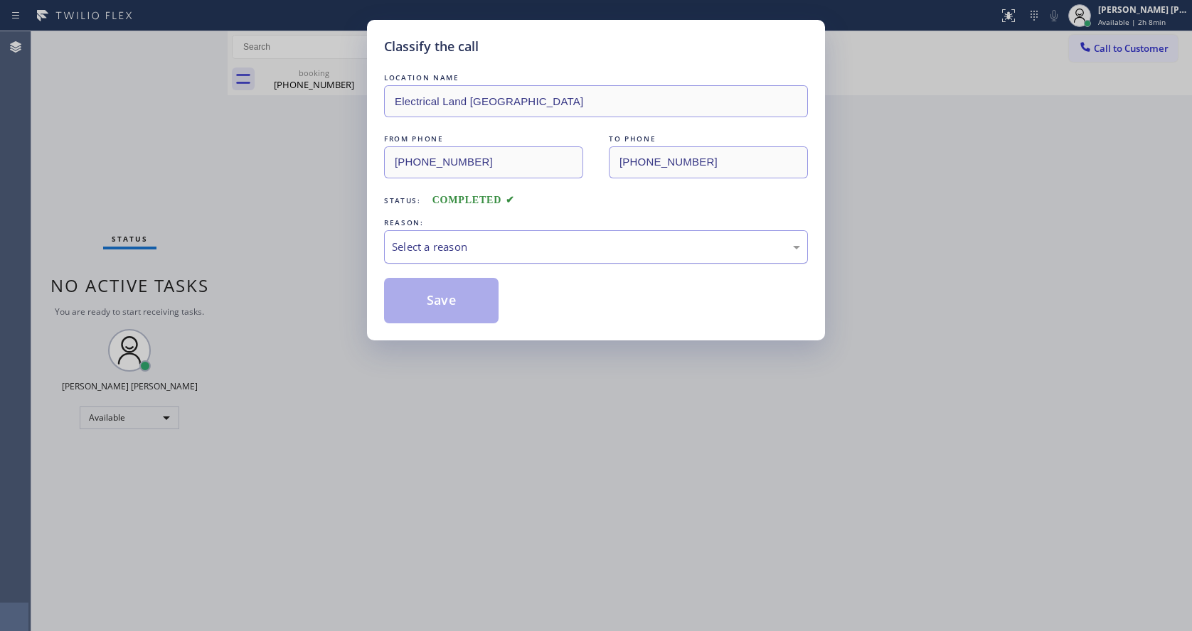
click at [455, 252] on div "Select a reason" at bounding box center [596, 247] width 408 height 16
click at [431, 301] on button "Save" at bounding box center [441, 301] width 114 height 46
click at [456, 526] on div "Classify the call LOCATION NAME Electrical Land Union City FROM PHONE [PHONE_NU…" at bounding box center [596, 315] width 1192 height 631
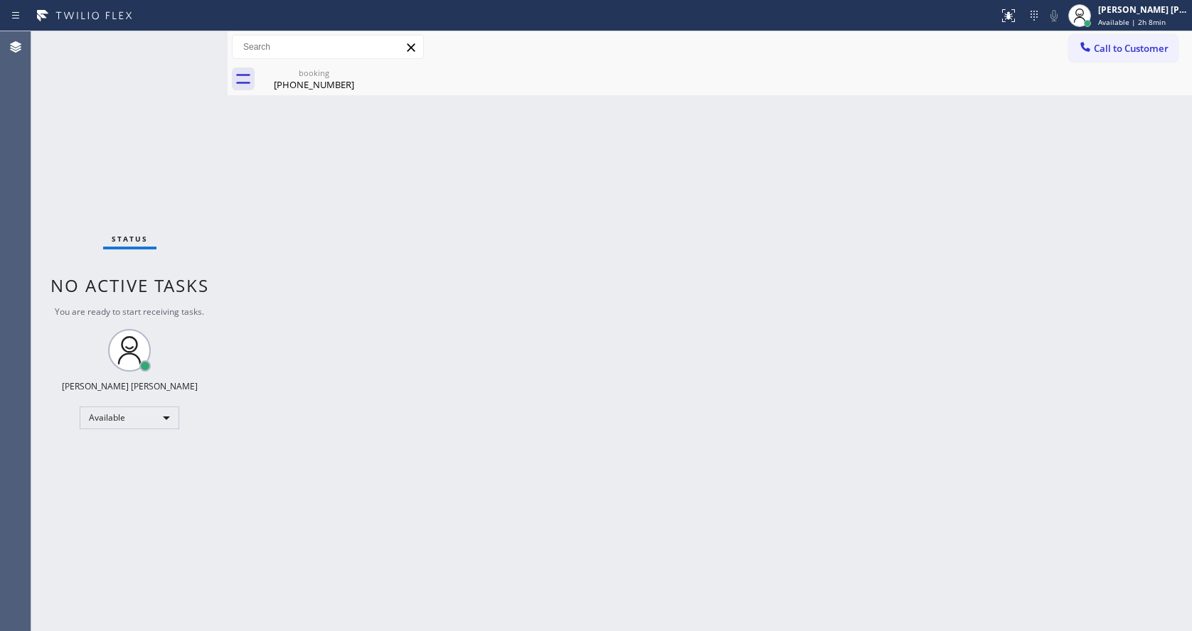
click at [366, 246] on div "Back to Dashboard Change Sender ID Customers Technicians Select a contact Outbo…" at bounding box center [710, 331] width 964 height 600
click at [405, 401] on div "Back to Dashboard Change Sender ID Customers Technicians Select a contact Outbo…" at bounding box center [710, 331] width 964 height 600
click at [366, 274] on div "Back to Dashboard Change Sender ID Customers Technicians Select a contact Outbo…" at bounding box center [710, 331] width 964 height 600
click at [588, 427] on div "Back to Dashboard Change Sender ID Customers Technicians Select a contact Outbo…" at bounding box center [710, 331] width 964 height 600
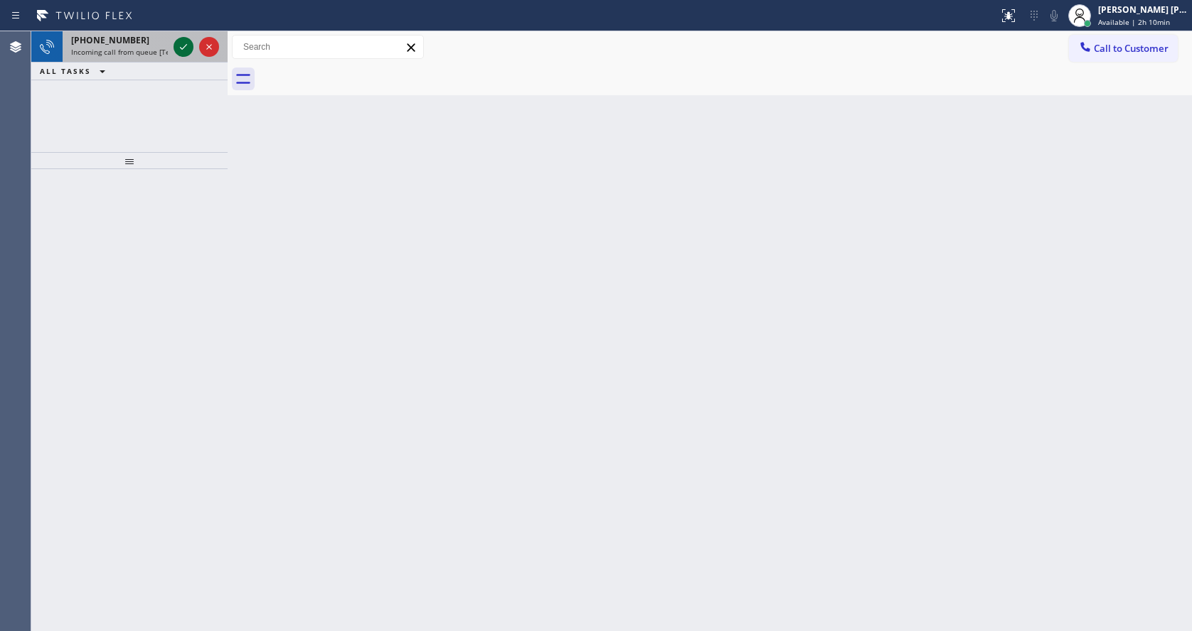
click at [184, 46] on icon at bounding box center [183, 46] width 17 height 17
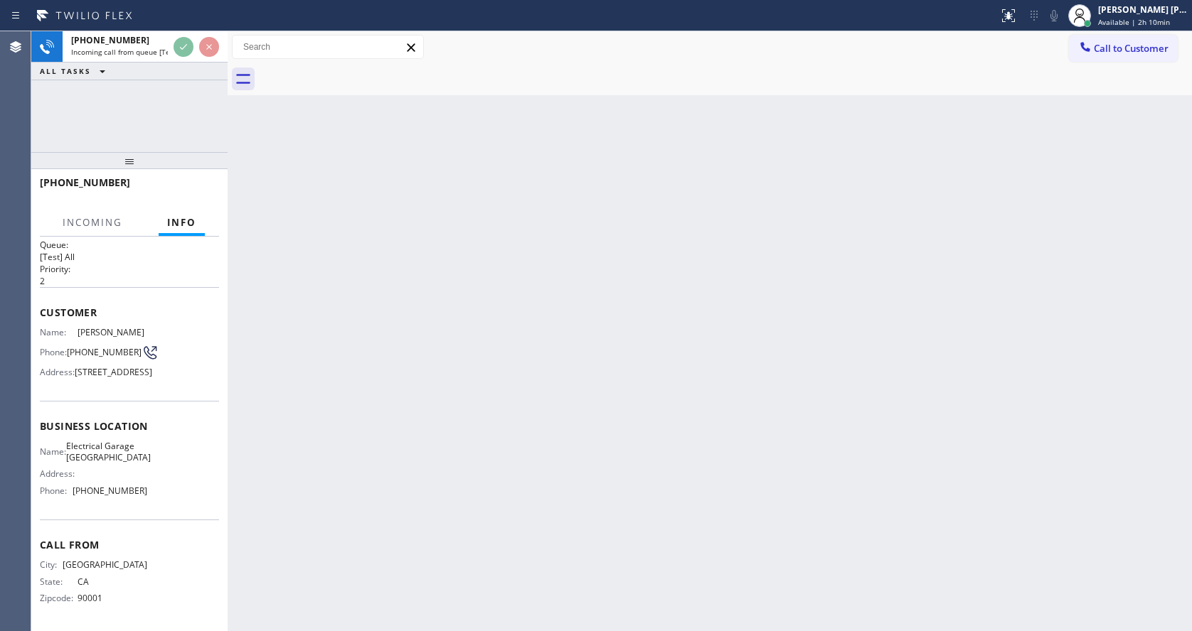
scroll to position [41, 0]
click at [466, 438] on div "Back to Dashboard Change Sender ID Customers Technicians Select a contact Outbo…" at bounding box center [710, 331] width 964 height 600
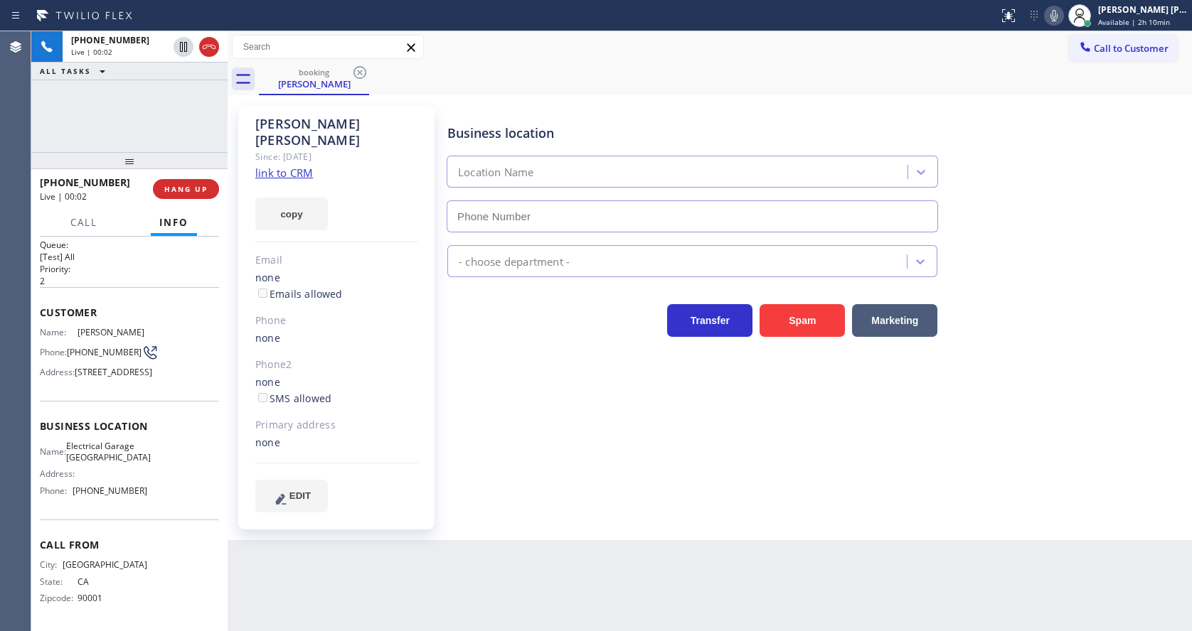
type input "[PHONE_NUMBER]"
click at [518, 451] on div "Business location Electrical Garage [GEOGRAPHIC_DATA] [PHONE_NUMBER] Electricia…" at bounding box center [816, 308] width 744 height 399
click at [559, 547] on div "Back to Dashboard Change Sender ID Customers Technicians Select a contact Outbo…" at bounding box center [710, 331] width 964 height 600
click at [294, 166] on link "link to CRM" at bounding box center [284, 173] width 58 height 14
click at [1057, 22] on icon at bounding box center [1053, 15] width 17 height 17
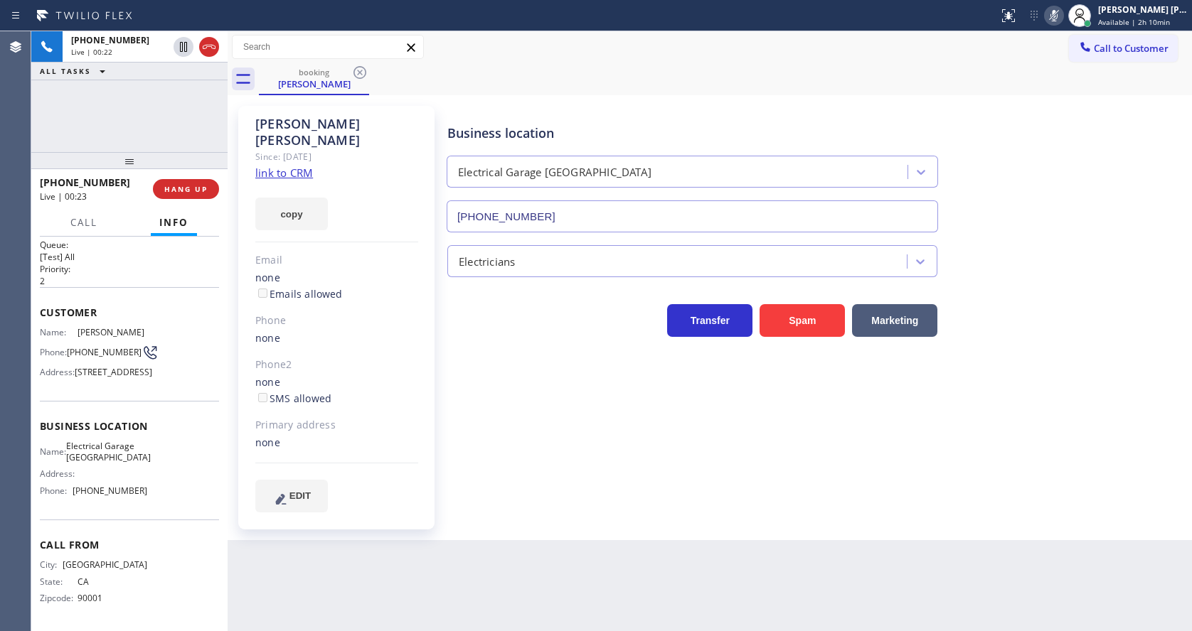
click at [1057, 22] on icon at bounding box center [1053, 15] width 17 height 17
click at [1058, 129] on div "Business location Electrical Garage [GEOGRAPHIC_DATA] [PHONE_NUMBER]" at bounding box center [816, 168] width 744 height 129
click at [529, 487] on div "Business location Electrical Garage [GEOGRAPHIC_DATA] [PHONE_NUMBER] Electricia…" at bounding box center [816, 308] width 744 height 399
click at [577, 423] on div "Business location Electrical Garage [GEOGRAPHIC_DATA] [PHONE_NUMBER] Electricia…" at bounding box center [816, 308] width 744 height 399
click at [393, 388] on div "none SMS allowed" at bounding box center [336, 391] width 163 height 33
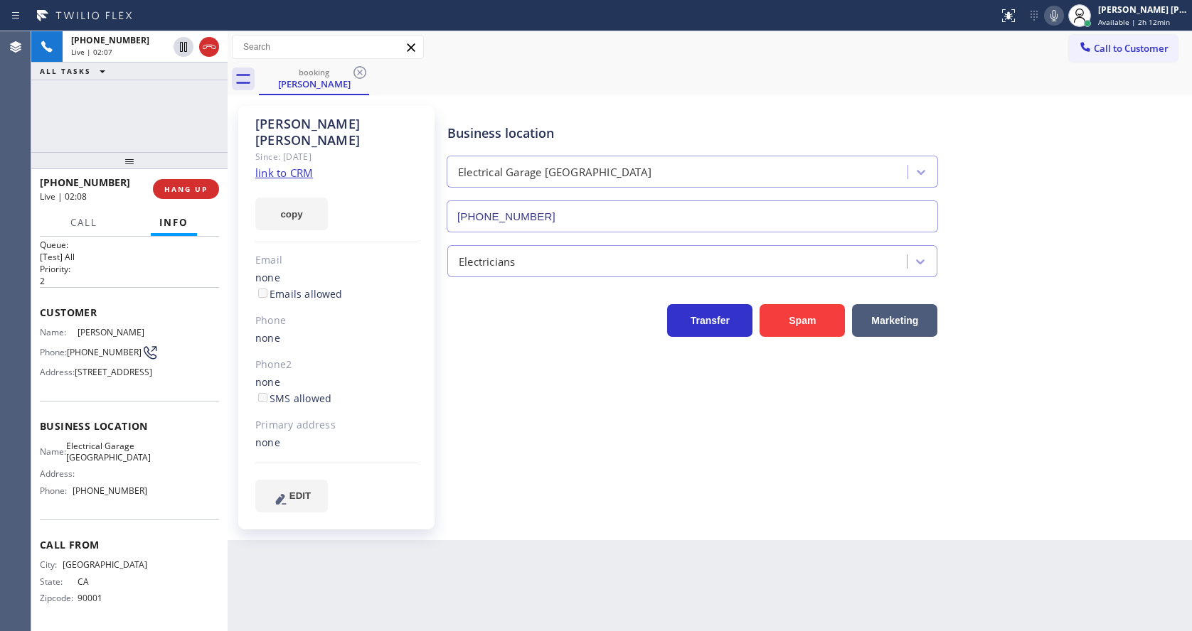
click at [369, 448] on div "[PERSON_NAME] Since: [DATE] link to CRM copy Email none Emails allowed Phone no…" at bounding box center [336, 318] width 196 height 424
click at [579, 540] on div "Back to Dashboard Change Sender ID Customers Technicians Select a contact Outbo…" at bounding box center [710, 331] width 964 height 600
click at [510, 546] on div "Back to Dashboard Change Sender ID Customers Technicians Select a contact Outbo…" at bounding box center [710, 331] width 964 height 600
click at [20, 412] on div "Agent Desktop" at bounding box center [15, 331] width 31 height 600
click at [186, 95] on icon at bounding box center [183, 96] width 7 height 6
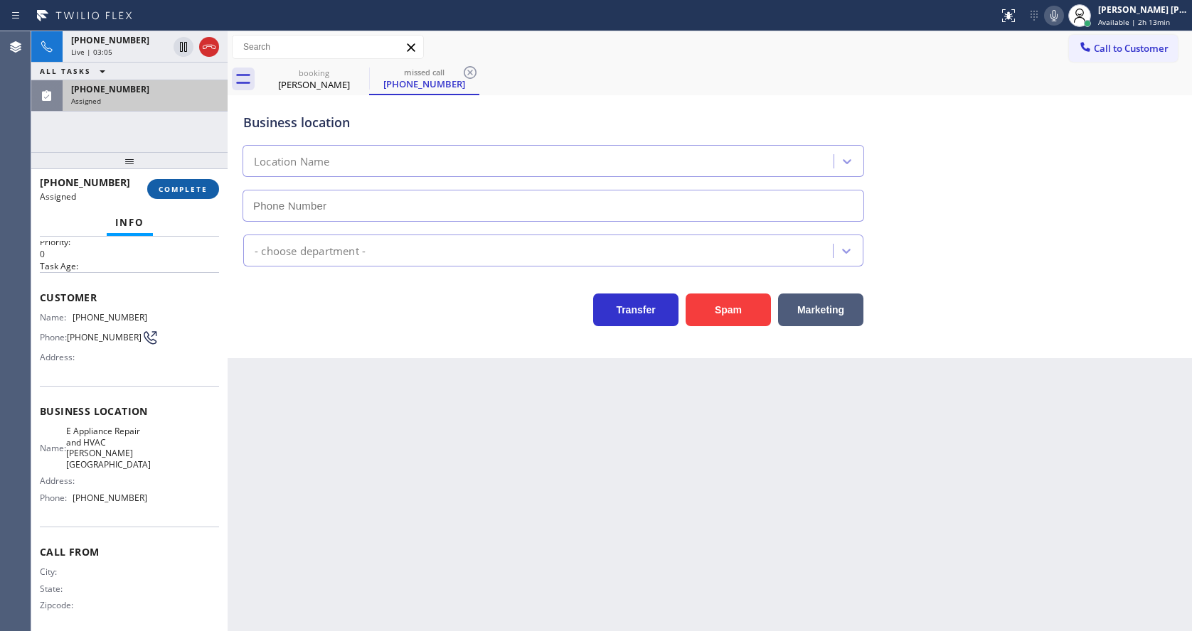
type input "[PHONE_NUMBER]"
click at [189, 185] on span "COMPLETE" at bounding box center [183, 189] width 49 height 10
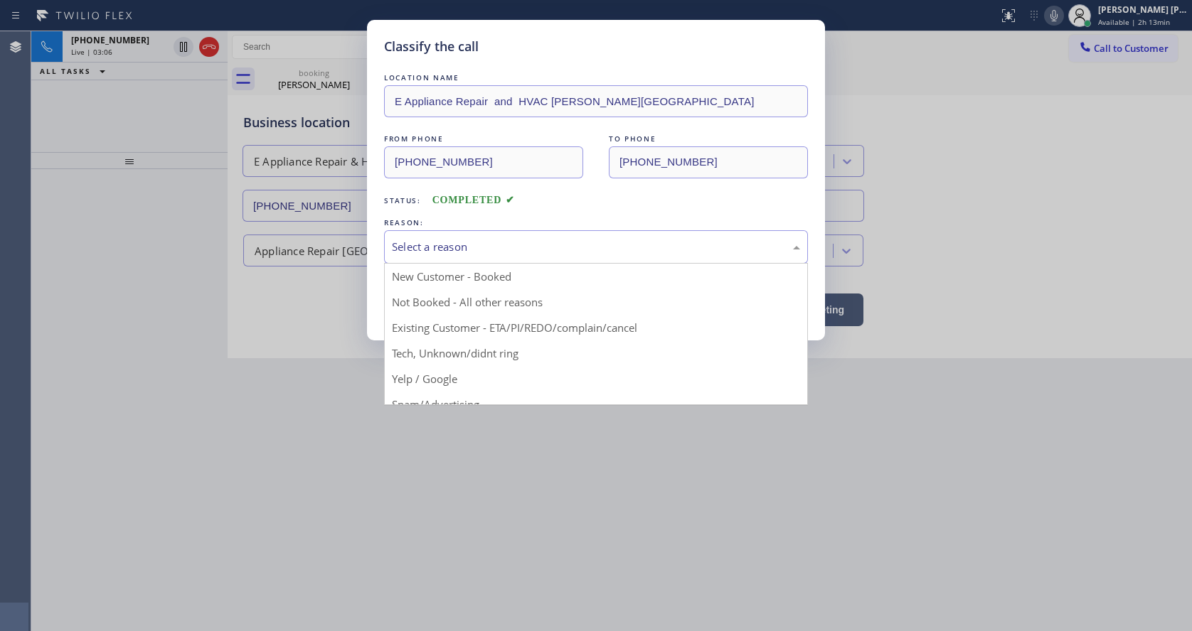
click at [415, 250] on div "Select a reason" at bounding box center [596, 247] width 408 height 16
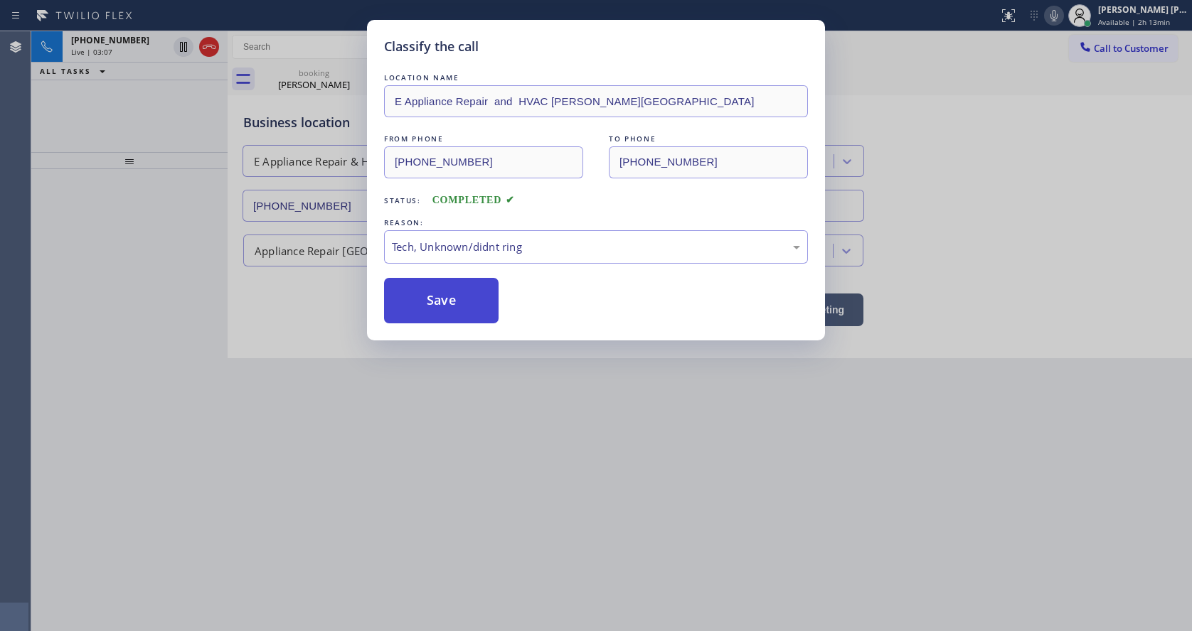
click at [432, 307] on button "Save" at bounding box center [441, 301] width 114 height 46
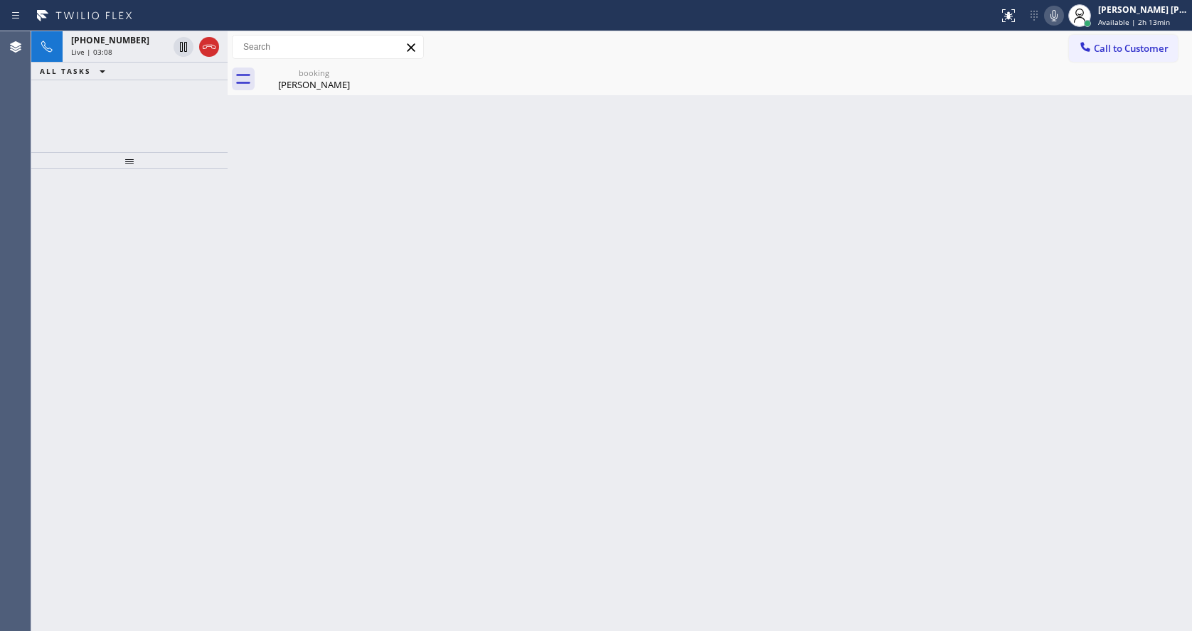
click at [138, 58] on div "[PHONE_NUMBER] Live | 03:08" at bounding box center [117, 46] width 108 height 31
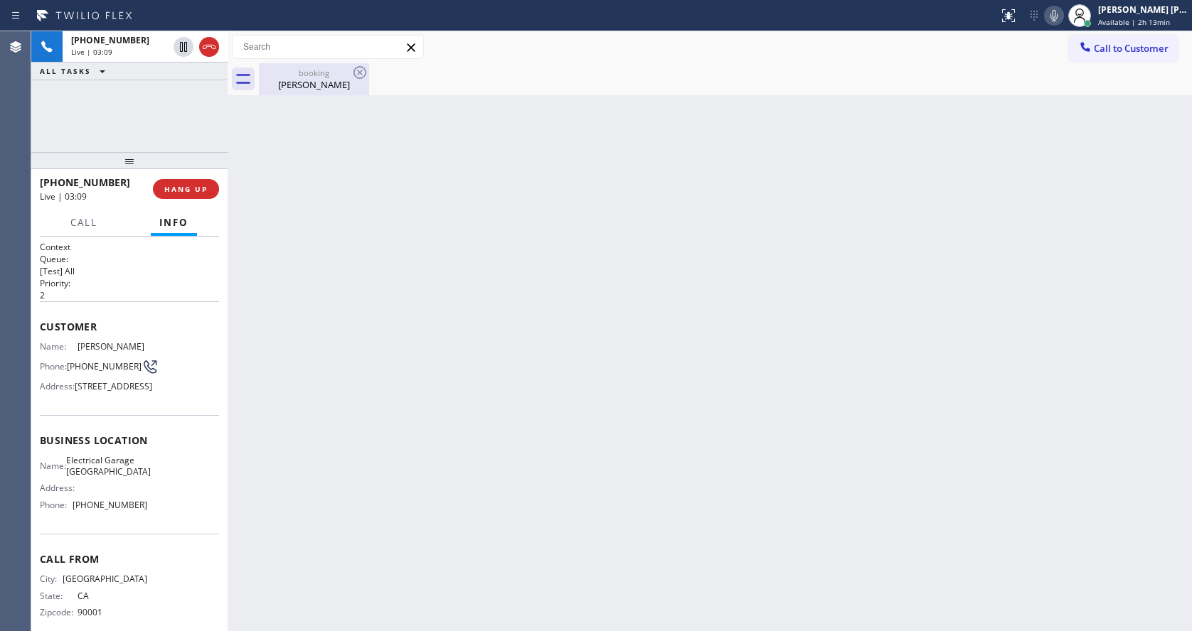
click at [300, 87] on div "[PERSON_NAME]" at bounding box center [313, 84] width 107 height 13
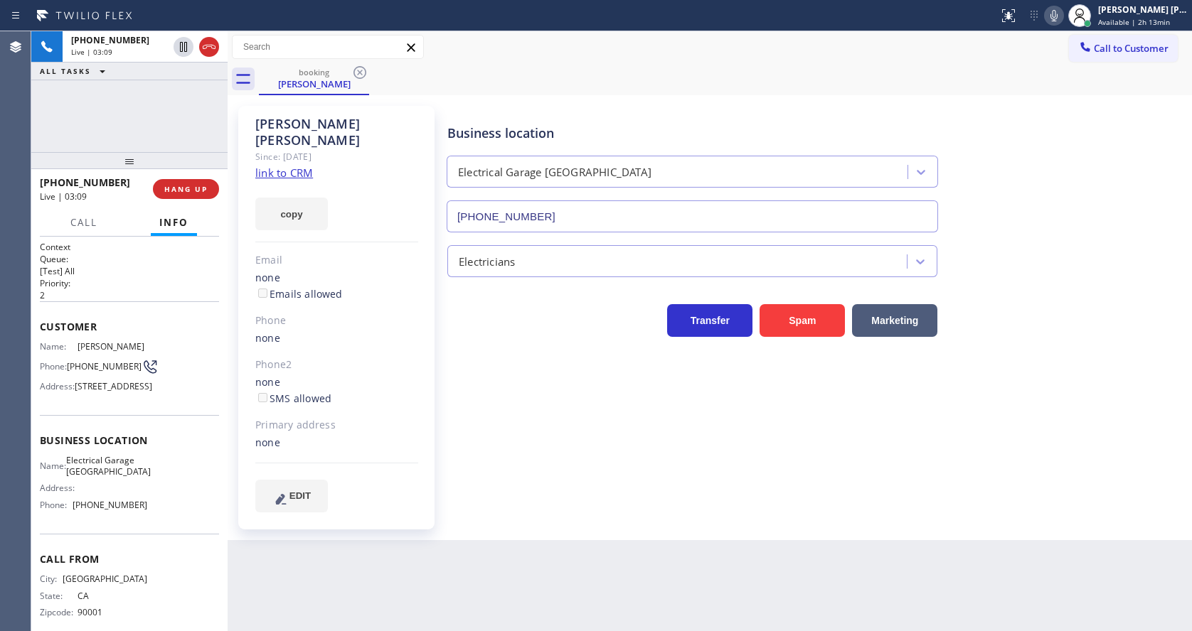
click at [397, 417] on div "Primary address" at bounding box center [336, 425] width 163 height 16
click at [138, 415] on div "Customer Name: [PERSON_NAME] Phone: [PHONE_NUMBER] Address: [STREET_ADDRESS]" at bounding box center [129, 358] width 179 height 114
drag, startPoint x: 77, startPoint y: 345, endPoint x: 134, endPoint y: 348, distance: 56.3
click at [134, 348] on div "Name: [PERSON_NAME]" at bounding box center [93, 346] width 107 height 11
click at [368, 506] on div "[PERSON_NAME] Since: [DATE] link to CRM copy Email none Emails allowed Phone no…" at bounding box center [336, 318] width 196 height 424
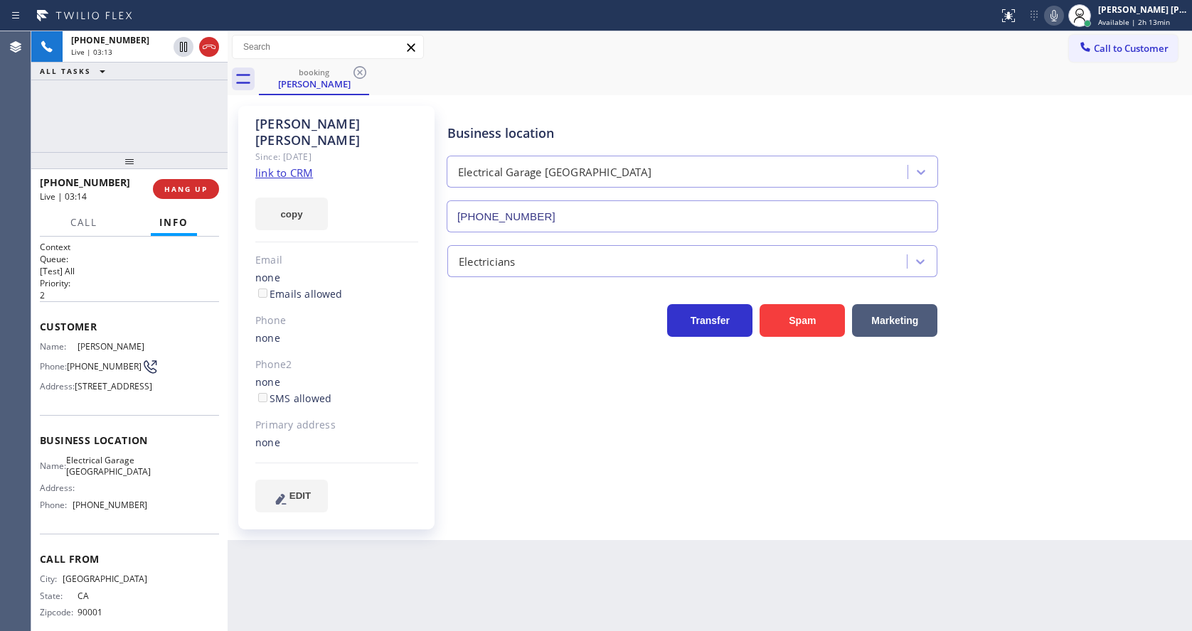
click at [138, 479] on div "Business location Name: Electrical Garage Los Feliz Address: Phone: [PHONE_NUMB…" at bounding box center [129, 474] width 179 height 119
drag, startPoint x: 70, startPoint y: 486, endPoint x: 149, endPoint y: 497, distance: 79.7
click at [149, 497] on div "Name: Electrical Garage Los Feliz Address: Phone: [PHONE_NUMBER]" at bounding box center [129, 485] width 179 height 61
click at [358, 546] on div "Back to Dashboard Change Sender ID Customers Technicians Select a contact Outbo…" at bounding box center [710, 331] width 964 height 600
drag, startPoint x: 129, startPoint y: 507, endPoint x: 136, endPoint y: 451, distance: 56.5
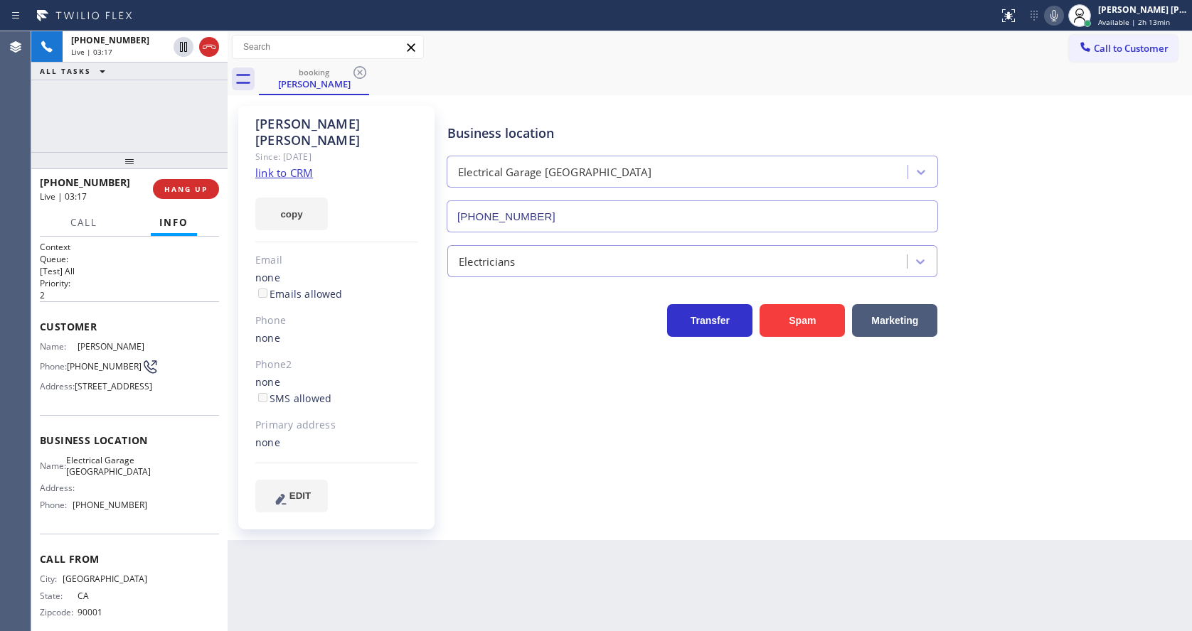
click at [129, 507] on div "Name: Electrical Garage Los Feliz Address: Phone: [PHONE_NUMBER]" at bounding box center [93, 485] width 107 height 61
drag, startPoint x: 66, startPoint y: 363, endPoint x: 104, endPoint y: 376, distance: 39.8
click at [104, 375] on div "Phone: [PHONE_NUMBER]" at bounding box center [93, 366] width 107 height 17
click at [104, 372] on span "[PHONE_NUMBER]" at bounding box center [104, 366] width 75 height 11
drag, startPoint x: 68, startPoint y: 360, endPoint x: 98, endPoint y: 373, distance: 33.4
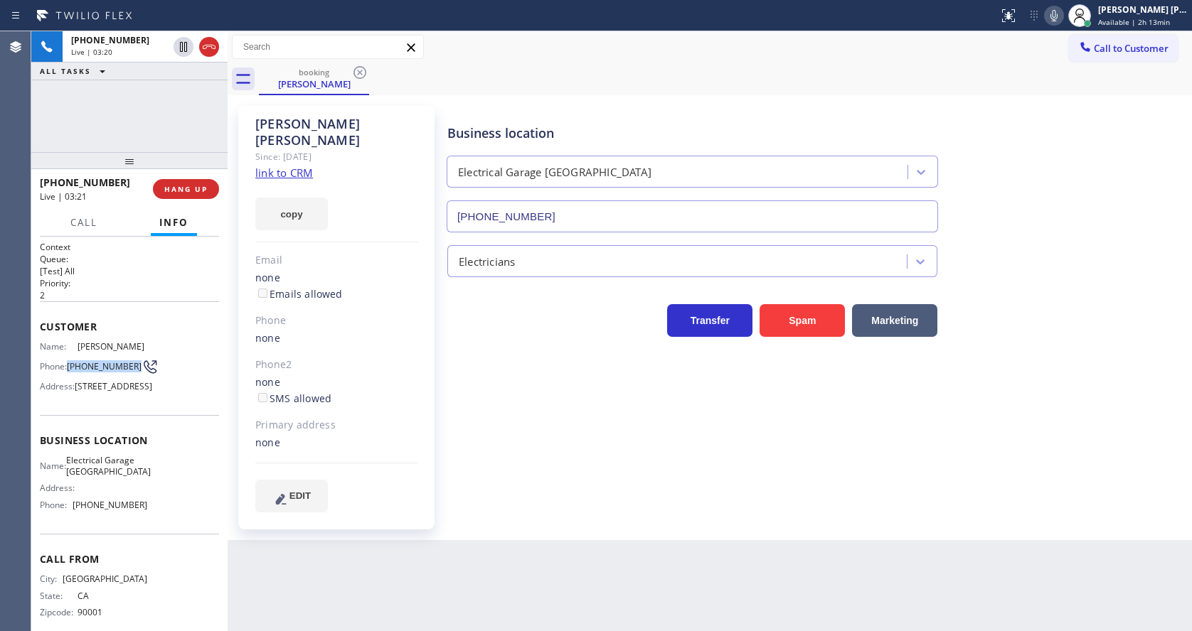
click at [98, 373] on div "Phone: [PHONE_NUMBER]" at bounding box center [93, 366] width 107 height 17
click at [173, 516] on div "Name: Electrical Garage Los Feliz Address: Phone: [PHONE_NUMBER]" at bounding box center [129, 485] width 179 height 61
drag, startPoint x: 72, startPoint y: 533, endPoint x: 167, endPoint y: 533, distance: 95.3
click at [167, 516] on div "Name: Electrical Garage Los Feliz Address: Phone: [PHONE_NUMBER]" at bounding box center [129, 485] width 179 height 61
click at [299, 582] on div "Back to Dashboard Change Sender ID Customers Technicians Select a contact Outbo…" at bounding box center [710, 331] width 964 height 600
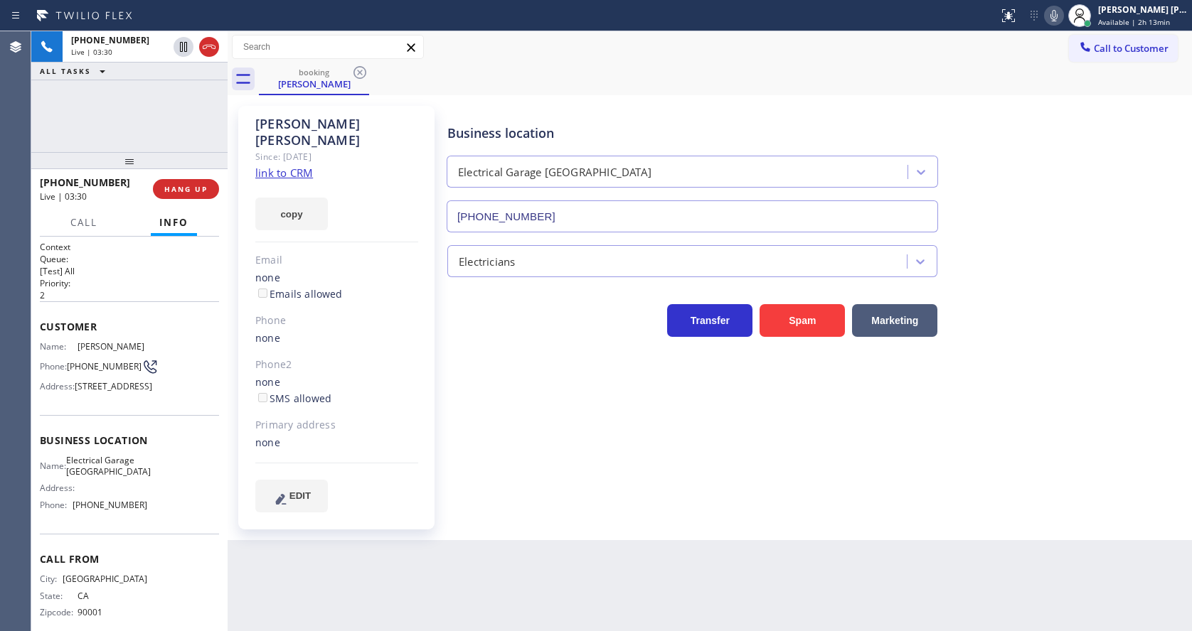
click at [629, 510] on div "Business location Electrical Garage [GEOGRAPHIC_DATA] [PHONE_NUMBER] Electricia…" at bounding box center [816, 322] width 744 height 427
click at [1022, 402] on div "Business location Electrical Garage [GEOGRAPHIC_DATA] [PHONE_NUMBER] Electricia…" at bounding box center [816, 308] width 744 height 399
click at [1061, 14] on icon at bounding box center [1053, 15] width 17 height 17
click at [181, 44] on icon at bounding box center [183, 47] width 7 height 10
click at [431, 432] on div "[PERSON_NAME] Since: [DATE] link to CRM copy Email none Emails allowed Phone no…" at bounding box center [336, 318] width 196 height 424
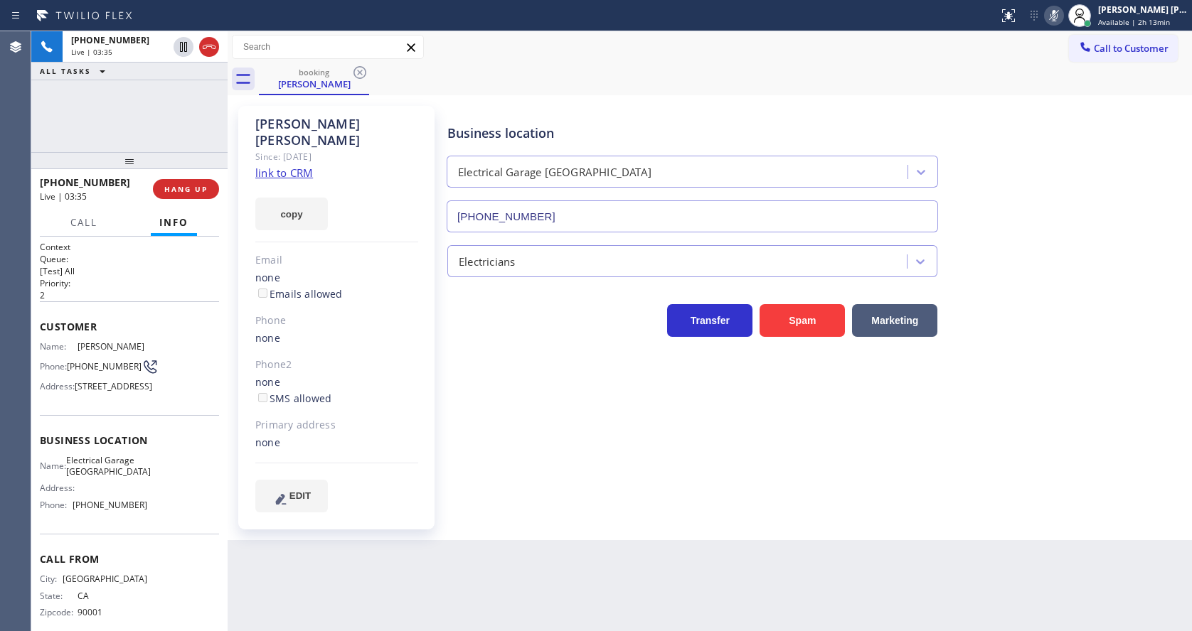
click at [324, 504] on div "[PERSON_NAME] Since: [DATE] link to CRM copy Email none Emails allowed Phone no…" at bounding box center [336, 318] width 196 height 424
click at [535, 480] on div "Business location Electrical Garage [GEOGRAPHIC_DATA] [PHONE_NUMBER] Electricia…" at bounding box center [816, 308] width 744 height 399
drag, startPoint x: 469, startPoint y: 559, endPoint x: 296, endPoint y: 629, distance: 186.6
click at [469, 559] on div "Back to Dashboard Change Sender ID Customers Technicians Select a contact Outbo…" at bounding box center [710, 331] width 964 height 600
click at [601, 526] on div "Back to Dashboard Change Sender ID Customers Technicians Select a contact Outbo…" at bounding box center [710, 331] width 964 height 600
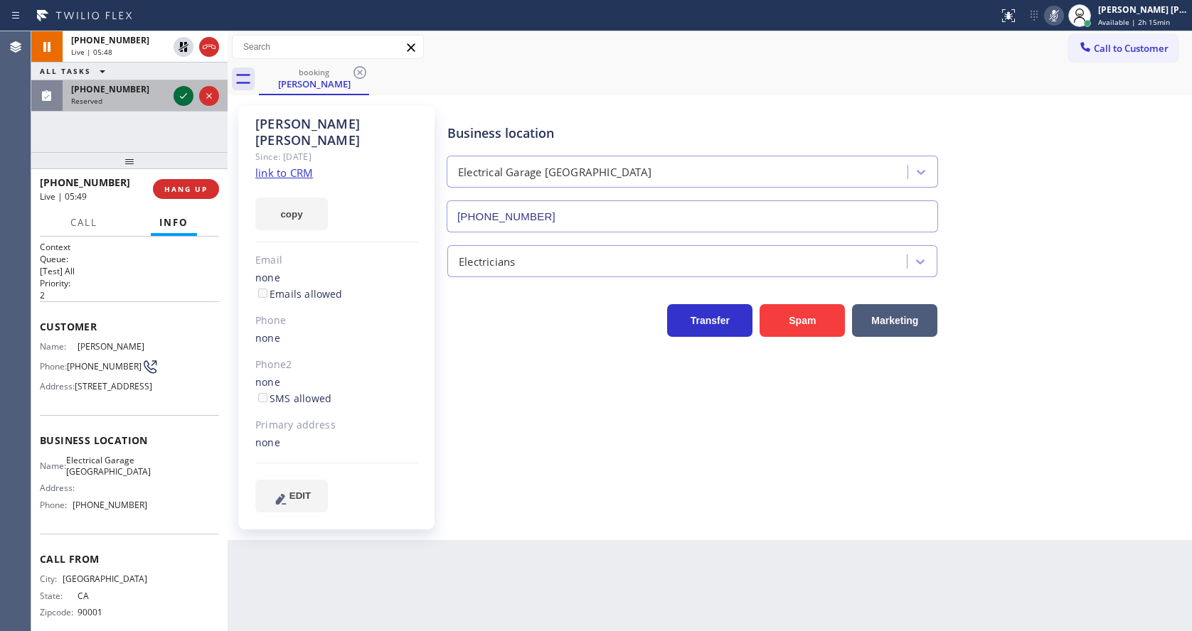
click at [178, 102] on icon at bounding box center [183, 95] width 17 height 17
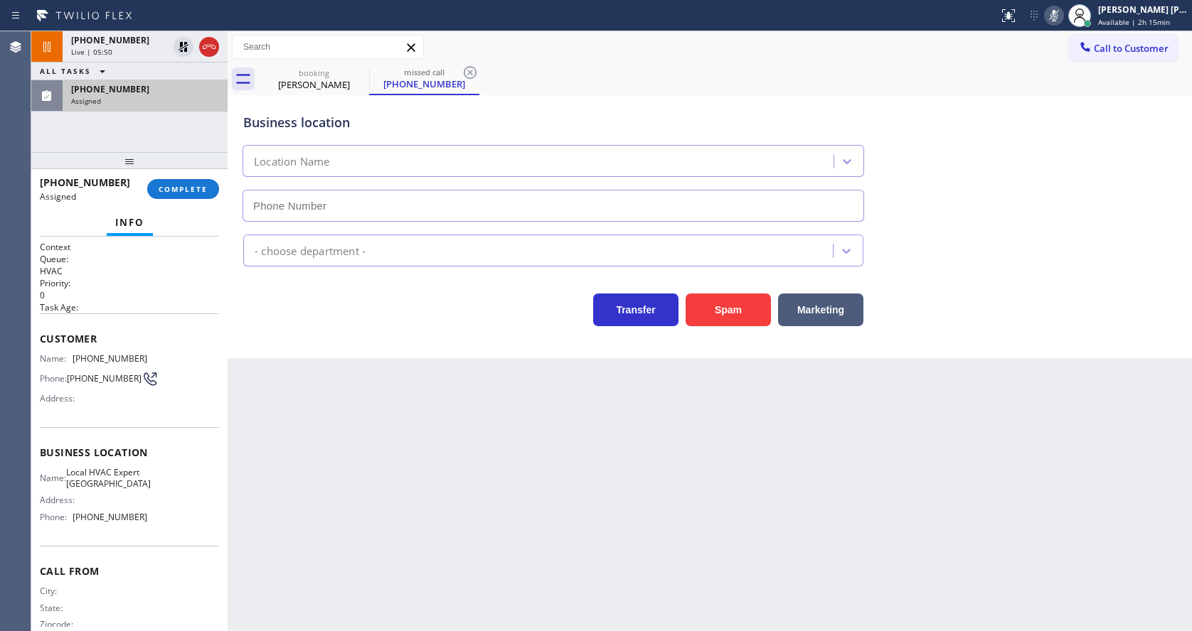
type input "[PHONE_NUMBER]"
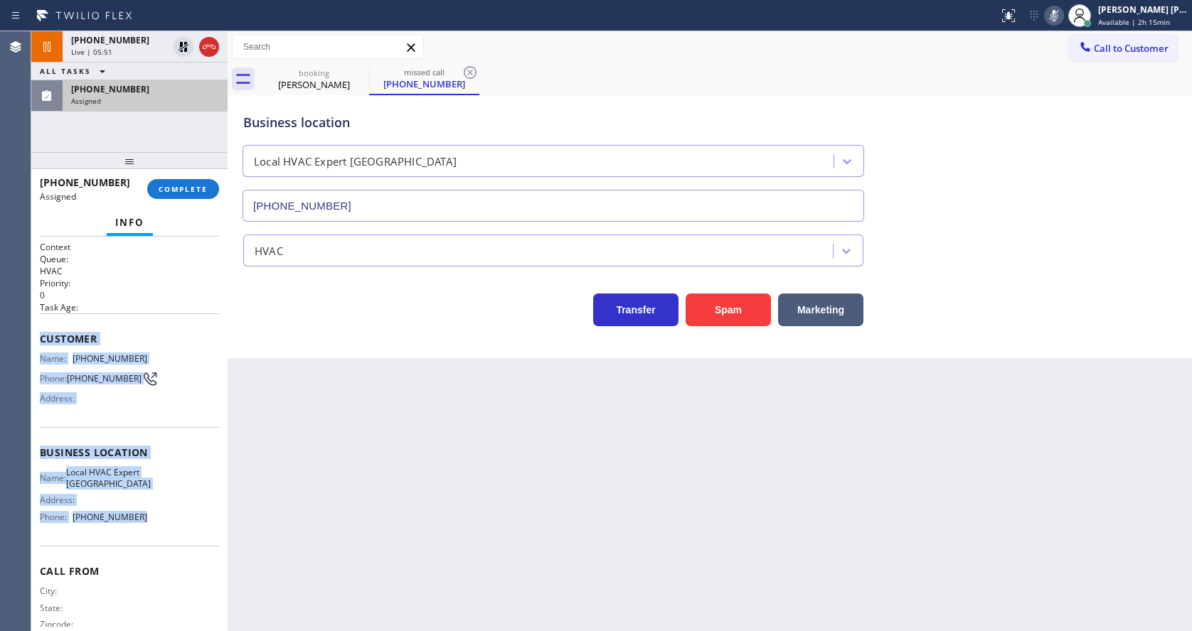
drag, startPoint x: 41, startPoint y: 333, endPoint x: 141, endPoint y: 518, distance: 210.0
click at [141, 518] on div "Context Queue: HVAC Priority: 0 Task Age: Customer Name: [PHONE_NUMBER] Phone: …" at bounding box center [129, 447] width 179 height 412
click at [186, 186] on span "COMPLETE" at bounding box center [183, 189] width 49 height 10
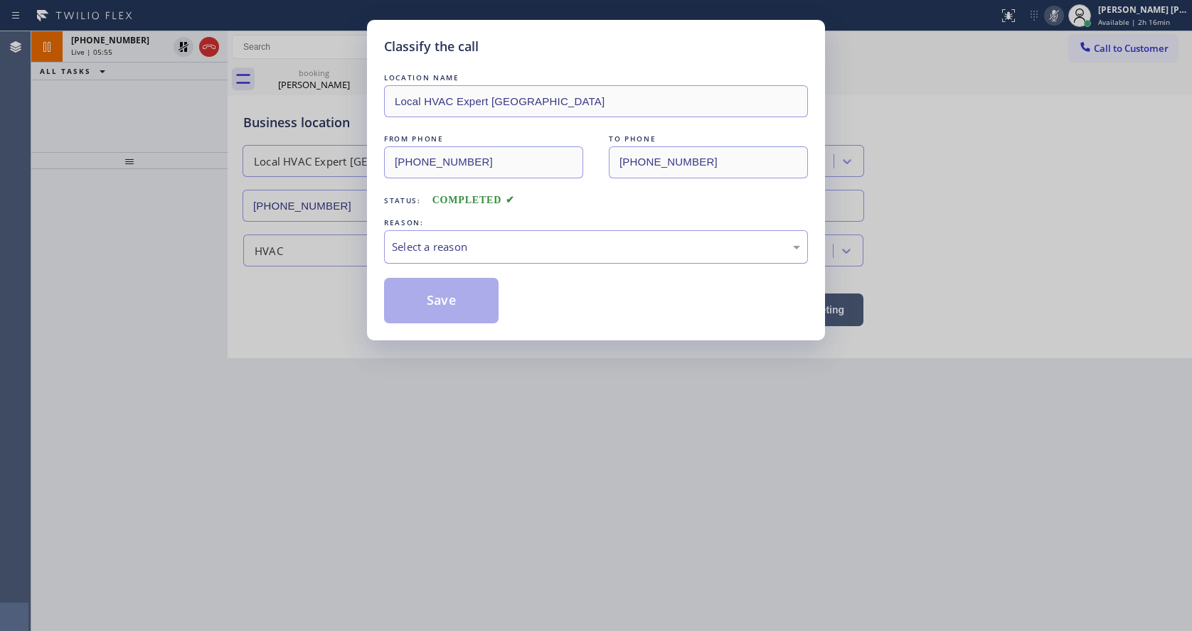
click at [451, 257] on div "Select a reason" at bounding box center [596, 246] width 424 height 33
click at [424, 307] on button "Save" at bounding box center [441, 301] width 114 height 46
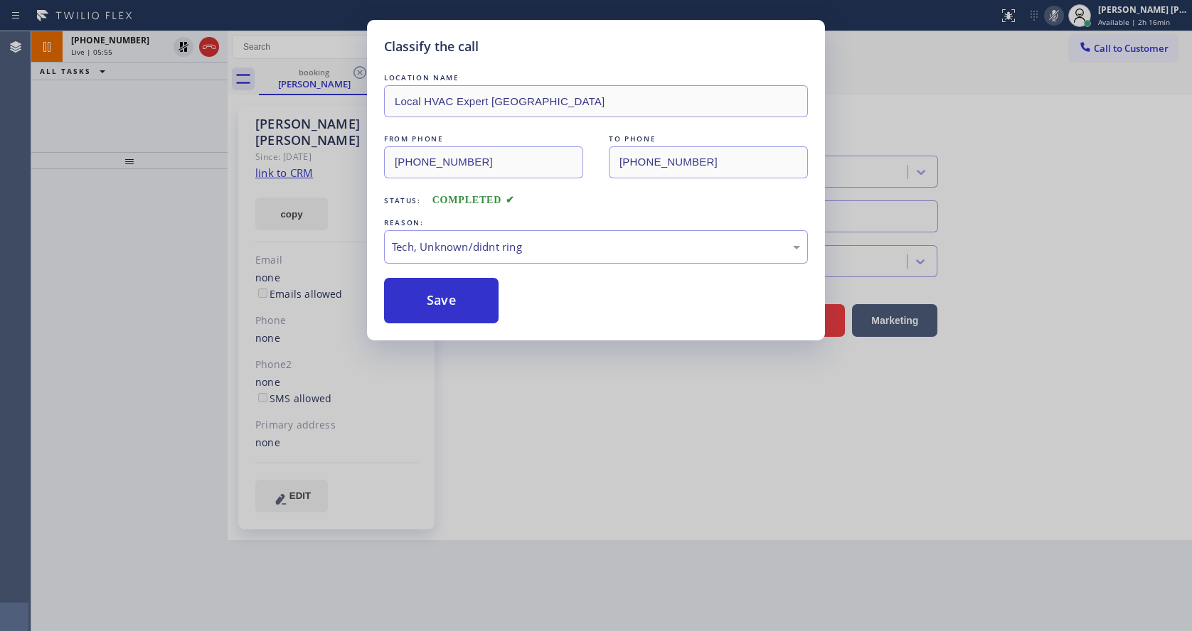
click at [443, 463] on div "Classify the call LOCATION NAME Local HVAC Expert El Cajon FROM PHONE [PHONE_NU…" at bounding box center [596, 315] width 1192 height 631
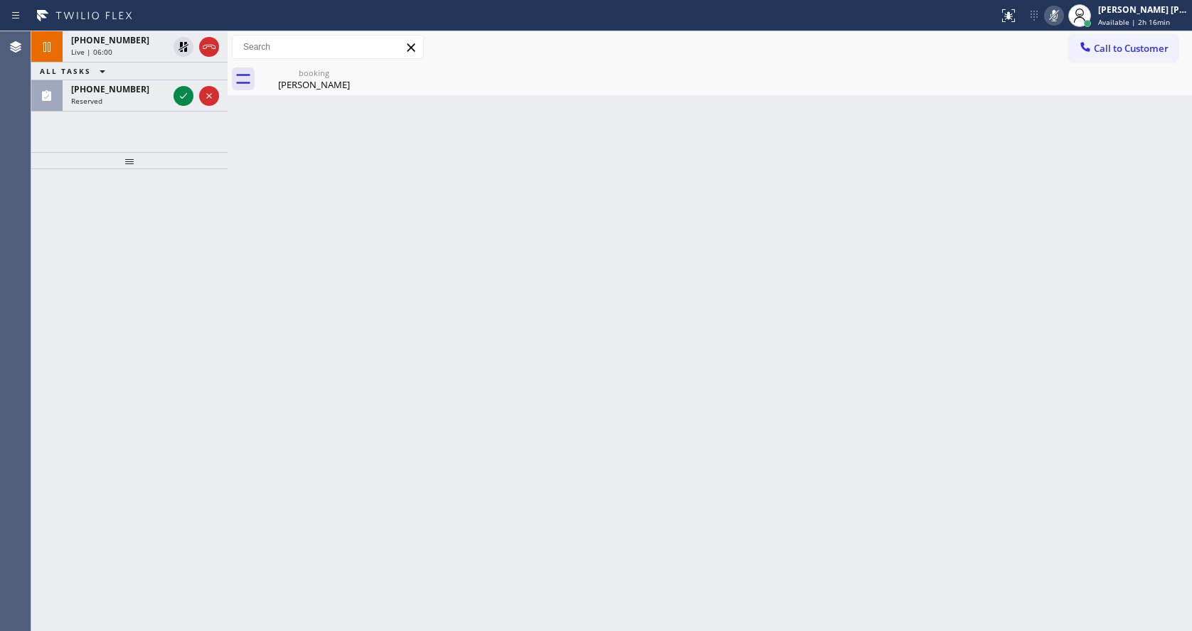
click at [260, 283] on div "Back to Dashboard Change Sender ID Customers Technicians Select a contact Outbo…" at bounding box center [710, 331] width 964 height 600
click at [186, 100] on icon at bounding box center [183, 95] width 17 height 17
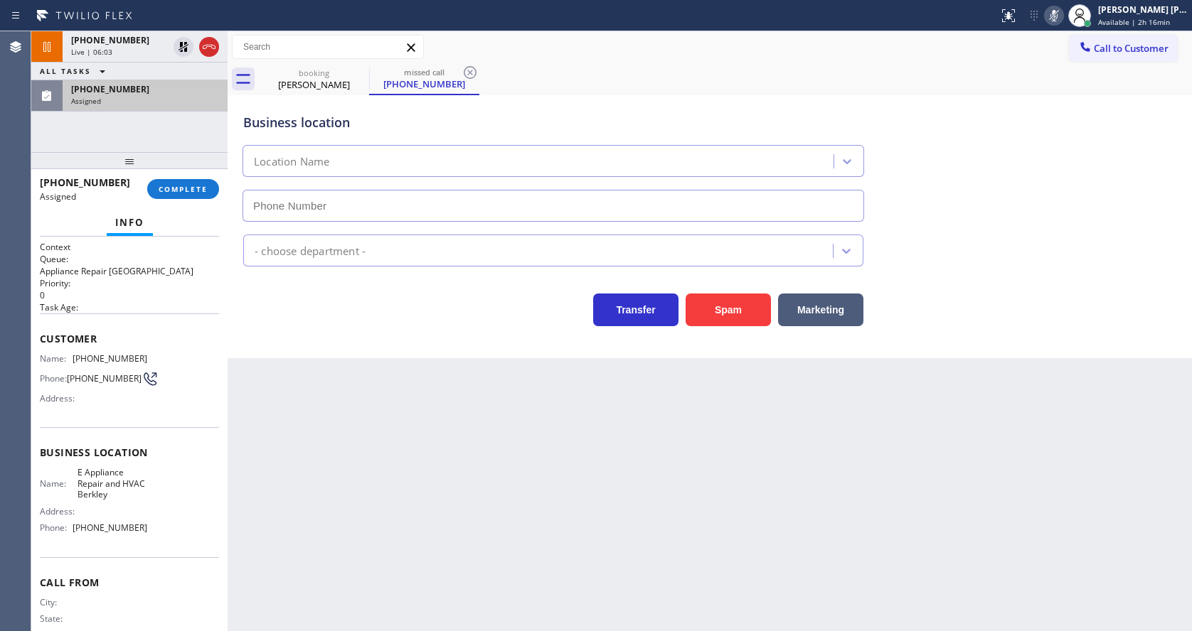
type input "[PHONE_NUMBER]"
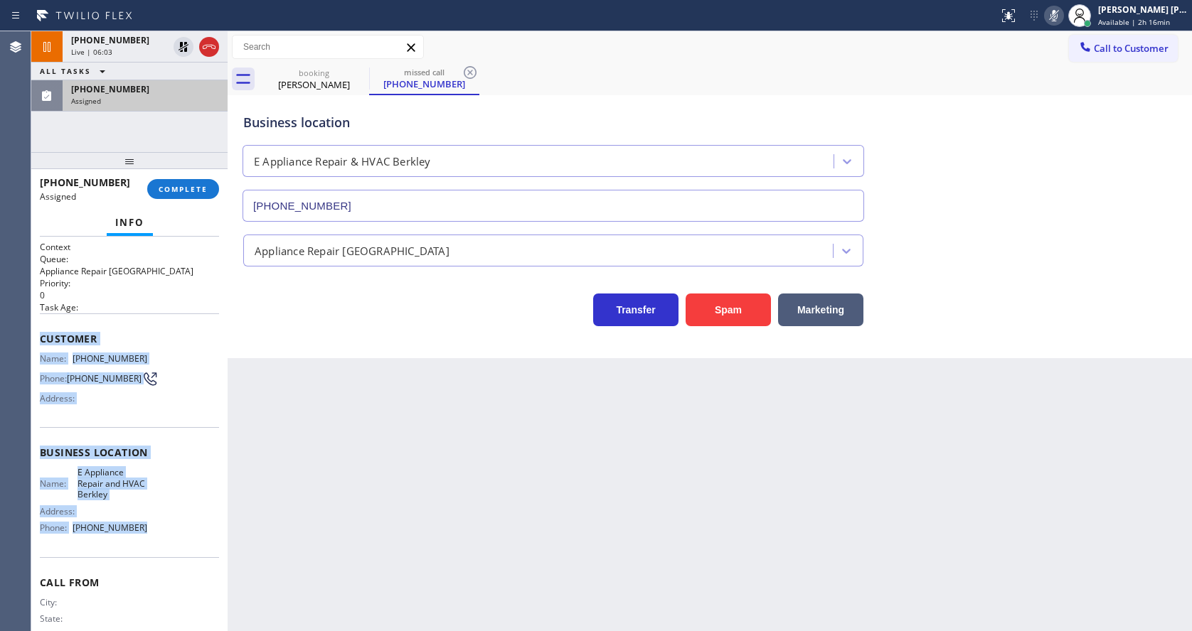
drag, startPoint x: 47, startPoint y: 339, endPoint x: 161, endPoint y: 527, distance: 219.5
click at [161, 527] on div "Context Queue: Appliance Repair High End Priority: 0 Task Age: Customer Name: […" at bounding box center [129, 453] width 179 height 424
click at [191, 194] on button "COMPLETE" at bounding box center [183, 189] width 72 height 20
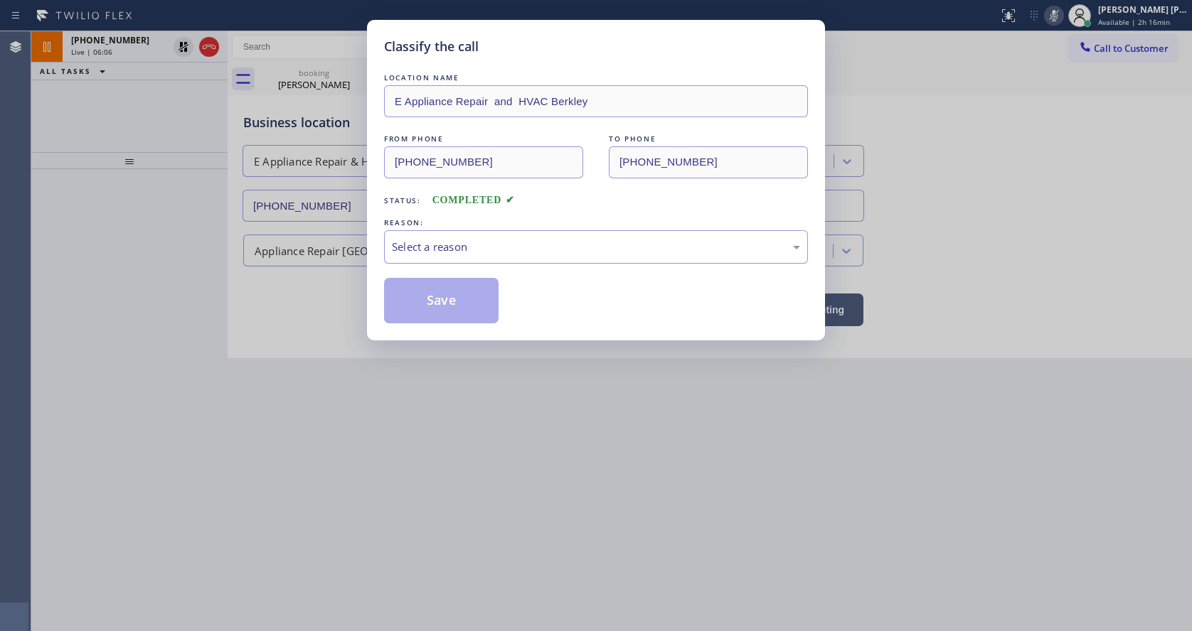
click at [432, 257] on div "Select a reason" at bounding box center [596, 246] width 424 height 33
click at [438, 293] on button "Save" at bounding box center [441, 301] width 114 height 46
type input "[PHONE_NUMBER]"
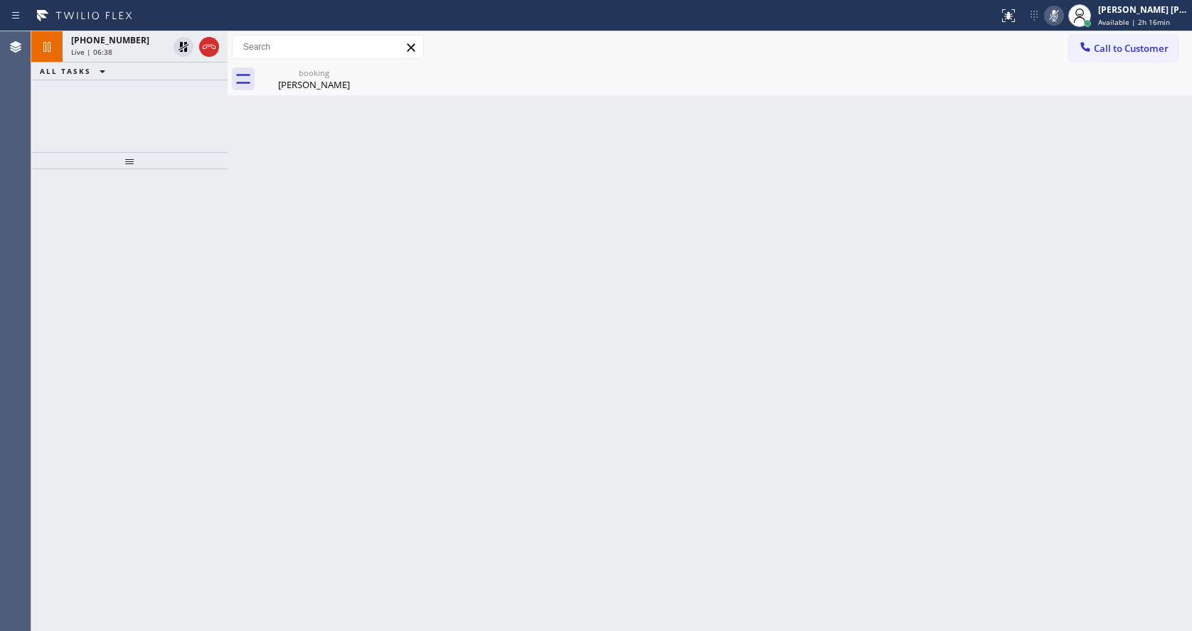
click at [346, 225] on div "Back to Dashboard Change Sender ID Customers Technicians Select a contact Outbo…" at bounding box center [710, 331] width 964 height 600
click at [291, 69] on div "booking" at bounding box center [313, 73] width 107 height 11
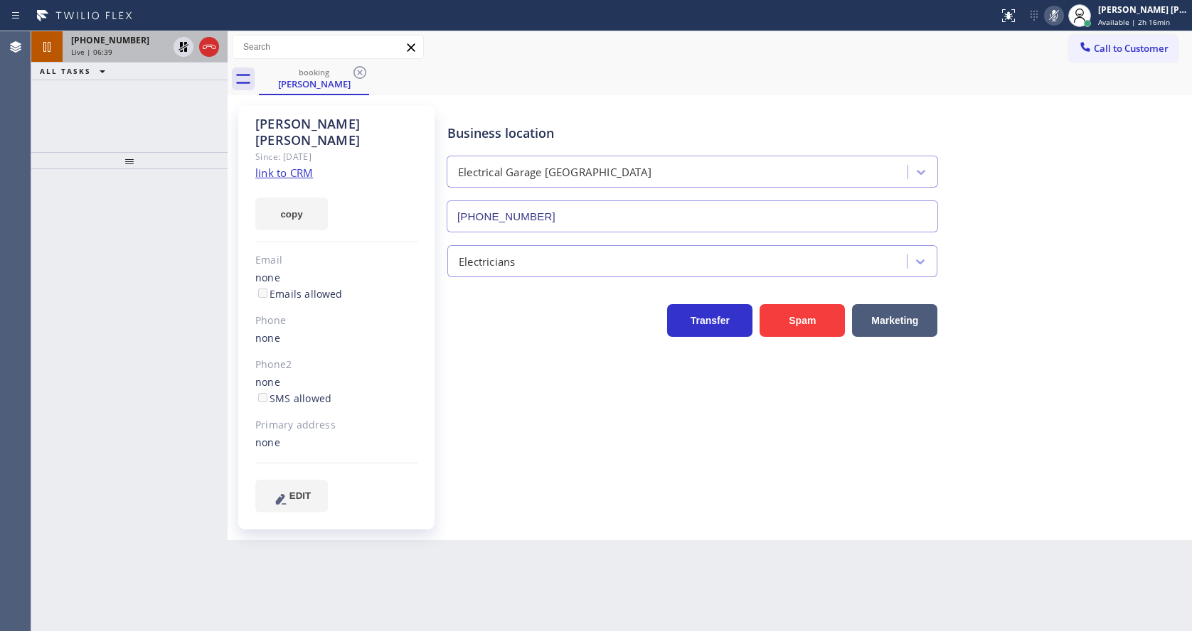
click at [128, 50] on div "Live | 06:39" at bounding box center [119, 52] width 97 height 10
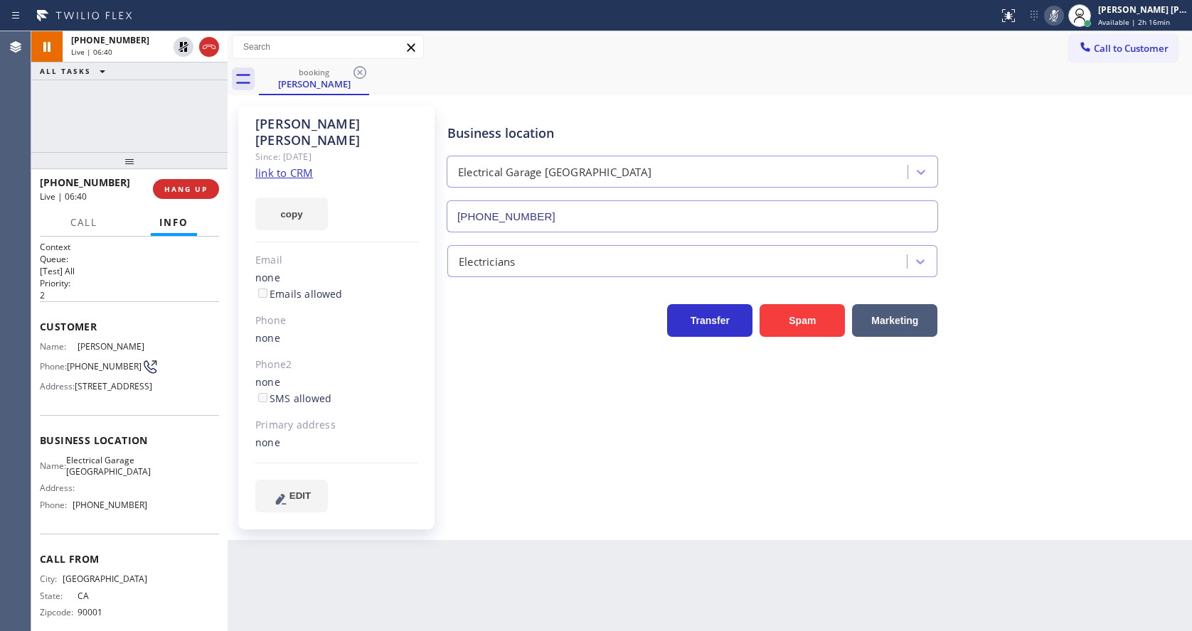
click at [601, 474] on div "Business location Electrical Garage [GEOGRAPHIC_DATA] [PHONE_NUMBER] Electricia…" at bounding box center [816, 308] width 744 height 399
click at [179, 97] on icon at bounding box center [183, 95] width 17 height 17
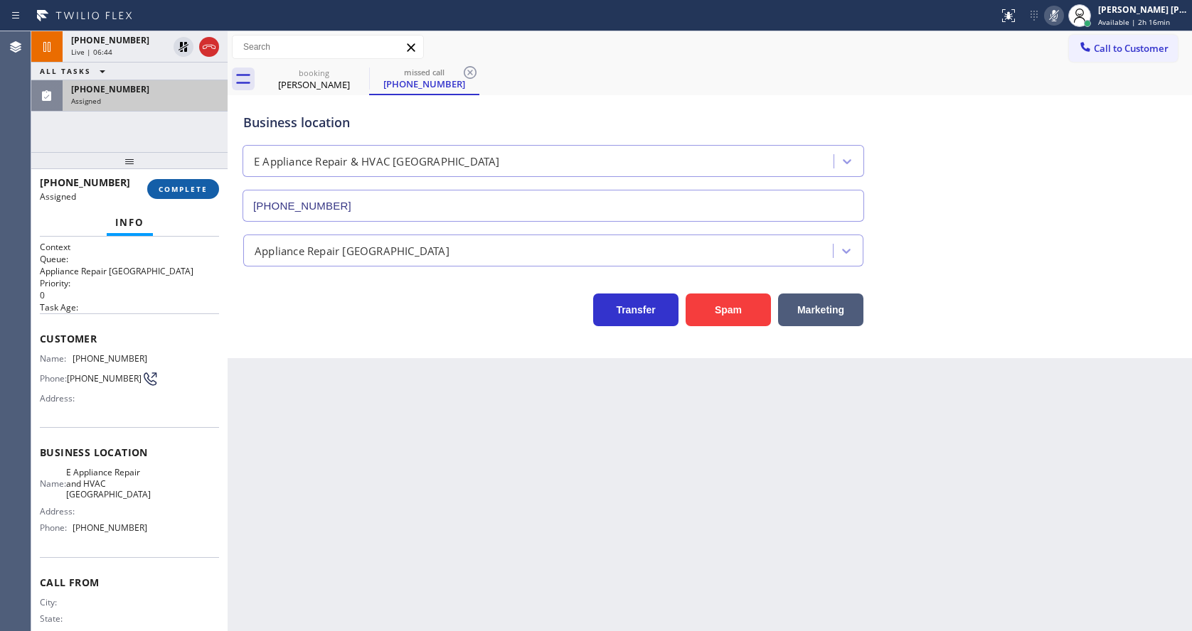
type input "[PHONE_NUMBER]"
click at [163, 188] on span "COMPLETE" at bounding box center [183, 189] width 49 height 10
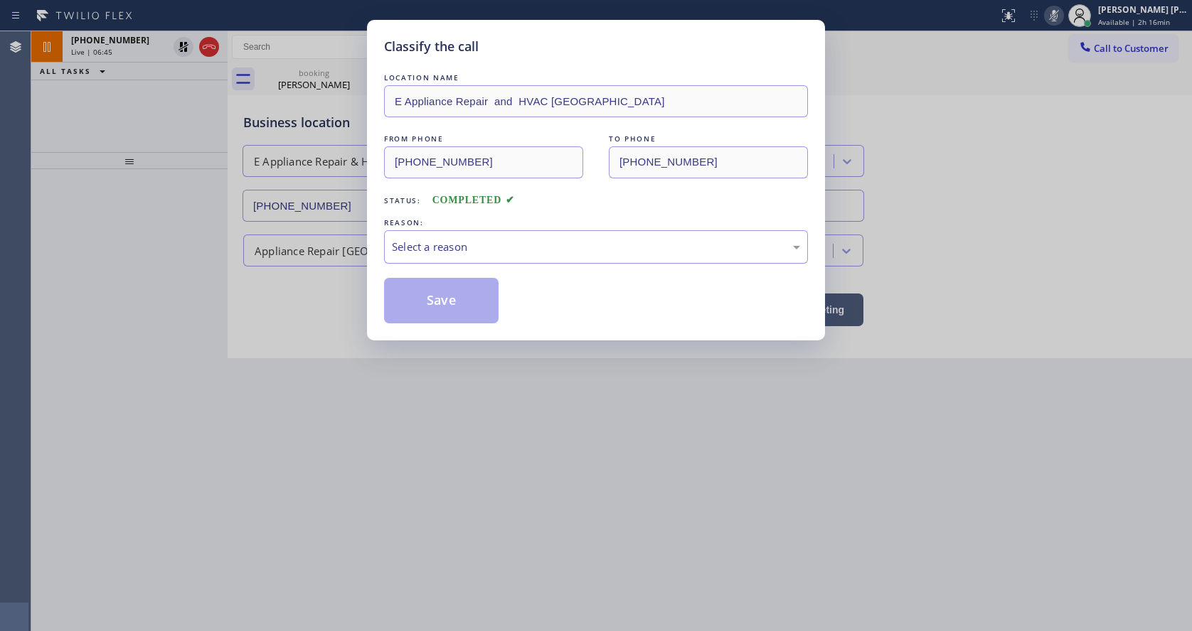
click at [494, 256] on div "Select a reason" at bounding box center [596, 246] width 424 height 33
click at [443, 311] on button "Save" at bounding box center [441, 301] width 114 height 46
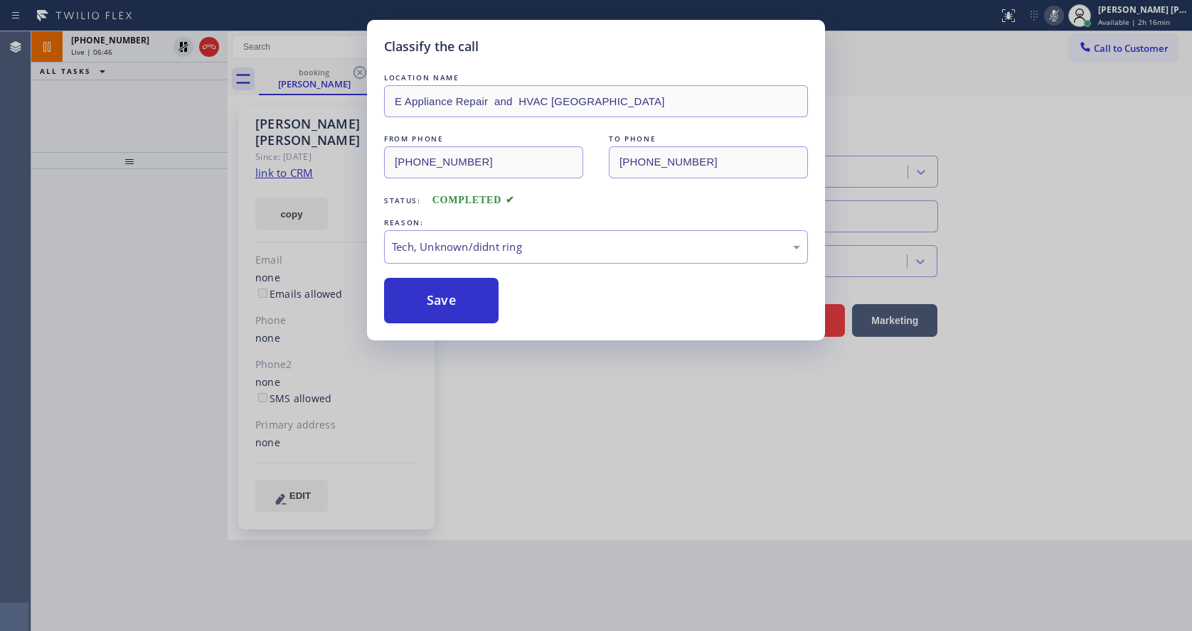
click at [492, 522] on div "Classify the call LOCATION NAME E Appliance Repair and HVAC [GEOGRAPHIC_DATA] F…" at bounding box center [596, 315] width 1192 height 631
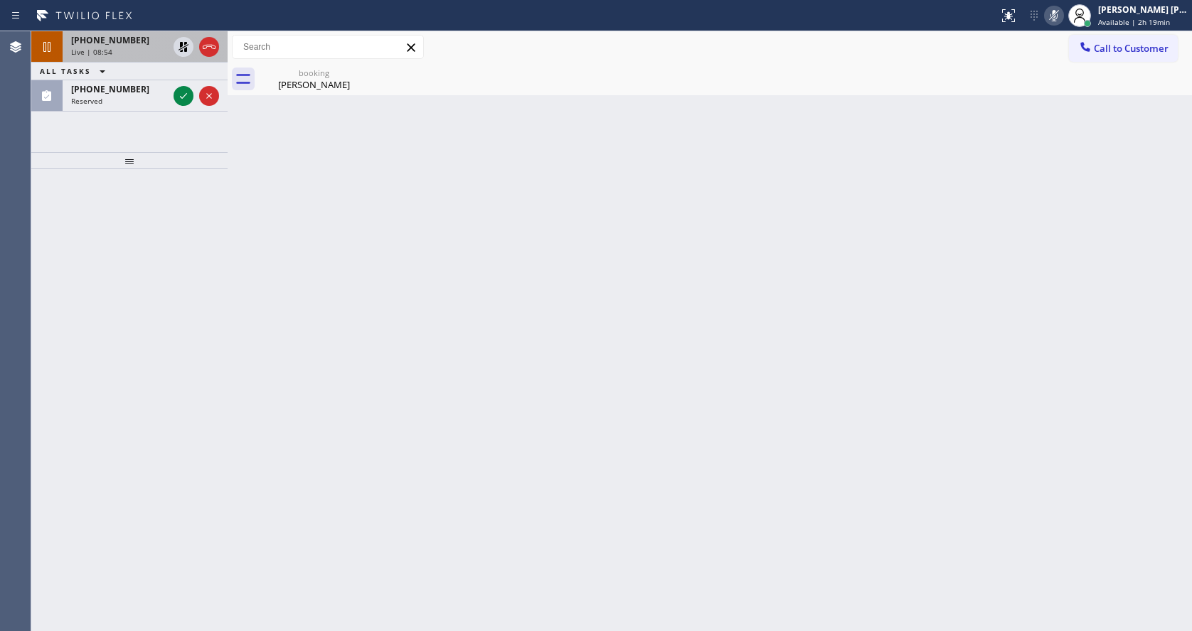
click at [161, 51] on div "Live | 08:54" at bounding box center [119, 52] width 97 height 10
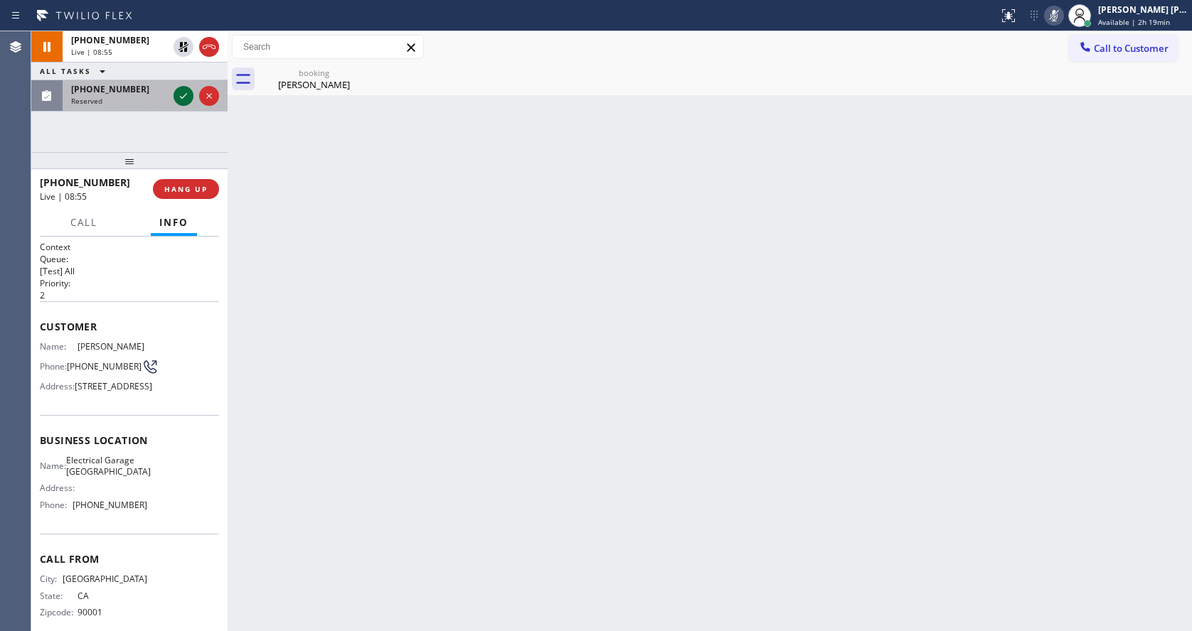
click at [179, 95] on icon at bounding box center [183, 95] width 17 height 17
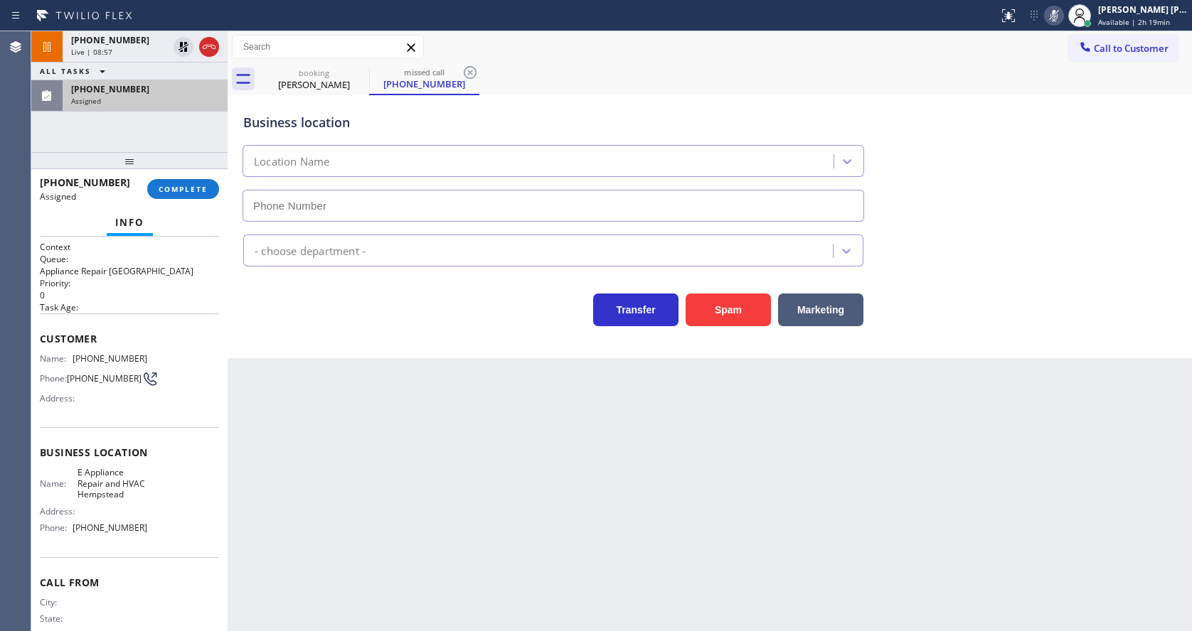
type input "[PHONE_NUMBER]"
click at [168, 195] on button "COMPLETE" at bounding box center [183, 189] width 72 height 20
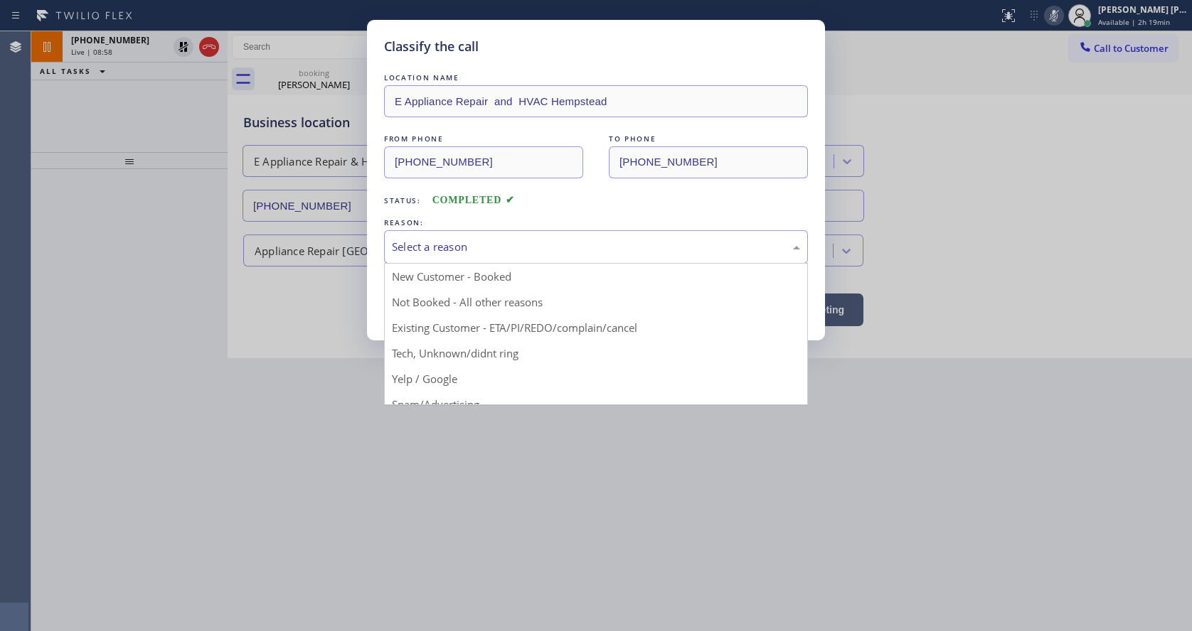
click at [474, 255] on div "Select a reason" at bounding box center [596, 246] width 424 height 33
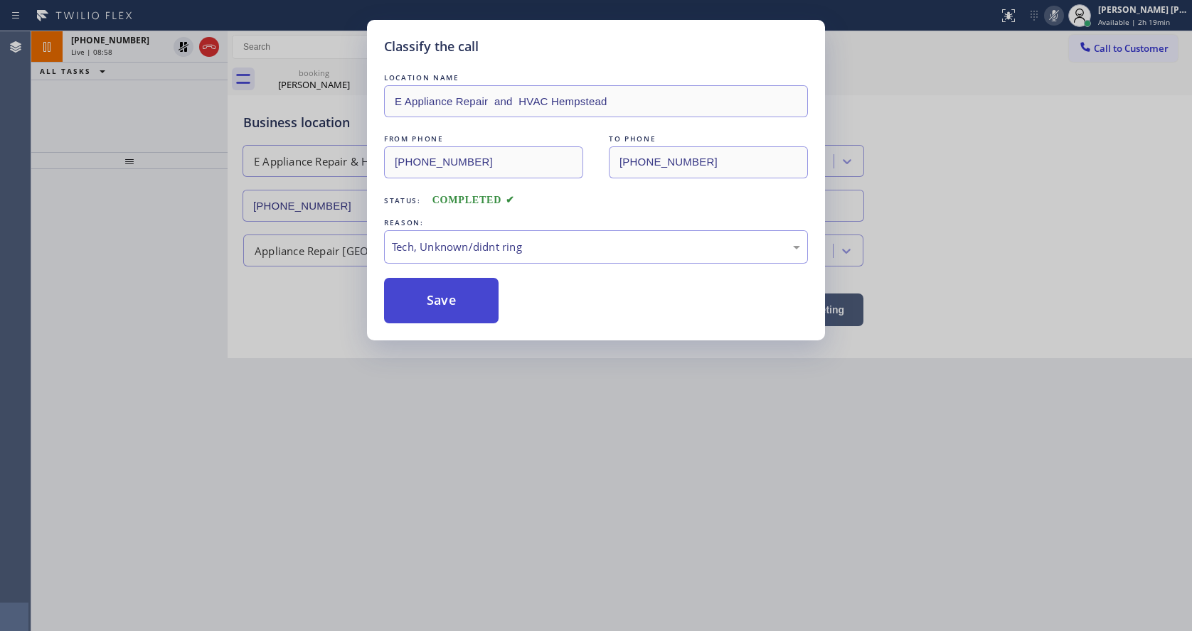
click at [429, 292] on button "Save" at bounding box center [441, 301] width 114 height 46
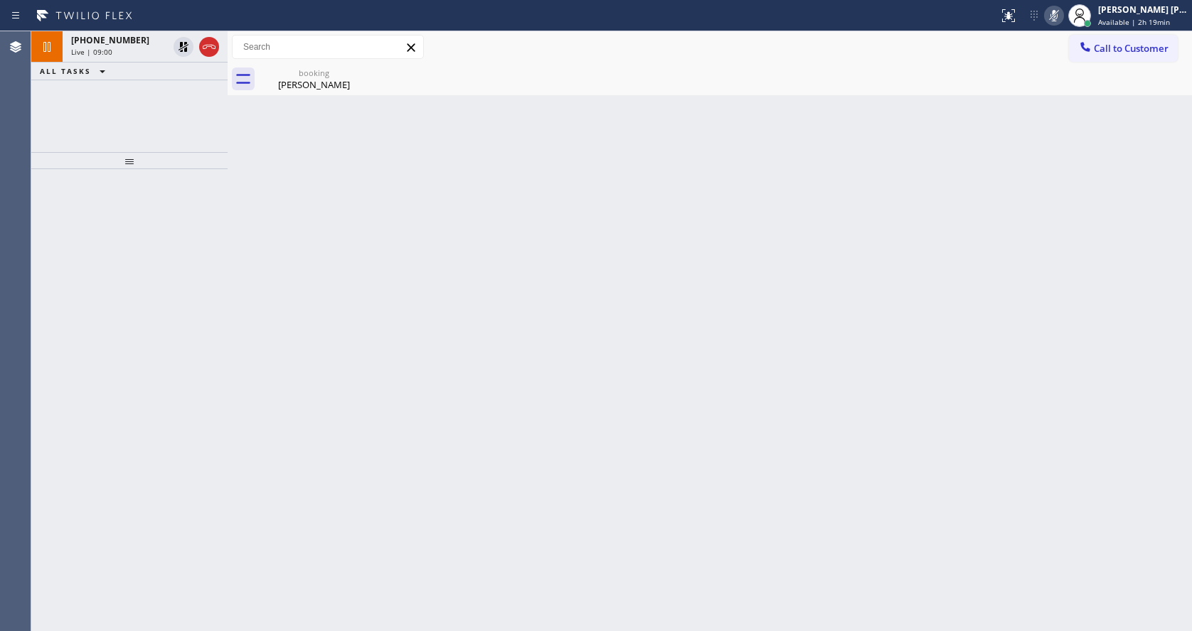
click at [113, 58] on div "[PHONE_NUMBER] Live | 09:00" at bounding box center [117, 46] width 108 height 31
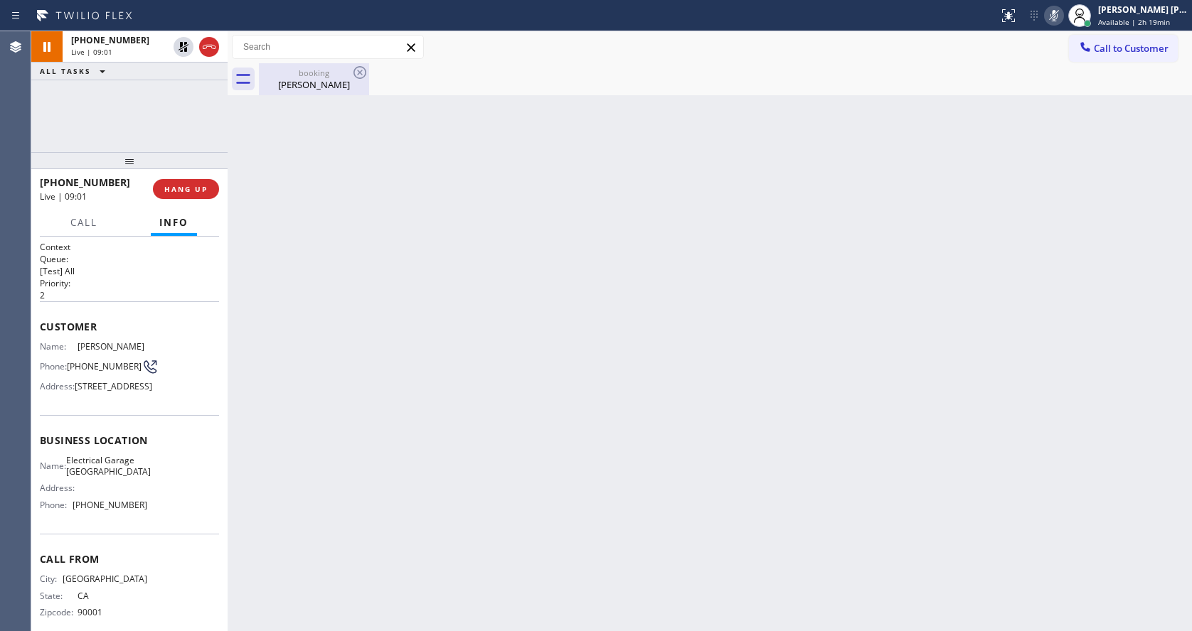
click at [304, 85] on div "[PERSON_NAME]" at bounding box center [313, 84] width 107 height 13
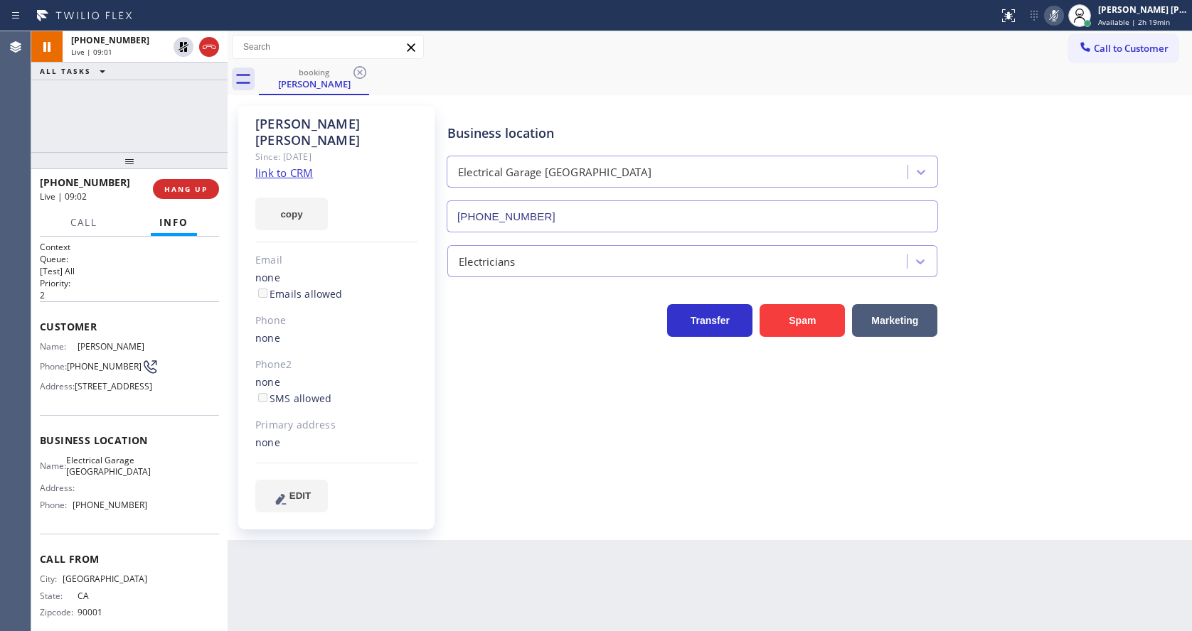
click at [292, 166] on link "link to CRM" at bounding box center [284, 173] width 58 height 14
click at [177, 97] on icon at bounding box center [183, 95] width 17 height 17
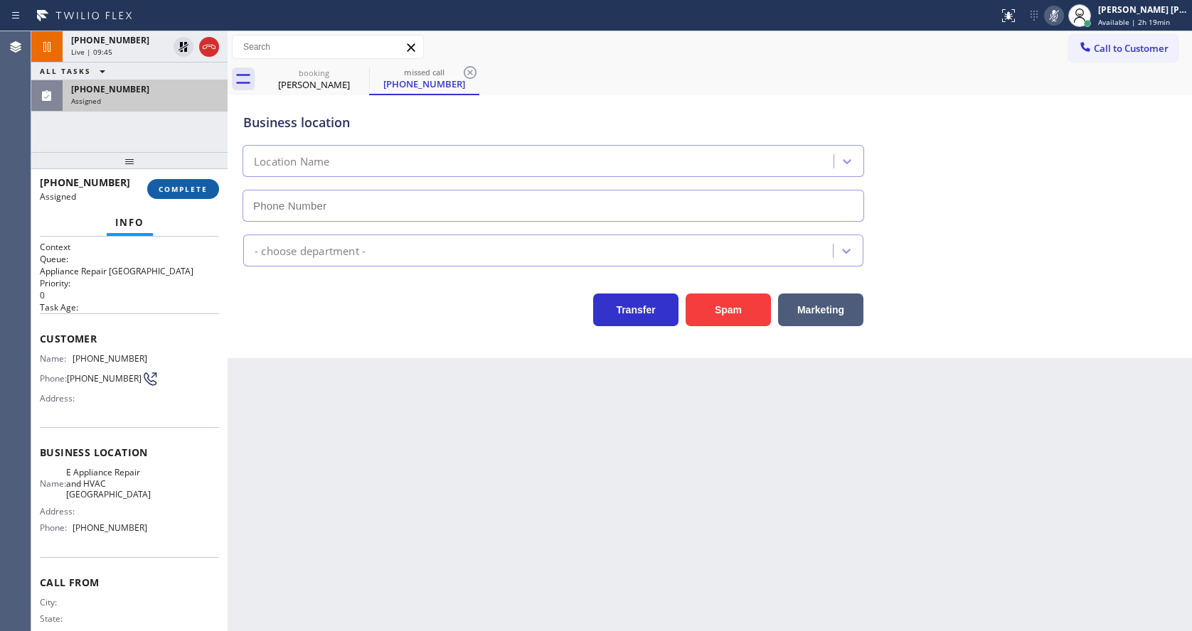
type input "[PHONE_NUMBER]"
click at [169, 196] on button "COMPLETE" at bounding box center [183, 189] width 72 height 20
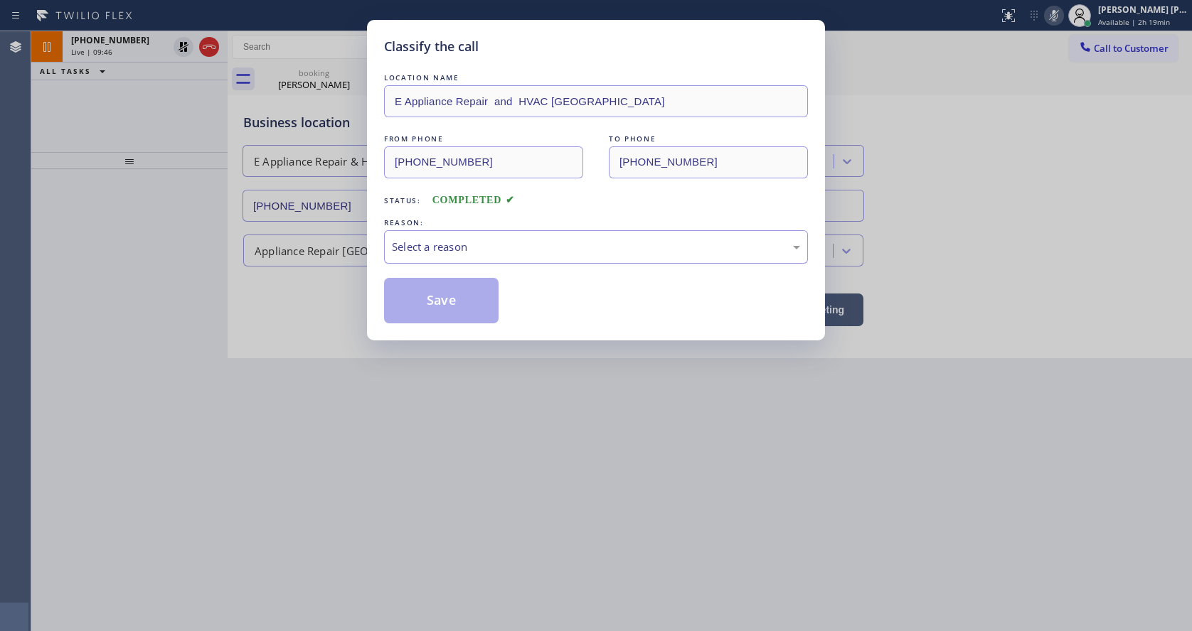
click at [427, 239] on div "Select a reason" at bounding box center [596, 247] width 408 height 16
click at [433, 294] on button "Save" at bounding box center [441, 301] width 114 height 46
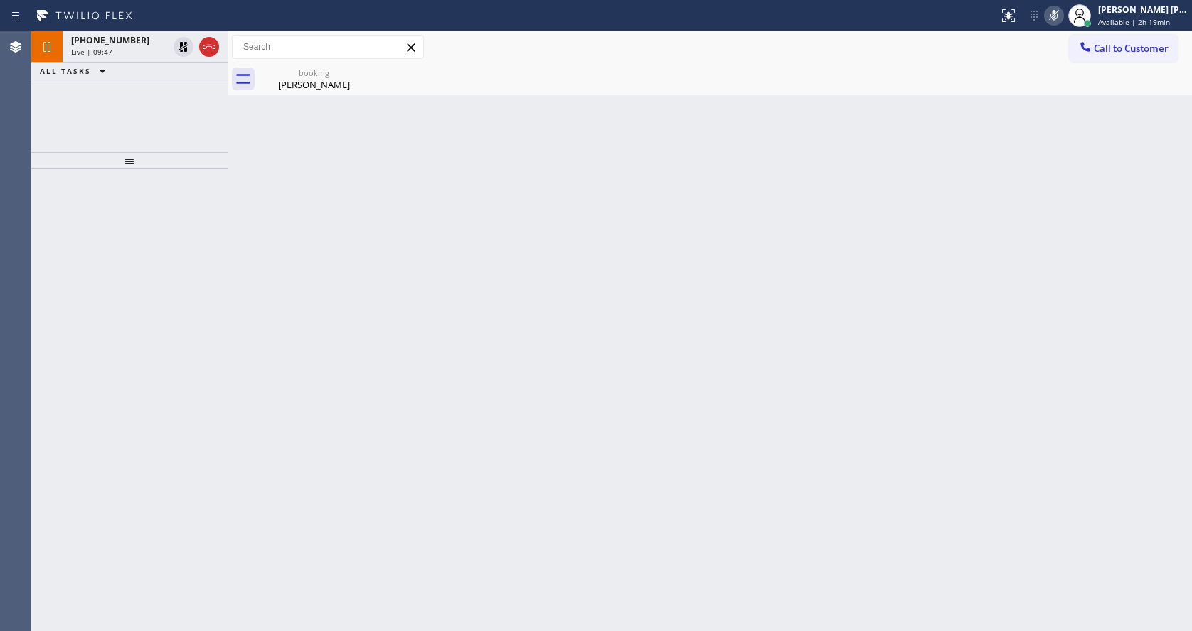
click at [136, 49] on div "Live | 09:47" at bounding box center [119, 52] width 97 height 10
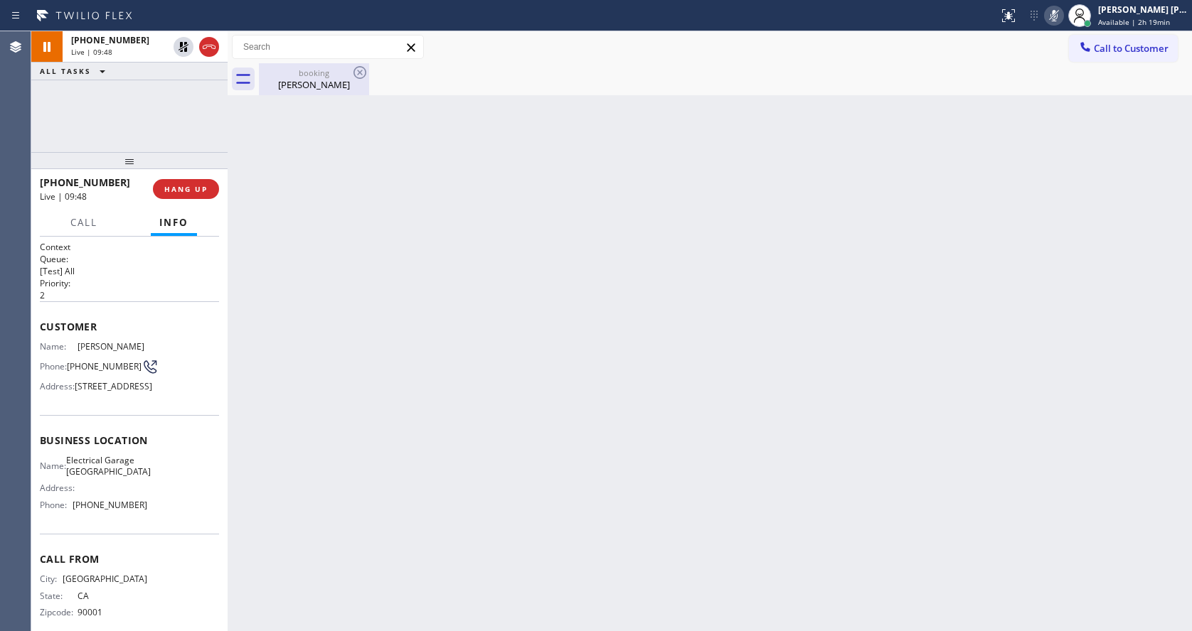
click at [324, 83] on div "[PERSON_NAME]" at bounding box center [313, 84] width 107 height 13
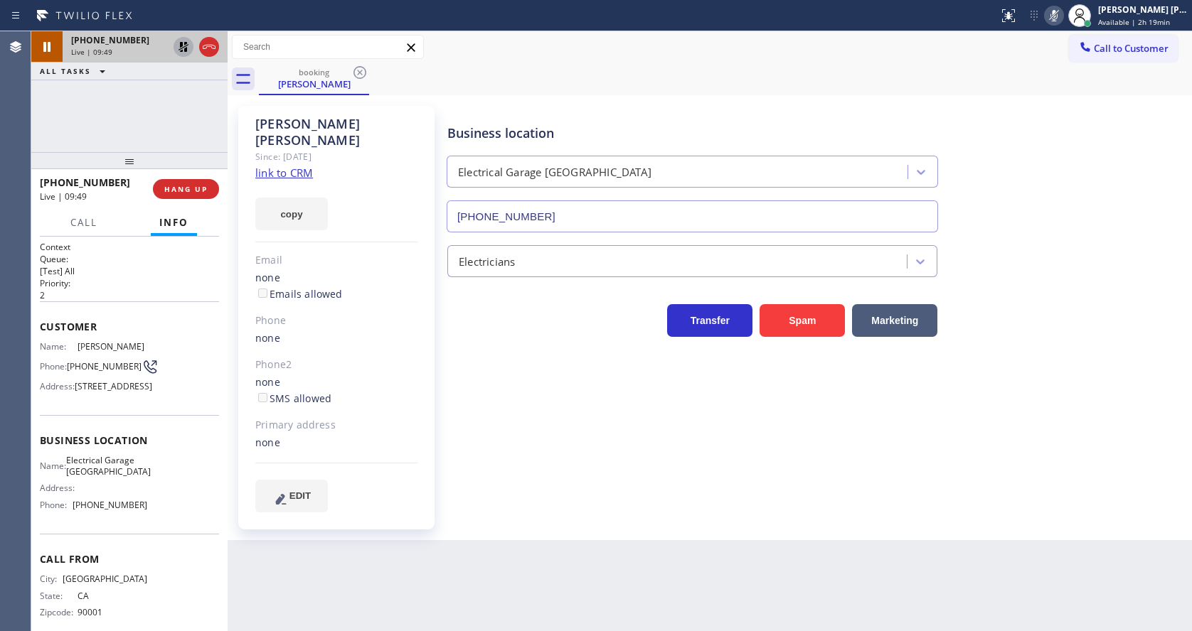
click at [183, 45] on icon at bounding box center [183, 47] width 10 height 10
click at [1059, 16] on icon at bounding box center [1053, 15] width 17 height 17
click at [1063, 103] on div "[PERSON_NAME] Since: [DATE] link to CRM copy Email none Emails allowed Phone no…" at bounding box center [709, 318] width 957 height 438
click at [514, 513] on div "Business location Electrical Garage [GEOGRAPHIC_DATA] [PHONE_NUMBER] Electricia…" at bounding box center [816, 322] width 744 height 427
click at [486, 486] on div "Business location Electrical Garage [GEOGRAPHIC_DATA] [PHONE_NUMBER] Electricia…" at bounding box center [816, 308] width 744 height 399
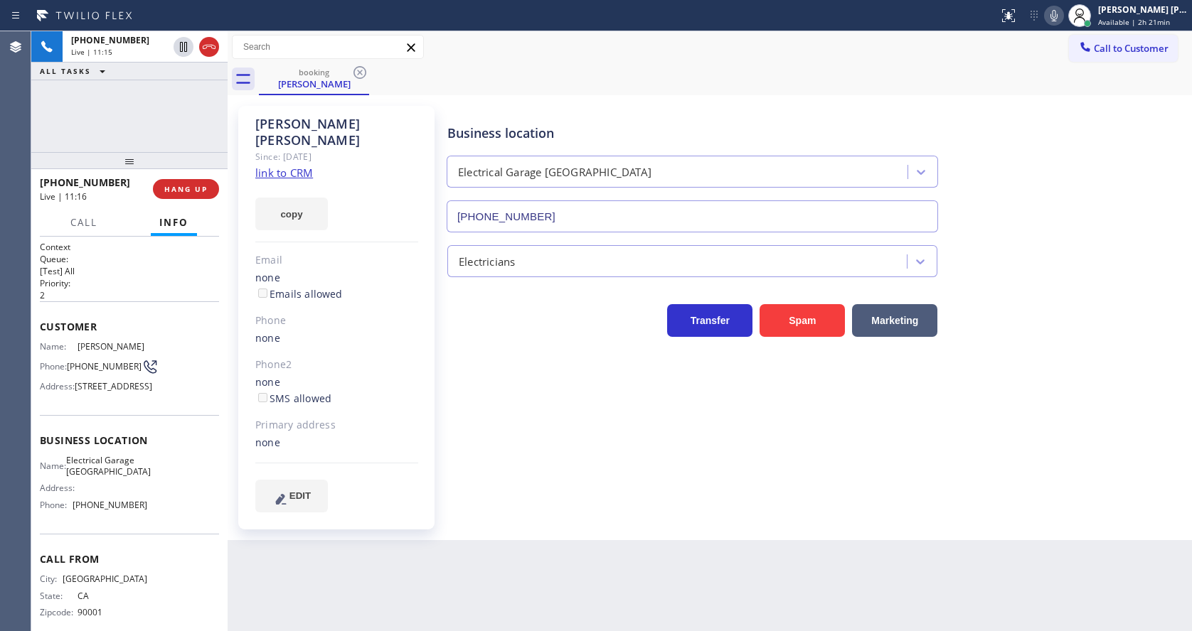
click at [1056, 18] on icon at bounding box center [1053, 15] width 17 height 17
click at [494, 436] on div "Business location Electrical Garage [GEOGRAPHIC_DATA] [PHONE_NUMBER] Electricia…" at bounding box center [816, 308] width 744 height 399
click at [490, 439] on div "Business location Electrical Garage [GEOGRAPHIC_DATA] [PHONE_NUMBER] Electricia…" at bounding box center [816, 308] width 744 height 399
click at [478, 451] on div "Business location Electrical Garage [GEOGRAPHIC_DATA] [PHONE_NUMBER] Electricia…" at bounding box center [816, 308] width 744 height 399
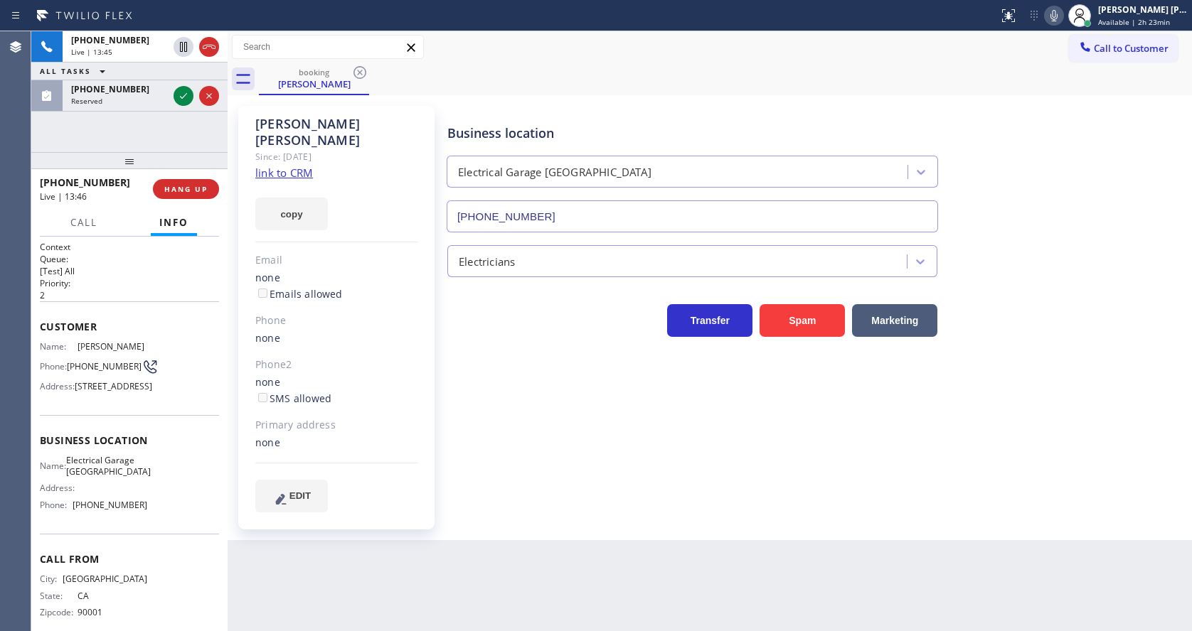
click at [601, 481] on div "Business location Electrical Garage [GEOGRAPHIC_DATA] [PHONE_NUMBER] Electricia…" at bounding box center [816, 308] width 744 height 399
click at [419, 392] on div "[PERSON_NAME] Since: [DATE] link to CRM copy Email none Emails allowed Phone no…" at bounding box center [336, 318] width 196 height 424
click at [181, 98] on icon at bounding box center [183, 95] width 17 height 17
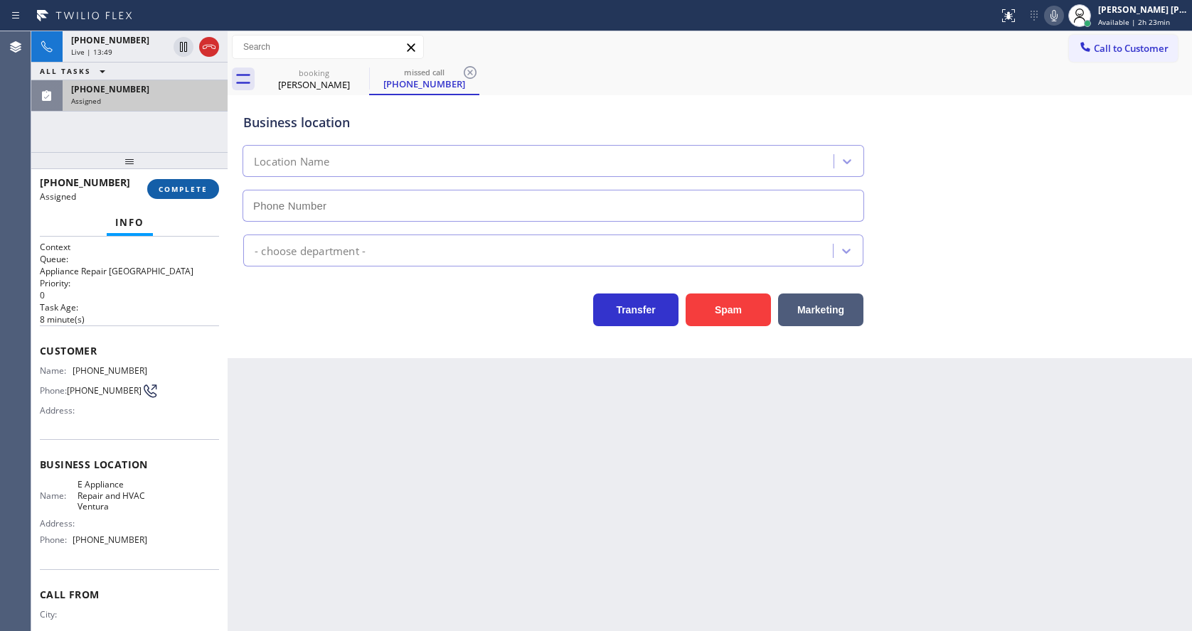
type input "[PHONE_NUMBER]"
click at [171, 196] on button "COMPLETE" at bounding box center [183, 189] width 72 height 20
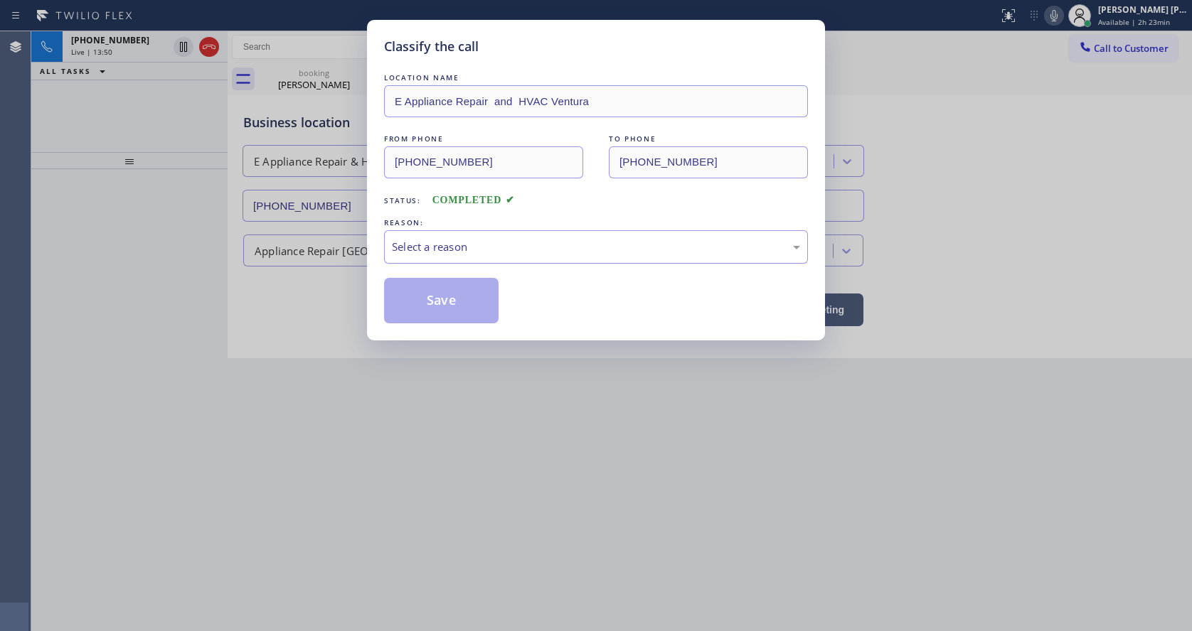
click at [422, 258] on div "Select a reason" at bounding box center [596, 246] width 424 height 33
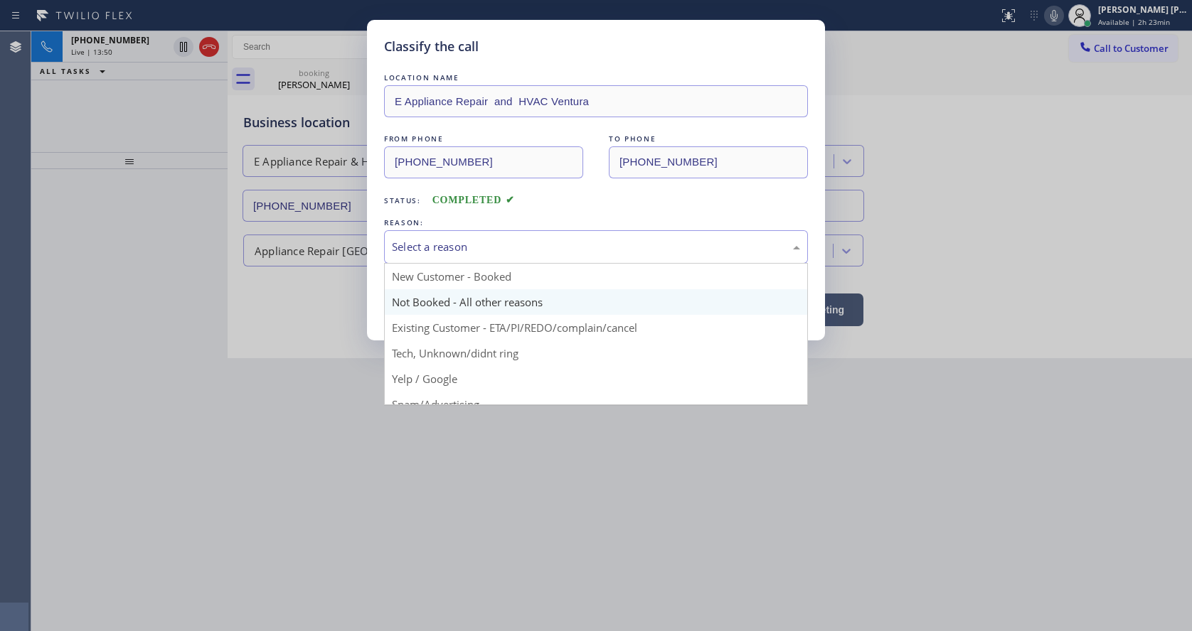
click at [417, 293] on button "Save" at bounding box center [441, 301] width 114 height 46
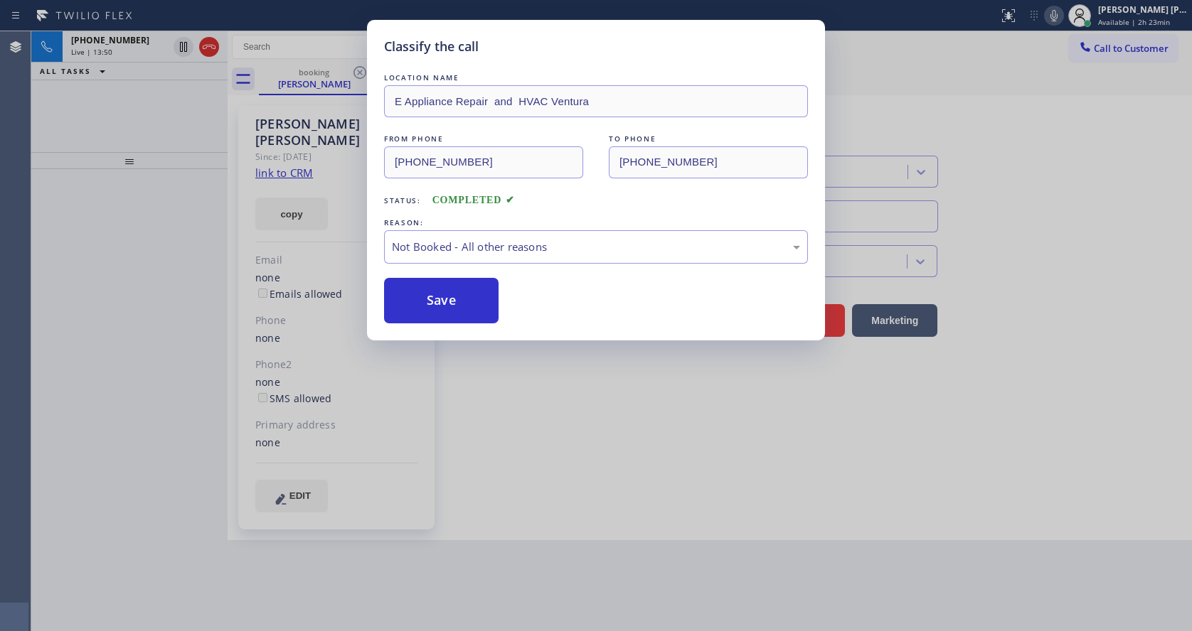
click at [417, 293] on button "Save" at bounding box center [441, 301] width 114 height 46
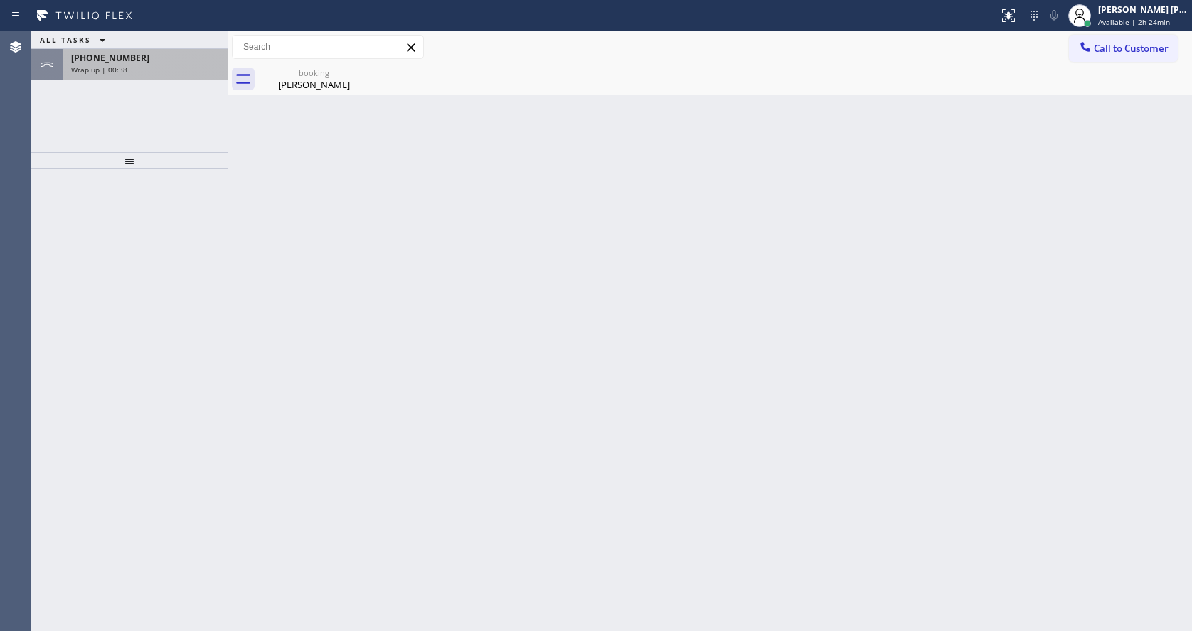
click at [157, 79] on div "[PHONE_NUMBER] Wrap up | 00:38" at bounding box center [142, 64] width 159 height 31
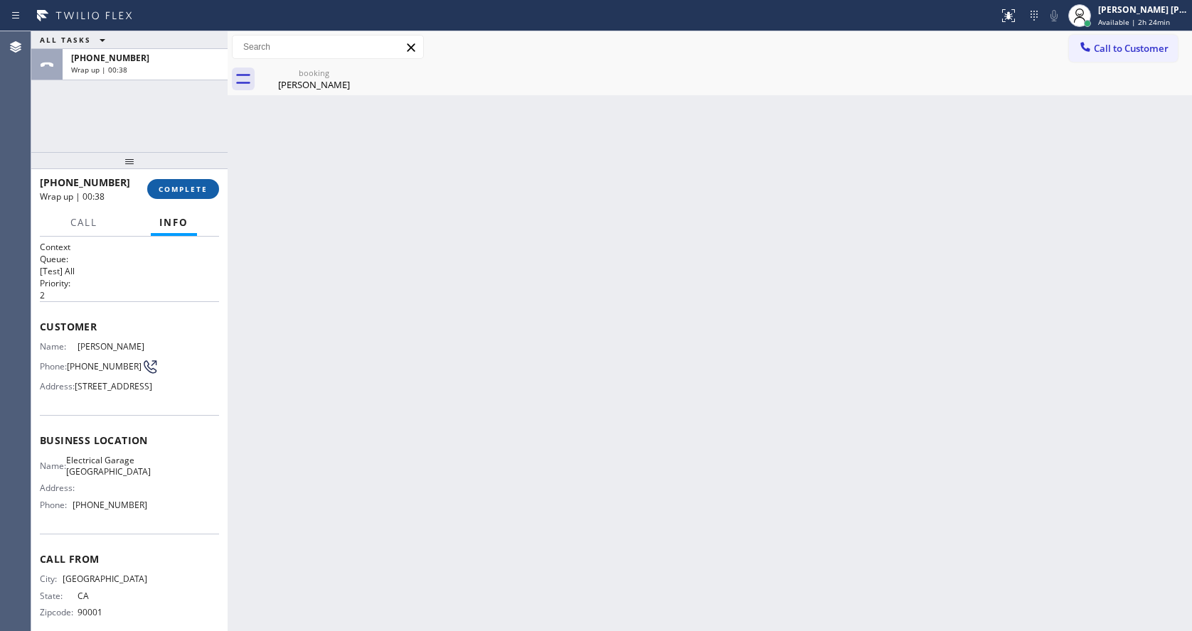
click at [193, 179] on button "COMPLETE" at bounding box center [183, 189] width 72 height 20
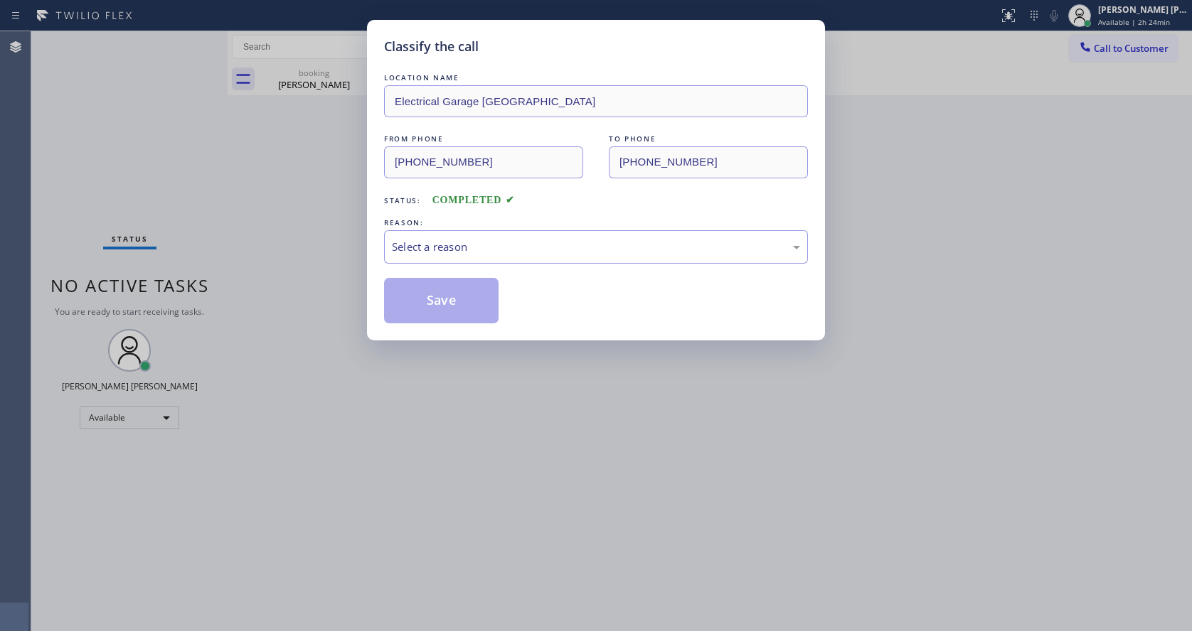
click at [394, 228] on div "REASON:" at bounding box center [596, 222] width 424 height 15
click at [427, 247] on div "Select a reason" at bounding box center [596, 247] width 408 height 16
click at [435, 292] on button "Save" at bounding box center [441, 301] width 114 height 46
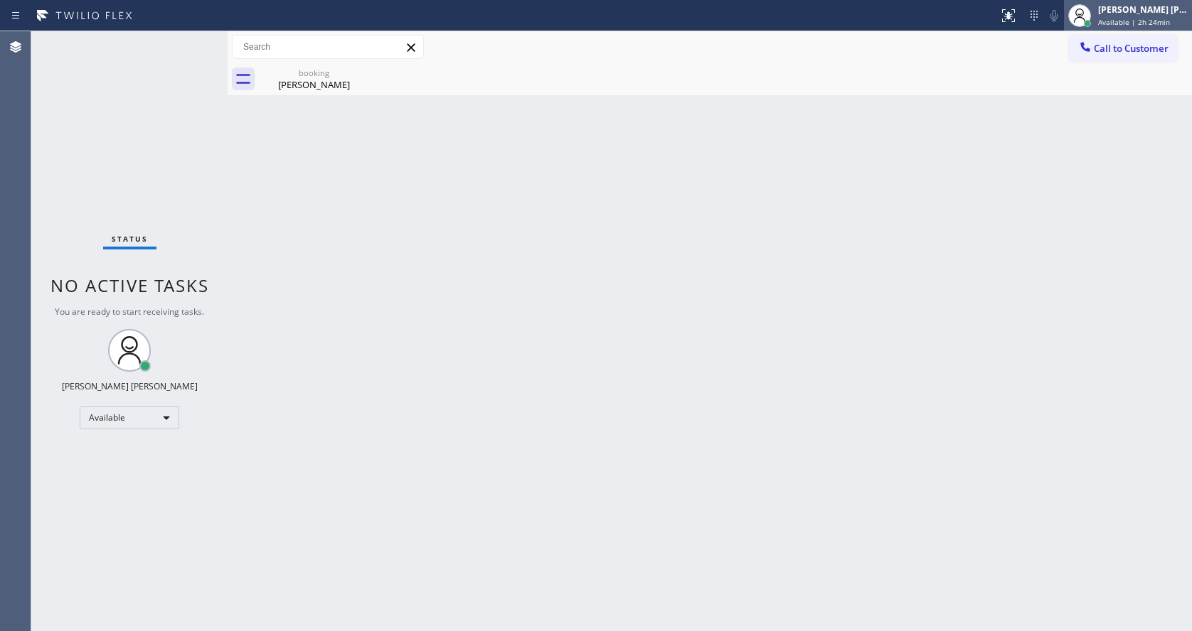
click at [1138, 19] on span "Available | 2h 24min" at bounding box center [1134, 22] width 72 height 10
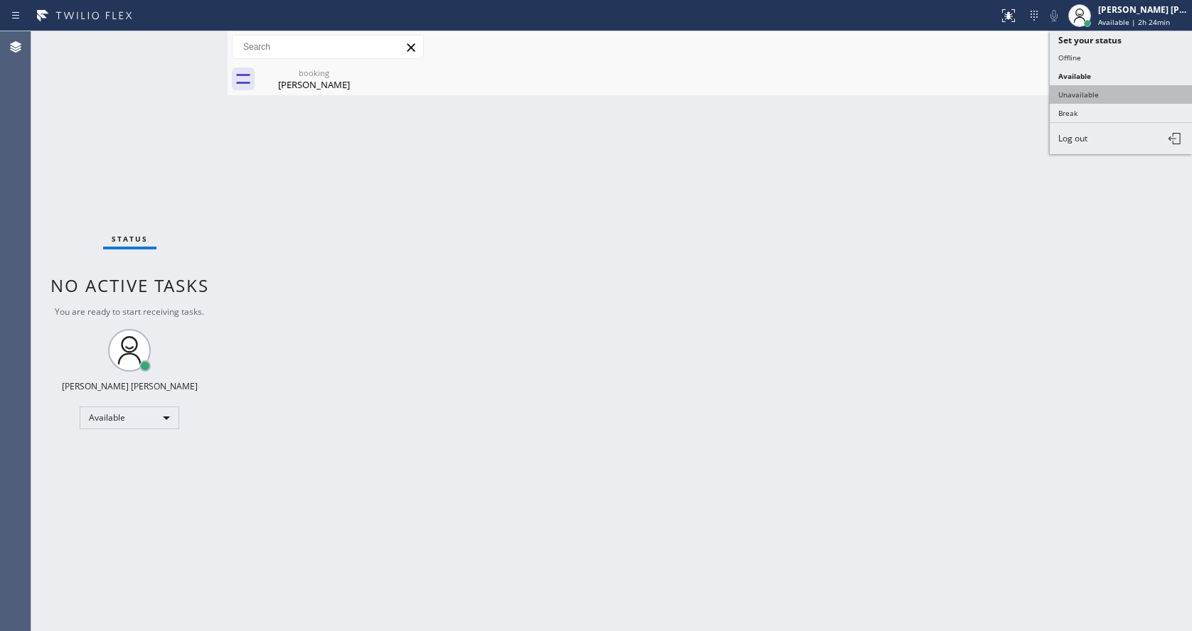
click at [1103, 95] on button "Unavailable" at bounding box center [1120, 94] width 142 height 18
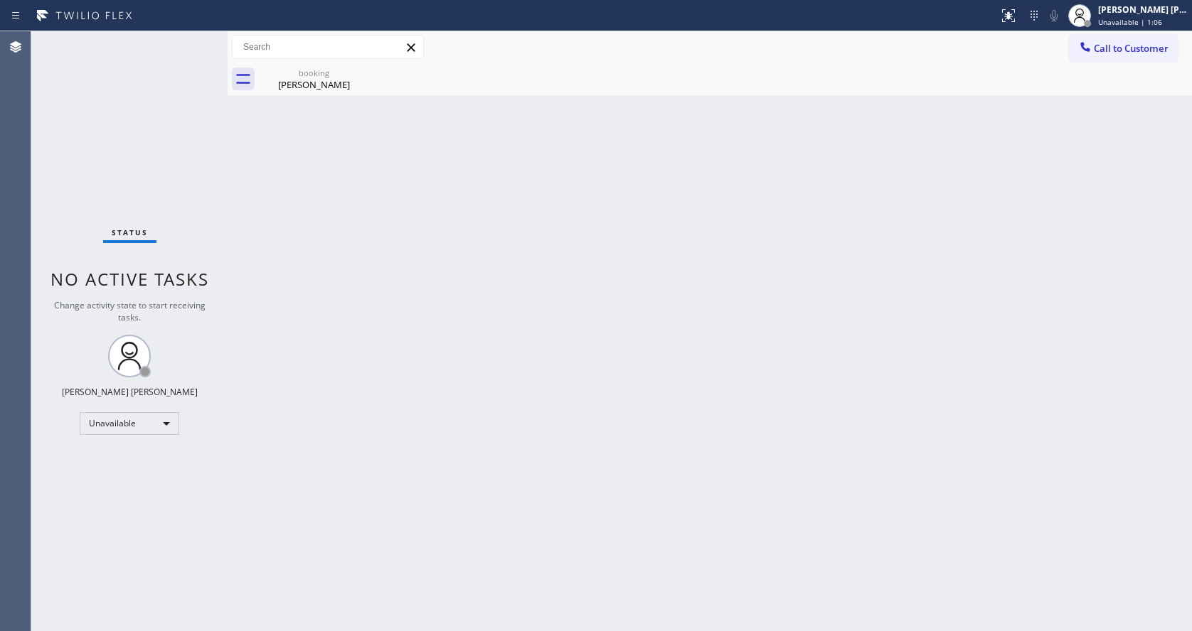
click at [620, 344] on div "Back to Dashboard Change Sender ID Customers Technicians Select a contact Outbo…" at bounding box center [710, 331] width 964 height 600
click at [358, 66] on icon at bounding box center [359, 72] width 17 height 17
click at [688, 271] on div "Back to Dashboard Change Sender ID Customers Technicians Select a contact Outbo…" at bounding box center [710, 331] width 964 height 600
click at [353, 75] on icon at bounding box center [359, 72] width 17 height 17
click at [327, 75] on div "booking" at bounding box center [313, 73] width 107 height 11
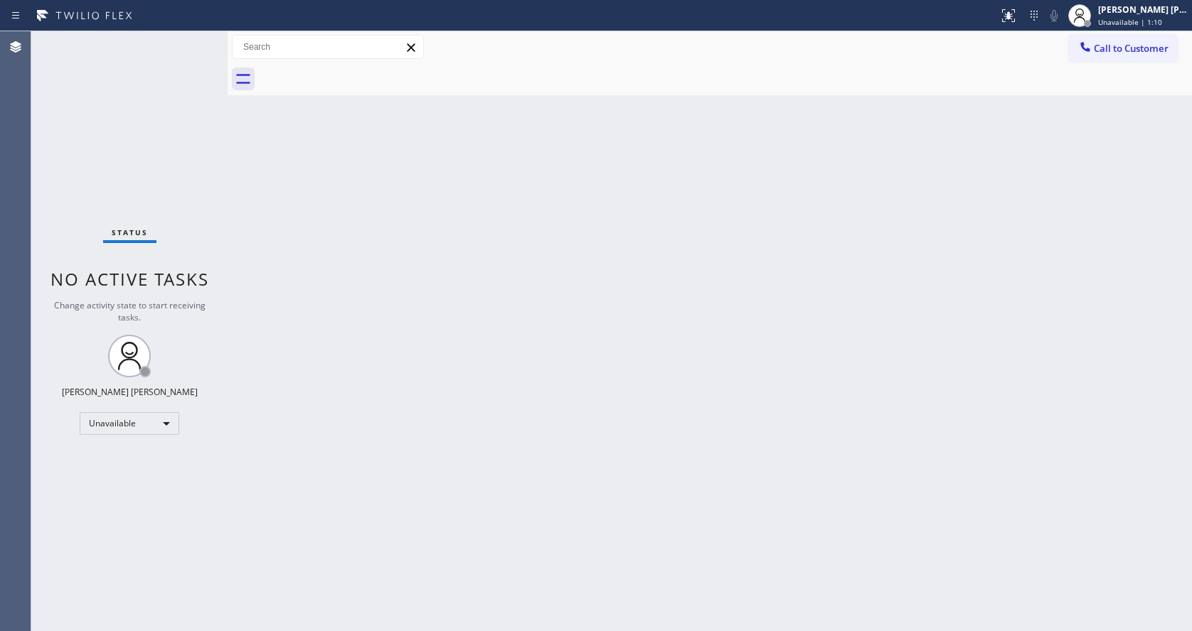
click at [917, 211] on div "Back to Dashboard Change Sender ID Customers Technicians Select a contact Outbo…" at bounding box center [710, 331] width 964 height 600
click at [1101, 53] on span "Call to Customer" at bounding box center [1131, 48] width 75 height 13
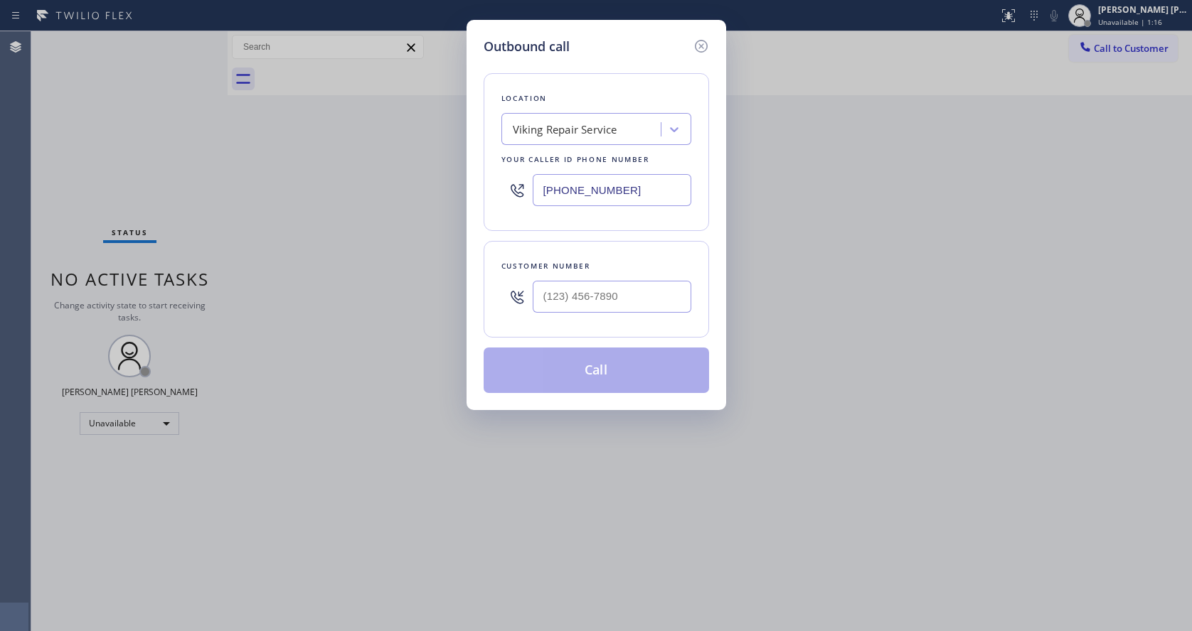
click at [578, 196] on input "[PHONE_NUMBER]" at bounding box center [612, 190] width 159 height 32
paste input "510) 880-3442"
type input "[PHONE_NUMBER]"
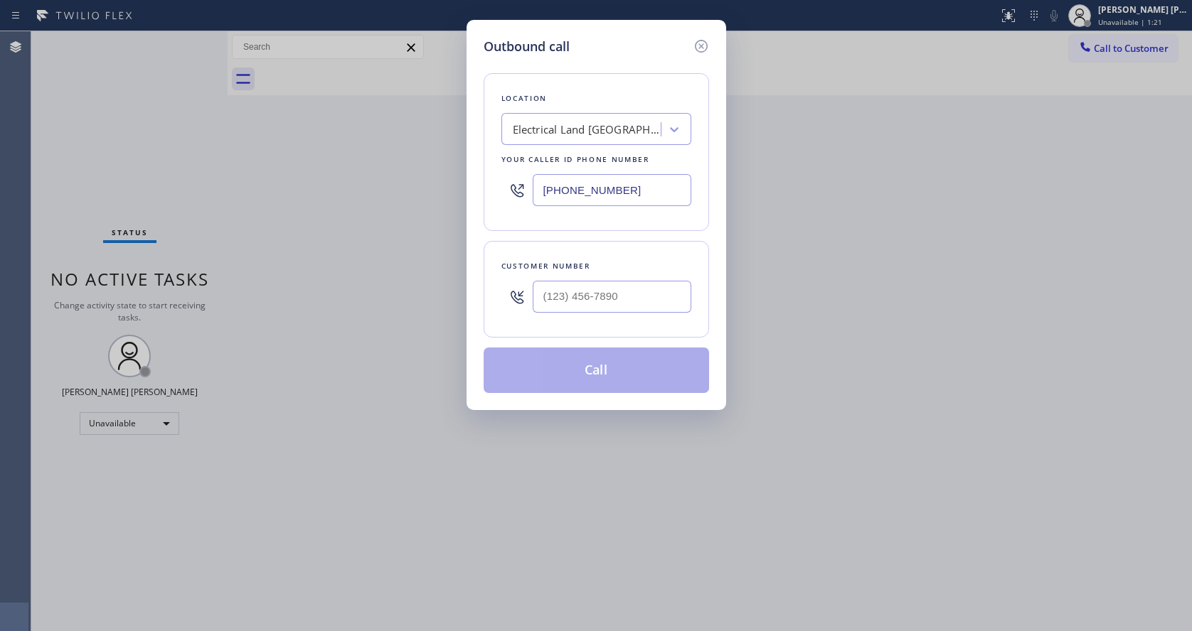
click at [567, 306] on input "text" at bounding box center [612, 297] width 159 height 32
paste input "510) 304-1113"
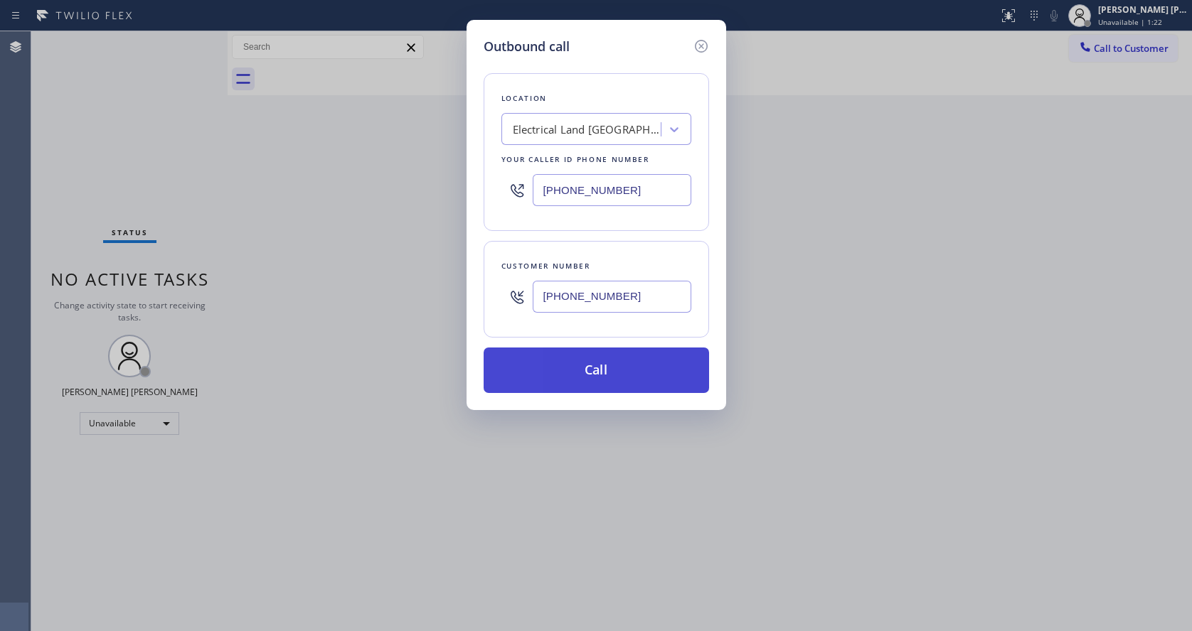
type input "[PHONE_NUMBER]"
click at [572, 367] on button "Call" at bounding box center [595, 371] width 225 height 46
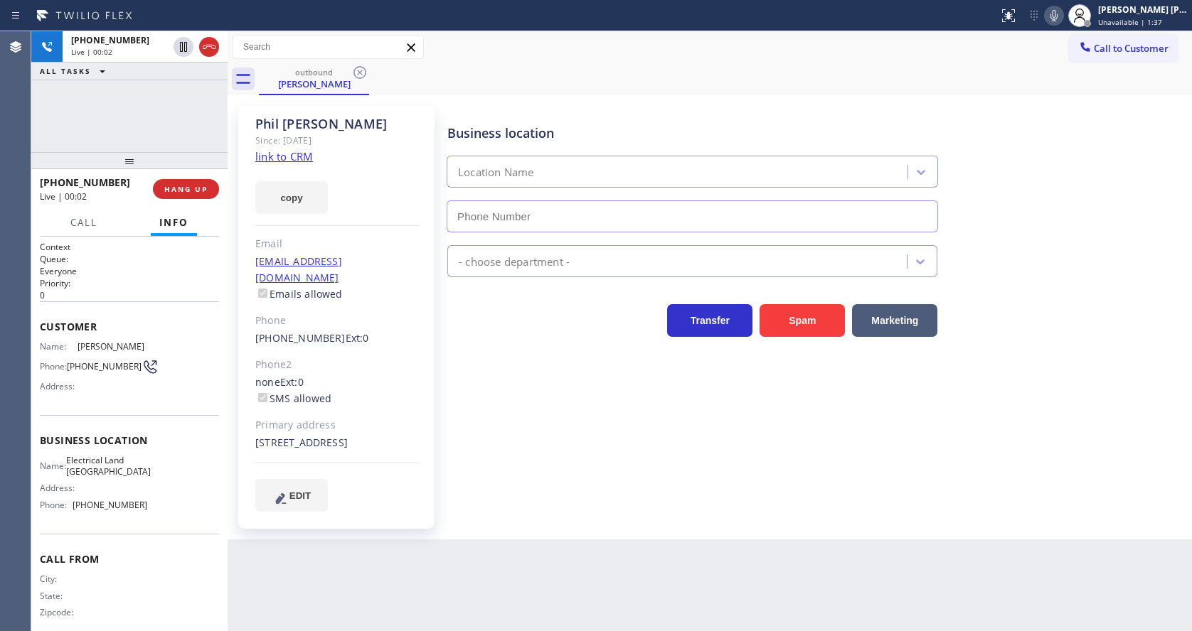
click at [419, 308] on div "[PERSON_NAME] Since: [DATE] link to CRM copy Email [EMAIL_ADDRESS][DOMAIN_NAME]…" at bounding box center [336, 317] width 196 height 423
type input "[PHONE_NUMBER]"
click at [511, 436] on div "Business location Electrical Land [GEOGRAPHIC_DATA] [PHONE_NUMBER] Electricians…" at bounding box center [816, 308] width 744 height 398
click at [540, 574] on div "Back to Dashboard Change Sender ID Customers Technicians Select a contact Outbo…" at bounding box center [710, 331] width 964 height 600
click at [471, 427] on div "Business location Electrical Land [GEOGRAPHIC_DATA] [PHONE_NUMBER] Electricians…" at bounding box center [816, 308] width 744 height 398
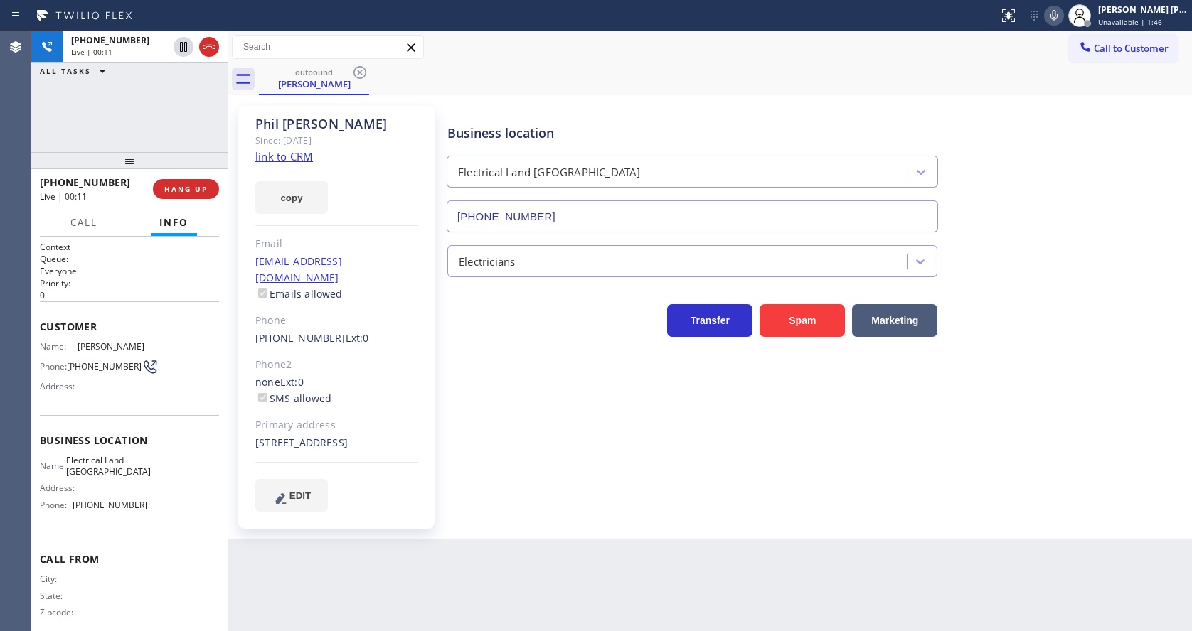
click at [459, 473] on div "Business location Electrical Land [GEOGRAPHIC_DATA] [PHONE_NUMBER] Electricians…" at bounding box center [816, 308] width 744 height 398
click at [535, 558] on div "Back to Dashboard Change Sender ID Customers Technicians Select a contact Outbo…" at bounding box center [710, 331] width 964 height 600
click at [576, 469] on div "Business location Electrical Land [GEOGRAPHIC_DATA] [PHONE_NUMBER] Electricians…" at bounding box center [816, 308] width 744 height 398
drag, startPoint x: 534, startPoint y: 508, endPoint x: 498, endPoint y: 487, distance: 41.5
click at [534, 508] on div "Business location Electrical Land [GEOGRAPHIC_DATA] [PHONE_NUMBER] Electricians…" at bounding box center [816, 322] width 744 height 427
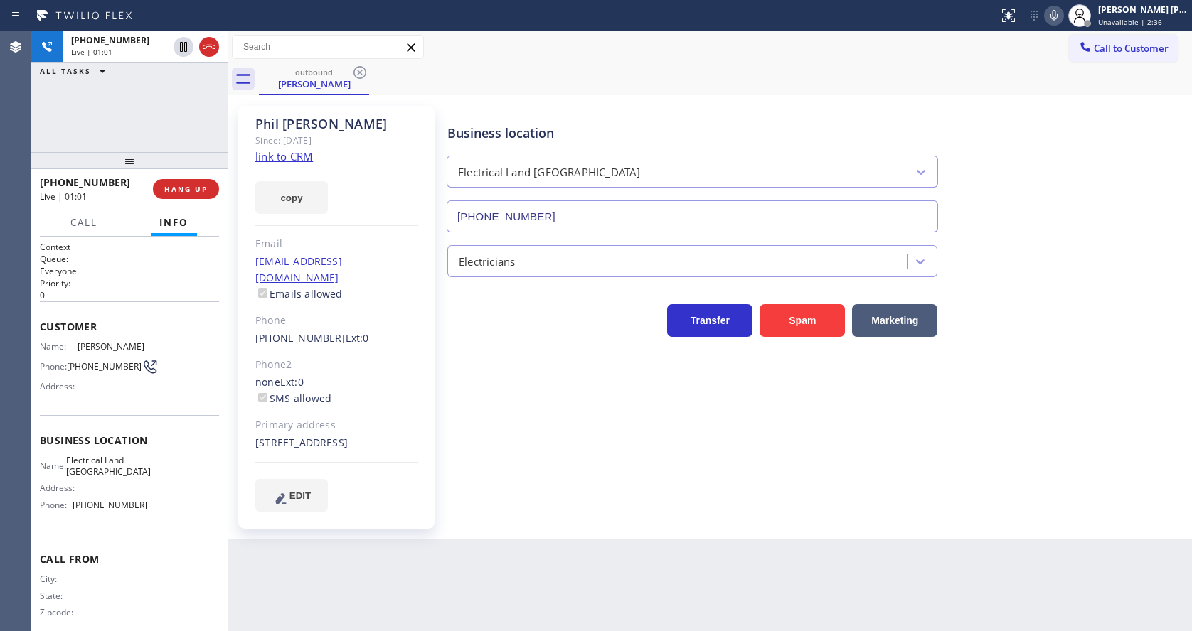
click at [404, 331] on div "[PHONE_NUMBER] Ext: 0" at bounding box center [336, 339] width 163 height 16
click at [455, 375] on div "Business location Electrical Land [GEOGRAPHIC_DATA] [PHONE_NUMBER] Electricians…" at bounding box center [816, 308] width 744 height 398
click at [160, 260] on h2 "Queue:" at bounding box center [129, 259] width 179 height 12
click at [173, 188] on span "HANG UP" at bounding box center [185, 189] width 43 height 10
click at [565, 384] on div "Business location Electrical Land [GEOGRAPHIC_DATA] [PHONE_NUMBER] Electricians…" at bounding box center [816, 308] width 744 height 398
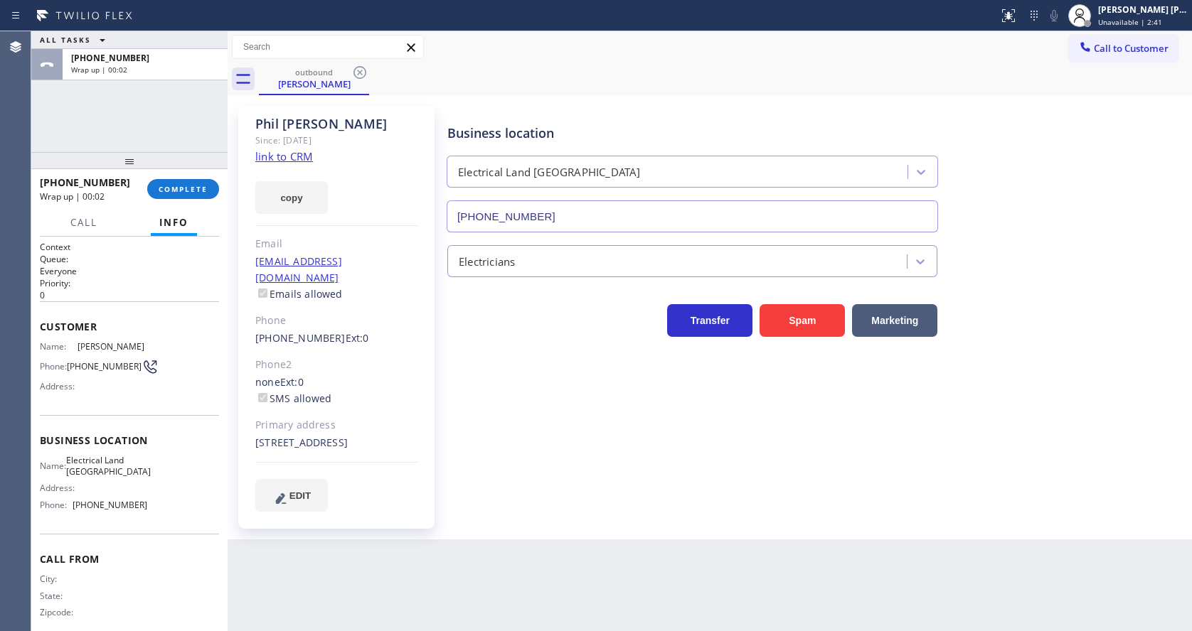
drag, startPoint x: 352, startPoint y: 363, endPoint x: 355, endPoint y: 345, distance: 18.0
click at [353, 375] on div "none Ext: 0 SMS allowed" at bounding box center [336, 391] width 163 height 33
click at [453, 330] on div "Transfer Spam Marketing" at bounding box center [692, 317] width 496 height 40
click at [177, 185] on span "COMPLETE" at bounding box center [183, 189] width 49 height 10
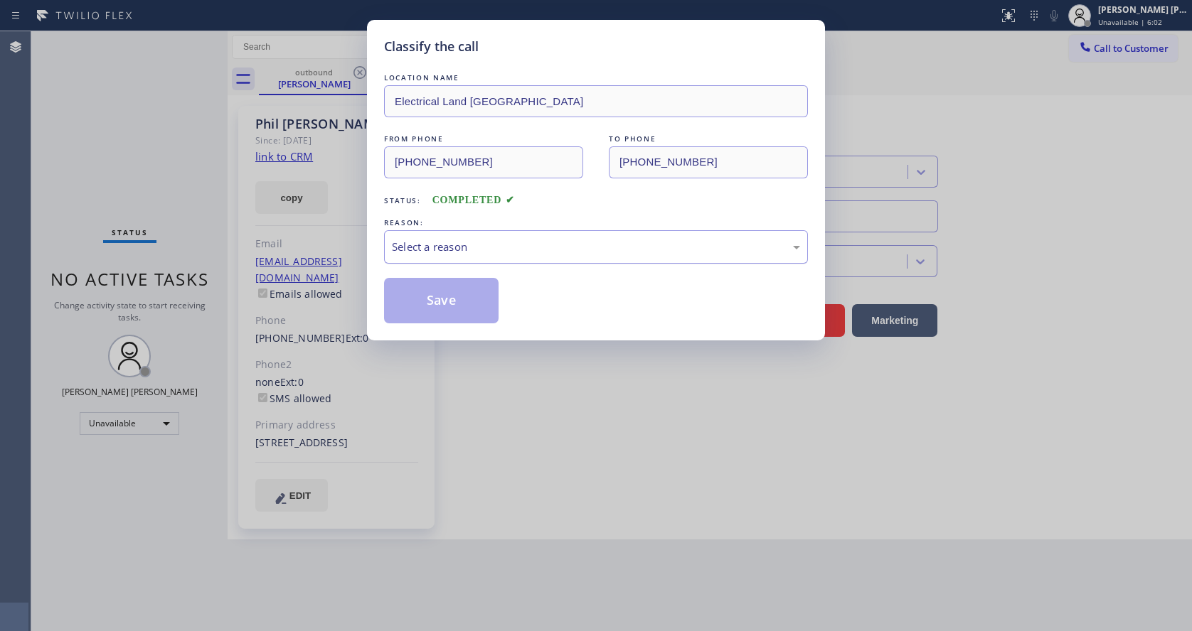
click at [478, 247] on div "Select a reason" at bounding box center [596, 247] width 408 height 16
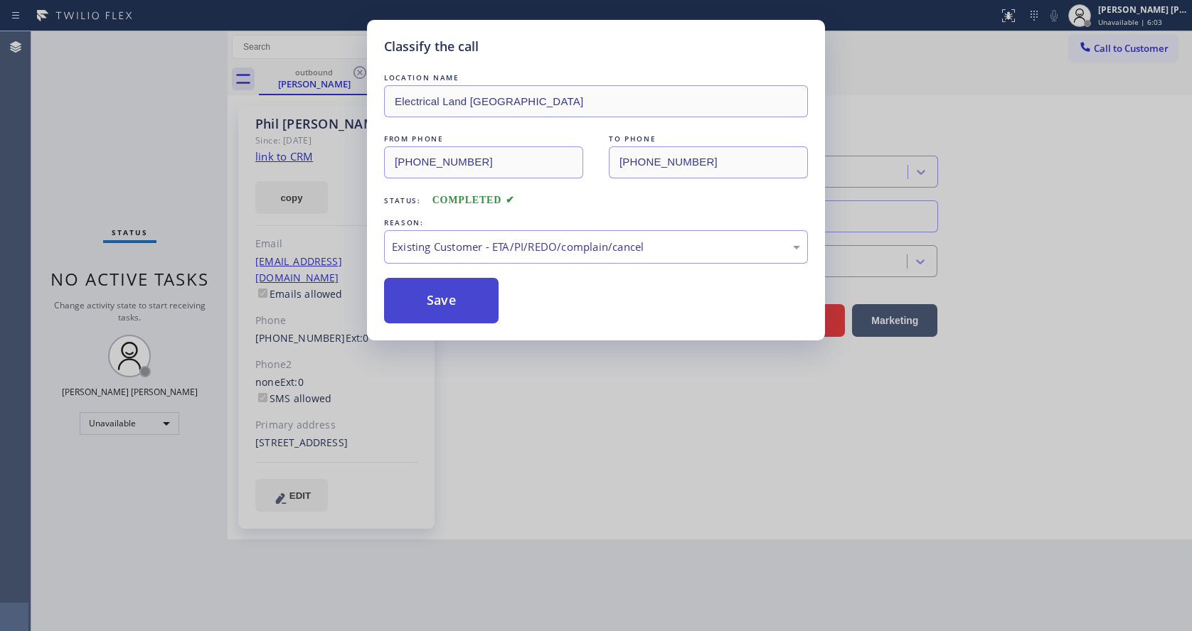
click at [461, 302] on button "Save" at bounding box center [441, 301] width 114 height 46
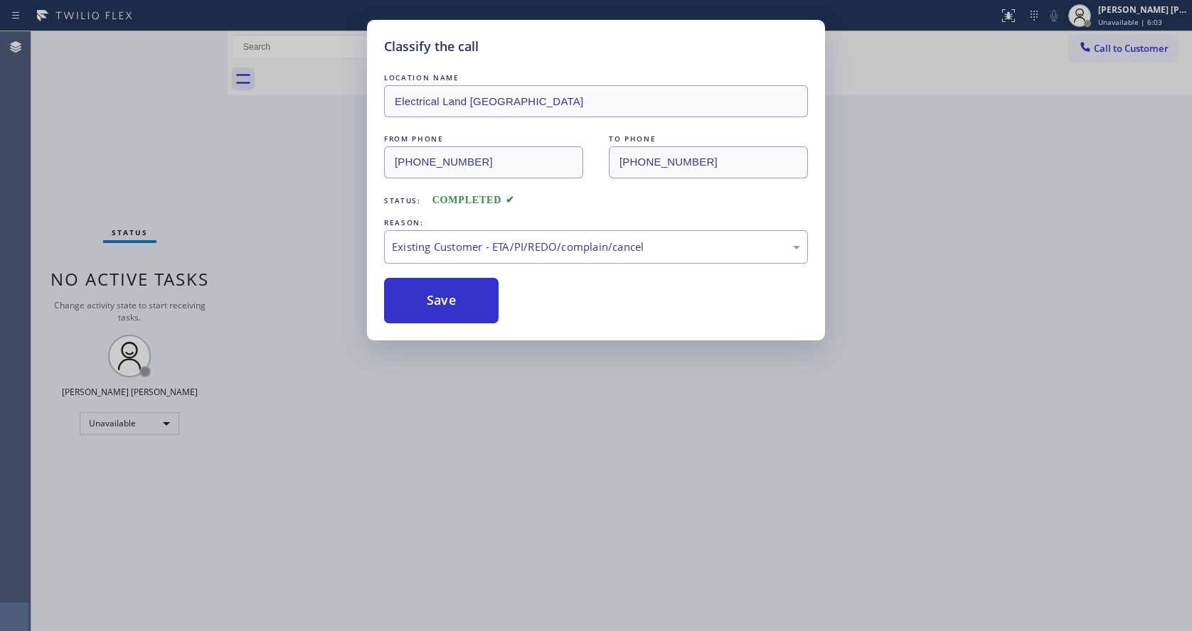
click at [488, 521] on div "Classify the call LOCATION NAME Electrical Land Union City FROM PHONE [PHONE_NU…" at bounding box center [596, 315] width 1192 height 631
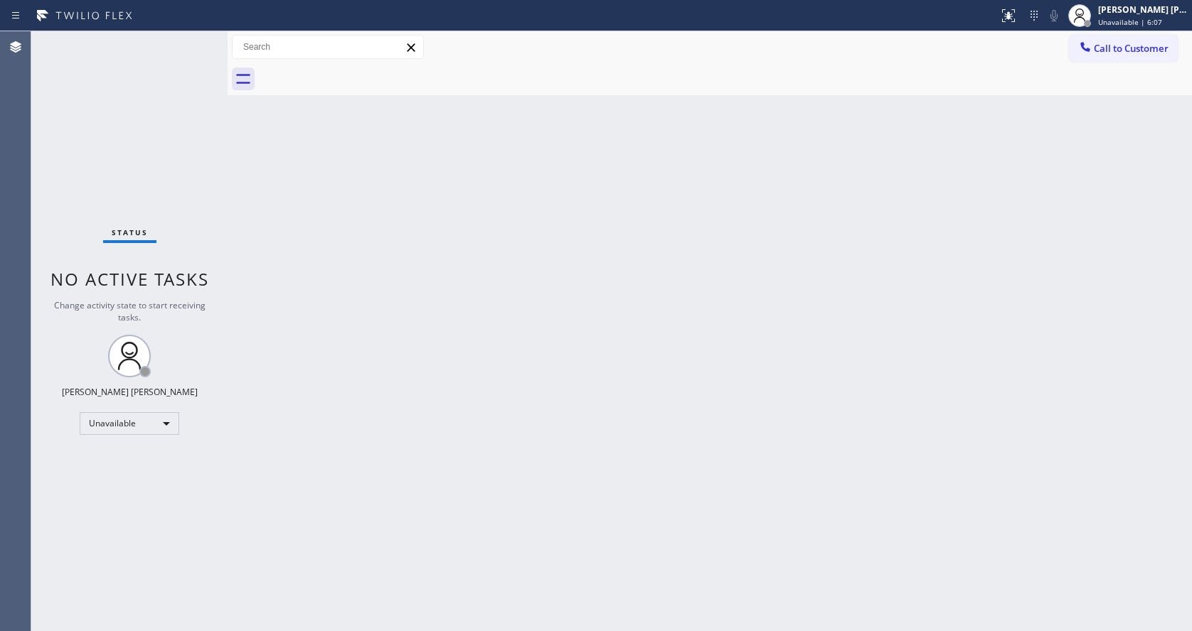
click at [373, 299] on div "Back to Dashboard Change Sender ID Customers Technicians Select a contact Outbo…" at bounding box center [710, 331] width 964 height 600
click at [490, 466] on div "Back to Dashboard Change Sender ID Customers Technicians Select a contact Outbo…" at bounding box center [710, 331] width 964 height 600
click at [287, 316] on div "Back to Dashboard Change Sender ID Customers Technicians Select a contact Outbo…" at bounding box center [710, 331] width 964 height 600
drag, startPoint x: 842, startPoint y: 367, endPoint x: 1115, endPoint y: 176, distance: 332.9
click at [843, 367] on div "Back to Dashboard Change Sender ID Customers Technicians Select a contact Outbo…" at bounding box center [710, 331] width 964 height 600
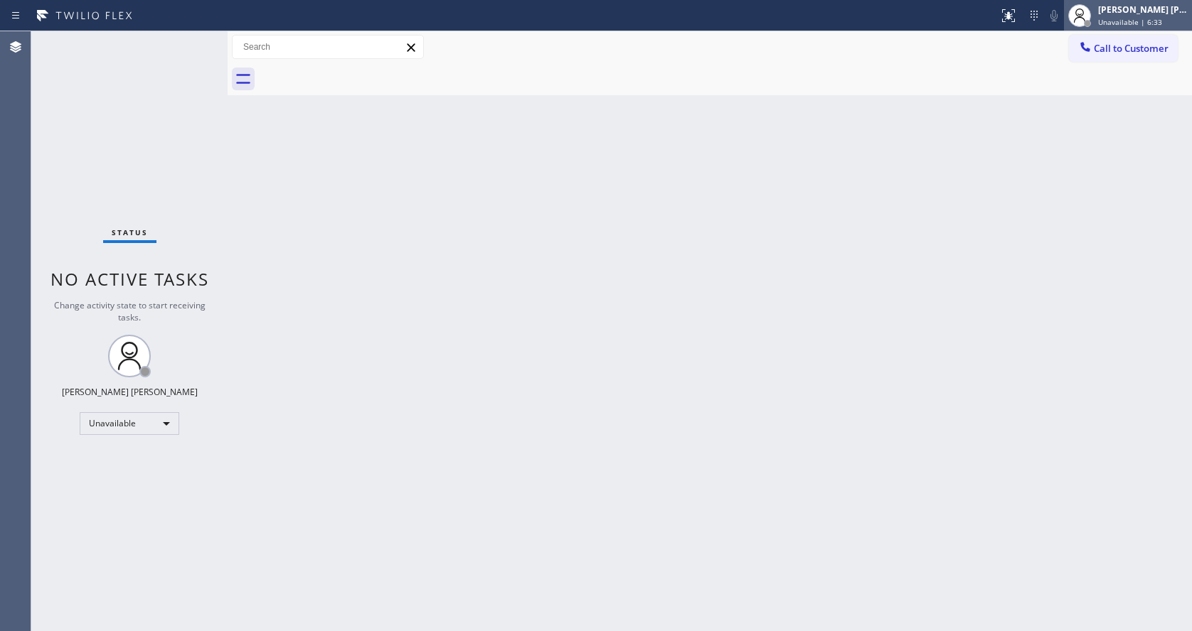
click at [1143, 26] on span "Unavailable | 6:33" at bounding box center [1130, 22] width 64 height 10
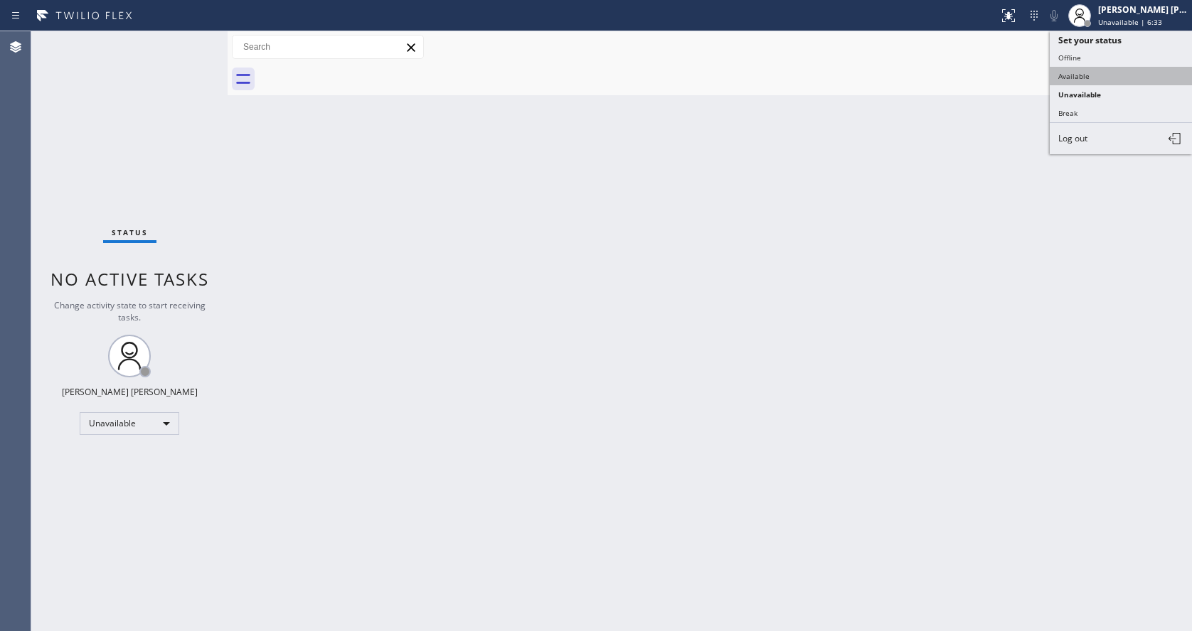
click at [1084, 74] on button "Available" at bounding box center [1120, 76] width 142 height 18
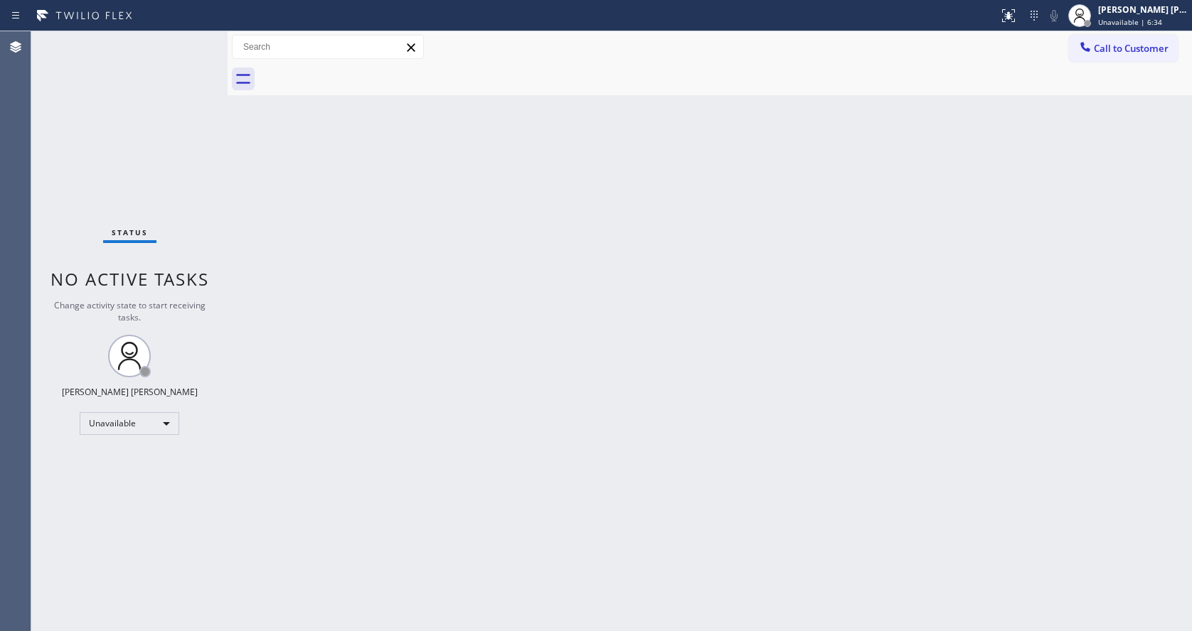
click at [584, 537] on div "Back to Dashboard Change Sender ID Customers Technicians Select a contact Outbo…" at bounding box center [710, 331] width 964 height 600
click at [860, 256] on div "Back to Dashboard Change Sender ID Customers Technicians Select a contact Outbo…" at bounding box center [710, 331] width 964 height 600
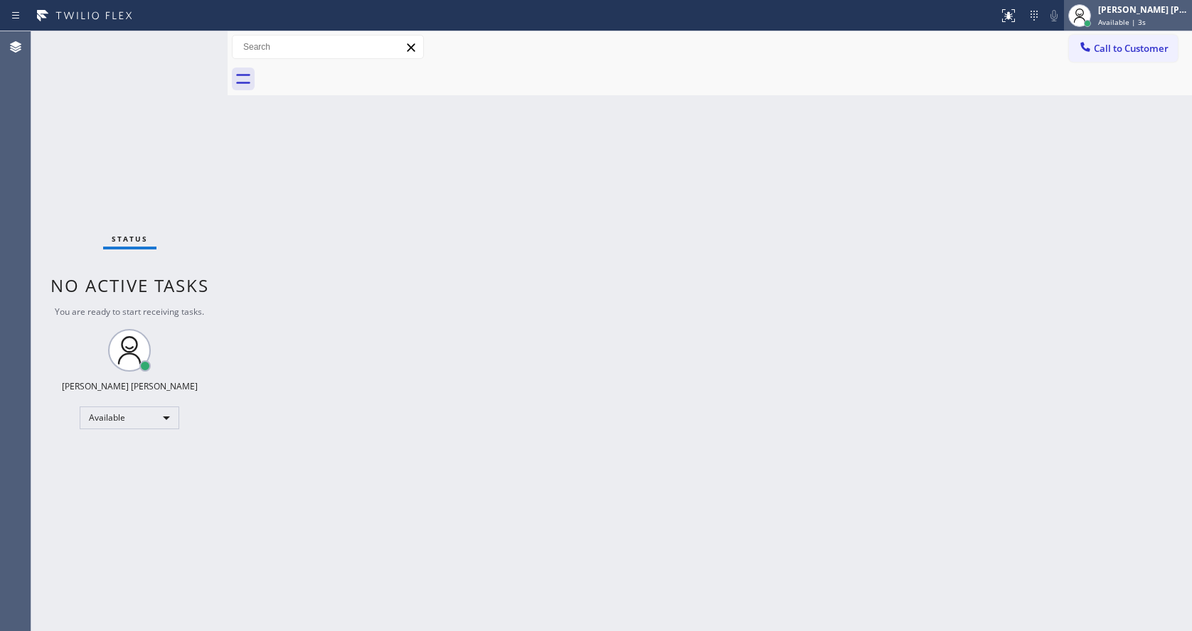
click at [1135, 20] on span "Available | 3s" at bounding box center [1122, 22] width 48 height 10
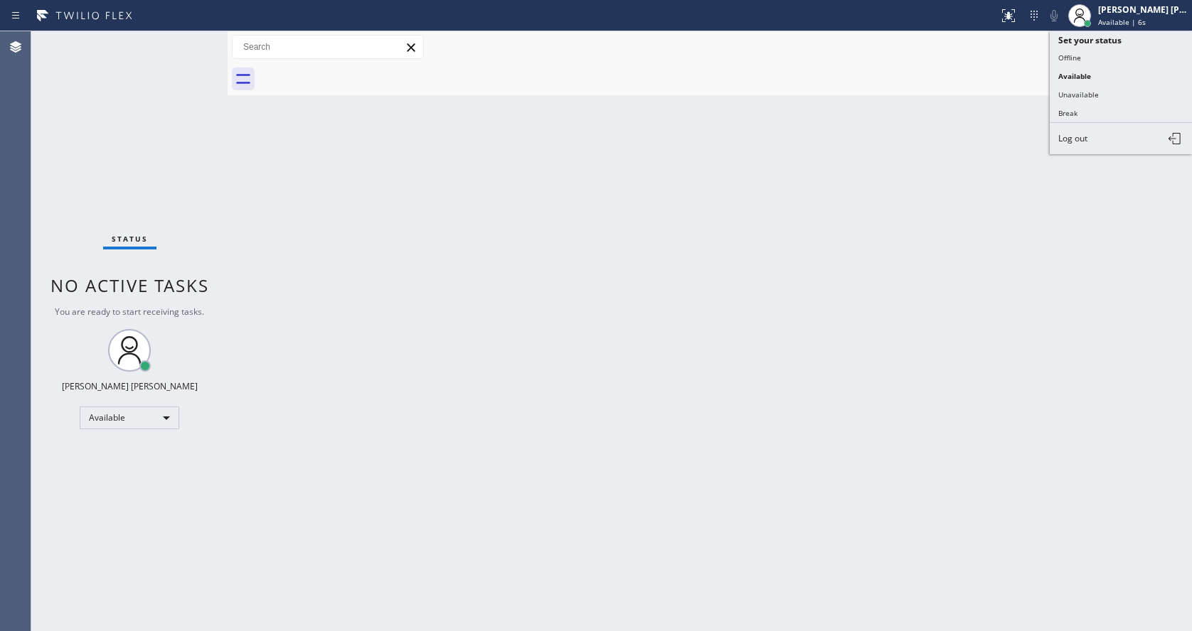
click at [830, 269] on div "Back to Dashboard Change Sender ID Customers Technicians Select a contact Outbo…" at bounding box center [710, 331] width 964 height 600
click at [289, 233] on div "Back to Dashboard Change Sender ID Customers Technicians Select a contact Outbo…" at bounding box center [710, 331] width 964 height 600
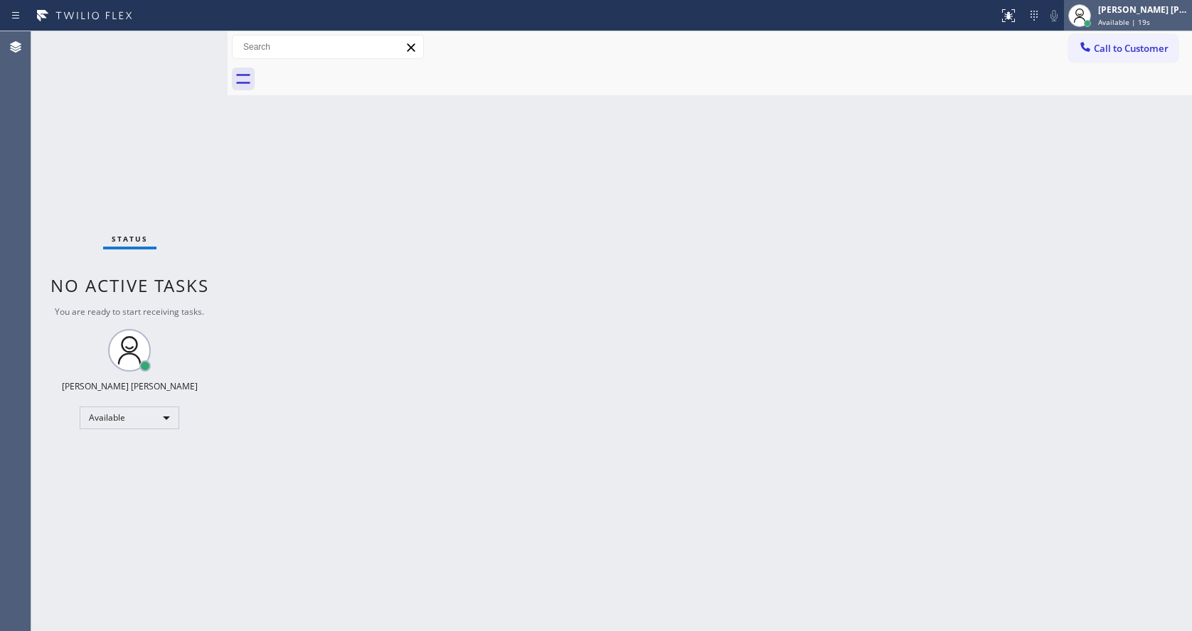
click at [1135, 22] on span "Available | 19s" at bounding box center [1124, 22] width 52 height 10
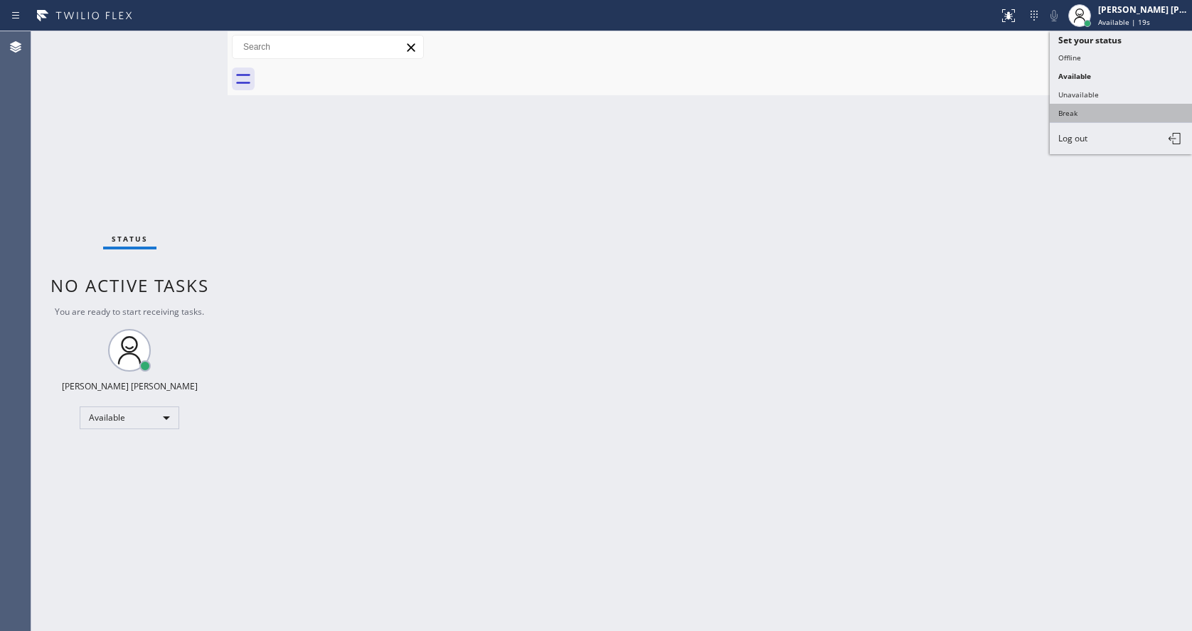
click at [1077, 112] on button "Break" at bounding box center [1120, 113] width 142 height 18
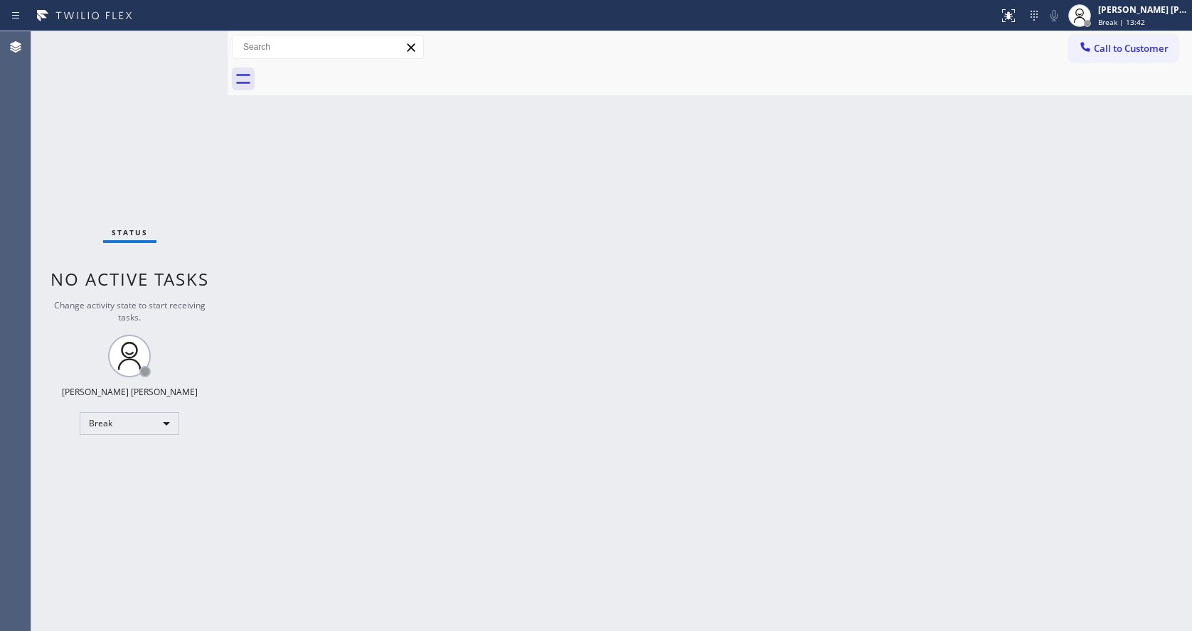
click at [990, 360] on div "Back to Dashboard Change Sender ID Customers Technicians Select a contact Outbo…" at bounding box center [710, 331] width 964 height 600
click at [306, 257] on div "Back to Dashboard Change Sender ID Customers Technicians Select a contact Outbo…" at bounding box center [710, 331] width 964 height 600
click at [204, 203] on div "Status No active tasks Change activity state to start receiving tasks. [PERSON_…" at bounding box center [129, 331] width 196 height 600
click at [1124, 18] on span "Break | 15:05" at bounding box center [1121, 22] width 47 height 10
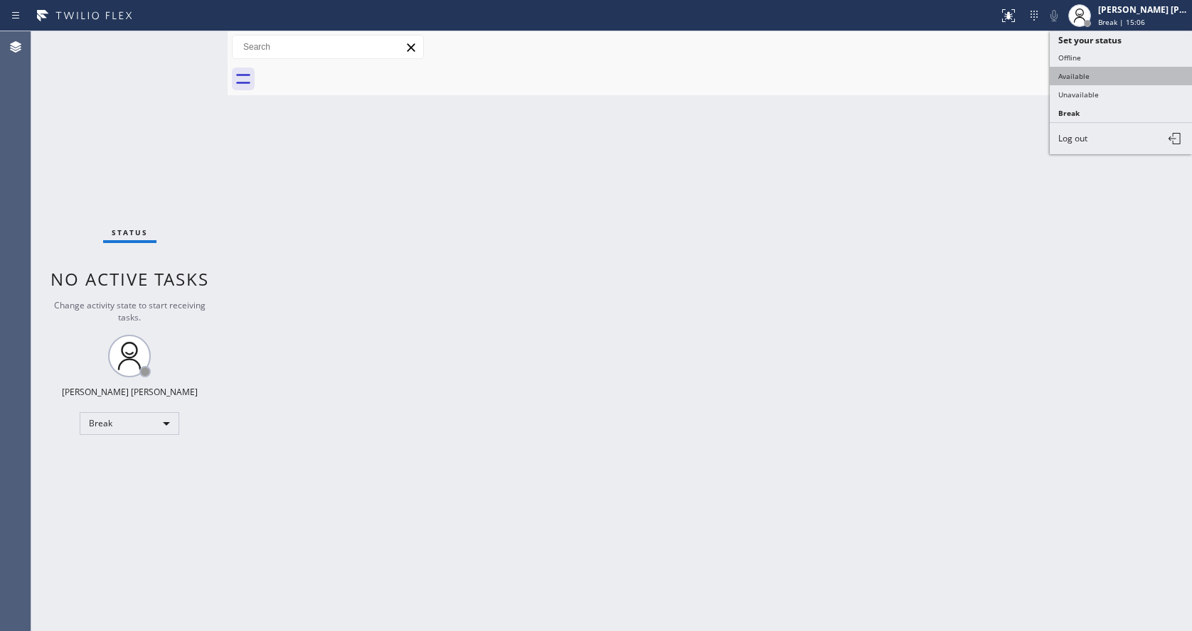
click at [1072, 80] on button "Available" at bounding box center [1120, 76] width 142 height 18
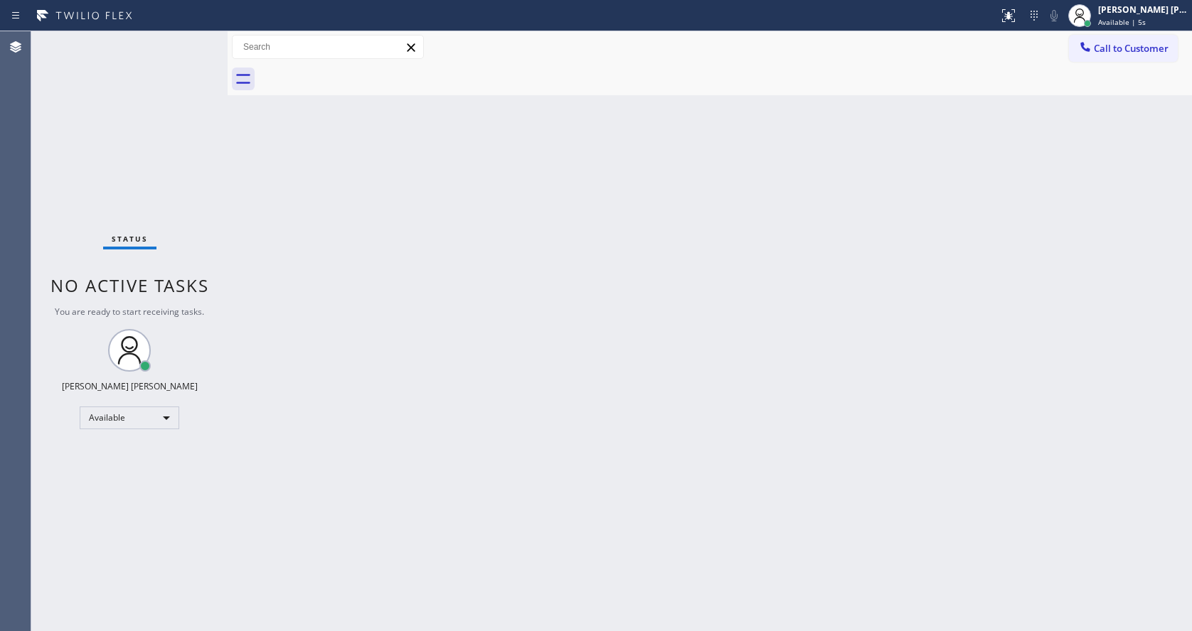
drag, startPoint x: 303, startPoint y: 161, endPoint x: 282, endPoint y: 142, distance: 28.2
click at [303, 161] on div "Back to Dashboard Change Sender ID Customers Technicians Select a contact Outbo…" at bounding box center [710, 331] width 964 height 600
click at [397, 338] on div "Back to Dashboard Change Sender ID Customers Technicians Select a contact Outbo…" at bounding box center [710, 331] width 964 height 600
click at [700, 433] on div "Back to Dashboard Change Sender ID Customers Technicians Select a contact Outbo…" at bounding box center [710, 331] width 964 height 600
click at [188, 42] on div "Status No active tasks You are ready to start receiving tasks. [PERSON_NAME] [P…" at bounding box center [129, 331] width 196 height 600
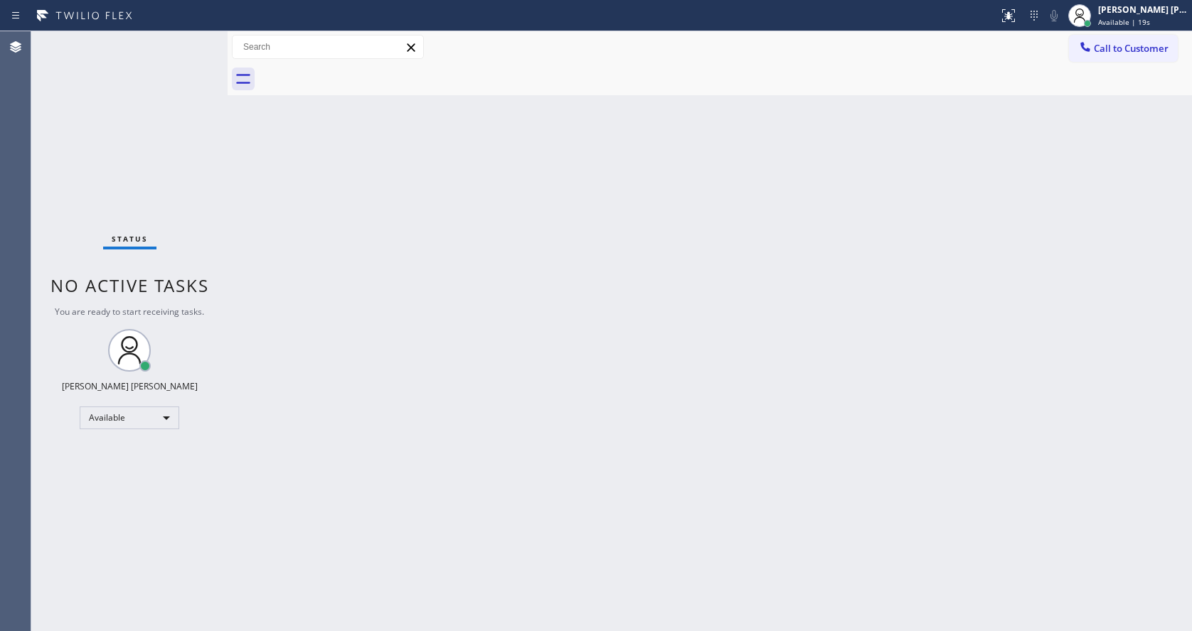
click at [196, 37] on div "Status No active tasks You are ready to start receiving tasks. [PERSON_NAME] [P…" at bounding box center [129, 331] width 196 height 600
click at [192, 41] on div "Status No active tasks You are ready to start receiving tasks. [PERSON_NAME] [P…" at bounding box center [129, 331] width 196 height 600
click at [192, 39] on div "Status No active tasks You are ready to start receiving tasks. [PERSON_NAME] [P…" at bounding box center [129, 331] width 196 height 600
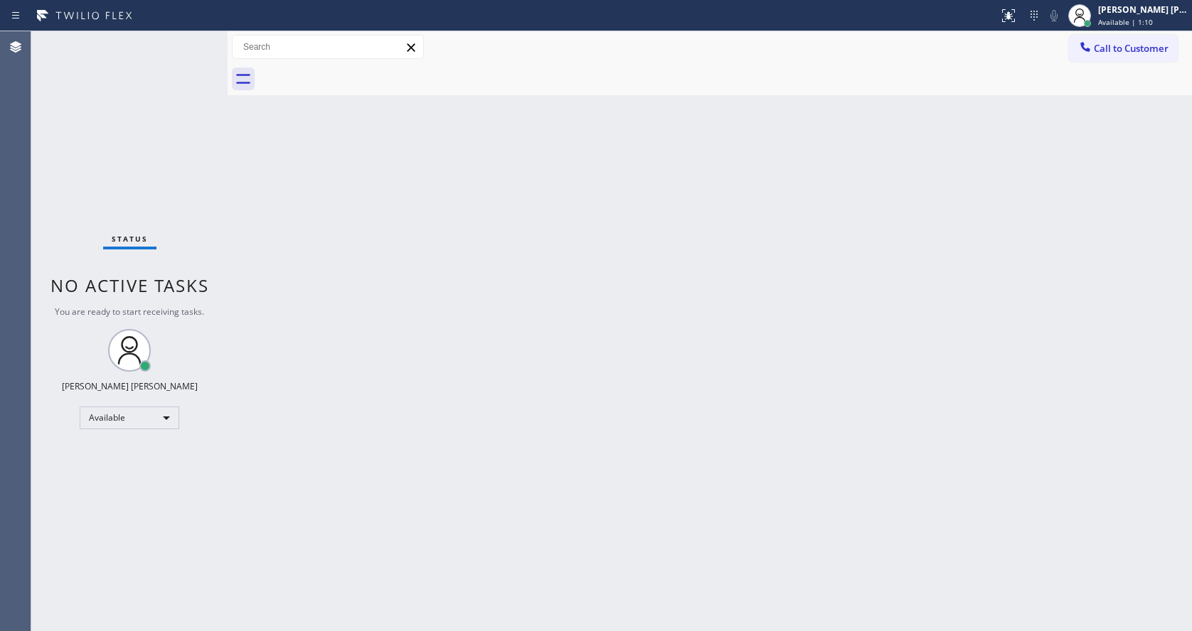
drag, startPoint x: 261, startPoint y: 178, endPoint x: 152, endPoint y: 46, distance: 171.8
click at [261, 178] on div "Back to Dashboard Change Sender ID Customers Technicians Select a contact Outbo…" at bounding box center [710, 331] width 964 height 600
click at [166, 147] on div "Status No active tasks You are ready to start receiving tasks. [PERSON_NAME] [P…" at bounding box center [129, 331] width 196 height 600
click at [192, 36] on div "Status No active tasks You are ready to start receiving tasks. [PERSON_NAME] [P…" at bounding box center [129, 331] width 196 height 600
click at [196, 39] on div "Status No active tasks You are ready to start receiving tasks. [PERSON_NAME] [P…" at bounding box center [129, 331] width 196 height 600
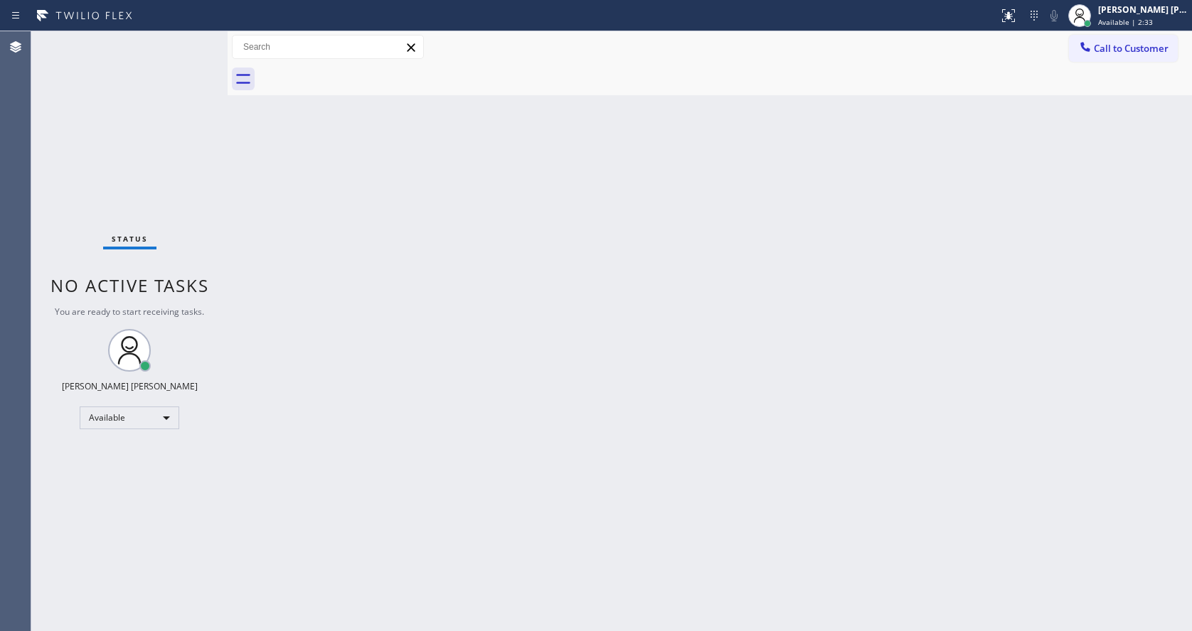
click at [183, 44] on div "Status No active tasks You are ready to start receiving tasks. [PERSON_NAME] [P…" at bounding box center [129, 331] width 196 height 600
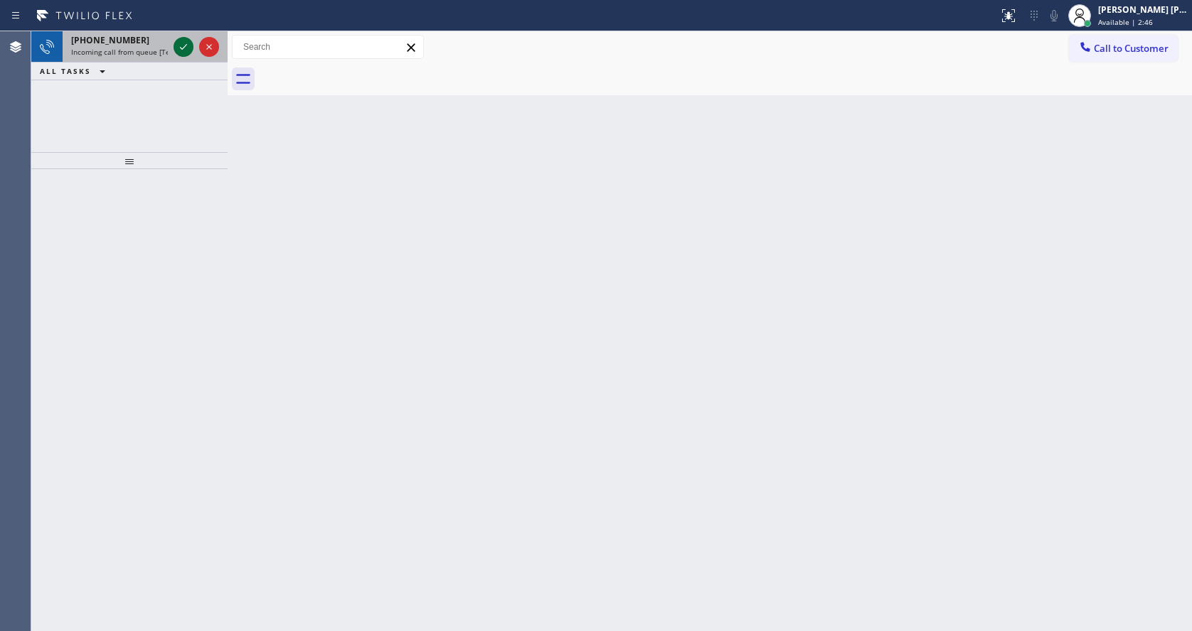
click at [176, 43] on icon at bounding box center [183, 46] width 17 height 17
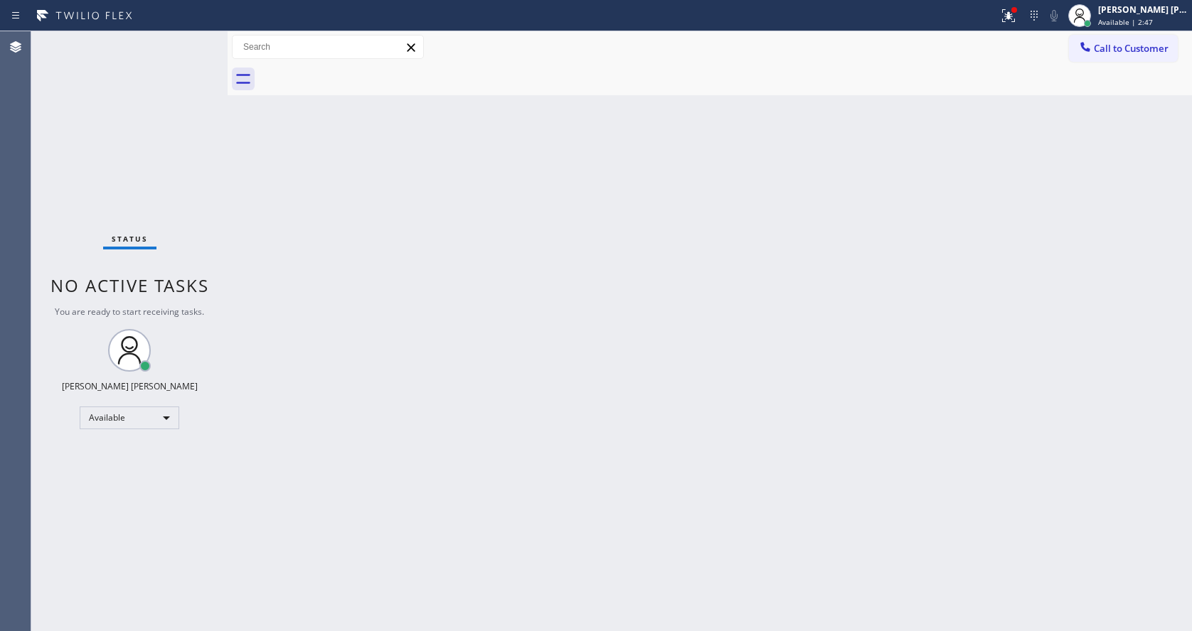
click at [422, 435] on div "Back to Dashboard Change Sender ID Customers Technicians Select a contact Outbo…" at bounding box center [710, 331] width 964 height 600
click at [326, 132] on div "Back to Dashboard Change Sender ID Customers Technicians Select a contact Outbo…" at bounding box center [710, 331] width 964 height 600
click at [192, 37] on div "Status No active tasks You are ready to start receiving tasks. [PERSON_NAME] [P…" at bounding box center [129, 331] width 196 height 600
click at [185, 43] on div "Status No active tasks You are ready to start receiving tasks. [PERSON_NAME] [P…" at bounding box center [129, 331] width 196 height 600
click at [232, 252] on div "Back to Dashboard Change Sender ID Customers Technicians Select a contact Outbo…" at bounding box center [710, 331] width 964 height 600
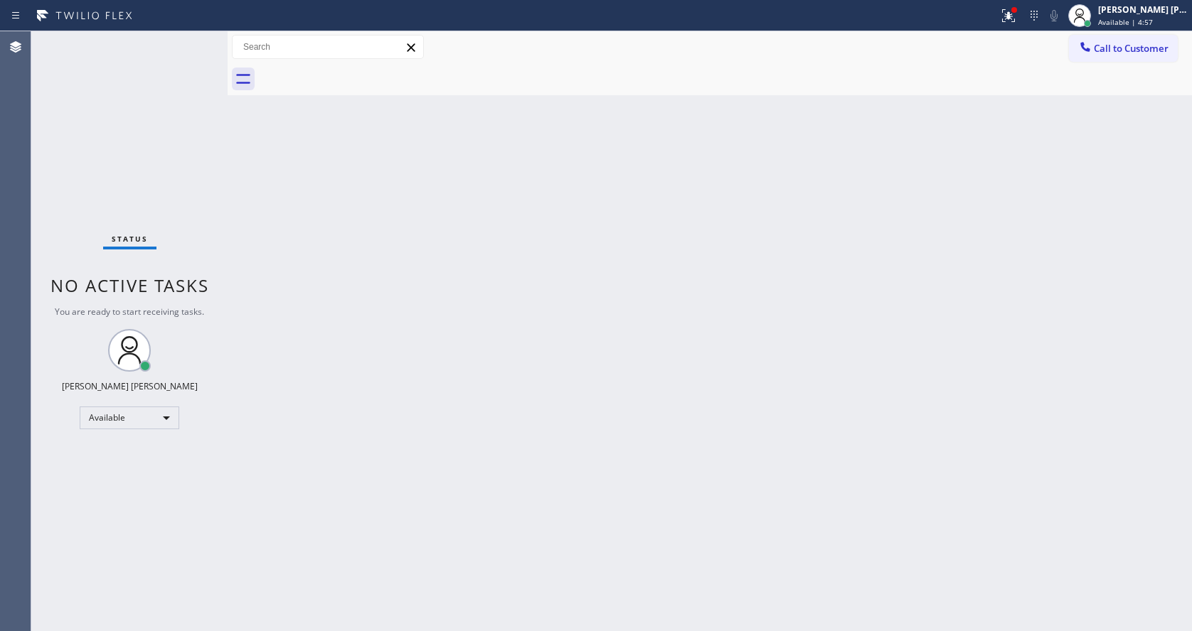
click at [194, 41] on div "Status No active tasks You are ready to start receiving tasks. [PERSON_NAME] [P…" at bounding box center [129, 331] width 196 height 600
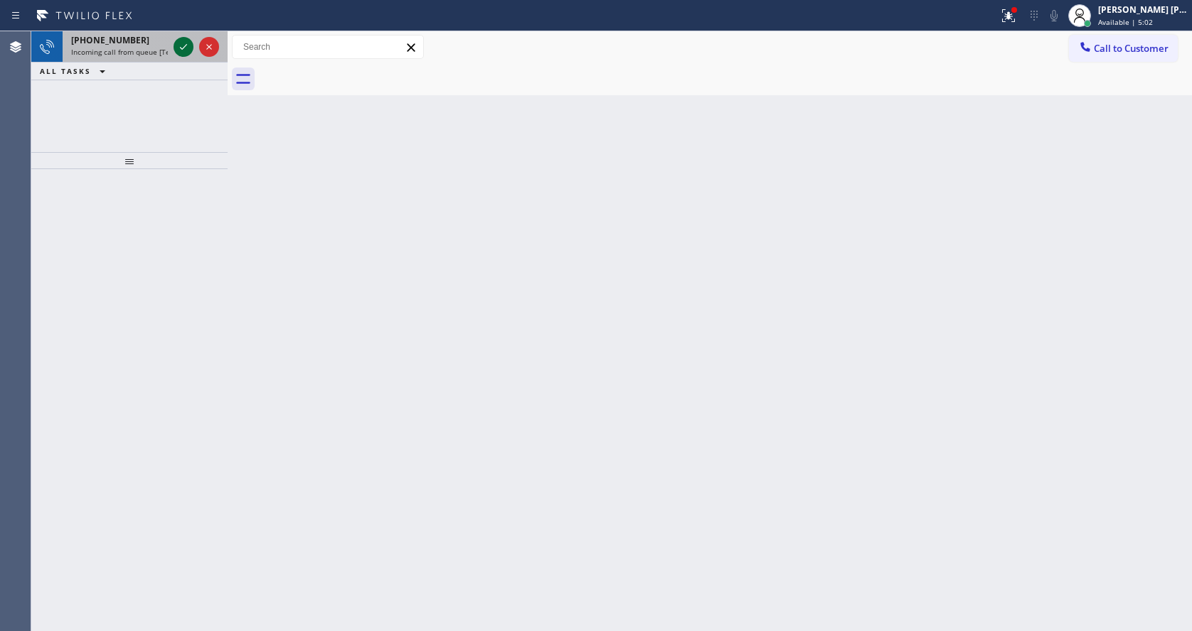
click at [186, 45] on icon at bounding box center [183, 47] width 7 height 6
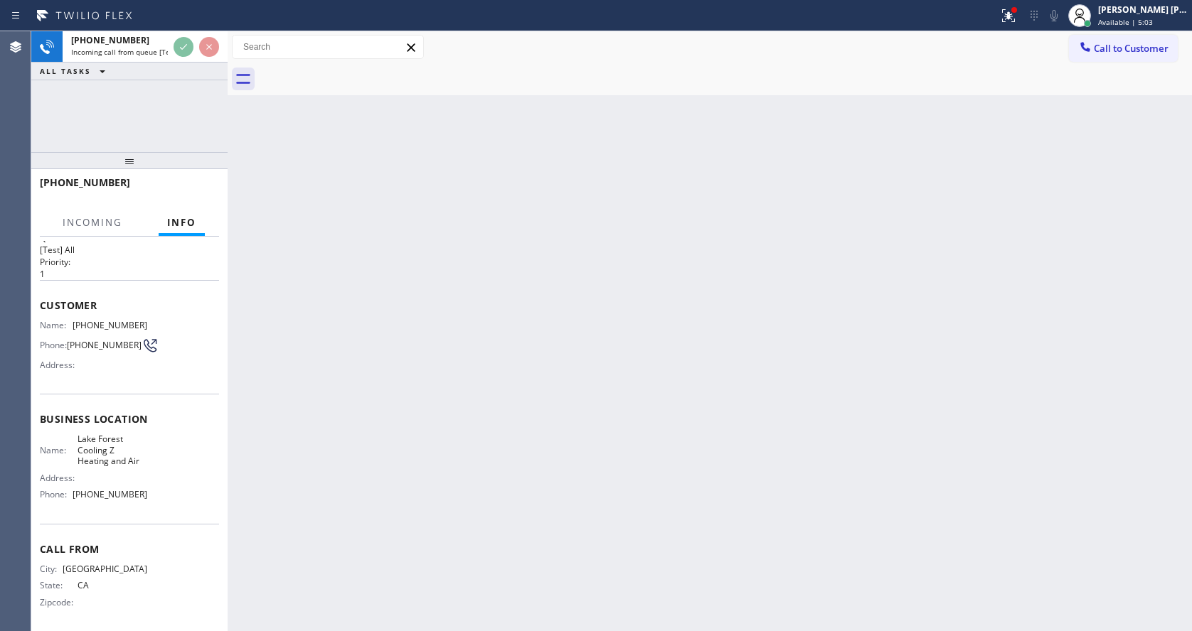
scroll to position [31, 0]
click at [448, 466] on div "Back to Dashboard Change Sender ID Customers Technicians Select a contact Outbo…" at bounding box center [710, 331] width 964 height 600
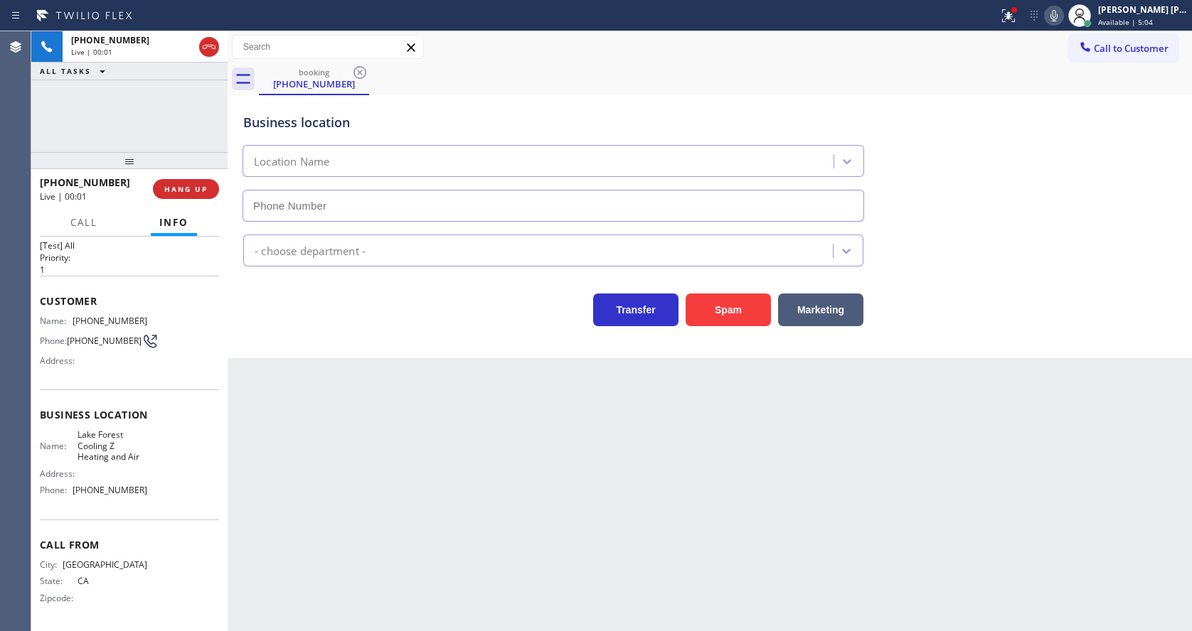
type input "[PHONE_NUMBER]"
click at [417, 454] on div "Back to Dashboard Change Sender ID Customers Technicians Select a contact Outbo…" at bounding box center [710, 331] width 964 height 600
drag, startPoint x: 429, startPoint y: 459, endPoint x: 439, endPoint y: 519, distance: 60.7
click at [429, 460] on div "Back to Dashboard Change Sender ID Customers Technicians Select a contact Outbo…" at bounding box center [710, 331] width 964 height 600
click at [368, 443] on div "Back to Dashboard Change Sender ID Customers Technicians Select a contact Outbo…" at bounding box center [710, 331] width 964 height 600
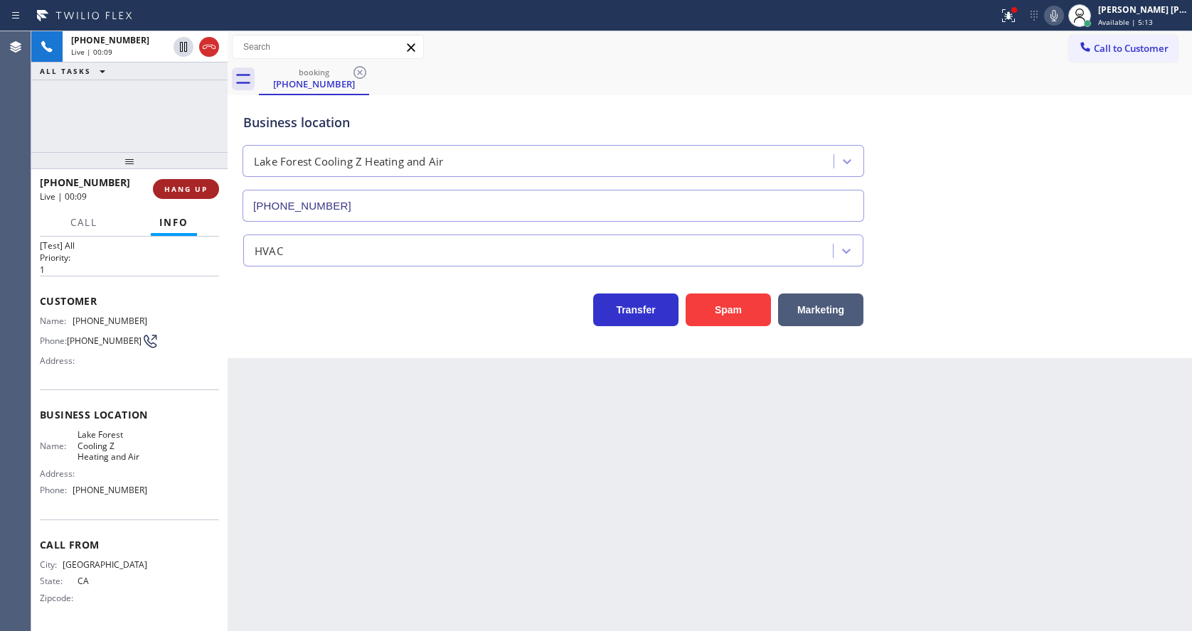
click at [180, 198] on button "HANG UP" at bounding box center [186, 189] width 66 height 20
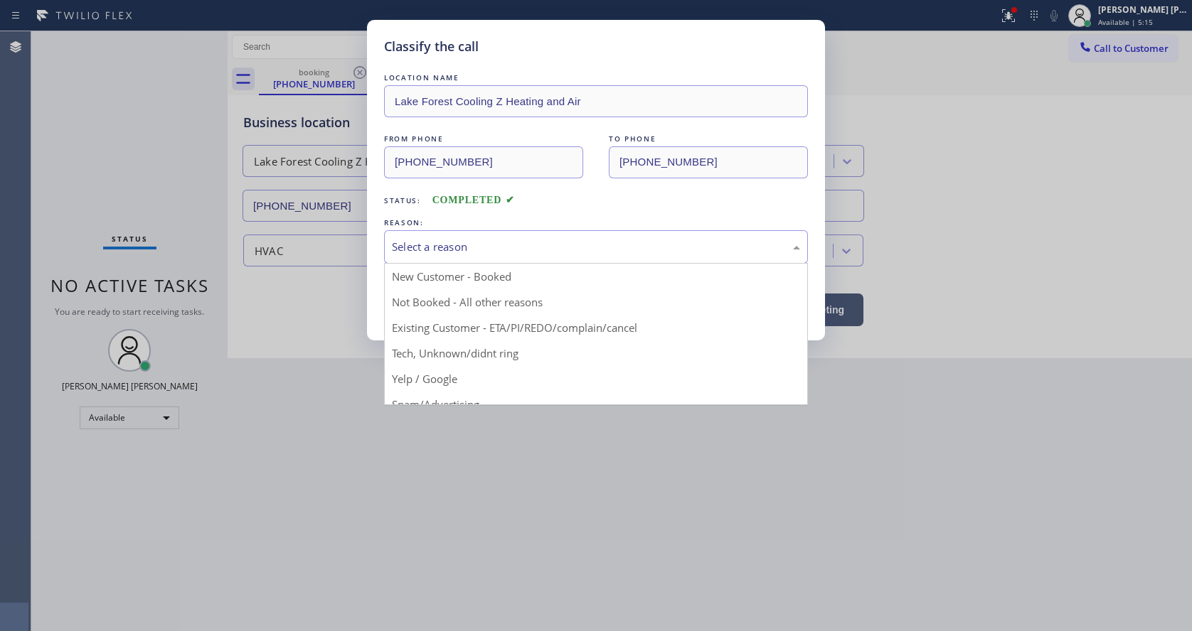
click at [501, 252] on div "Select a reason" at bounding box center [596, 247] width 408 height 16
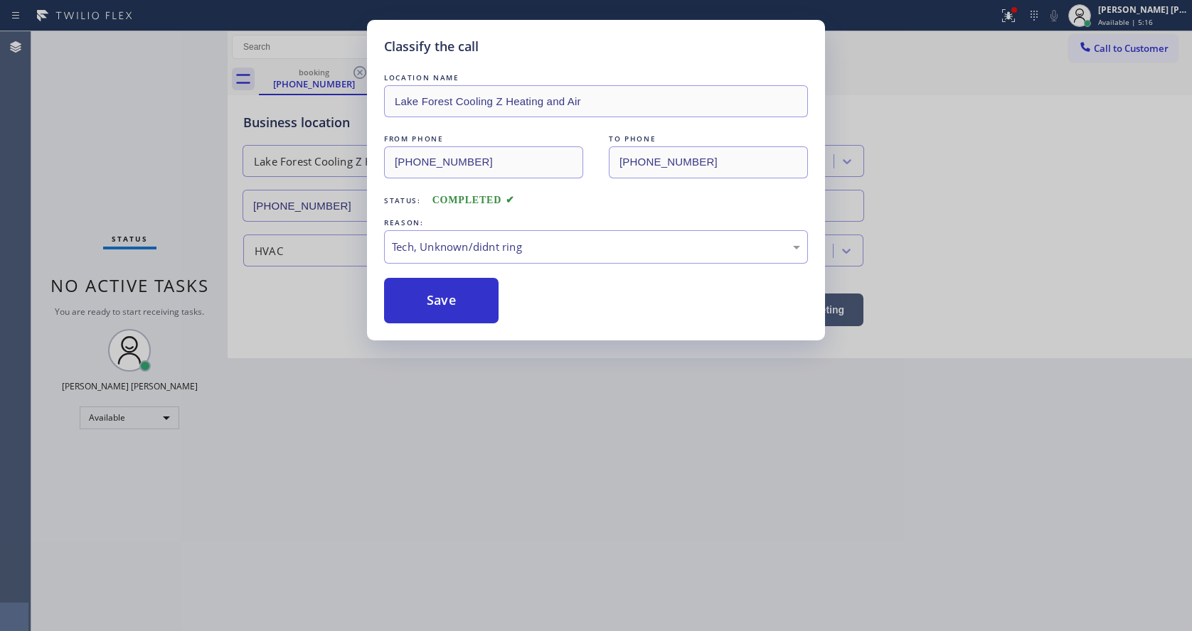
click at [434, 324] on div "Classify the call LOCATION NAME [GEOGRAPHIC_DATA] Cooling Z Heating and Air FRO…" at bounding box center [596, 180] width 458 height 321
click at [435, 290] on button "Save" at bounding box center [441, 301] width 114 height 46
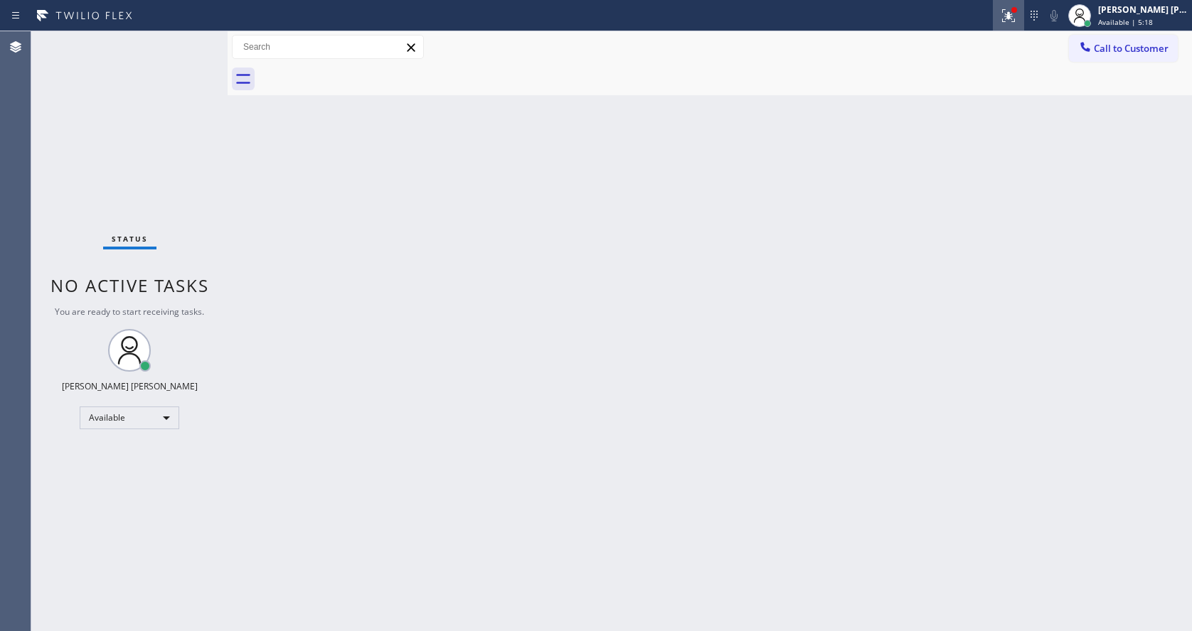
click at [1011, 22] on icon at bounding box center [1008, 15] width 17 height 17
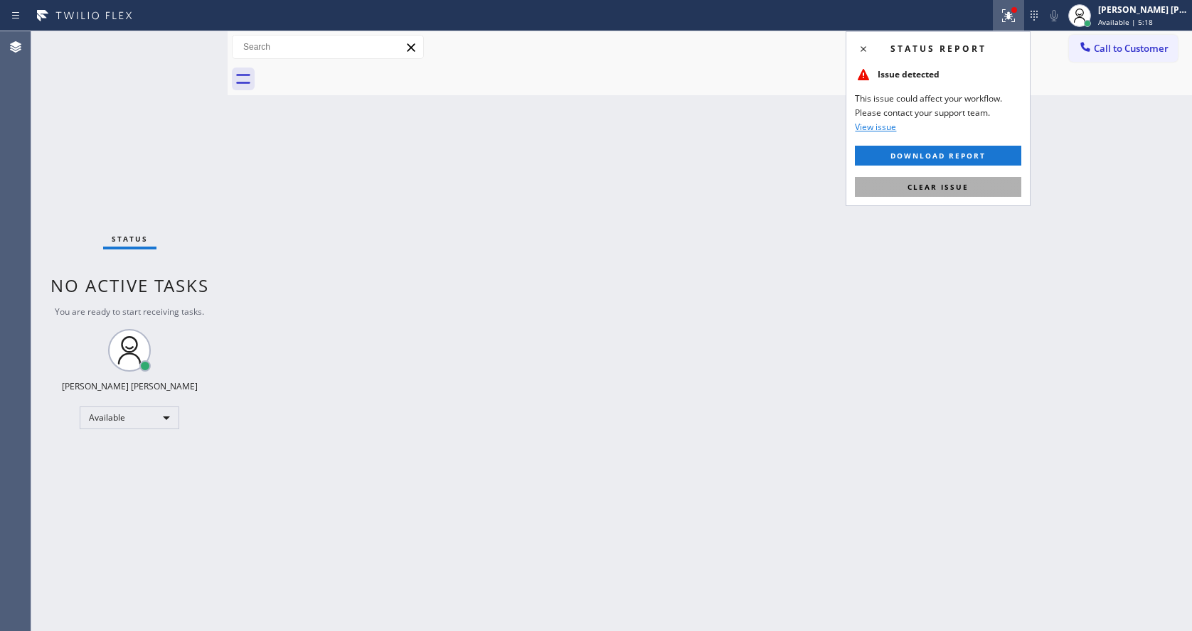
click at [941, 186] on span "Clear issue" at bounding box center [937, 187] width 61 height 10
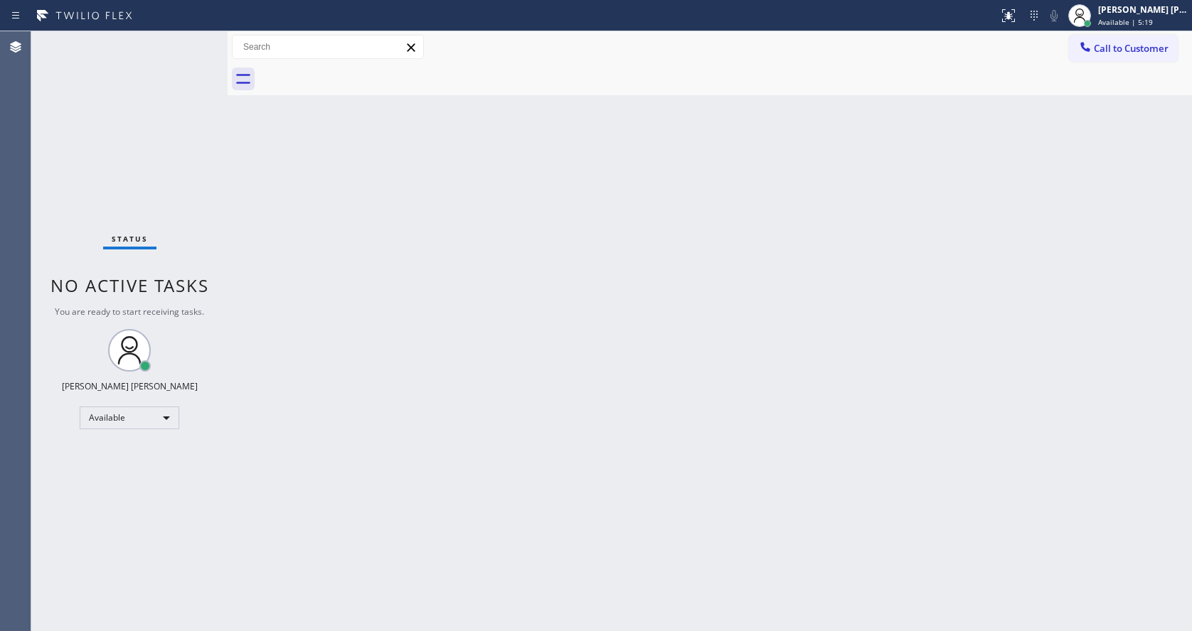
click at [941, 186] on div "Back to Dashboard Change Sender ID Customers Technicians Select a contact Outbo…" at bounding box center [710, 331] width 964 height 600
click at [277, 200] on div "Back to Dashboard Change Sender ID Customers Technicians Select a contact Outbo…" at bounding box center [710, 331] width 964 height 600
click at [199, 39] on div "Status No active tasks You are ready to start receiving tasks. [PERSON_NAME] [P…" at bounding box center [129, 331] width 196 height 600
click at [410, 626] on div "Back to Dashboard Change Sender ID Customers Technicians Select a contact Outbo…" at bounding box center [710, 331] width 964 height 600
click at [349, 262] on div "Back to Dashboard Change Sender ID Customers Technicians Select a contact Outbo…" at bounding box center [710, 331] width 964 height 600
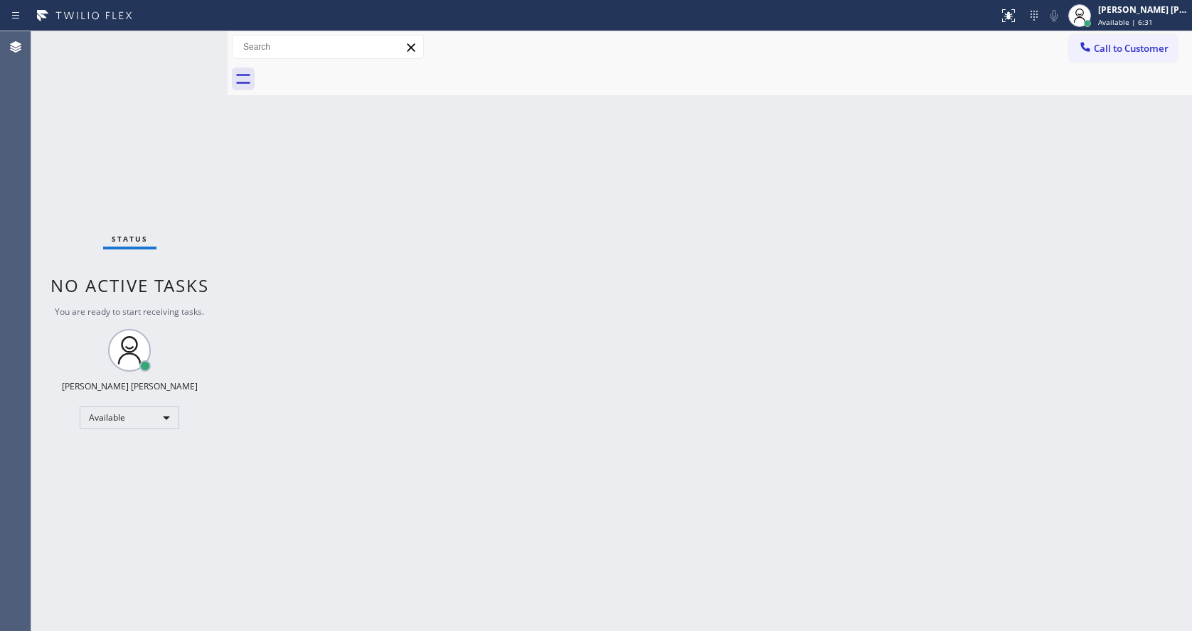
click at [373, 290] on div "Back to Dashboard Change Sender ID Customers Technicians Select a contact Outbo…" at bounding box center [710, 331] width 964 height 600
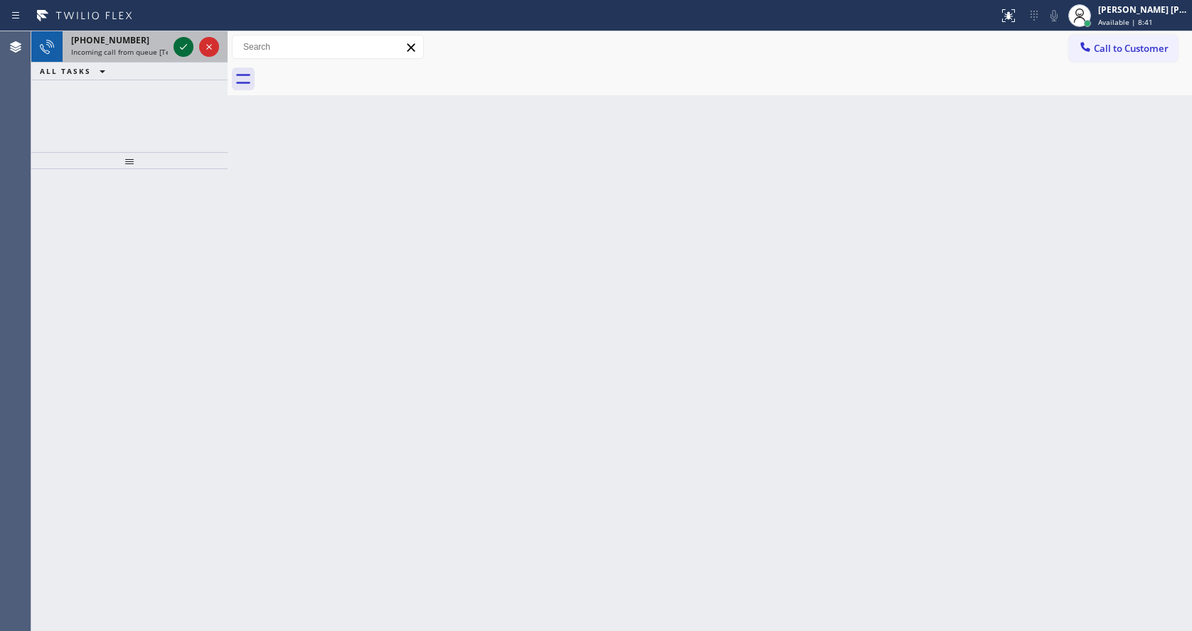
click at [183, 46] on icon at bounding box center [183, 46] width 17 height 17
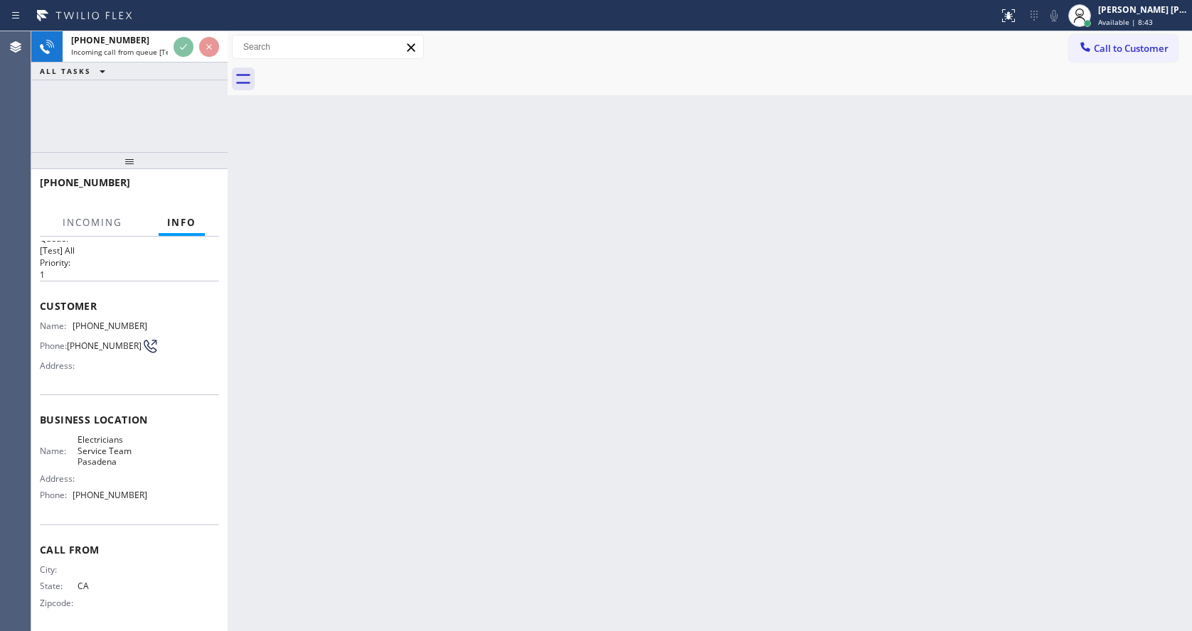
scroll to position [31, 0]
click at [351, 350] on div "Back to Dashboard Change Sender ID Customers Technicians Select a contact Outbo…" at bounding box center [710, 331] width 964 height 600
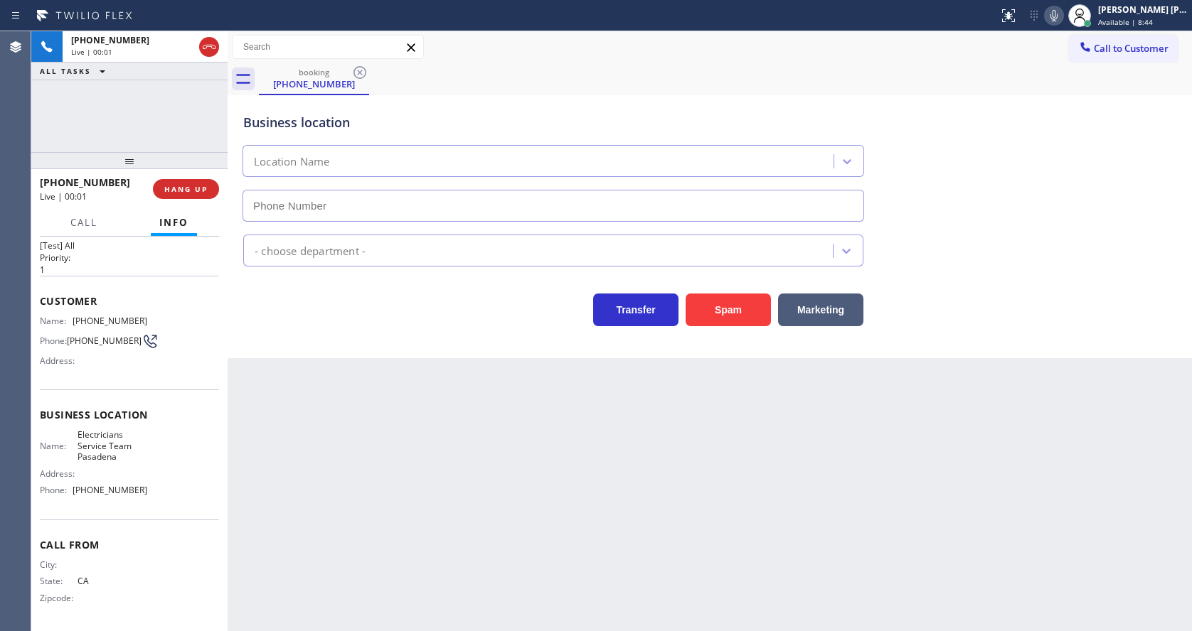
type input "[PHONE_NUMBER]"
click at [434, 465] on div "Back to Dashboard Change Sender ID Customers Technicians Select a contact Outbo…" at bounding box center [710, 331] width 964 height 600
click at [392, 501] on div "Back to Dashboard Change Sender ID Customers Technicians Select a contact Outbo…" at bounding box center [710, 331] width 964 height 600
click at [599, 552] on div "Back to Dashboard Change Sender ID Customers Technicians Select a contact Outbo…" at bounding box center [710, 331] width 964 height 600
drag, startPoint x: 421, startPoint y: 394, endPoint x: 434, endPoint y: 388, distance: 14.7
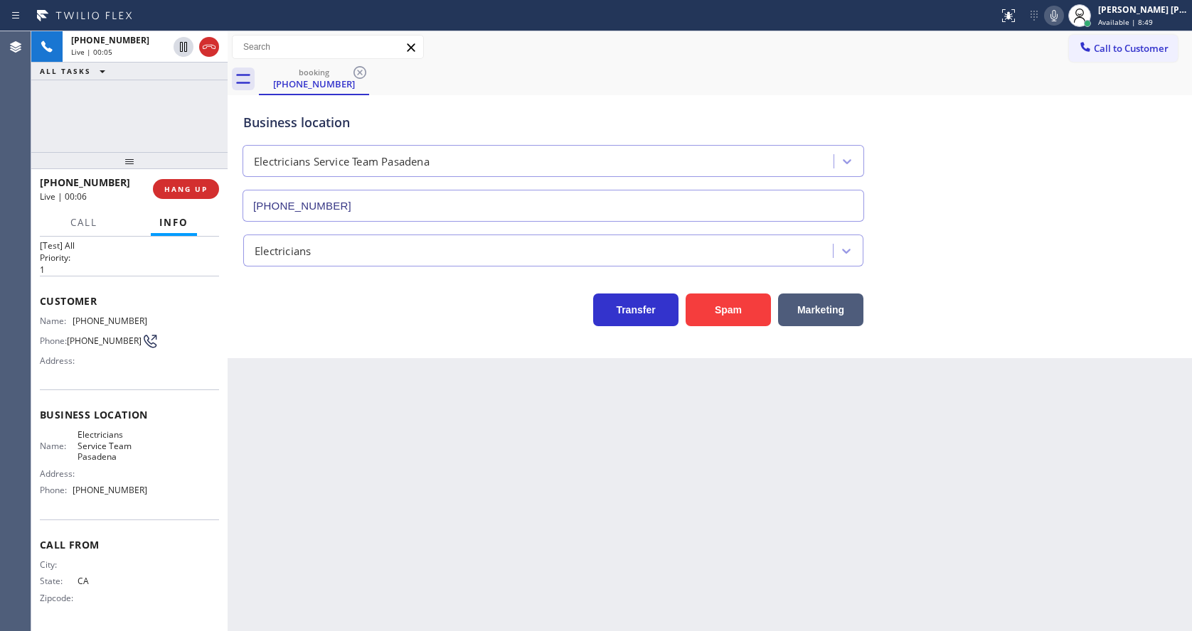
click at [421, 394] on div "Back to Dashboard Change Sender ID Customers Technicians Select a contact Outbo…" at bounding box center [710, 331] width 964 height 600
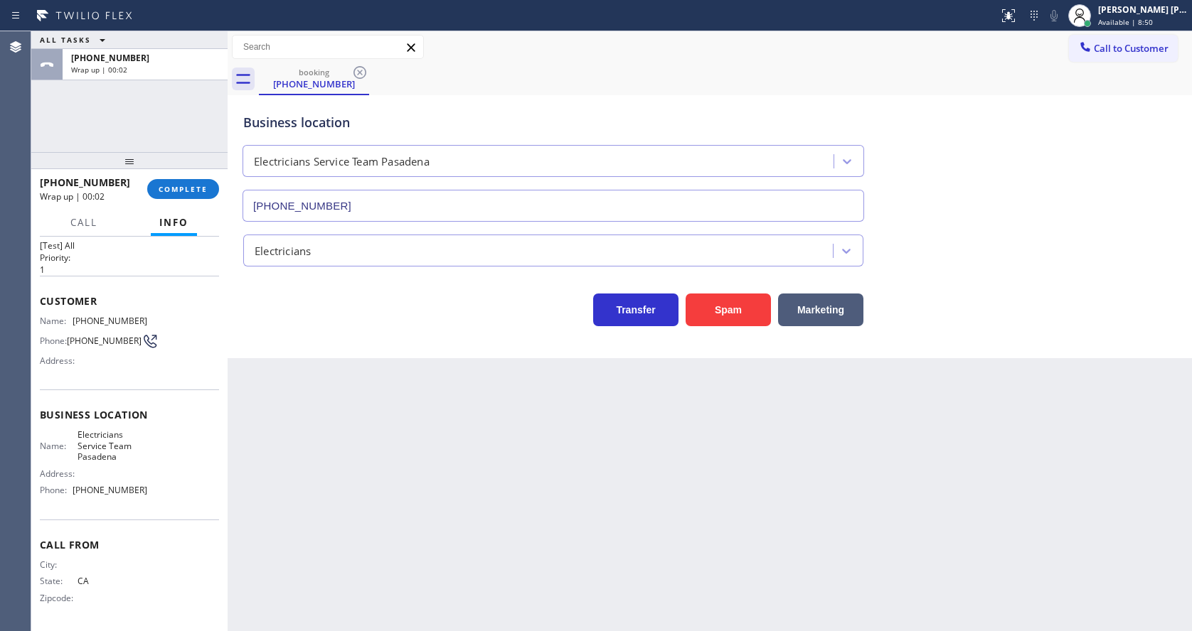
click at [1046, 151] on div "Business location Electricians Service Team [GEOGRAPHIC_DATA] [PHONE_NUMBER]" at bounding box center [709, 157] width 939 height 129
click at [183, 189] on span "COMPLETE" at bounding box center [183, 189] width 49 height 10
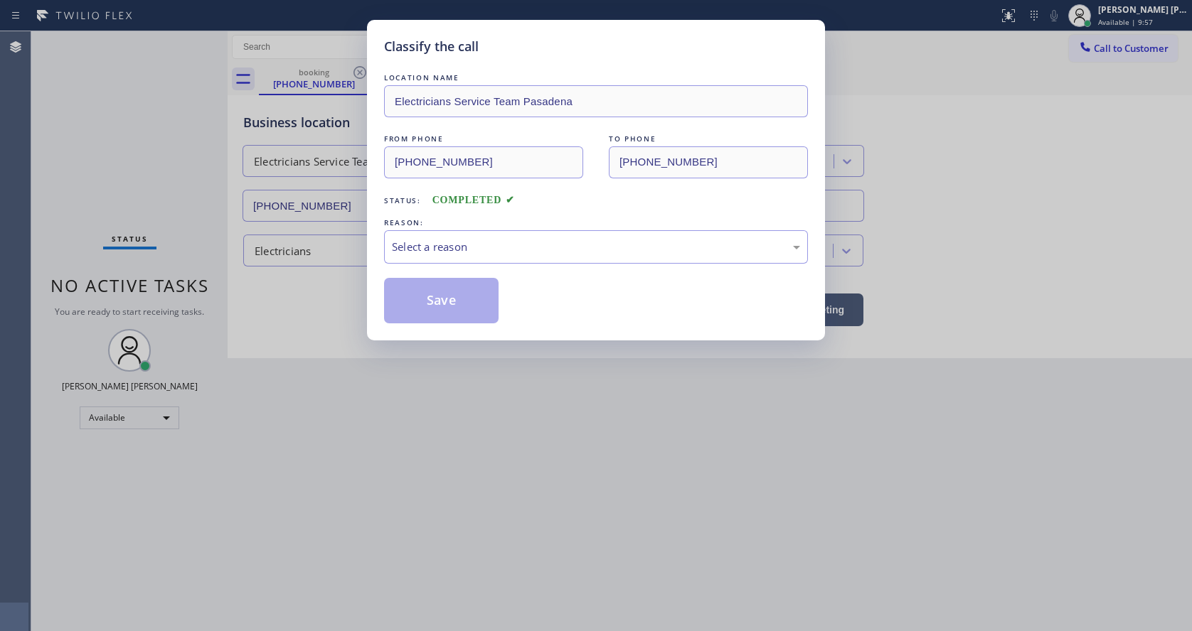
click at [437, 266] on div "LOCATION NAME Electricians Service Team Pasadena FROM PHONE [PHONE_NUMBER] TO P…" at bounding box center [596, 196] width 424 height 253
click at [429, 256] on div "Select a reason" at bounding box center [596, 246] width 424 height 33
click at [427, 306] on button "Save" at bounding box center [441, 301] width 114 height 46
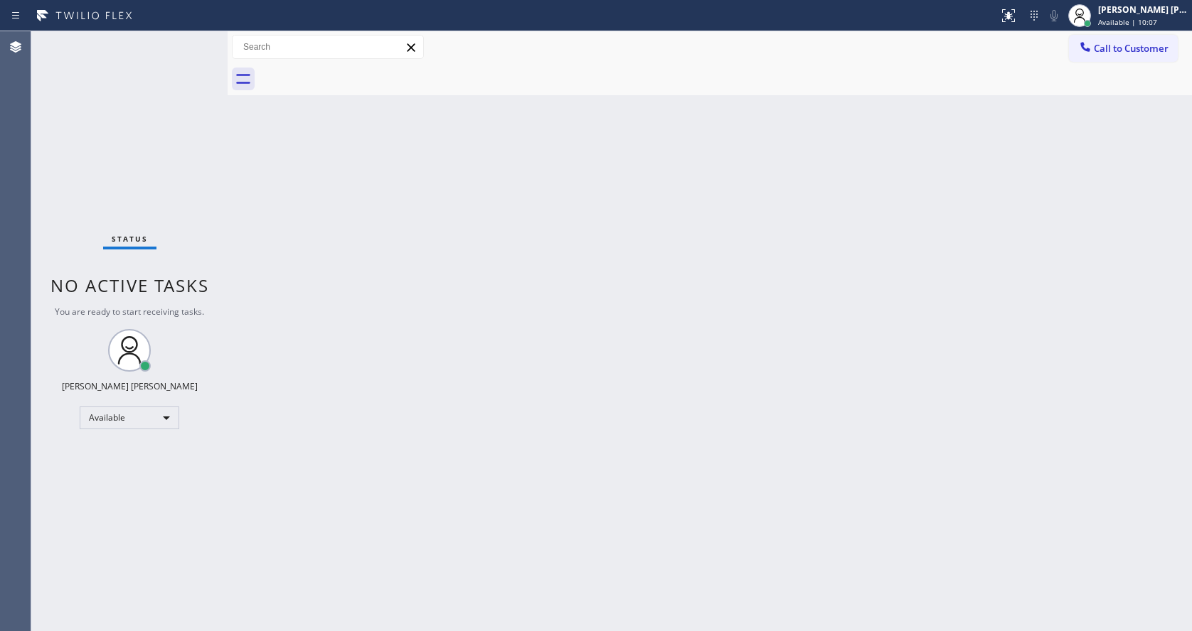
click at [449, 237] on div "Back to Dashboard Change Sender ID Customers Technicians Select a contact Outbo…" at bounding box center [710, 331] width 964 height 600
click at [200, 36] on div "Status No active tasks You are ready to start receiving tasks. [PERSON_NAME] [P…" at bounding box center [129, 331] width 196 height 600
click at [196, 38] on div "Status No active tasks You are ready to start receiving tasks. [PERSON_NAME] [P…" at bounding box center [129, 331] width 196 height 600
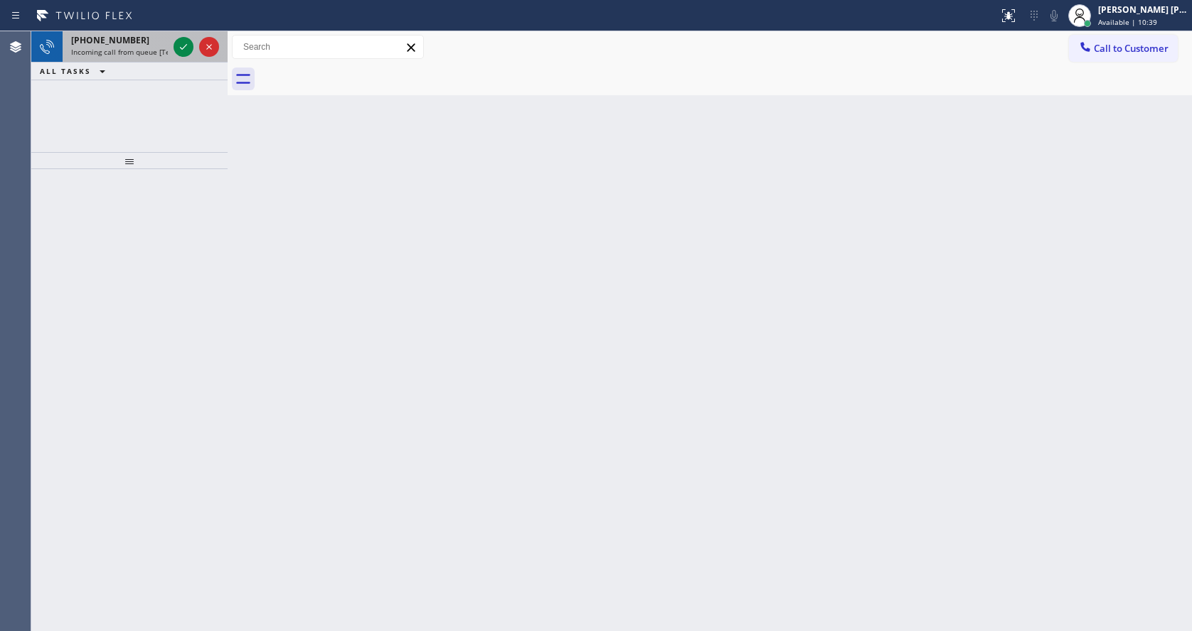
click at [137, 49] on span "Incoming call from queue [Test] All" at bounding box center [130, 52] width 118 height 10
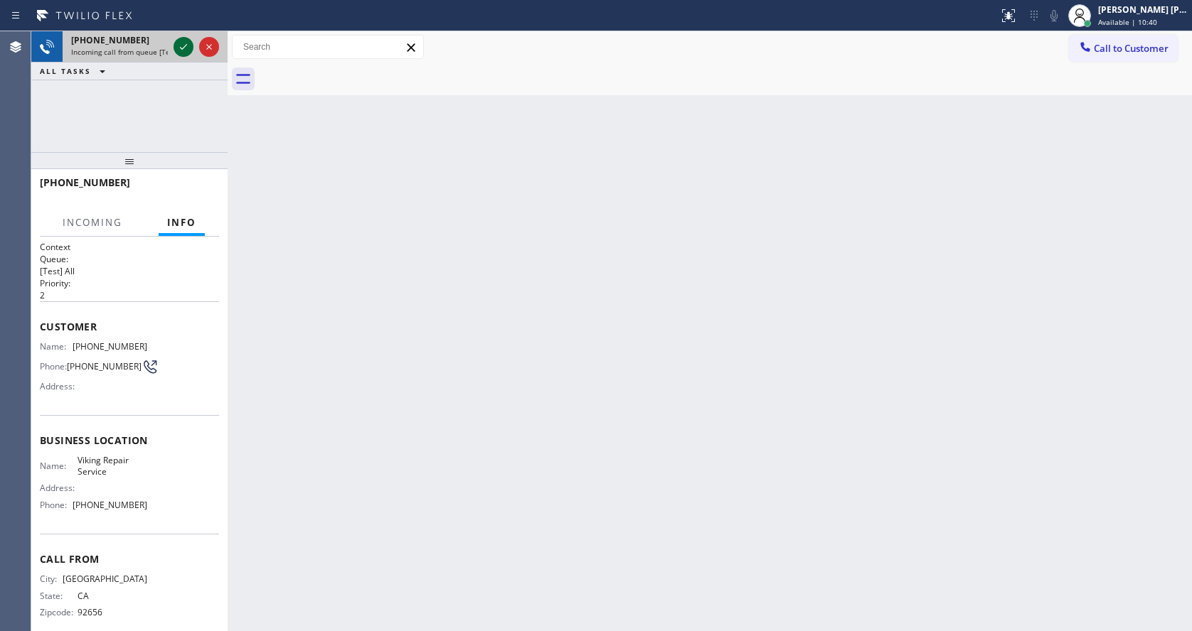
click at [181, 53] on icon at bounding box center [183, 46] width 17 height 17
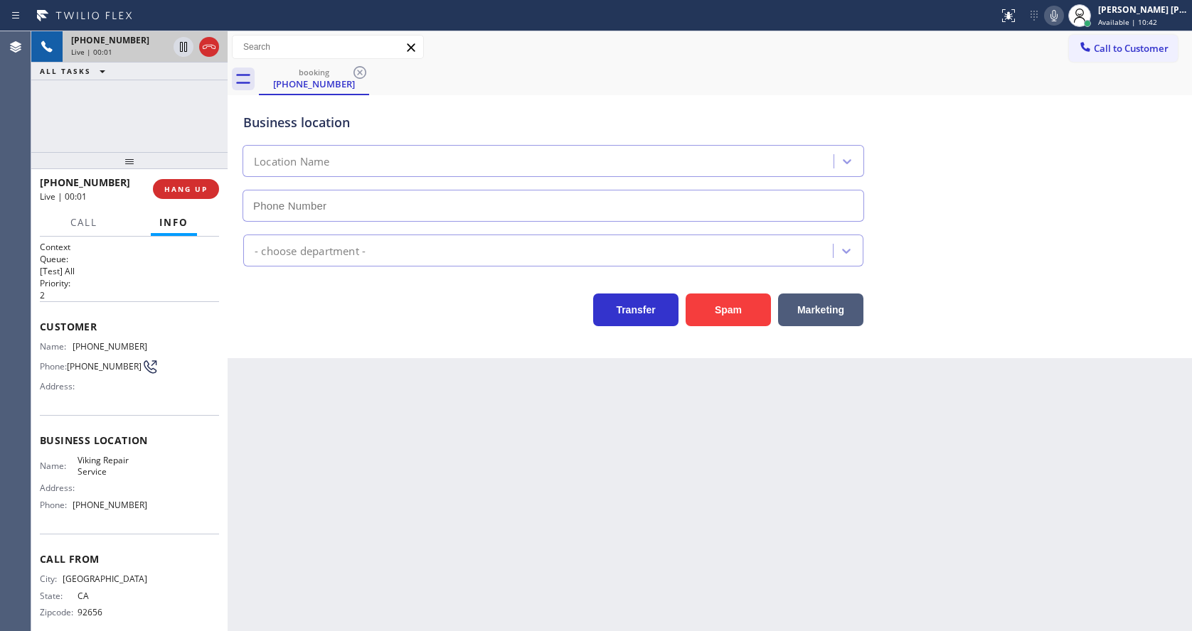
type input "[PHONE_NUMBER]"
click at [392, 434] on div "Back to Dashboard Change Sender ID Customers Technicians Select a contact Outbo…" at bounding box center [710, 331] width 964 height 600
click at [352, 507] on div "Back to Dashboard Change Sender ID Customers Technicians Select a contact Outbo…" at bounding box center [710, 331] width 964 height 600
click at [507, 442] on div "Back to Dashboard Change Sender ID Customers Technicians Select a contact Outbo…" at bounding box center [710, 331] width 964 height 600
click at [351, 421] on div "Back to Dashboard Change Sender ID Customers Technicians Select a contact Outbo…" at bounding box center [710, 331] width 964 height 600
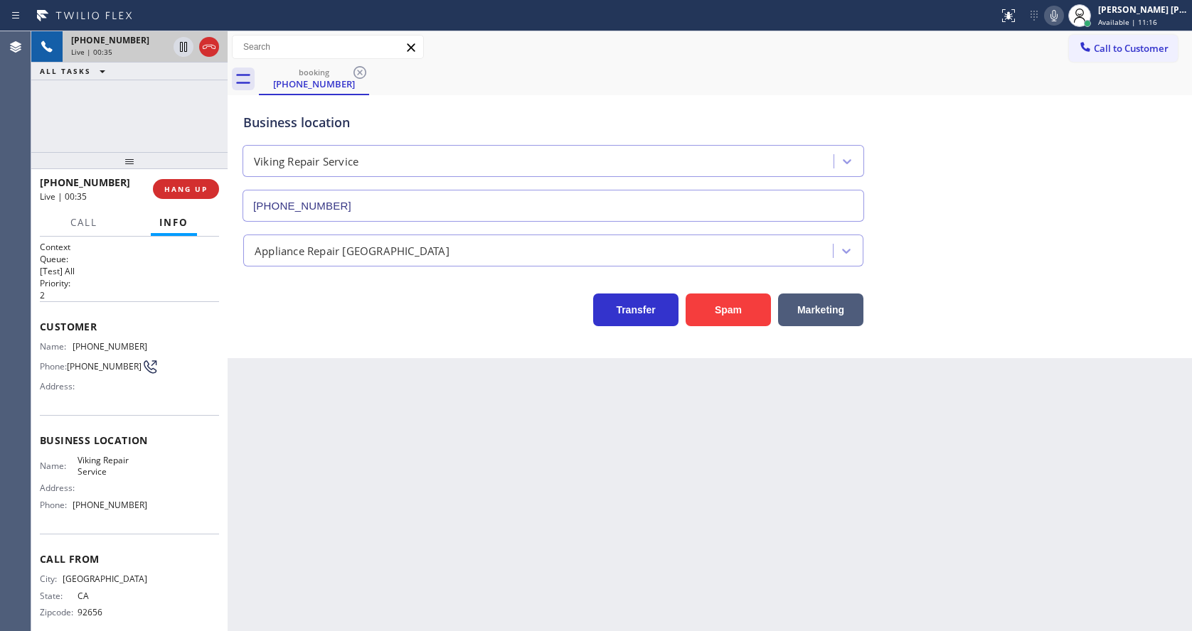
click at [656, 496] on div "Back to Dashboard Change Sender ID Customers Technicians Select a contact Outbo…" at bounding box center [710, 331] width 964 height 600
click at [289, 611] on div "Back to Dashboard Change Sender ID Customers Technicians Select a contact Outbo…" at bounding box center [710, 331] width 964 height 600
click at [181, 324] on span "Customer" at bounding box center [129, 327] width 179 height 14
click at [174, 185] on span "HANG UP" at bounding box center [185, 189] width 43 height 10
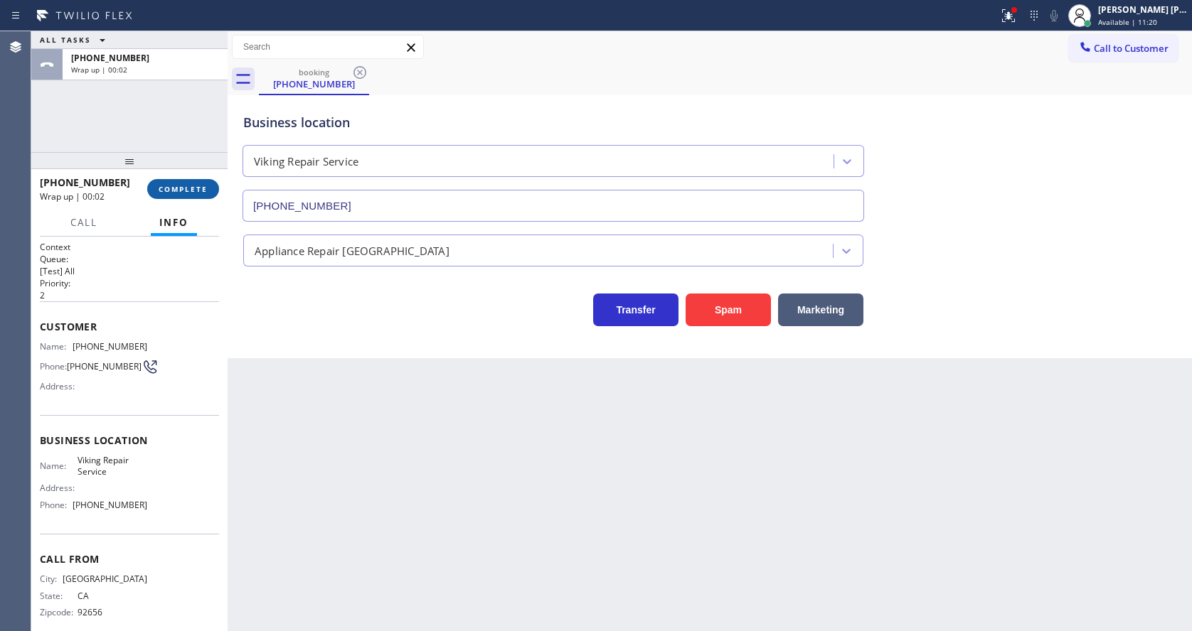
click at [174, 185] on span "COMPLETE" at bounding box center [183, 189] width 49 height 10
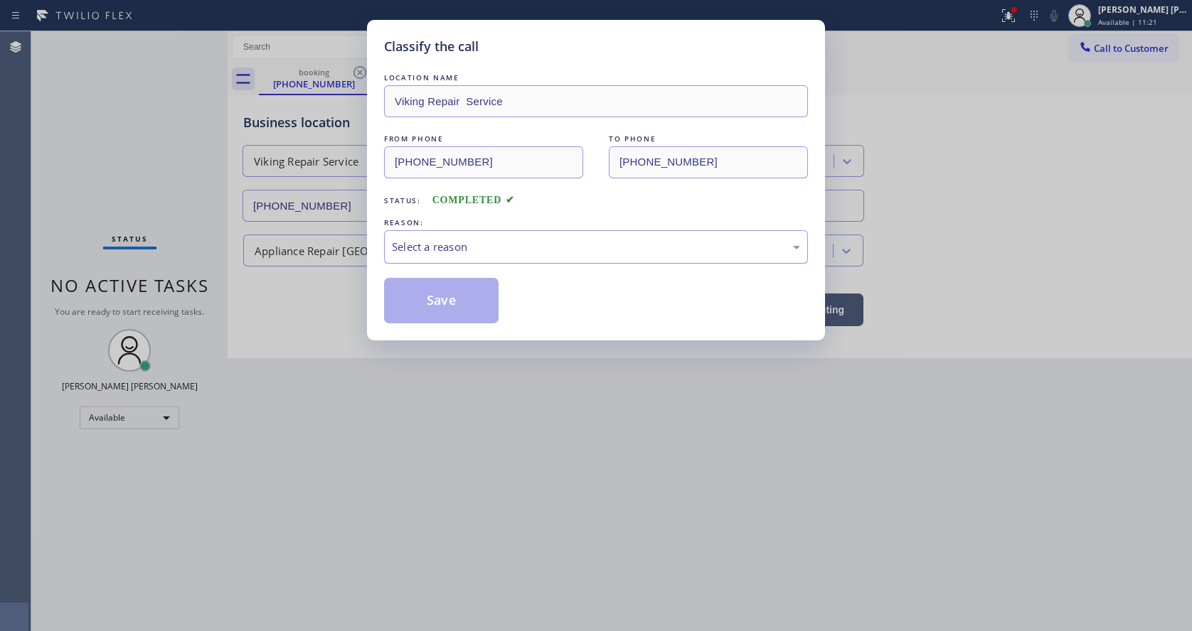
click at [454, 239] on div "Select a reason" at bounding box center [596, 247] width 408 height 16
click at [461, 295] on button "Save" at bounding box center [441, 301] width 114 height 46
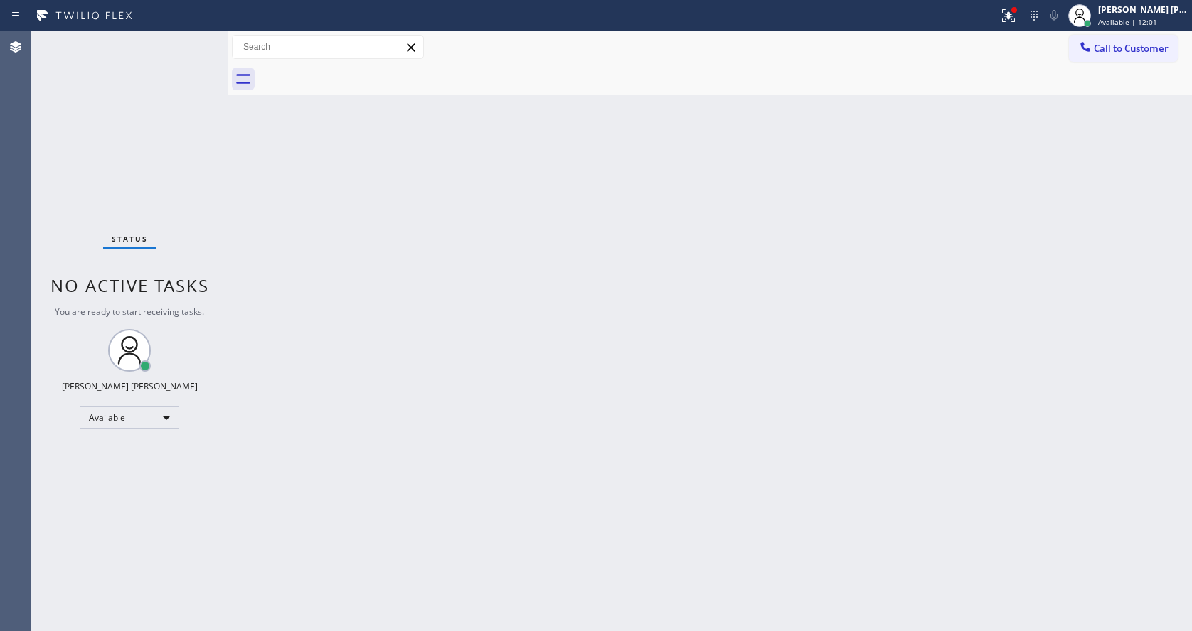
click at [626, 392] on div "Back to Dashboard Change Sender ID Customers Technicians Select a contact Outbo…" at bounding box center [710, 331] width 964 height 600
click at [367, 236] on div "Back to Dashboard Change Sender ID Customers Technicians Select a contact Outbo…" at bounding box center [710, 331] width 964 height 600
click at [192, 40] on div "Status No active tasks You are ready to start receiving tasks. [PERSON_NAME] [P…" at bounding box center [129, 331] width 196 height 600
click at [276, 308] on div "Back to Dashboard Change Sender ID Customers Technicians Select a contact Outbo…" at bounding box center [710, 331] width 964 height 600
click at [480, 577] on div "Back to Dashboard Change Sender ID Customers Technicians Select a contact Outbo…" at bounding box center [710, 331] width 964 height 600
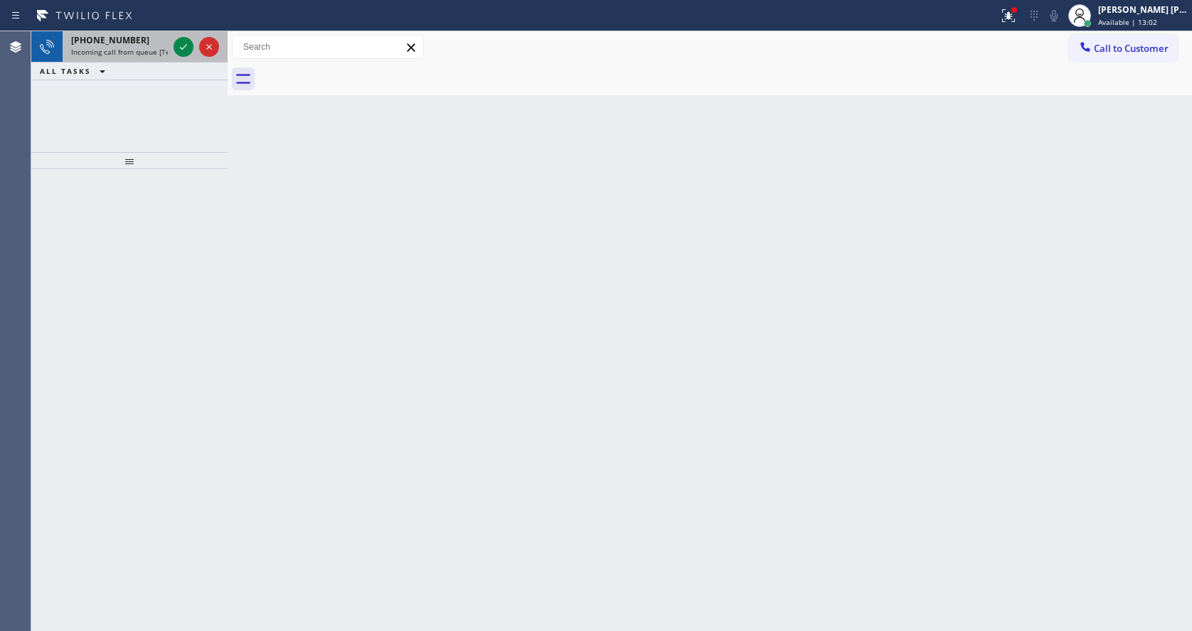
click at [153, 51] on span "Incoming call from queue [Test] All" at bounding box center [130, 52] width 118 height 10
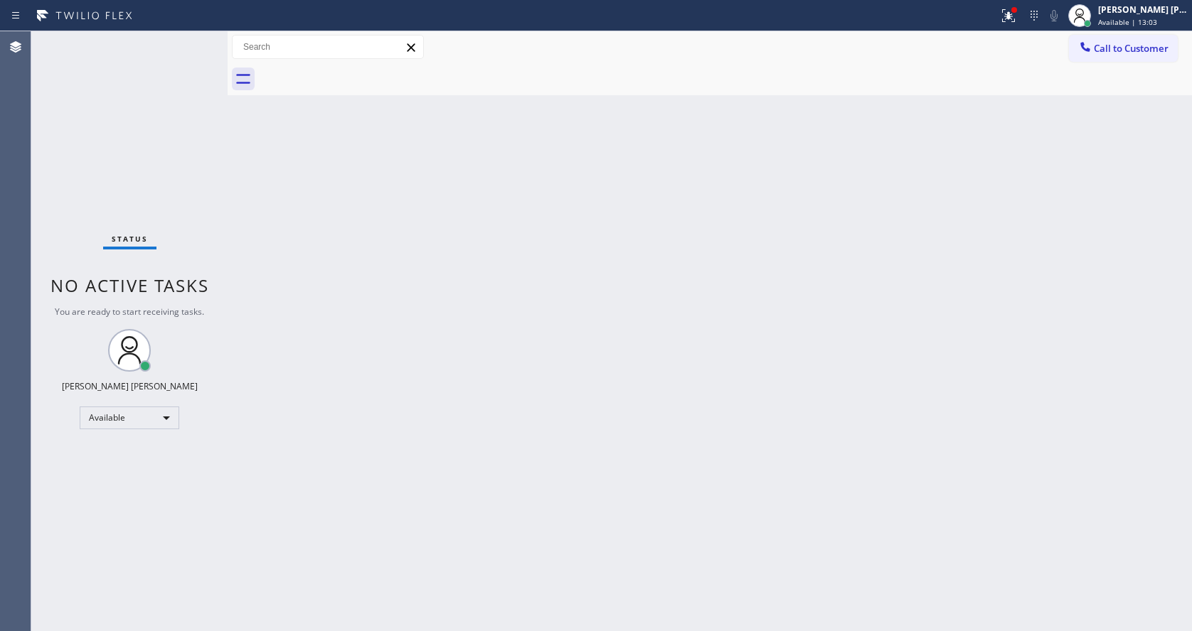
click at [476, 283] on div "Back to Dashboard Change Sender ID Customers Technicians Select a contact Outbo…" at bounding box center [710, 331] width 964 height 600
click at [1006, 20] on icon at bounding box center [1008, 15] width 17 height 17
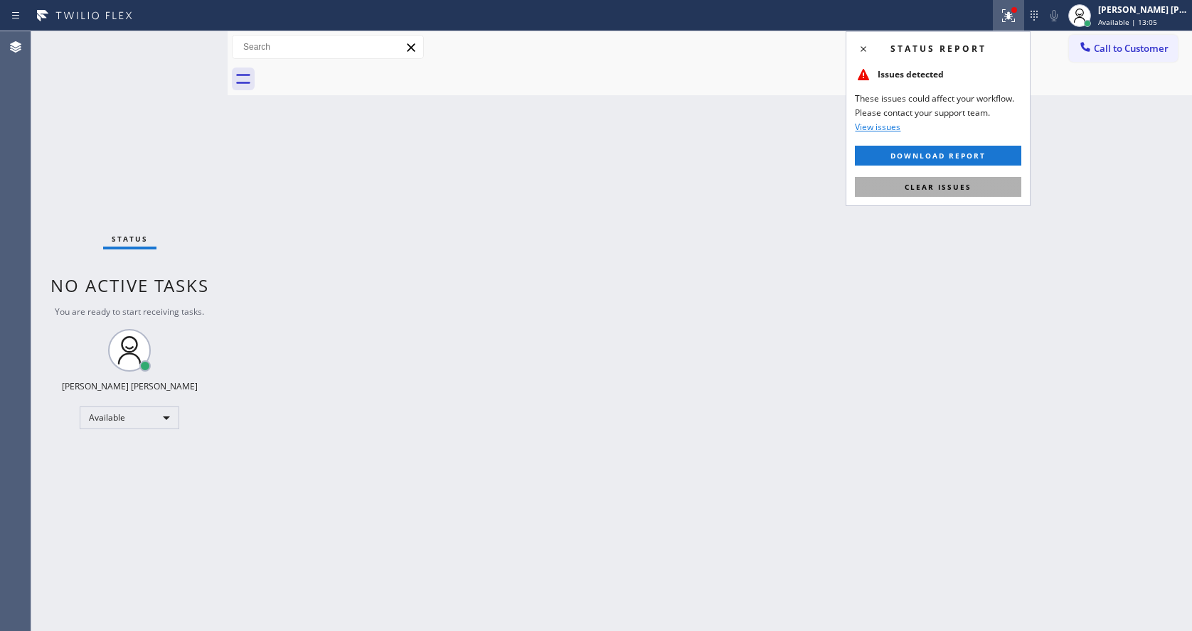
click at [963, 188] on span "Clear issues" at bounding box center [937, 187] width 67 height 10
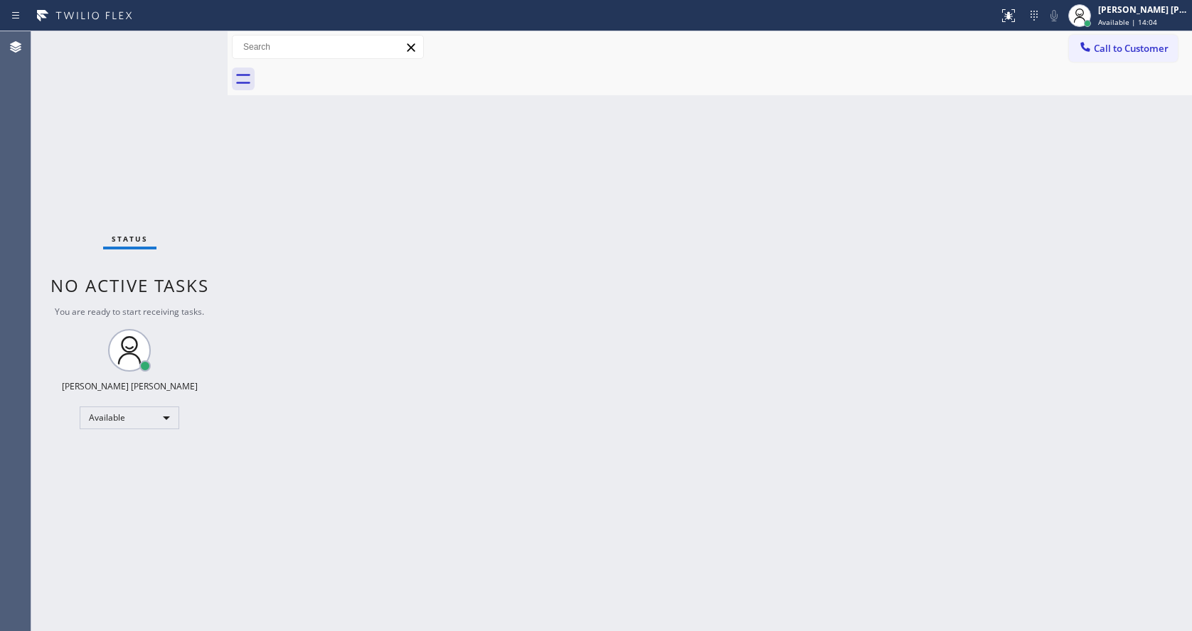
click at [565, 538] on div "Back to Dashboard Change Sender ID Customers Technicians Select a contact Outbo…" at bounding box center [710, 331] width 964 height 600
click at [303, 556] on div "Back to Dashboard Change Sender ID Customers Technicians Select a contact Outbo…" at bounding box center [710, 331] width 964 height 600
click at [458, 539] on div "Back to Dashboard Change Sender ID Customers Technicians Select a contact Outbo…" at bounding box center [710, 331] width 964 height 600
click at [289, 192] on div "Back to Dashboard Change Sender ID Customers Technicians Select a contact Outbo…" at bounding box center [710, 331] width 964 height 600
click at [341, 192] on div "Back to Dashboard Change Sender ID Customers Technicians Select a contact Outbo…" at bounding box center [710, 331] width 964 height 600
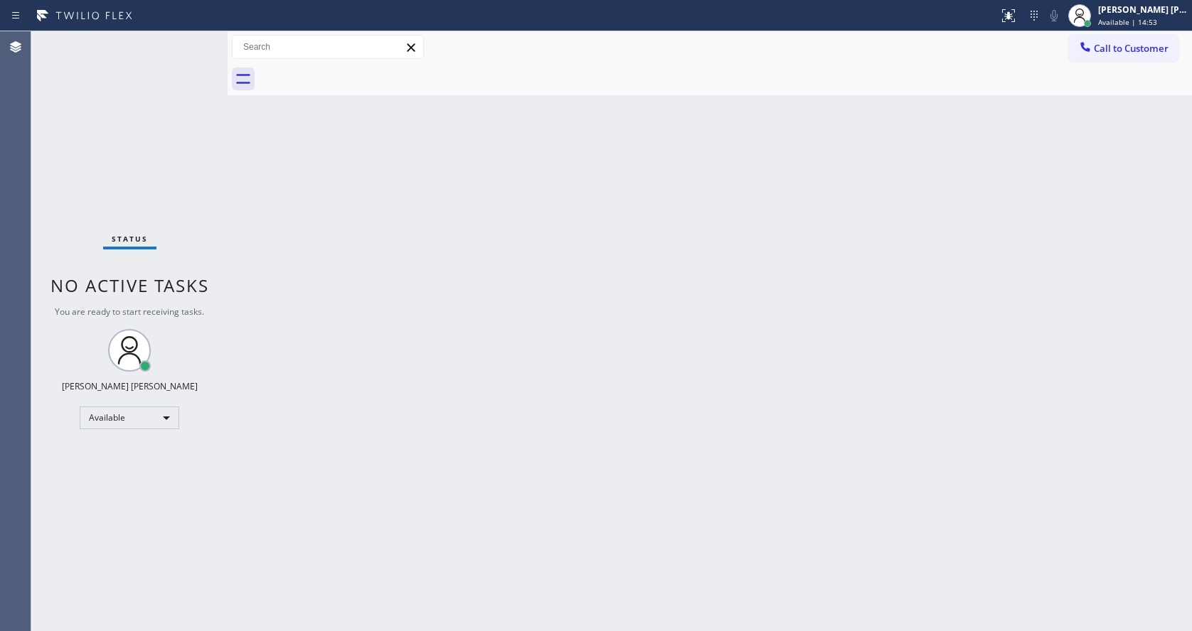
click at [495, 422] on div "Back to Dashboard Change Sender ID Customers Technicians Select a contact Outbo…" at bounding box center [710, 331] width 964 height 600
click at [271, 286] on div "Back to Dashboard Change Sender ID Customers Technicians Select a contact Outbo…" at bounding box center [710, 331] width 964 height 600
click at [269, 343] on div "Back to Dashboard Change Sender ID Customers Technicians Select a contact Outbo…" at bounding box center [710, 331] width 964 height 600
click at [193, 43] on div "Status No active tasks You are ready to start receiving tasks. [PERSON_NAME] [P…" at bounding box center [129, 331] width 196 height 600
click at [400, 274] on div "Back to Dashboard Change Sender ID Customers Technicians Select a contact Outbo…" at bounding box center [710, 331] width 964 height 600
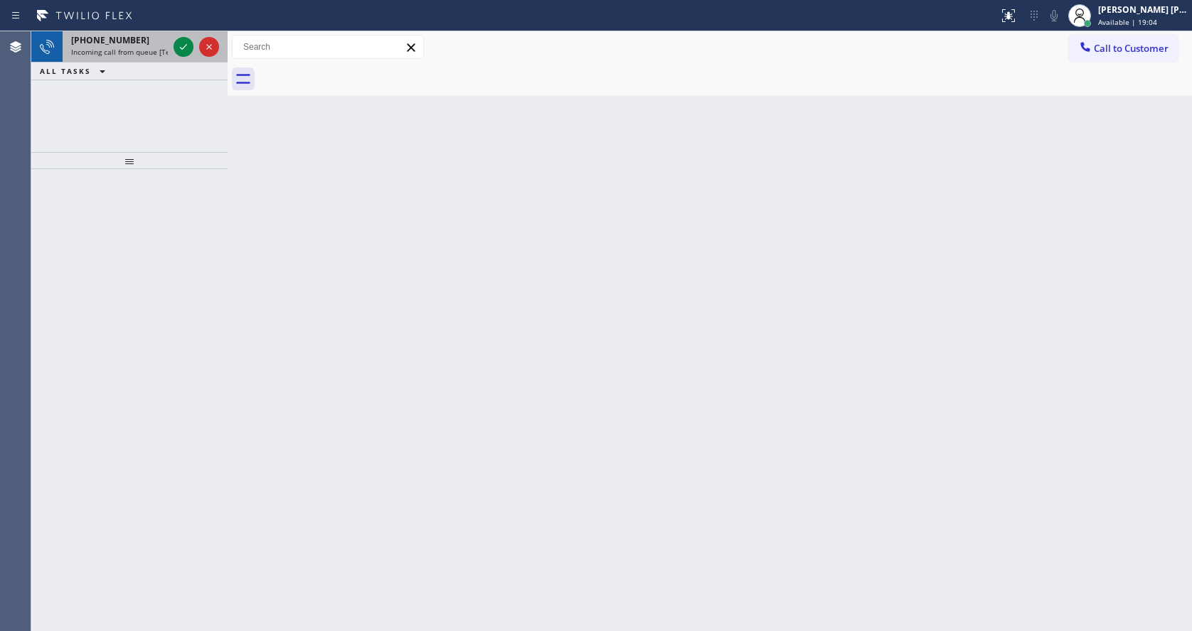
click at [134, 45] on div "[PHONE_NUMBER]" at bounding box center [119, 40] width 97 height 12
click at [147, 50] on span "Incoming call from queue [Test] All" at bounding box center [130, 52] width 118 height 10
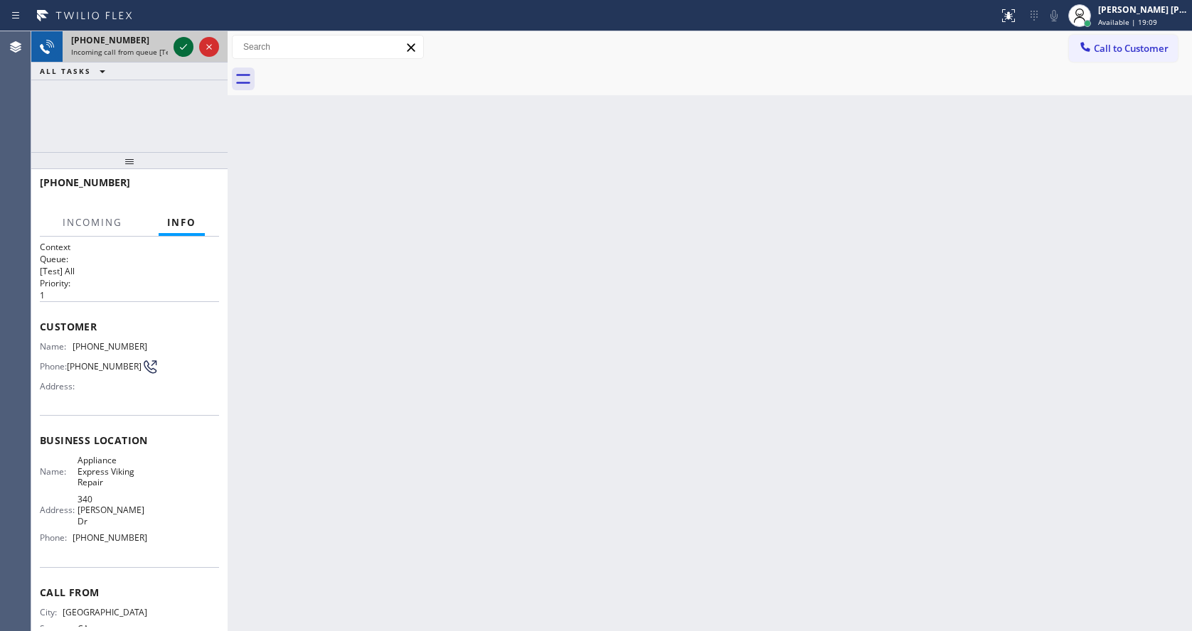
click at [186, 43] on icon at bounding box center [183, 46] width 17 height 17
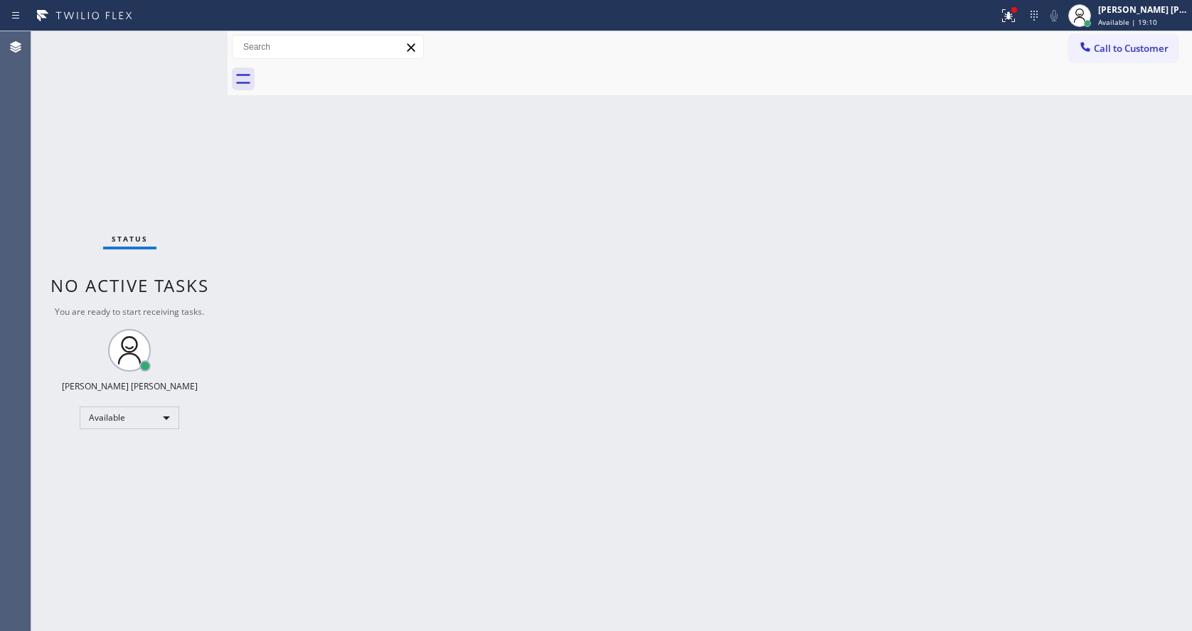
click at [530, 324] on div "Back to Dashboard Change Sender ID Customers Technicians Select a contact Outbo…" at bounding box center [710, 331] width 964 height 600
click at [206, 220] on div "Status No active tasks You are ready to start receiving tasks. [PERSON_NAME] [P…" at bounding box center [129, 331] width 196 height 600
drag, startPoint x: 709, startPoint y: 331, endPoint x: 492, endPoint y: 240, distance: 235.5
click at [709, 331] on div "Back to Dashboard Change Sender ID Customers Technicians Select a contact Outbo…" at bounding box center [710, 331] width 964 height 600
click at [196, 40] on div "Status No active tasks You are ready to start receiving tasks. [PERSON_NAME] [P…" at bounding box center [129, 331] width 196 height 600
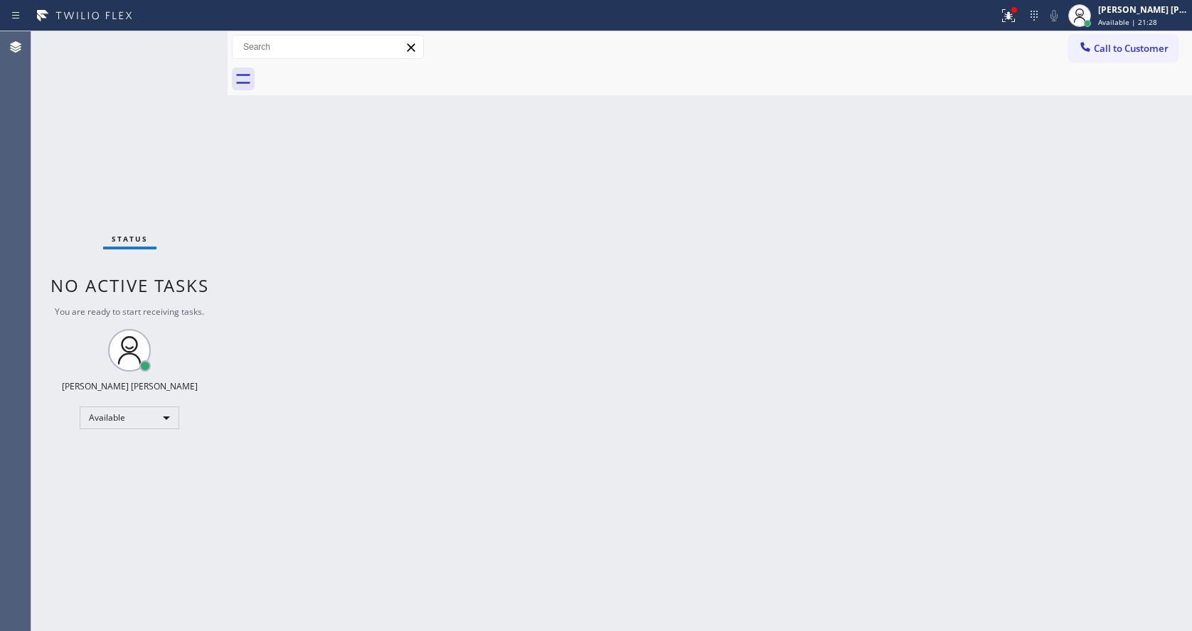
drag, startPoint x: 122, startPoint y: 239, endPoint x: 104, endPoint y: 81, distance: 158.8
click at [122, 239] on span "Status" at bounding box center [130, 239] width 36 height 10
click at [1005, 7] on div at bounding box center [1008, 15] width 31 height 17
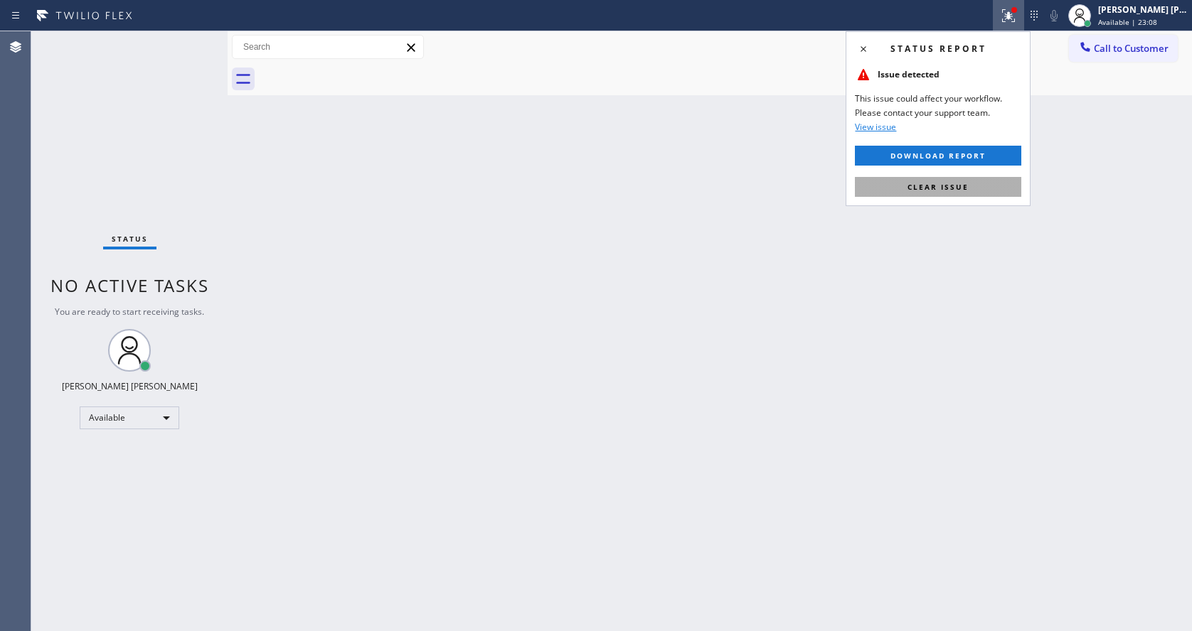
click at [965, 181] on button "Clear issue" at bounding box center [938, 187] width 166 height 20
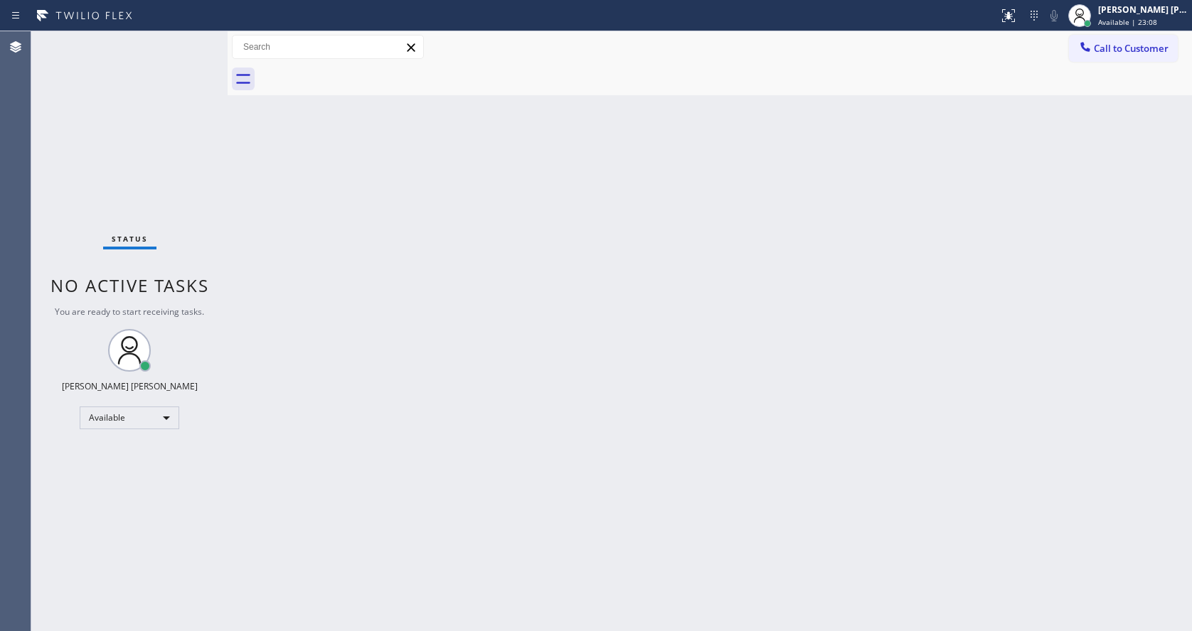
click at [931, 218] on div "Back to Dashboard Change Sender ID Customers Technicians Select a contact Outbo…" at bounding box center [710, 331] width 964 height 600
click at [228, 218] on div at bounding box center [228, 331] width 0 height 600
click at [191, 40] on div "Status No active tasks You are ready to start receiving tasks. [PERSON_NAME] [P…" at bounding box center [129, 331] width 196 height 600
click at [189, 41] on div "Status No active tasks You are ready to start receiving tasks. [PERSON_NAME] [P…" at bounding box center [129, 331] width 196 height 600
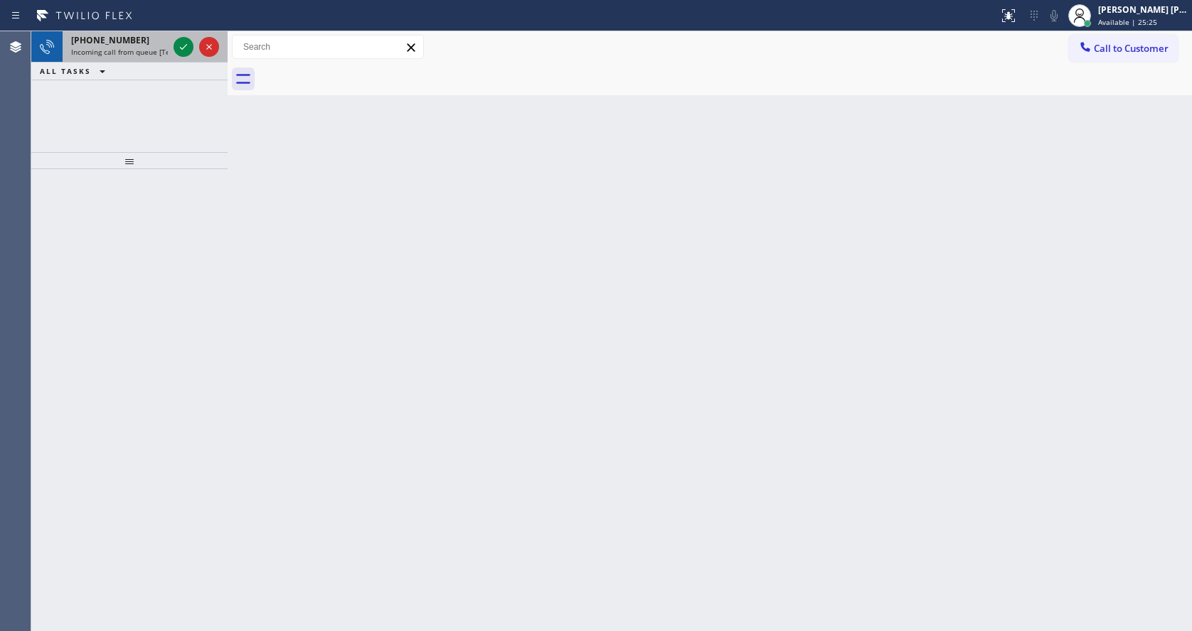
click at [158, 53] on span "Incoming call from queue [Test] All" at bounding box center [130, 52] width 118 height 10
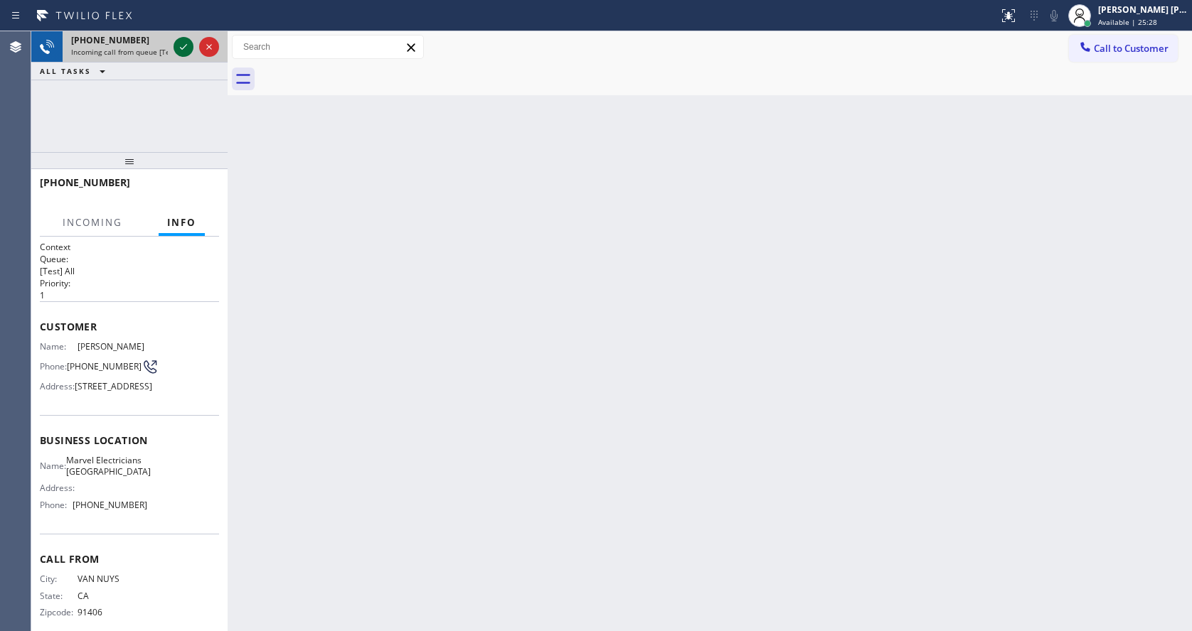
click at [182, 46] on icon at bounding box center [183, 46] width 17 height 17
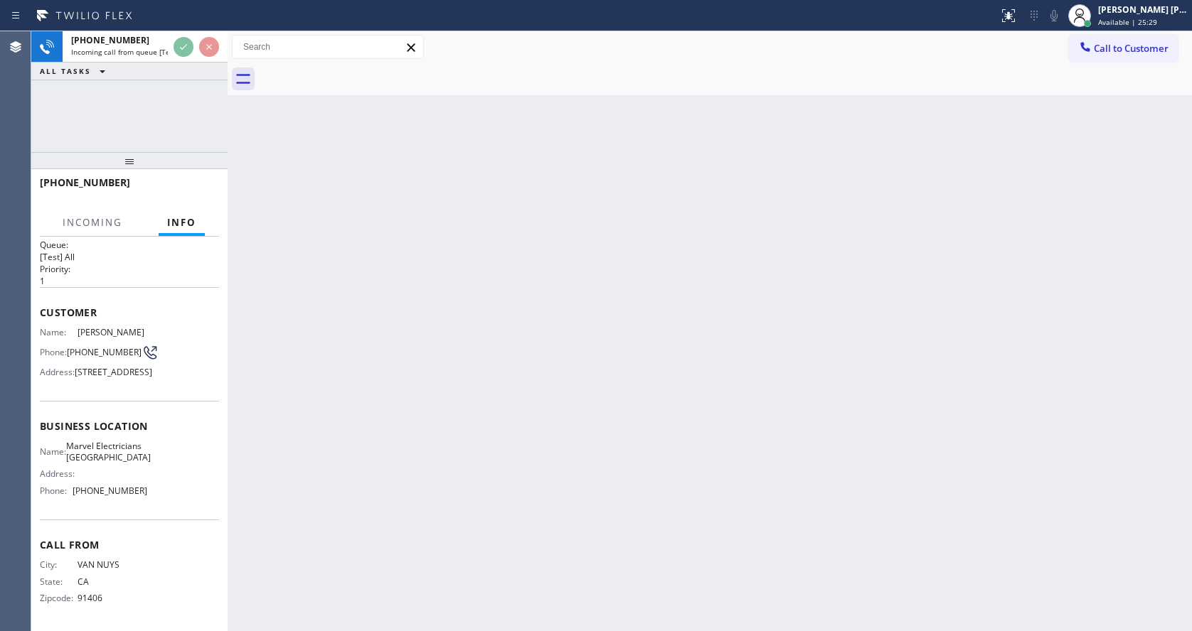
scroll to position [63, 0]
click at [594, 403] on div "Back to Dashboard Change Sender ID Customers Technicians Select a contact Outbo…" at bounding box center [710, 331] width 964 height 600
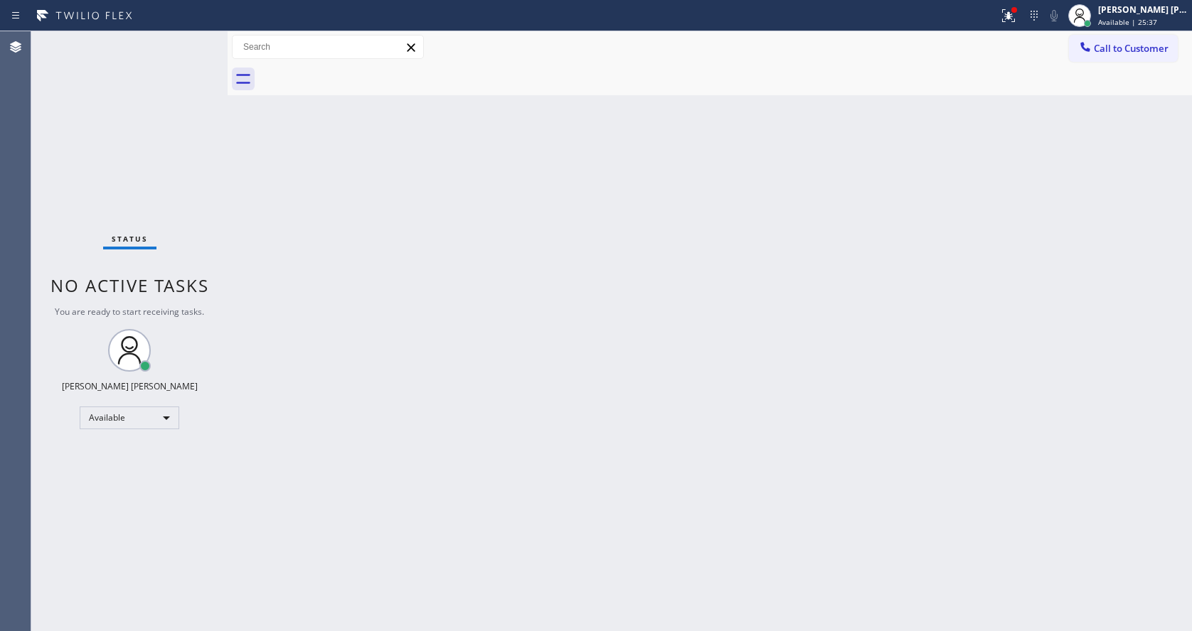
click at [477, 387] on div "Back to Dashboard Change Sender ID Customers Technicians Select a contact Outbo…" at bounding box center [710, 331] width 964 height 600
click at [533, 199] on div "Back to Dashboard Change Sender ID Customers Technicians Select a contact Outbo…" at bounding box center [710, 331] width 964 height 600
click at [580, 326] on div "Back to Dashboard Change Sender ID Customers Technicians Select a contact Outbo…" at bounding box center [710, 331] width 964 height 600
click at [336, 326] on div "Back to Dashboard Change Sender ID Customers Technicians Select a contact Outbo…" at bounding box center [710, 331] width 964 height 600
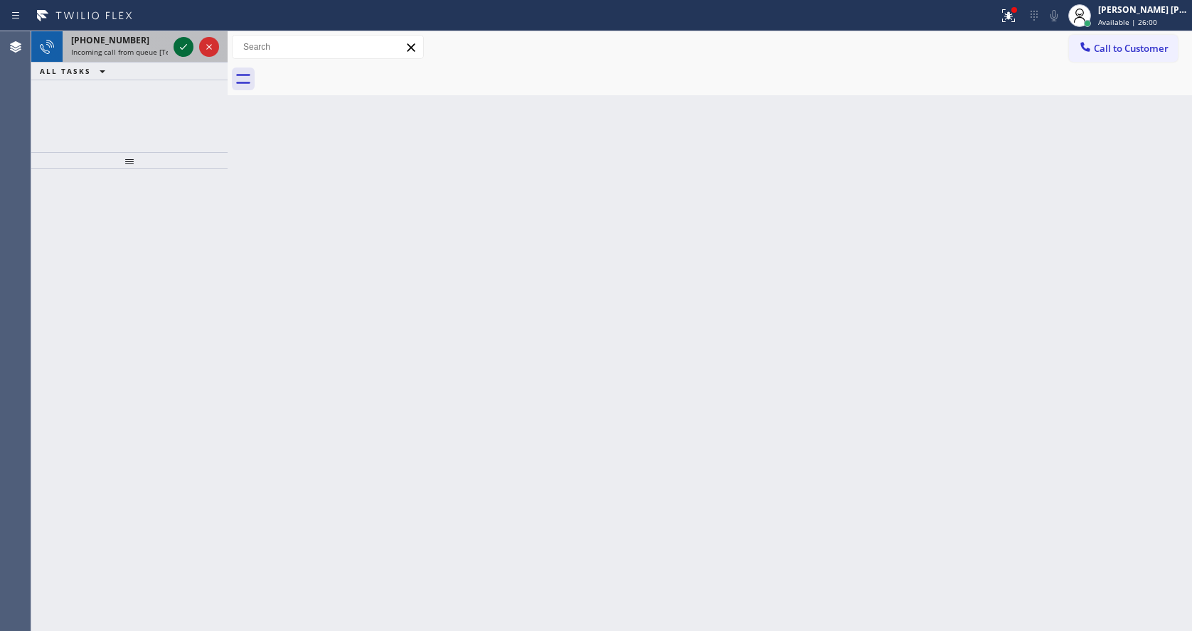
click at [185, 46] on icon at bounding box center [183, 46] width 17 height 17
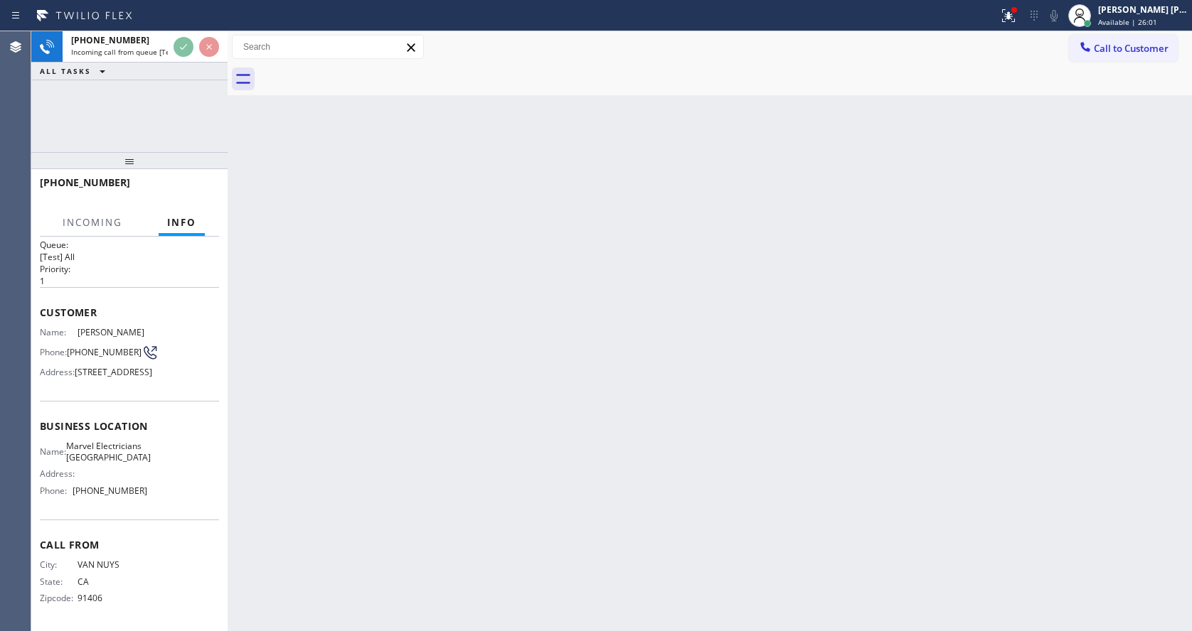
scroll to position [63, 0]
click at [458, 410] on div "Back to Dashboard Change Sender ID Customers Technicians Select a contact Outbo…" at bounding box center [710, 331] width 964 height 600
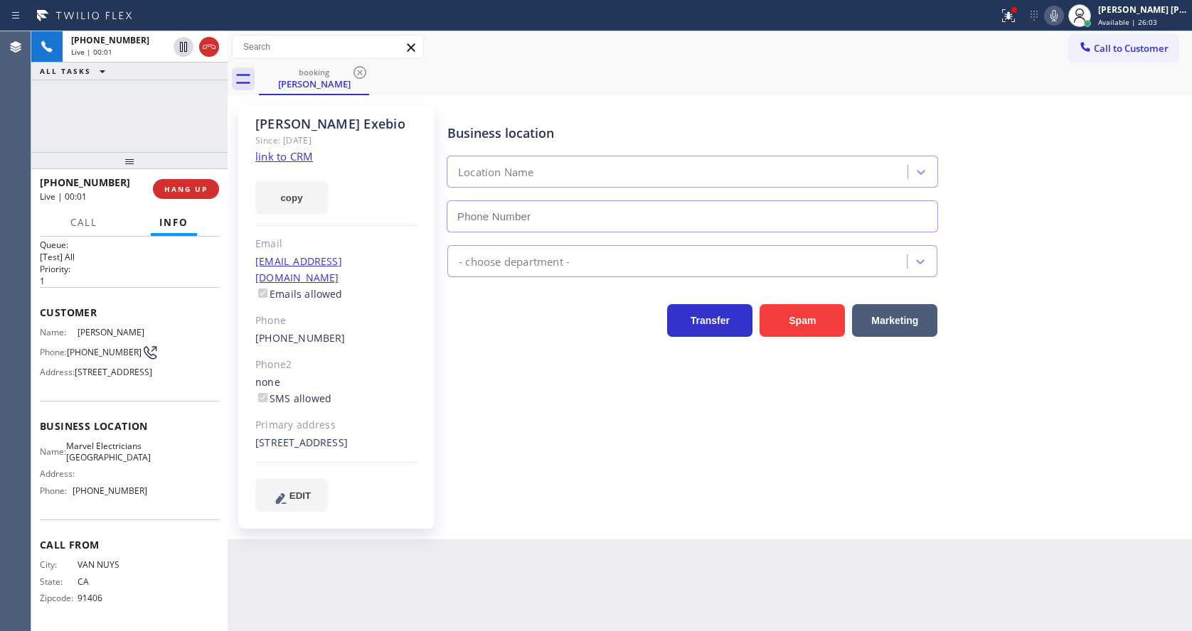
type input "[PHONE_NUMBER]"
click at [522, 410] on div "Business location Marvel Electricians [GEOGRAPHIC_DATA] [PHONE_NUMBER] Electric…" at bounding box center [816, 308] width 744 height 398
click at [296, 163] on link "link to CRM" at bounding box center [284, 156] width 58 height 14
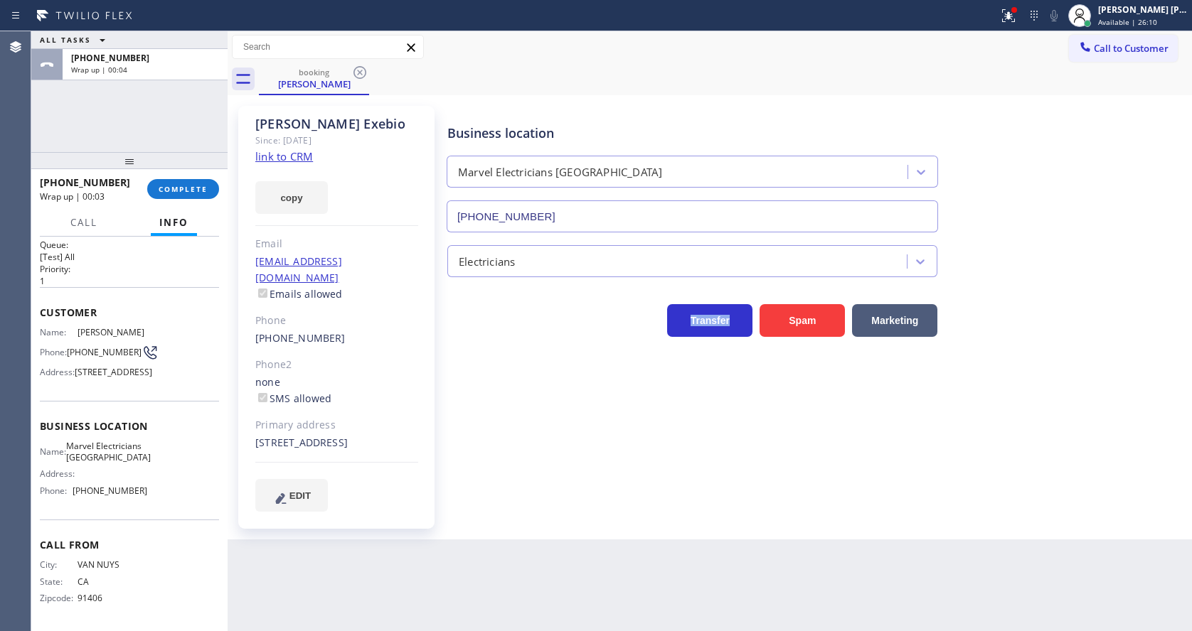
click at [166, 220] on span "Info" at bounding box center [173, 222] width 29 height 13
click at [179, 177] on div "[PHONE_NUMBER] Wrap up | 00:03 COMPLETE" at bounding box center [129, 189] width 179 height 37
click at [179, 177] on div "[PHONE_NUMBER] Wrap up | 00:04 COMPLETE" at bounding box center [129, 189] width 179 height 37
click at [170, 202] on div "[PHONE_NUMBER] Wrap up | 00:05 COMPLETE" at bounding box center [129, 189] width 179 height 37
click at [170, 184] on span "COMPLETE" at bounding box center [183, 189] width 49 height 10
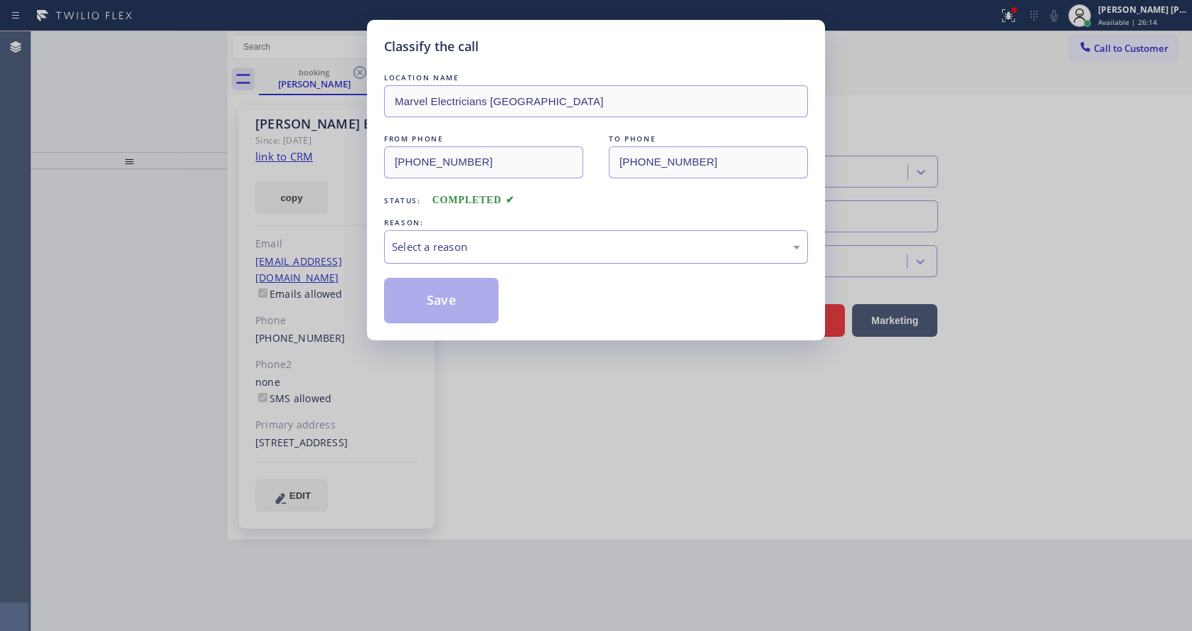
click at [489, 247] on div "Select a reason" at bounding box center [596, 247] width 408 height 16
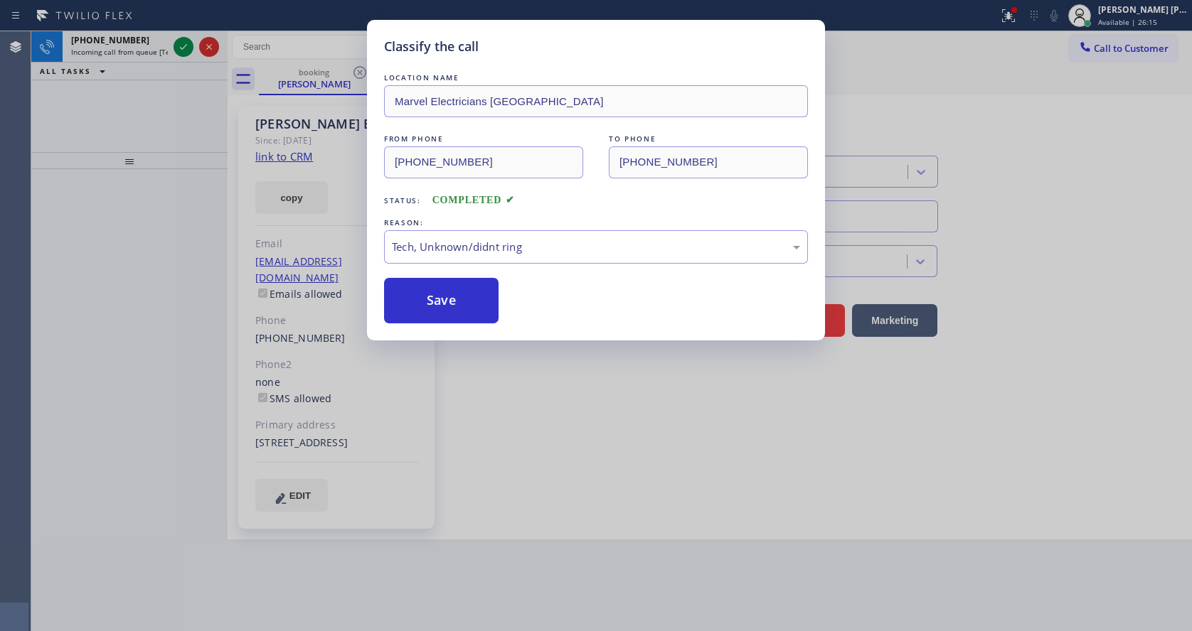
click at [454, 311] on button "Save" at bounding box center [441, 301] width 114 height 46
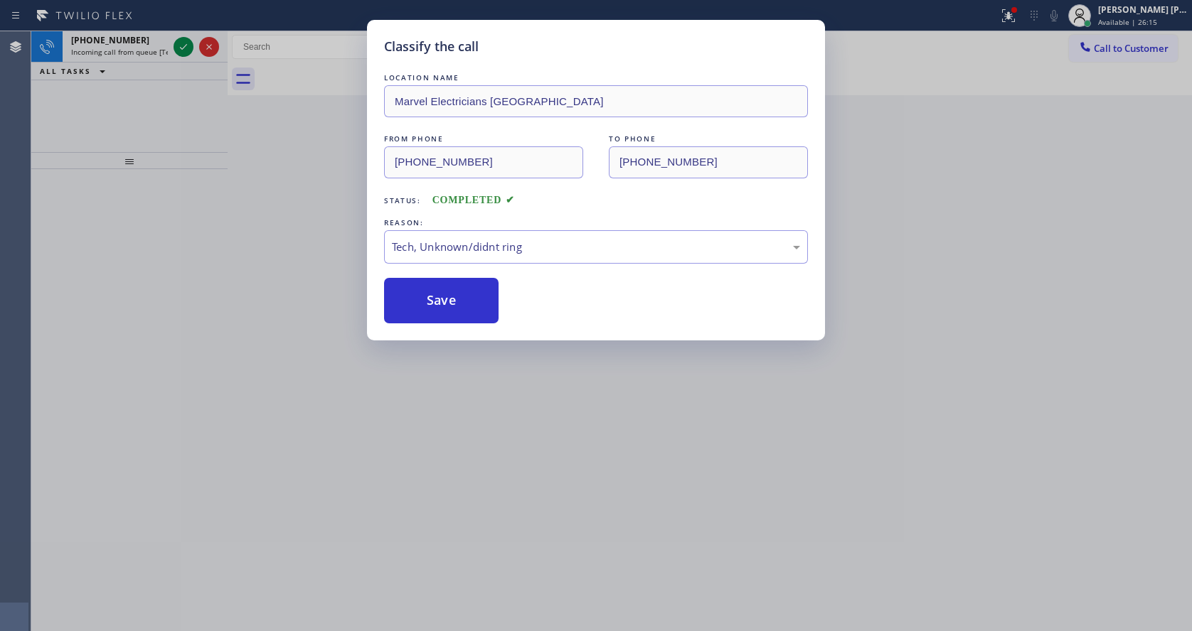
click at [182, 43] on div "Classify the call LOCATION NAME Marvel Electricians Pasadena FROM PHONE [PHONE_…" at bounding box center [596, 315] width 1192 height 631
click at [182, 43] on div "Classify the call LOCATION NAME Electrical Garage Culver City FROM PHONE [PHONE…" at bounding box center [611, 331] width 1160 height 600
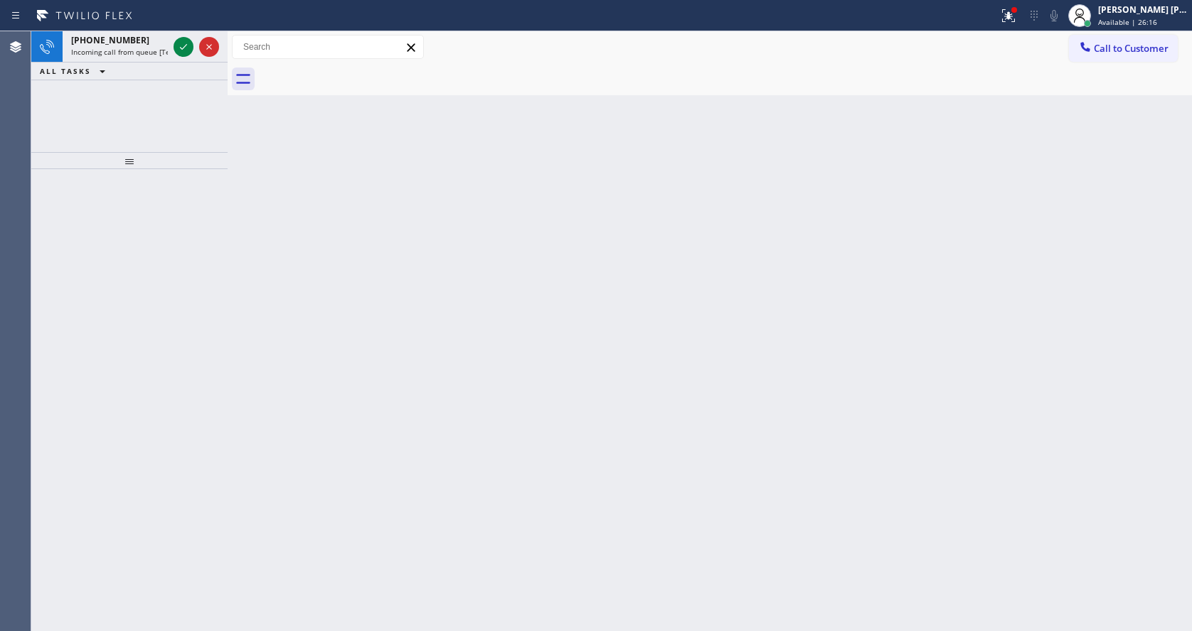
click at [182, 43] on icon at bounding box center [183, 46] width 17 height 17
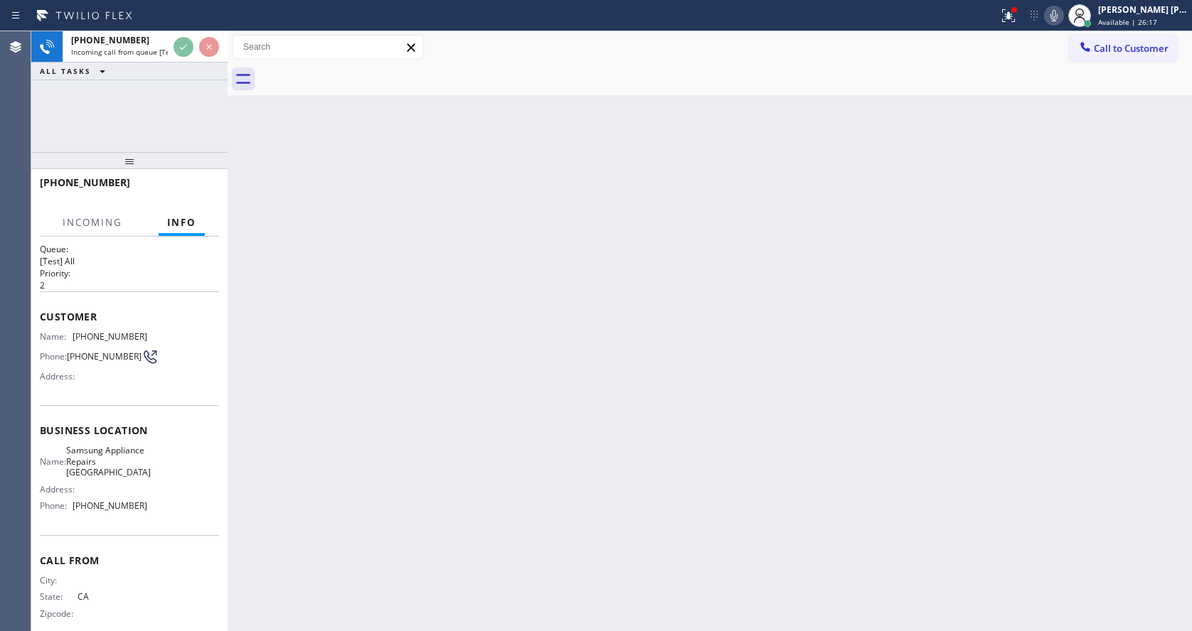
scroll to position [41, 0]
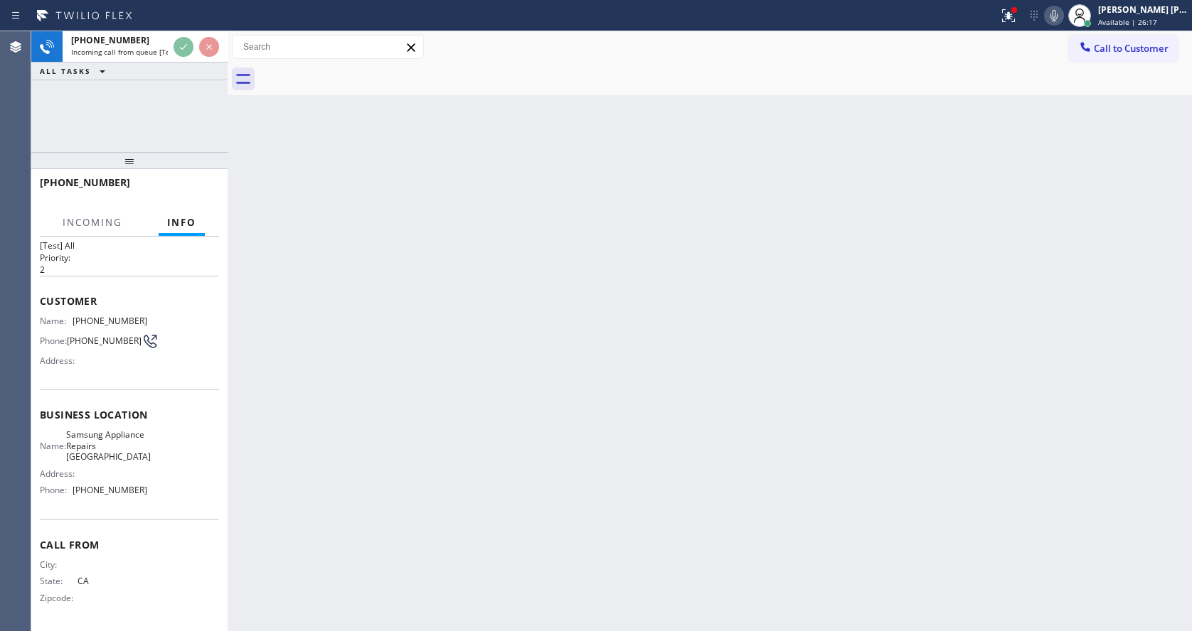
click at [410, 441] on div "Back to Dashboard Change Sender ID Customers Technicians Select a contact Outbo…" at bounding box center [710, 331] width 964 height 600
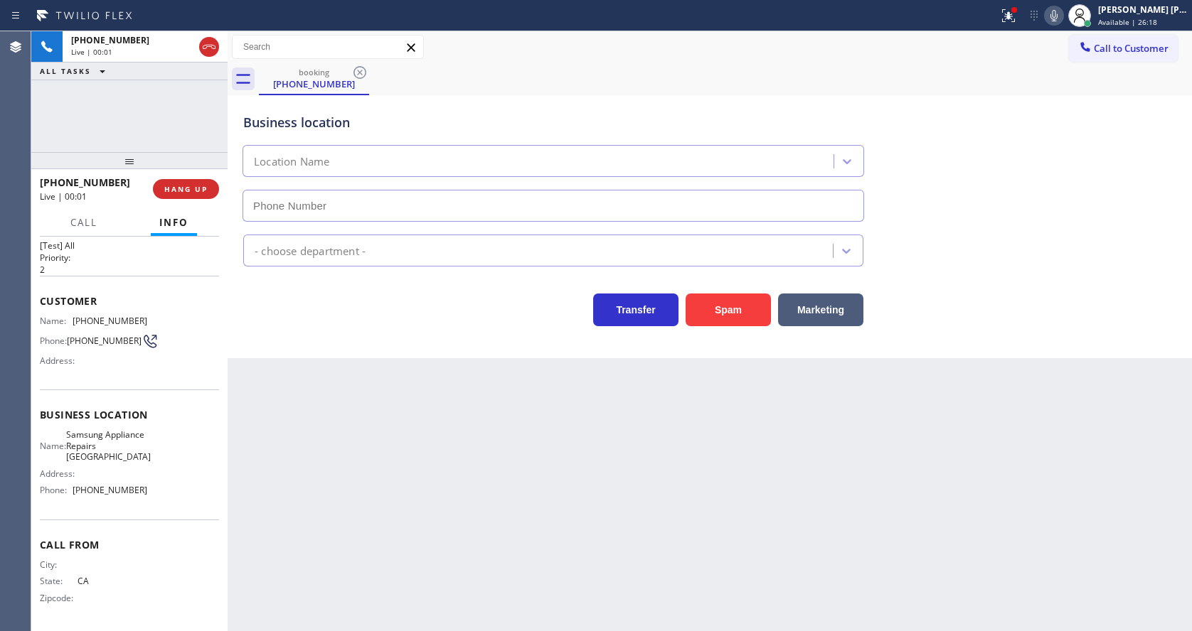
type input "[PHONE_NUMBER]"
click at [427, 469] on div "Back to Dashboard Change Sender ID Customers Technicians Select a contact Outbo…" at bounding box center [710, 331] width 964 height 600
click at [427, 474] on div "Back to Dashboard Change Sender ID Customers Technicians Select a contact Outbo…" at bounding box center [710, 331] width 964 height 600
click at [344, 331] on div "Business location Samsung Appliance Repairs [GEOGRAPHIC_DATA] [PHONE_NUMBER] Ap…" at bounding box center [710, 226] width 964 height 263
click at [122, 390] on div "Business location Name: Samsung Appliance Repairs [GEOGRAPHIC_DATA] Address: Ph…" at bounding box center [129, 454] width 179 height 129
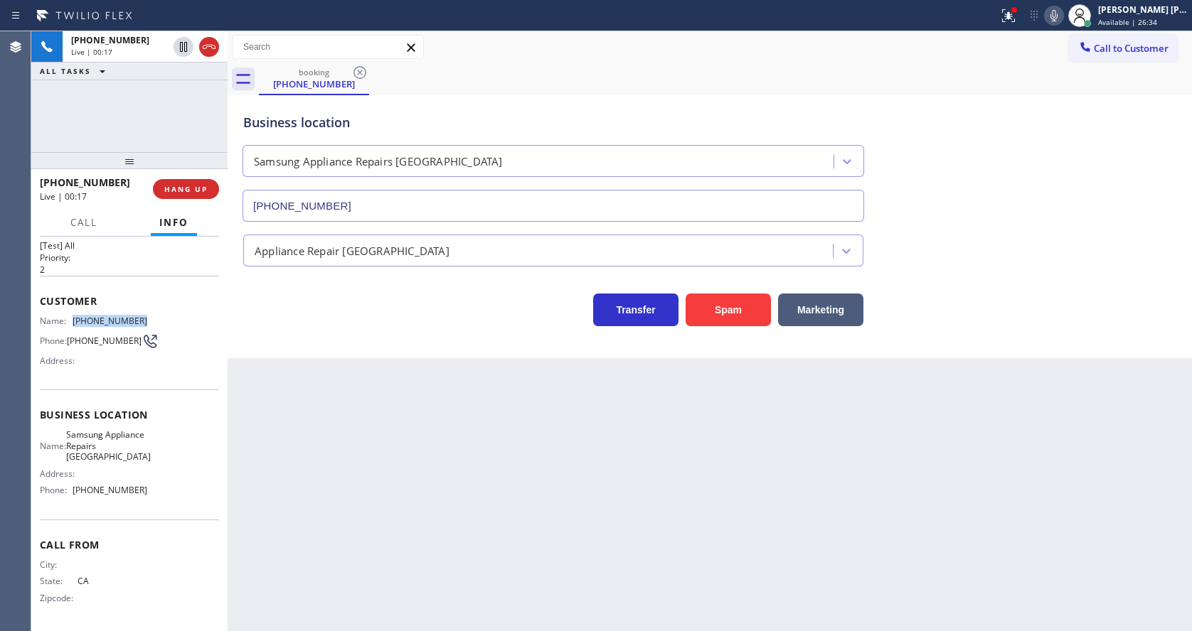
drag, startPoint x: 68, startPoint y: 304, endPoint x: 151, endPoint y: 299, distance: 82.7
click at [151, 299] on div "Customer Name: [PHONE_NUMBER] Phone: [PHONE_NUMBER] Address:" at bounding box center [129, 333] width 179 height 114
click at [323, 468] on div "Back to Dashboard Change Sender ID Customers Technicians Select a contact Outbo…" at bounding box center [710, 331] width 964 height 600
click at [149, 451] on div "Name: Samsung Appliance Repairs [GEOGRAPHIC_DATA] Address: Phone: [PHONE_NUMBER]" at bounding box center [129, 465] width 179 height 72
drag, startPoint x: 72, startPoint y: 419, endPoint x: 127, endPoint y: 461, distance: 69.0
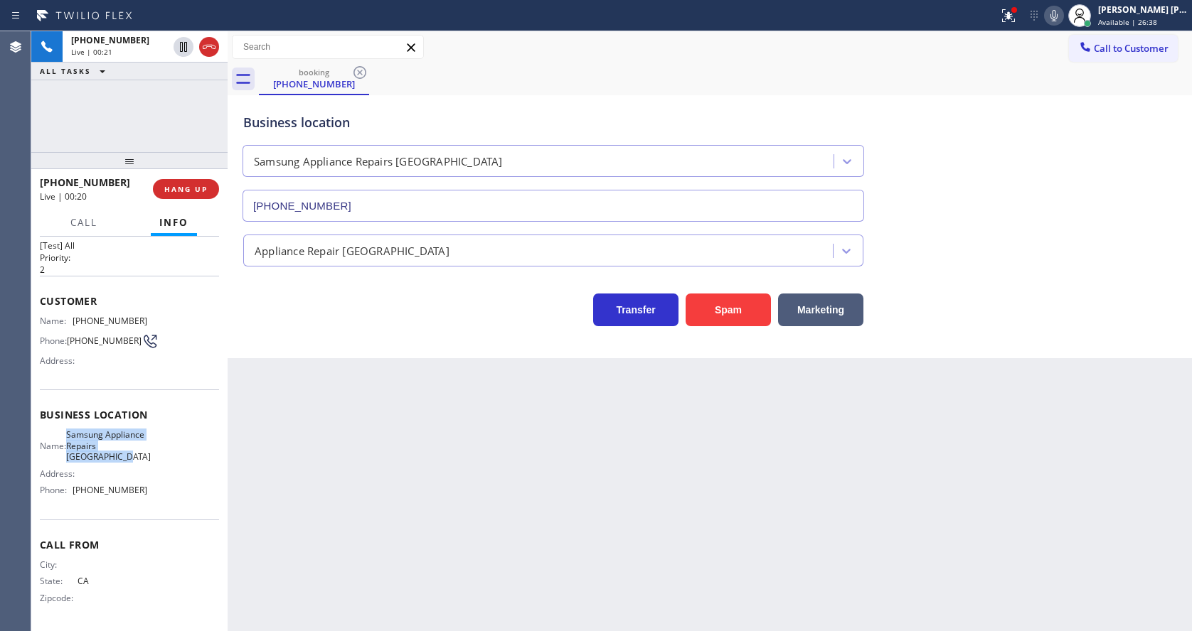
click at [127, 461] on div "Name: Samsung Appliance Repairs [GEOGRAPHIC_DATA]" at bounding box center [93, 445] width 107 height 33
click at [348, 522] on div "Back to Dashboard Change Sender ID Customers Technicians Select a contact Outbo…" at bounding box center [710, 331] width 964 height 600
click at [190, 468] on div "Name: Samsung Appliance Repairs [GEOGRAPHIC_DATA] Address: Phone: [PHONE_NUMBER]" at bounding box center [129, 465] width 179 height 72
drag, startPoint x: 71, startPoint y: 493, endPoint x: 178, endPoint y: 493, distance: 106.6
click at [178, 493] on div "Name: Samsung Appliance Repairs [GEOGRAPHIC_DATA] Address: Phone: [PHONE_NUMBER]" at bounding box center [129, 465] width 179 height 72
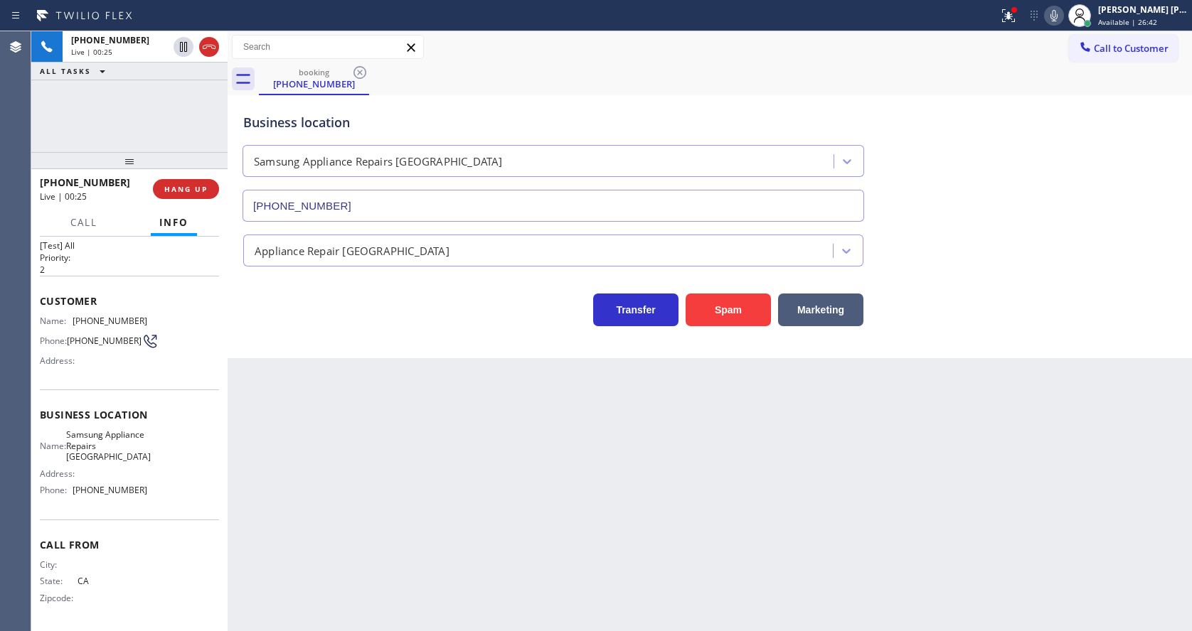
drag, startPoint x: 383, startPoint y: 540, endPoint x: 351, endPoint y: 629, distance: 93.8
click at [378, 542] on div "Back to Dashboard Change Sender ID Customers Technicians Select a contact Outbo…" at bounding box center [710, 331] width 964 height 600
drag, startPoint x: 672, startPoint y: 412, endPoint x: 990, endPoint y: 134, distance: 422.8
click at [672, 412] on div "Back to Dashboard Change Sender ID Customers Technicians Select a contact Outbo…" at bounding box center [710, 331] width 964 height 600
click at [377, 435] on div "Back to Dashboard Change Sender ID Customers Technicians Select a contact Outbo…" at bounding box center [710, 331] width 964 height 600
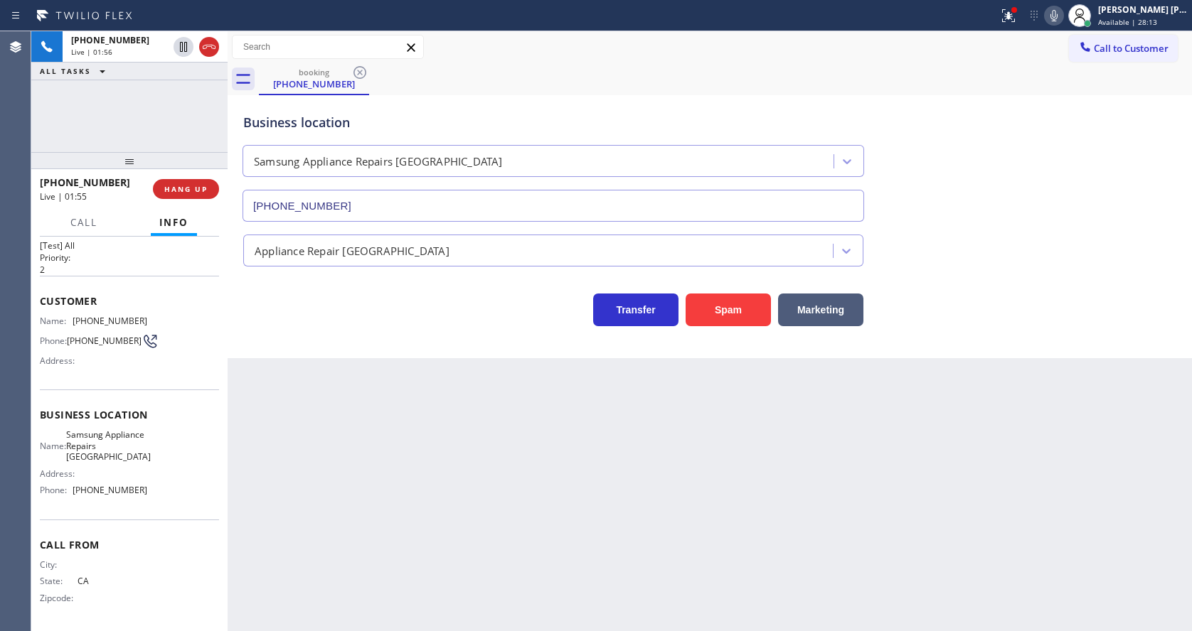
click at [751, 461] on div "Back to Dashboard Change Sender ID Customers Technicians Select a contact Outbo…" at bounding box center [710, 331] width 964 height 600
click at [383, 395] on div "Back to Dashboard Change Sender ID Customers Technicians Select a contact Outbo…" at bounding box center [710, 331] width 964 height 600
click at [533, 519] on div "Back to Dashboard Change Sender ID Customers Technicians Select a contact Outbo…" at bounding box center [710, 331] width 964 height 600
click at [599, 570] on div "Back to Dashboard Change Sender ID Customers Technicians Select a contact Outbo…" at bounding box center [710, 331] width 964 height 600
click at [1018, 420] on div "Back to Dashboard Change Sender ID Customers Technicians Select a contact Outbo…" at bounding box center [710, 331] width 964 height 600
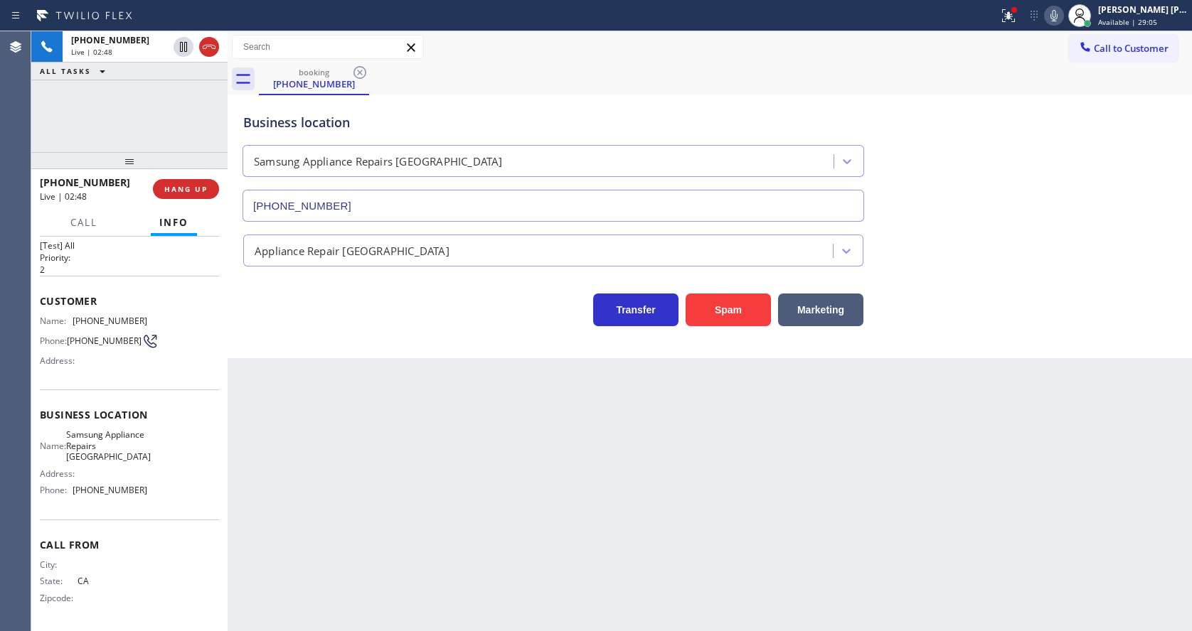
click at [631, 471] on div "Back to Dashboard Change Sender ID Customers Technicians Select a contact Outbo…" at bounding box center [710, 331] width 964 height 600
click at [413, 483] on div "Back to Dashboard Change Sender ID Customers Technicians Select a contact Outbo…" at bounding box center [710, 331] width 964 height 600
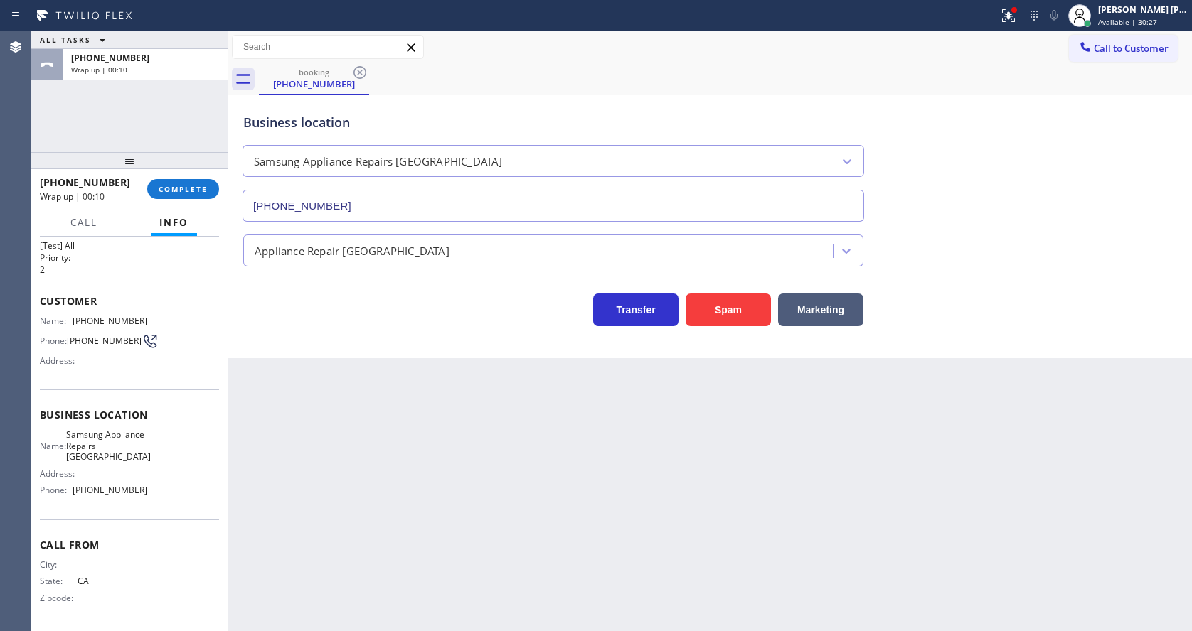
click at [630, 471] on div "Back to Dashboard Change Sender ID Customers Technicians Select a contact Outbo…" at bounding box center [710, 331] width 964 height 600
click at [369, 372] on div "Back to Dashboard Change Sender ID Customers Technicians Select a contact Outbo…" at bounding box center [710, 331] width 964 height 600
click at [540, 417] on div "Back to Dashboard Change Sender ID Customers Technicians Select a contact Outbo…" at bounding box center [710, 331] width 964 height 600
click at [176, 184] on span "COMPLETE" at bounding box center [183, 189] width 49 height 10
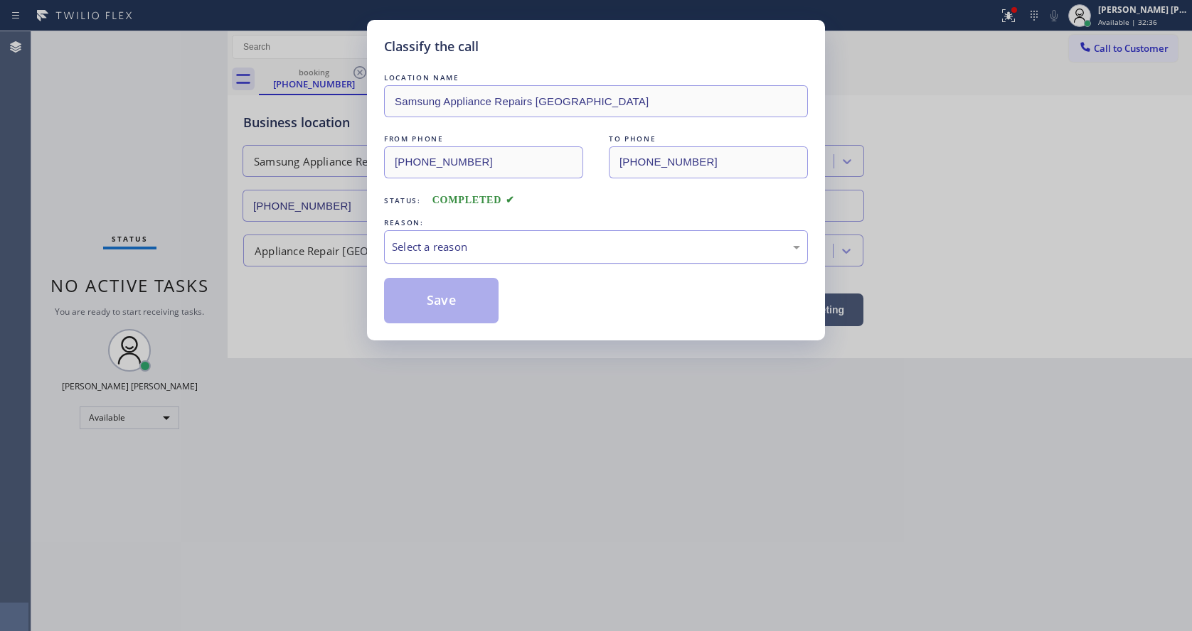
click at [471, 251] on div "Select a reason" at bounding box center [596, 247] width 408 height 16
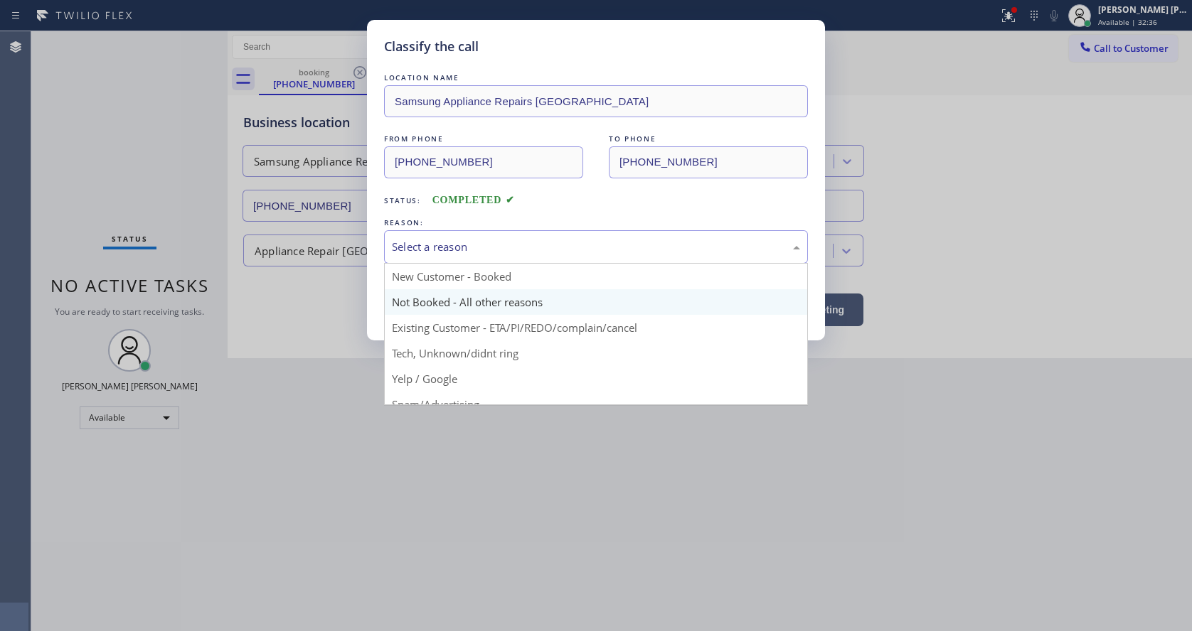
click at [426, 298] on button "Save" at bounding box center [441, 301] width 114 height 46
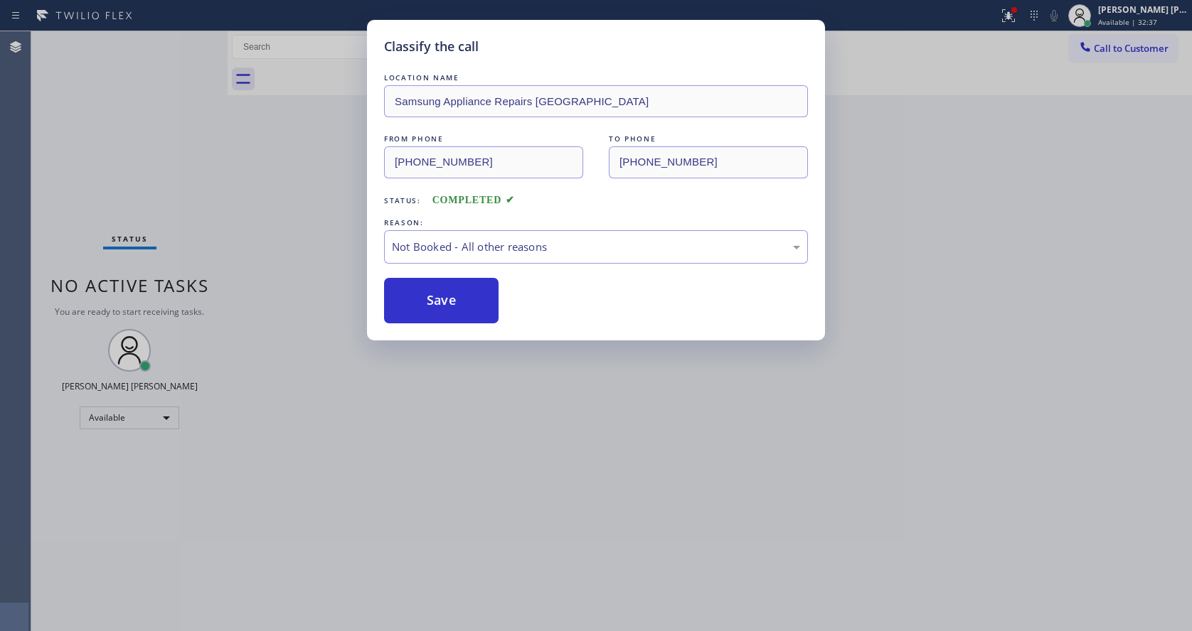
click at [426, 298] on button "Save" at bounding box center [441, 301] width 114 height 46
click at [462, 422] on div "Classify the call LOCATION NAME Samsung Appliance Repairs [GEOGRAPHIC_DATA] FRO…" at bounding box center [596, 315] width 1192 height 631
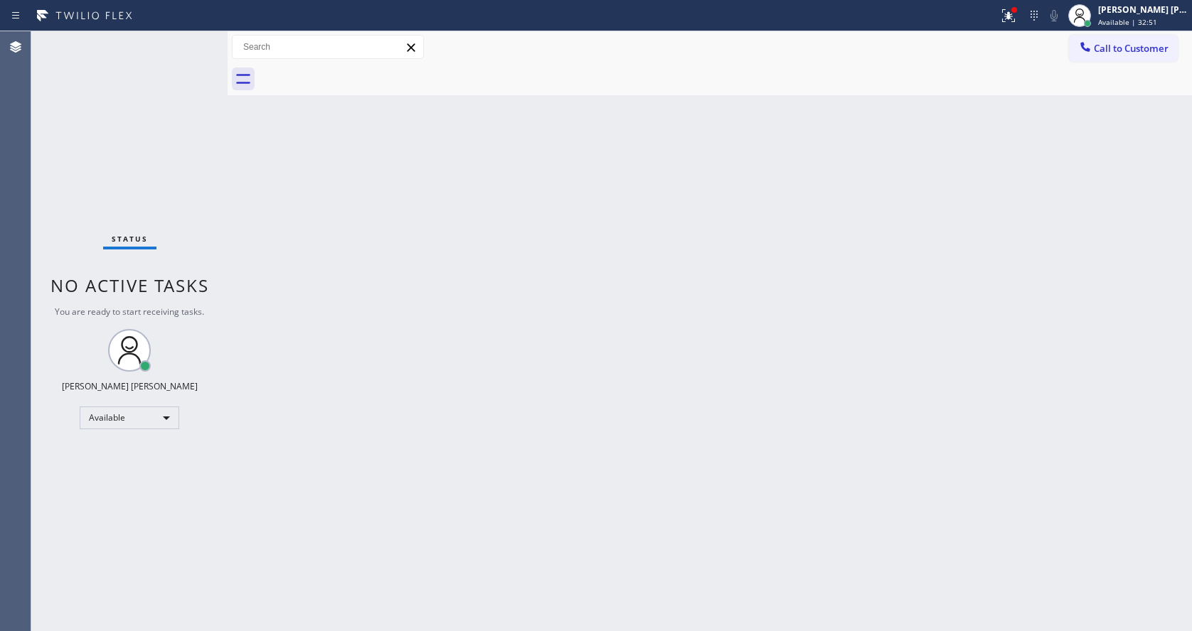
click at [549, 370] on div "Back to Dashboard Change Sender ID Customers Technicians Select a contact Outbo…" at bounding box center [710, 331] width 964 height 600
click at [443, 319] on div "Back to Dashboard Change Sender ID Customers Technicians Select a contact Outbo…" at bounding box center [710, 331] width 964 height 600
click at [1012, 22] on icon at bounding box center [1008, 15] width 17 height 17
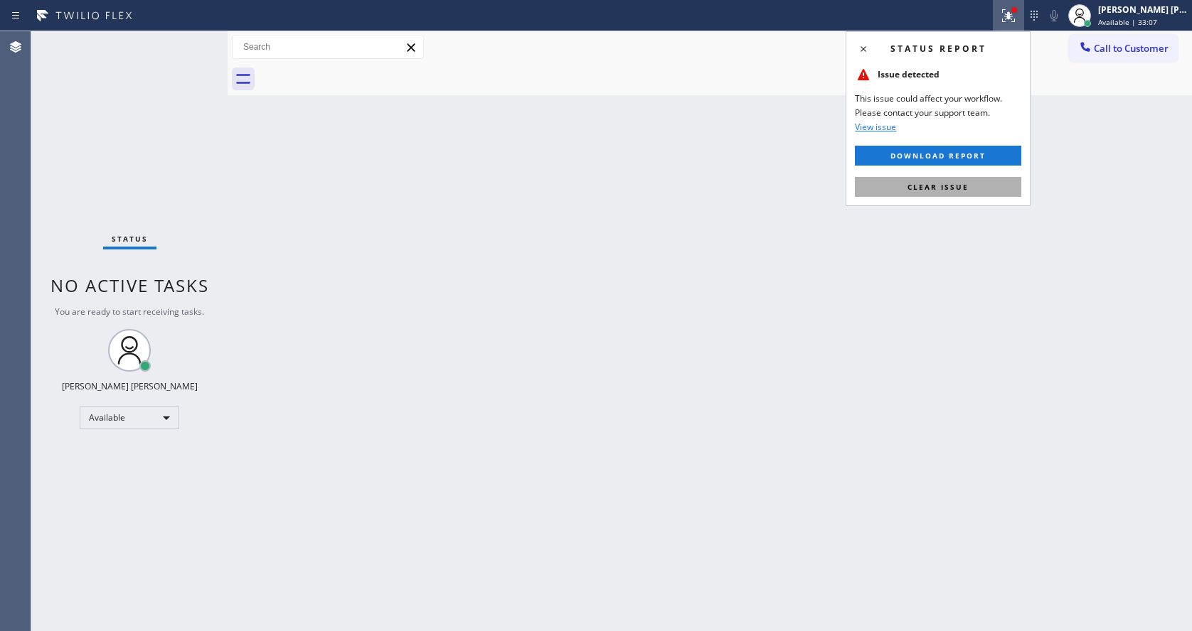
click at [949, 183] on span "Clear issue" at bounding box center [937, 187] width 61 height 10
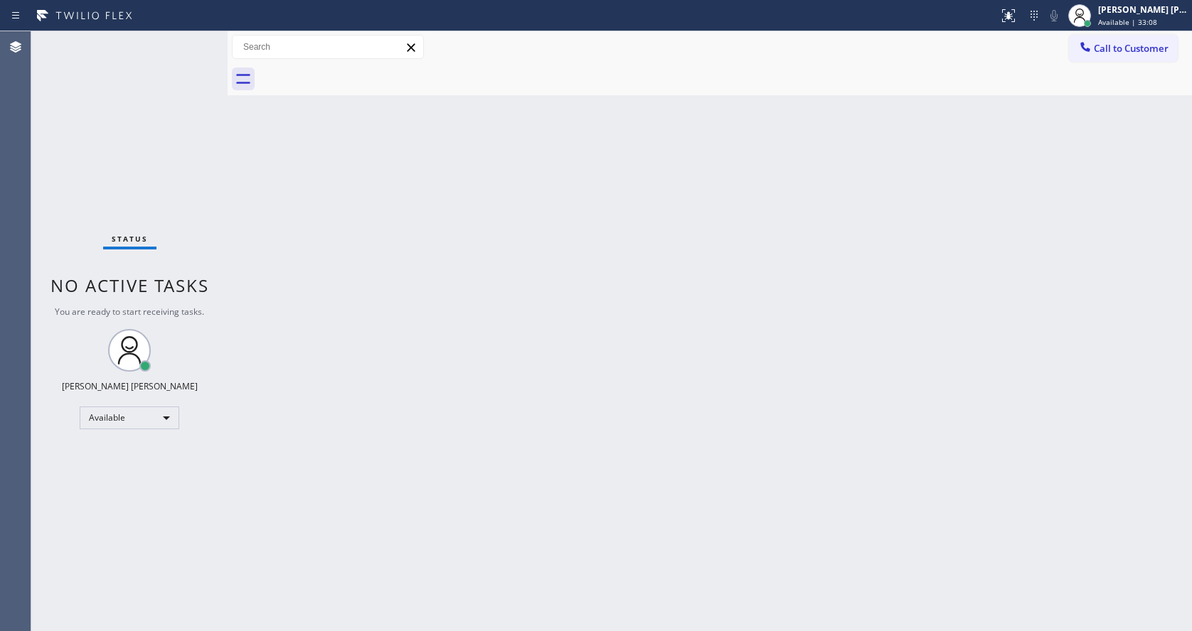
click at [771, 411] on div "Back to Dashboard Change Sender ID Customers Technicians Select a contact Outbo…" at bounding box center [710, 331] width 964 height 600
click at [419, 518] on div "Back to Dashboard Change Sender ID Customers Technicians Select a contact Outbo…" at bounding box center [710, 331] width 964 height 600
drag, startPoint x: 360, startPoint y: 237, endPoint x: 530, endPoint y: 170, distance: 183.3
click at [360, 237] on div "Back to Dashboard Change Sender ID Customers Technicians Select a contact Outbo…" at bounding box center [710, 331] width 964 height 600
drag, startPoint x: 579, startPoint y: 304, endPoint x: 565, endPoint y: 312, distance: 15.6
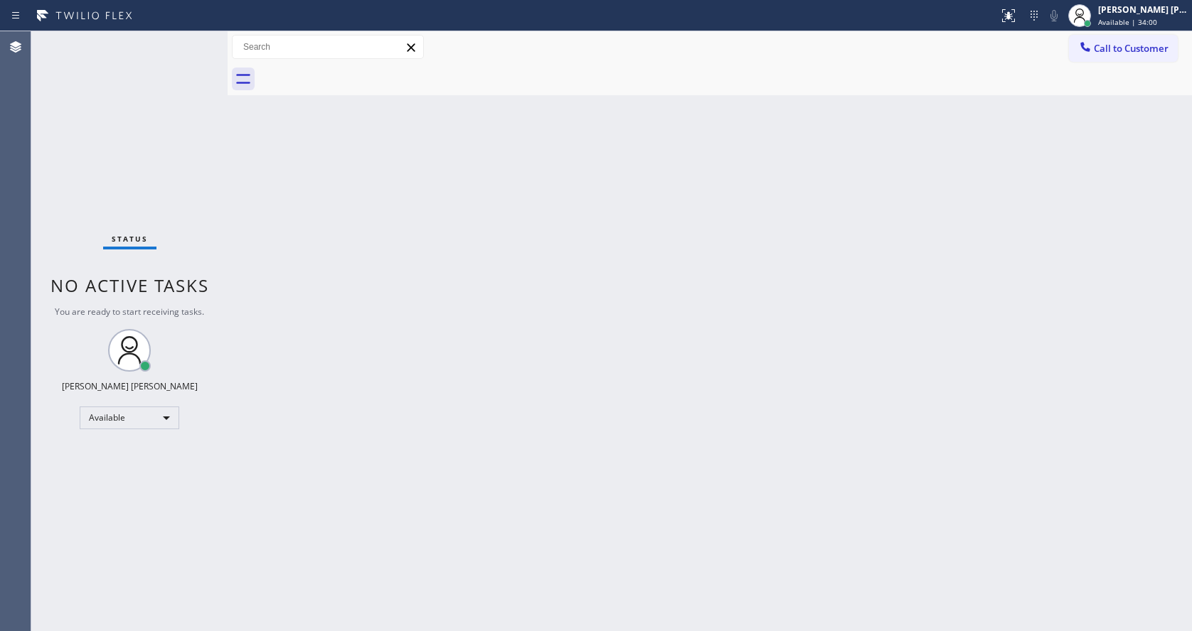
click at [577, 306] on div "Back to Dashboard Change Sender ID Customers Technicians Select a contact Outbo…" at bounding box center [710, 331] width 964 height 600
click at [306, 316] on div "Back to Dashboard Change Sender ID Customers Technicians Select a contact Outbo…" at bounding box center [710, 331] width 964 height 600
click at [673, 364] on div "Back to Dashboard Change Sender ID Customers Technicians Select a contact Outbo…" at bounding box center [710, 331] width 964 height 600
click at [195, 43] on div "Status No active tasks You are ready to start receiving tasks. [PERSON_NAME] [P…" at bounding box center [129, 331] width 196 height 600
click at [189, 39] on div "Status No active tasks You are ready to start receiving tasks. [PERSON_NAME] [P…" at bounding box center [129, 331] width 196 height 600
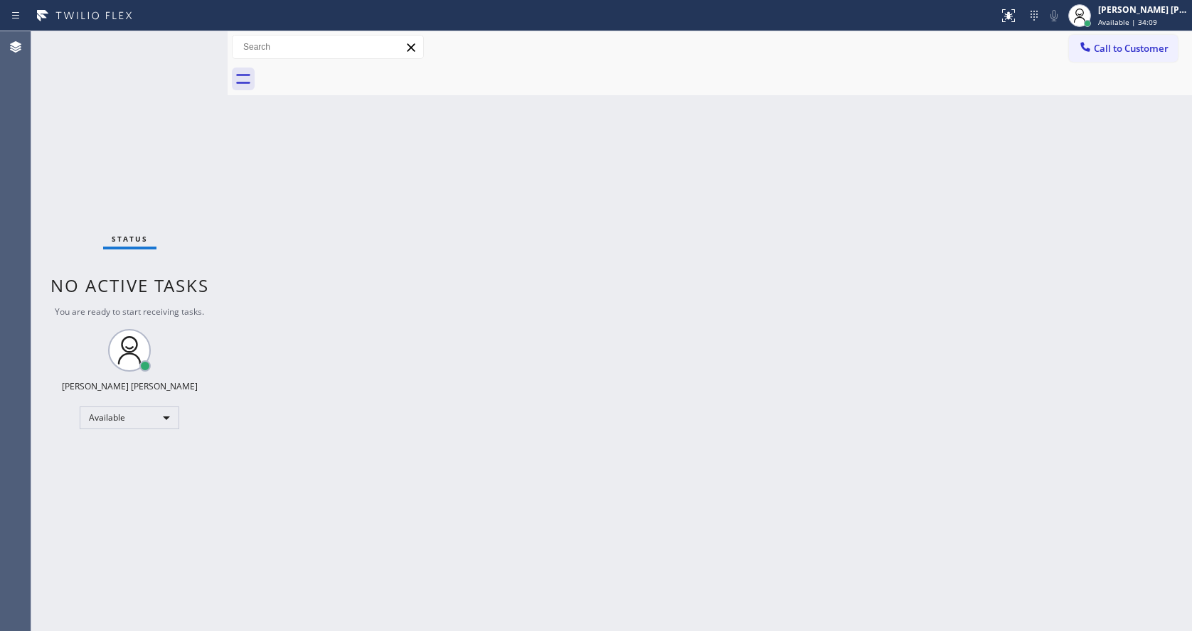
click at [193, 37] on div "Status No active tasks You are ready to start receiving tasks. [PERSON_NAME] [P…" at bounding box center [129, 331] width 196 height 600
click at [193, 41] on div "Status No active tasks You are ready to start receiving tasks. [PERSON_NAME] [P…" at bounding box center [129, 331] width 196 height 600
click at [189, 43] on div "Status No active tasks You are ready to start receiving tasks. [PERSON_NAME] [P…" at bounding box center [129, 331] width 196 height 600
click at [190, 42] on div "Status No active tasks You are ready to start receiving tasks. [PERSON_NAME] [P…" at bounding box center [129, 331] width 196 height 600
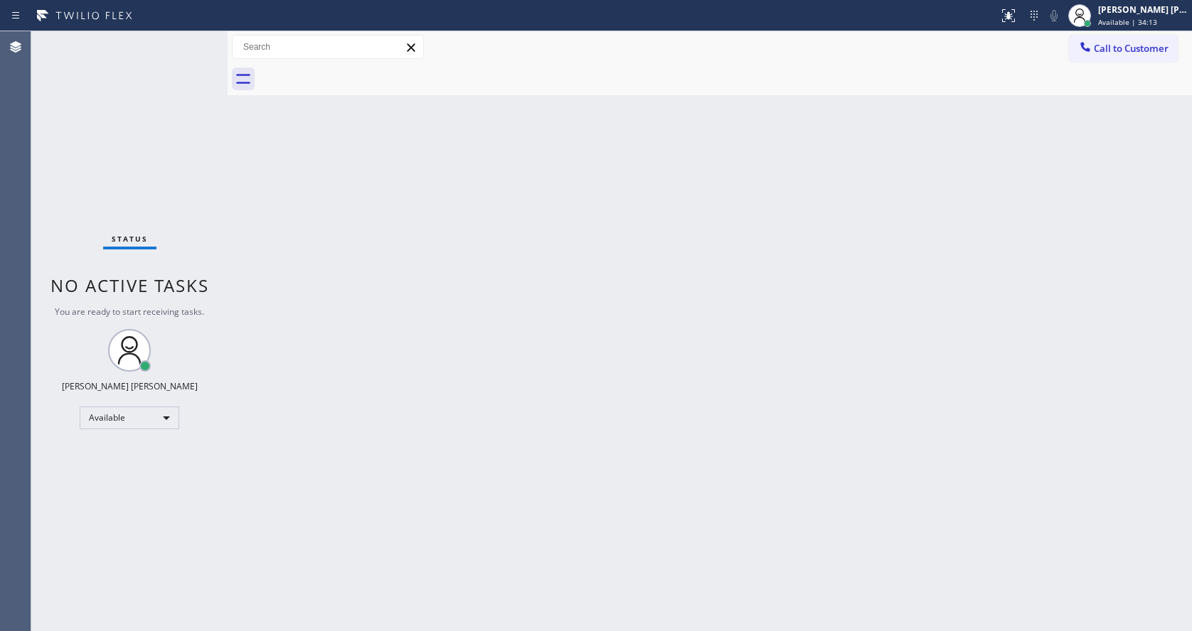
click at [191, 42] on div "Status No active tasks You are ready to start receiving tasks. [PERSON_NAME] [P…" at bounding box center [129, 331] width 196 height 600
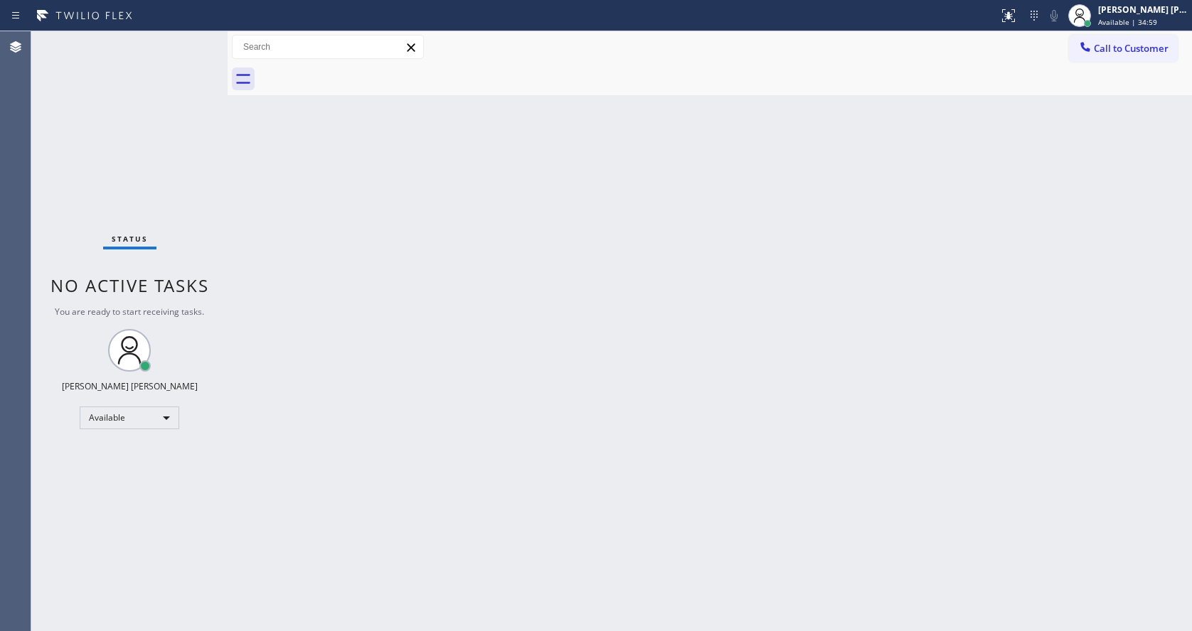
click at [191, 42] on div "Status No active tasks You are ready to start receiving tasks. [PERSON_NAME] [P…" at bounding box center [129, 331] width 196 height 600
click at [458, 493] on div "Back to Dashboard Change Sender ID Customers Technicians Select a contact Outbo…" at bounding box center [710, 331] width 964 height 600
click at [194, 183] on div "Status No active tasks You are ready to start receiving tasks. [PERSON_NAME] [P…" at bounding box center [129, 331] width 196 height 600
click at [228, 170] on div at bounding box center [228, 331] width 0 height 600
drag, startPoint x: 469, startPoint y: 530, endPoint x: 450, endPoint y: 495, distance: 40.1
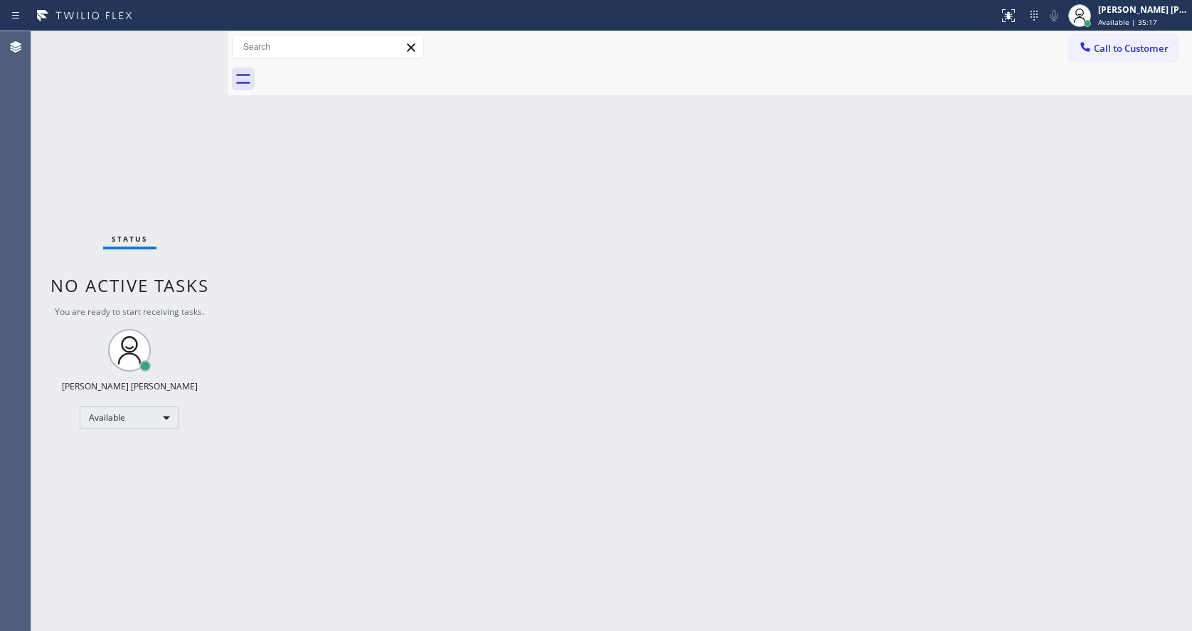
click at [469, 530] on div "Back to Dashboard Change Sender ID Customers Technicians Select a contact Outbo…" at bounding box center [710, 331] width 964 height 600
drag, startPoint x: 228, startPoint y: 56, endPoint x: 210, endPoint y: 59, distance: 17.3
click at [210, 59] on div "Status No active tasks You are ready to start receiving tasks. [PERSON_NAME] [P…" at bounding box center [611, 331] width 1160 height 600
click at [196, 39] on div "Status No active tasks You are ready to start receiving tasks. [PERSON_NAME] [P…" at bounding box center [129, 331] width 196 height 600
click at [197, 41] on div "Status No active tasks You are ready to start receiving tasks. [PERSON_NAME] [P…" at bounding box center [129, 331] width 196 height 600
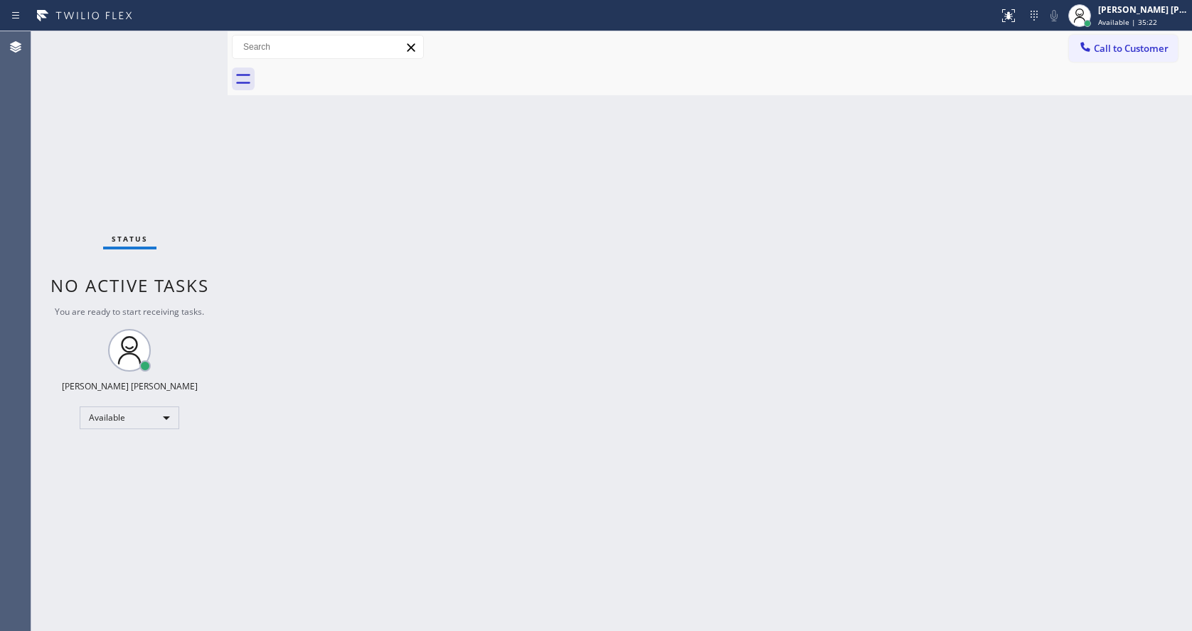
click at [197, 41] on div "Status No active tasks You are ready to start receiving tasks. [PERSON_NAME] [P…" at bounding box center [129, 331] width 196 height 600
click at [228, 220] on div at bounding box center [228, 331] width 0 height 600
click at [422, 483] on div "Back to Dashboard Change Sender ID Customers Technicians Select a contact Outbo…" at bounding box center [710, 331] width 964 height 600
click at [410, 627] on div "Back to Dashboard Change Sender ID Customers Technicians Select a contact Outbo…" at bounding box center [710, 331] width 964 height 600
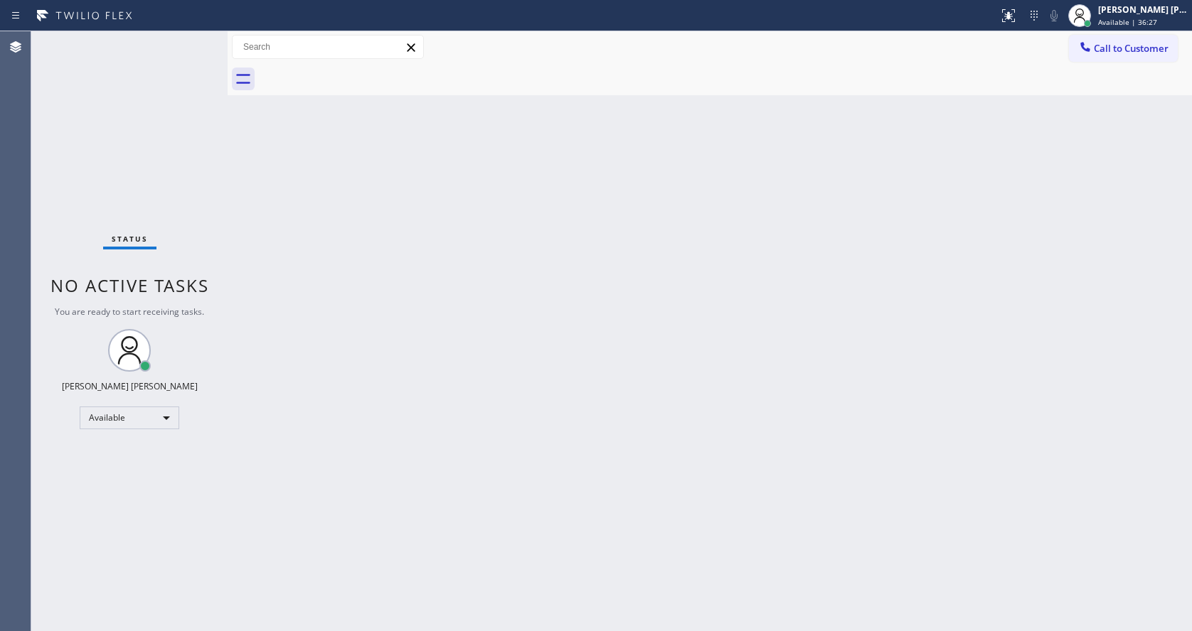
click at [149, 189] on div "Status No active tasks You are ready to start receiving tasks. [PERSON_NAME] [P…" at bounding box center [129, 331] width 196 height 600
click at [716, 301] on div "Back to Dashboard Change Sender ID Customers Technicians Select a contact Outbo…" at bounding box center [710, 331] width 964 height 600
click at [471, 439] on div "Back to Dashboard Change Sender ID Customers Technicians Select a contact Outbo…" at bounding box center [710, 331] width 964 height 600
click at [315, 257] on div "Back to Dashboard Change Sender ID Customers Technicians Select a contact Outbo…" at bounding box center [710, 331] width 964 height 600
click at [176, 116] on div "Status No active tasks You are ready to start receiving tasks. [PERSON_NAME] [P…" at bounding box center [129, 331] width 196 height 600
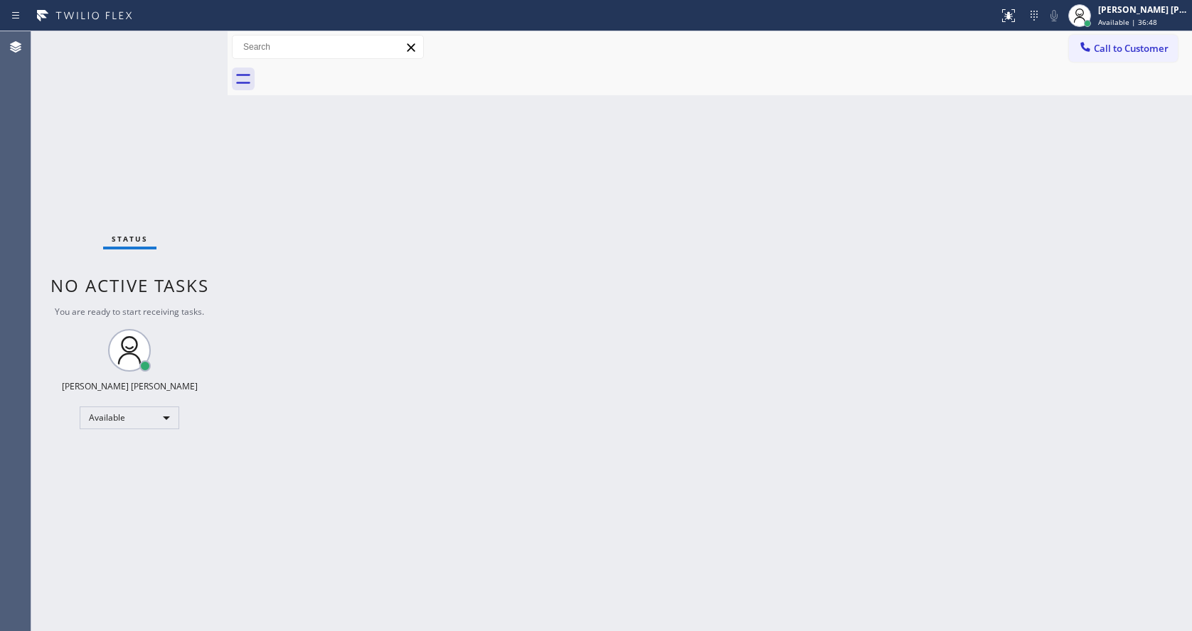
click at [193, 40] on div "Status No active tasks You are ready to start receiving tasks. [PERSON_NAME] [P…" at bounding box center [129, 331] width 196 height 600
click at [501, 414] on div "Back to Dashboard Change Sender ID Customers Technicians Select a contact Outbo…" at bounding box center [710, 331] width 964 height 600
click at [451, 611] on div "Back to Dashboard Change Sender ID Customers Technicians Select a contact Outbo…" at bounding box center [710, 331] width 964 height 600
click at [364, 250] on div "Back to Dashboard Change Sender ID Customers Technicians Select a contact Outbo…" at bounding box center [710, 331] width 964 height 600
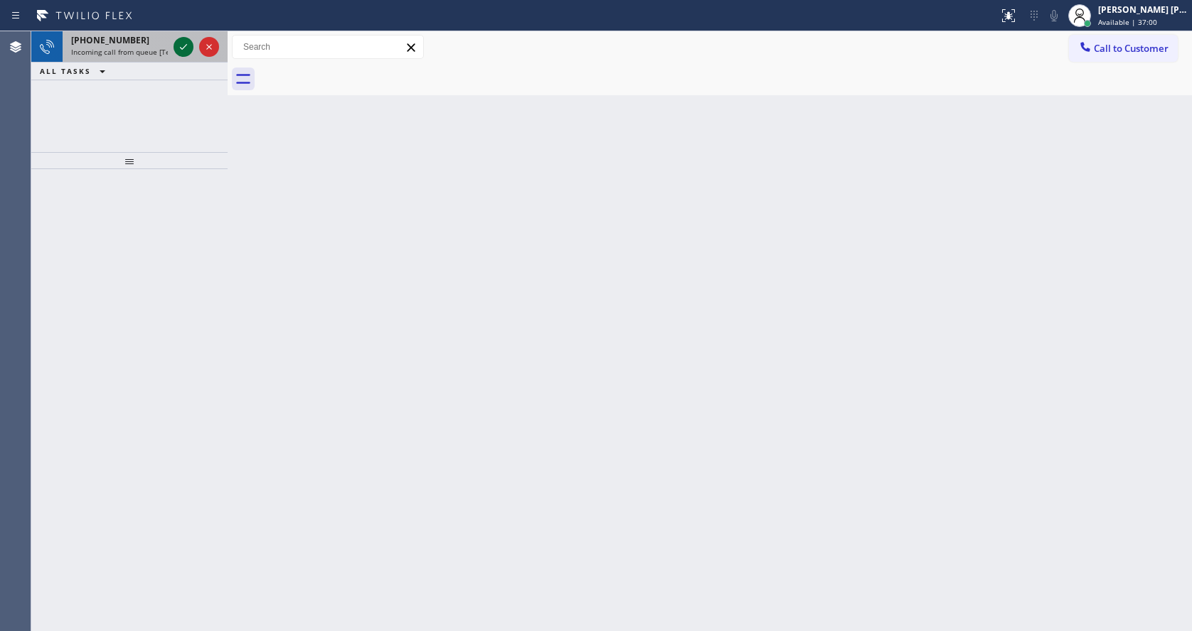
click at [183, 42] on icon at bounding box center [183, 46] width 17 height 17
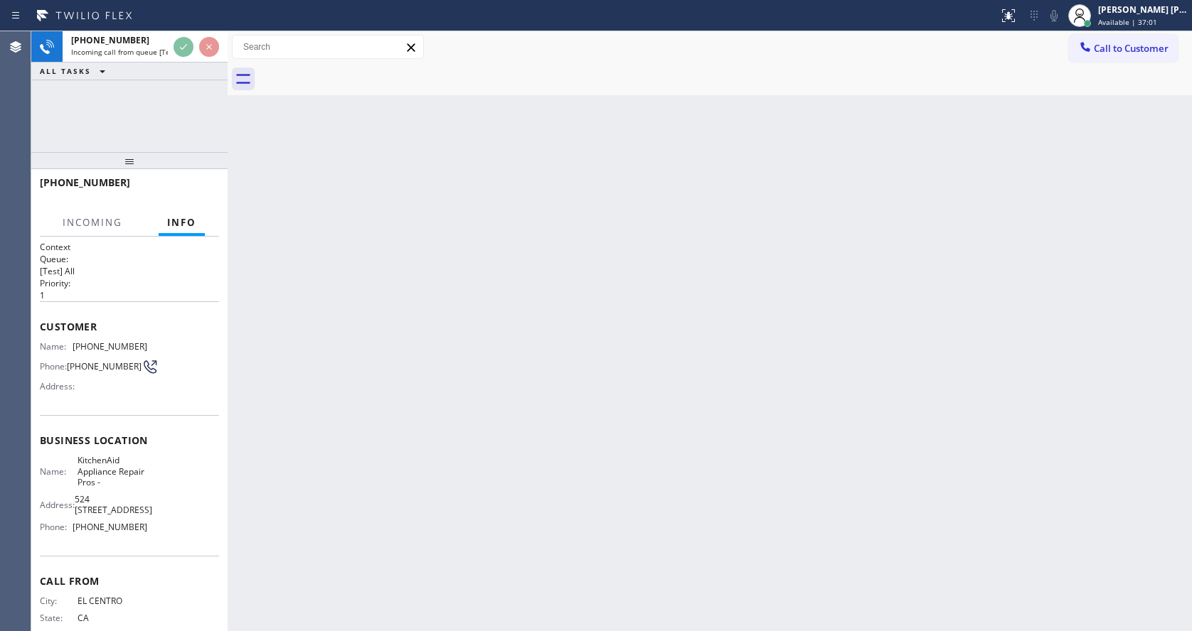
scroll to position [41, 0]
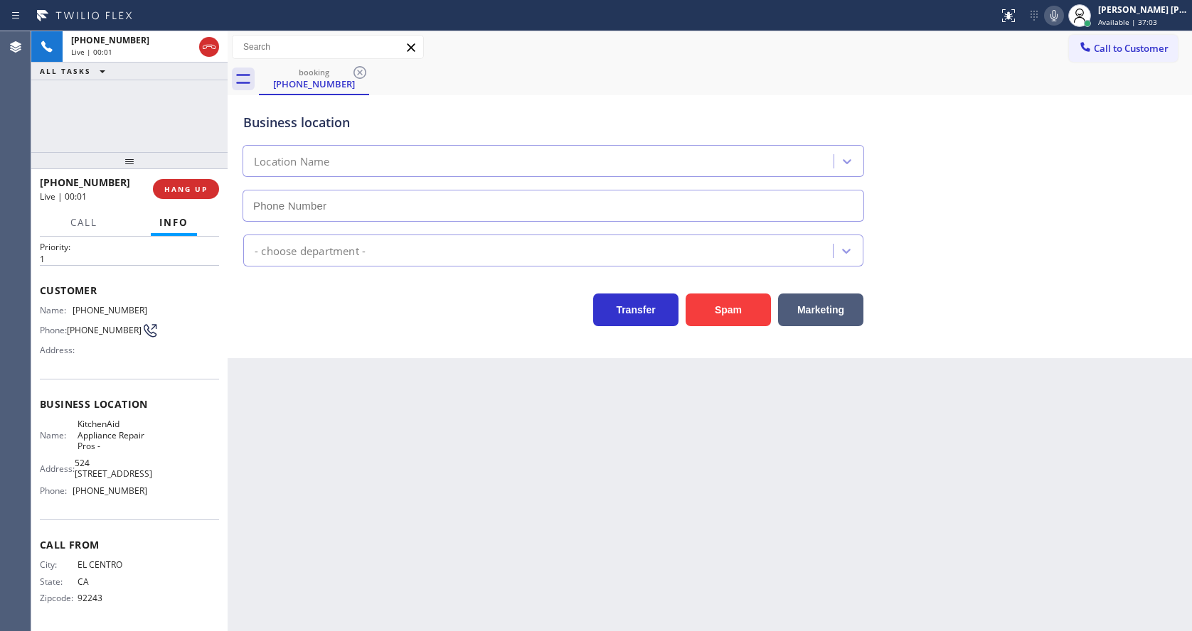
type input "[PHONE_NUMBER]"
click at [448, 431] on div "Back to Dashboard Change Sender ID Customers Technicians Select a contact Outbo…" at bounding box center [710, 331] width 964 height 600
click at [442, 488] on div "Back to Dashboard Change Sender ID Customers Technicians Select a contact Outbo…" at bounding box center [710, 331] width 964 height 600
click at [328, 399] on div "Back to Dashboard Change Sender ID Customers Technicians Select a contact Outbo…" at bounding box center [710, 331] width 964 height 600
click at [1028, 227] on div "Appliance Repair [GEOGRAPHIC_DATA]" at bounding box center [709, 244] width 939 height 45
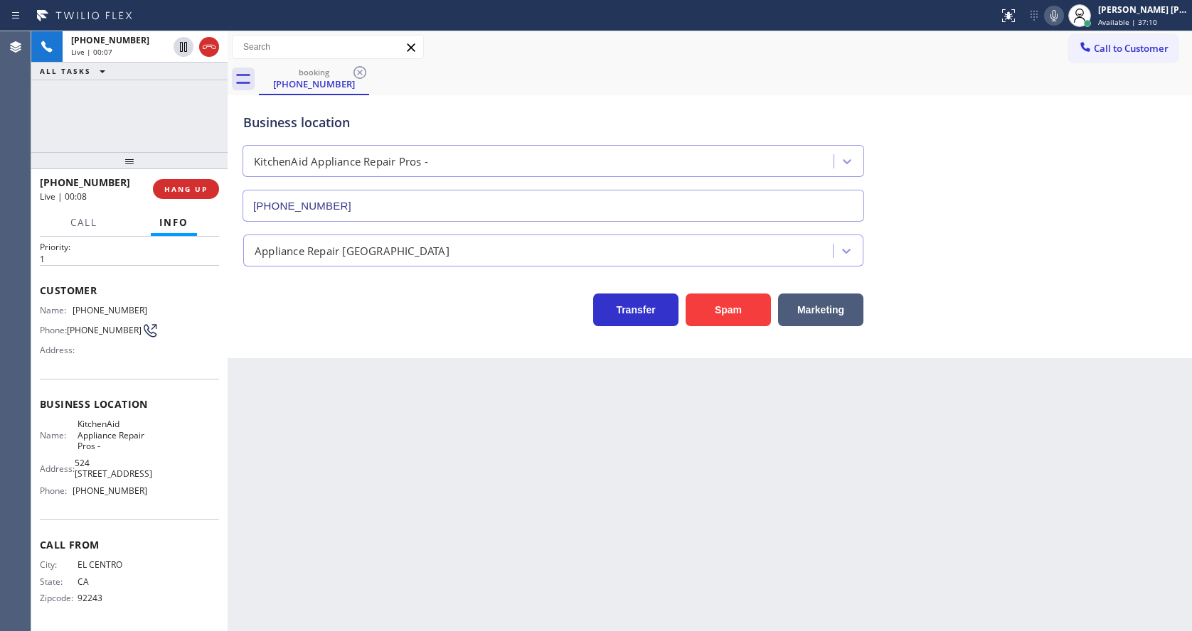
click at [402, 479] on div "Back to Dashboard Change Sender ID Customers Technicians Select a contact Outbo…" at bounding box center [710, 331] width 964 height 600
click at [625, 496] on div "Back to Dashboard Change Sender ID Customers Technicians Select a contact Outbo…" at bounding box center [710, 331] width 964 height 600
click at [409, 531] on div "Back to Dashboard Change Sender ID Customers Technicians Select a contact Outbo…" at bounding box center [710, 331] width 964 height 600
click at [658, 535] on div "Back to Dashboard Change Sender ID Customers Technicians Select a contact Outbo…" at bounding box center [710, 331] width 964 height 600
click at [471, 385] on div "Back to Dashboard Change Sender ID Customers Technicians Select a contact Outbo…" at bounding box center [710, 331] width 964 height 600
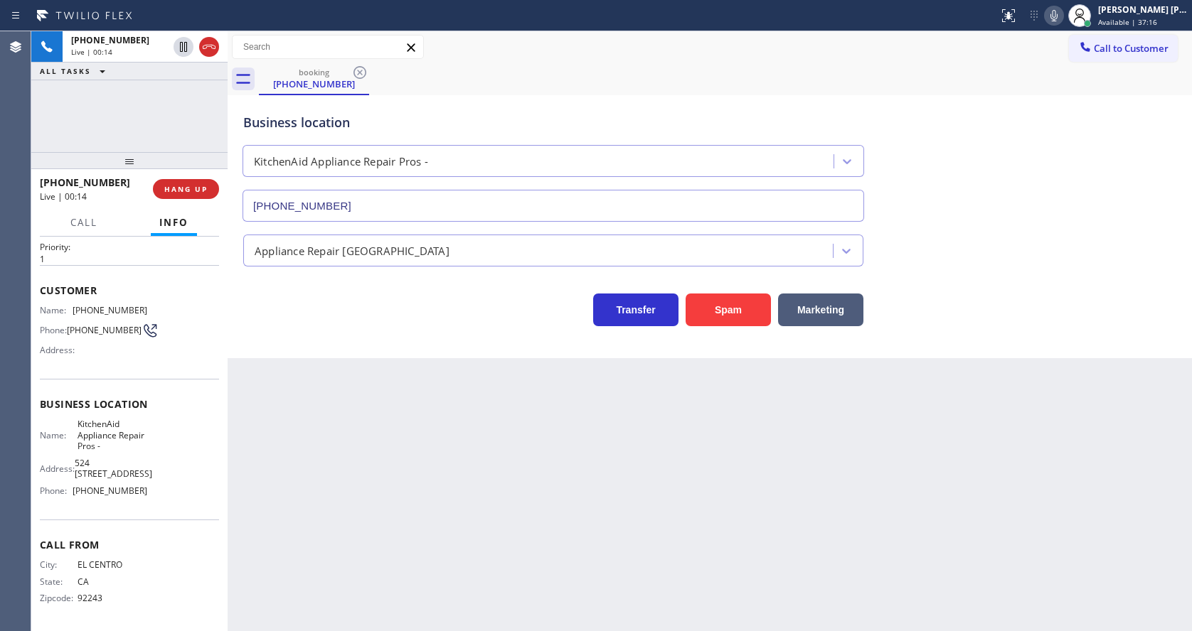
click at [628, 523] on div "Back to Dashboard Change Sender ID Customers Technicians Select a contact Outbo…" at bounding box center [710, 331] width 964 height 600
drag, startPoint x: 356, startPoint y: 364, endPoint x: 316, endPoint y: 307, distance: 69.8
click at [356, 364] on div "Back to Dashboard Change Sender ID Customers Technicians Select a contact Outbo…" at bounding box center [710, 331] width 964 height 600
click at [166, 186] on span "HANG UP" at bounding box center [185, 189] width 43 height 10
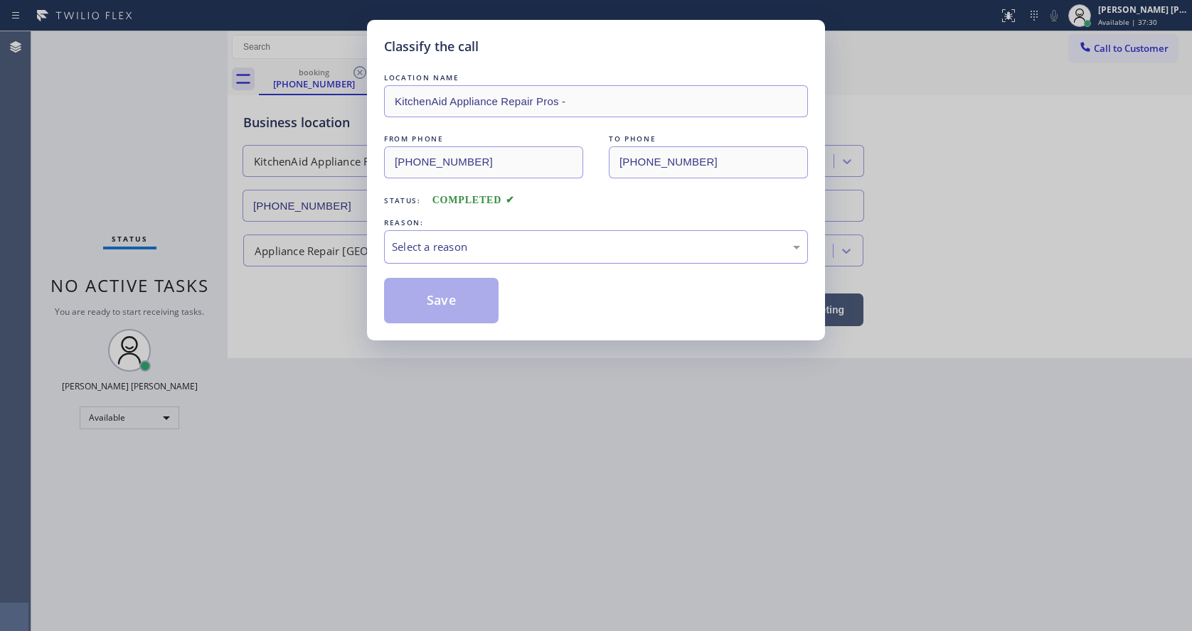
click at [476, 242] on div "Select a reason" at bounding box center [596, 247] width 408 height 16
click at [447, 293] on button "Save" at bounding box center [441, 301] width 114 height 46
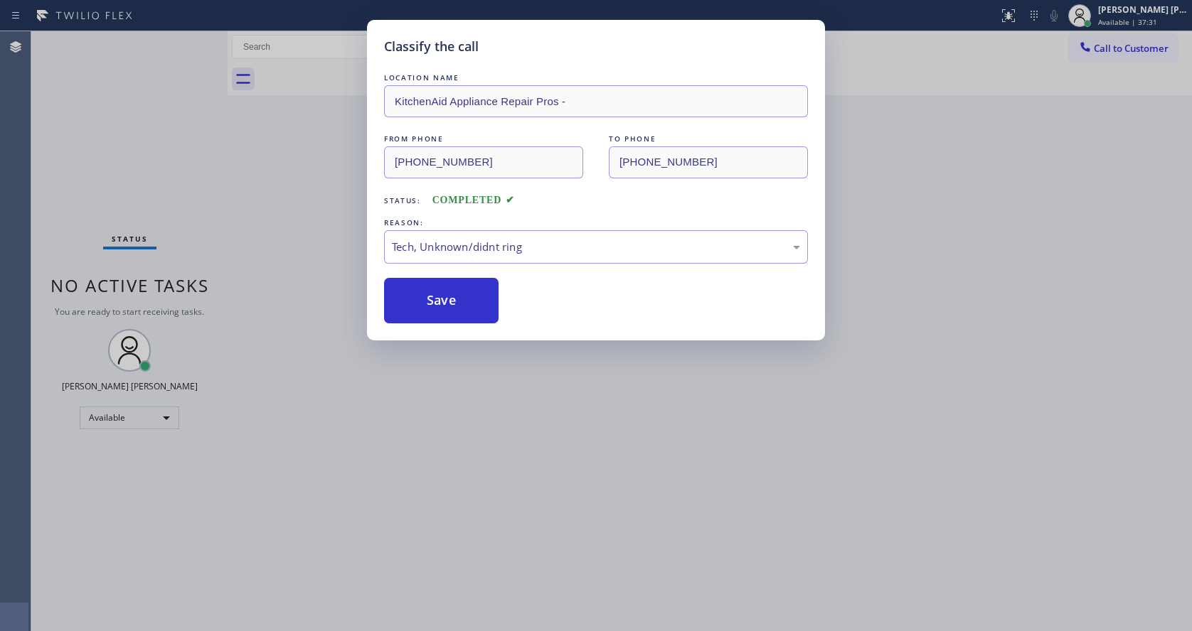
click at [411, 460] on div "Classify the call LOCATION NAME KitchenAid Appliance Repair Pros - FROM PHONE […" at bounding box center [596, 315] width 1192 height 631
click at [456, 623] on div "Classify the call LOCATION NAME Electrical Garage Culver City FROM PHONE [PHONE…" at bounding box center [611, 331] width 1160 height 600
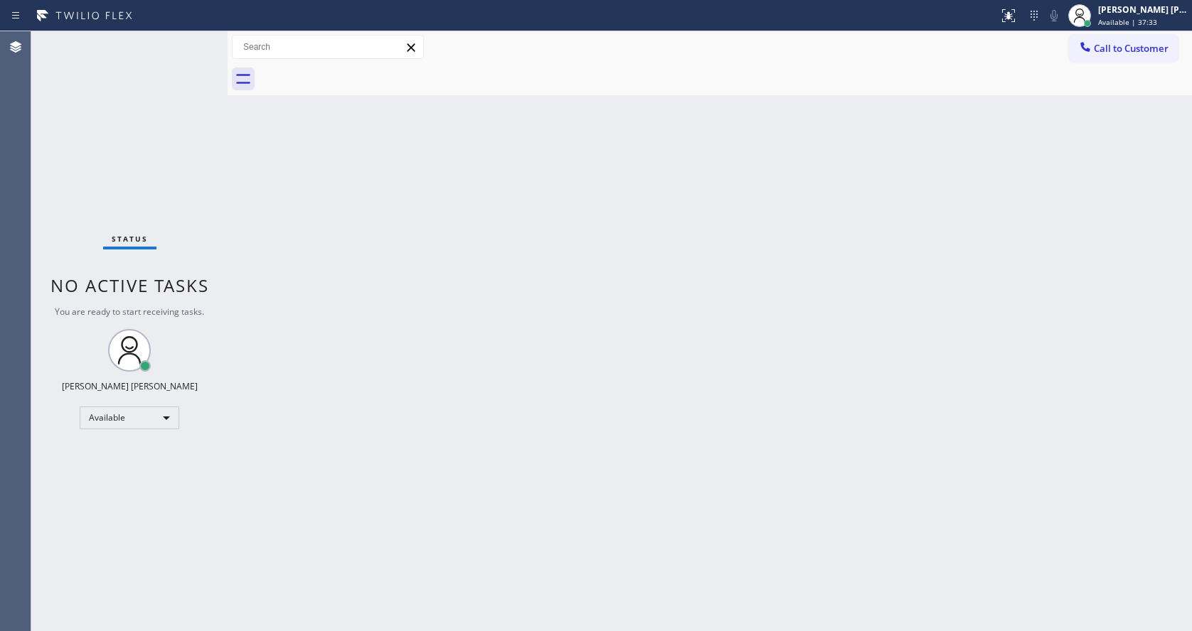
click at [132, 228] on div "Status No active tasks You are ready to start receiving tasks. [PERSON_NAME] [P…" at bounding box center [129, 331] width 196 height 600
drag, startPoint x: 225, startPoint y: 55, endPoint x: 214, endPoint y: 58, distance: 11.7
click at [214, 58] on div "Status No active tasks You are ready to start receiving tasks. [PERSON_NAME] [P…" at bounding box center [611, 331] width 1160 height 600
drag, startPoint x: 177, startPoint y: 35, endPoint x: 203, endPoint y: 49, distance: 29.3
click at [178, 35] on div "Status No active tasks You are ready to start receiving tasks. [PERSON_NAME] [P…" at bounding box center [129, 331] width 196 height 600
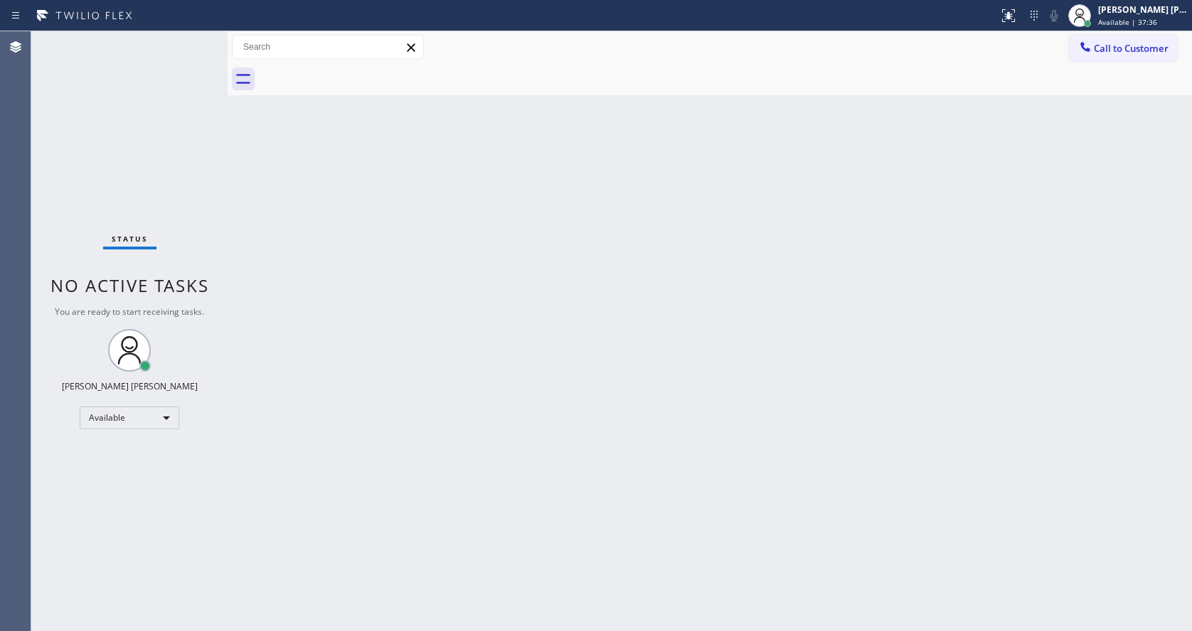
click at [200, 41] on div "Status No active tasks You are ready to start receiving tasks. [PERSON_NAME] [P…" at bounding box center [129, 331] width 196 height 600
click at [198, 41] on div "Status No active tasks You are ready to start receiving tasks. [PERSON_NAME] [P…" at bounding box center [129, 331] width 196 height 600
click at [196, 41] on div "Status No active tasks You are ready to start receiving tasks. [PERSON_NAME] [P…" at bounding box center [129, 331] width 196 height 600
click at [194, 38] on div "Status No active tasks You are ready to start receiving tasks. [PERSON_NAME] [P…" at bounding box center [129, 331] width 196 height 600
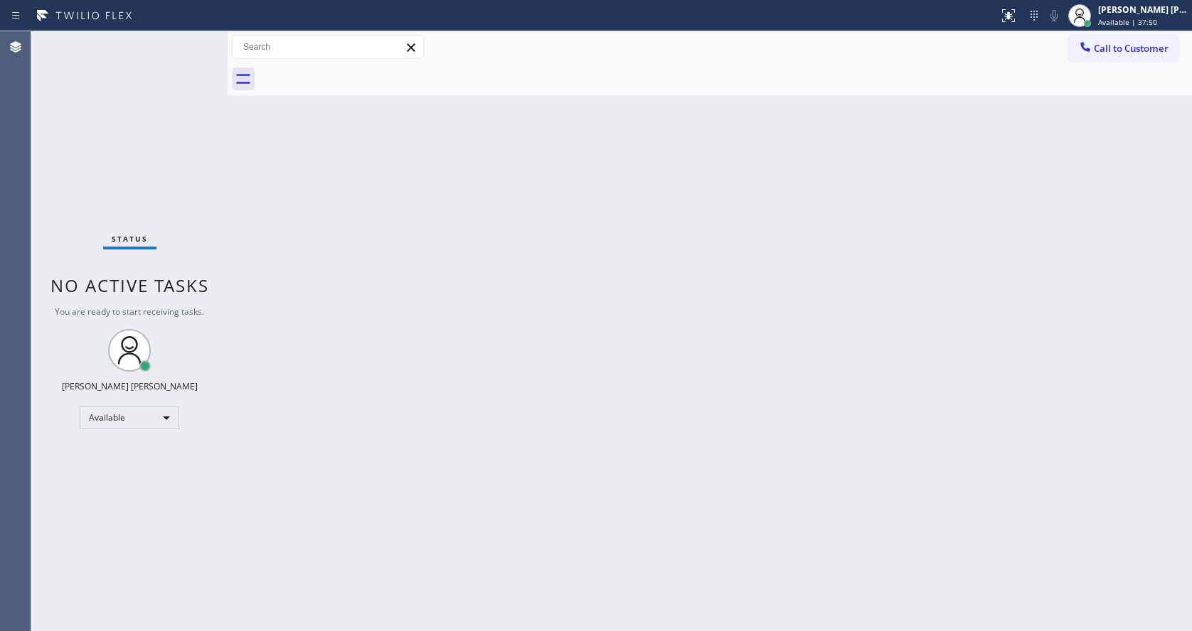
click at [193, 38] on div "Status No active tasks You are ready to start receiving tasks. [PERSON_NAME] [P…" at bounding box center [129, 331] width 196 height 600
click at [518, 492] on div "Back to Dashboard Change Sender ID Customers Technicians Select a contact Outbo…" at bounding box center [710, 331] width 964 height 600
click at [449, 630] on div "Back to Dashboard Change Sender ID Customers Technicians Select a contact Outbo…" at bounding box center [710, 331] width 964 height 600
click at [303, 236] on div "Back to Dashboard Change Sender ID Customers Technicians Select a contact Outbo…" at bounding box center [710, 331] width 964 height 600
click at [193, 39] on div "Status No active tasks You are ready to start receiving tasks. [PERSON_NAME] [P…" at bounding box center [129, 331] width 196 height 600
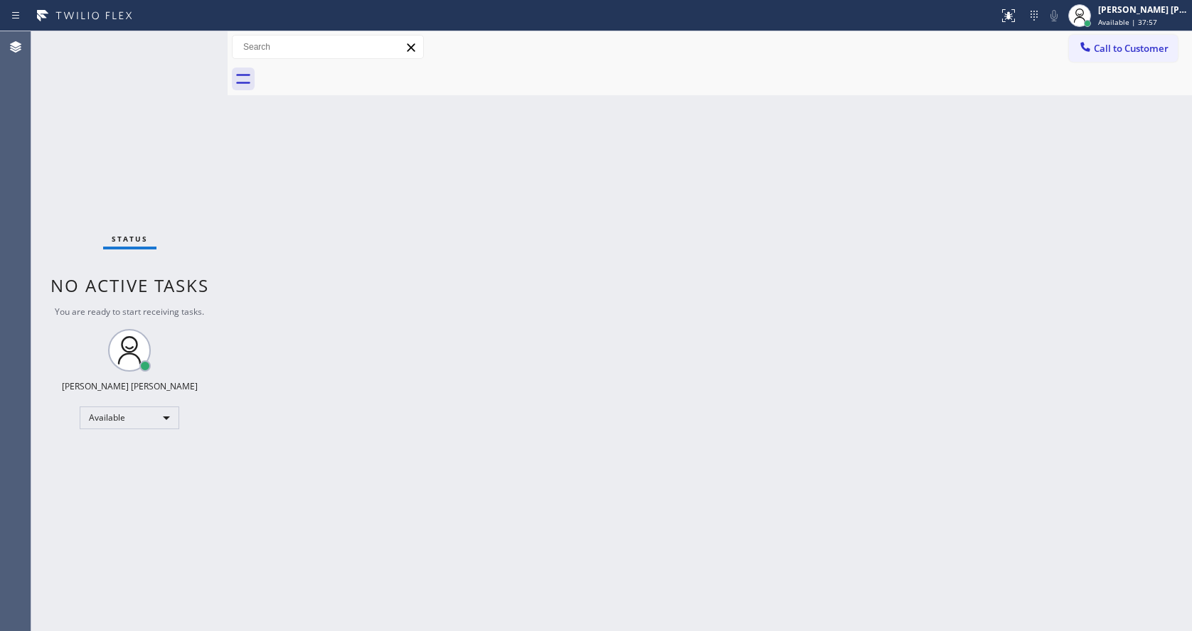
click at [197, 41] on div "Status No active tasks You are ready to start receiving tasks. [PERSON_NAME] [P…" at bounding box center [129, 331] width 196 height 600
click at [193, 39] on div "Status No active tasks You are ready to start receiving tasks. [PERSON_NAME] [P…" at bounding box center [129, 331] width 196 height 600
click at [196, 39] on div "Status No active tasks You are ready to start receiving tasks. [PERSON_NAME] [P…" at bounding box center [129, 331] width 196 height 600
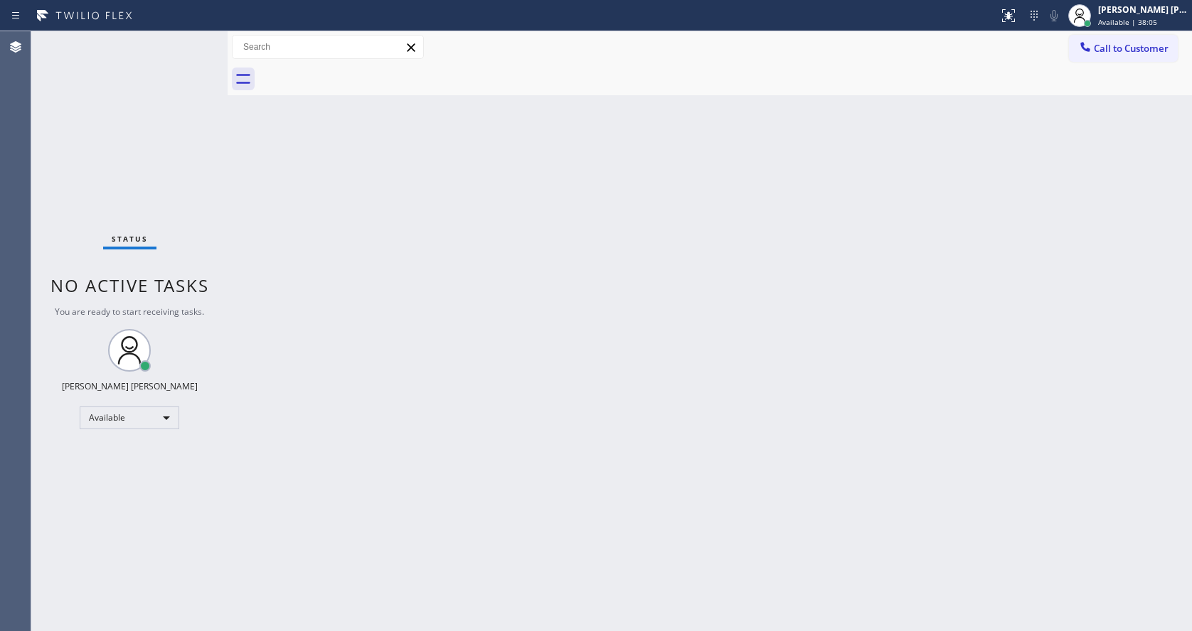
click at [196, 39] on div "Status No active tasks You are ready to start receiving tasks. [PERSON_NAME] [P…" at bounding box center [129, 331] width 196 height 600
click at [454, 416] on div "Back to Dashboard Change Sender ID Customers Technicians Select a contact Outbo…" at bounding box center [710, 331] width 964 height 600
click at [640, 513] on div "Back to Dashboard Change Sender ID Customers Technicians Select a contact Outbo…" at bounding box center [710, 331] width 964 height 600
click at [191, 200] on div "Status No active tasks You are ready to start receiving tasks. [PERSON_NAME] [P…" at bounding box center [129, 331] width 196 height 600
click at [193, 36] on div "Status No active tasks You are ready to start receiving tasks. [PERSON_NAME] [P…" at bounding box center [129, 331] width 196 height 600
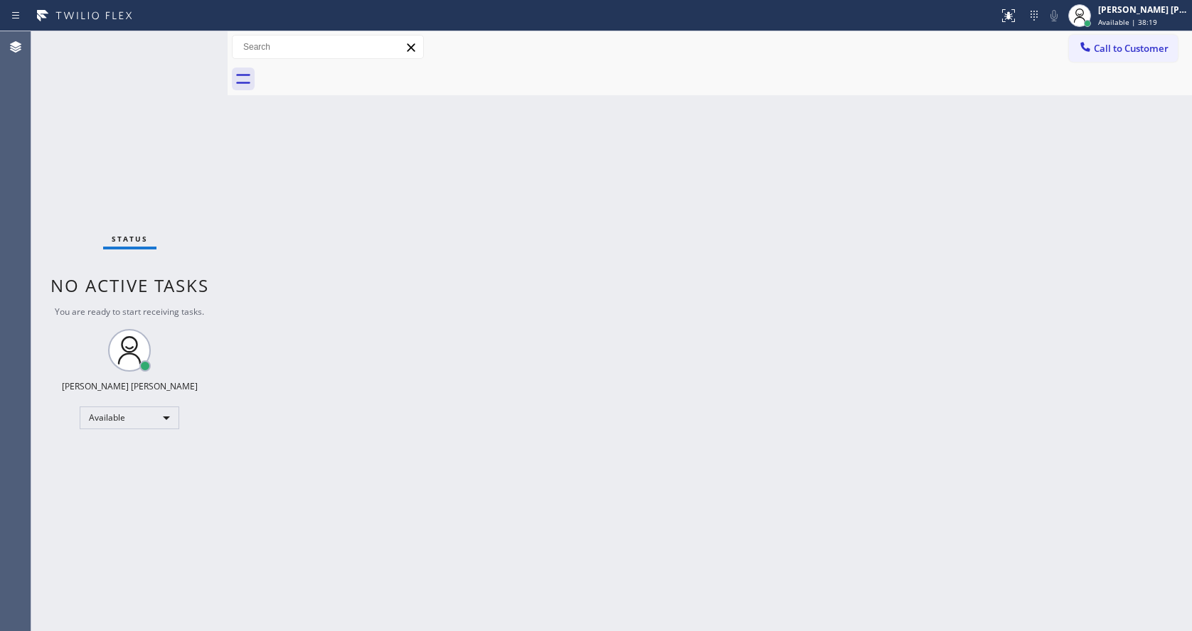
click at [193, 39] on div "Status No active tasks You are ready to start receiving tasks. [PERSON_NAME] [P…" at bounding box center [129, 331] width 196 height 600
click at [190, 41] on div "Status No active tasks You are ready to start receiving tasks. [PERSON_NAME] [P…" at bounding box center [129, 331] width 196 height 600
click at [196, 37] on div "Status No active tasks You are ready to start receiving tasks. [PERSON_NAME] [P…" at bounding box center [129, 331] width 196 height 600
click at [195, 40] on div "Status No active tasks You are ready to start receiving tasks. [PERSON_NAME] [P…" at bounding box center [129, 331] width 196 height 600
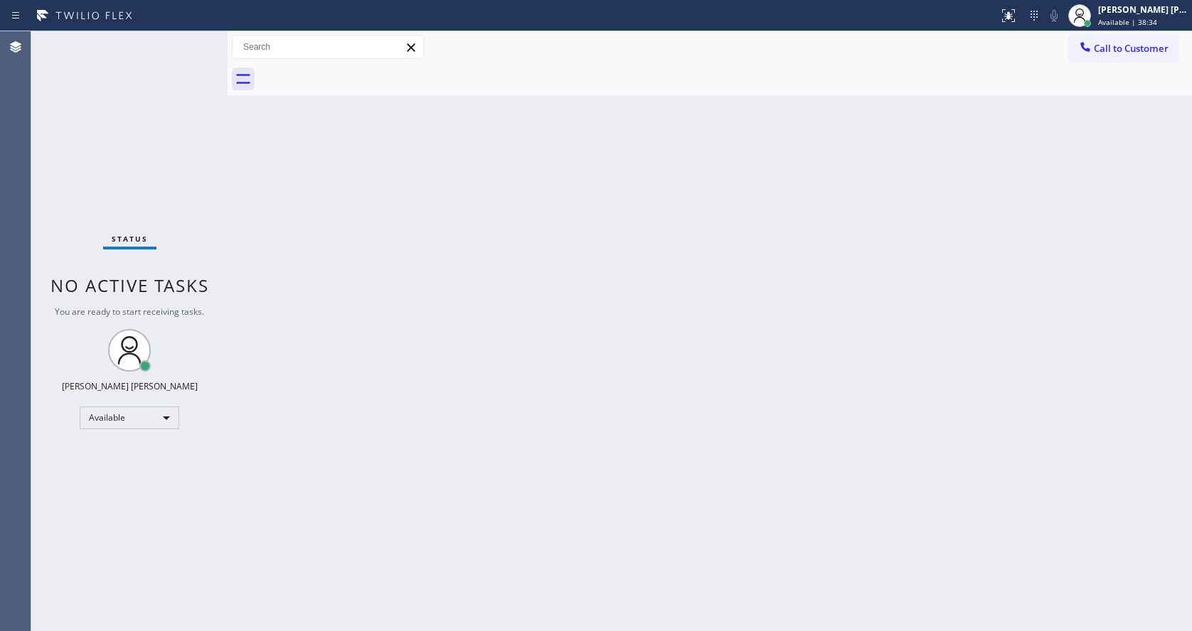
click at [195, 40] on div "Status No active tasks You are ready to start receiving tasks. [PERSON_NAME] [P…" at bounding box center [129, 331] width 196 height 600
click at [416, 314] on div "Back to Dashboard Change Sender ID Customers Technicians Select a contact Outbo…" at bounding box center [710, 331] width 964 height 600
click at [364, 217] on div "Back to Dashboard Change Sender ID Customers Technicians Select a contact Outbo…" at bounding box center [710, 331] width 964 height 600
click at [154, 127] on div "Status No active tasks You are ready to start receiving tasks. [PERSON_NAME] [P…" at bounding box center [129, 331] width 196 height 600
click at [475, 272] on div "Back to Dashboard Change Sender ID Customers Technicians Select a contact Outbo…" at bounding box center [710, 331] width 964 height 600
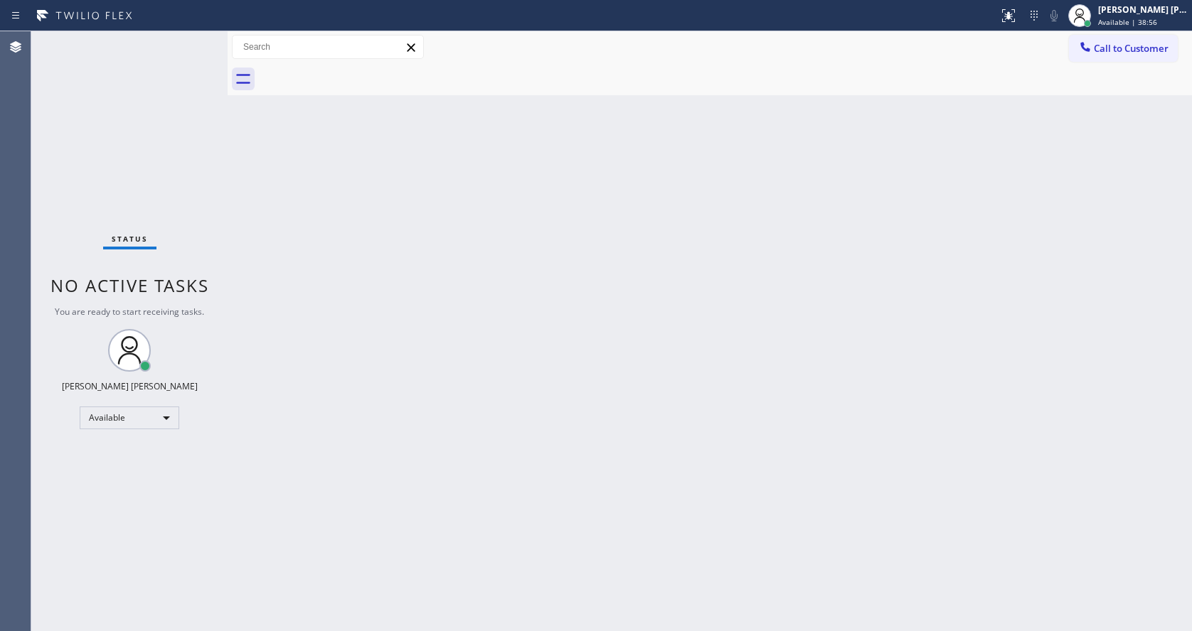
click at [331, 282] on div "Back to Dashboard Change Sender ID Customers Technicians Select a contact Outbo…" at bounding box center [710, 331] width 964 height 600
click at [783, 476] on div "Back to Dashboard Change Sender ID Customers Technicians Select a contact Outbo…" at bounding box center [710, 331] width 964 height 600
drag, startPoint x: 238, startPoint y: 293, endPoint x: 234, endPoint y: 202, distance: 91.1
click at [238, 293] on div "Back to Dashboard Change Sender ID Customers Technicians Select a contact Outbo…" at bounding box center [710, 331] width 964 height 600
drag, startPoint x: 226, startPoint y: 58, endPoint x: 215, endPoint y: 58, distance: 11.4
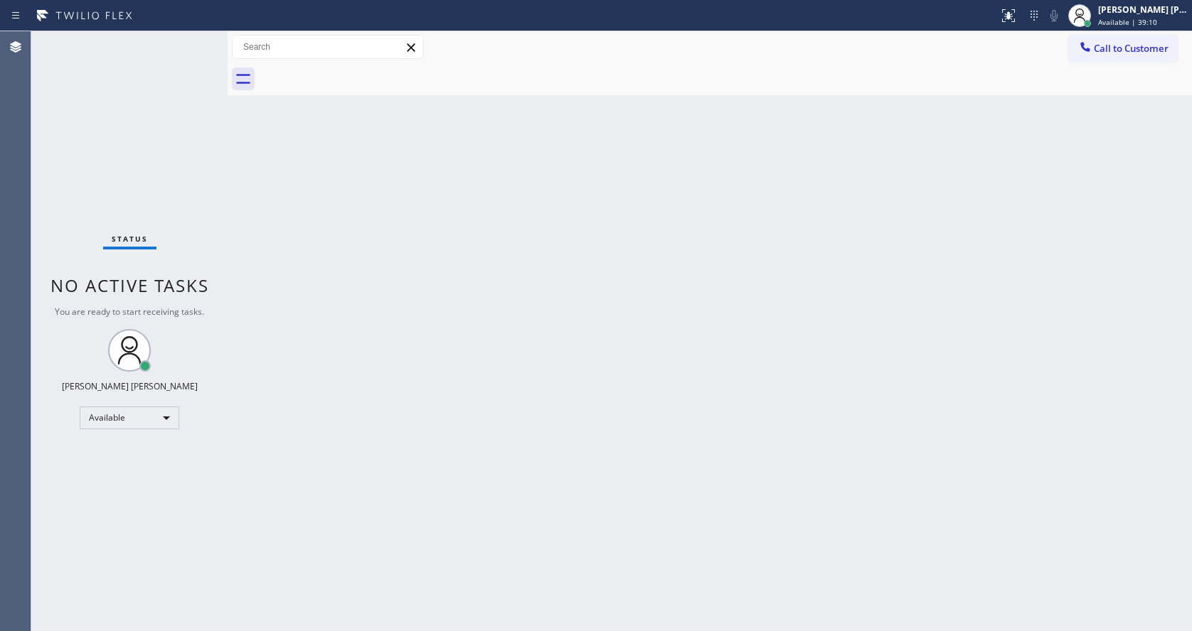
click at [215, 58] on div "Status No active tasks You are ready to start receiving tasks. [PERSON_NAME] [P…" at bounding box center [611, 331] width 1160 height 600
click at [189, 44] on div "Status No active tasks You are ready to start receiving tasks. [PERSON_NAME] [P…" at bounding box center [129, 331] width 196 height 600
click at [196, 37] on div "Status No active tasks You are ready to start receiving tasks. [PERSON_NAME] [P…" at bounding box center [129, 331] width 196 height 600
click at [198, 41] on div "Status No active tasks You are ready to start receiving tasks. [PERSON_NAME] [P…" at bounding box center [129, 331] width 196 height 600
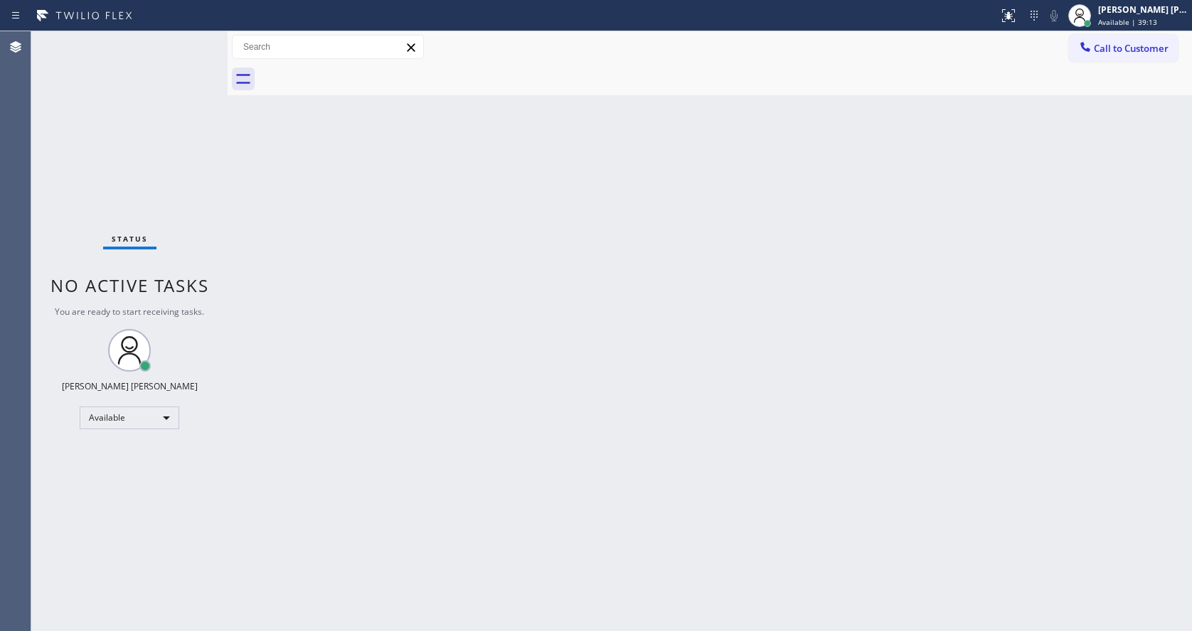
click at [197, 38] on div "Status No active tasks You are ready to start receiving tasks. [PERSON_NAME] [P…" at bounding box center [129, 331] width 196 height 600
click at [195, 38] on div "Status No active tasks You are ready to start receiving tasks. [PERSON_NAME] [P…" at bounding box center [129, 331] width 196 height 600
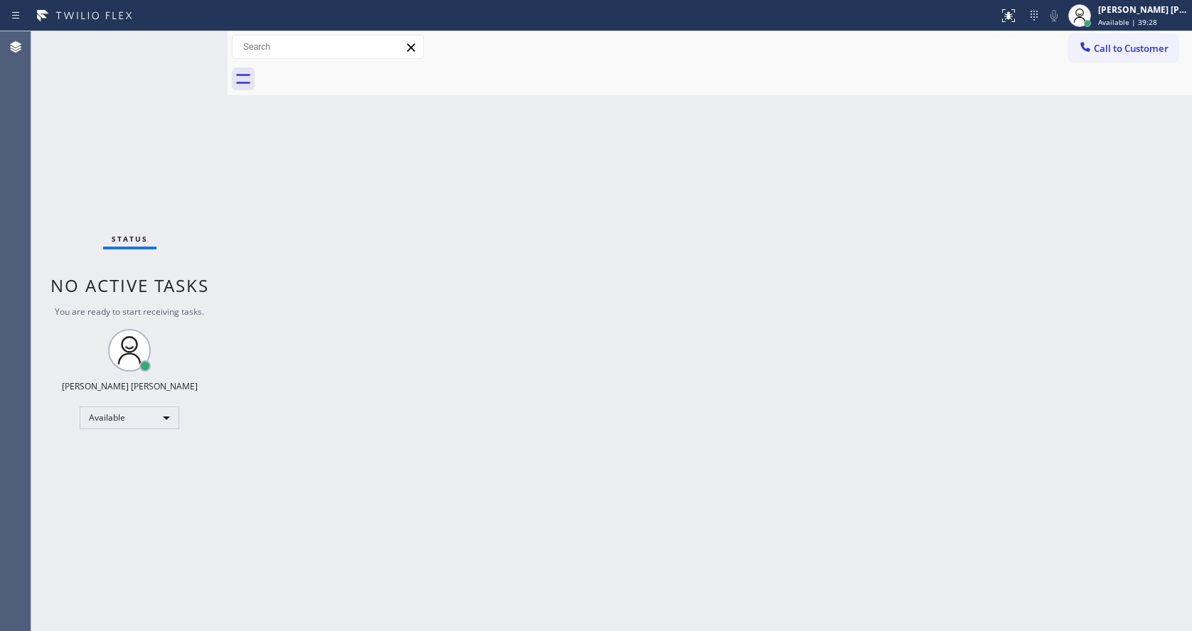
click at [195, 38] on div "Status No active tasks You are ready to start receiving tasks. [PERSON_NAME] [P…" at bounding box center [129, 331] width 196 height 600
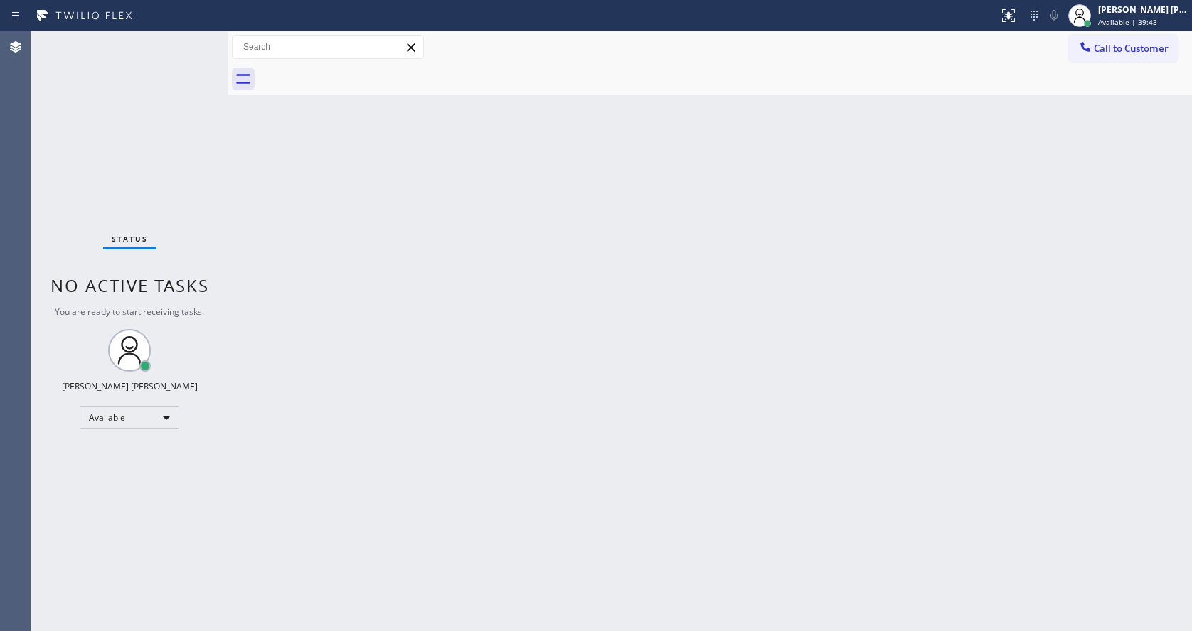
click at [195, 38] on div "Status No active tasks You are ready to start receiving tasks. [PERSON_NAME] [P…" at bounding box center [129, 331] width 196 height 600
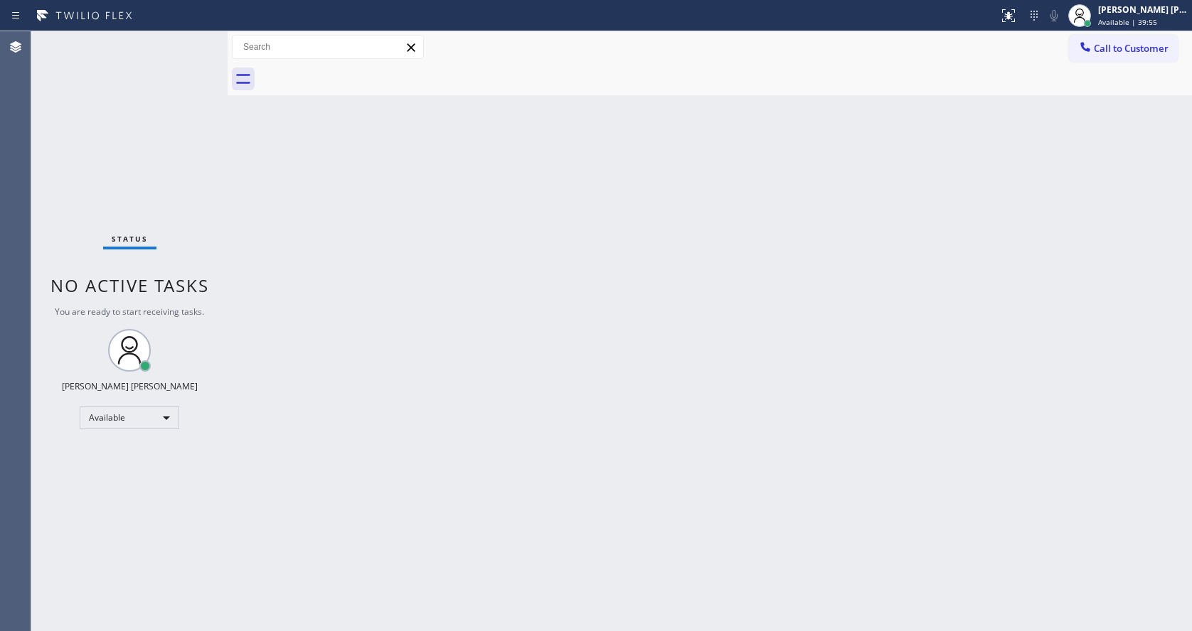
click at [195, 38] on div "Status No active tasks You are ready to start receiving tasks. [PERSON_NAME] [P…" at bounding box center [129, 331] width 196 height 600
click at [736, 521] on div "Back to Dashboard Change Sender ID Customers Technicians Select a contact Outbo…" at bounding box center [710, 331] width 964 height 600
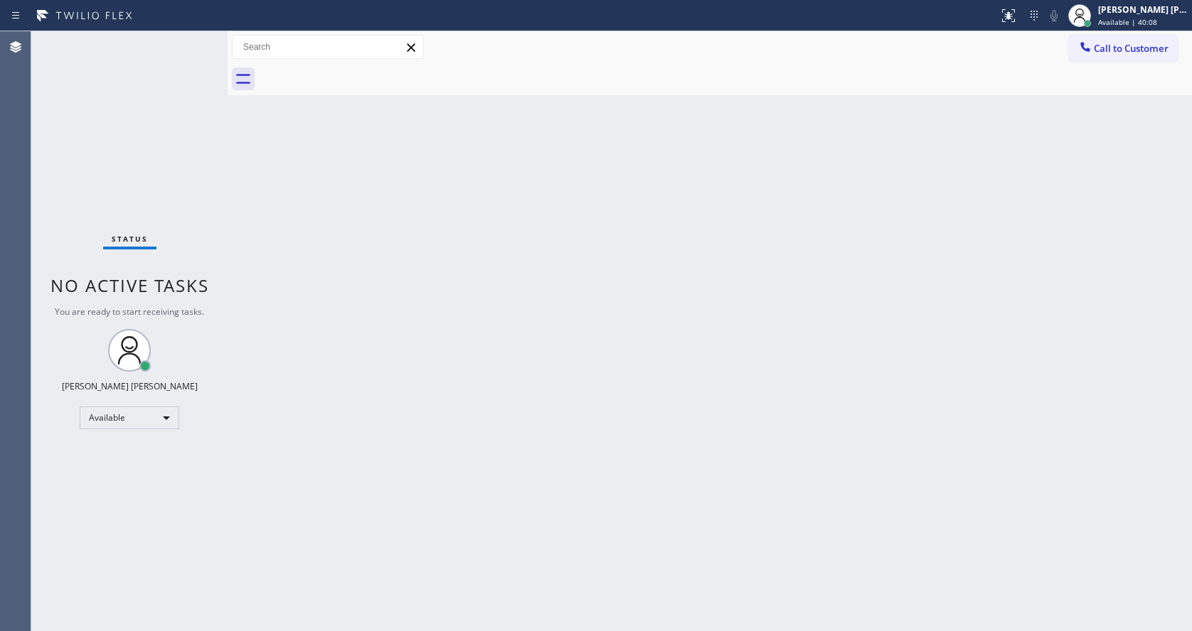
click at [325, 225] on div "Back to Dashboard Change Sender ID Customers Technicians Select a contact Outbo…" at bounding box center [710, 331] width 964 height 600
click at [191, 125] on div "Status No active tasks You are ready to start receiving tasks. [PERSON_NAME] [P…" at bounding box center [129, 331] width 196 height 600
click at [200, 37] on div "Status No active tasks You are ready to start receiving tasks. [PERSON_NAME] [P…" at bounding box center [129, 331] width 196 height 600
click at [195, 38] on div "Status No active tasks You are ready to start receiving tasks. [PERSON_NAME] [P…" at bounding box center [129, 331] width 196 height 600
click at [328, 173] on div "Back to Dashboard Change Sender ID Customers Technicians Select a contact Outbo…" at bounding box center [710, 331] width 964 height 600
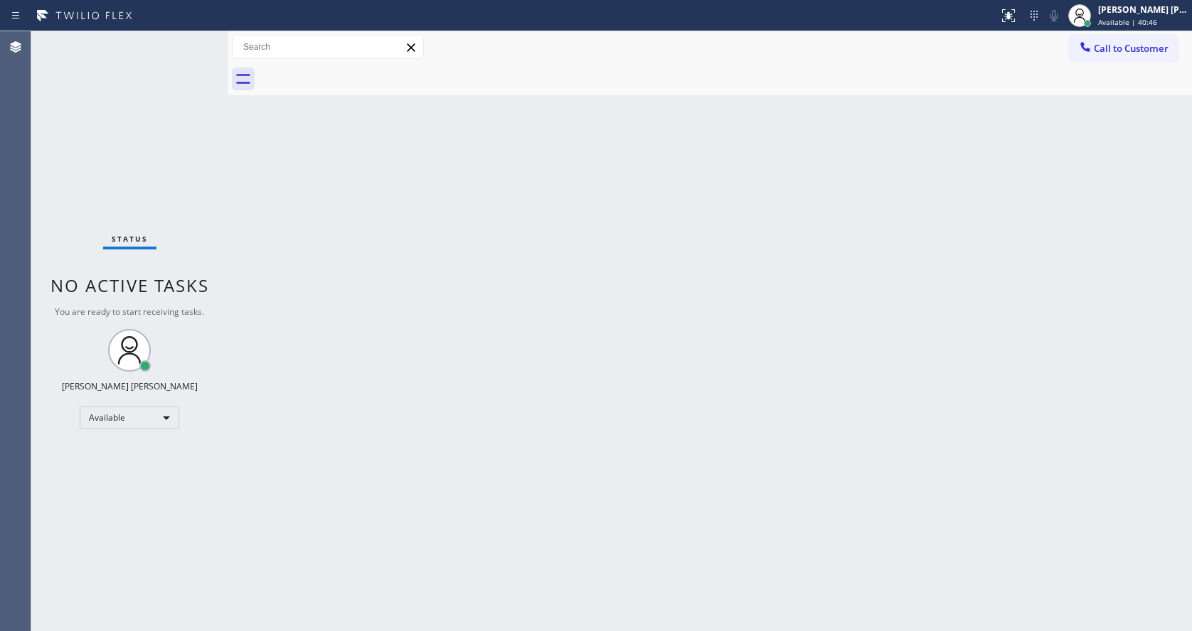
click at [196, 39] on div "Status No active tasks You are ready to start receiving tasks. [PERSON_NAME] [P…" at bounding box center [129, 331] width 196 height 600
click at [195, 40] on div "Status No active tasks You are ready to start receiving tasks. [PERSON_NAME] [P…" at bounding box center [129, 331] width 196 height 600
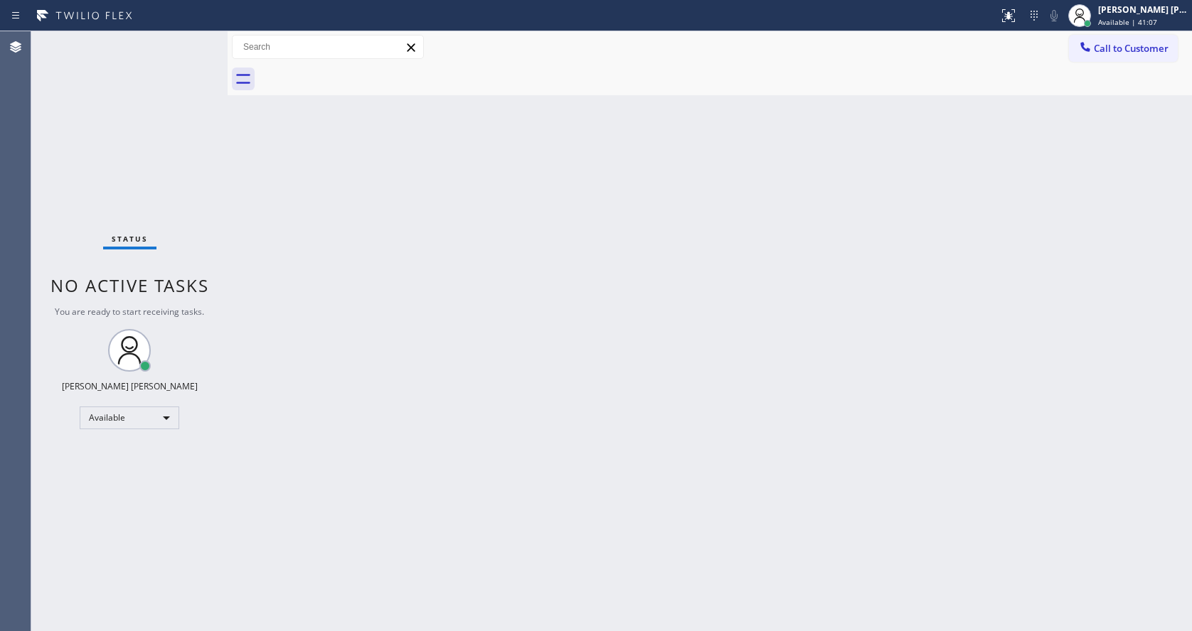
click at [193, 40] on div "Status No active tasks You are ready to start receiving tasks. [PERSON_NAME] [P…" at bounding box center [129, 331] width 196 height 600
click at [186, 216] on div "Status No active tasks You are ready to start receiving tasks. [PERSON_NAME] [P…" at bounding box center [129, 331] width 196 height 600
click at [204, 186] on div "Status No active tasks You are ready to start receiving tasks. [PERSON_NAME] [P…" at bounding box center [129, 331] width 196 height 600
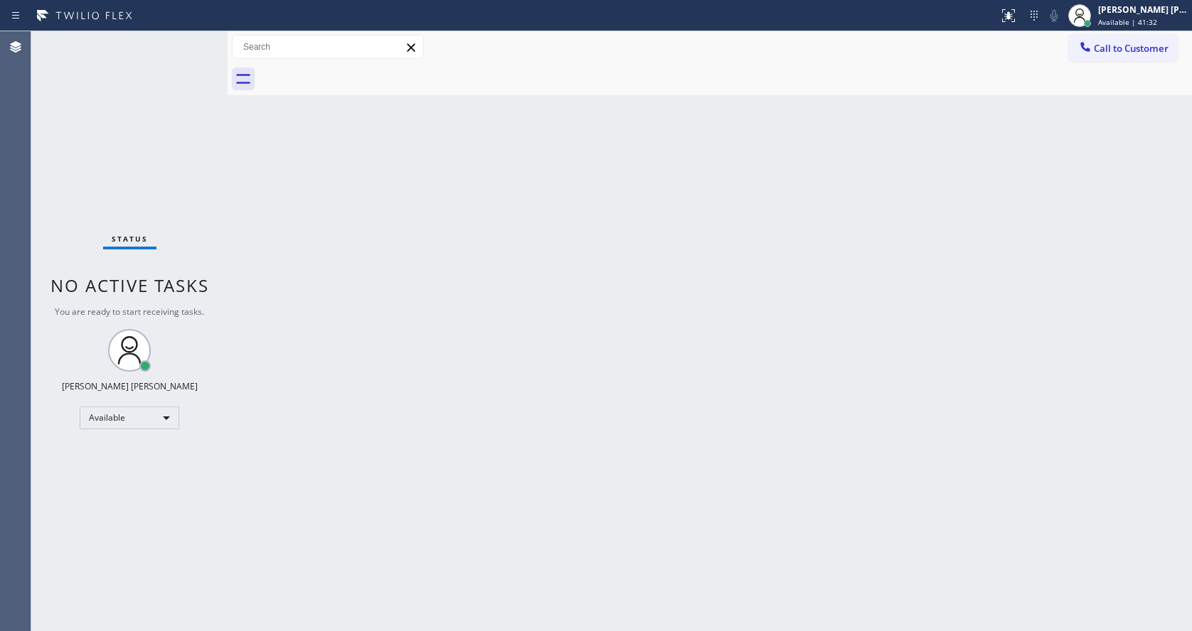
click at [191, 37] on div "Status No active tasks You are ready to start receiving tasks. [PERSON_NAME] [P…" at bounding box center [129, 331] width 196 height 600
click at [193, 38] on div "Status No active tasks You are ready to start receiving tasks. [PERSON_NAME] [P…" at bounding box center [129, 331] width 196 height 600
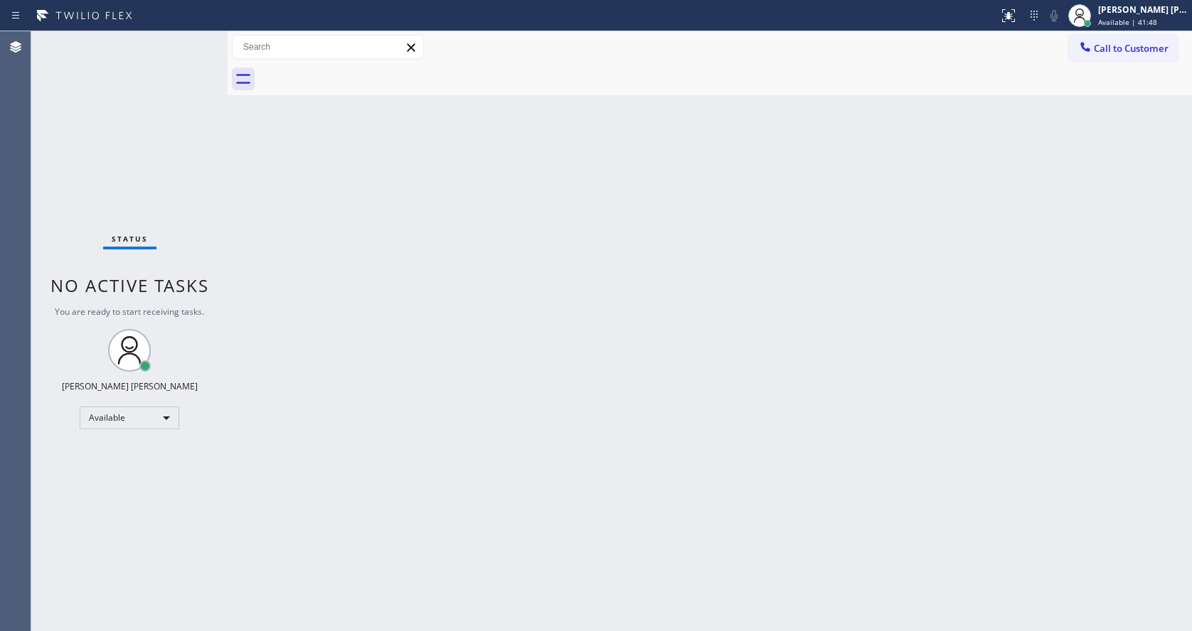
click at [428, 228] on div "Back to Dashboard Change Sender ID Customers Technicians Select a contact Outbo…" at bounding box center [710, 331] width 964 height 600
drag, startPoint x: 244, startPoint y: 250, endPoint x: 245, endPoint y: 201, distance: 49.1
click at [244, 250] on div "Back to Dashboard Change Sender ID Customers Technicians Select a contact Outbo…" at bounding box center [710, 331] width 964 height 600
click at [200, 39] on div "Status No active tasks You are ready to start receiving tasks. [PERSON_NAME] [P…" at bounding box center [129, 331] width 196 height 600
click at [193, 41] on div "Status No active tasks You are ready to start receiving tasks. [PERSON_NAME] [P…" at bounding box center [129, 331] width 196 height 600
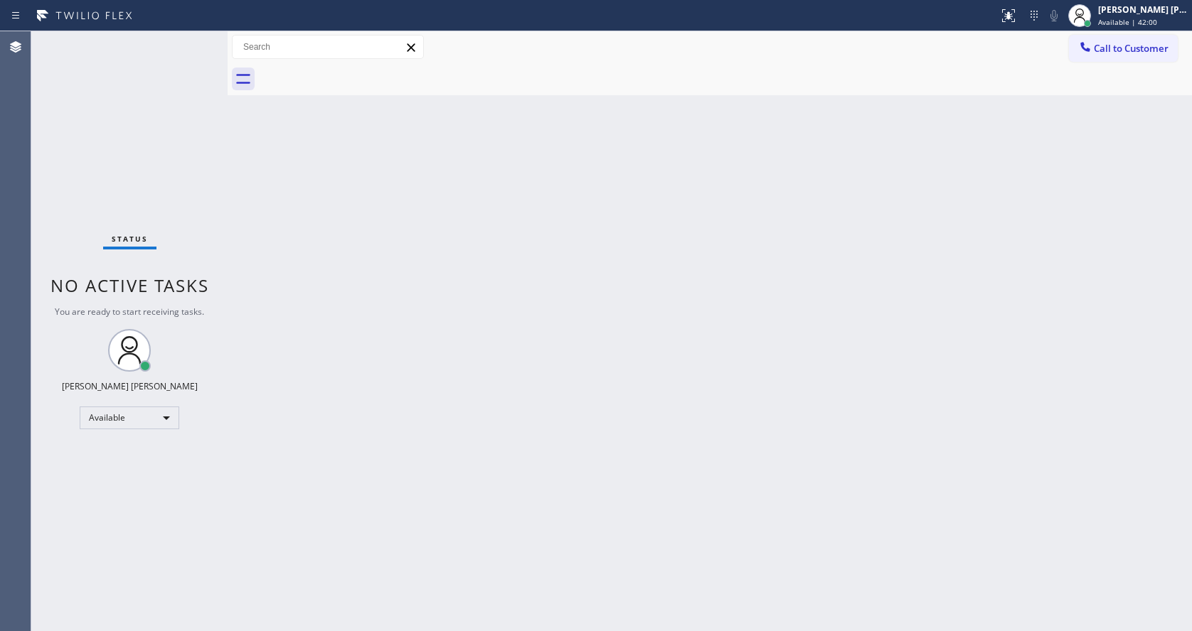
click at [193, 41] on div "Status No active tasks You are ready to start receiving tasks. [PERSON_NAME] [P…" at bounding box center [129, 331] width 196 height 600
click at [178, 225] on div "Status No active tasks You are ready to start receiving tasks. [PERSON_NAME] [P…" at bounding box center [129, 331] width 196 height 600
click at [193, 38] on div "Status No active tasks You are ready to start receiving tasks. [PERSON_NAME] [P…" at bounding box center [129, 331] width 196 height 600
click at [191, 41] on div "Status No active tasks You are ready to start receiving tasks. [PERSON_NAME] [P…" at bounding box center [129, 331] width 196 height 600
click at [733, 291] on div "Back to Dashboard Change Sender ID Customers Technicians Select a contact Outbo…" at bounding box center [710, 331] width 964 height 600
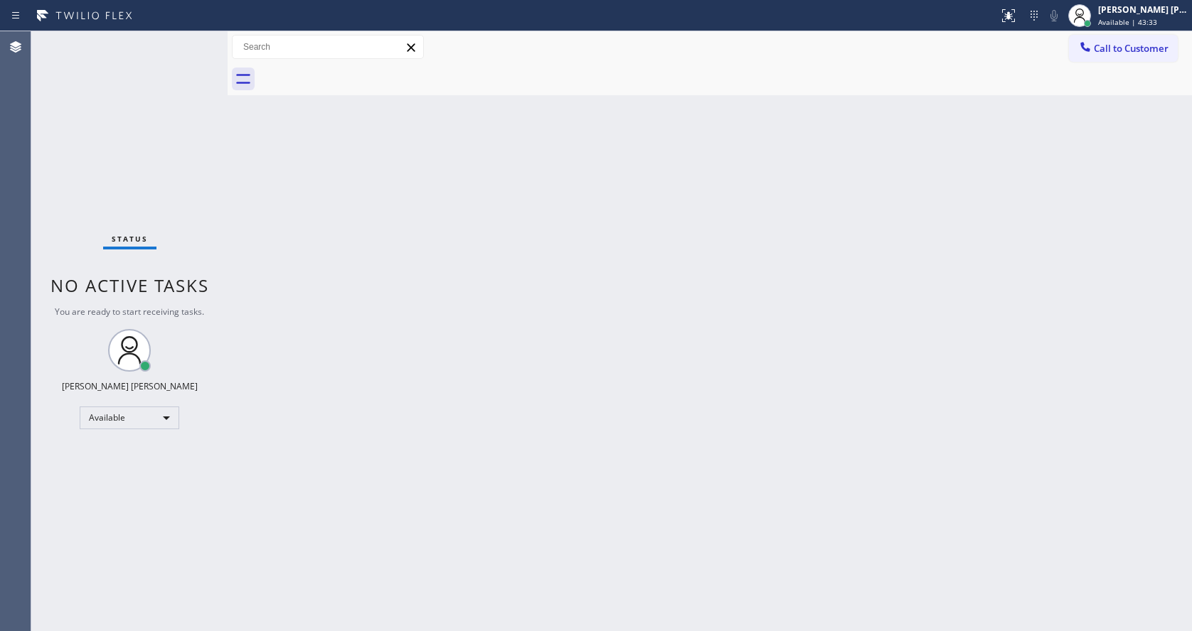
click at [175, 142] on div "Status No active tasks You are ready to start receiving tasks. [PERSON_NAME] [P…" at bounding box center [129, 331] width 196 height 600
click at [241, 192] on div "Back to Dashboard Change Sender ID Customers Technicians Select a contact Outbo…" at bounding box center [710, 331] width 964 height 600
click at [191, 41] on div "Status No active tasks You are ready to start receiving tasks. [PERSON_NAME] [P…" at bounding box center [129, 331] width 196 height 600
click at [193, 40] on div "Status No active tasks You are ready to start receiving tasks. [PERSON_NAME] [P…" at bounding box center [129, 331] width 196 height 600
click at [188, 44] on div "Status No active tasks You are ready to start receiving tasks. [PERSON_NAME] [P…" at bounding box center [129, 331] width 196 height 600
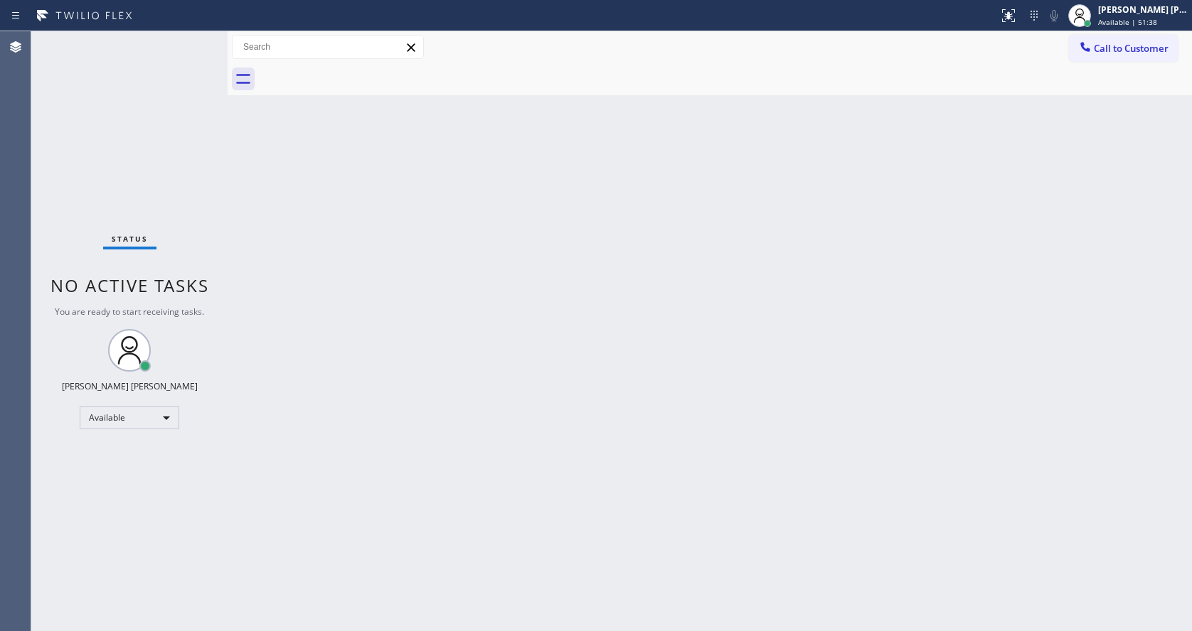
click at [186, 43] on div "Status No active tasks You are ready to start receiving tasks. [PERSON_NAME] [P…" at bounding box center [129, 331] width 196 height 600
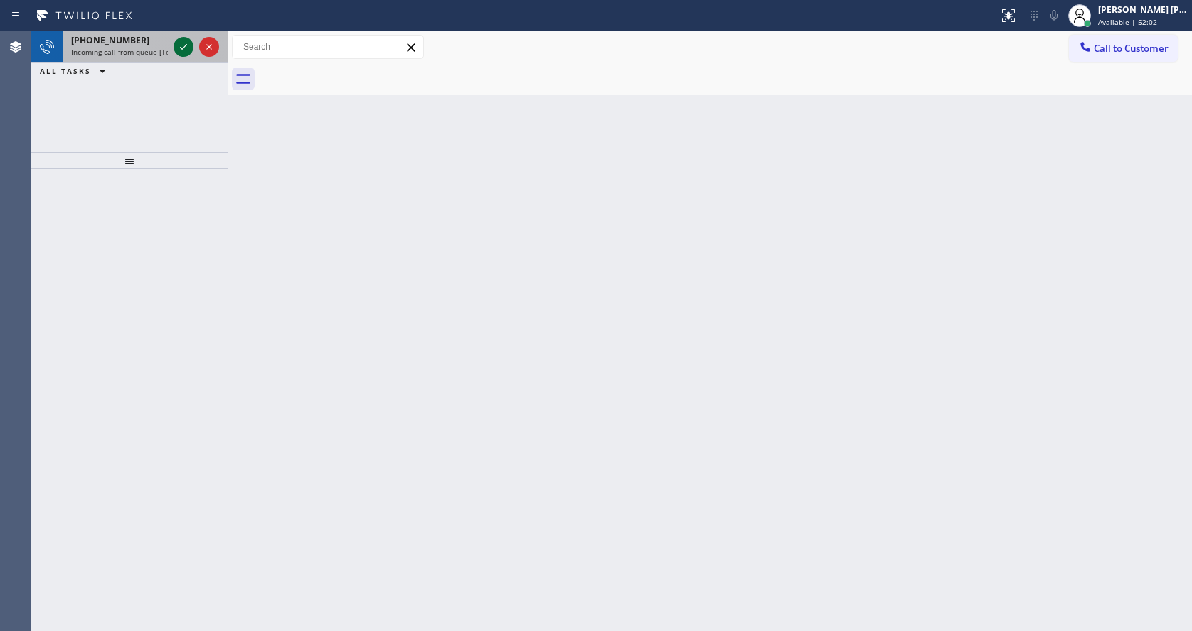
click at [186, 43] on icon at bounding box center [183, 46] width 17 height 17
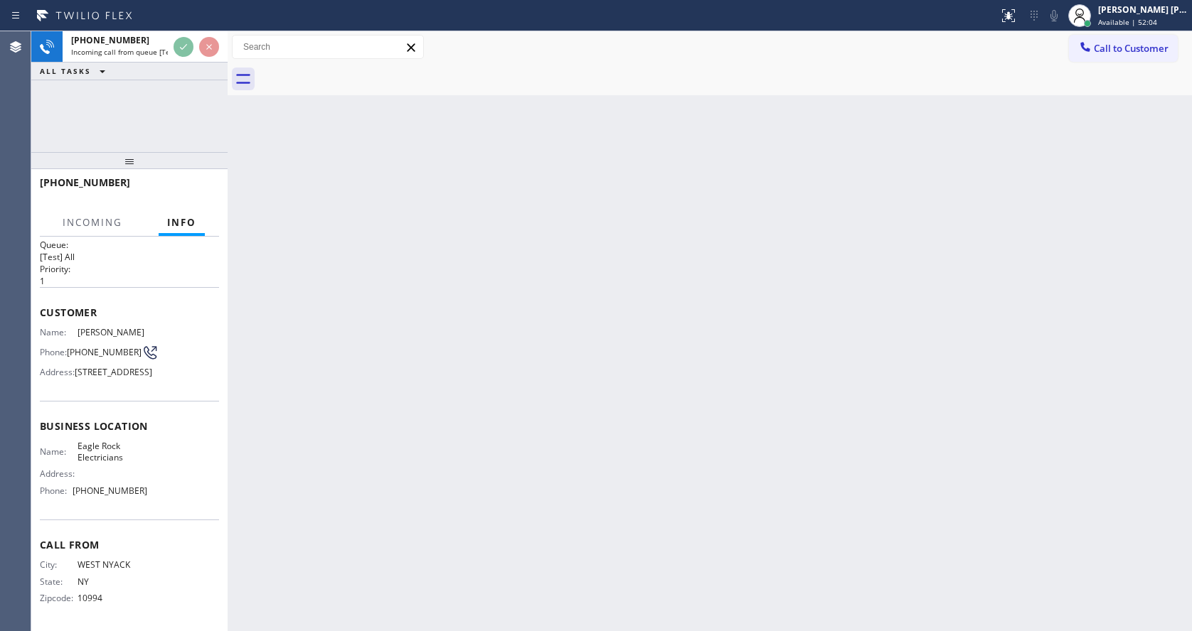
scroll to position [41, 0]
click at [508, 470] on div "Back to Dashboard Change Sender ID Customers Technicians Select a contact Outbo…" at bounding box center [710, 331] width 964 height 600
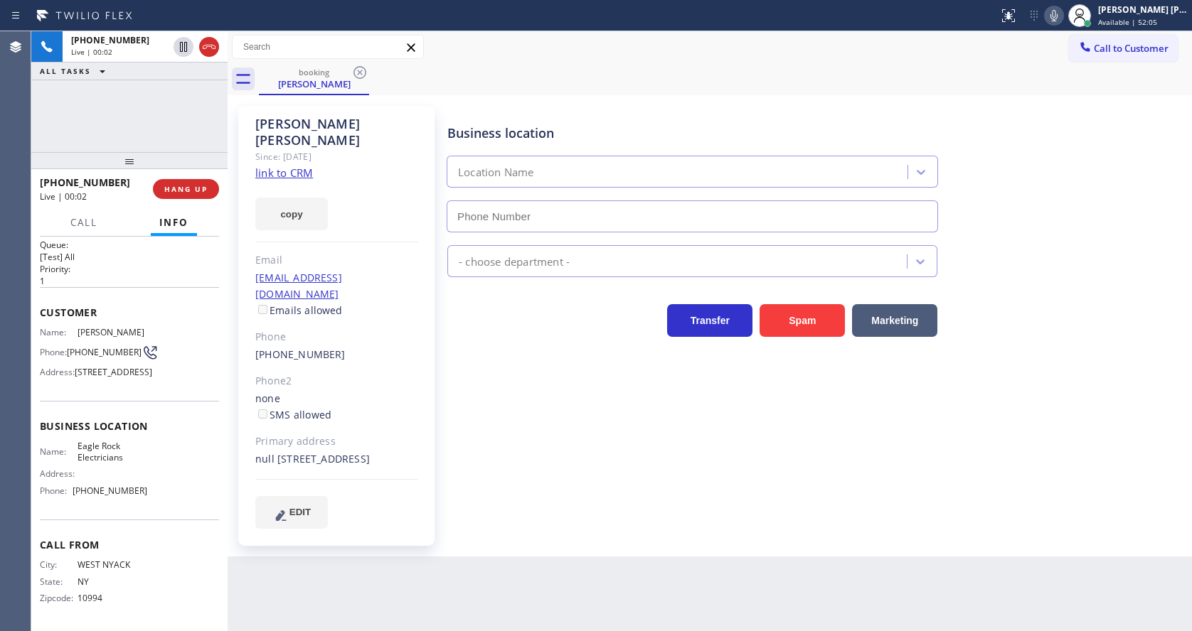
type input "[PHONE_NUMBER]"
click at [565, 472] on div "Business location Eagle Rock Electricians [PHONE_NUMBER] Electricians Transfer …" at bounding box center [816, 316] width 744 height 415
drag, startPoint x: 456, startPoint y: 465, endPoint x: 501, endPoint y: 472, distance: 46.1
click at [456, 465] on div "Business location Eagle Rock Electricians [PHONE_NUMBER] Electricians Transfer …" at bounding box center [816, 316] width 744 height 415
click at [1058, 21] on icon at bounding box center [1053, 15] width 17 height 17
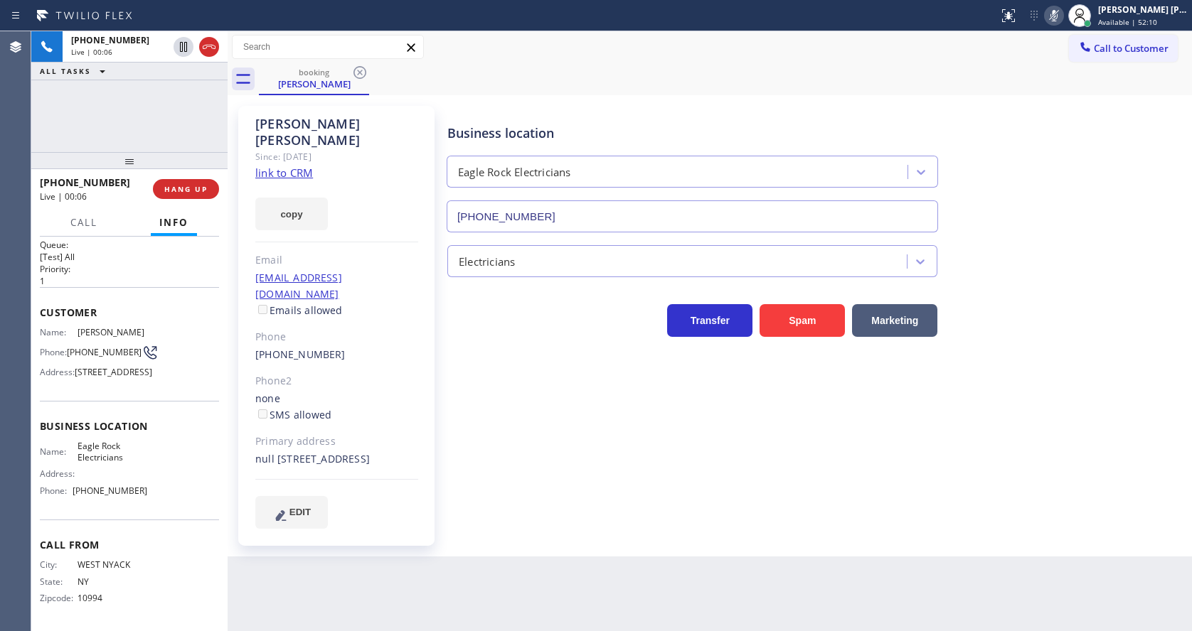
click at [1030, 140] on div "Business location Eagle Rock Electricians [PHONE_NUMBER]" at bounding box center [816, 168] width 744 height 129
click at [309, 164] on div "[PERSON_NAME] Since: [DATE] link to CRM copy Email [EMAIL_ADDRESS][DOMAIN_NAME]…" at bounding box center [336, 326] width 196 height 440
click at [299, 166] on link "link to CRM" at bounding box center [284, 173] width 58 height 14
click at [1057, 18] on icon at bounding box center [1053, 15] width 7 height 11
click at [1070, 343] on div "Business location Eagle Rock Electricians [PHONE_NUMBER] Electricians Transfer …" at bounding box center [816, 316] width 744 height 415
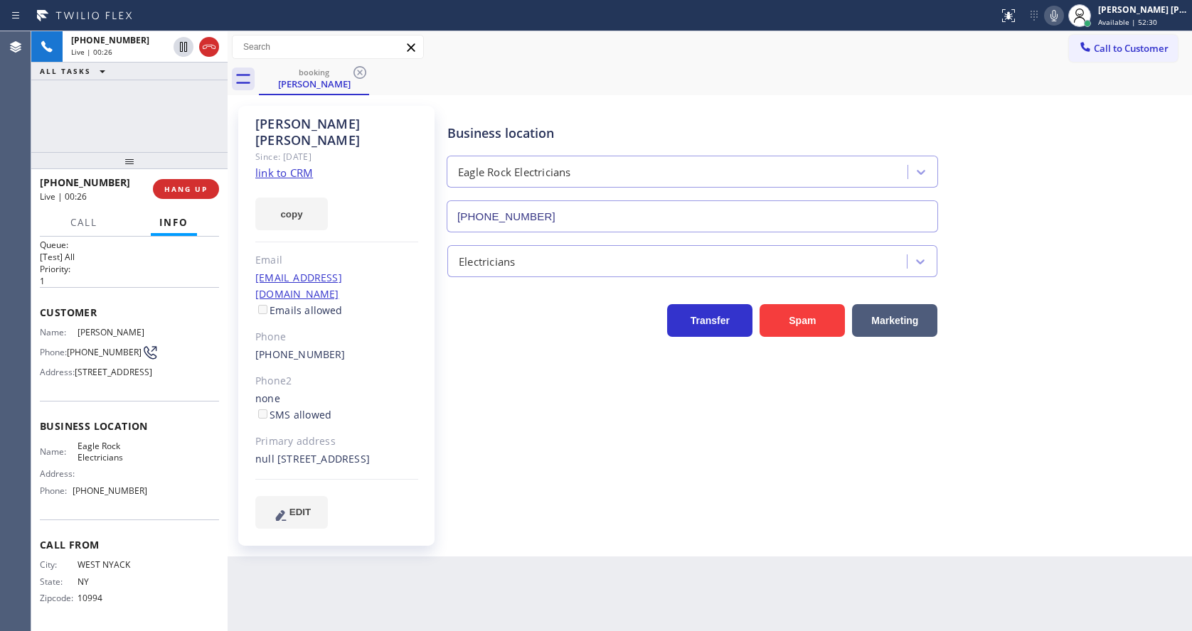
click at [296, 166] on link "link to CRM" at bounding box center [284, 173] width 58 height 14
click at [492, 464] on div "Business location Eagle Rock Electricians [PHONE_NUMBER] Electricians Transfer …" at bounding box center [816, 316] width 744 height 415
click at [161, 327] on div "Name: [PERSON_NAME] Phone: [PHONE_NUMBER] Address: [STREET_ADDRESS]" at bounding box center [129, 355] width 179 height 56
drag, startPoint x: 70, startPoint y: 303, endPoint x: 141, endPoint y: 303, distance: 70.4
click at [141, 327] on div "Name: [PERSON_NAME]" at bounding box center [93, 332] width 107 height 11
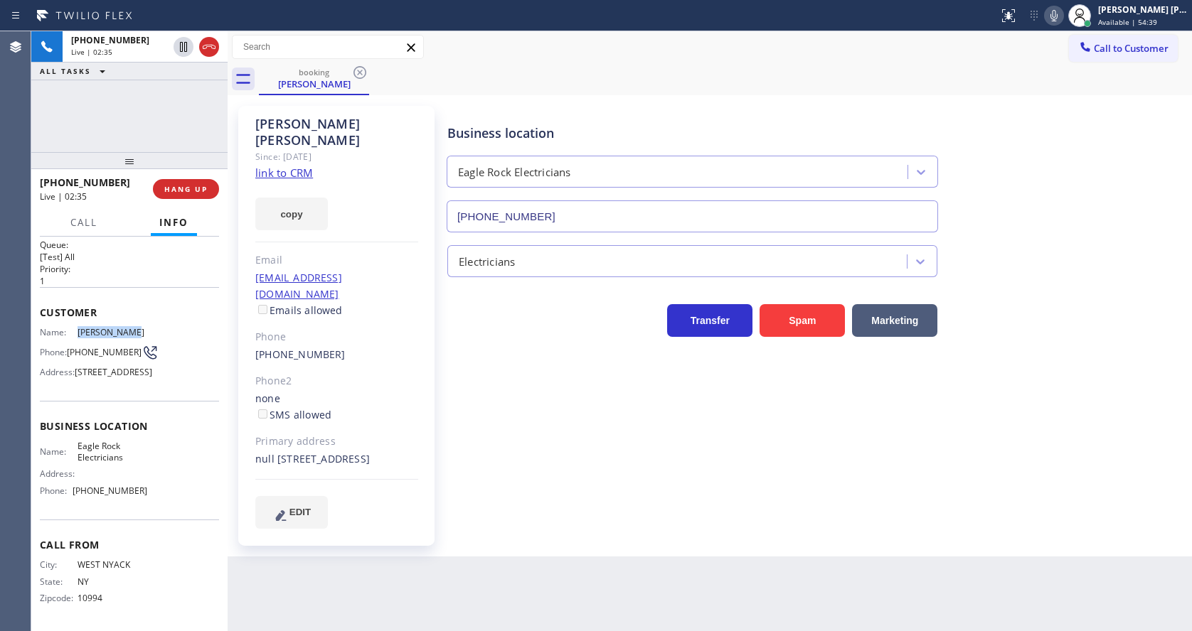
click at [450, 563] on div "Back to Dashboard Change Sender ID Customers Technicians Select a contact Outbo…" at bounding box center [710, 331] width 964 height 600
click at [547, 504] on div "Business location Eagle Rock Electricians [PHONE_NUMBER] Electricians Transfer …" at bounding box center [816, 316] width 744 height 415
drag, startPoint x: 246, startPoint y: 261, endPoint x: 383, endPoint y: 261, distance: 137.2
click at [383, 261] on div "[PERSON_NAME] Since: [DATE] link to CRM copy Email [EMAIL_ADDRESS][DOMAIN_NAME]…" at bounding box center [336, 326] width 196 height 440
click at [475, 455] on div "Business location Eagle Rock Electricians [PHONE_NUMBER] Electricians Transfer …" at bounding box center [816, 316] width 744 height 415
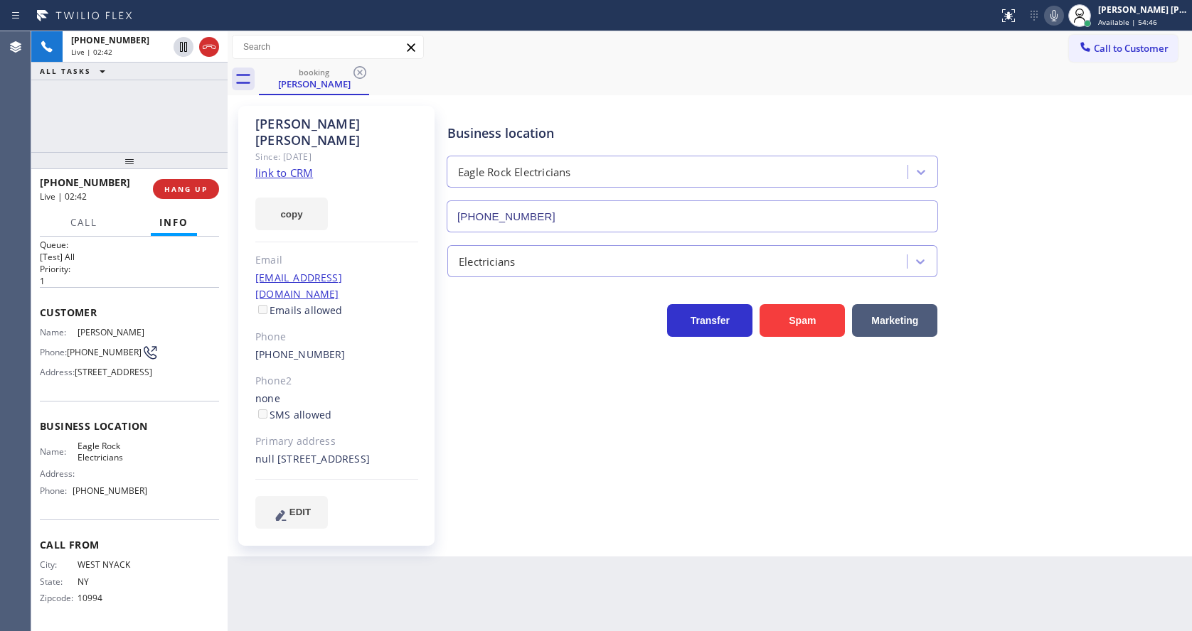
click at [170, 442] on div "Name: Eagle Rock Electricians Address: Phone: [PHONE_NUMBER]" at bounding box center [129, 471] width 179 height 61
drag, startPoint x: 68, startPoint y: 321, endPoint x: 100, endPoint y: 333, distance: 34.2
click at [100, 344] on div "Phone: [PHONE_NUMBER]" at bounding box center [93, 352] width 107 height 17
click at [317, 574] on div "Back to Dashboard Change Sender ID Customers Technicians Select a contact Outbo…" at bounding box center [710, 331] width 964 height 600
click at [125, 494] on span "[PHONE_NUMBER]" at bounding box center [110, 491] width 75 height 11
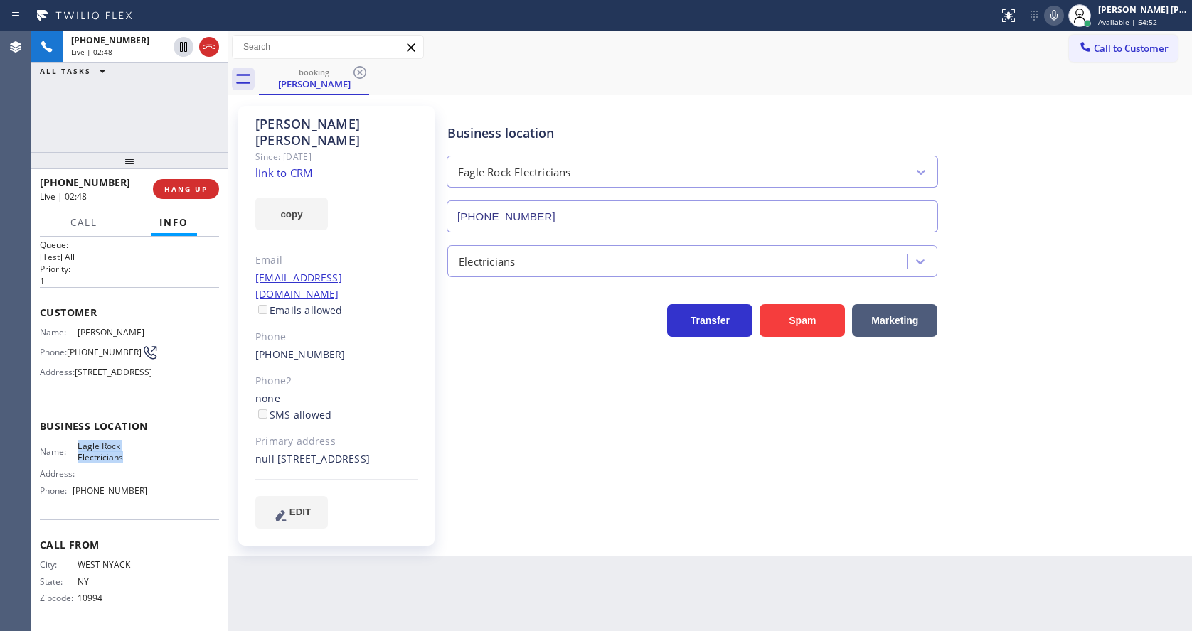
drag, startPoint x: 73, startPoint y: 442, endPoint x: 126, endPoint y: 456, distance: 54.5
click at [126, 456] on div "Name: Eagle Rock Electricians" at bounding box center [93, 452] width 107 height 22
click at [146, 536] on div "Call From City: [GEOGRAPHIC_DATA]: [US_STATE] Zipcode: 10994" at bounding box center [129, 573] width 179 height 107
drag, startPoint x: 72, startPoint y: 488, endPoint x: 139, endPoint y: 487, distance: 66.8
click at [139, 487] on div "Phone: [PHONE_NUMBER]" at bounding box center [93, 491] width 107 height 11
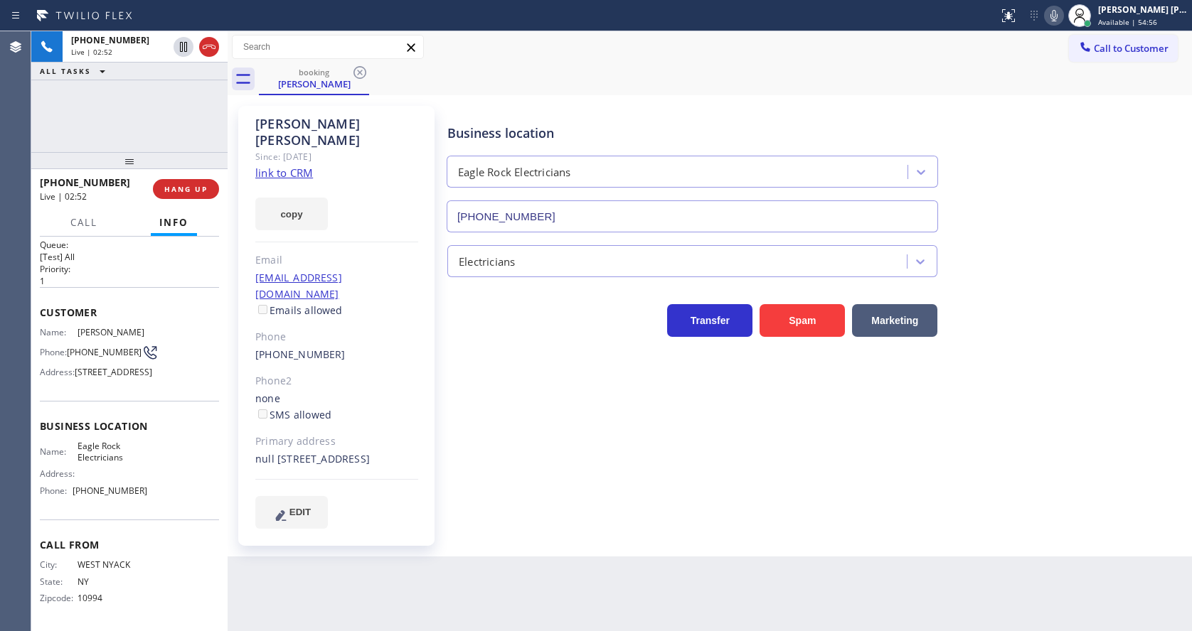
click at [380, 609] on div "Back to Dashboard Change Sender ID Customers Technicians Select a contact Outbo…" at bounding box center [710, 331] width 964 height 600
click at [615, 488] on div "Business location Eagle Rock Electricians [PHONE_NUMBER] Electricians Transfer …" at bounding box center [816, 316] width 744 height 415
click at [1056, 19] on icon at bounding box center [1053, 15] width 17 height 17
click at [181, 42] on icon at bounding box center [183, 47] width 7 height 10
click at [445, 354] on div "Business location Eagle Rock Electricians [PHONE_NUMBER] Electricians Transfer …" at bounding box center [816, 316] width 744 height 415
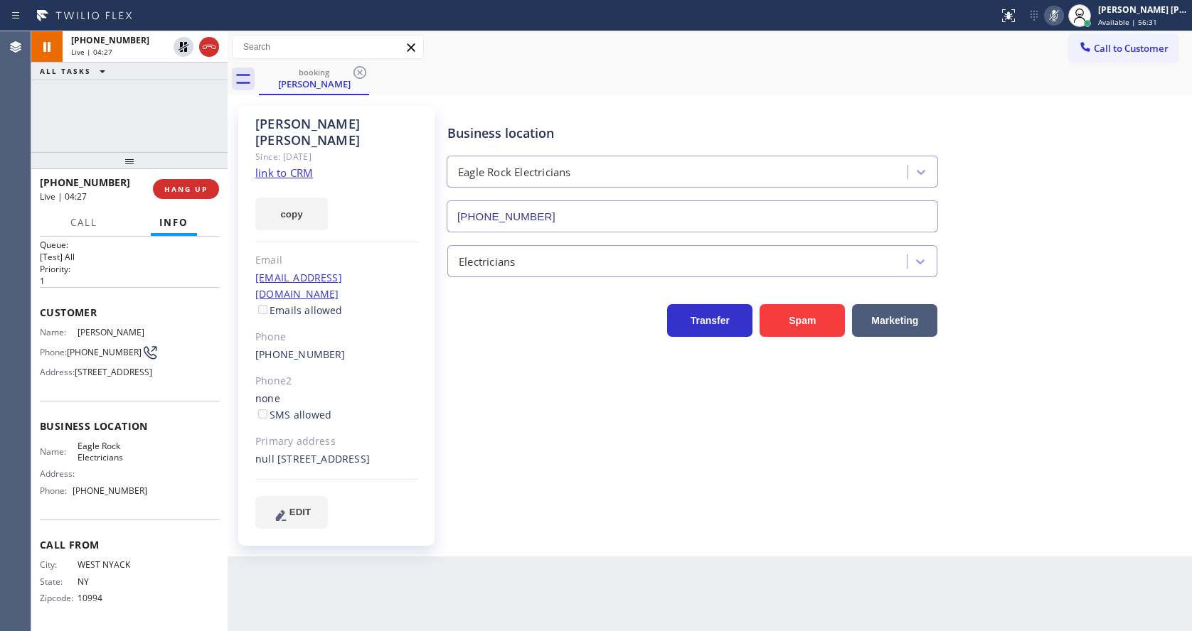
click at [436, 530] on div "[PERSON_NAME] Since: [DATE] link to CRM copy Email [EMAIL_ADDRESS][DOMAIN_NAME]…" at bounding box center [337, 326] width 213 height 454
click at [585, 510] on div "Business location Eagle Rock Electricians [PHONE_NUMBER] Electricians Transfer …" at bounding box center [816, 331] width 744 height 444
click at [673, 563] on div "Back to Dashboard Change Sender ID Customers Technicians Select a contact Outbo…" at bounding box center [710, 331] width 964 height 600
click at [523, 463] on div "Business location Eagle Rock Electricians [PHONE_NUMBER] Electricians Transfer …" at bounding box center [816, 316] width 744 height 415
click at [356, 631] on html "Status report No issues detected If you experience an issue, please download th…" at bounding box center [596, 315] width 1192 height 631
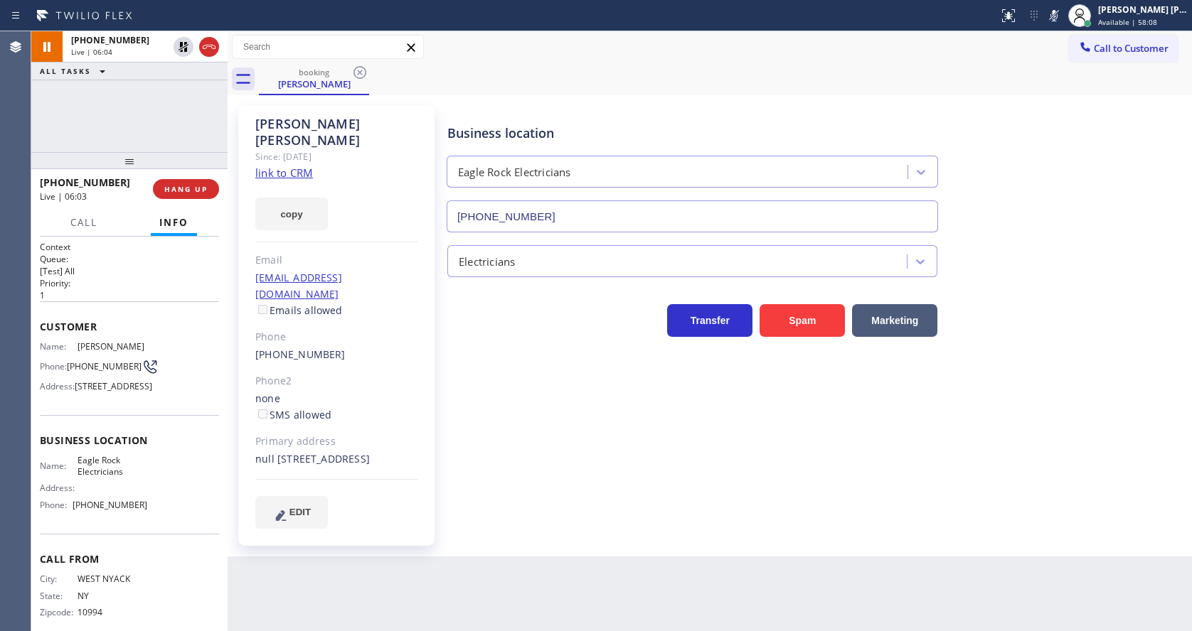
scroll to position [41, 0]
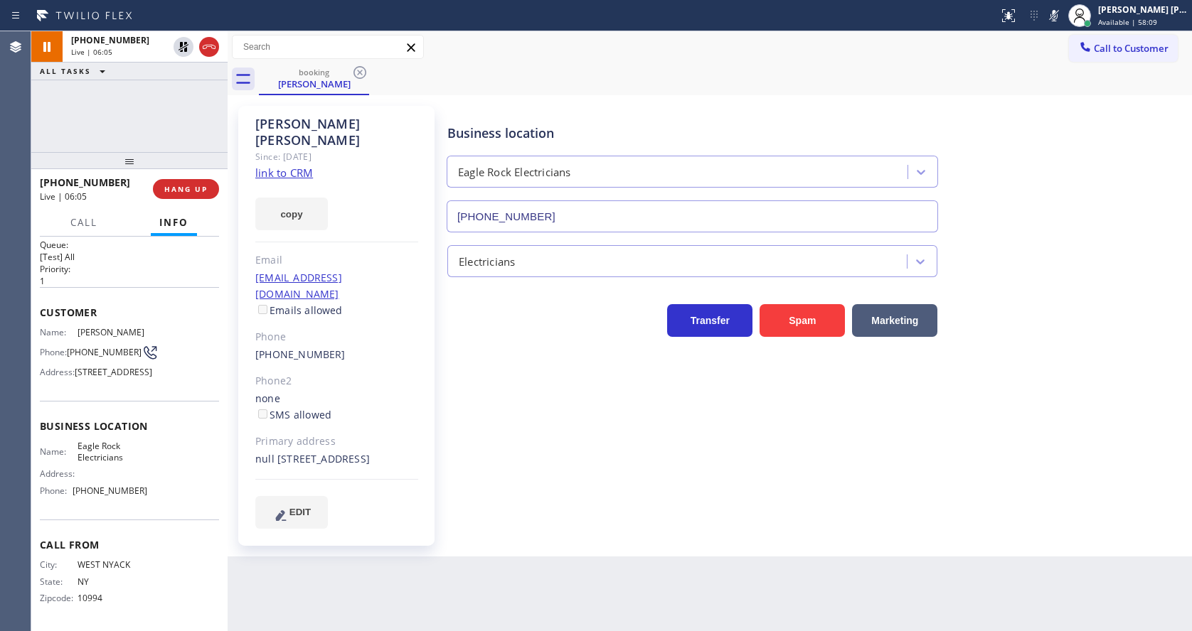
drag, startPoint x: 499, startPoint y: 447, endPoint x: 472, endPoint y: 383, distance: 69.5
click at [499, 447] on div "Business location Eagle Rock Electricians [PHONE_NUMBER] Electricians Transfer …" at bounding box center [816, 316] width 744 height 415
click at [182, 46] on icon at bounding box center [183, 47] width 10 height 10
click at [1061, 18] on icon at bounding box center [1053, 15] width 17 height 17
click at [1064, 65] on div "booking Jake Maguire" at bounding box center [725, 79] width 933 height 32
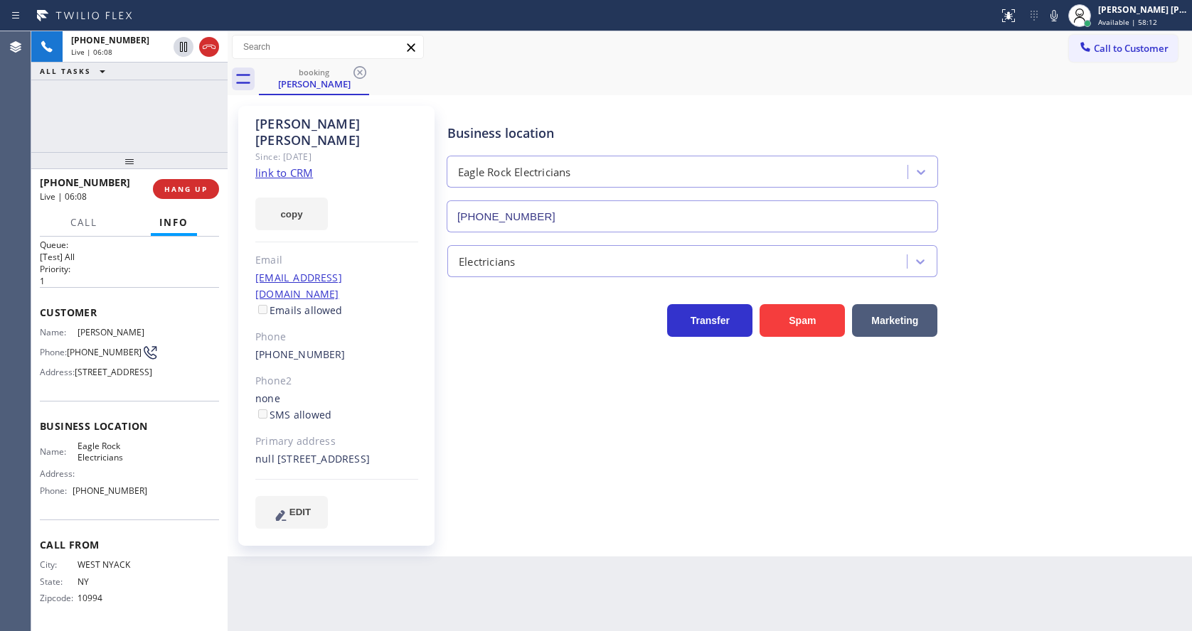
click at [798, 87] on div "booking Jake Maguire" at bounding box center [725, 79] width 933 height 32
click at [476, 459] on div "Business location Eagle Rock Electricians [PHONE_NUMBER] Electricians Transfer …" at bounding box center [816, 316] width 744 height 415
click at [670, 448] on div "Business location Eagle Rock Electricians [PHONE_NUMBER] Electricians Transfer …" at bounding box center [816, 316] width 744 height 415
click at [450, 486] on div "Business location Eagle Rock Electricians [PHONE_NUMBER] Electricians Transfer …" at bounding box center [816, 316] width 744 height 415
click at [606, 570] on div "Back to Dashboard Change Sender ID Customers Technicians Select a contact Outbo…" at bounding box center [710, 331] width 964 height 600
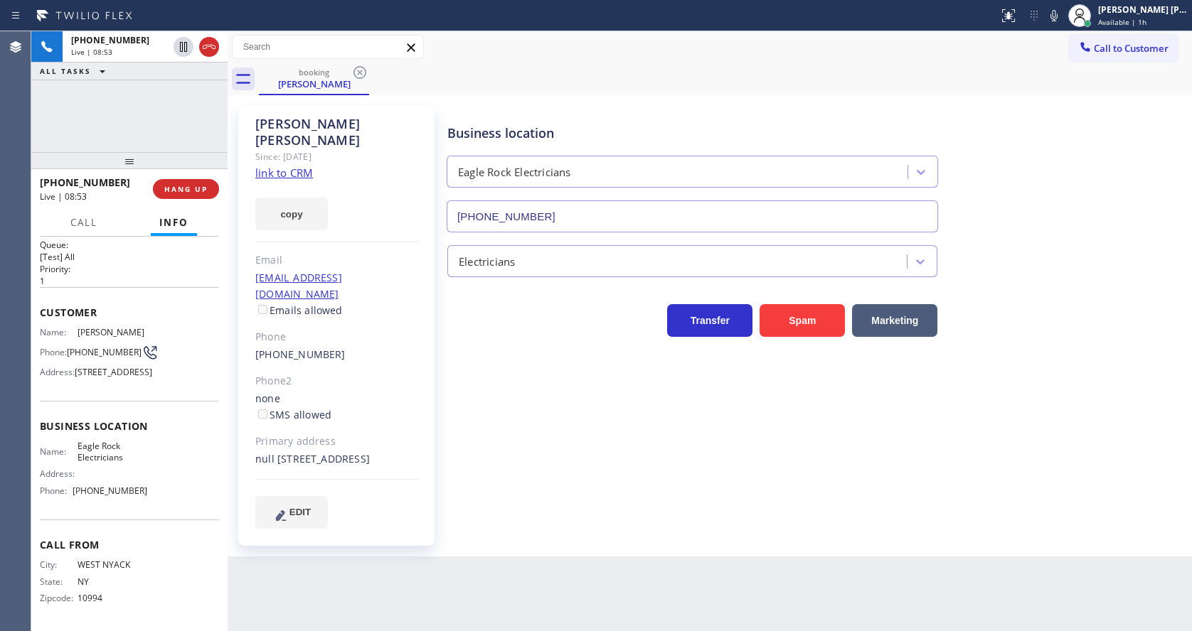
click at [973, 486] on div "Business location Eagle Rock Electricians [PHONE_NUMBER] Electricians Transfer …" at bounding box center [816, 316] width 744 height 415
click at [521, 487] on div "Business location Eagle Rock Electricians [PHONE_NUMBER] Electricians Transfer …" at bounding box center [816, 316] width 744 height 415
click at [495, 525] on div "Business location Eagle Rock Electricians [PHONE_NUMBER] Electricians Transfer …" at bounding box center [816, 331] width 744 height 444
click at [496, 456] on div "Business location Eagle Rock Electricians [PHONE_NUMBER] Electricians Transfer …" at bounding box center [816, 316] width 744 height 415
drag, startPoint x: 604, startPoint y: 528, endPoint x: 557, endPoint y: 540, distance: 49.1
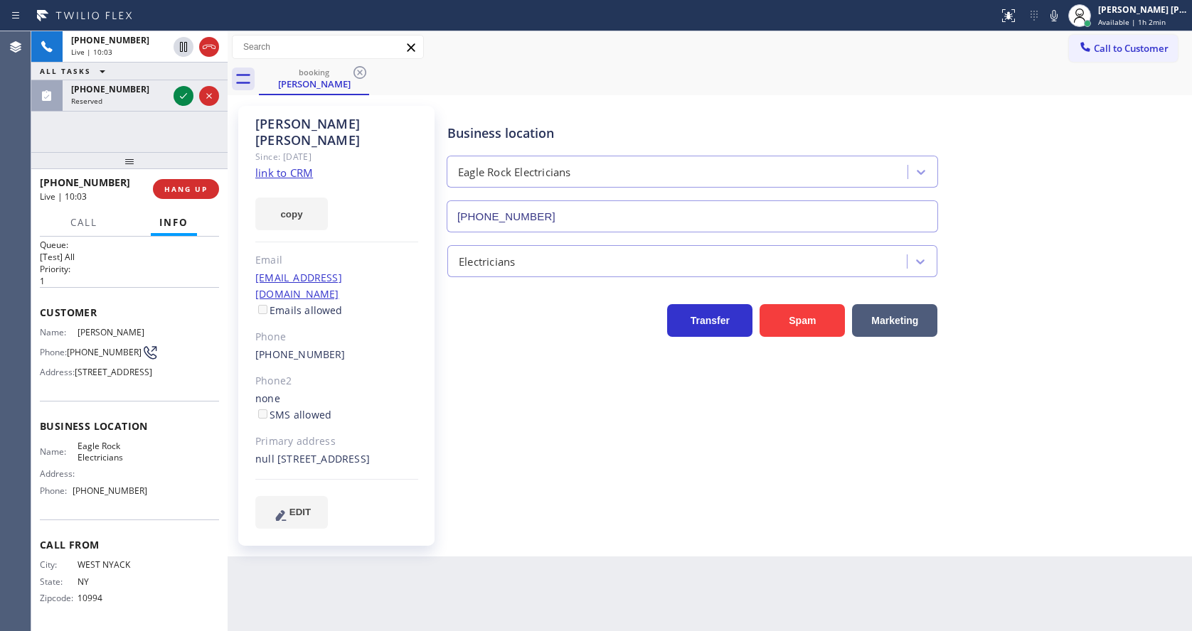
click at [604, 528] on div "Business location Eagle Rock Electricians [PHONE_NUMBER] Electricians Transfer …" at bounding box center [816, 331] width 744 height 444
click at [471, 512] on div "Business location Eagle Rock Electricians [PHONE_NUMBER] Electricians Transfer …" at bounding box center [816, 331] width 744 height 444
click at [475, 466] on div "Business location Eagle Rock Electricians [PHONE_NUMBER] Electricians Transfer …" at bounding box center [816, 316] width 744 height 415
click at [464, 589] on div "Back to Dashboard Change Sender ID Customers Technicians Select a contact Outbo…" at bounding box center [710, 331] width 964 height 600
click at [464, 498] on div "Business location Eagle Rock Electricians [PHONE_NUMBER] Electricians Transfer …" at bounding box center [816, 316] width 744 height 415
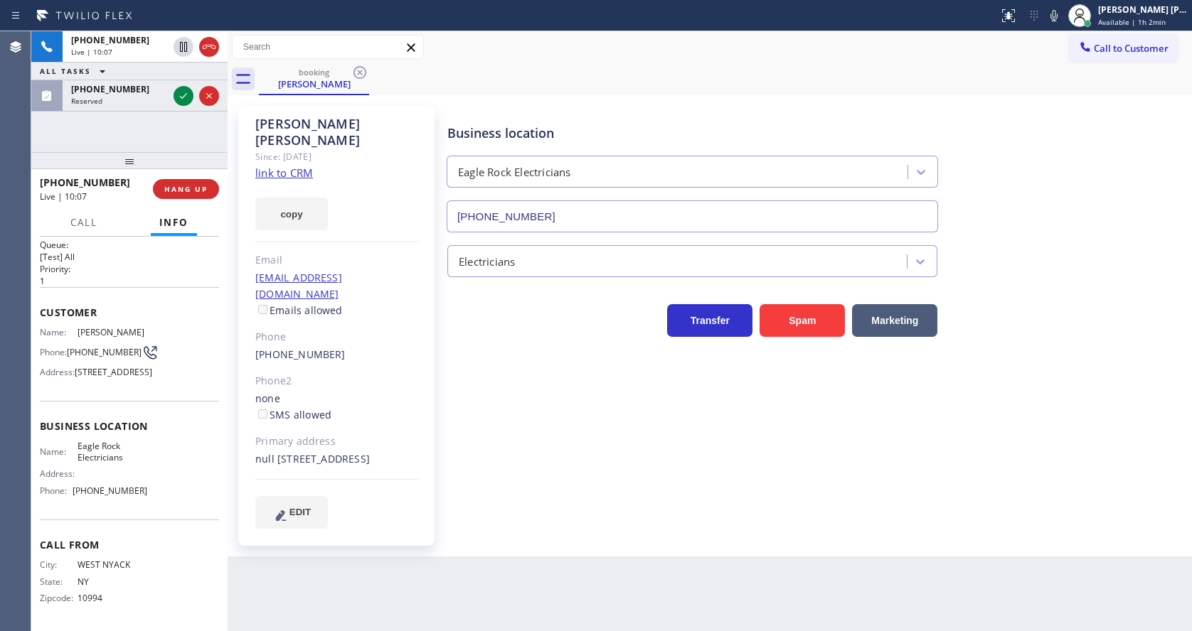
click at [462, 441] on div "Business location Eagle Rock Electricians [PHONE_NUMBER] Electricians Transfer …" at bounding box center [816, 316] width 744 height 415
click at [157, 327] on div "Name: [PERSON_NAME] Phone: [PHONE_NUMBER] Address: [STREET_ADDRESS]" at bounding box center [129, 355] width 179 height 56
click at [405, 434] on div "Primary address" at bounding box center [336, 442] width 163 height 16
click at [179, 97] on icon at bounding box center [183, 95] width 17 height 17
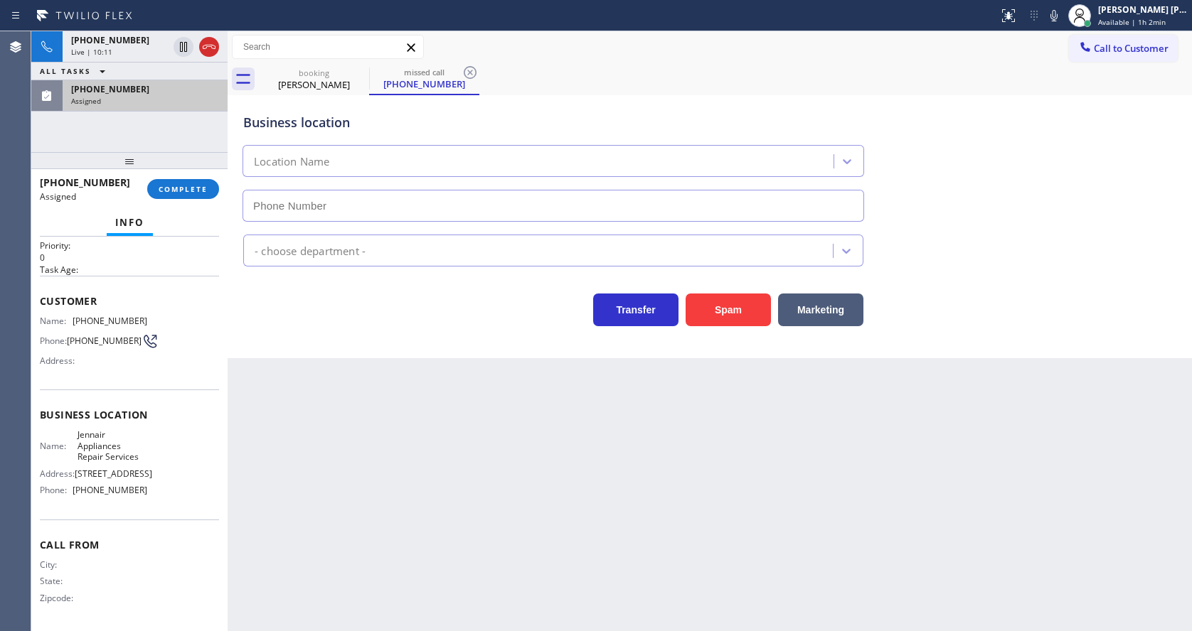
type input "(602) 638-3519"
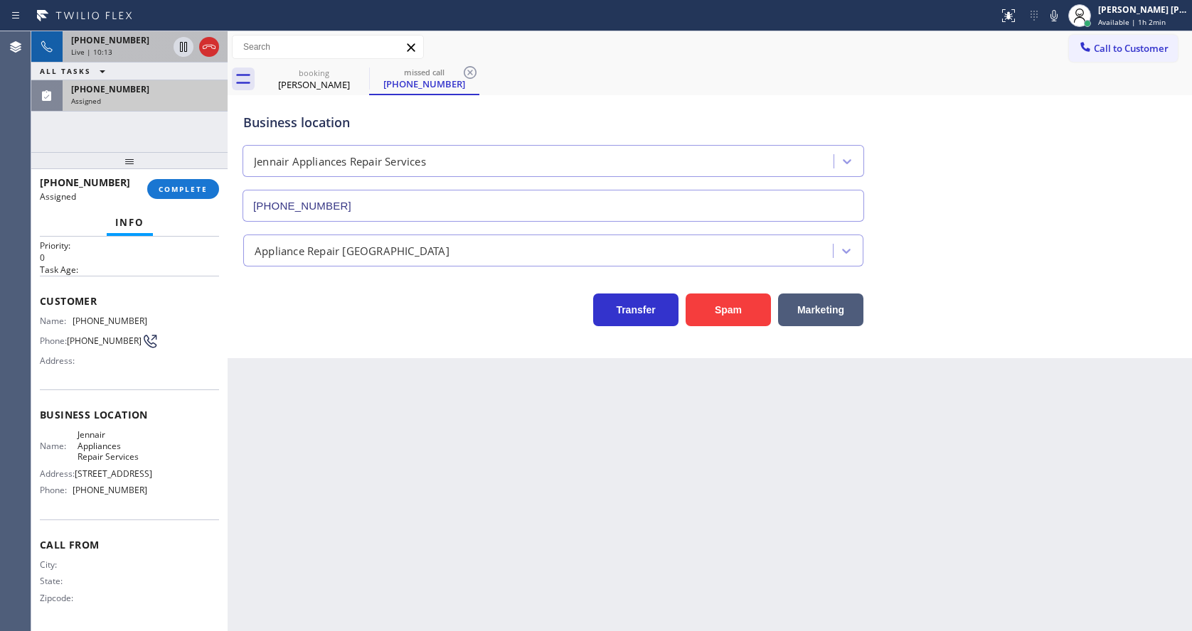
click at [141, 49] on div "Live | 10:13" at bounding box center [119, 52] width 97 height 10
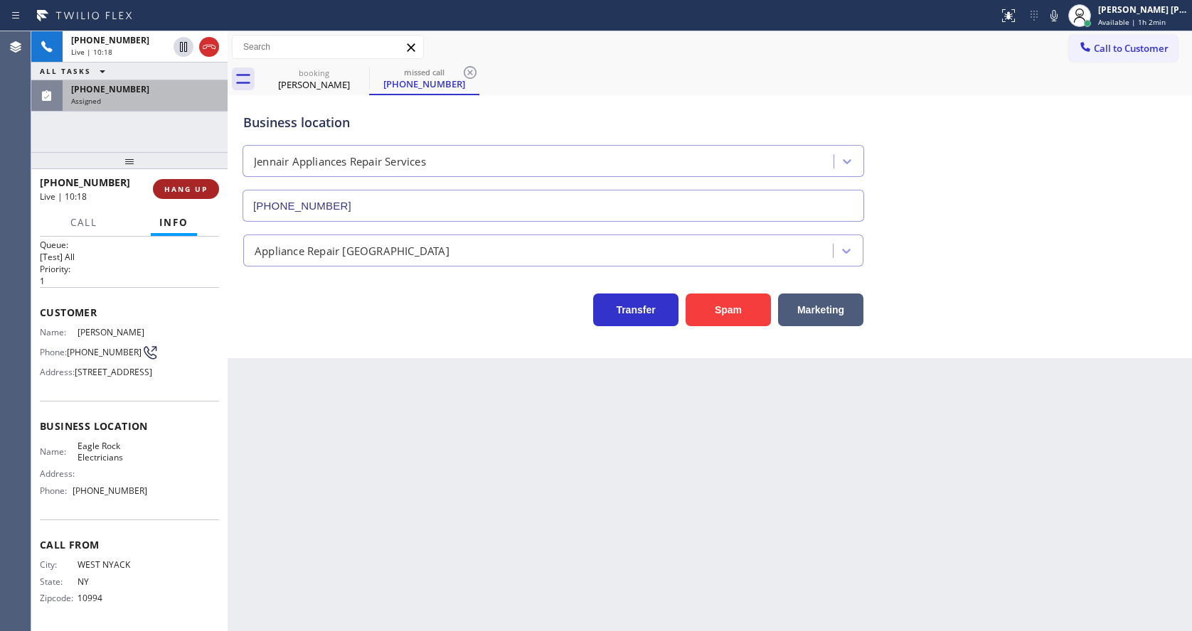
click at [176, 182] on button "HANG UP" at bounding box center [186, 189] width 66 height 20
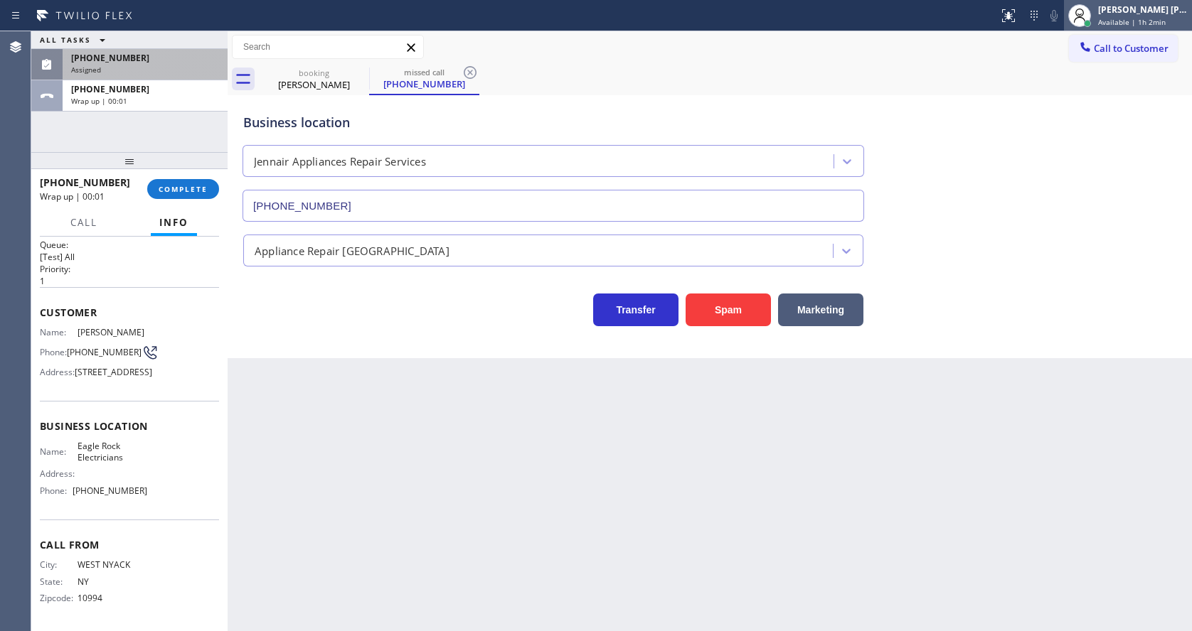
click at [1118, 25] on span "Available | 1h 2min" at bounding box center [1132, 22] width 68 height 10
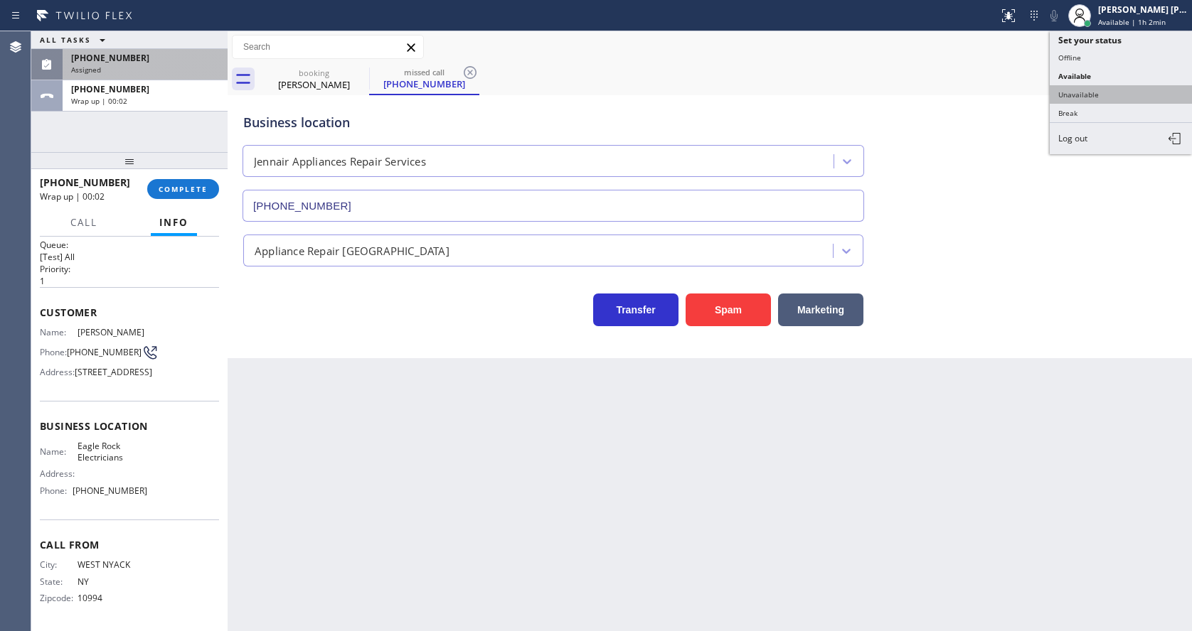
click at [1103, 94] on button "Unavailable" at bounding box center [1120, 94] width 142 height 18
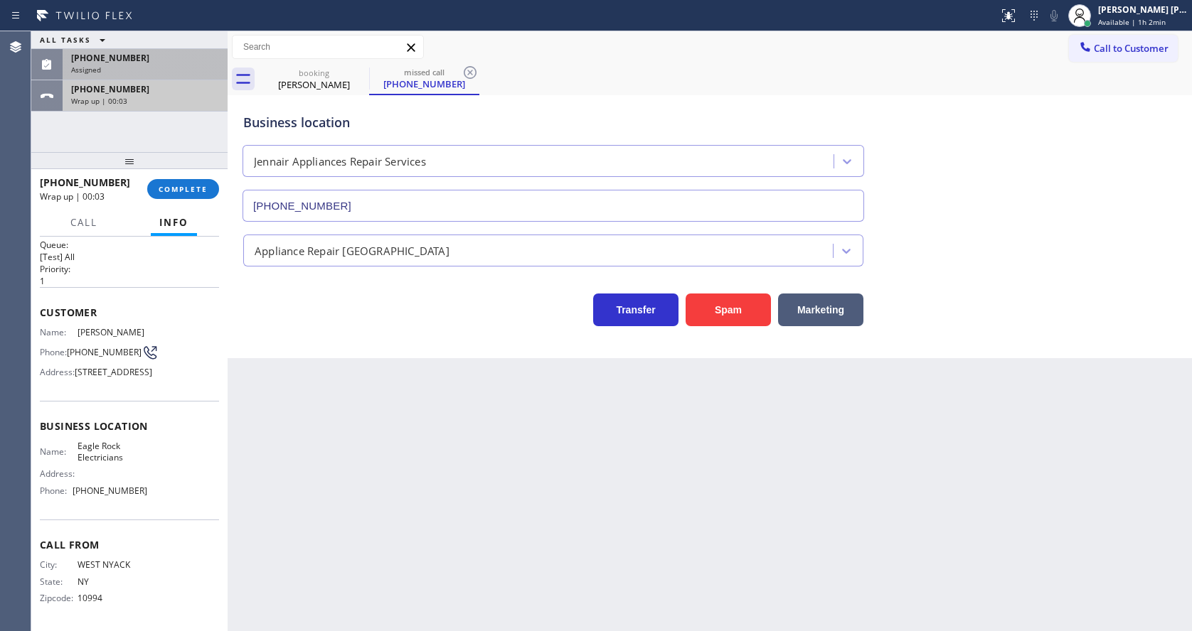
click at [144, 90] on div "[PHONE_NUMBER]" at bounding box center [145, 89] width 148 height 12
click at [153, 190] on button "COMPLETE" at bounding box center [183, 189] width 72 height 20
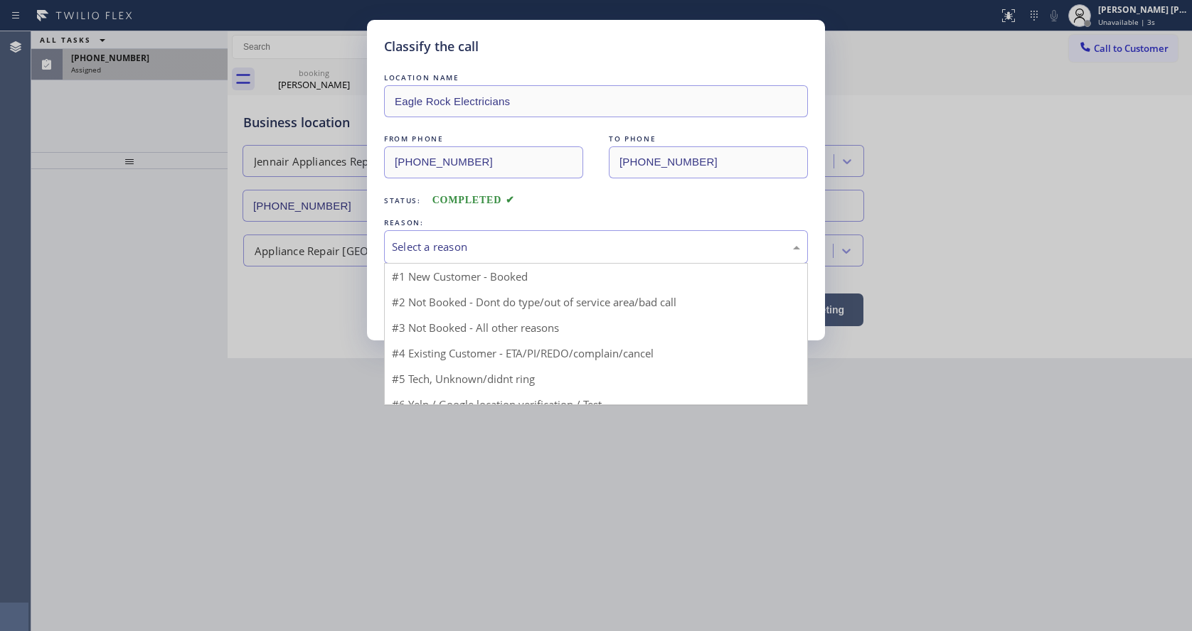
click at [412, 242] on div "Select a reason" at bounding box center [596, 247] width 408 height 16
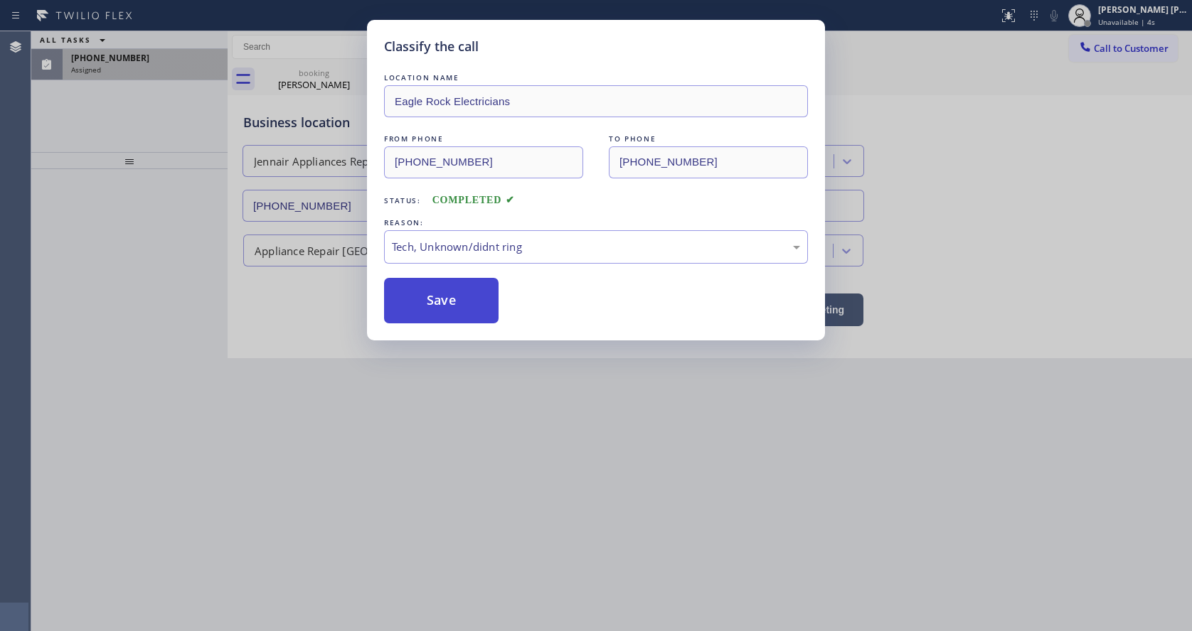
click at [432, 301] on button "Save" at bounding box center [441, 301] width 114 height 46
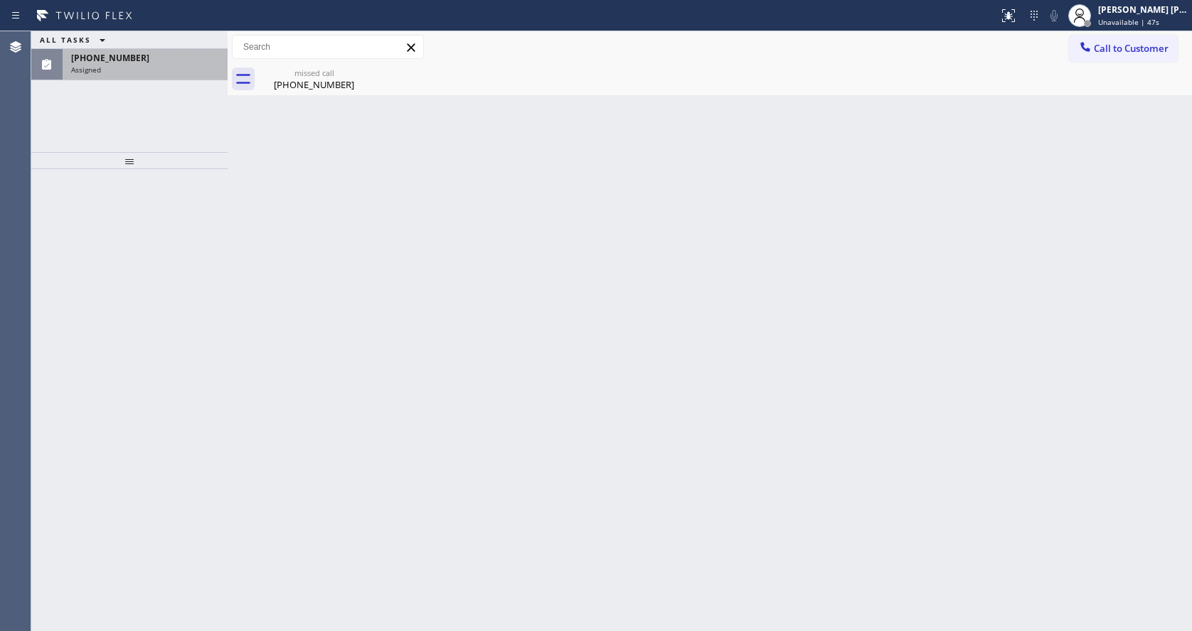
click at [188, 55] on div "(386) 245-0895" at bounding box center [145, 58] width 148 height 12
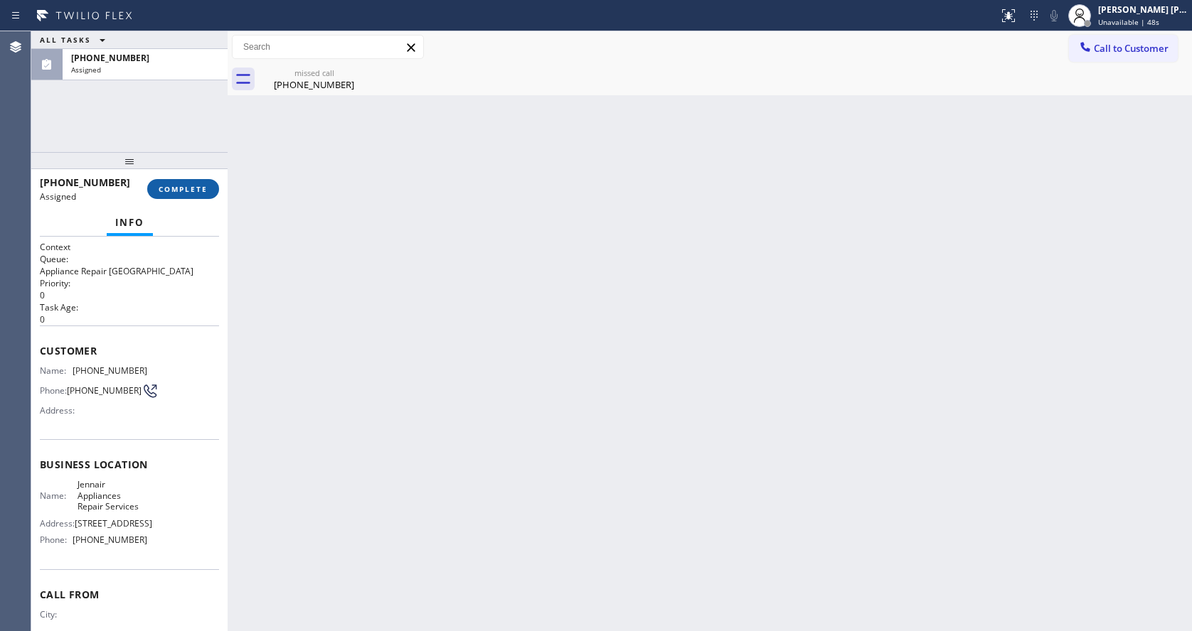
click at [178, 186] on span "COMPLETE" at bounding box center [183, 189] width 49 height 10
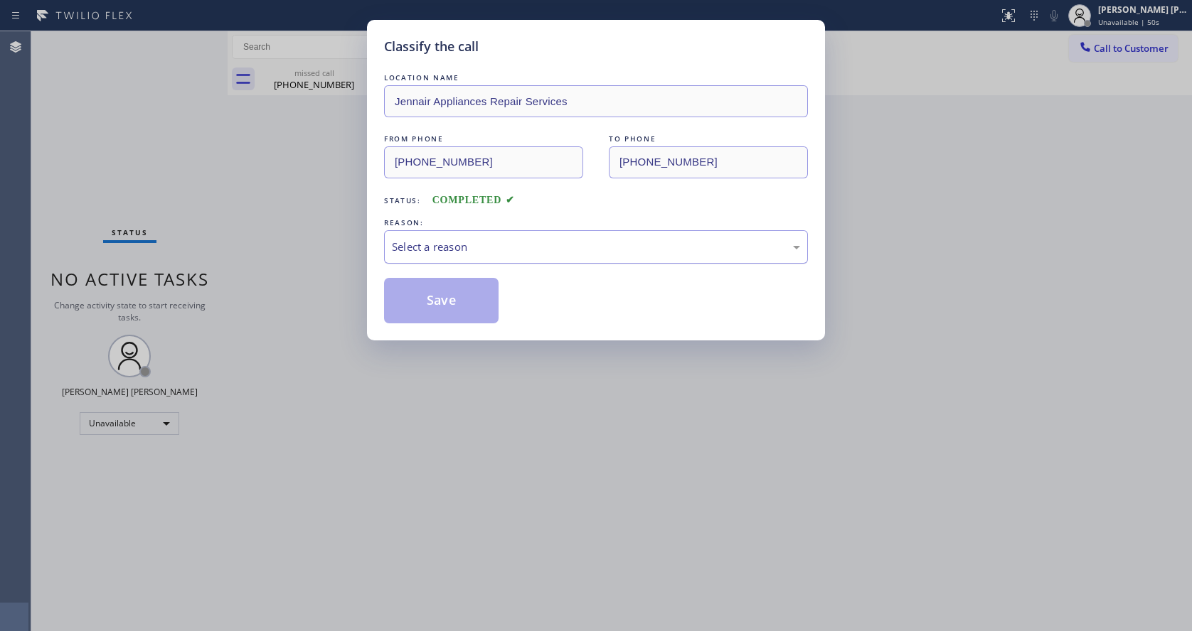
click at [442, 232] on div "Select a reason" at bounding box center [596, 246] width 424 height 33
click at [439, 287] on button "Save" at bounding box center [441, 301] width 114 height 46
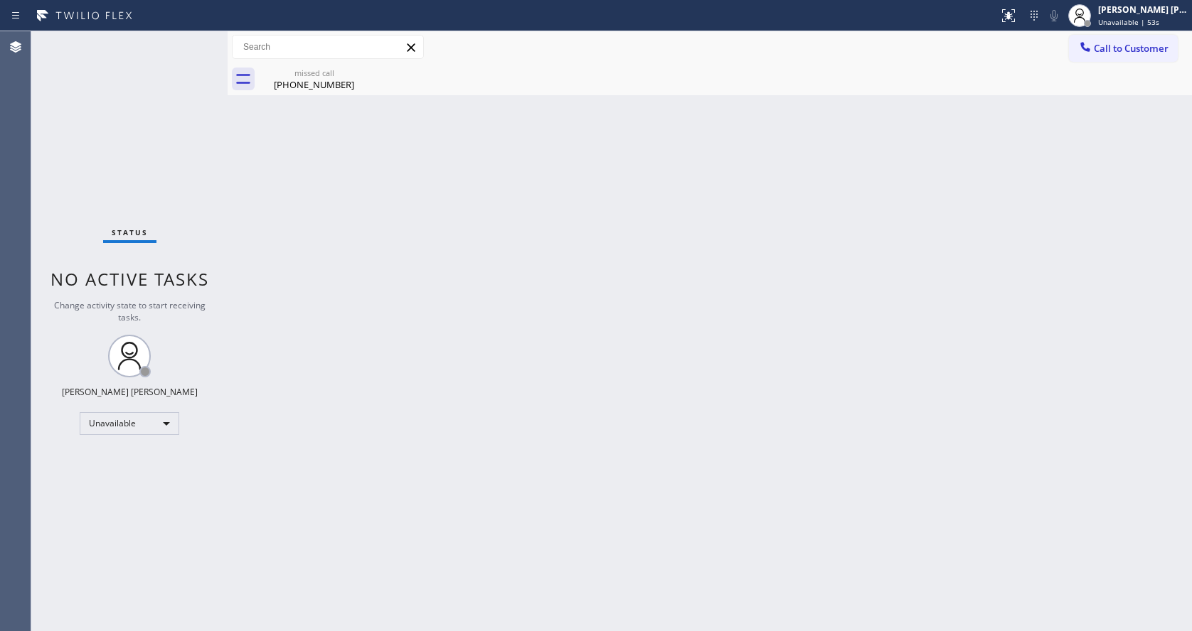
click at [676, 387] on div "Back to Dashboard Change Sender ID Customers Technicians Select a contact Outbo…" at bounding box center [710, 331] width 964 height 600
click at [401, 365] on div "Back to Dashboard Change Sender ID Customers Technicians Select a contact Outbo…" at bounding box center [710, 331] width 964 height 600
click at [658, 292] on div "Back to Dashboard Change Sender ID Customers Technicians Select a contact Outbo…" at bounding box center [710, 331] width 964 height 600
click at [449, 357] on div "Back to Dashboard Change Sender ID Customers Technicians Select a contact Outbo…" at bounding box center [710, 331] width 964 height 600
click at [1137, 19] on span "Unavailable | 1:35" at bounding box center [1130, 22] width 64 height 10
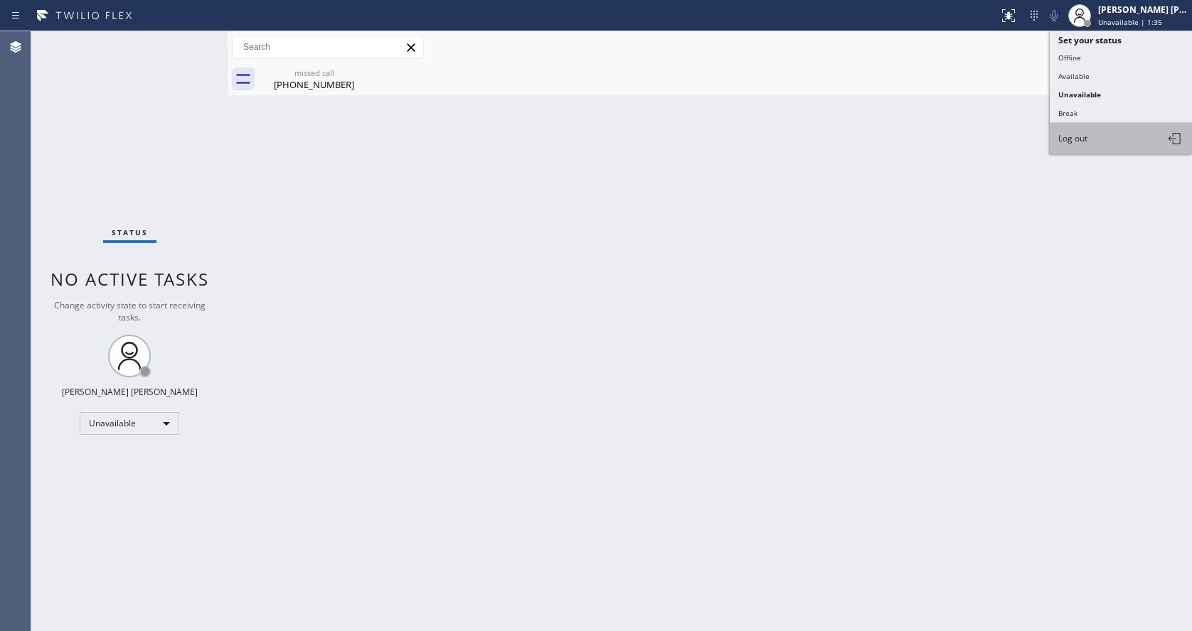
click at [1086, 133] on span "Log out" at bounding box center [1072, 138] width 29 height 12
